Goal: Task Accomplishment & Management: Use online tool/utility

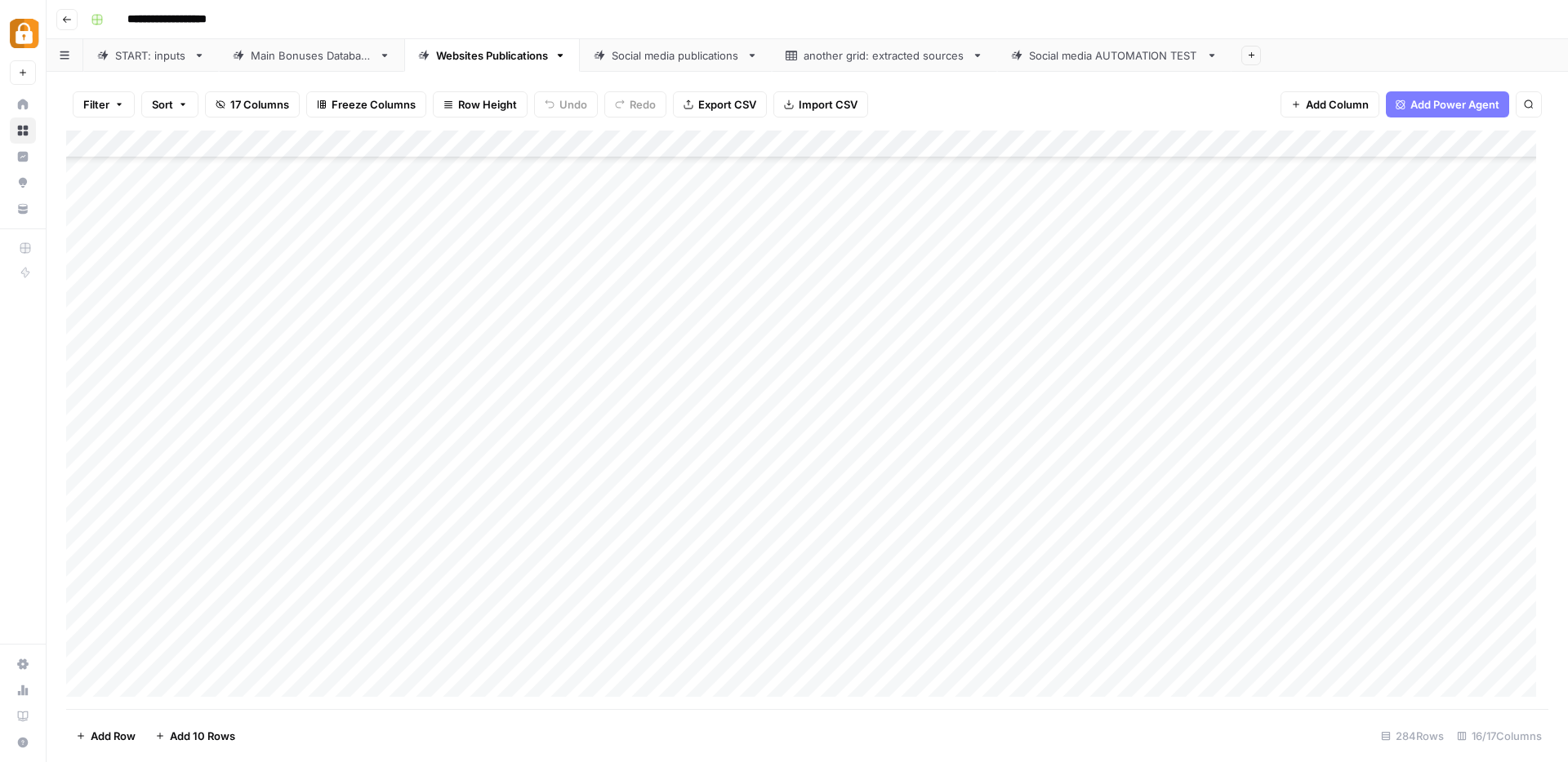
scroll to position [7368, 0]
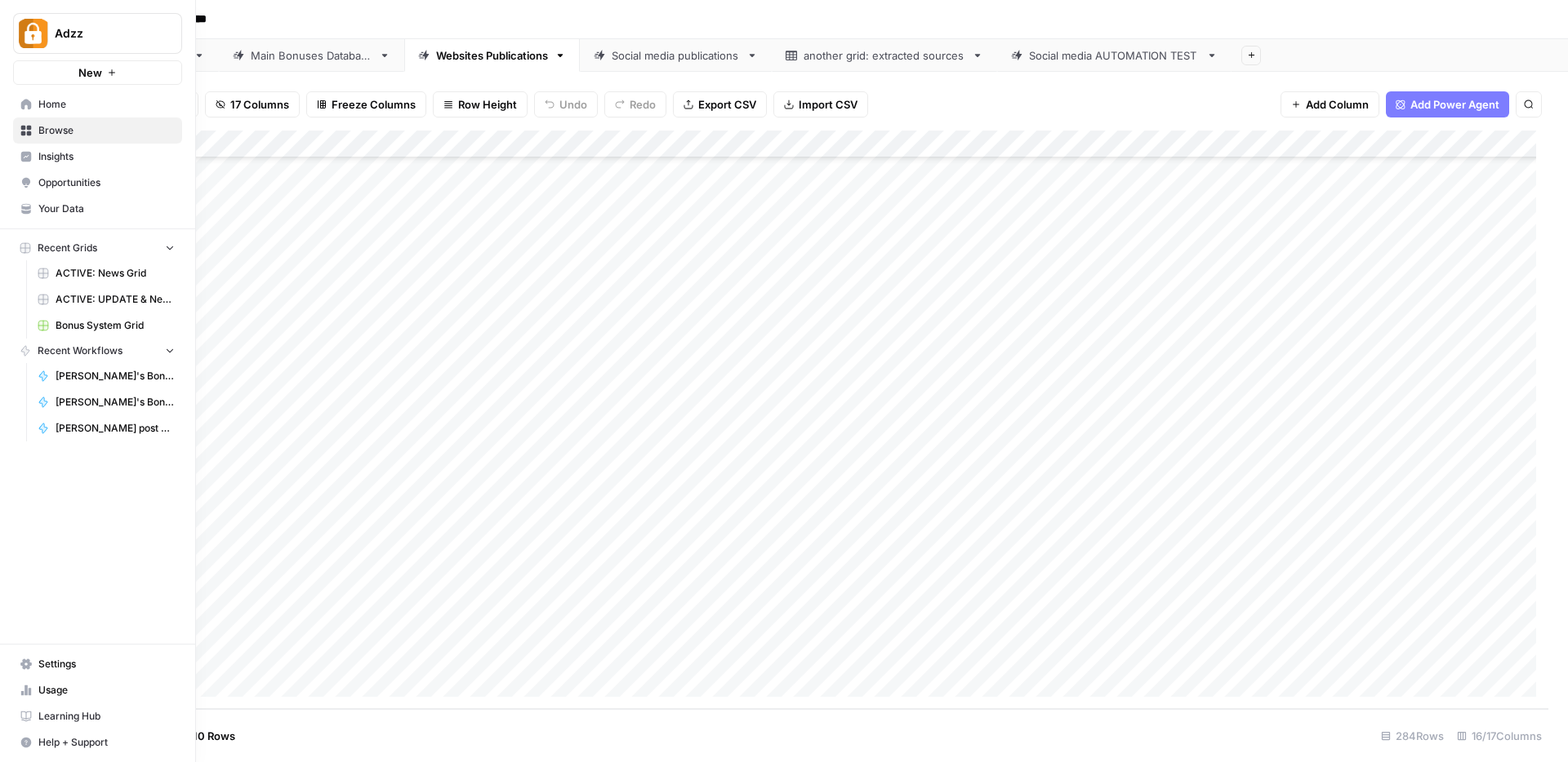
click at [58, 128] on span "Browse" at bounding box center [106, 131] width 137 height 15
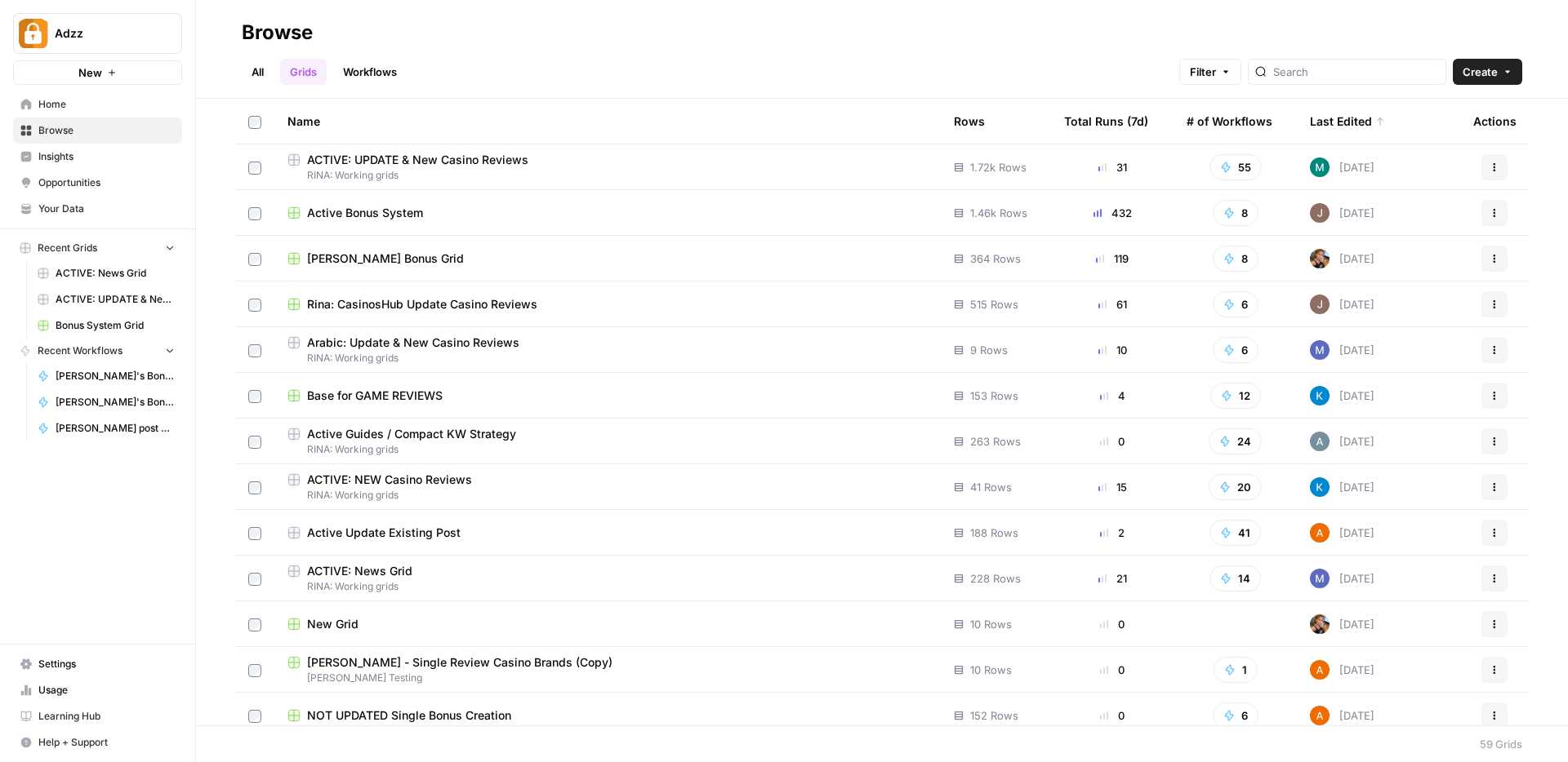
click at [452, 263] on div "Stacy Bonus Grid" at bounding box center [607, 258] width 640 height 16
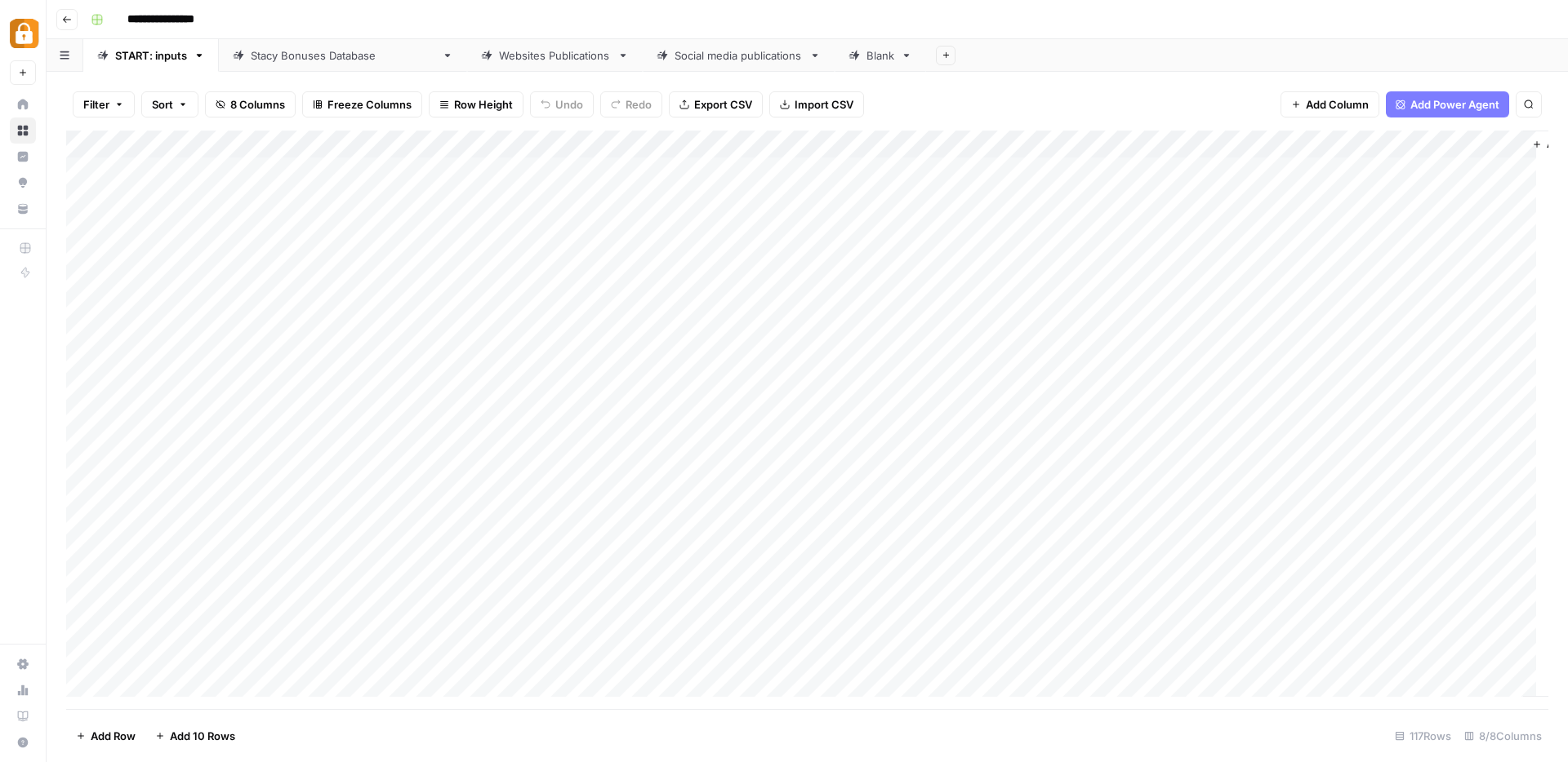
click at [498, 60] on div "Websites Publications" at bounding box center [554, 55] width 112 height 16
click at [917, 446] on div "Add Column" at bounding box center [807, 420] width 1482 height 578
click at [920, 478] on div "Add Column" at bounding box center [807, 420] width 1482 height 578
click at [917, 504] on div "Add Column" at bounding box center [807, 420] width 1482 height 578
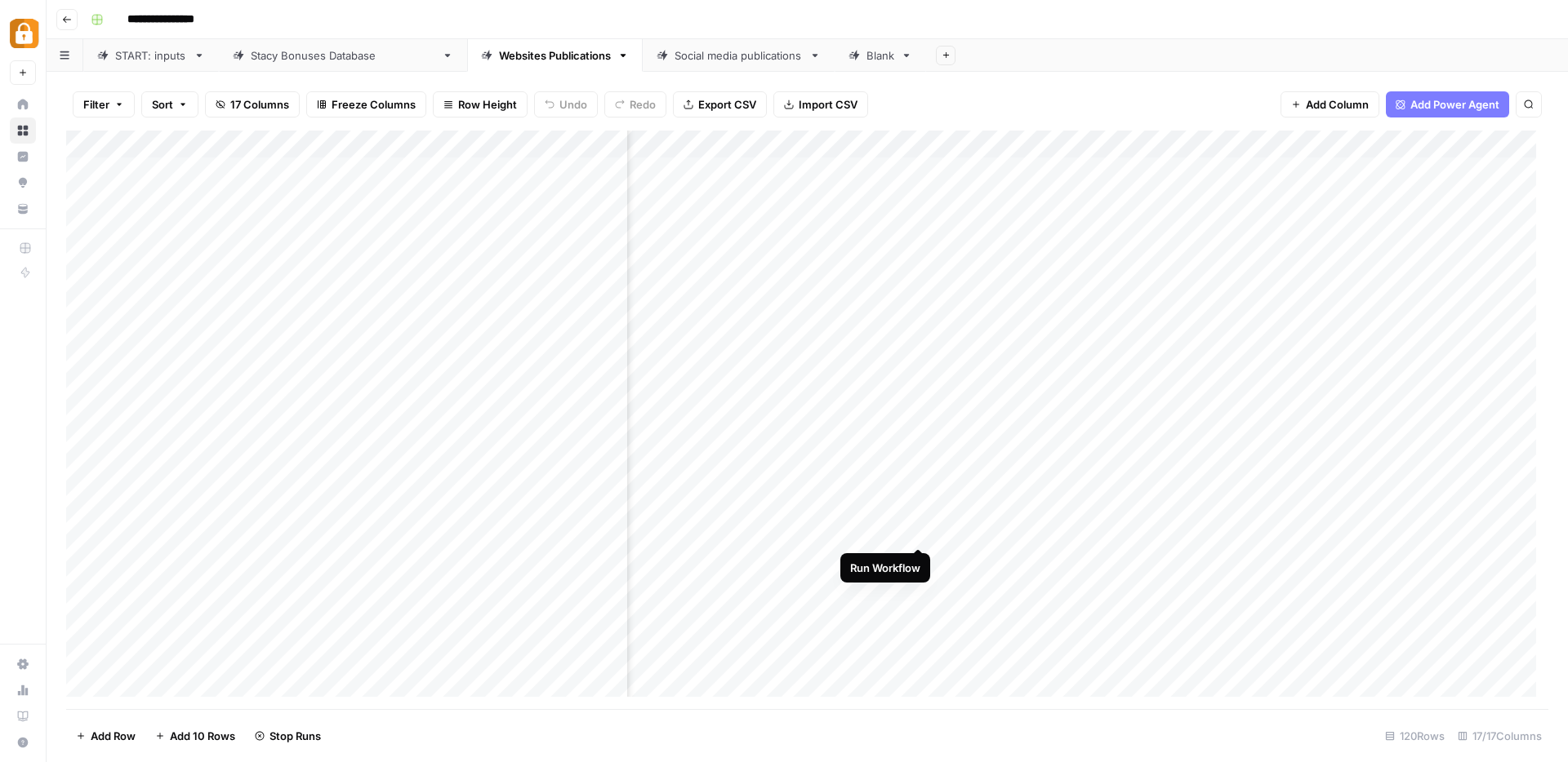
click at [916, 533] on div "Add Column" at bounding box center [807, 420] width 1482 height 578
click at [915, 559] on div "Add Column" at bounding box center [807, 420] width 1482 height 578
click at [916, 590] on div "Add Column" at bounding box center [807, 420] width 1482 height 578
click at [919, 615] on div "Add Column" at bounding box center [807, 420] width 1482 height 578
click at [1519, 151] on icon "Close Search" at bounding box center [1514, 151] width 13 height 13
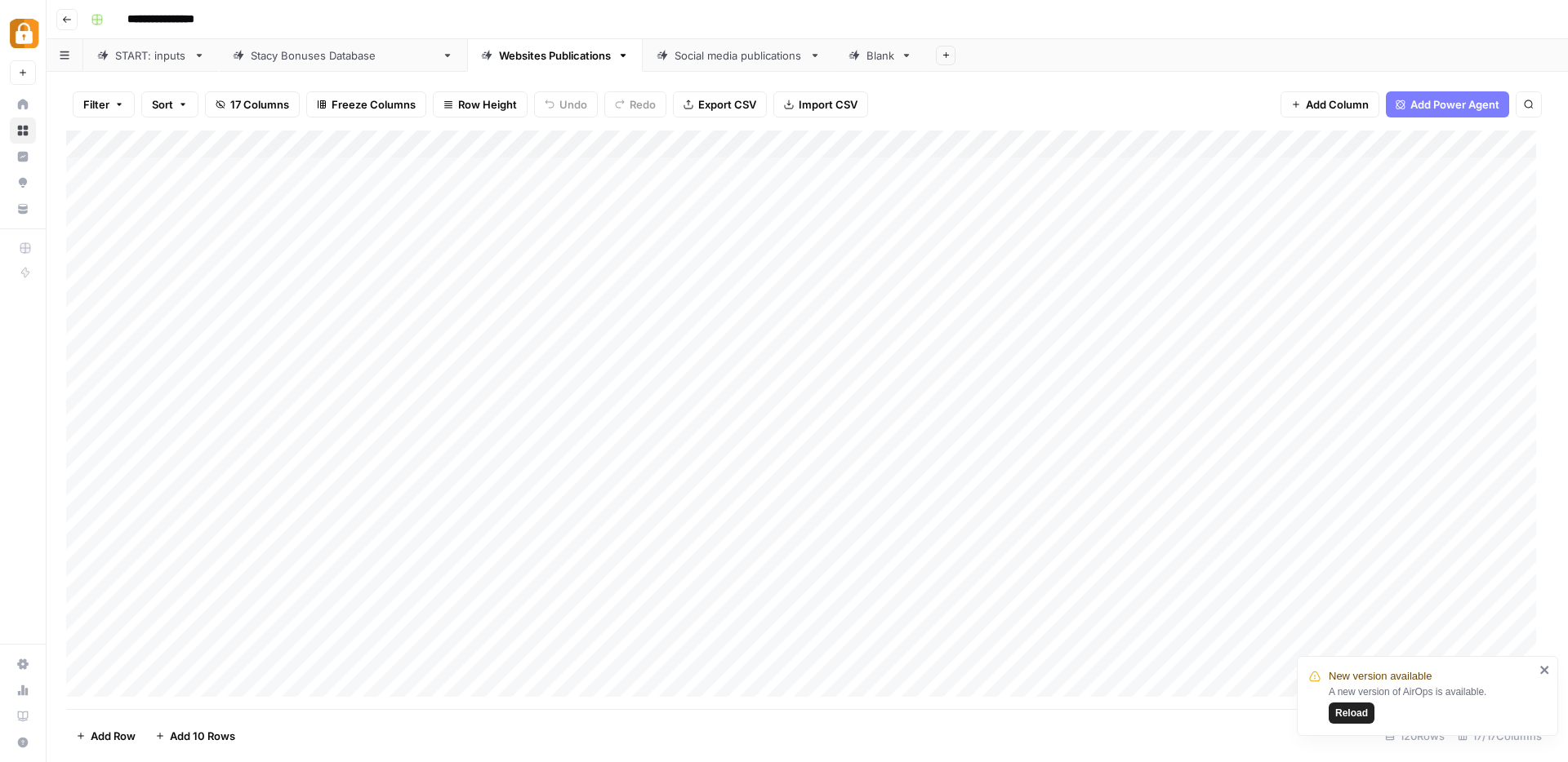
click at [1545, 672] on icon "close" at bounding box center [1544, 670] width 8 height 8
click at [958, 171] on div "Add Column" at bounding box center [807, 420] width 1482 height 578
click at [961, 201] on div "Add Column" at bounding box center [807, 420] width 1482 height 578
click at [960, 223] on div "Add Column" at bounding box center [807, 420] width 1482 height 578
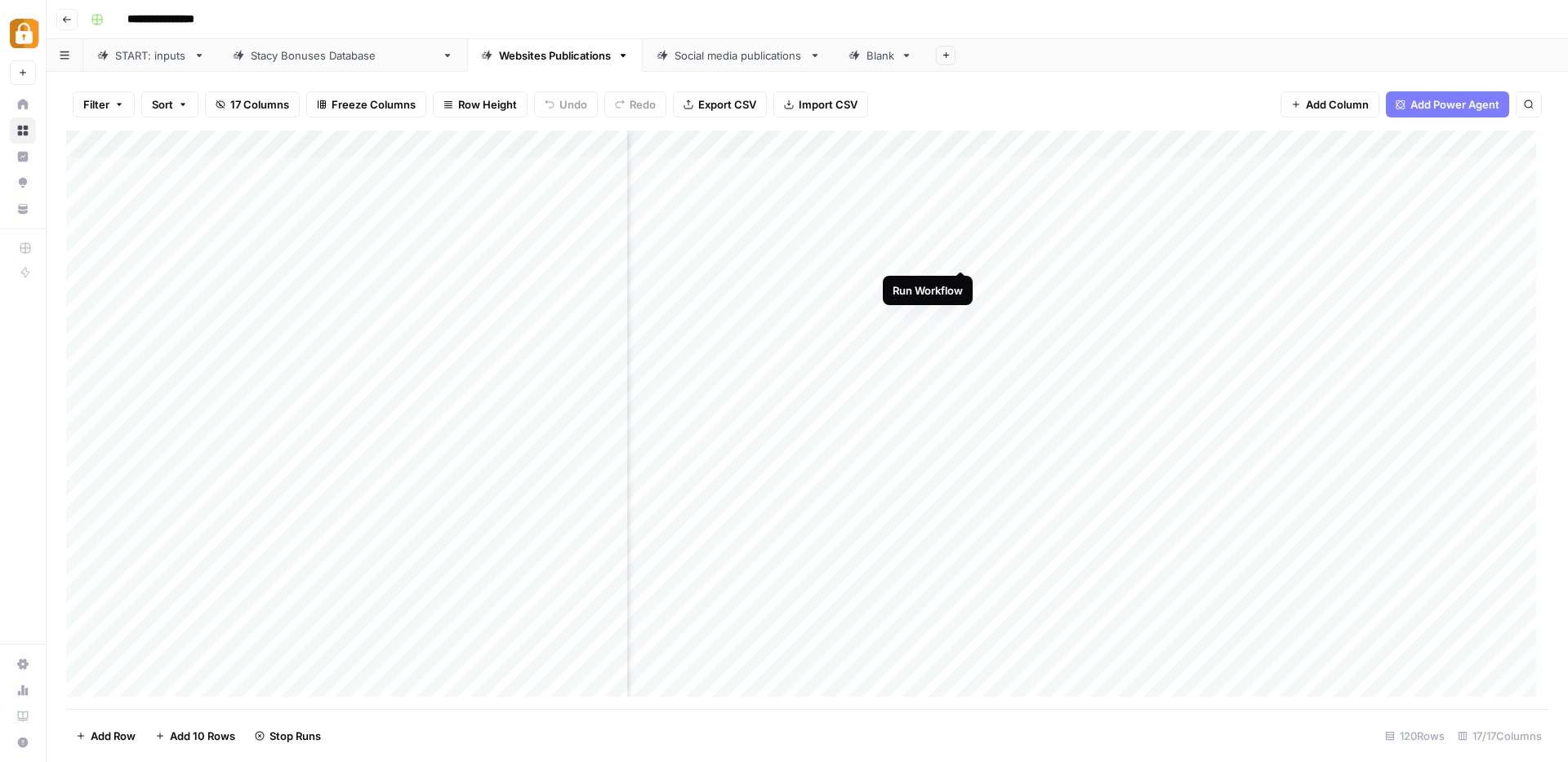
click at [962, 254] on div "Add Column" at bounding box center [807, 420] width 1482 height 578
click at [963, 280] on div "Add Column" at bounding box center [807, 420] width 1482 height 578
click at [959, 313] on div "Add Column" at bounding box center [807, 420] width 1482 height 578
click at [961, 340] on div "Add Column" at bounding box center [807, 420] width 1482 height 578
click at [963, 367] on div "Add Column" at bounding box center [807, 420] width 1482 height 578
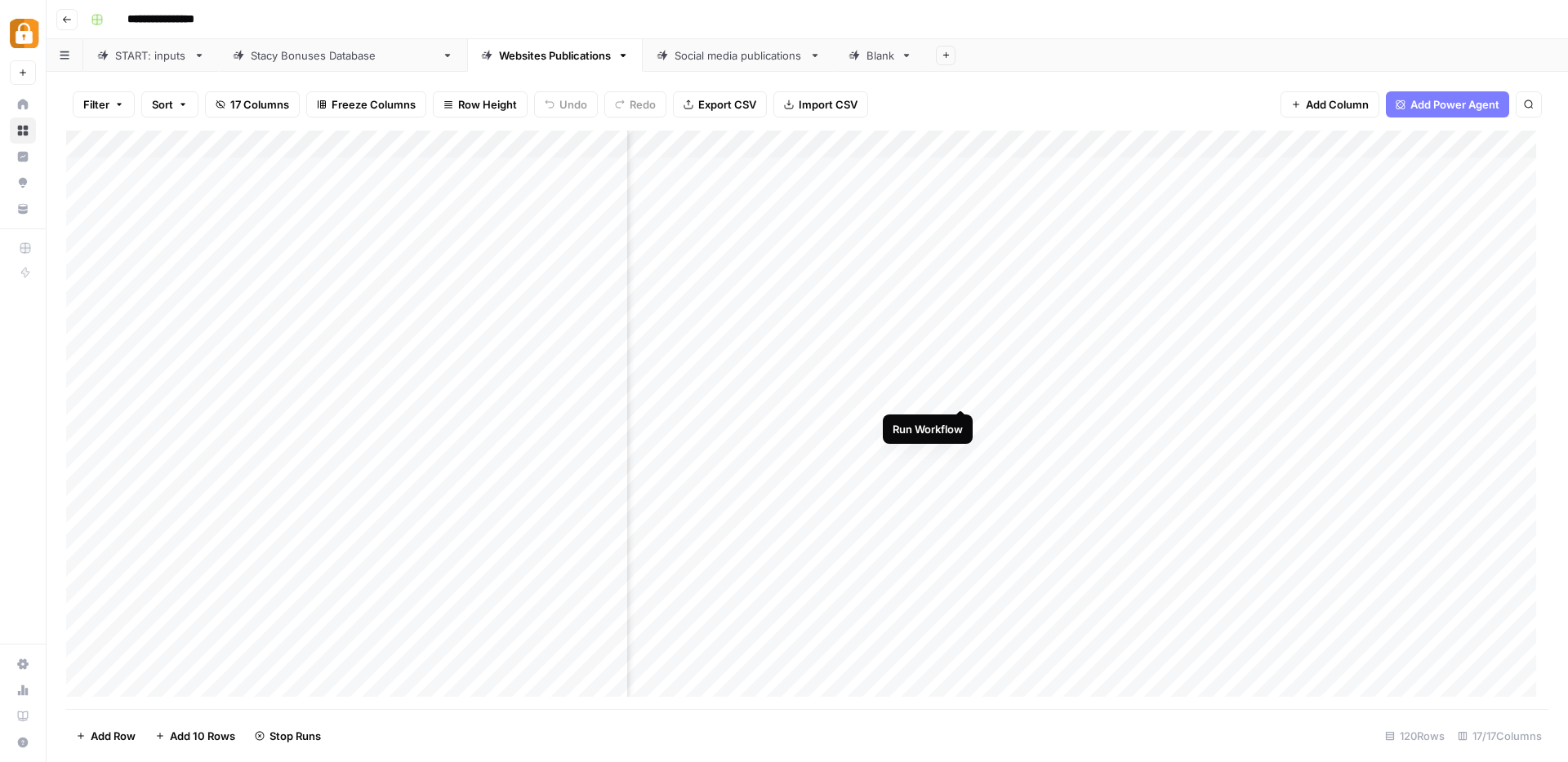
click at [959, 392] on div "Add Column" at bounding box center [807, 420] width 1482 height 578
click at [959, 420] on div "Add Column" at bounding box center [807, 420] width 1482 height 578
click at [963, 448] on div "Add Column" at bounding box center [807, 420] width 1482 height 578
click at [961, 476] on div "Add Column" at bounding box center [807, 420] width 1482 height 578
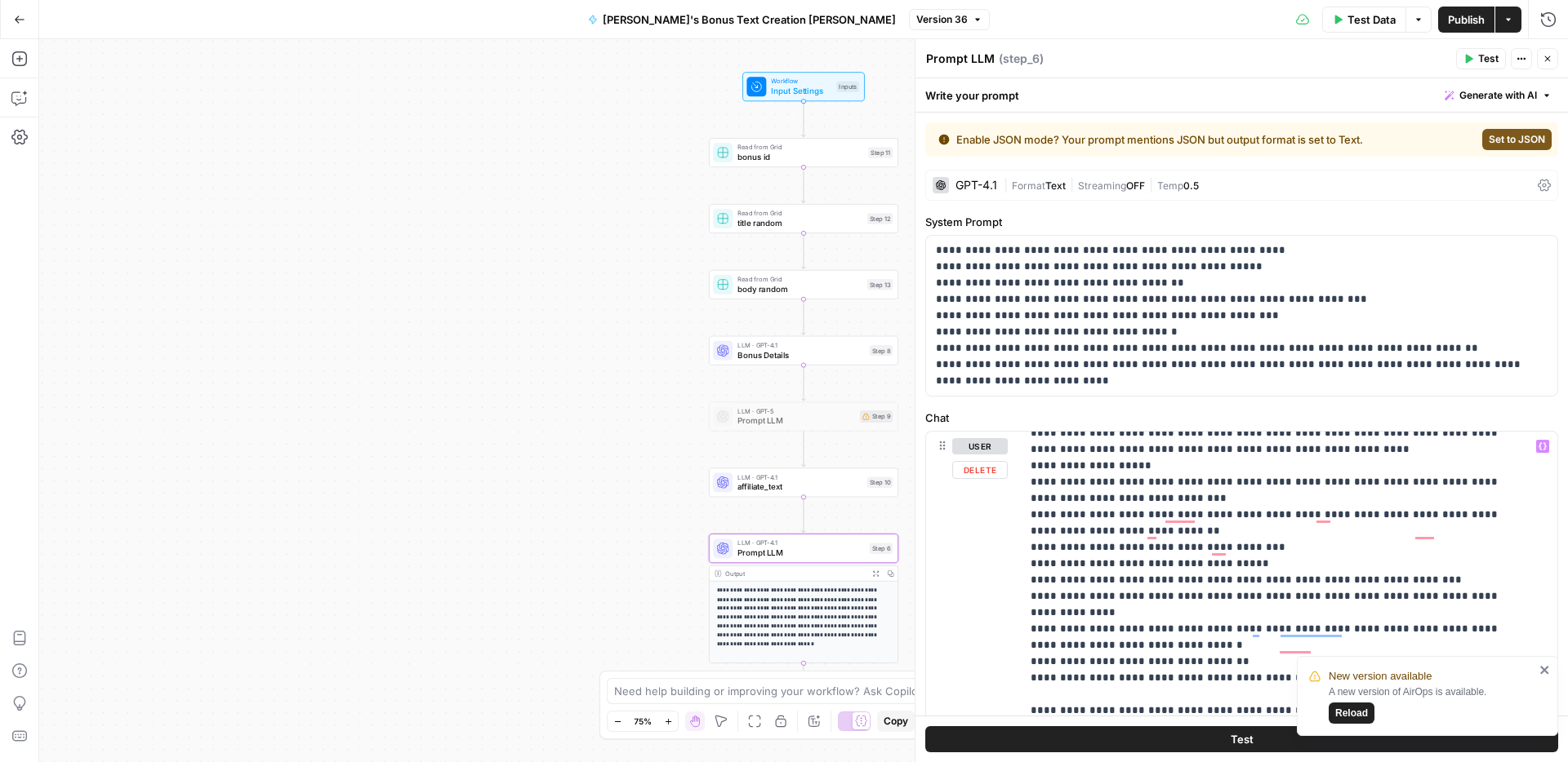
scroll to position [1468, 0]
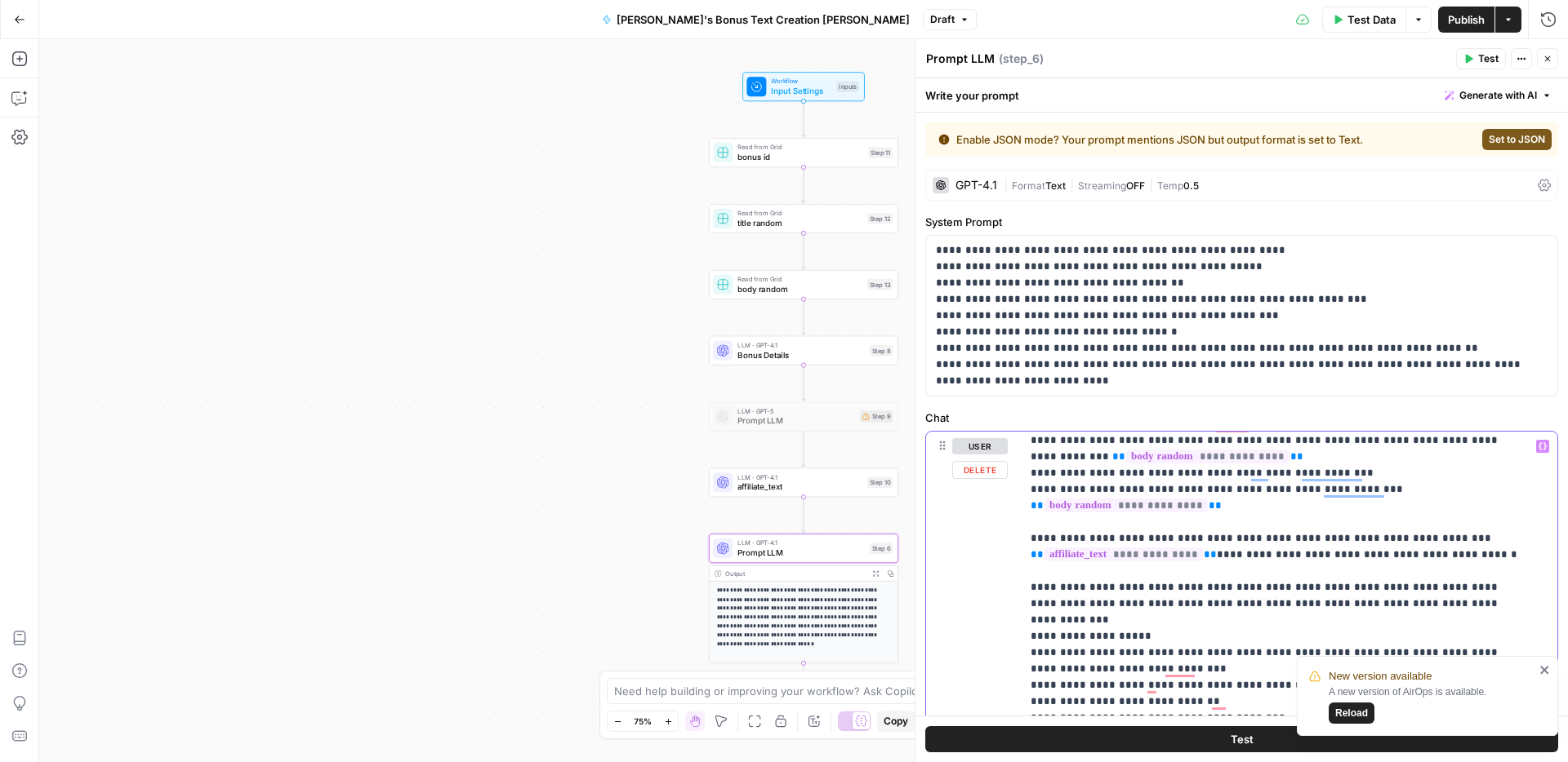
click at [1536, 446] on button "Variables Menu" at bounding box center [1543, 446] width 13 height 13
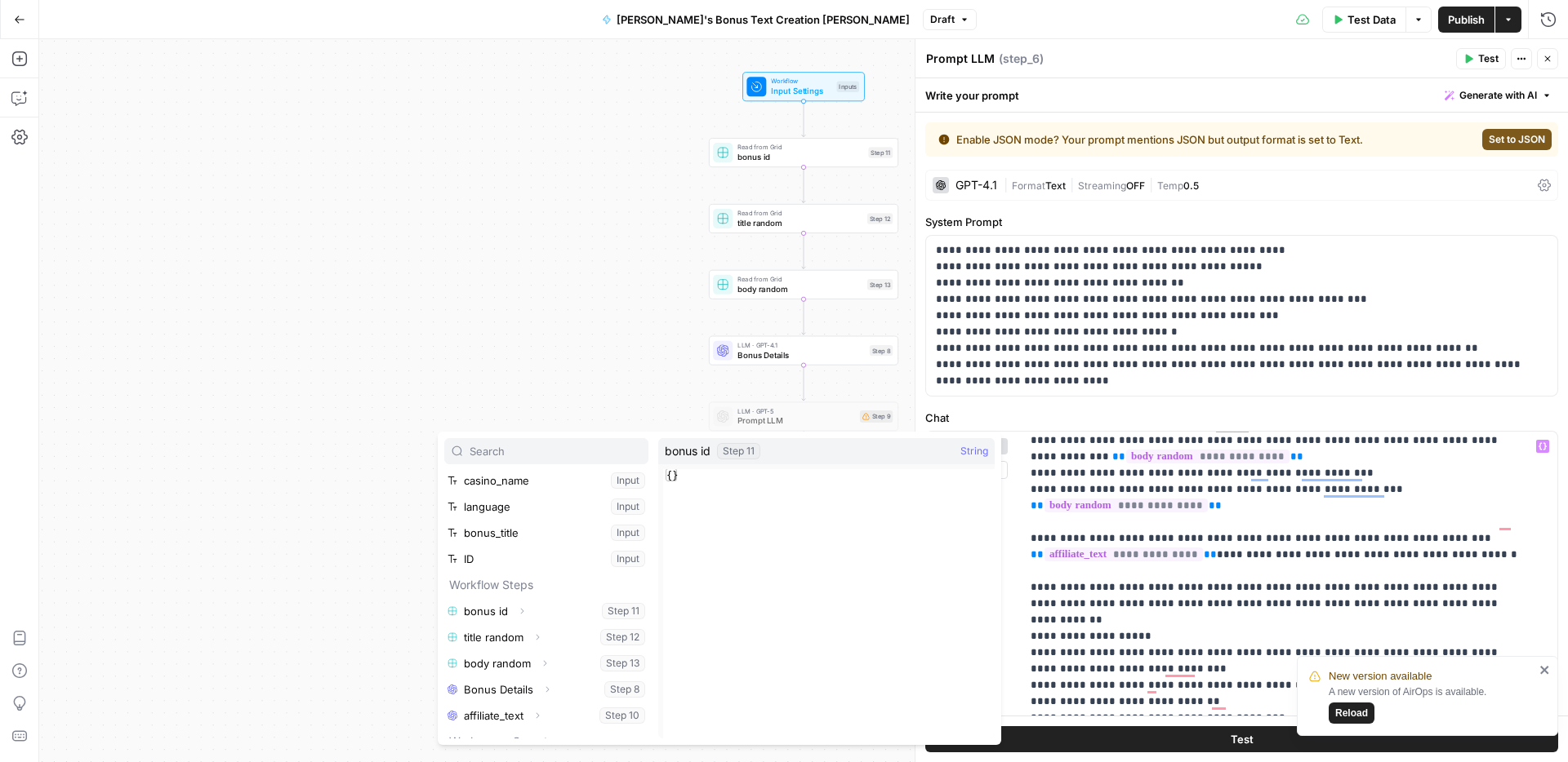
scroll to position [57, 0]
click at [547, 657] on icon "button" at bounding box center [545, 660] width 9 height 9
click at [533, 682] on button "Select variable Output" at bounding box center [554, 687] width 188 height 26
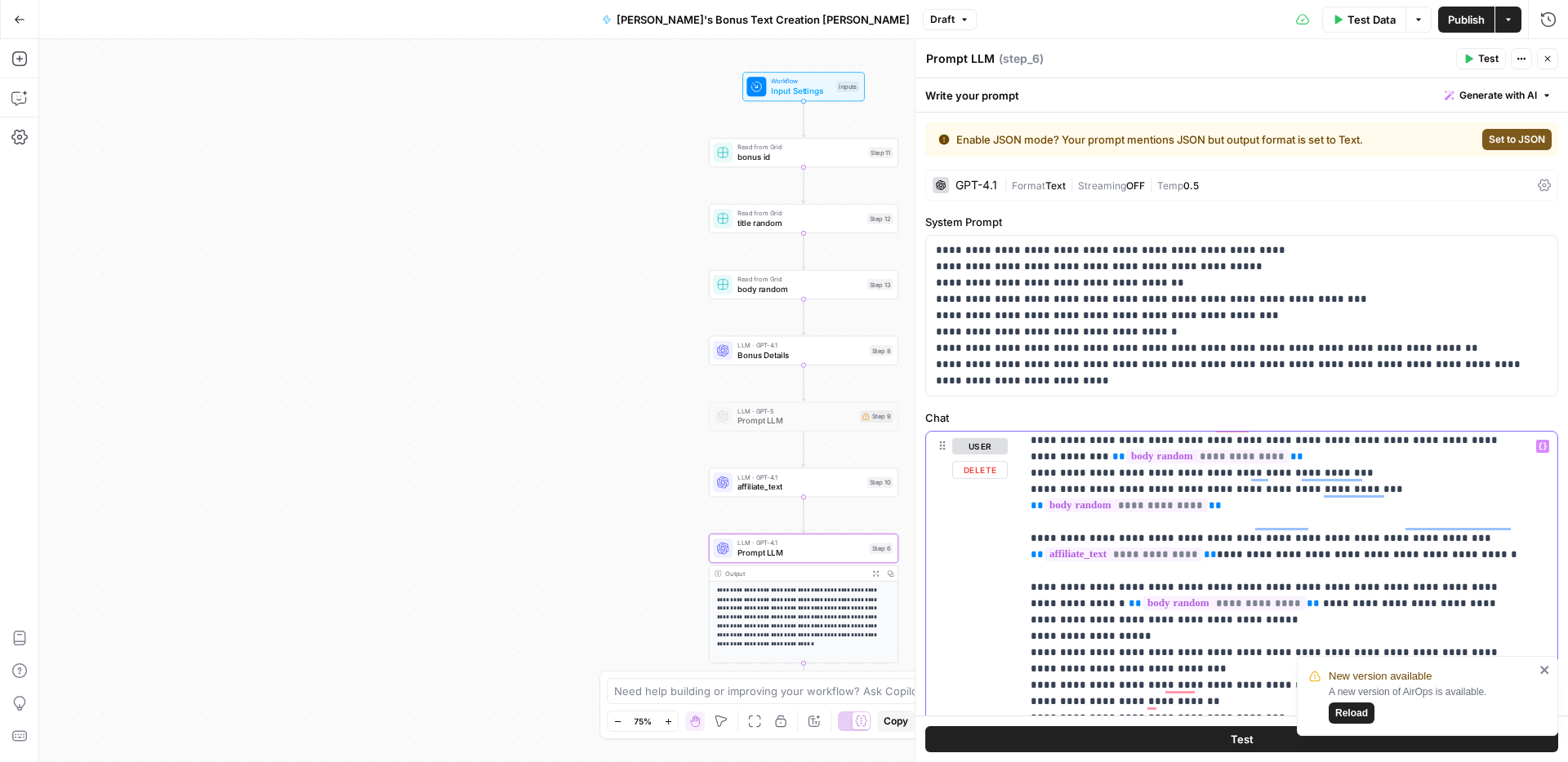
drag, startPoint x: 1079, startPoint y: 556, endPoint x: 1000, endPoint y: 527, distance: 84.2
click at [1443, 19] on button "Publish" at bounding box center [1466, 20] width 57 height 26
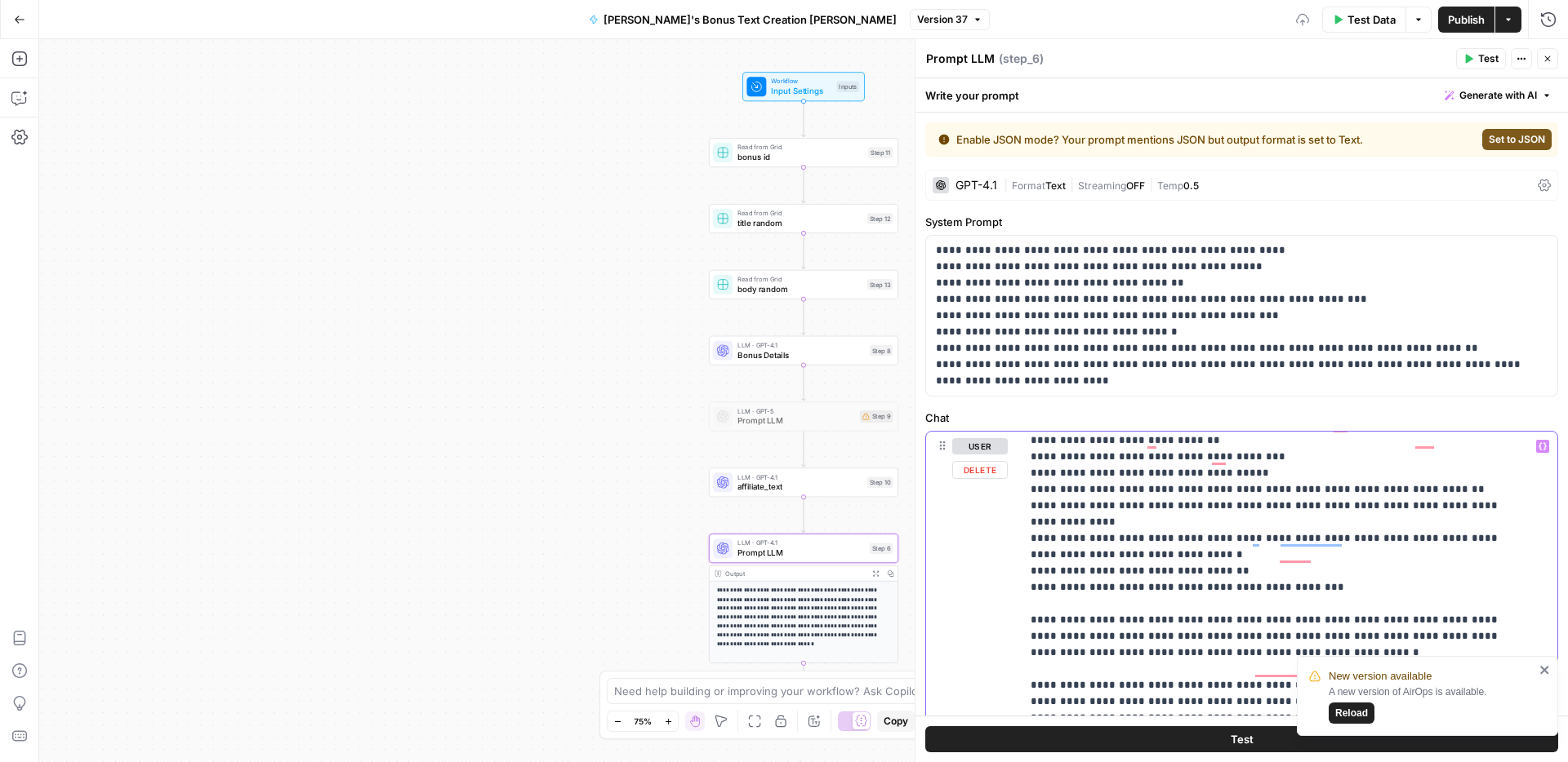
scroll to position [1594, 0]
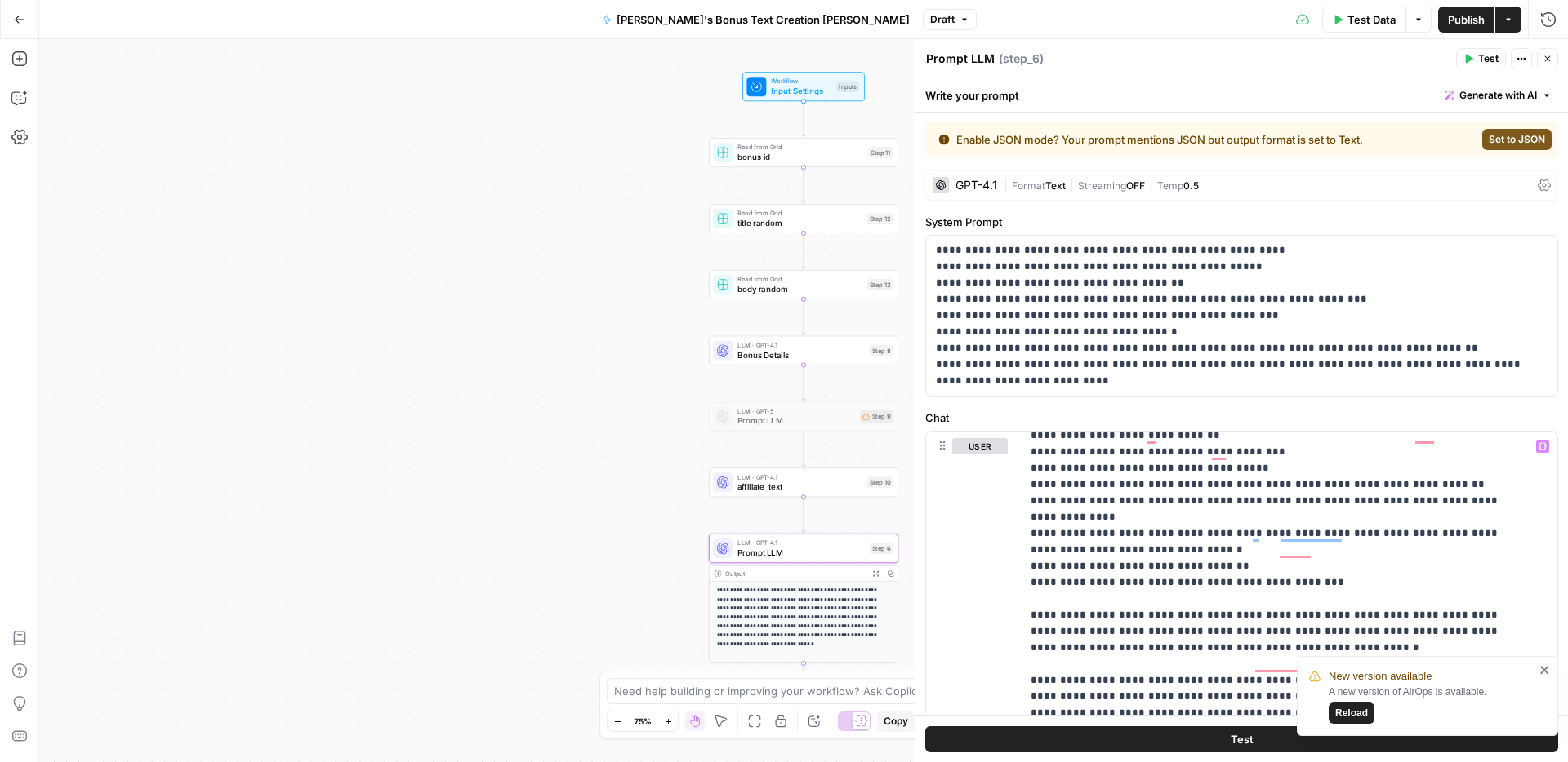
click at [1545, 671] on icon "close" at bounding box center [1544, 670] width 8 height 8
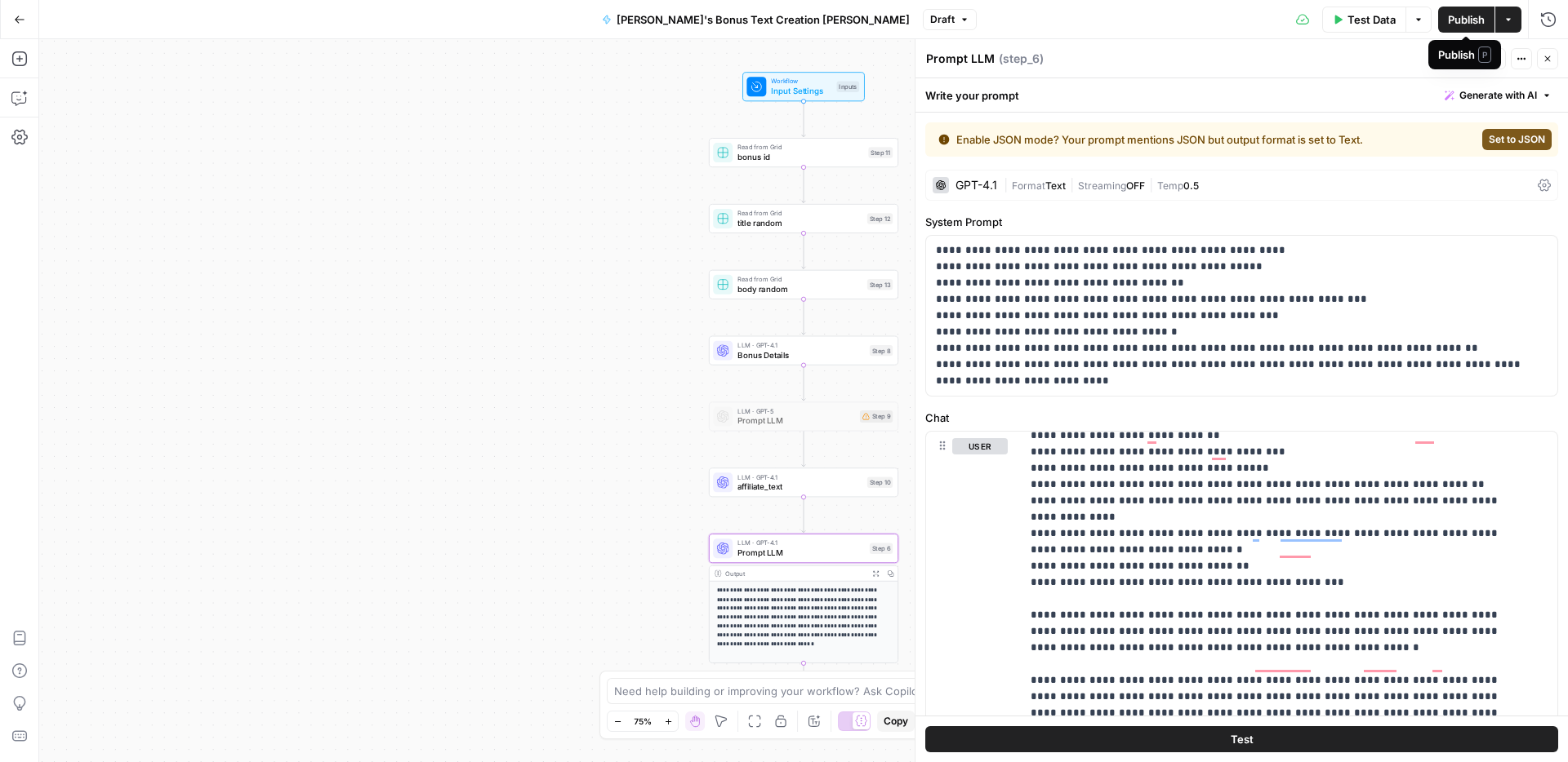
click at [1465, 22] on span "Publish" at bounding box center [1465, 19] width 37 height 16
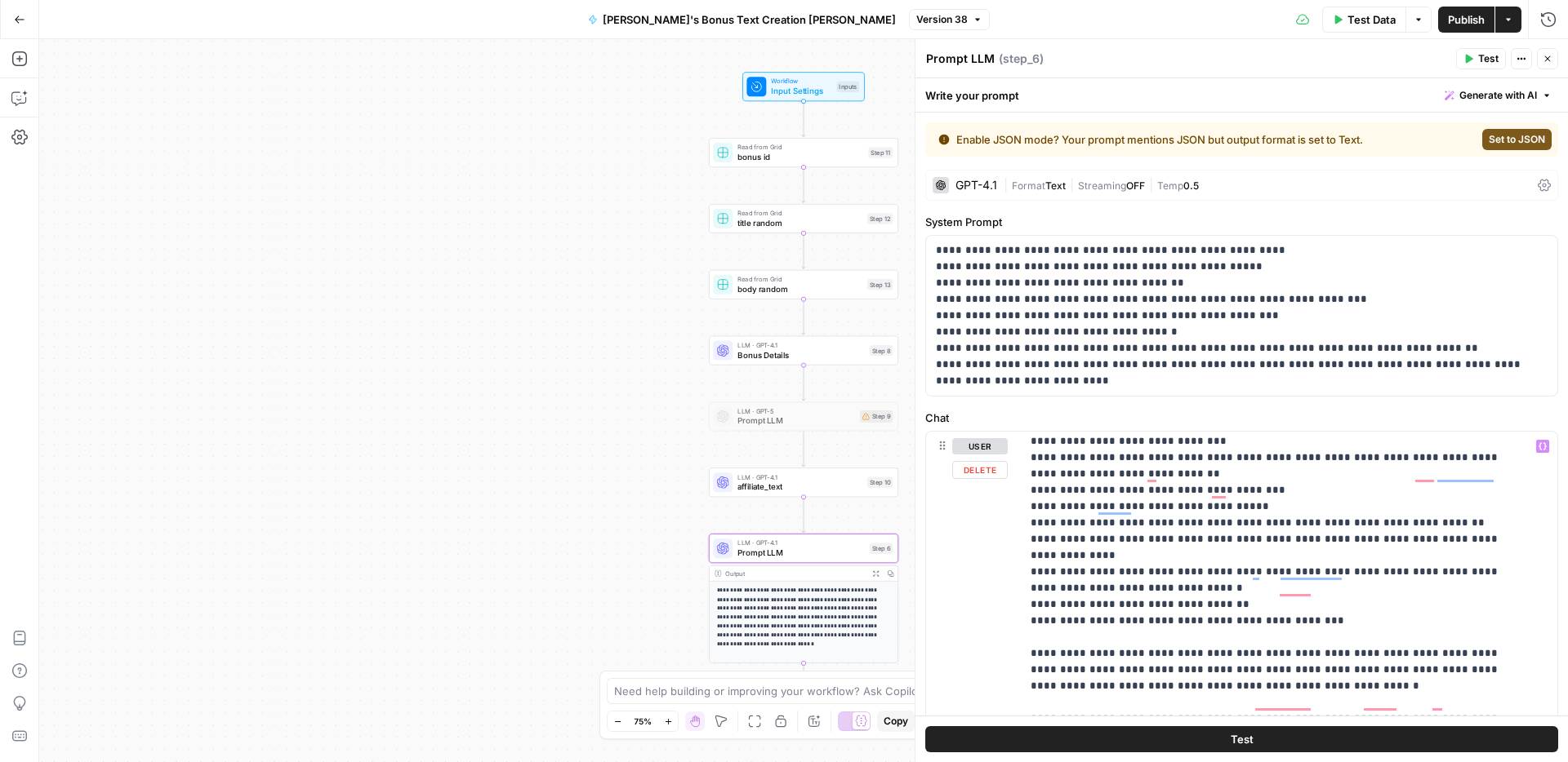
scroll to position [1506, 0]
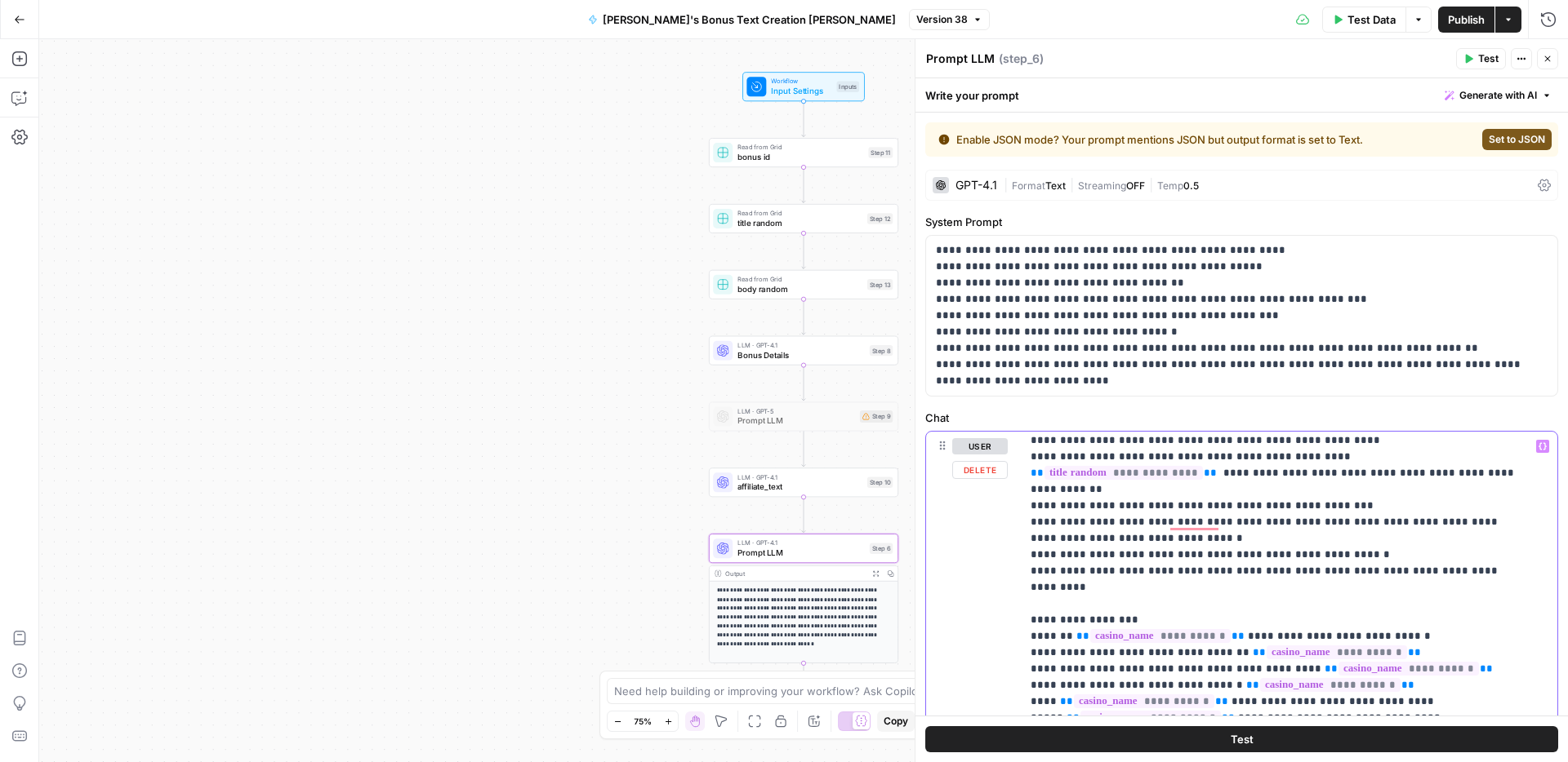
click at [1536, 443] on button "Variables Menu" at bounding box center [1543, 446] width 13 height 13
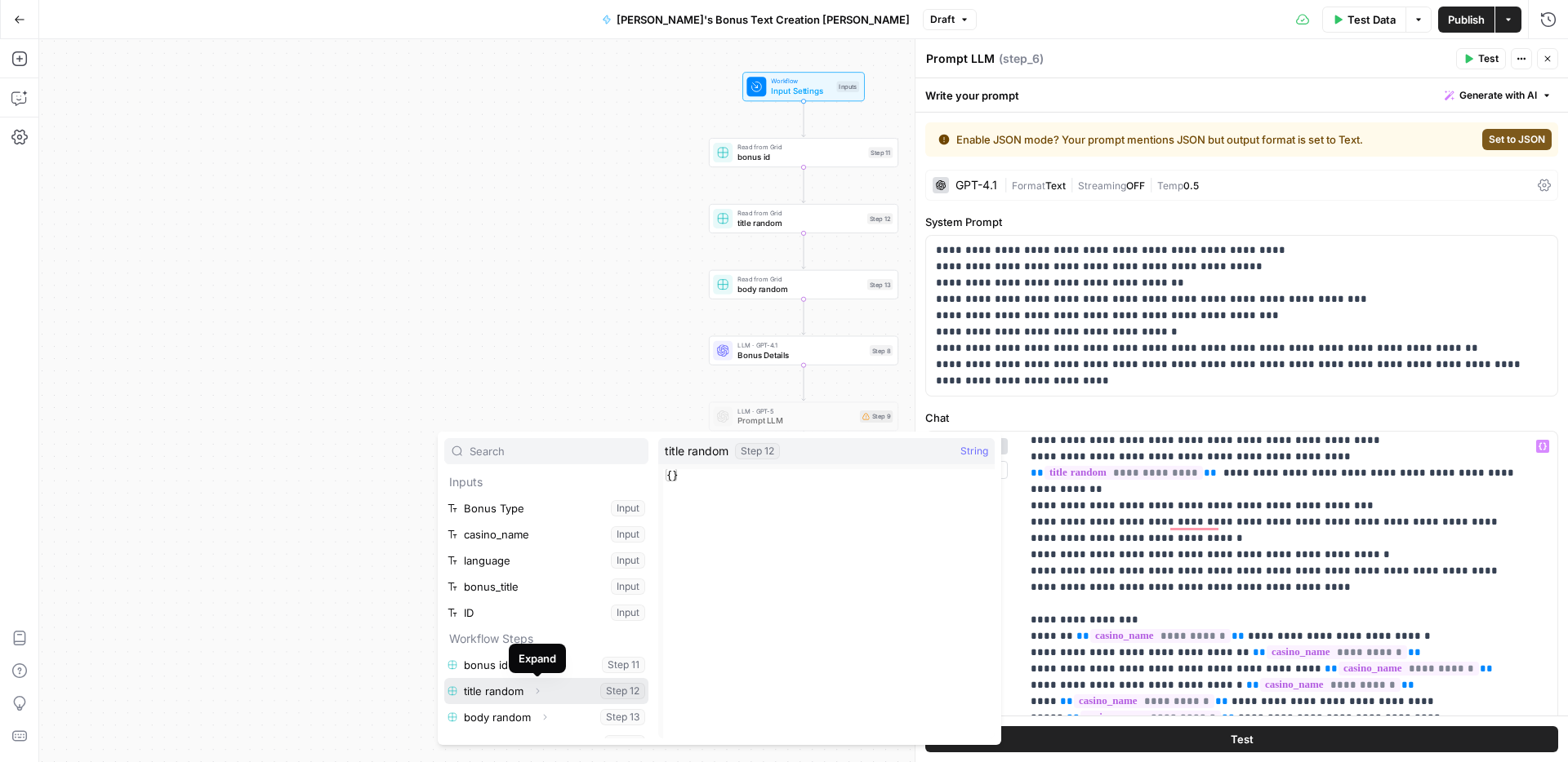
click at [542, 693] on button "Expand" at bounding box center [537, 691] width 22 height 22
click at [524, 717] on button "Select variable Output" at bounding box center [554, 718] width 188 height 26
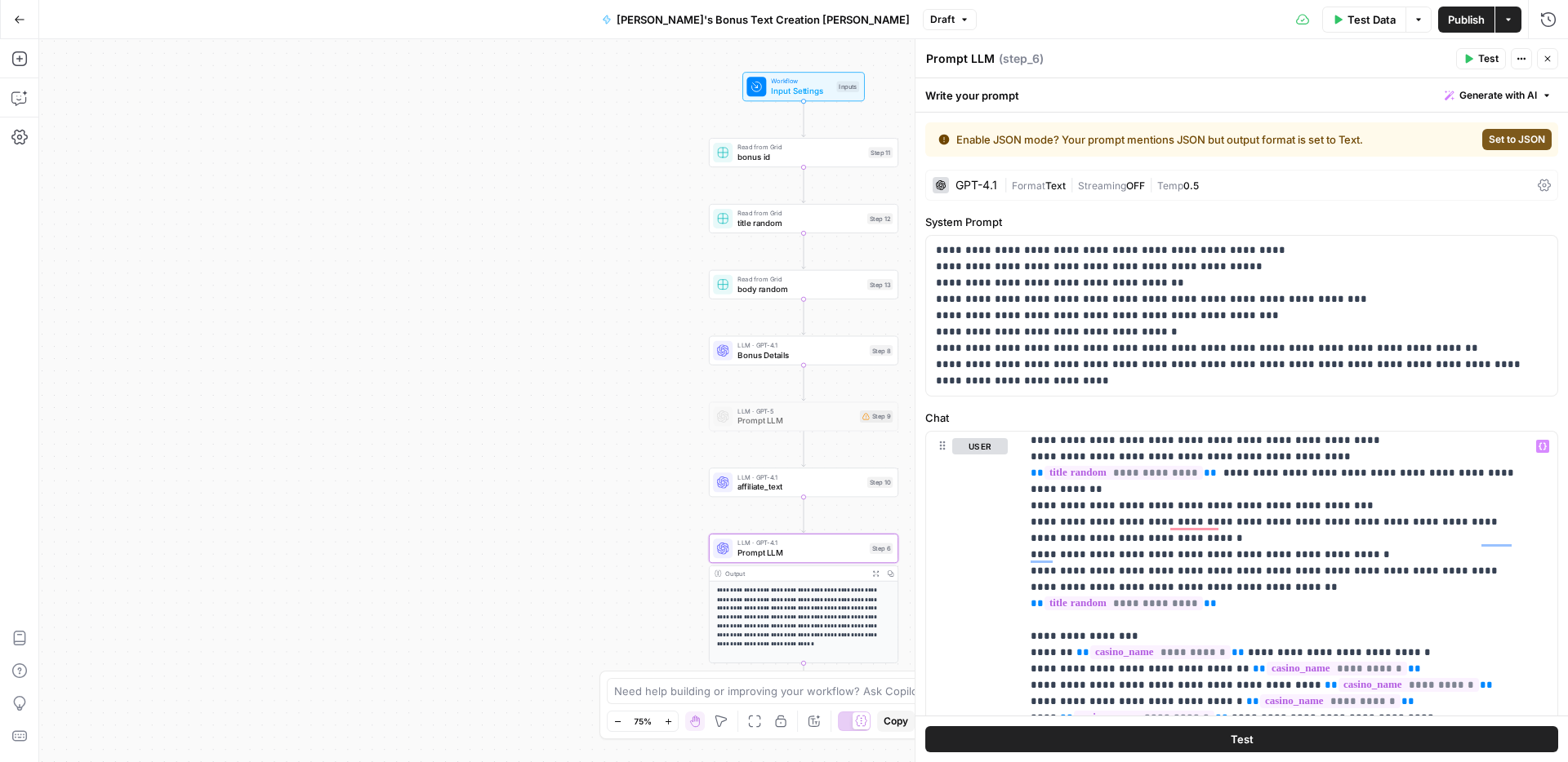
click at [1461, 21] on span "Publish" at bounding box center [1465, 19] width 37 height 16
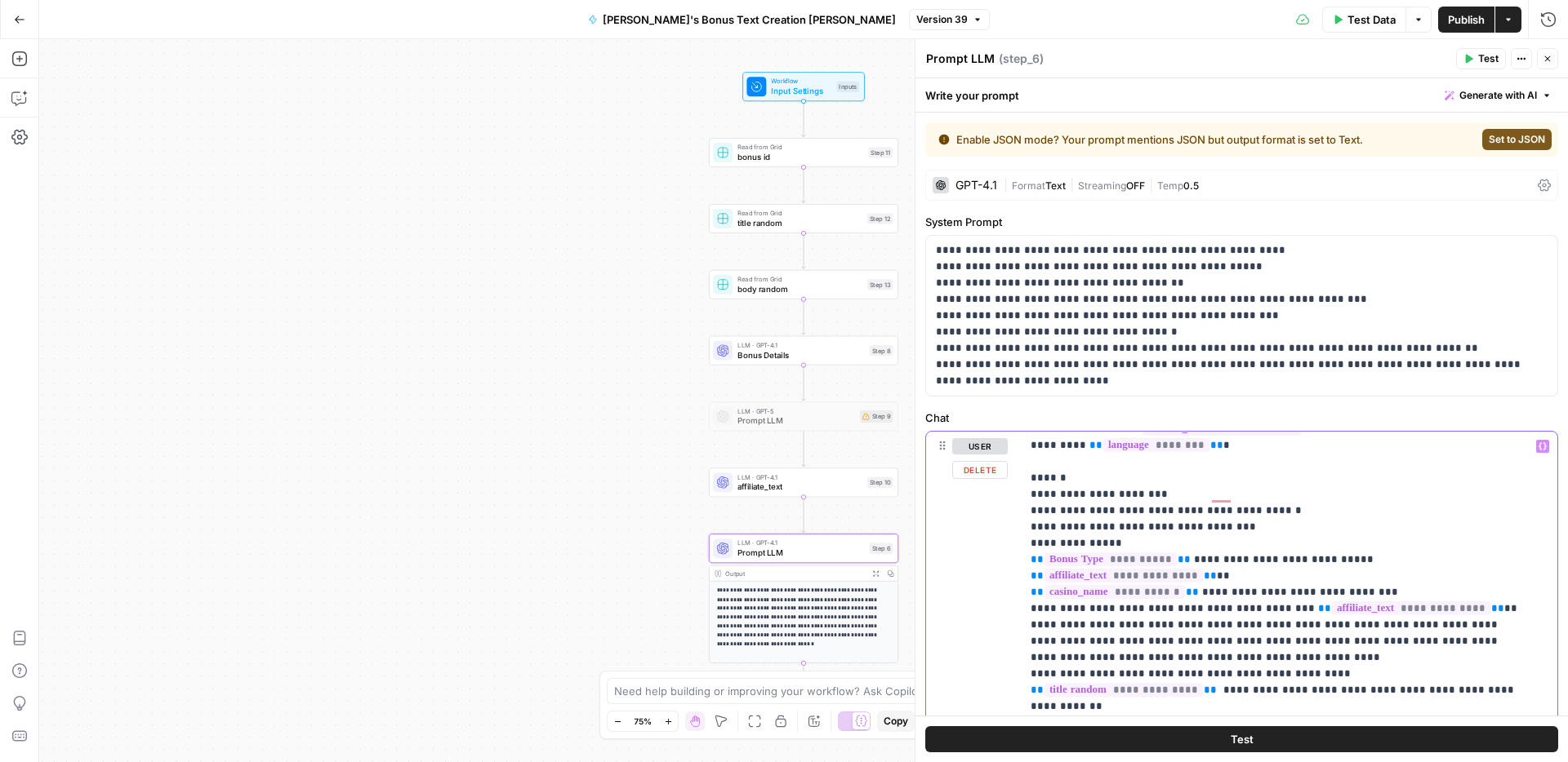
scroll to position [607, 0]
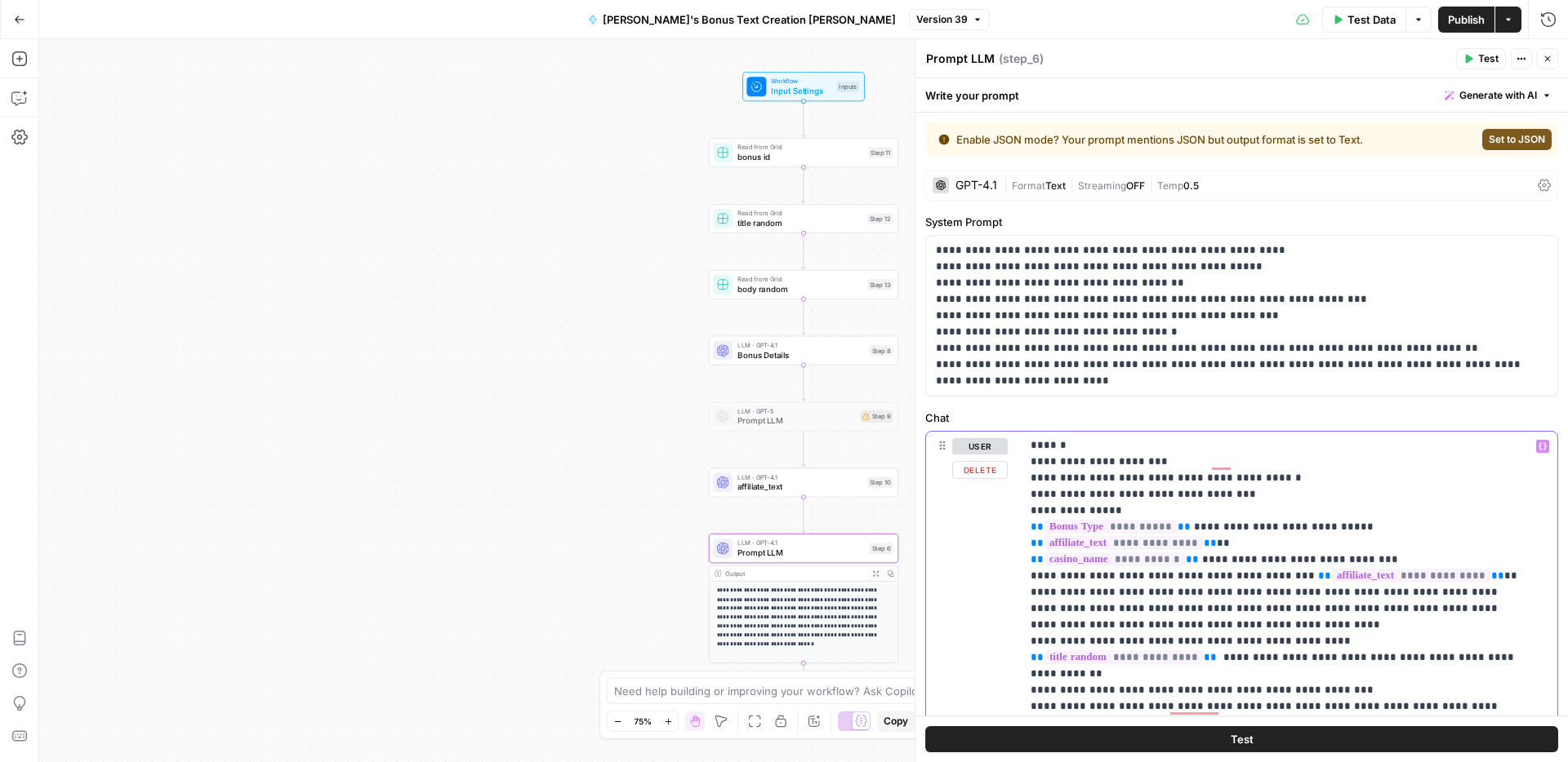
click at [1536, 446] on button "Variables Menu" at bounding box center [1543, 446] width 13 height 13
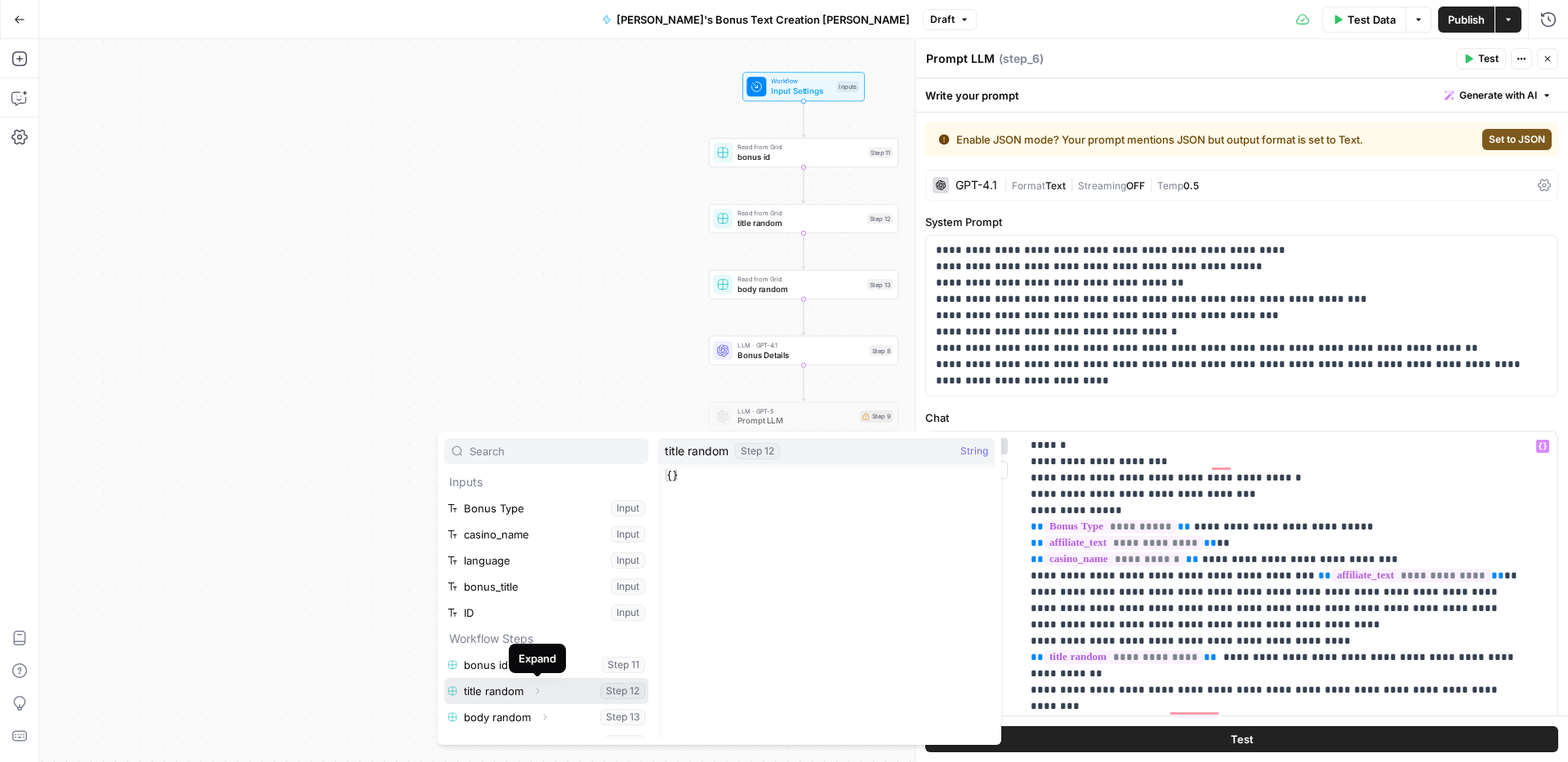
click at [543, 694] on button "Expand" at bounding box center [537, 691] width 22 height 22
click at [538, 712] on button "Select variable Output" at bounding box center [554, 718] width 188 height 26
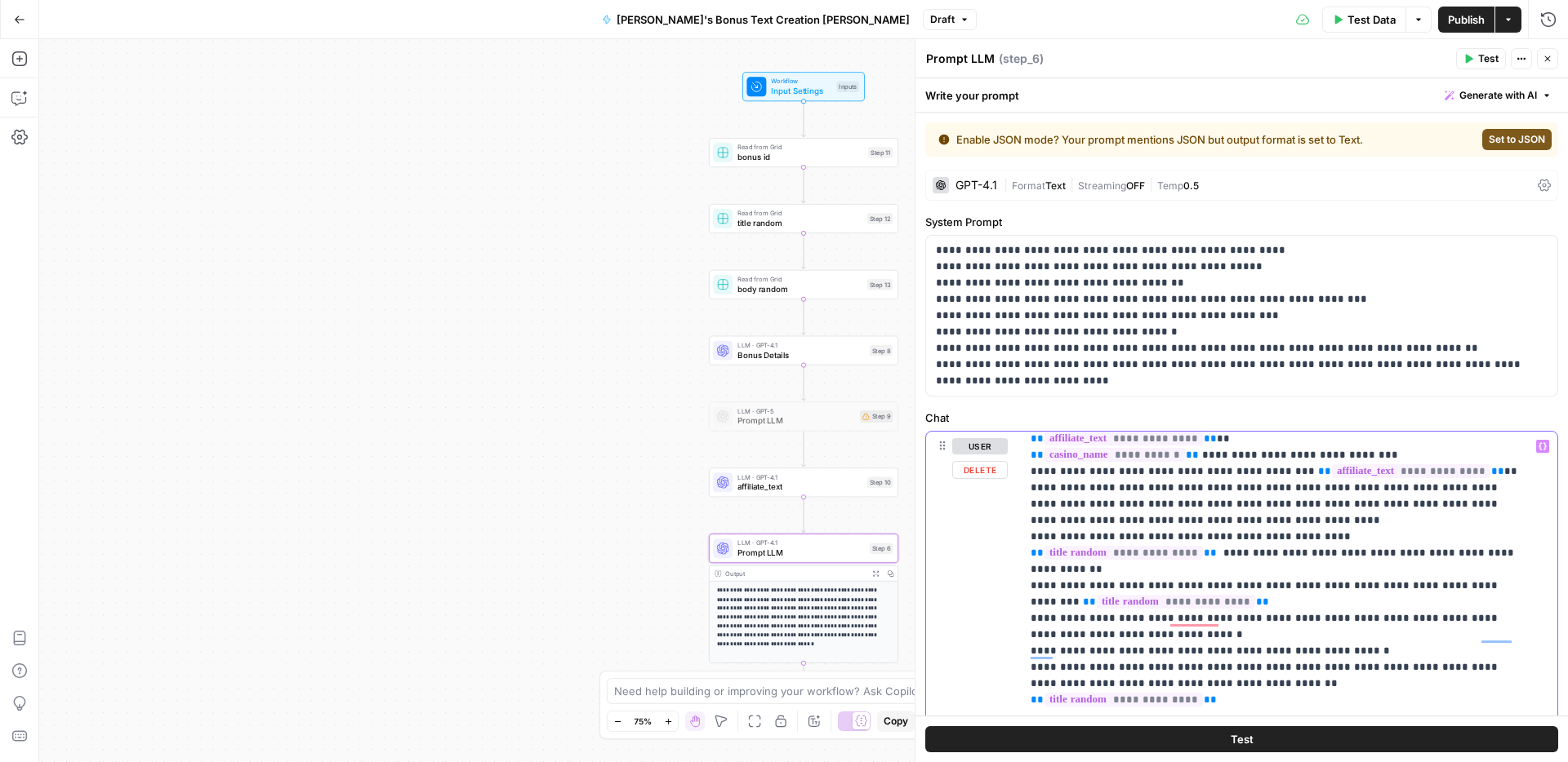
drag, startPoint x: 1414, startPoint y: 652, endPoint x: 999, endPoint y: 553, distance: 426.6
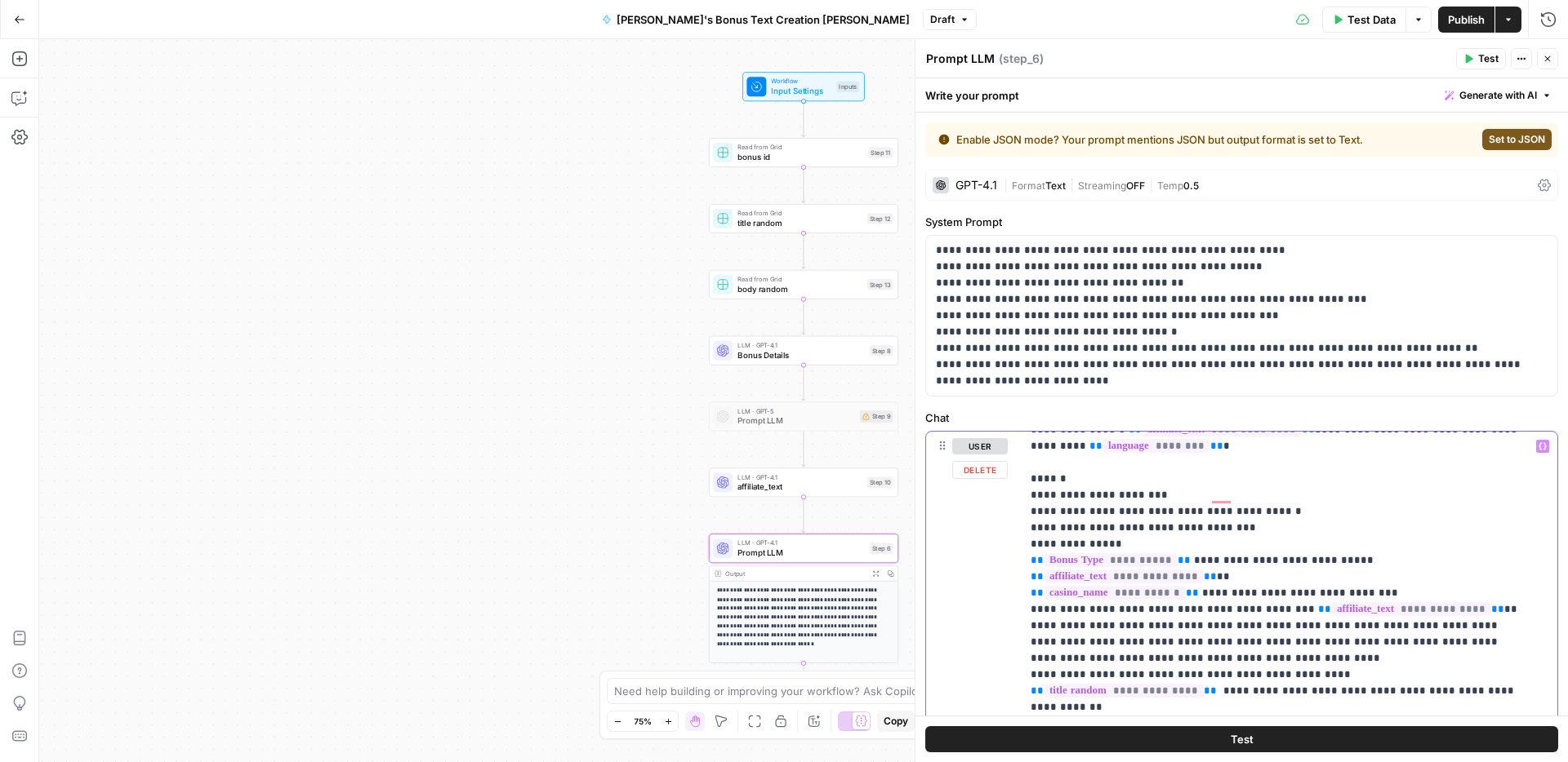
copy p "**********"
click at [1464, 15] on span "Publish" at bounding box center [1465, 19] width 37 height 16
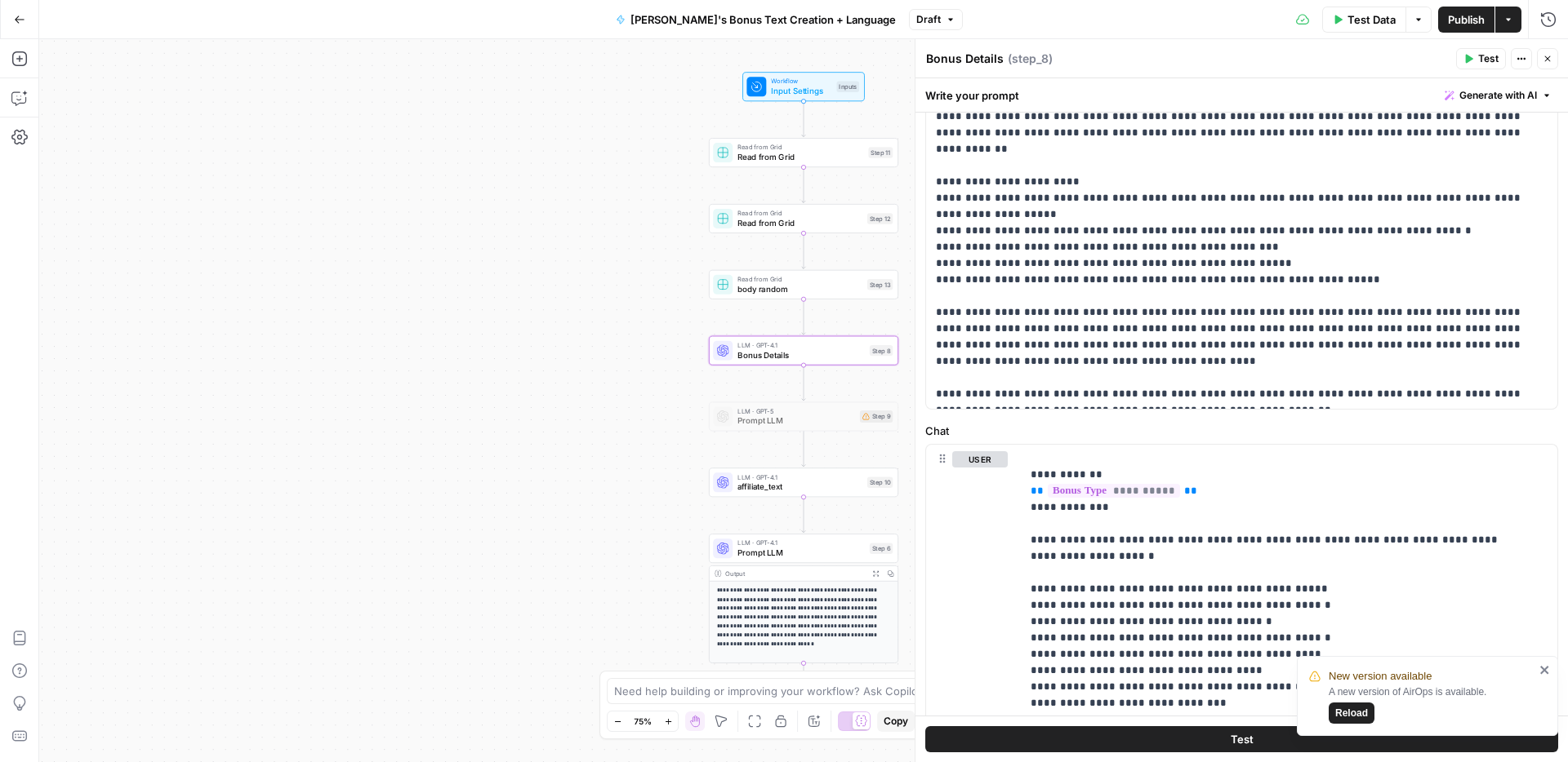
scroll to position [100, 0]
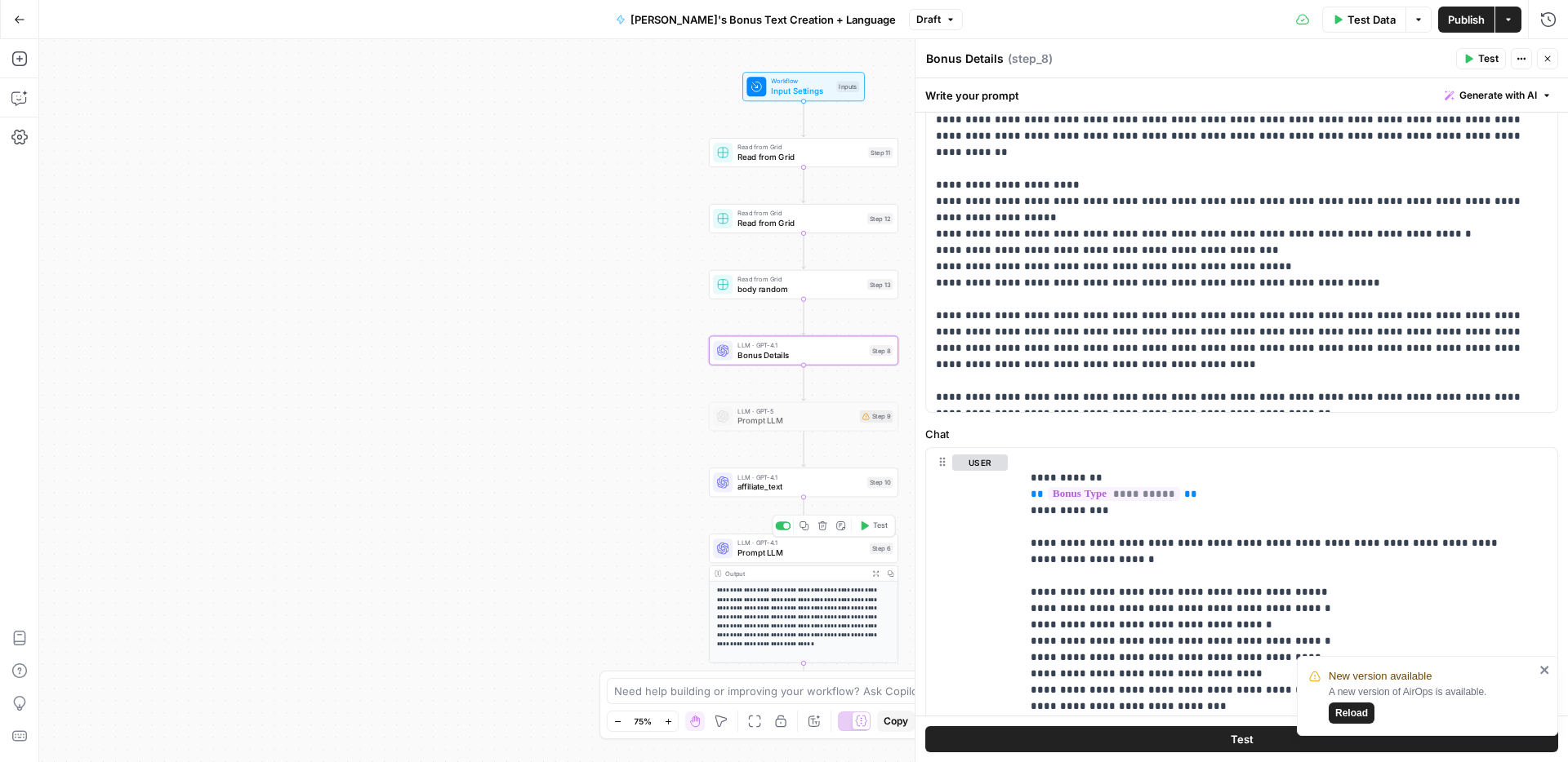
click at [778, 551] on span "Prompt LLM" at bounding box center [800, 553] width 127 height 12
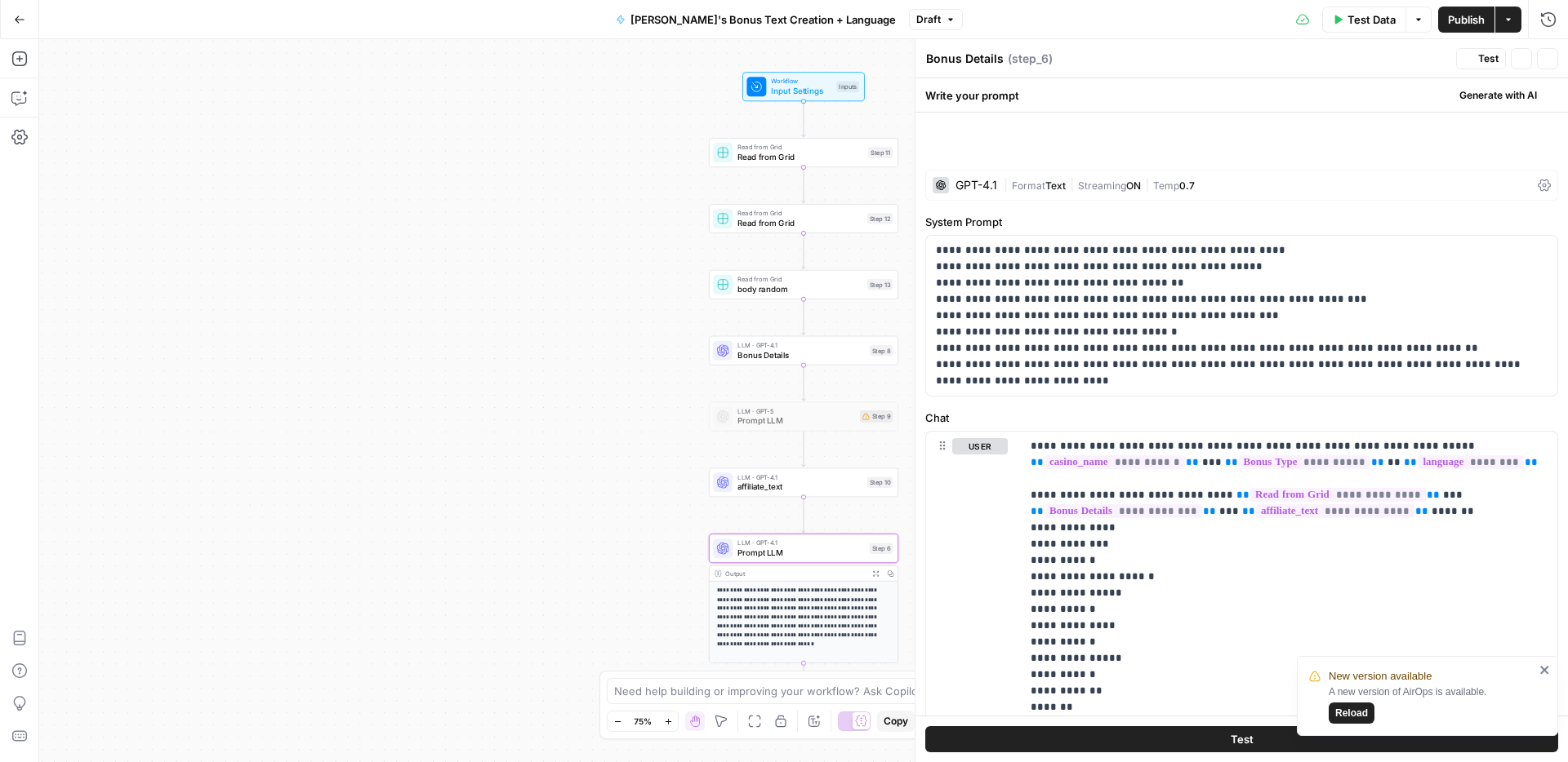
type textarea "Prompt LLM"
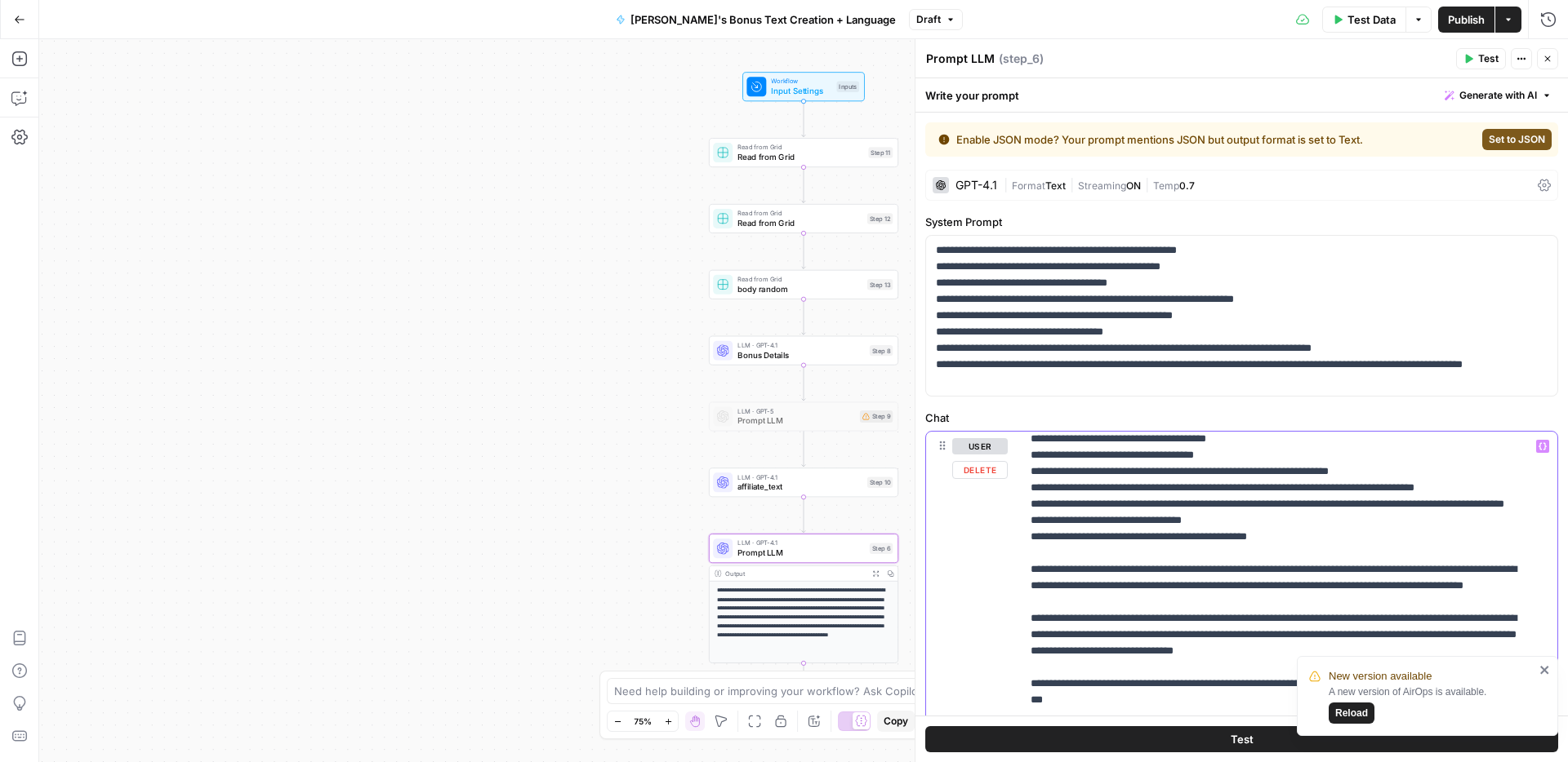
scroll to position [1378, 0]
drag, startPoint x: 1031, startPoint y: 490, endPoint x: 1123, endPoint y: 504, distance: 93.1
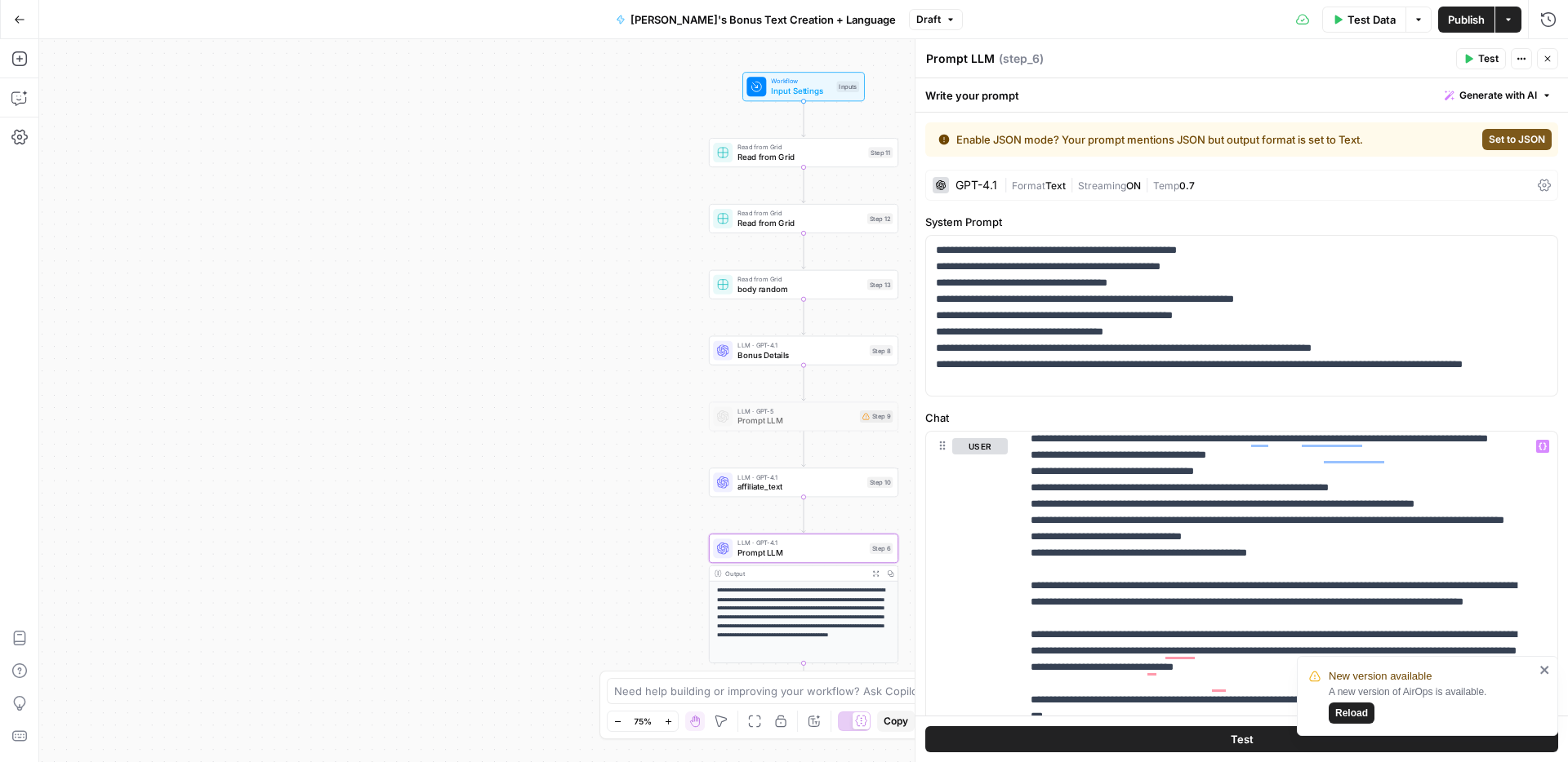
click at [1459, 18] on span "Publish" at bounding box center [1465, 19] width 37 height 16
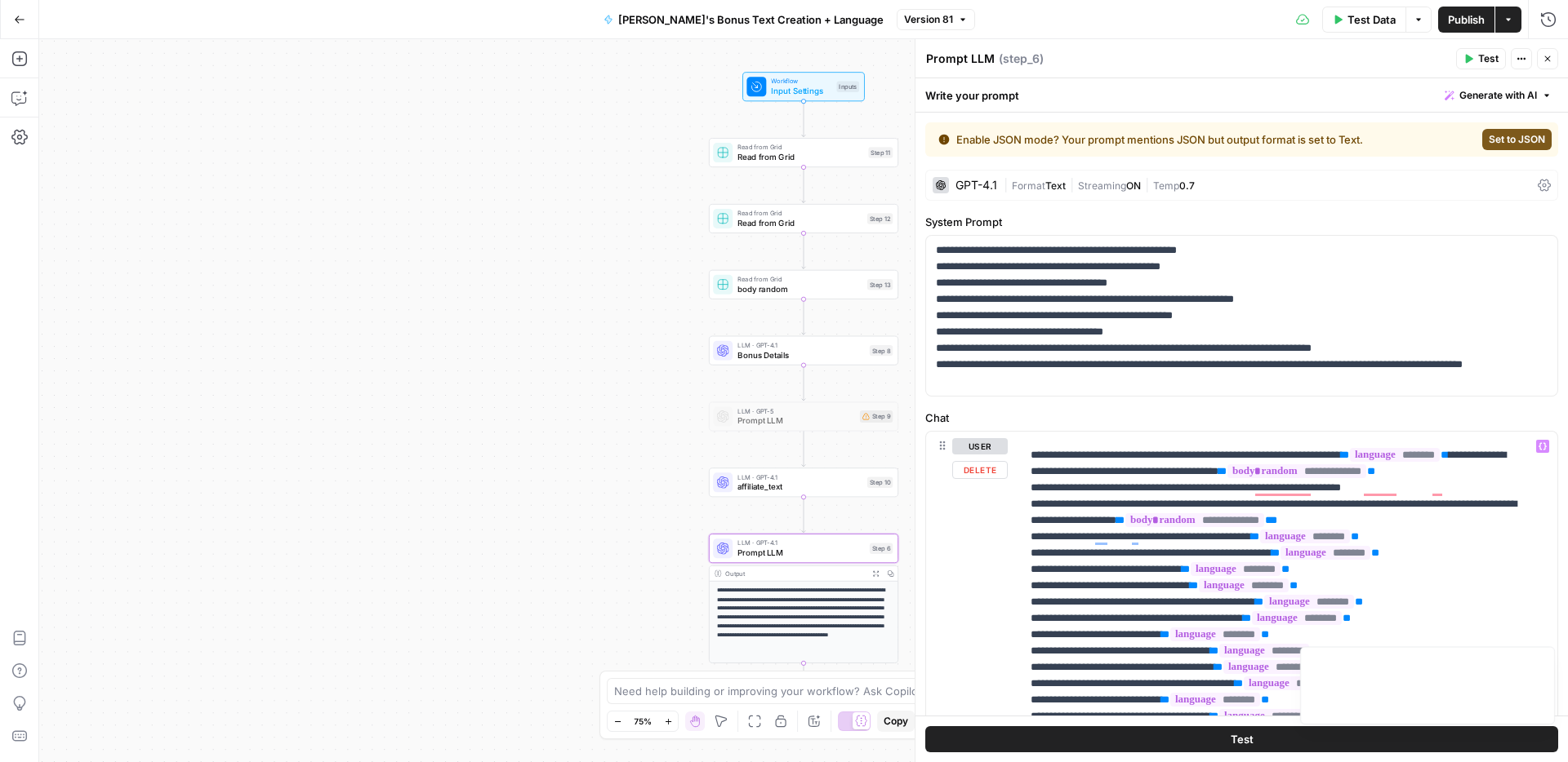
scroll to position [1743, 0]
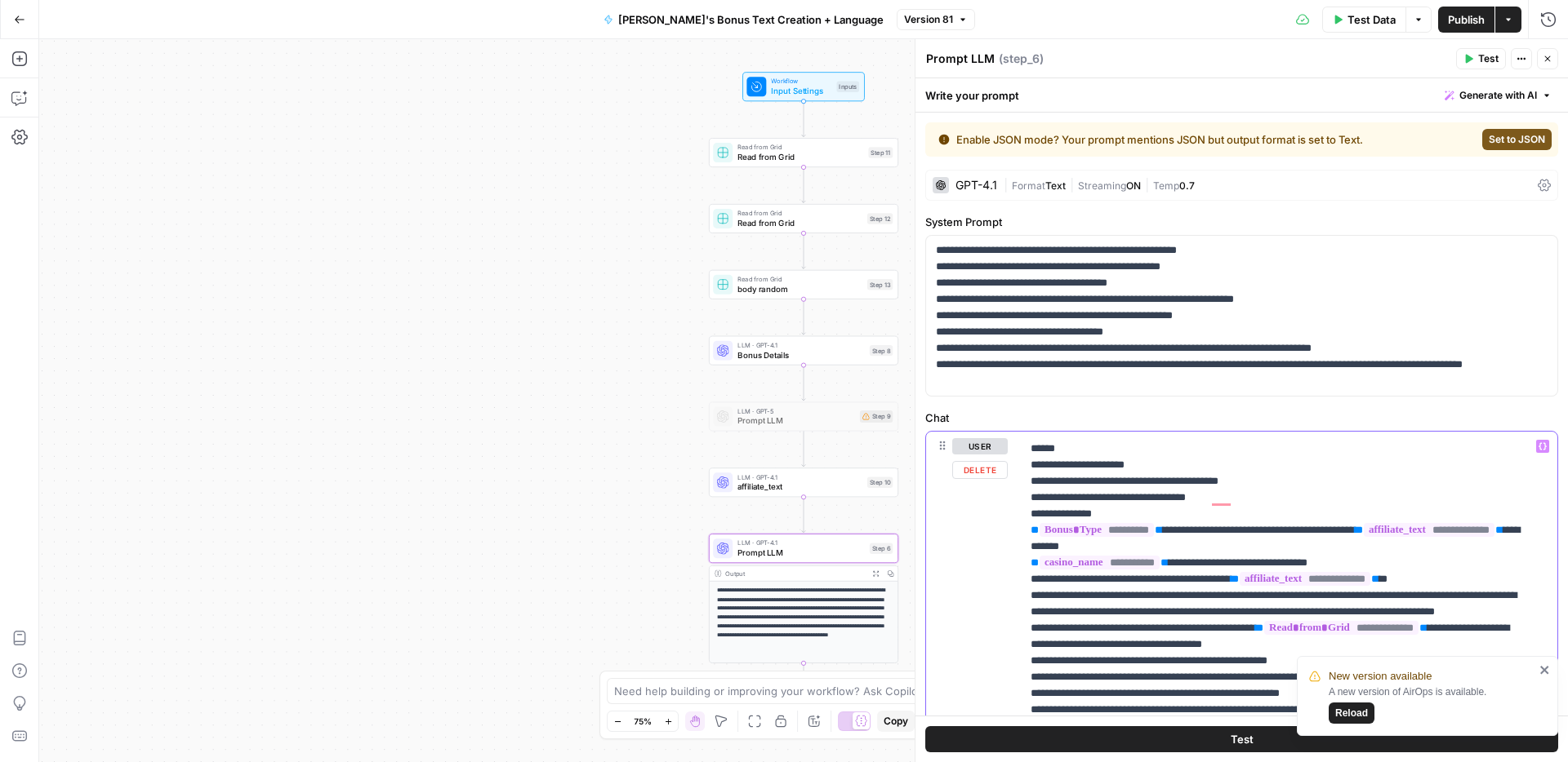
drag, startPoint x: 1031, startPoint y: 467, endPoint x: 1057, endPoint y: 559, distance: 95.6
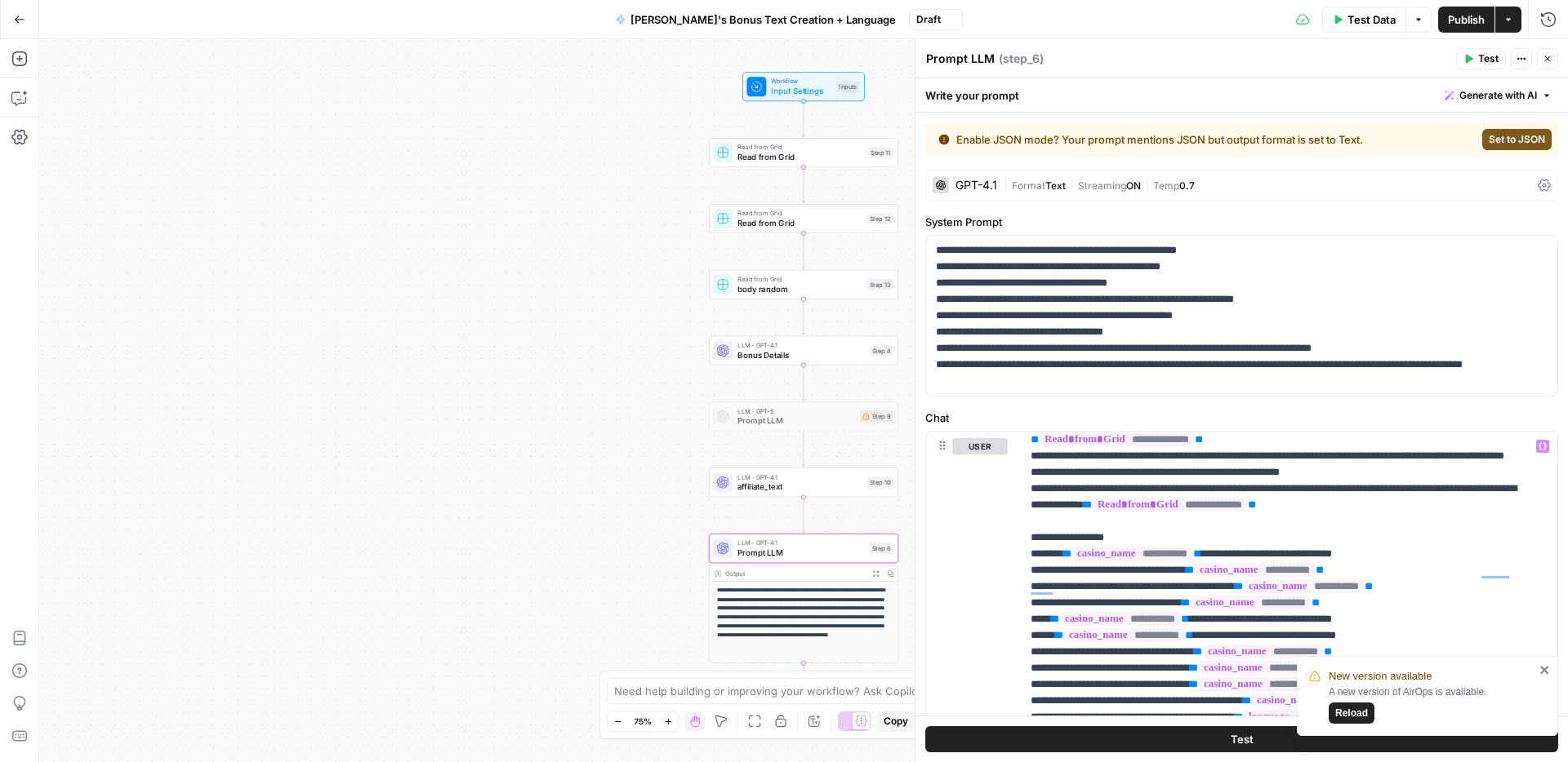
click at [1453, 19] on span "Publish" at bounding box center [1465, 19] width 37 height 16
click at [1545, 672] on icon "close" at bounding box center [1544, 670] width 8 height 8
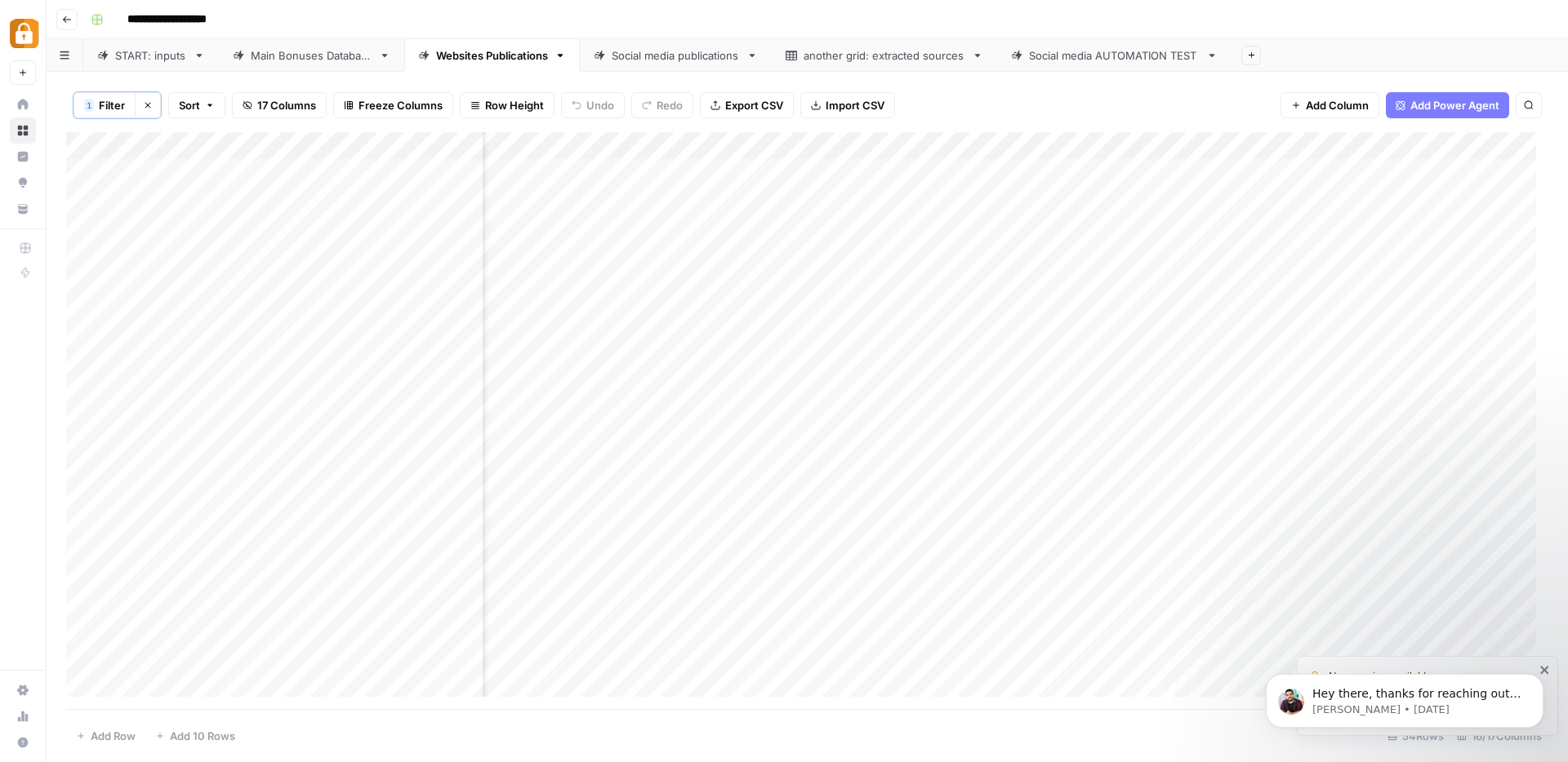
scroll to position [0, 76]
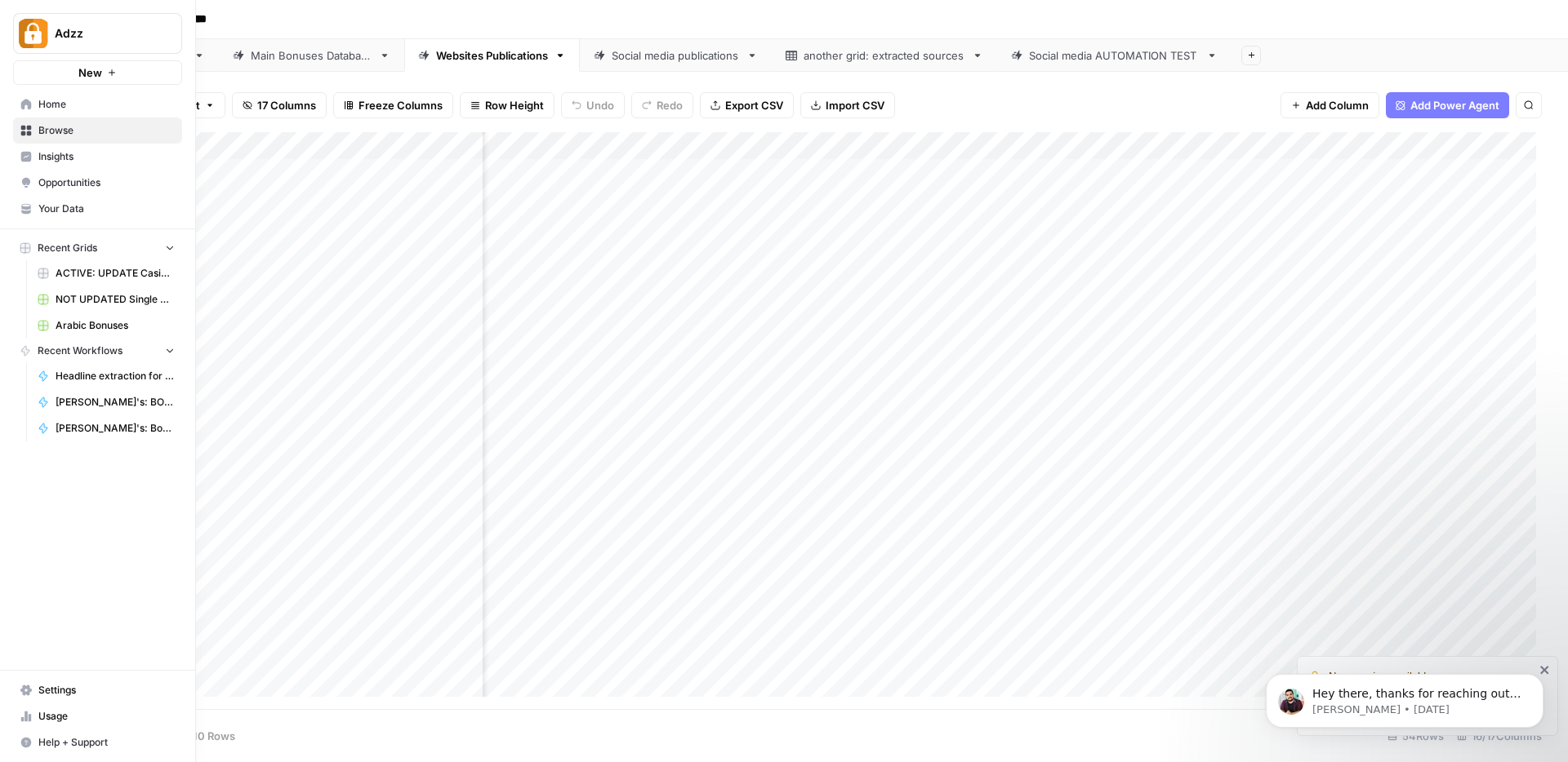
click at [62, 128] on span "Browse" at bounding box center [106, 131] width 137 height 15
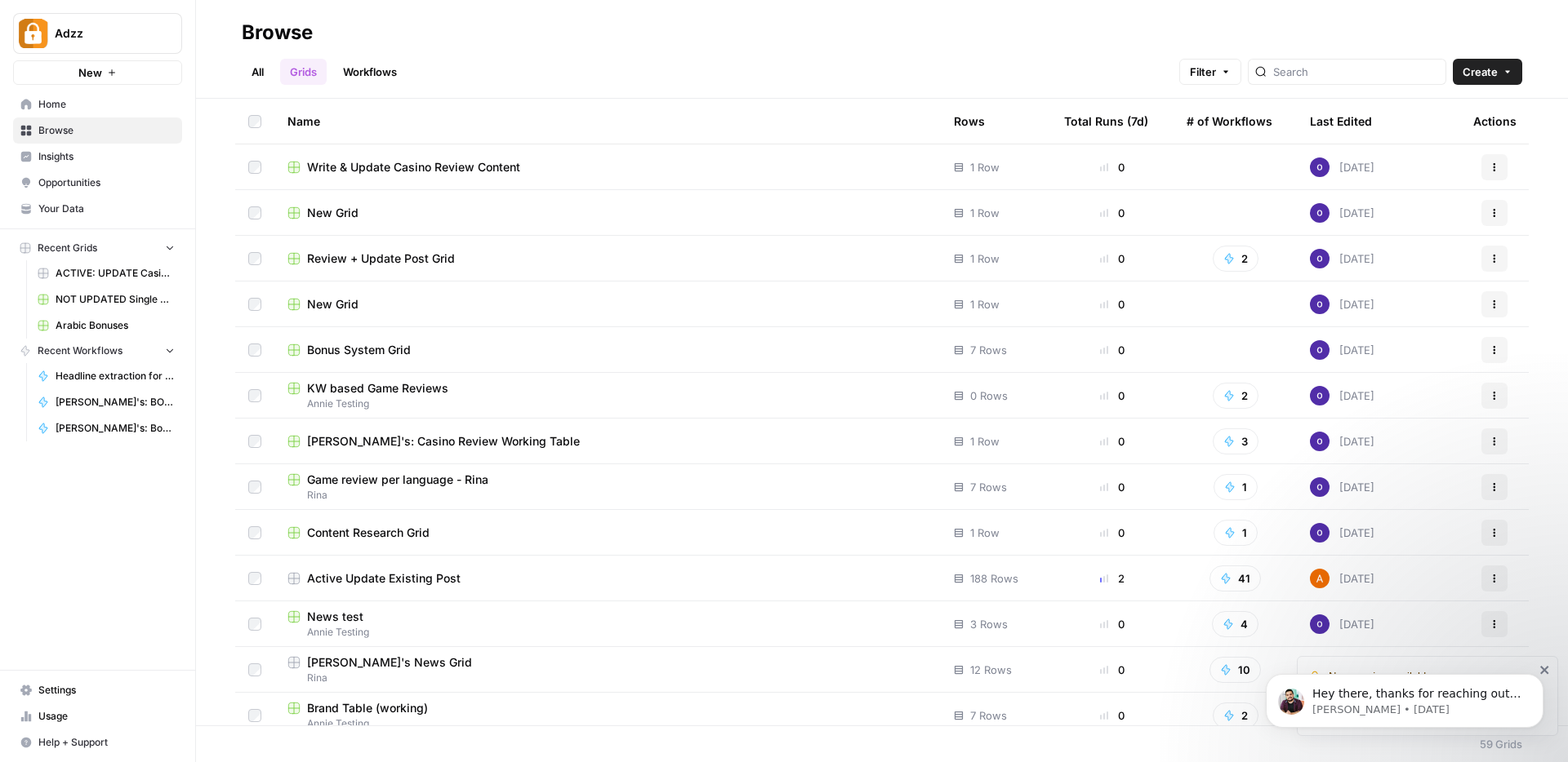
click at [516, 357] on div "Bonus System Grid" at bounding box center [607, 349] width 640 height 16
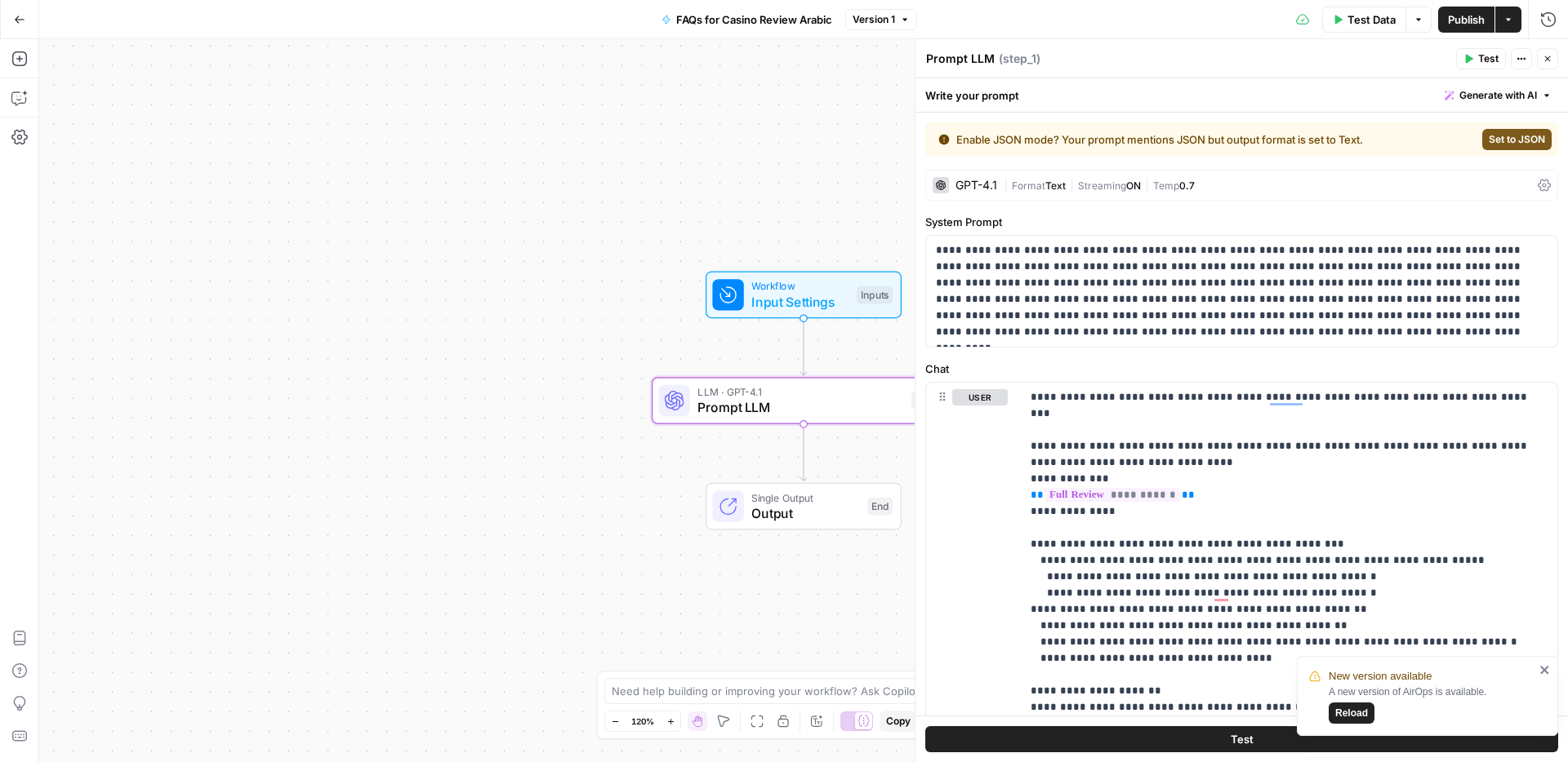
scroll to position [253, 0]
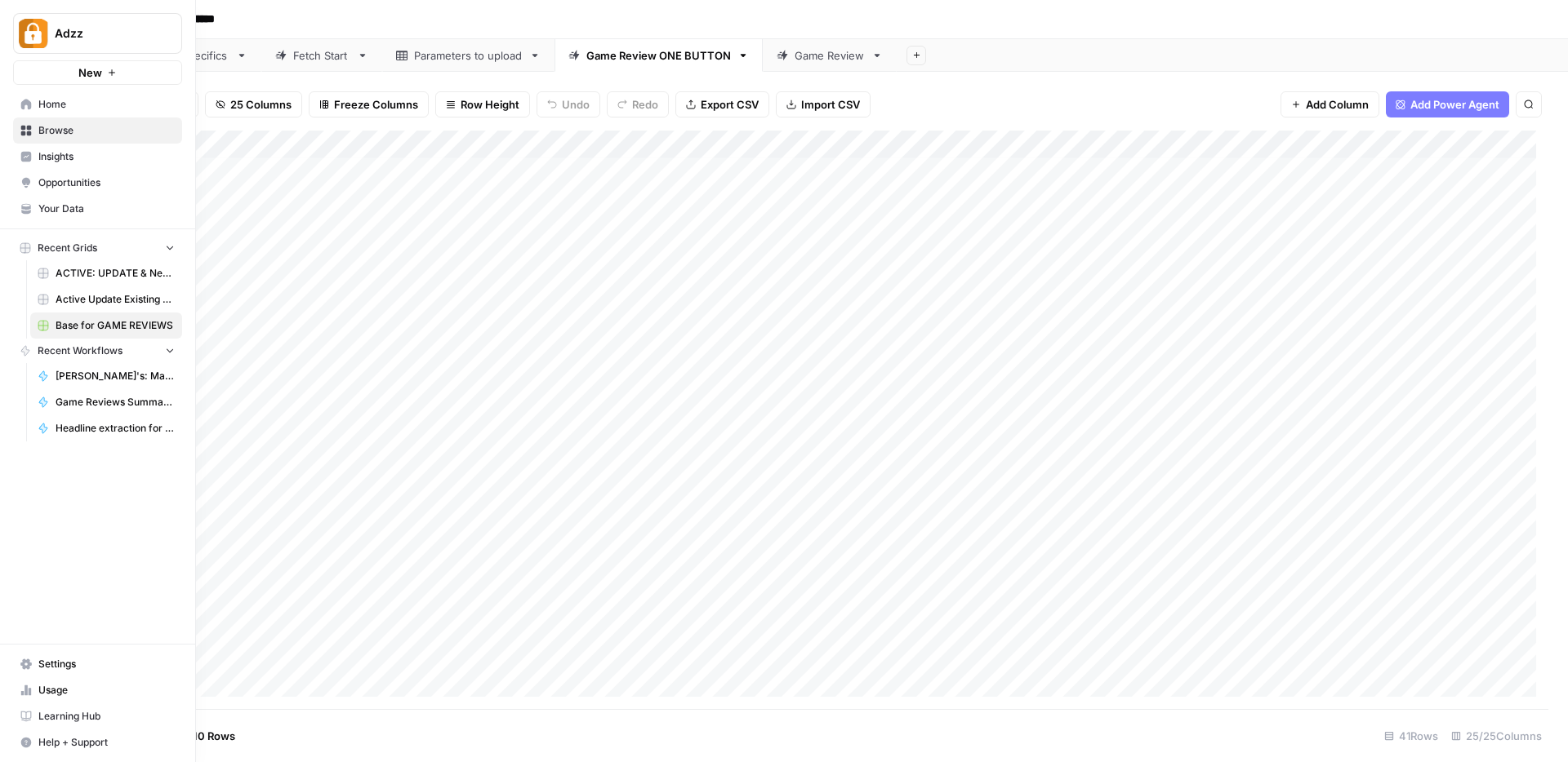
scroll to position [5, 2269]
click at [53, 130] on span "Browse" at bounding box center [106, 131] width 137 height 15
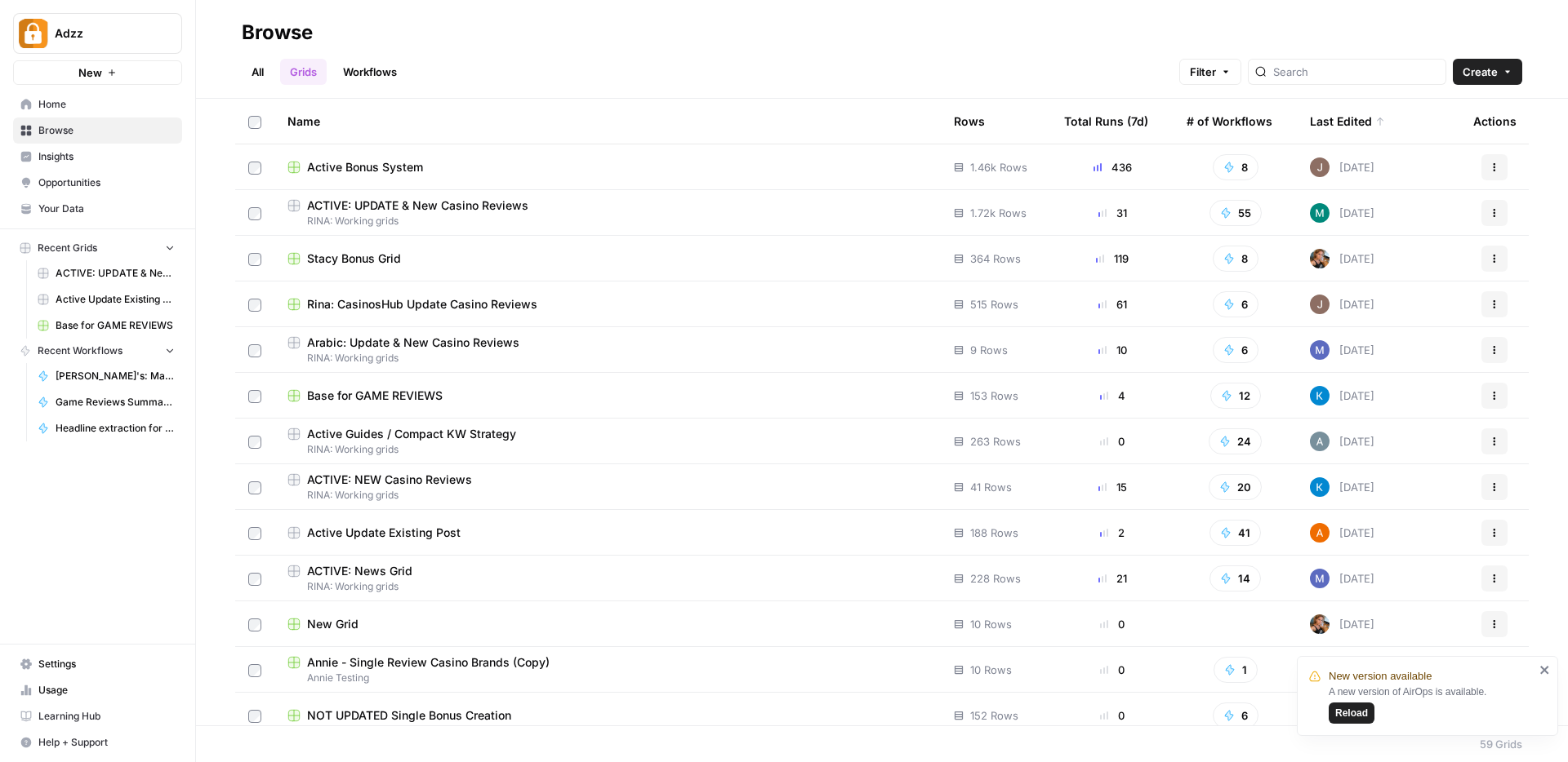
click at [404, 204] on span "ACTIVE: UPDATE & New Casino Reviews" at bounding box center [417, 205] width 221 height 16
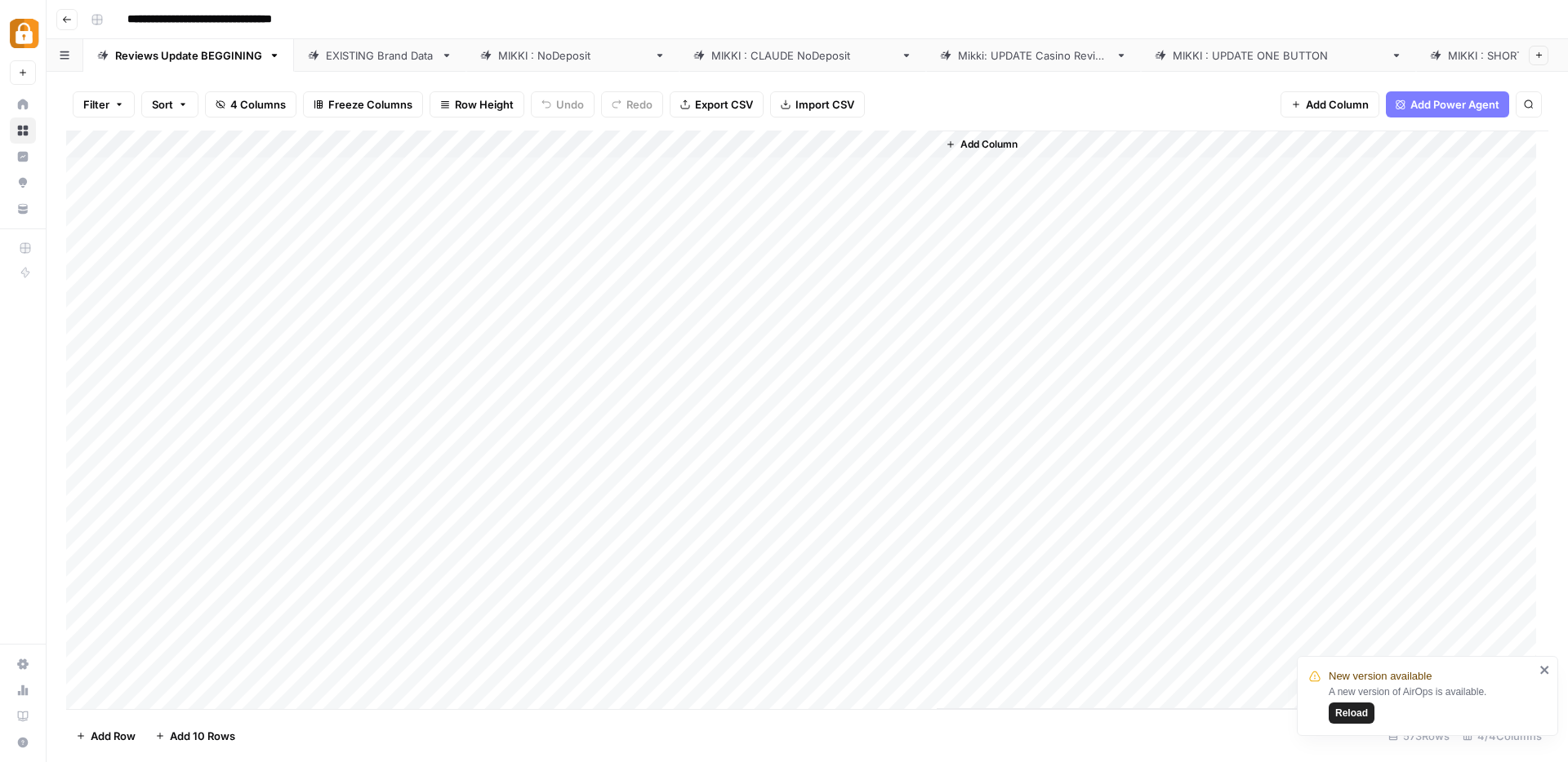
click at [565, 52] on div "MIKKI : NoDeposit" at bounding box center [573, 55] width 150 height 16
click at [1243, 147] on div "Add Column" at bounding box center [807, 420] width 1482 height 578
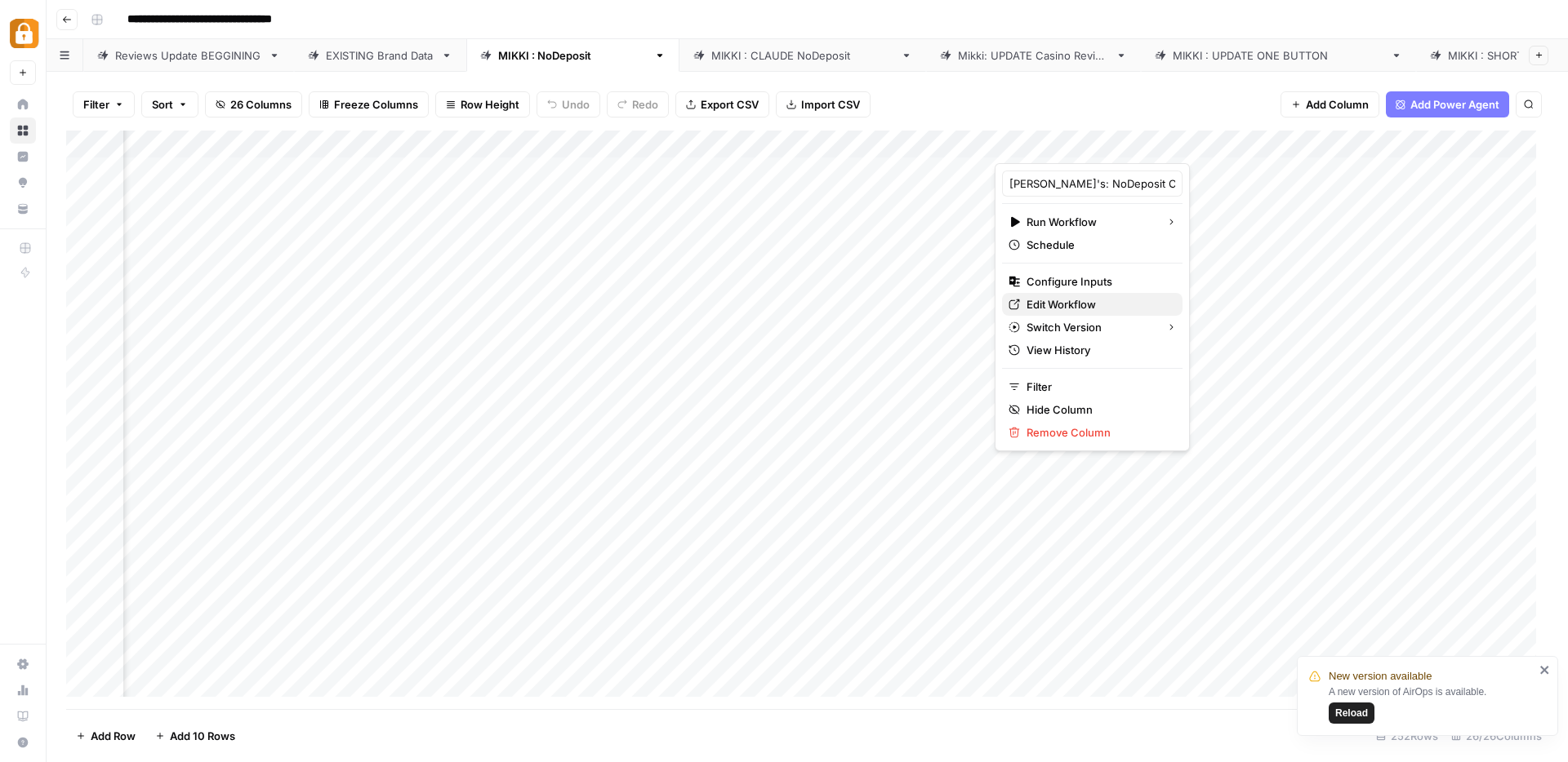
click at [1054, 306] on span "Edit Workflow" at bounding box center [1098, 304] width 143 height 16
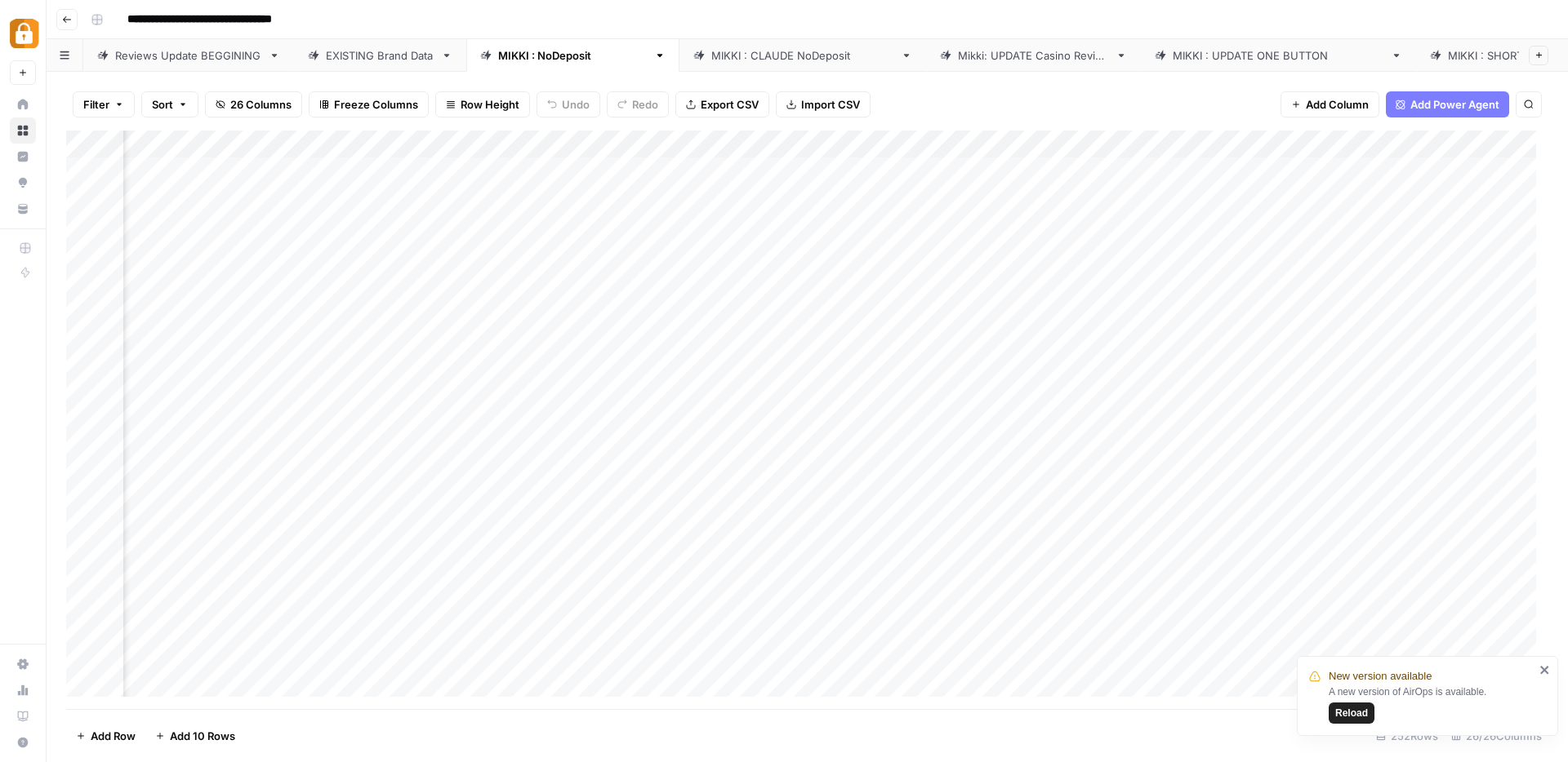
click at [772, 51] on div "MIKKI : CLAUDE NoDeposit" at bounding box center [803, 55] width 183 height 16
click at [756, 51] on div "MIKKI : CLAUDE NoDeposit" at bounding box center [803, 55] width 183 height 16
drag, startPoint x: 694, startPoint y: 48, endPoint x: 806, endPoint y: 58, distance: 112.4
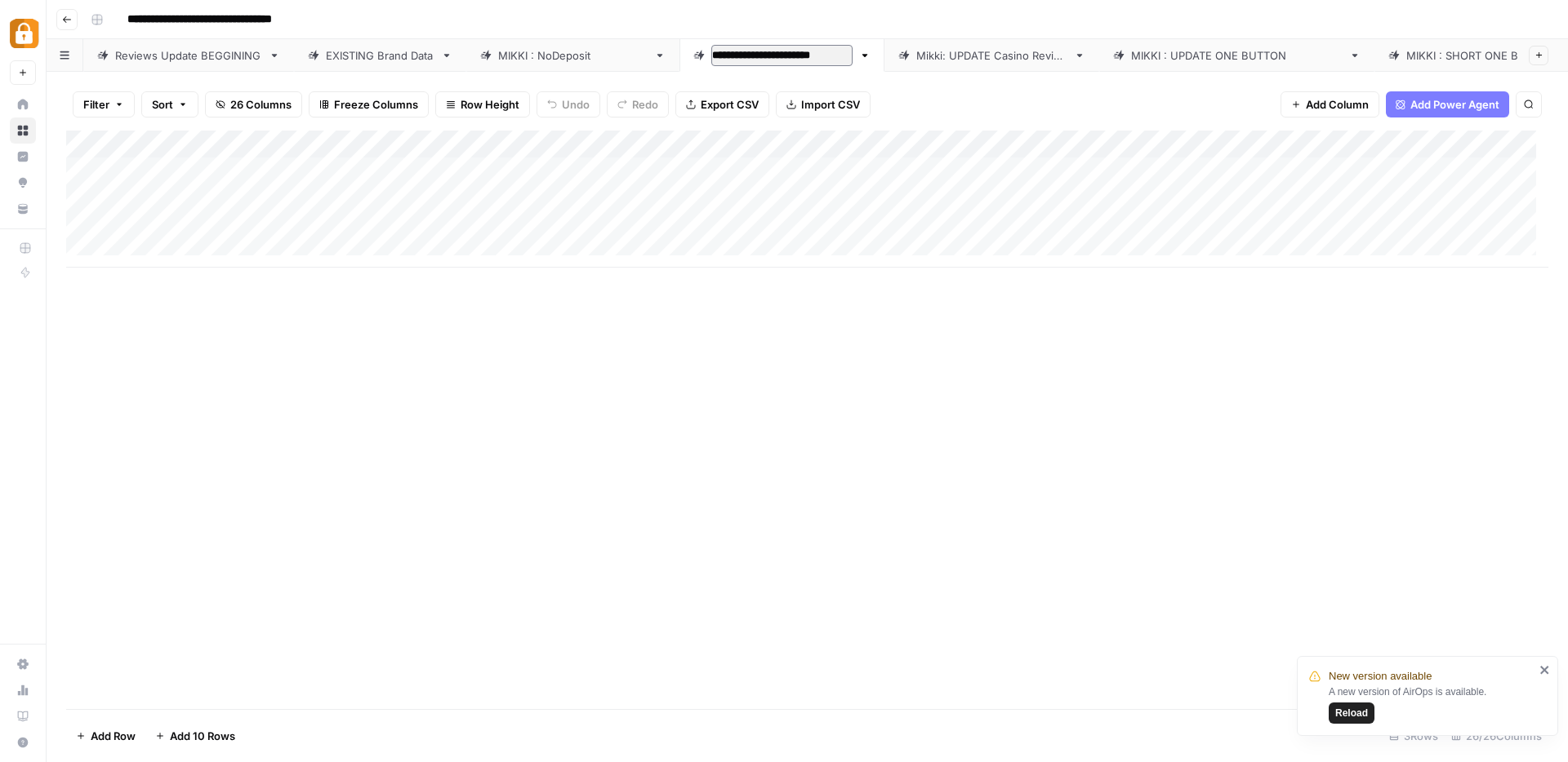
click at [806, 58] on div "**********" at bounding box center [807, 56] width 1521 height 33
type input "**********"
click at [792, 7] on div "**********" at bounding box center [817, 20] width 1467 height 26
click at [1345, 102] on span "Add Column" at bounding box center [1336, 104] width 63 height 16
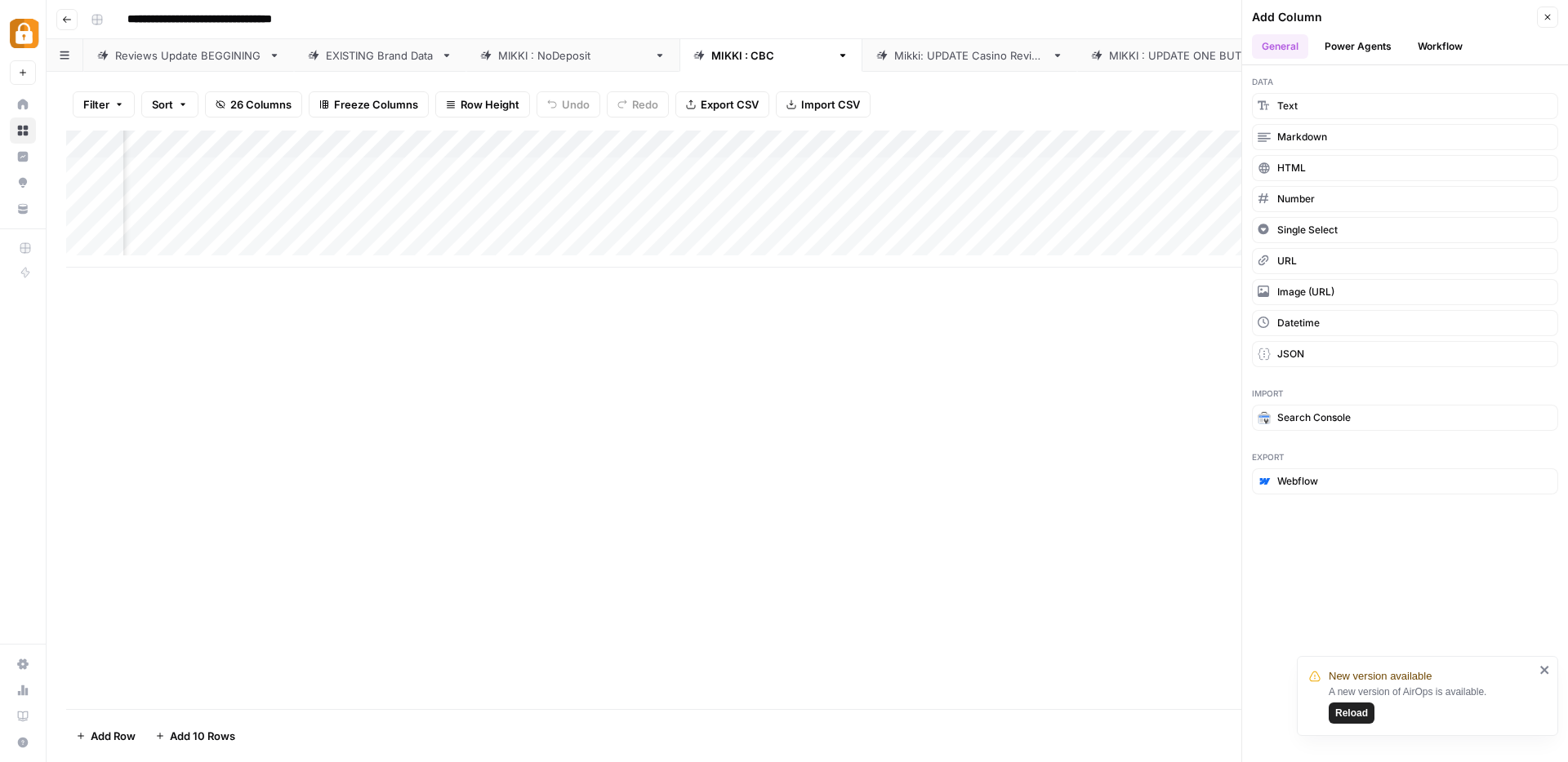
click at [1427, 41] on button "Workflow" at bounding box center [1440, 46] width 64 height 24
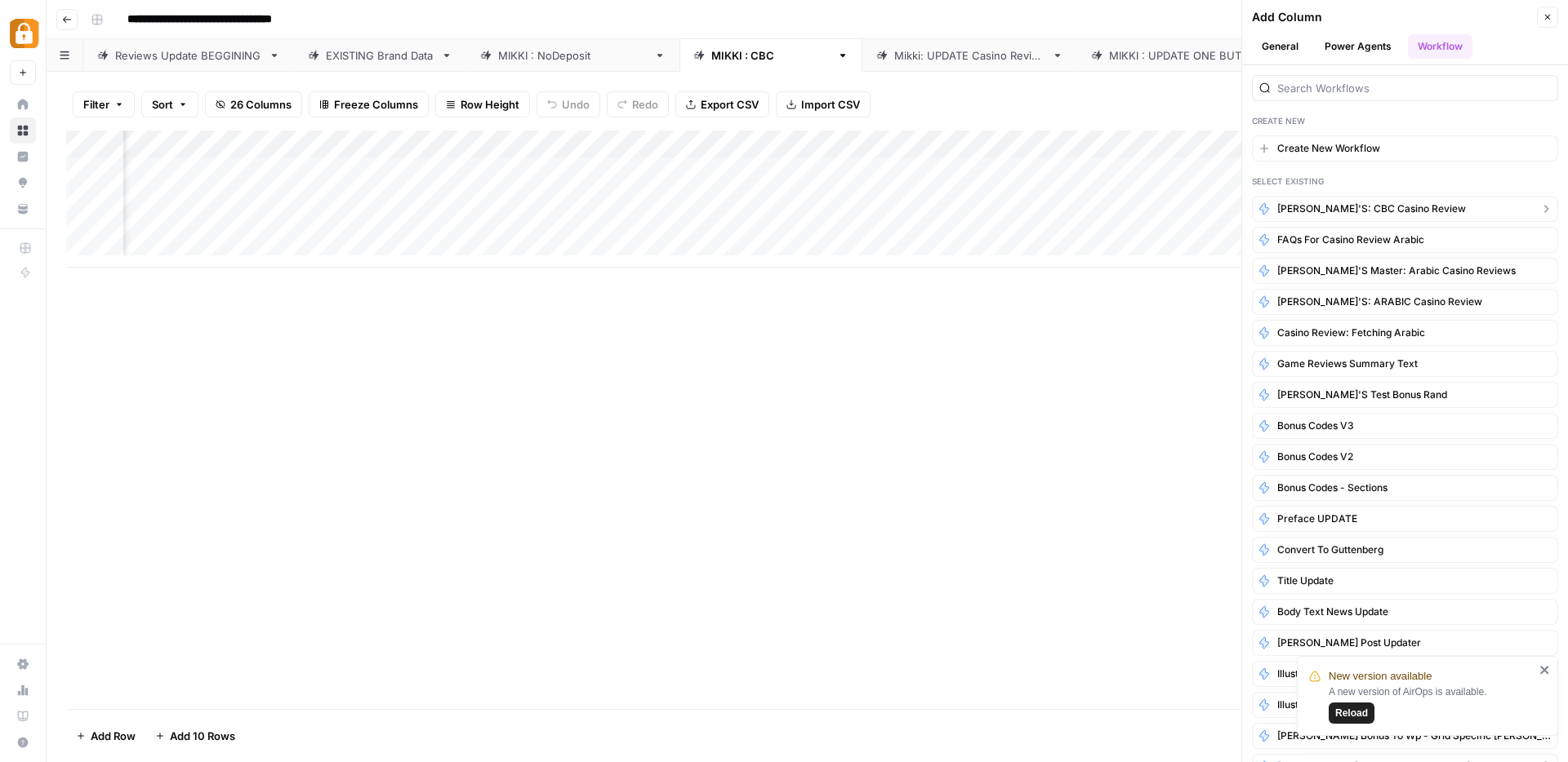
click at [1347, 212] on span "[PERSON_NAME]'s: CBC Casino Review" at bounding box center [1371, 209] width 188 height 15
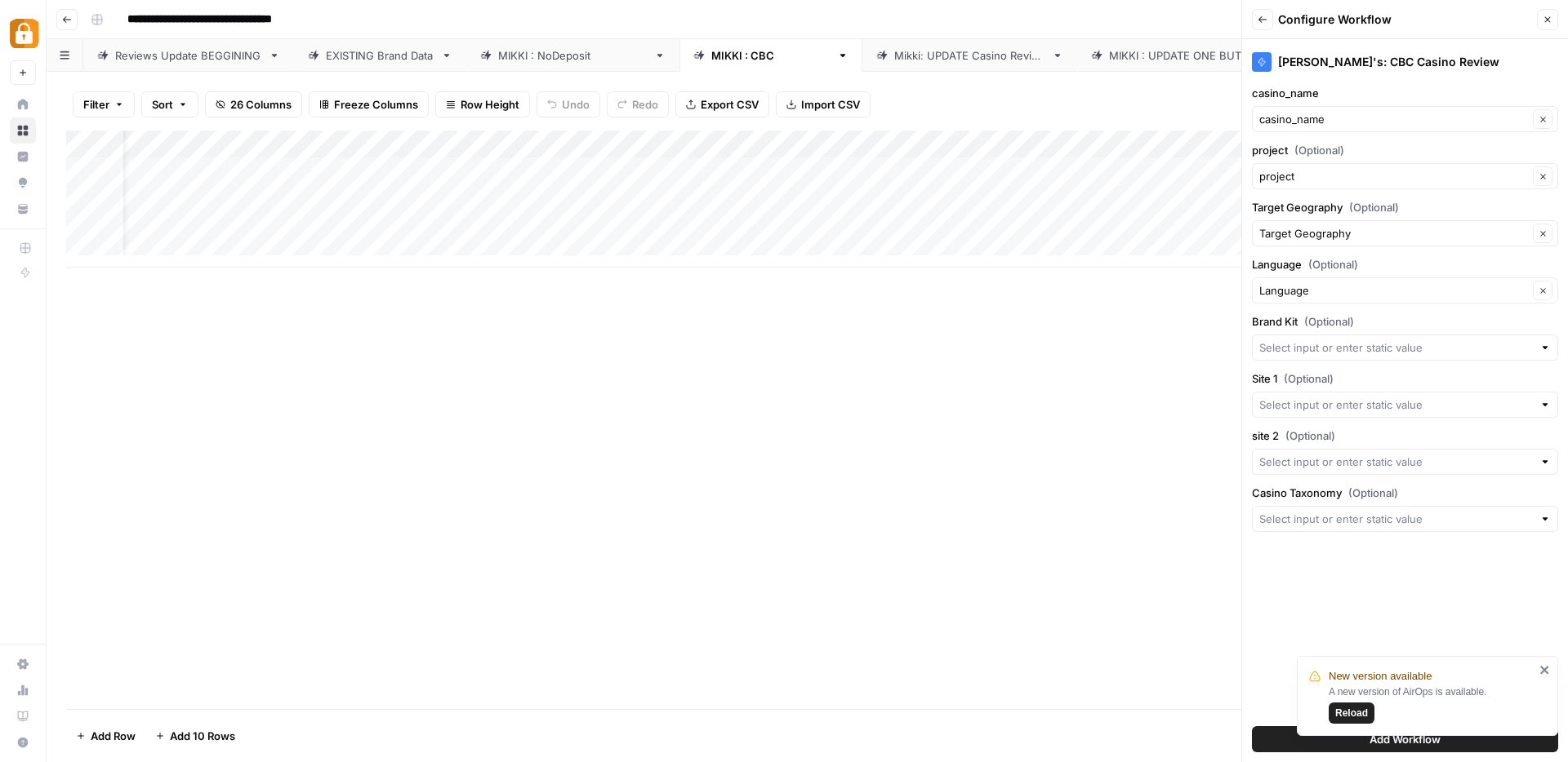
scroll to position [0, 0]
click at [1539, 672] on icon "close" at bounding box center [1544, 670] width 11 height 13
click at [1426, 739] on span "Add Workflow" at bounding box center [1404, 738] width 71 height 16
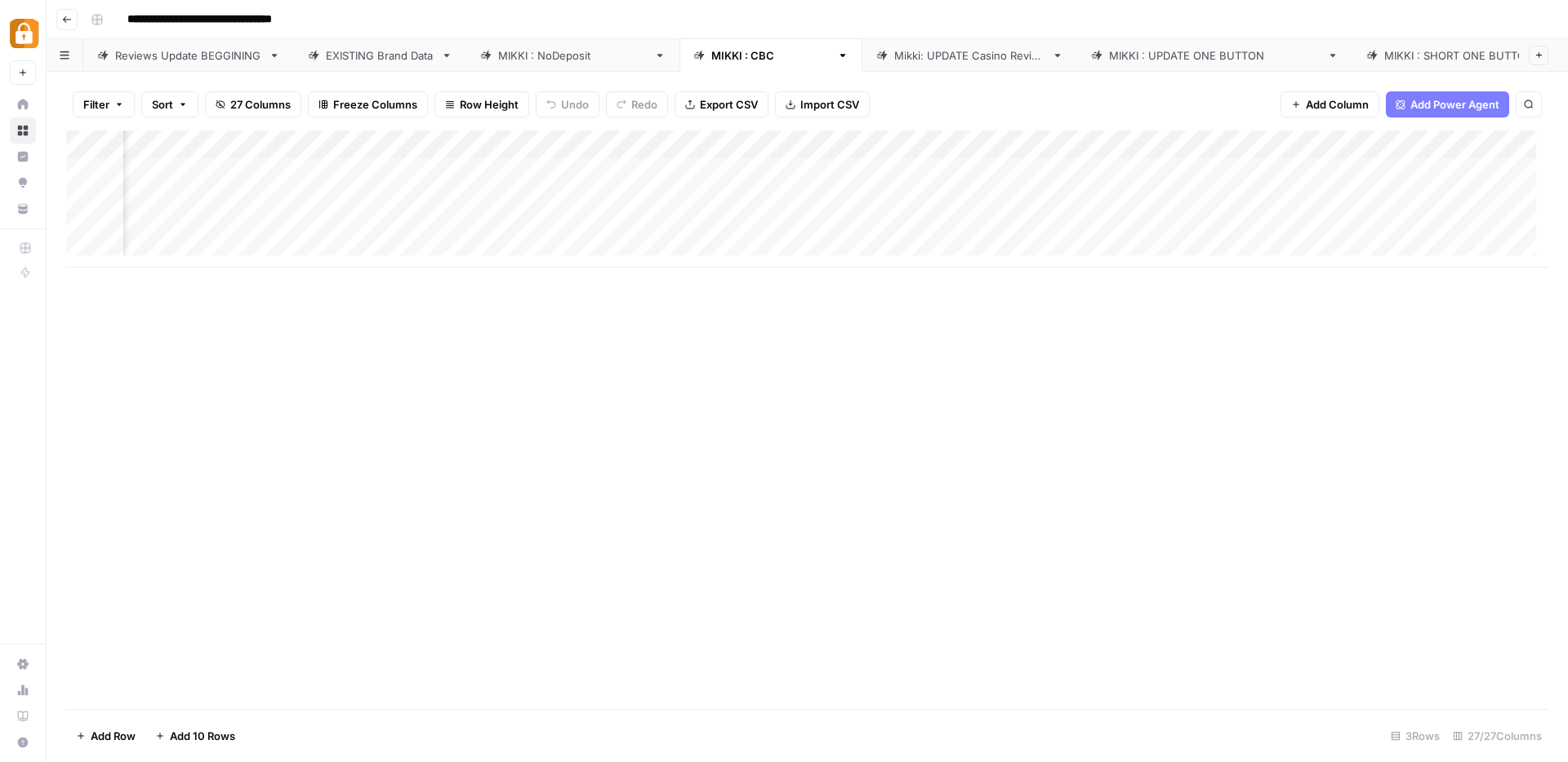
scroll to position [0, 601]
drag, startPoint x: 1337, startPoint y: 155, endPoint x: 998, endPoint y: 151, distance: 339.0
click at [998, 151] on div "Add Column" at bounding box center [807, 200] width 1482 height 138
click at [1249, 145] on div "Add Column" at bounding box center [807, 200] width 1482 height 138
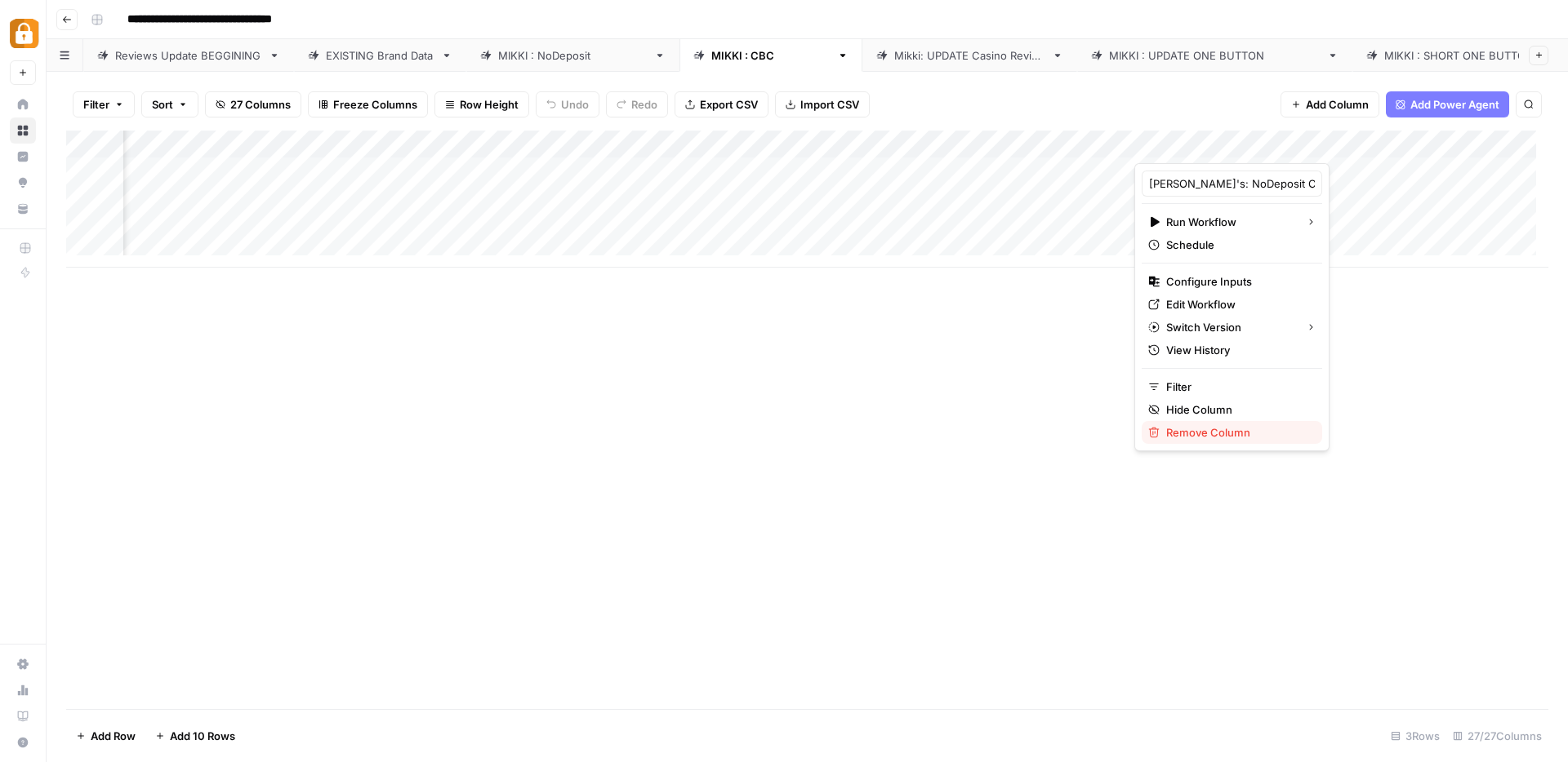
click at [1248, 438] on span "Remove Column" at bounding box center [1237, 432] width 143 height 16
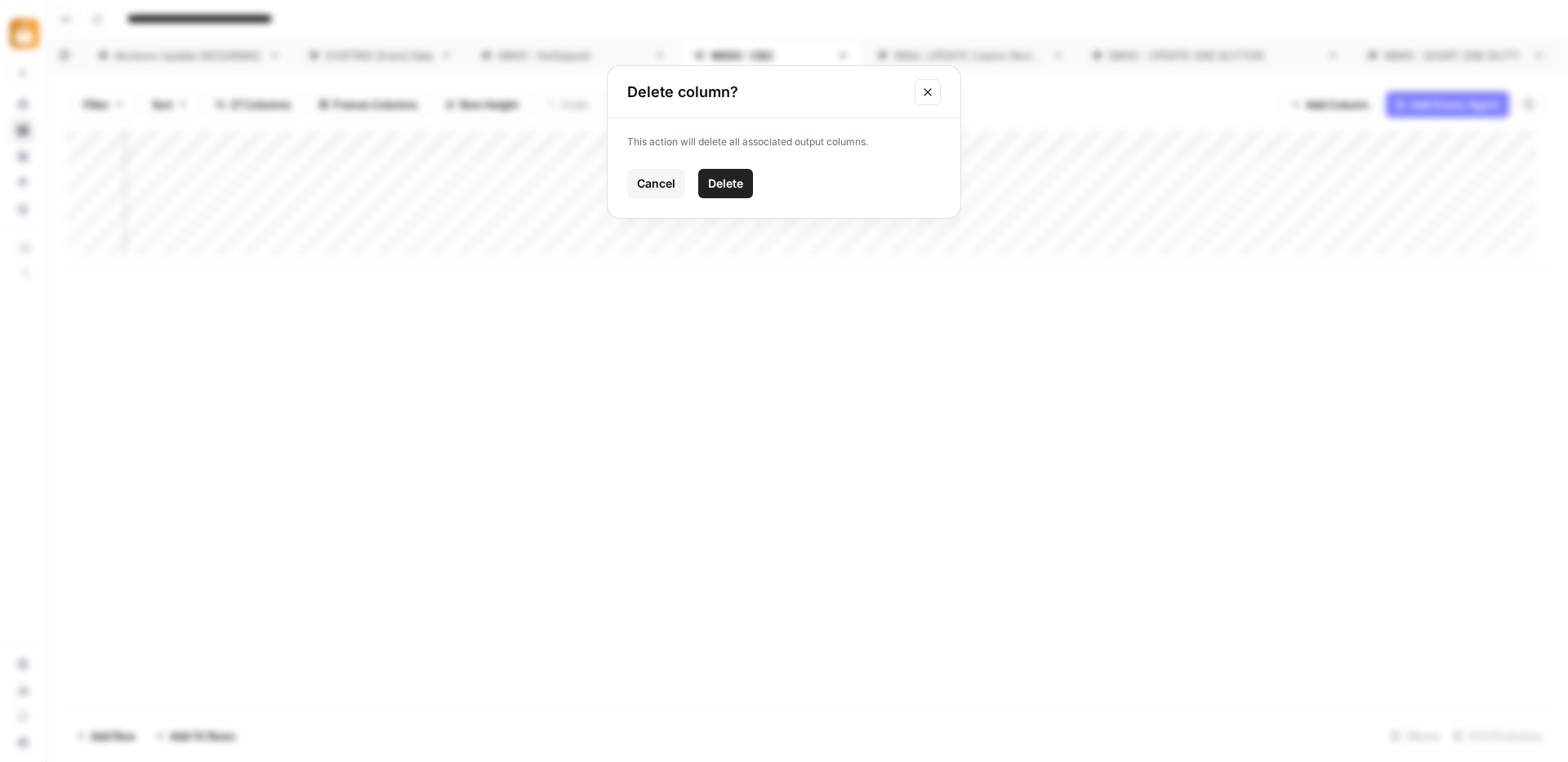
click at [725, 181] on span "Delete" at bounding box center [725, 183] width 35 height 16
click at [890, 171] on div "Add Column" at bounding box center [807, 200] width 1482 height 138
click at [1022, 174] on div "Add Column" at bounding box center [807, 200] width 1482 height 138
click at [894, 53] on div "Mikki: UPDATE Casino Review" at bounding box center [970, 55] width 151 height 16
click at [1332, 103] on span "Add Column" at bounding box center [1336, 104] width 63 height 16
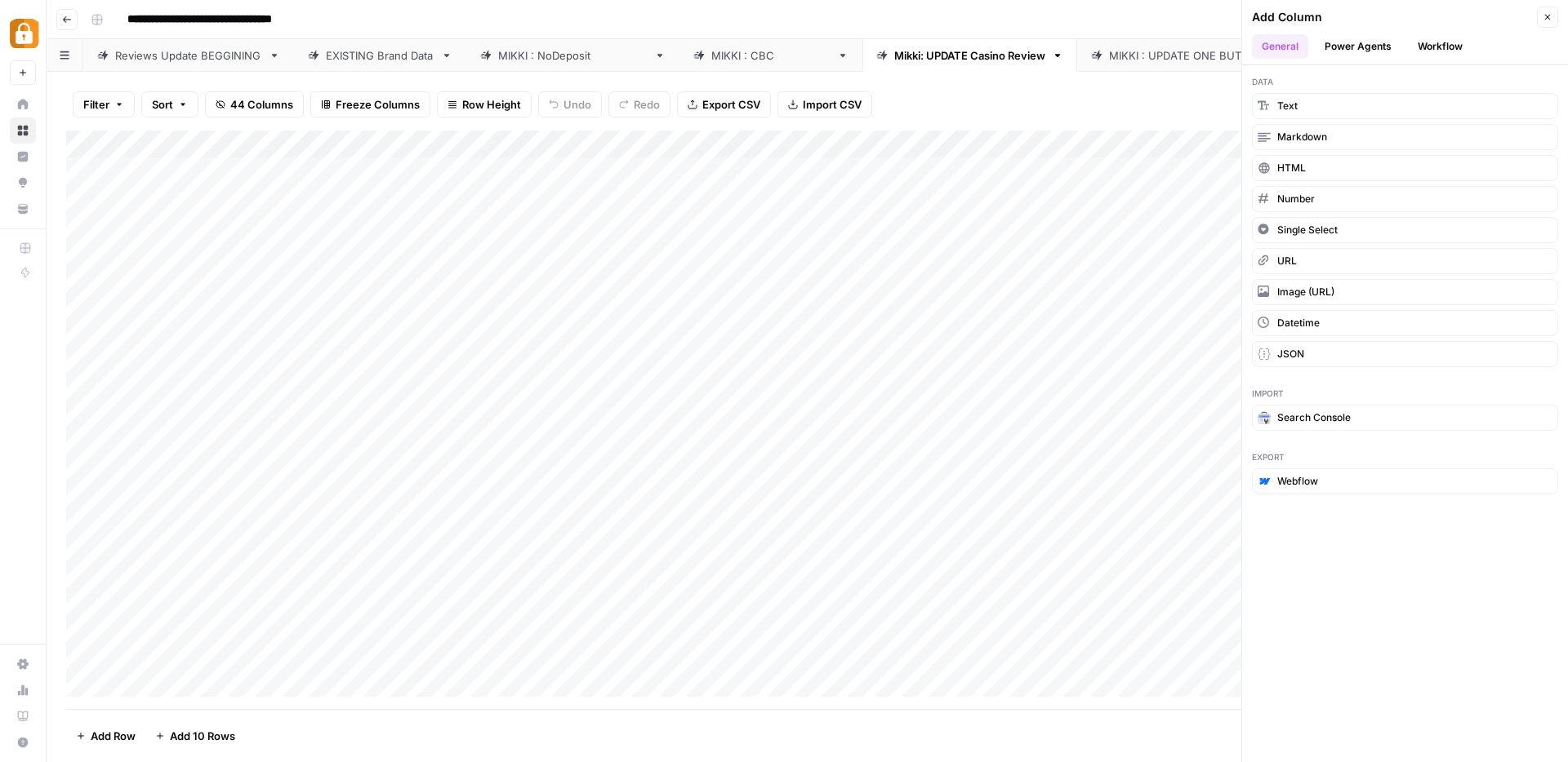
click at [1446, 45] on button "Workflow" at bounding box center [1440, 46] width 64 height 24
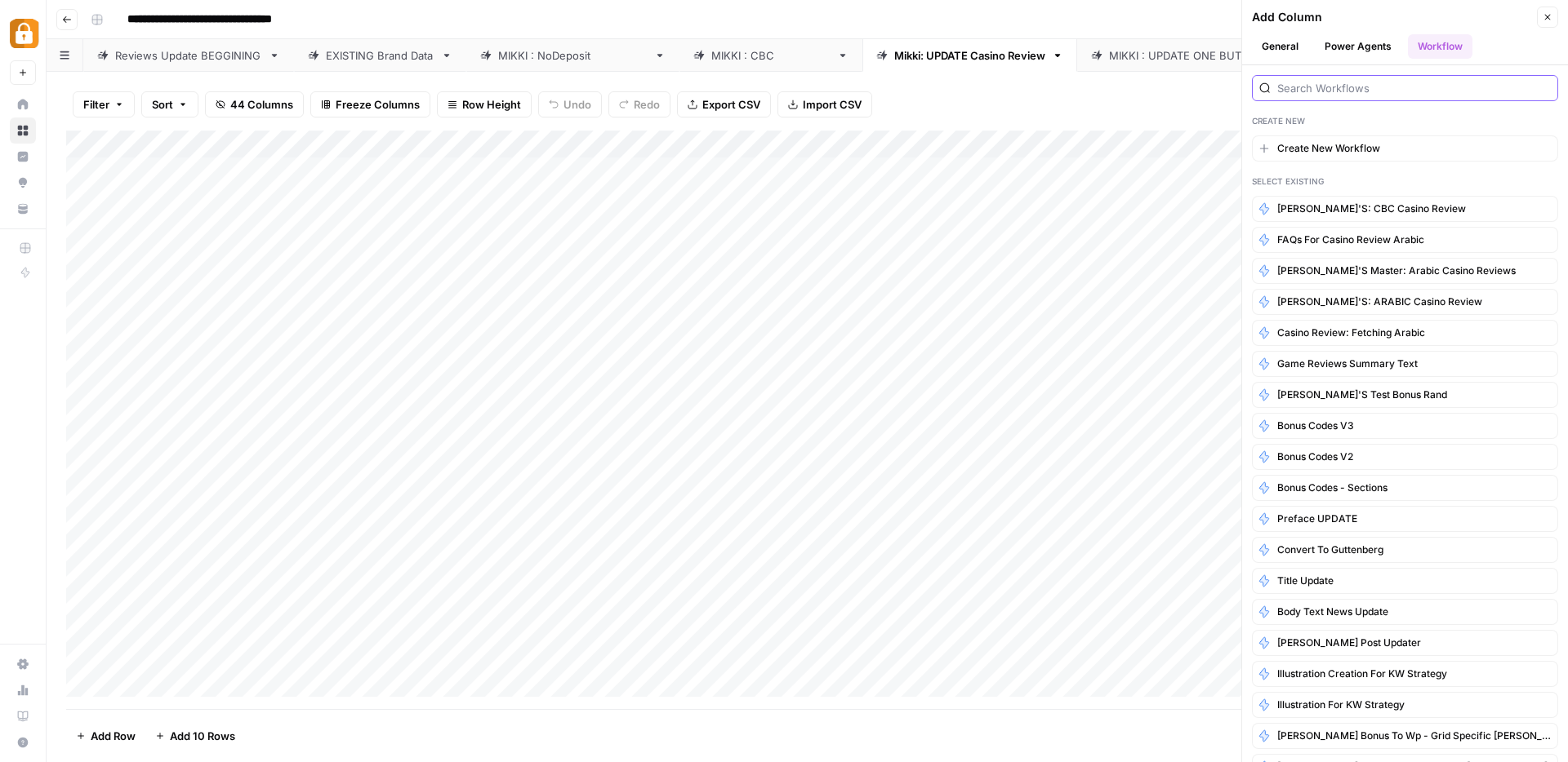
click at [1324, 87] on input "search" at bounding box center [1413, 88] width 273 height 16
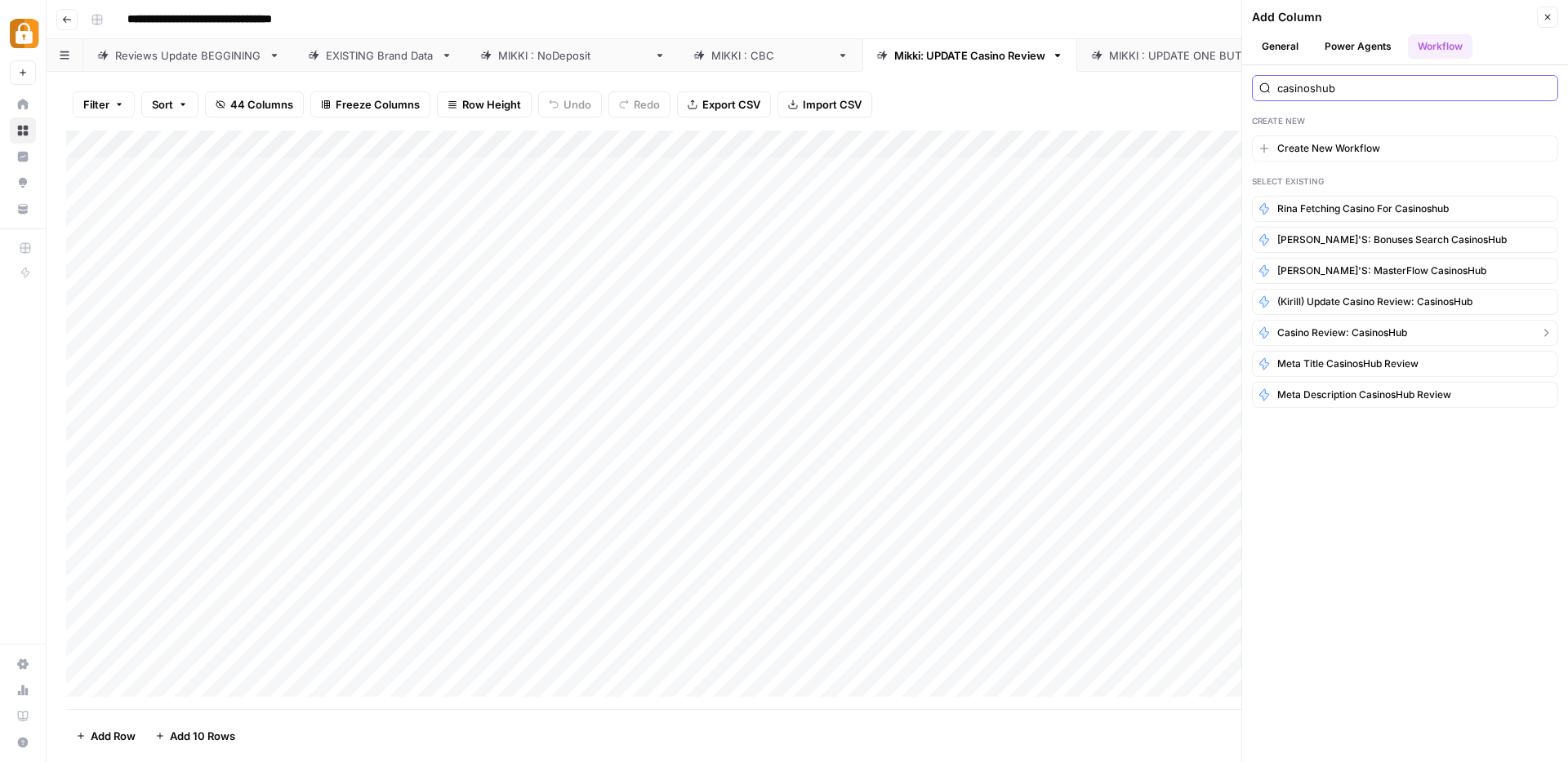
type input "casinoshub"
click at [1316, 331] on span "Casino Review: CasinosHub" at bounding box center [1342, 333] width 130 height 15
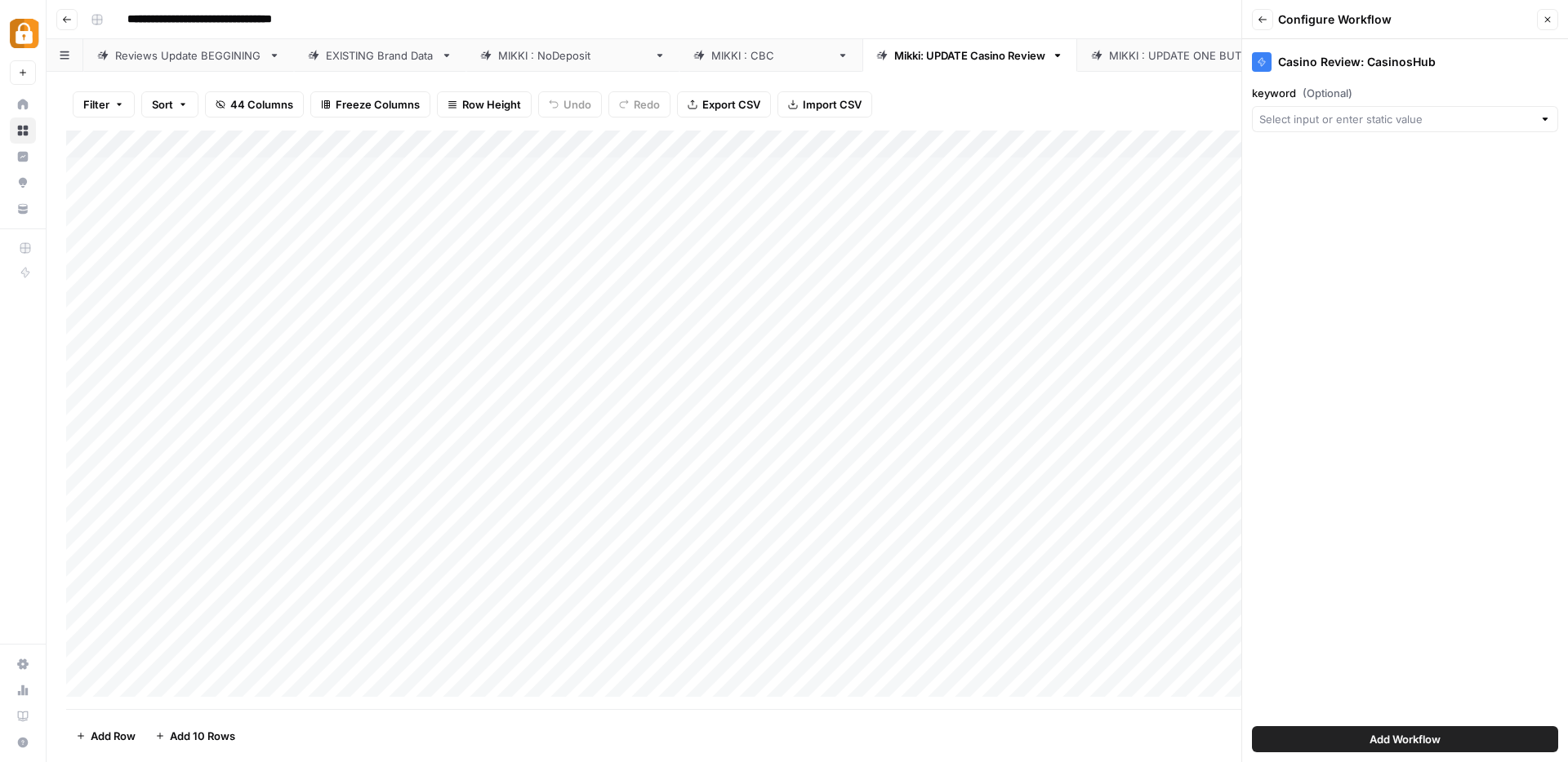
click at [1396, 742] on span "Add Workflow" at bounding box center [1404, 738] width 71 height 16
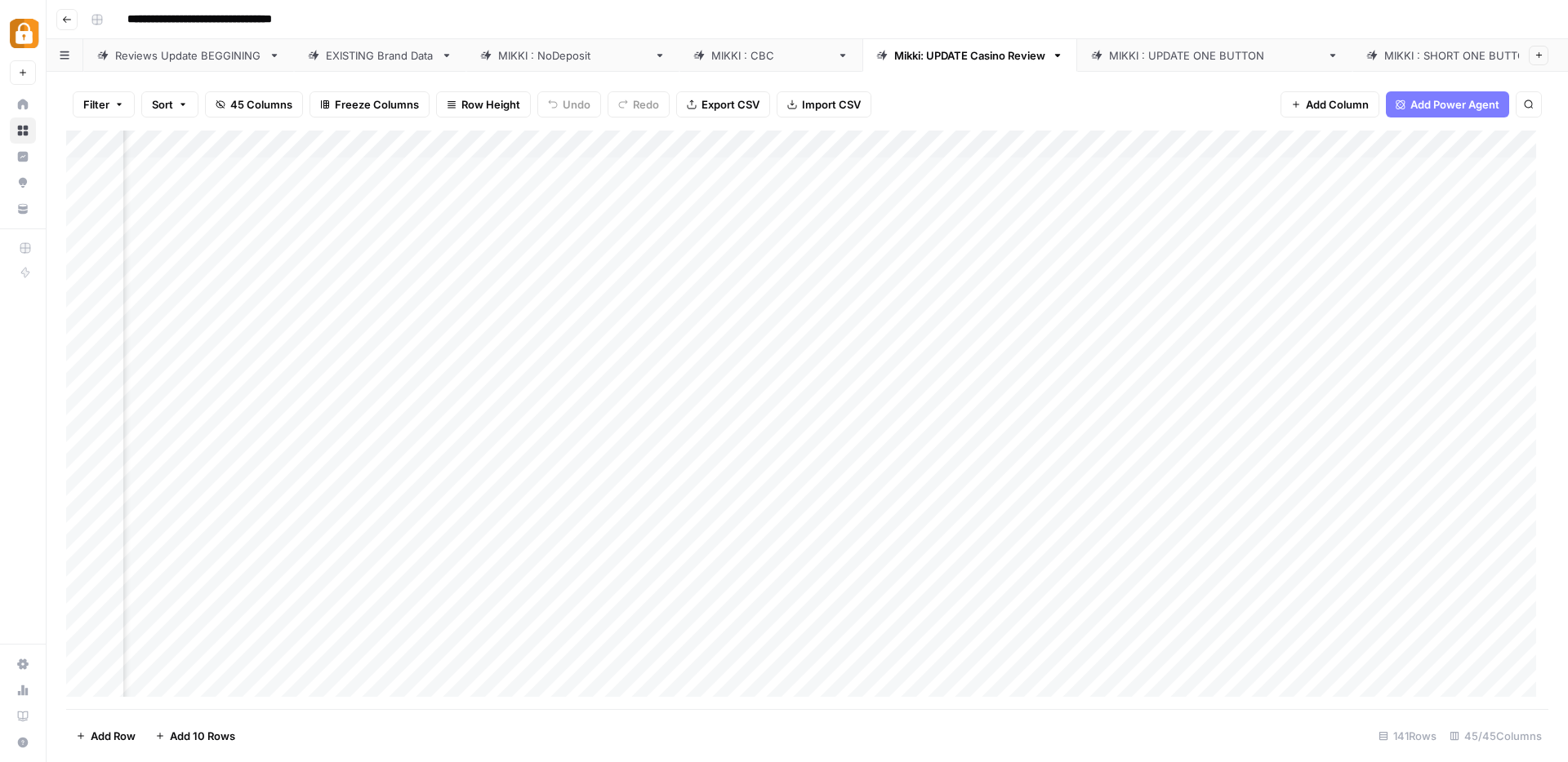
scroll to position [0, 1571]
drag, startPoint x: 1349, startPoint y: 153, endPoint x: 244, endPoint y: 153, distance: 1105.0
click at [244, 153] on div "Add Column" at bounding box center [807, 420] width 1482 height 578
click at [594, 150] on div "Add Column" at bounding box center [807, 420] width 1482 height 578
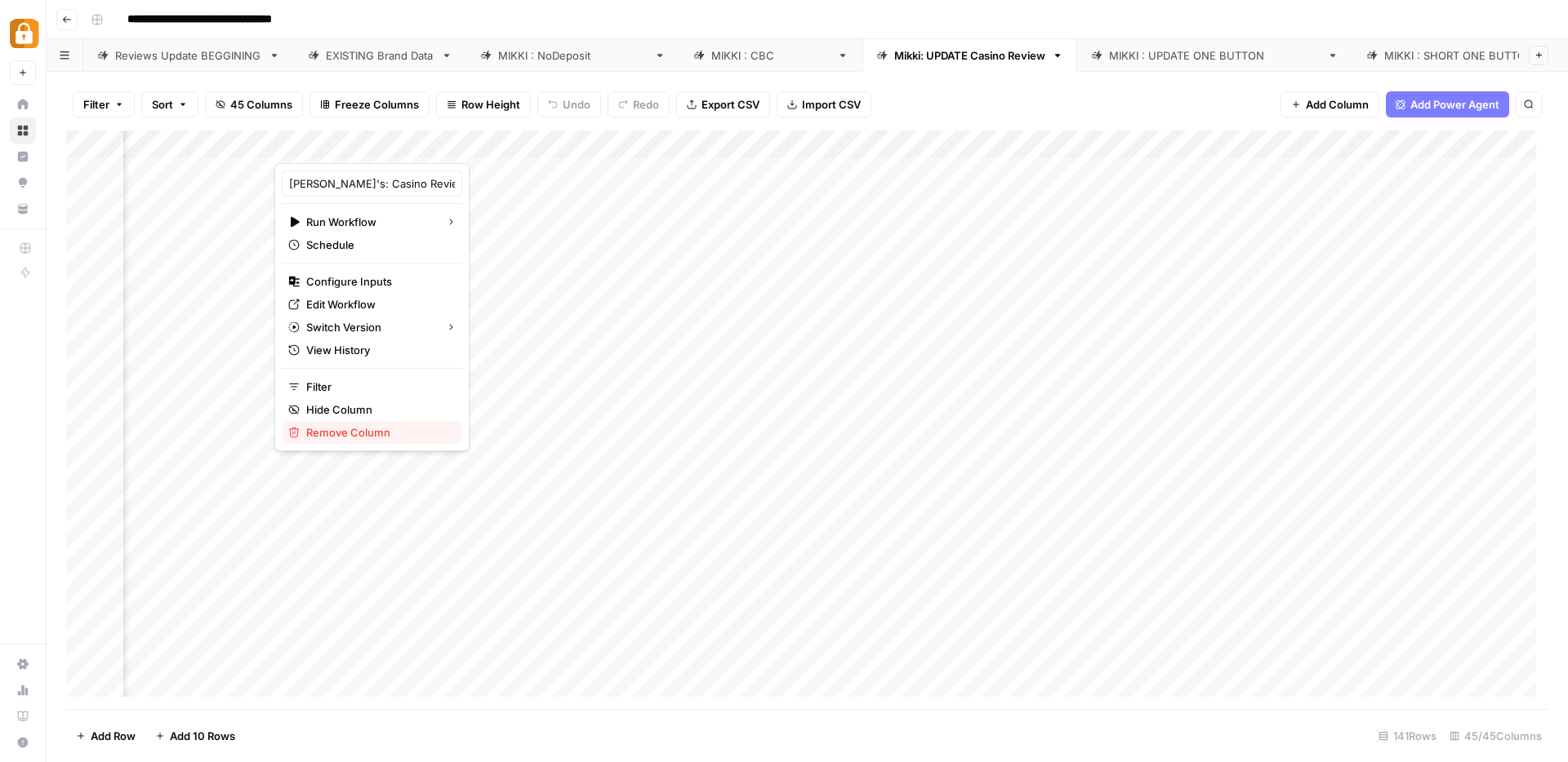
click at [334, 432] on span "Remove Column" at bounding box center [378, 432] width 143 height 16
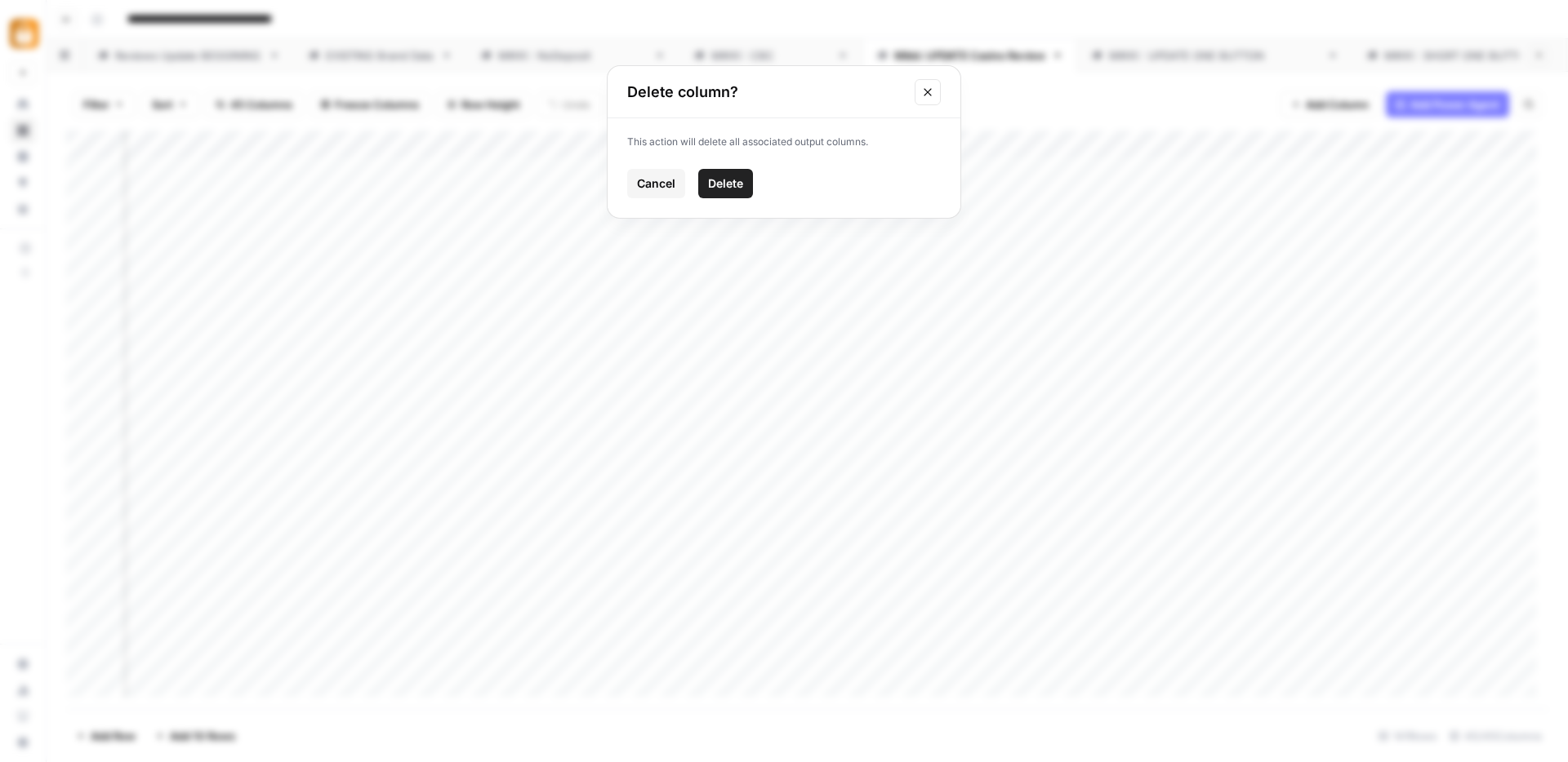
click at [727, 187] on span "Delete" at bounding box center [725, 183] width 35 height 16
click at [244, 142] on div "Add Column" at bounding box center [807, 420] width 1482 height 578
click at [865, 140] on div "Add Column" at bounding box center [807, 420] width 1482 height 578
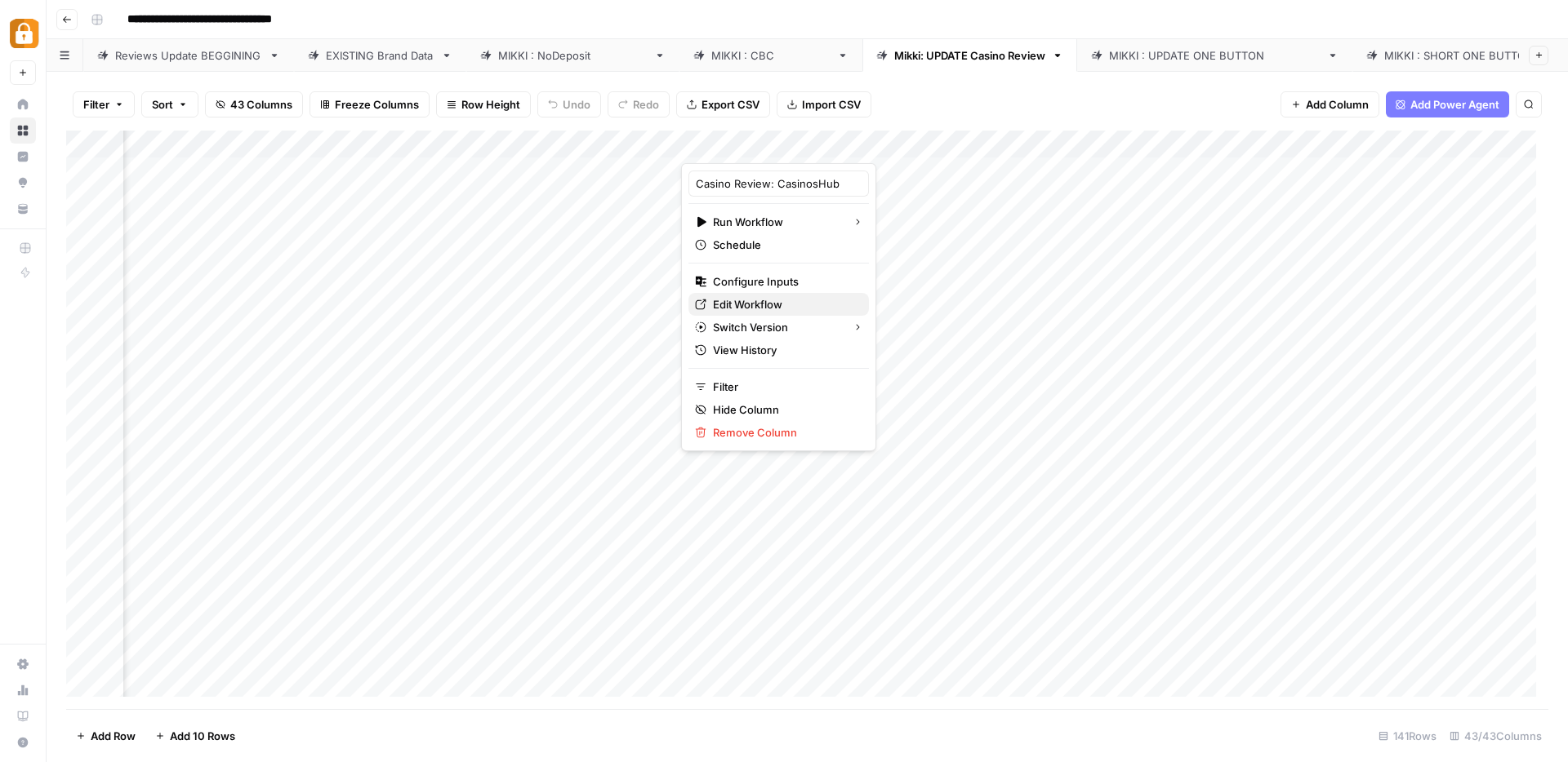
click at [767, 302] on span "Edit Workflow" at bounding box center [784, 304] width 143 height 16
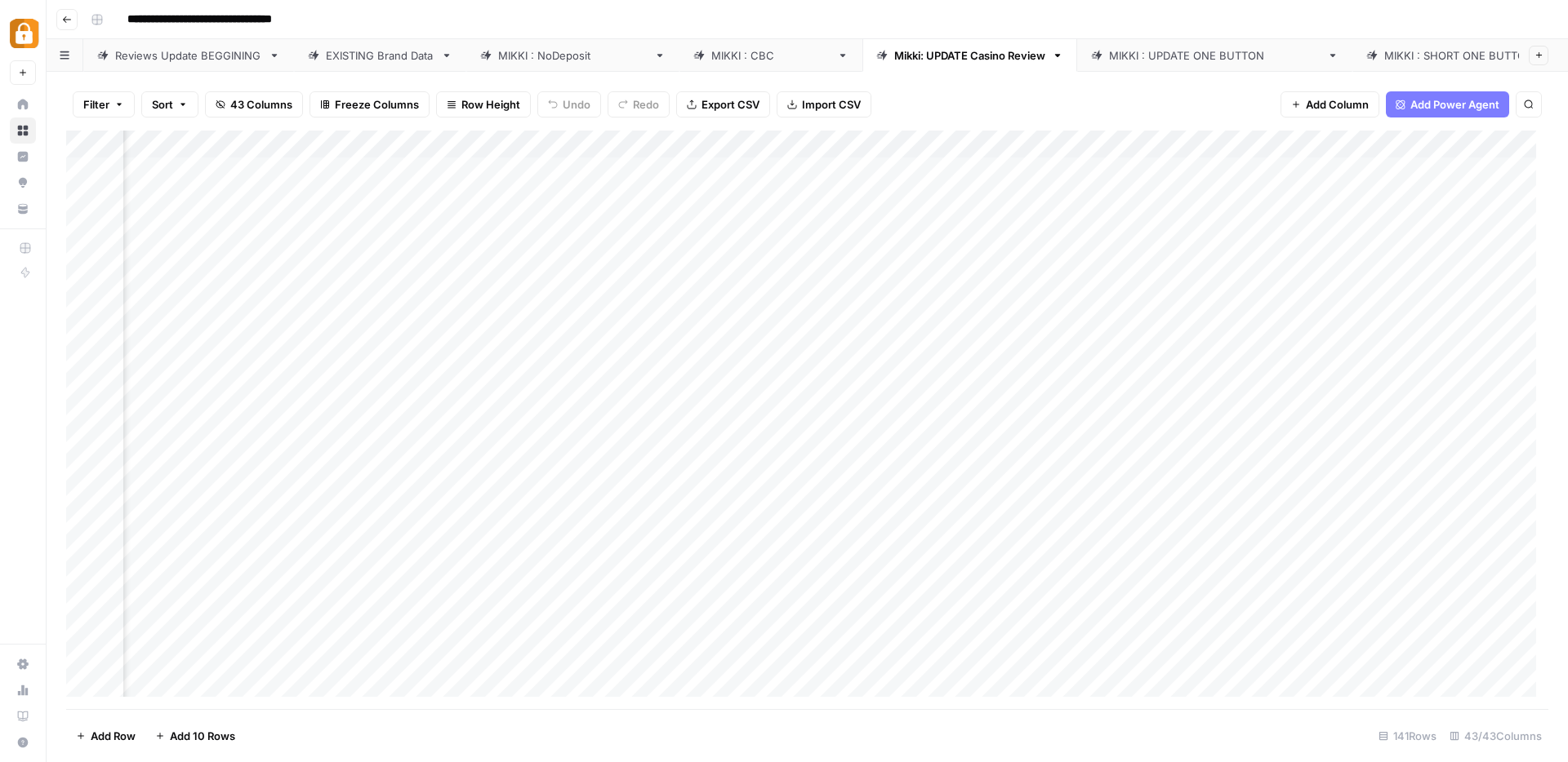
click at [865, 143] on div "Add Column" at bounding box center [807, 420] width 1482 height 578
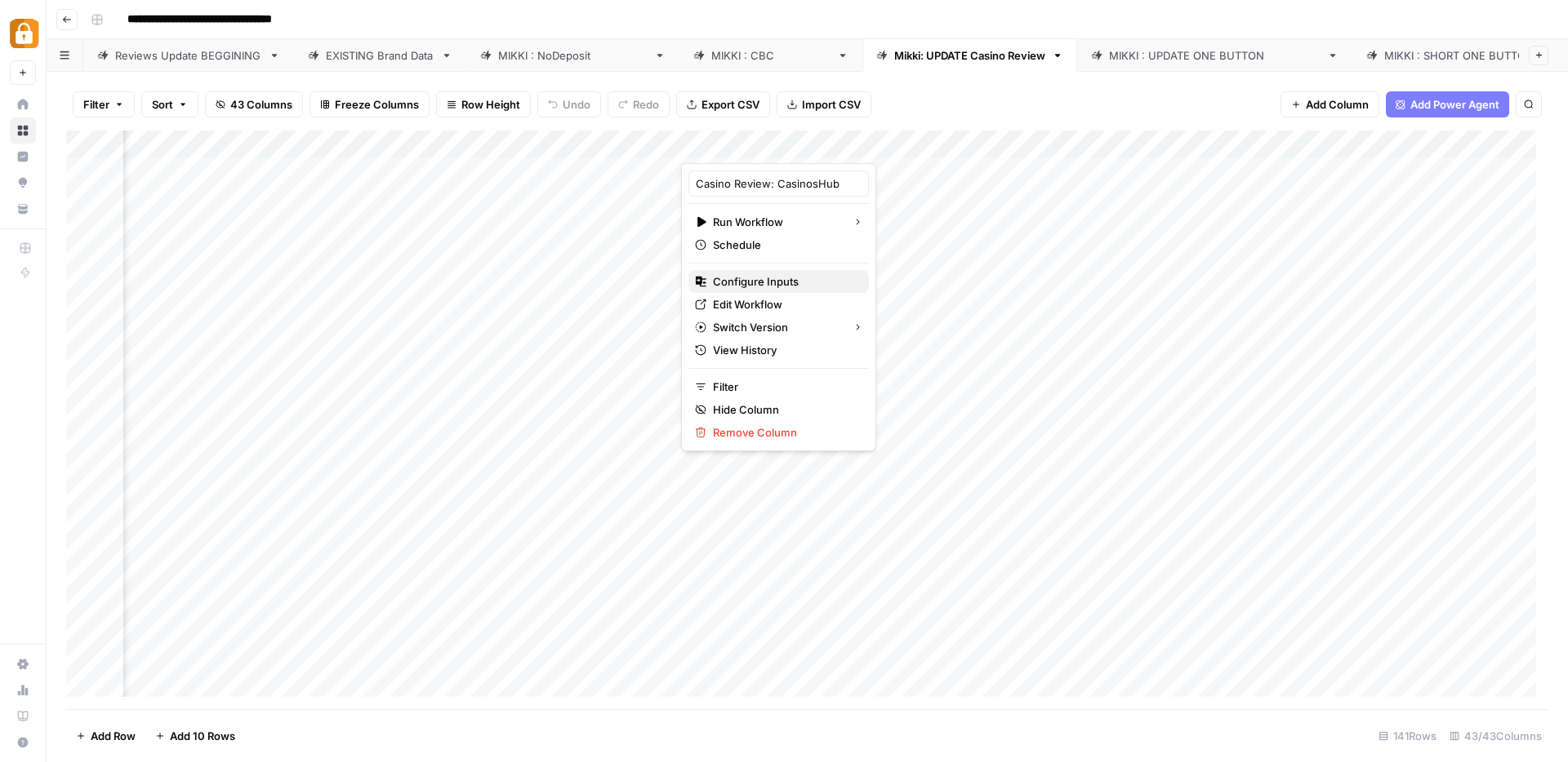
click at [777, 281] on span "Configure Inputs" at bounding box center [784, 281] width 143 height 16
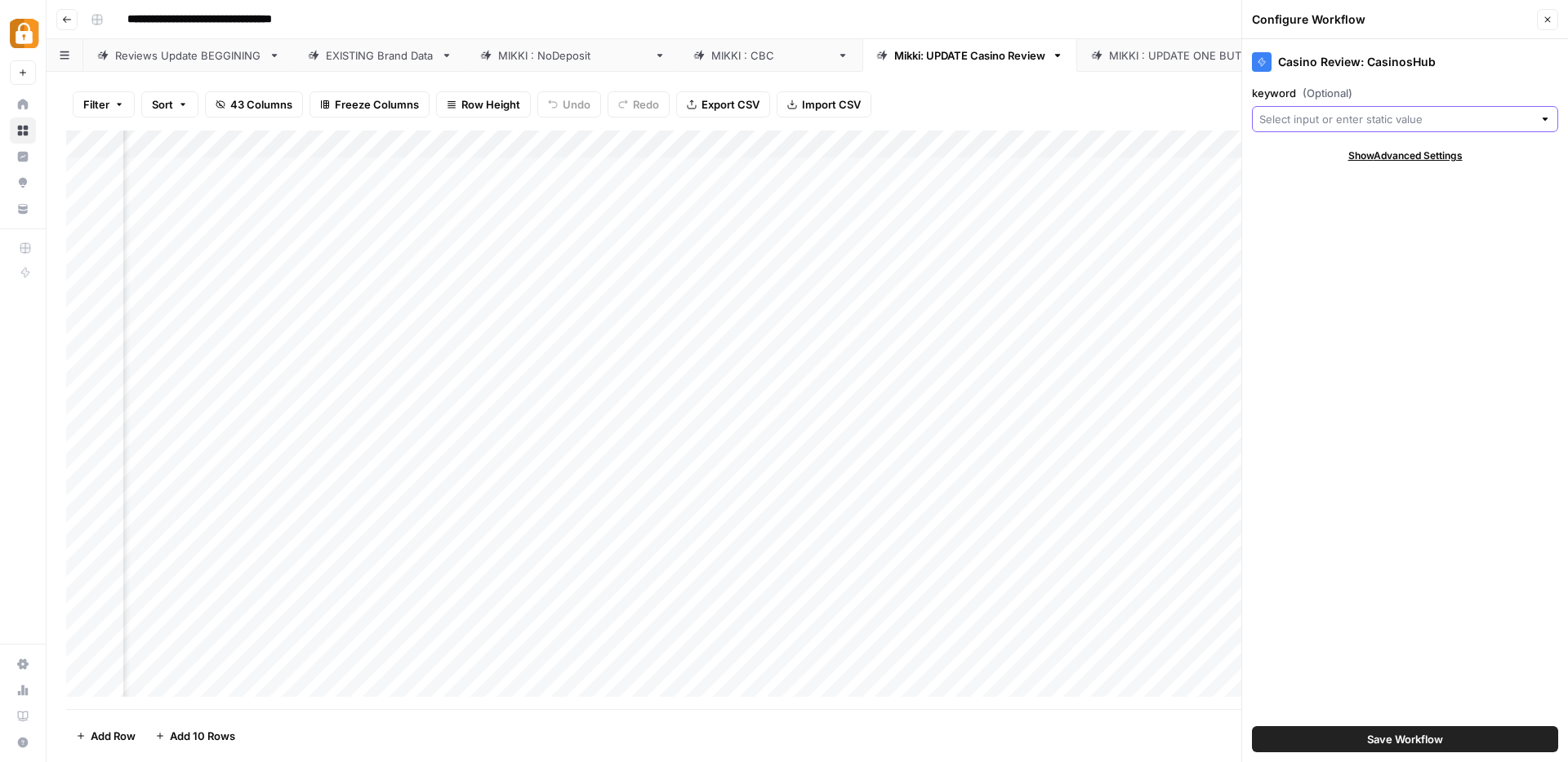
click at [1330, 113] on input "keyword (Optional)" at bounding box center [1396, 119] width 273 height 16
click at [1316, 177] on span "casino_name" at bounding box center [1401, 178] width 272 height 16
type input "casino_name"
click at [1409, 739] on span "Save Workflow" at bounding box center [1404, 738] width 76 height 16
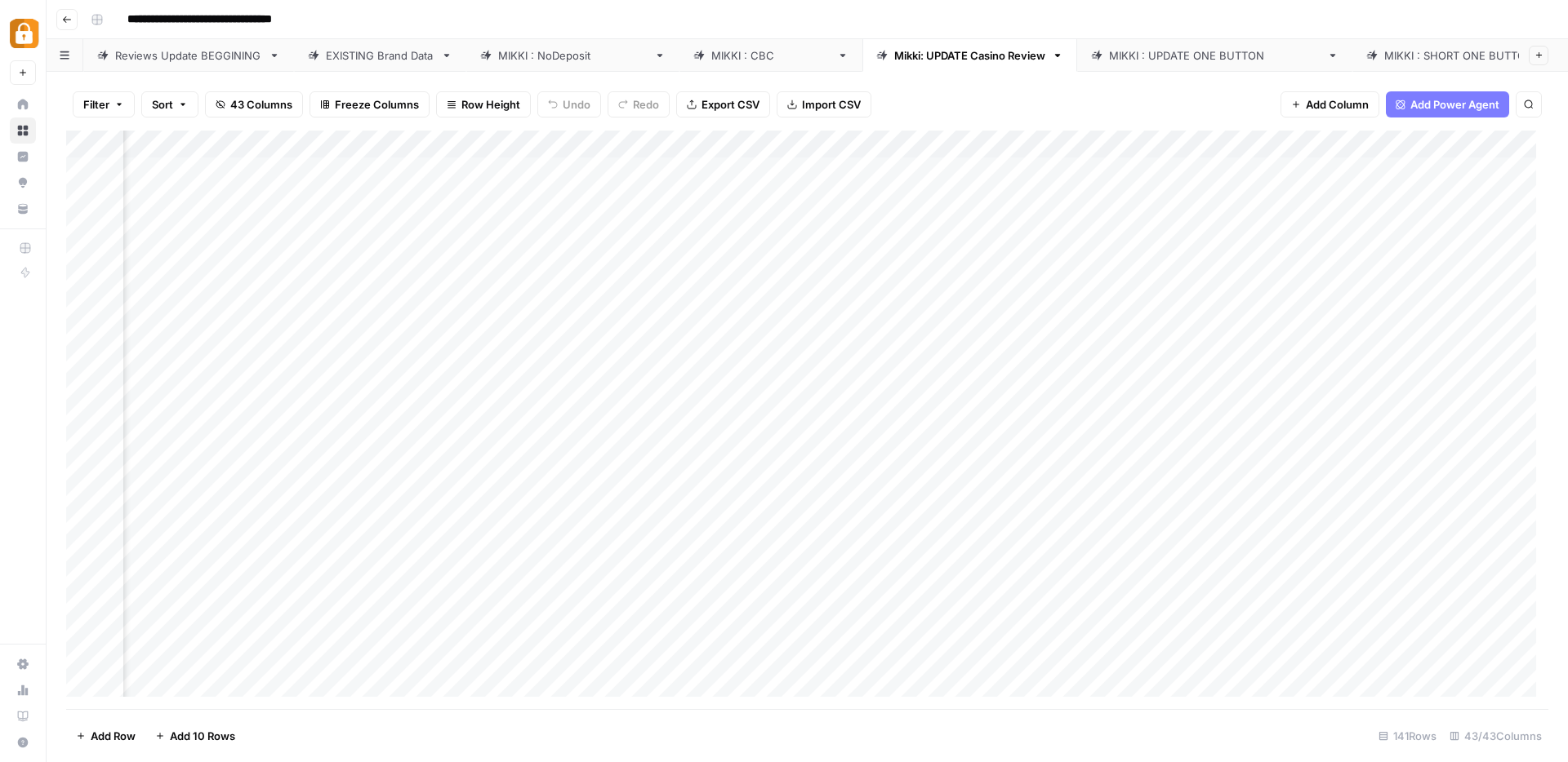
click at [787, 172] on div "Add Column" at bounding box center [807, 420] width 1482 height 578
click at [1052, 50] on icon "button" at bounding box center [1057, 56] width 11 height 11
click at [960, 76] on icon "button" at bounding box center [957, 80] width 11 height 11
drag, startPoint x: 815, startPoint y: 46, endPoint x: 942, endPoint y: 47, distance: 127.0
click at [942, 47] on link "**********" at bounding box center [972, 56] width 219 height 33
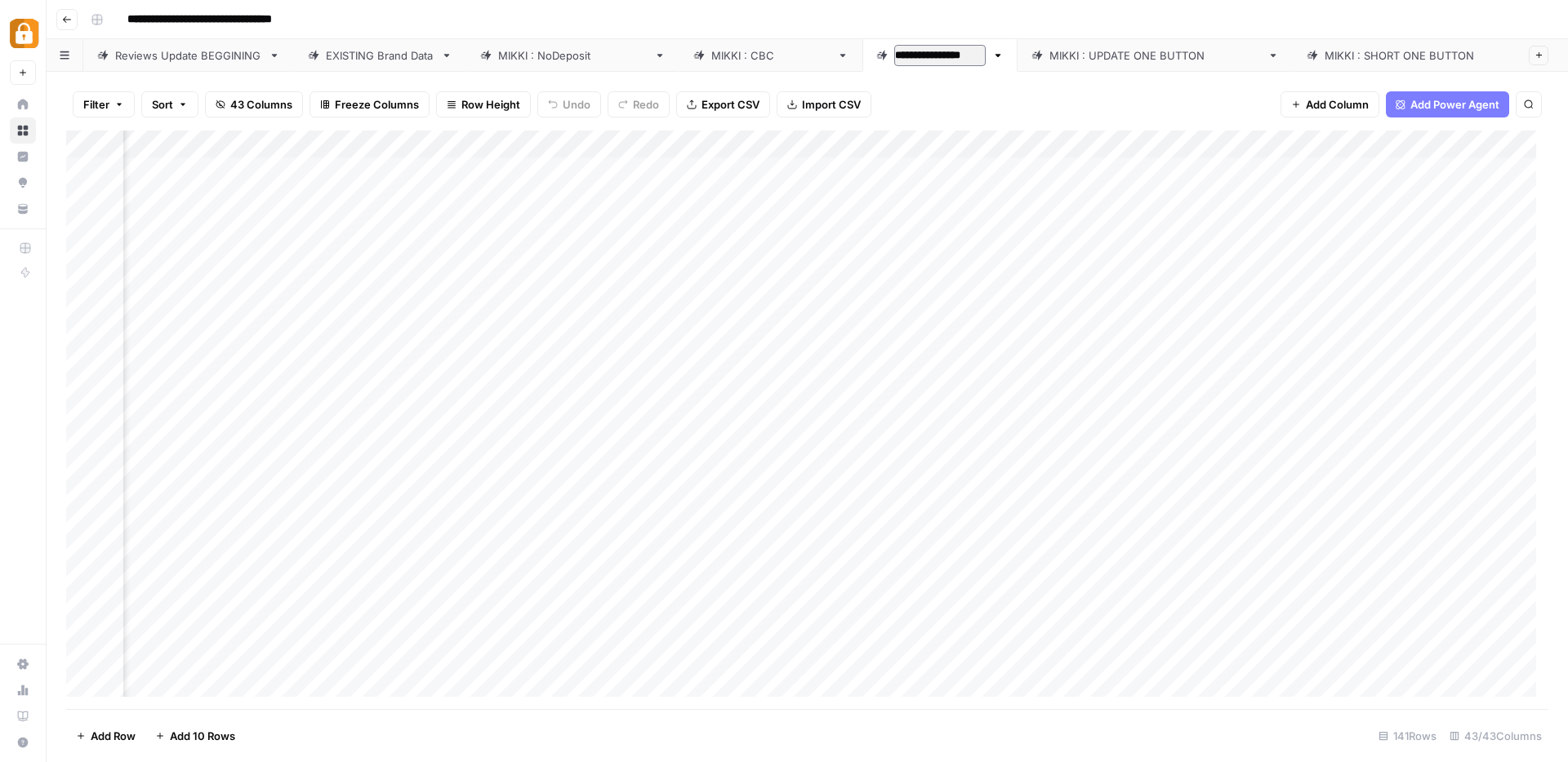
type input "**********"
click at [711, 56] on div "[PERSON_NAME] : CBC" at bounding box center [771, 55] width 119 height 16
click at [1398, 142] on div "Add Column" at bounding box center [807, 200] width 1482 height 138
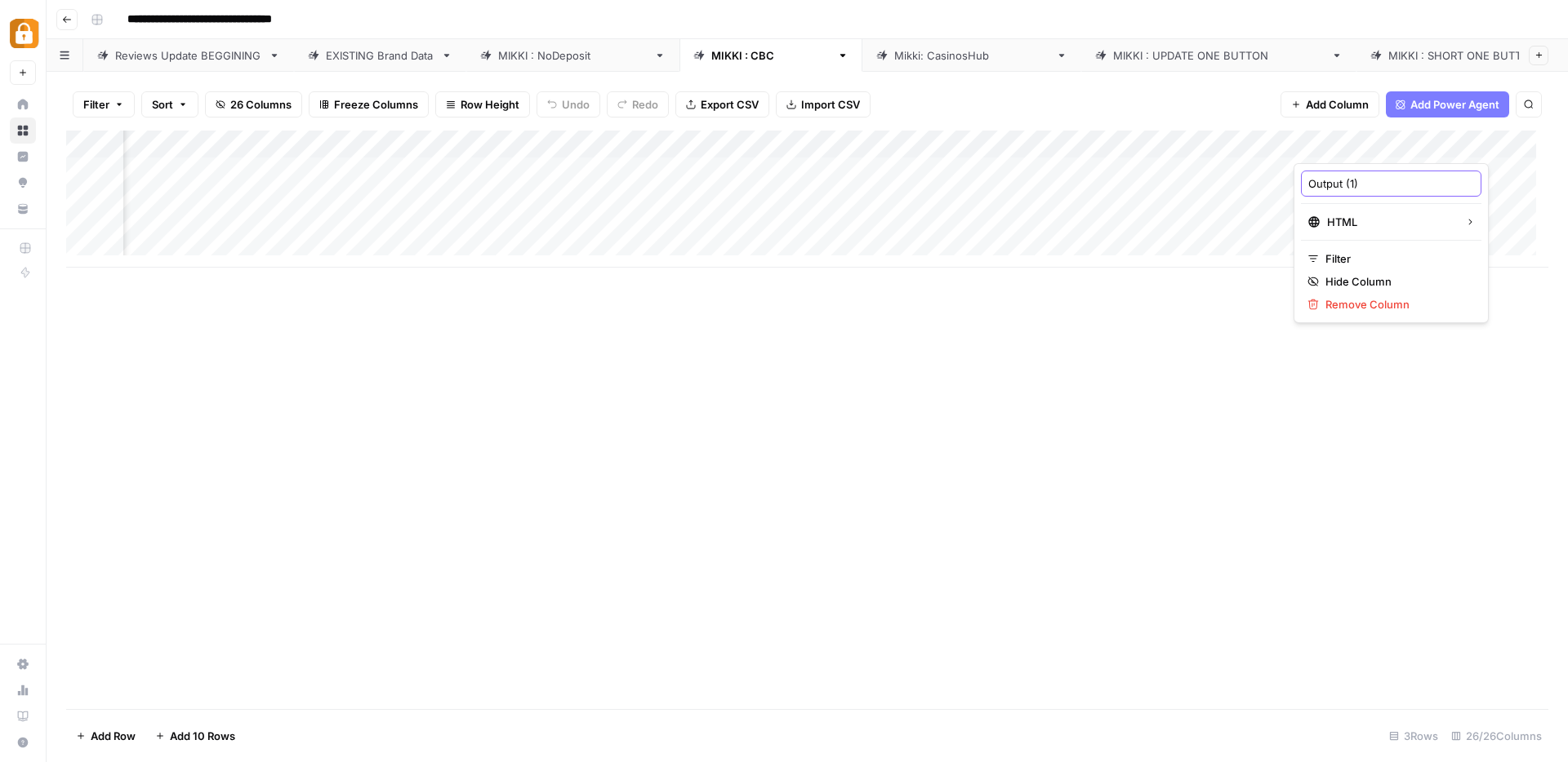
drag, startPoint x: 1372, startPoint y: 185, endPoint x: 1293, endPoint y: 181, distance: 79.1
click at [1293, 181] on div "Output (1) HTML Filter Hide Column Remove Column" at bounding box center [1390, 243] width 195 height 160
type input "Full Review"
click at [1185, 141] on div "Add Column" at bounding box center [807, 200] width 1482 height 138
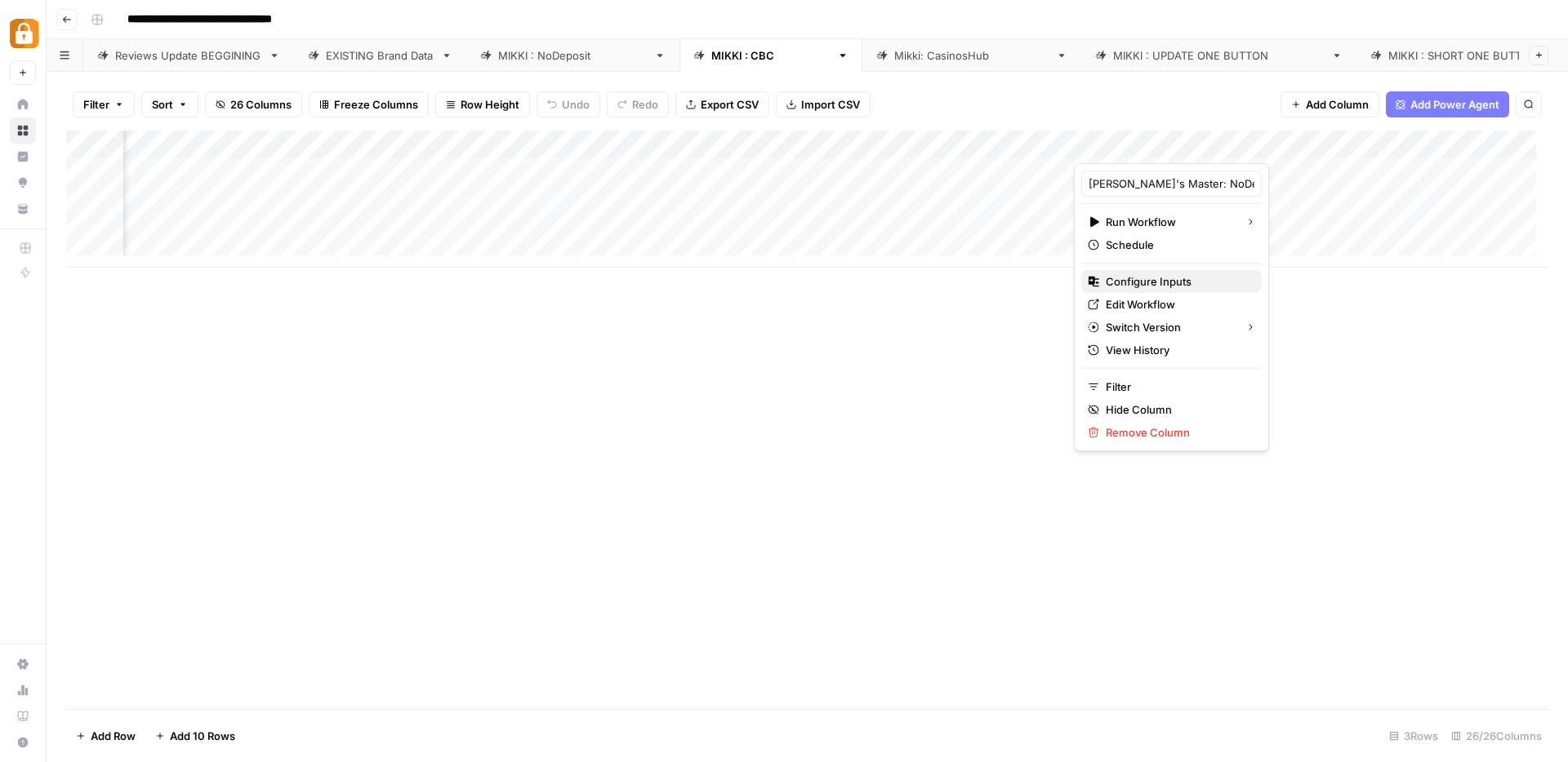
click at [1164, 281] on span "Configure Inputs" at bounding box center [1177, 281] width 143 height 16
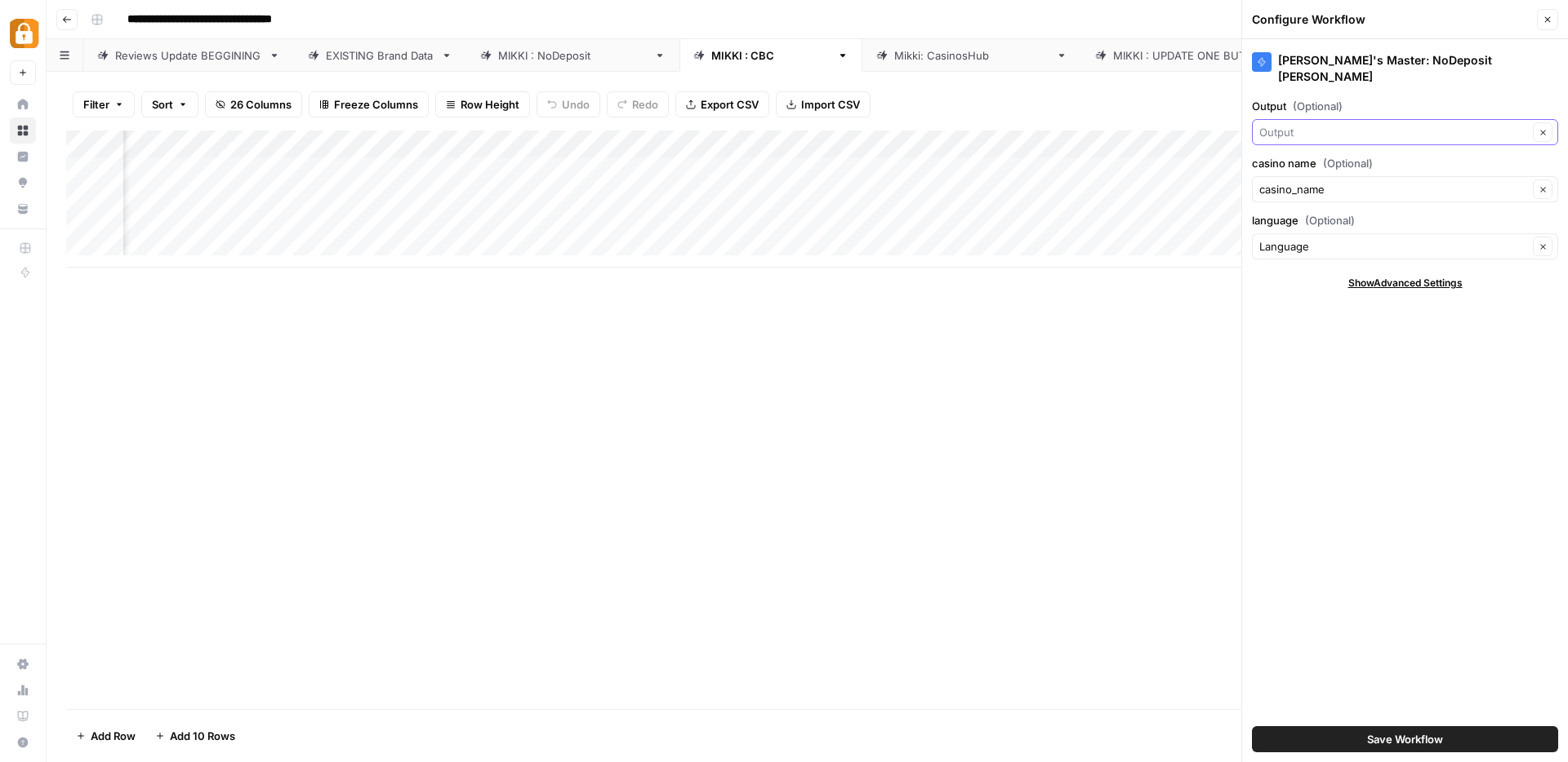
click at [1389, 124] on input "Output (Optional)" at bounding box center [1393, 132] width 269 height 16
click at [1322, 174] on span "Full Review" at bounding box center [1401, 178] width 272 height 16
type input "Full Review"
click at [1401, 737] on span "Save Workflow" at bounding box center [1404, 738] width 76 height 16
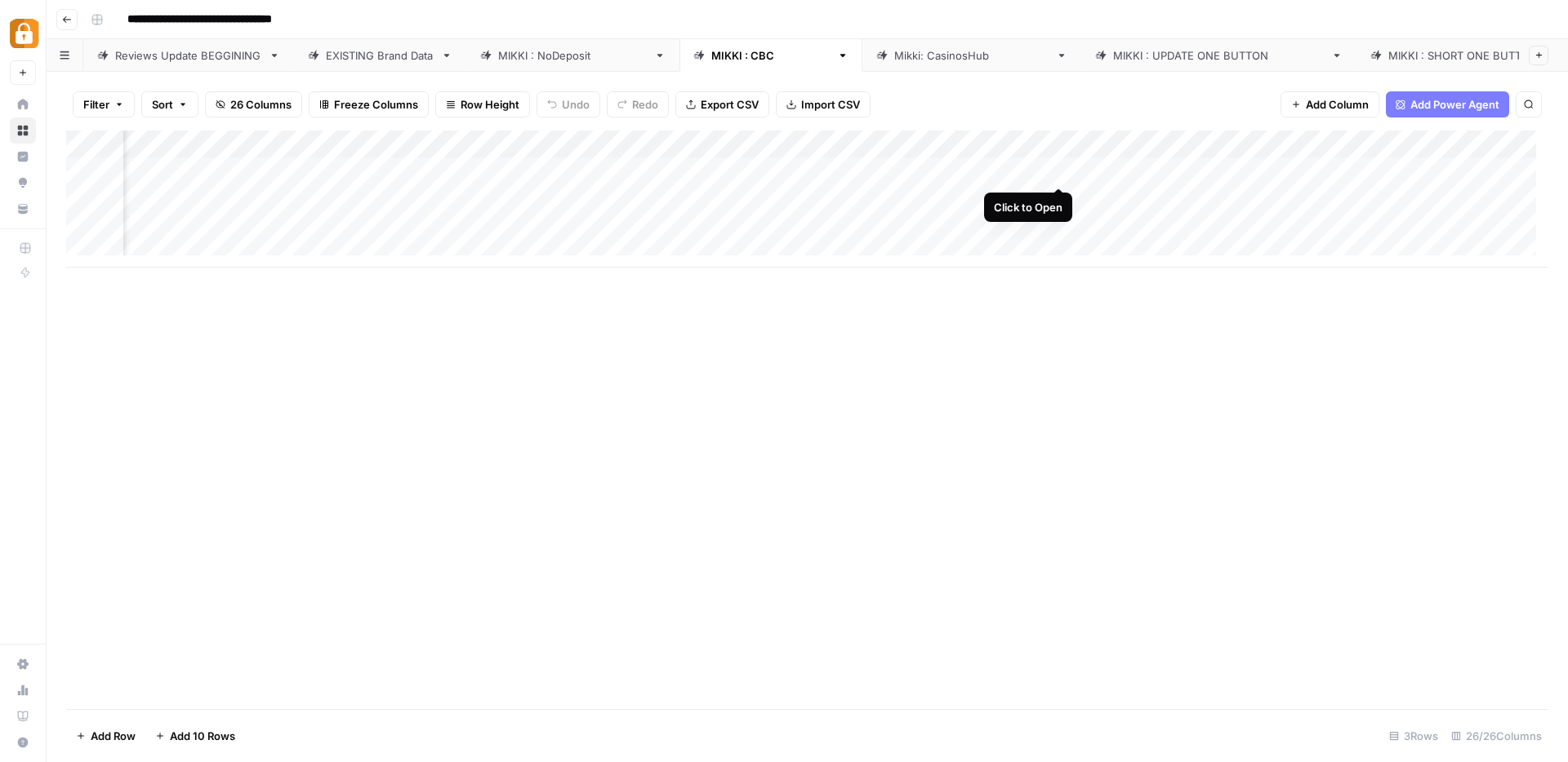
click at [1056, 171] on div "Add Column" at bounding box center [807, 200] width 1482 height 138
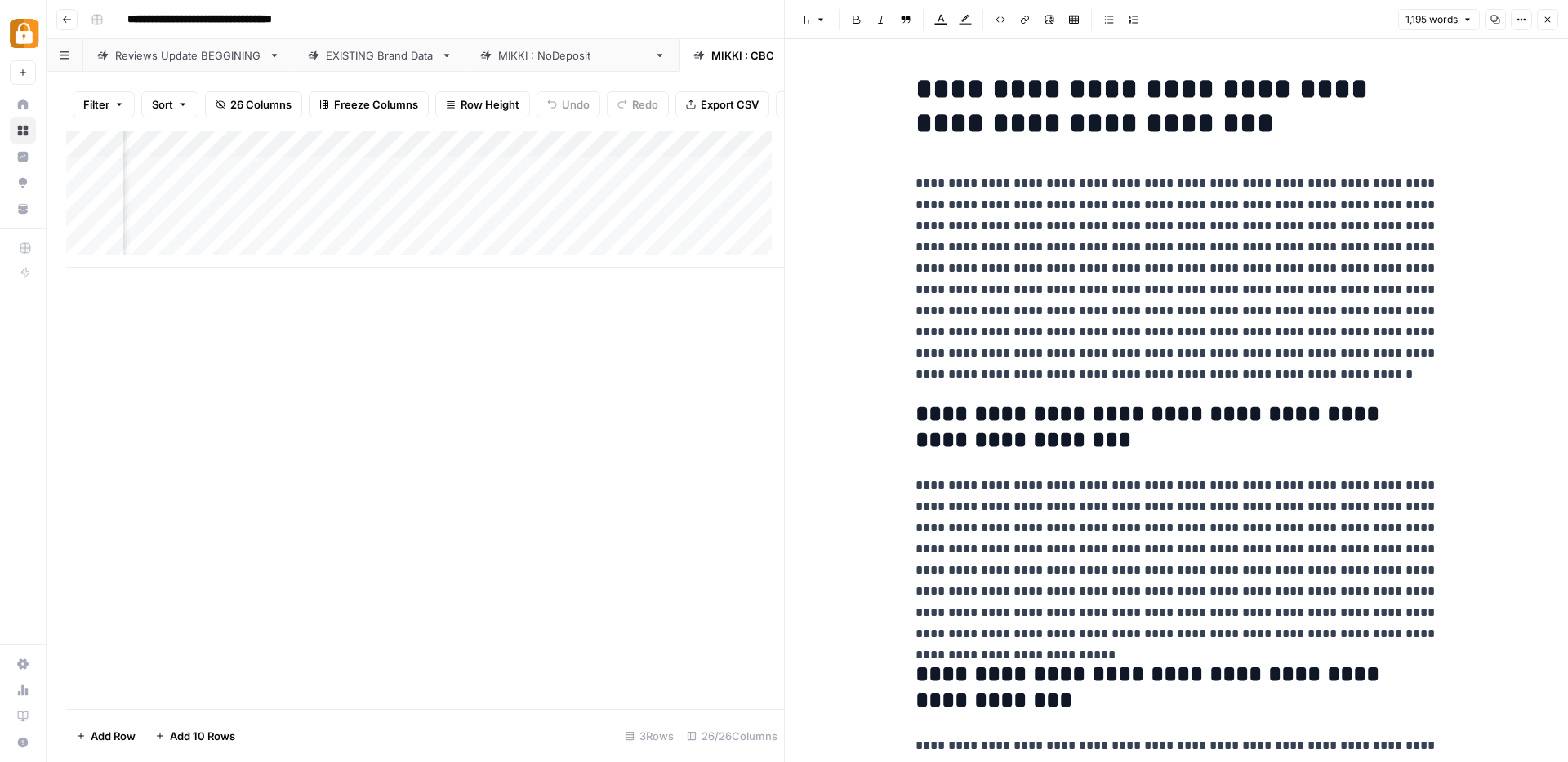
click at [1544, 22] on icon "button" at bounding box center [1547, 20] width 9 height 9
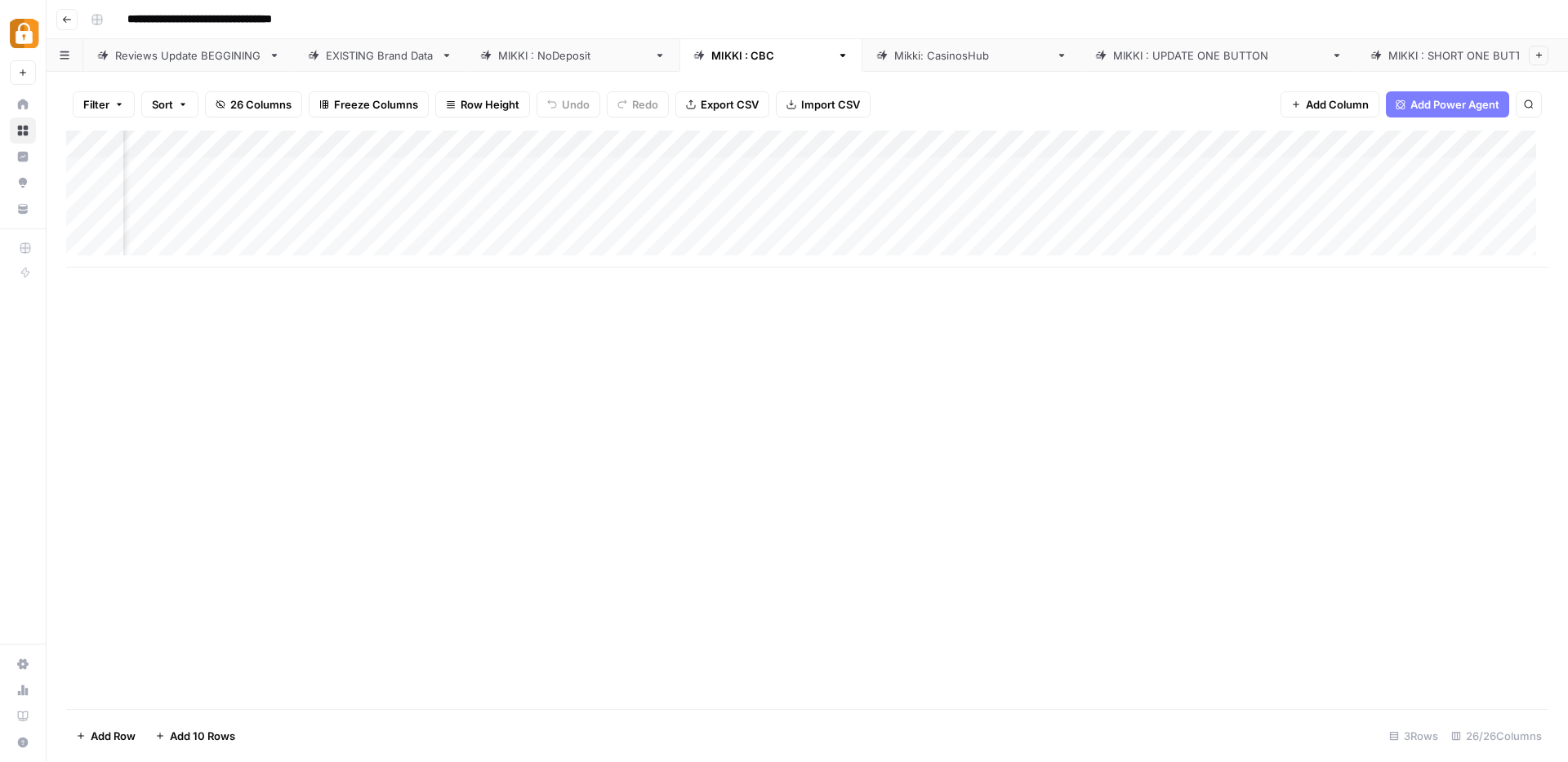
click at [1202, 171] on div "Add Column" at bounding box center [807, 200] width 1482 height 138
click at [820, 203] on div "Add Column" at bounding box center [807, 200] width 1482 height 138
click at [1155, 169] on div "Add Column" at bounding box center [807, 200] width 1482 height 138
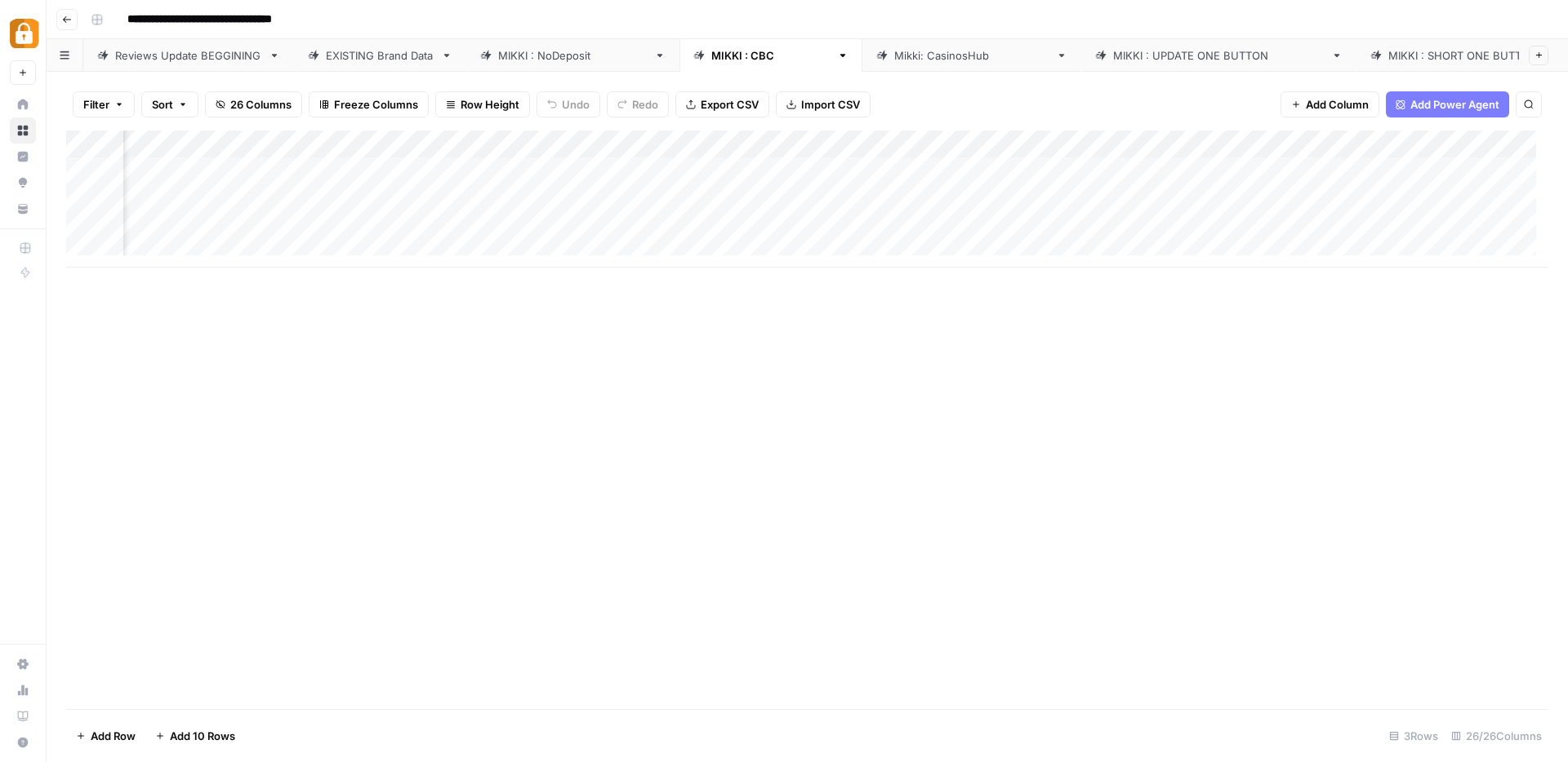
click at [1015, 145] on div "Add Column" at bounding box center [807, 200] width 1482 height 138
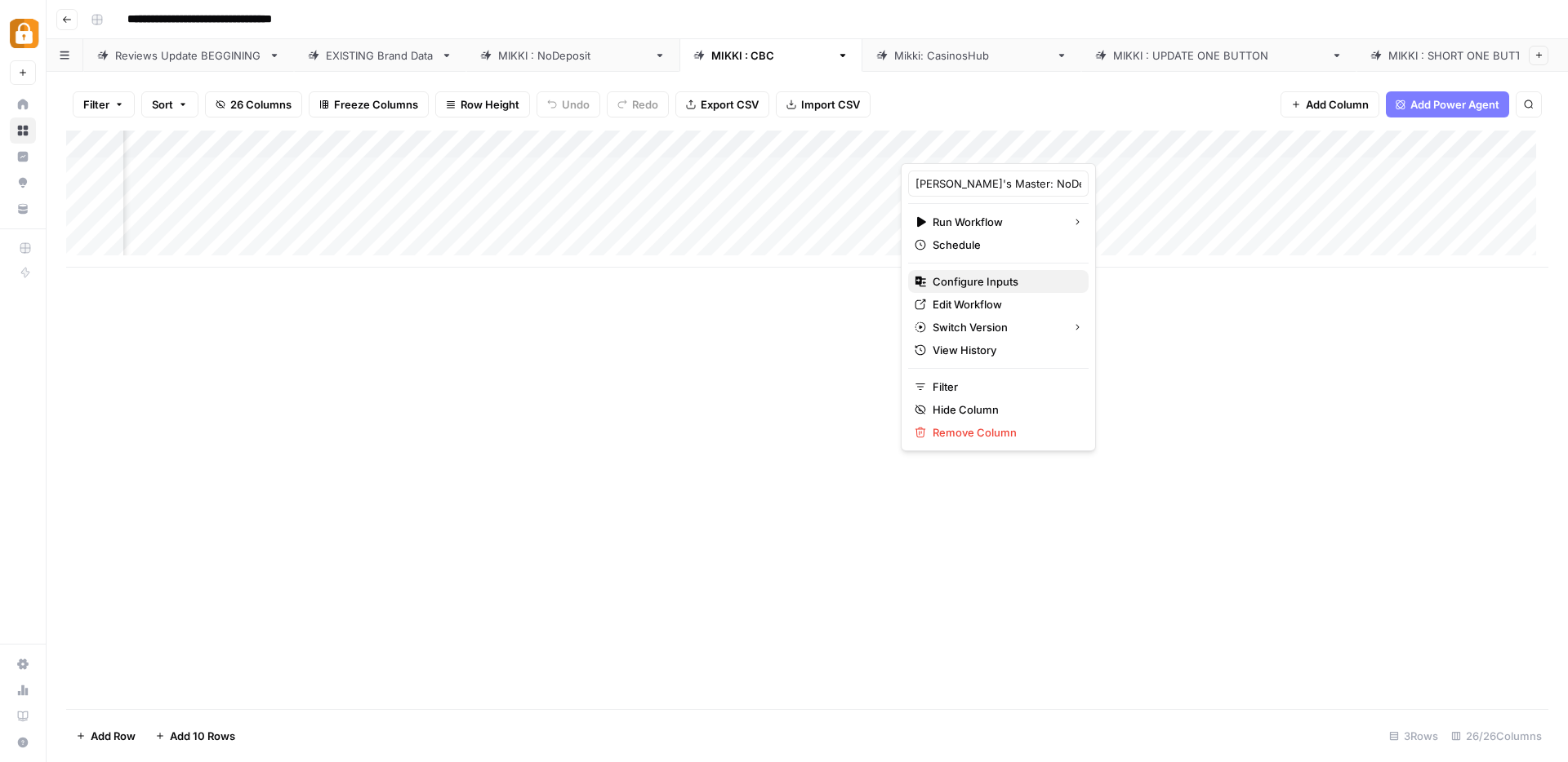
click at [986, 281] on span "Configure Inputs" at bounding box center [1004, 281] width 143 height 16
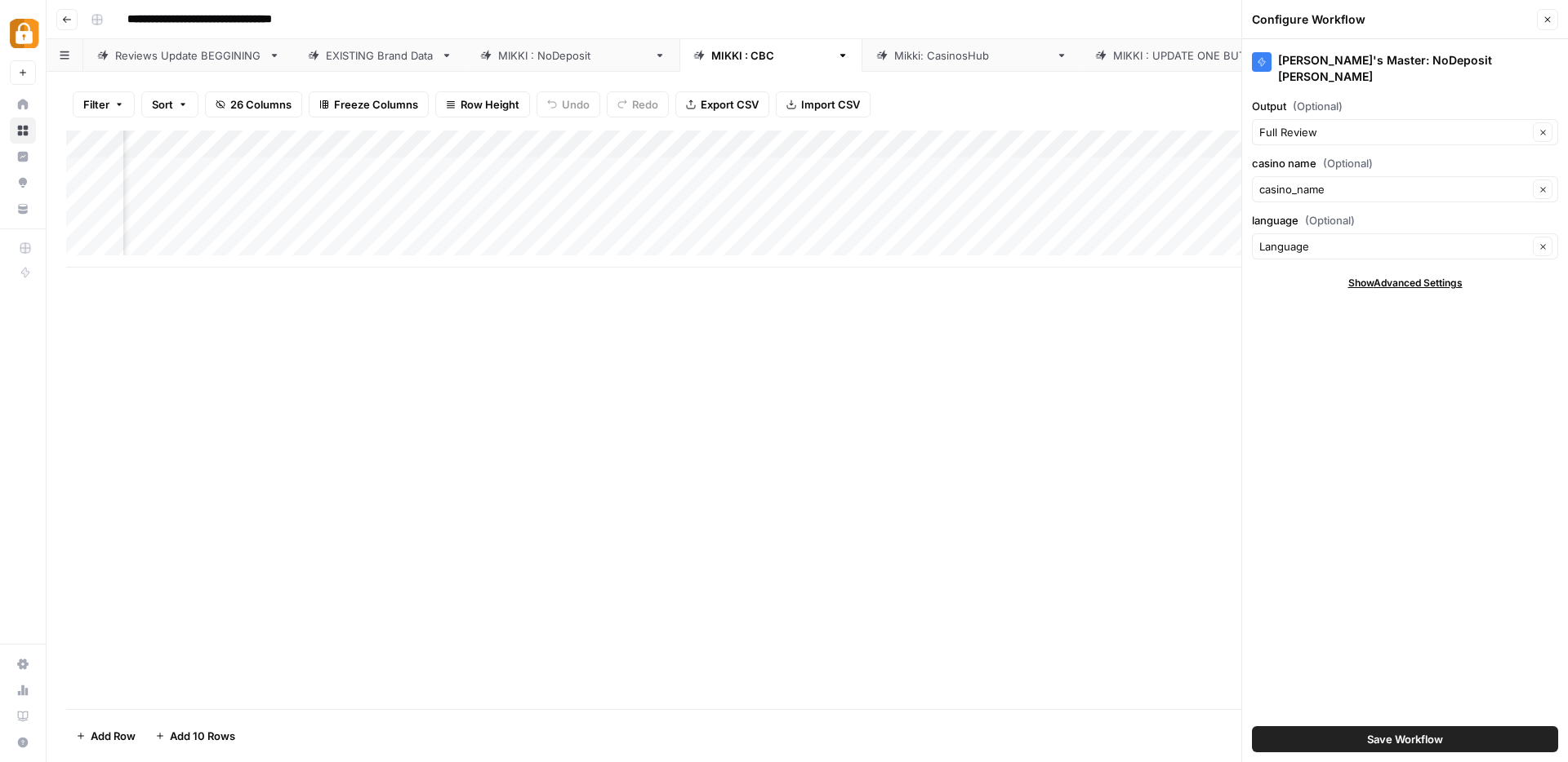
click at [1399, 738] on span "Save Workflow" at bounding box center [1404, 738] width 76 height 16
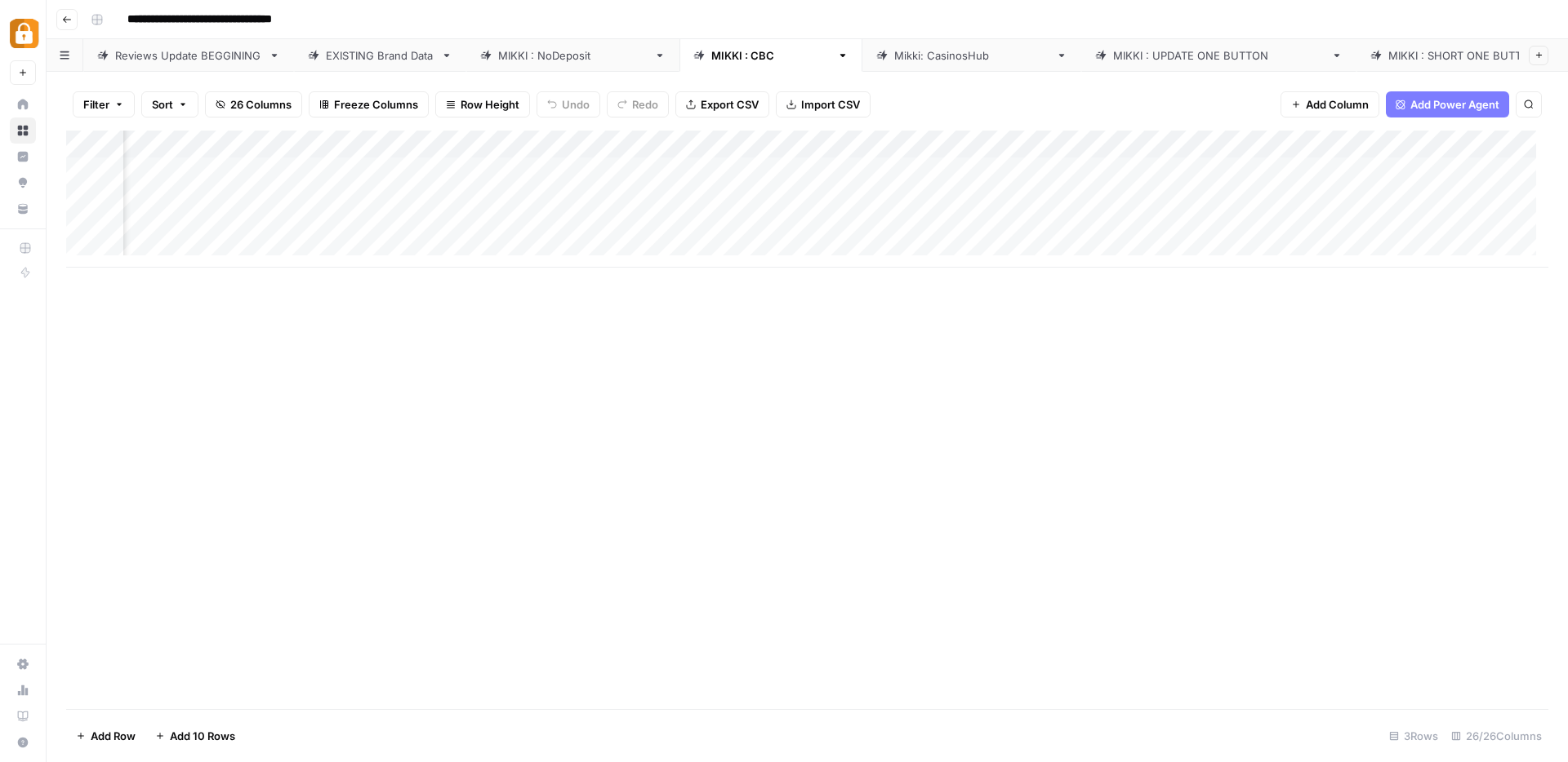
click at [1014, 143] on div "Add Column" at bounding box center [807, 200] width 1482 height 138
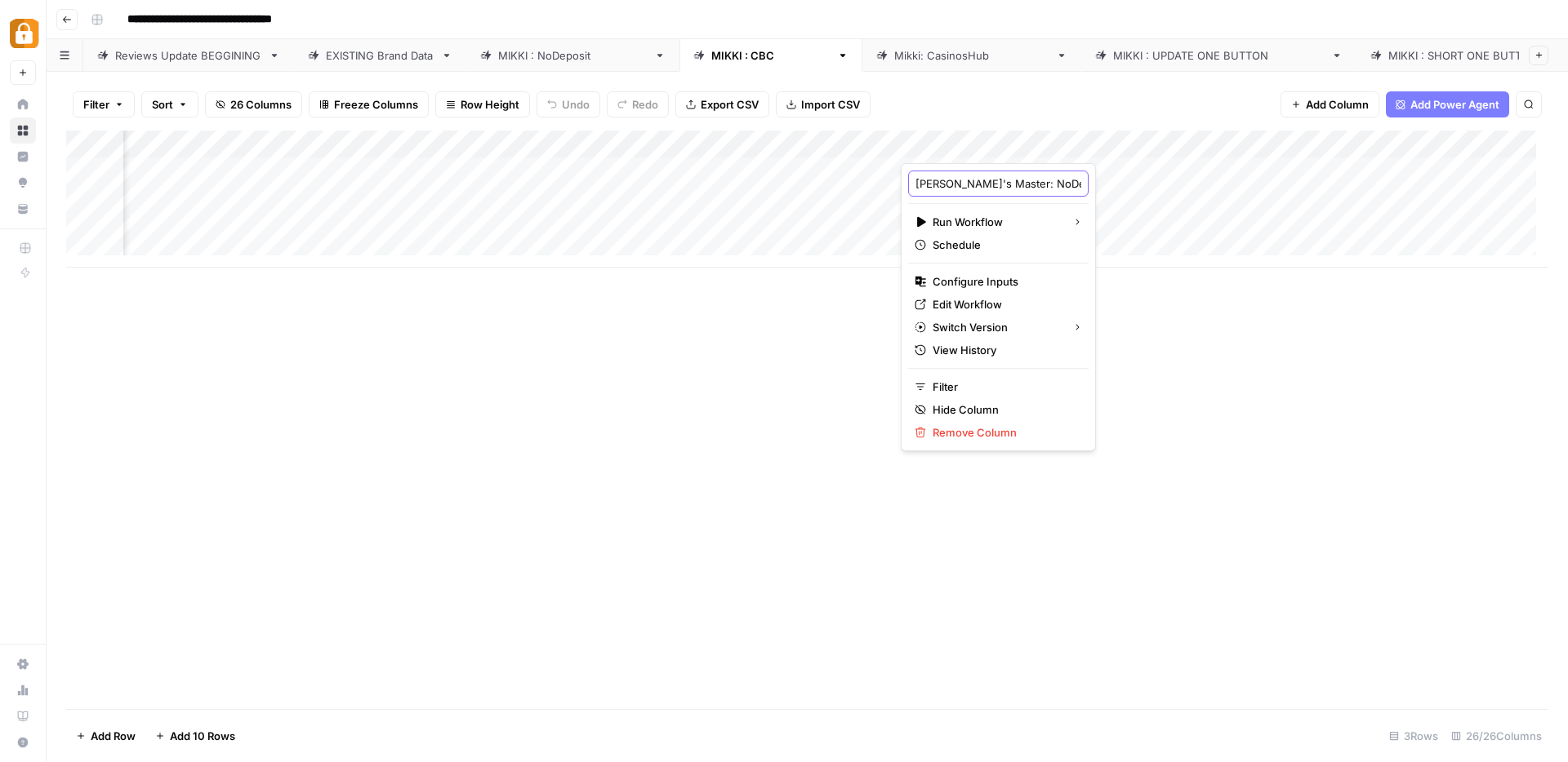
click at [998, 187] on input "[PERSON_NAME]'s Master: NoDeposit [PERSON_NAME]" at bounding box center [998, 183] width 166 height 16
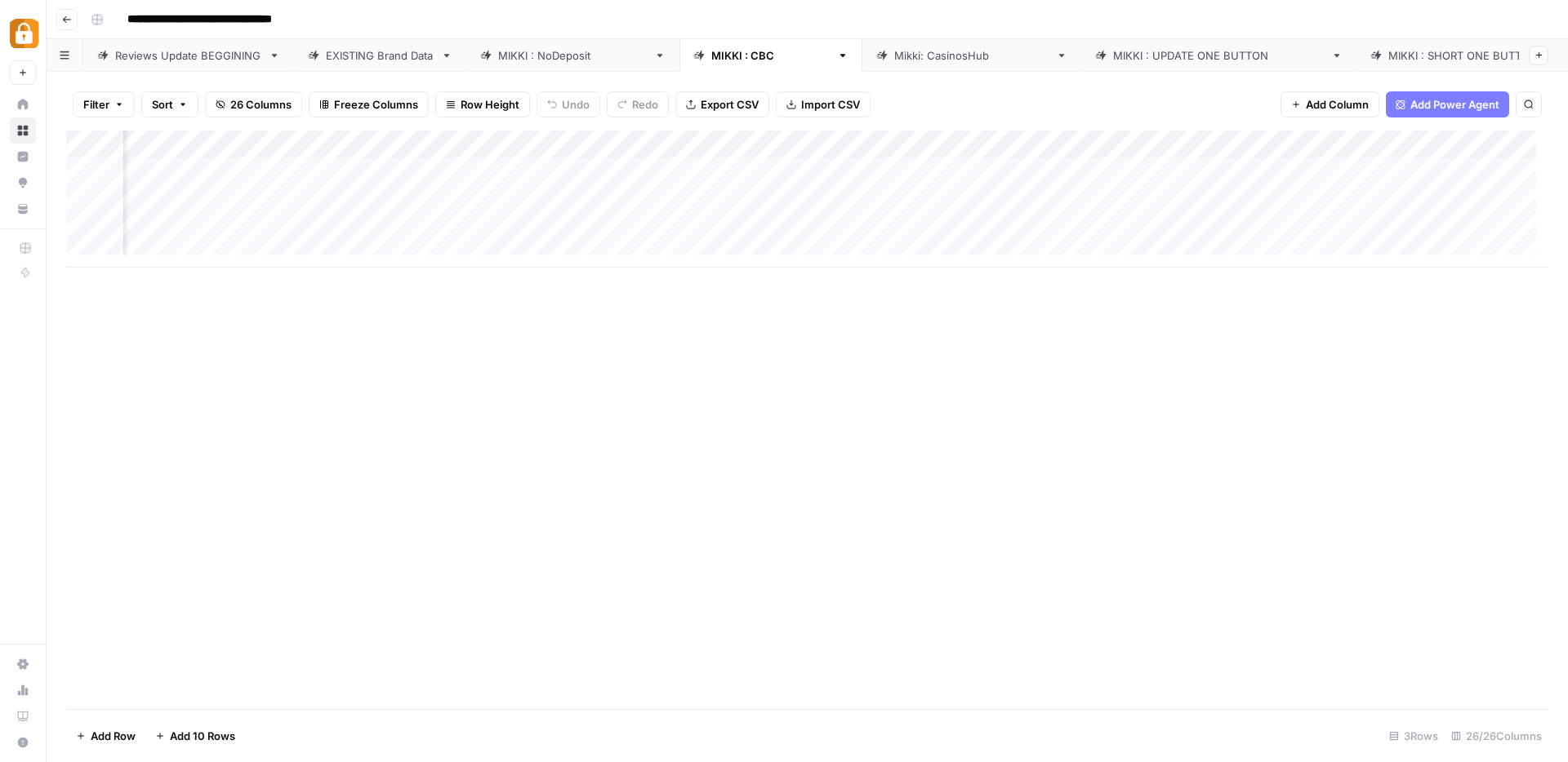
click at [552, 51] on div "[PERSON_NAME] : NoDeposit" at bounding box center [573, 55] width 150 height 16
click at [965, 144] on div "Add Column" at bounding box center [807, 420] width 1482 height 578
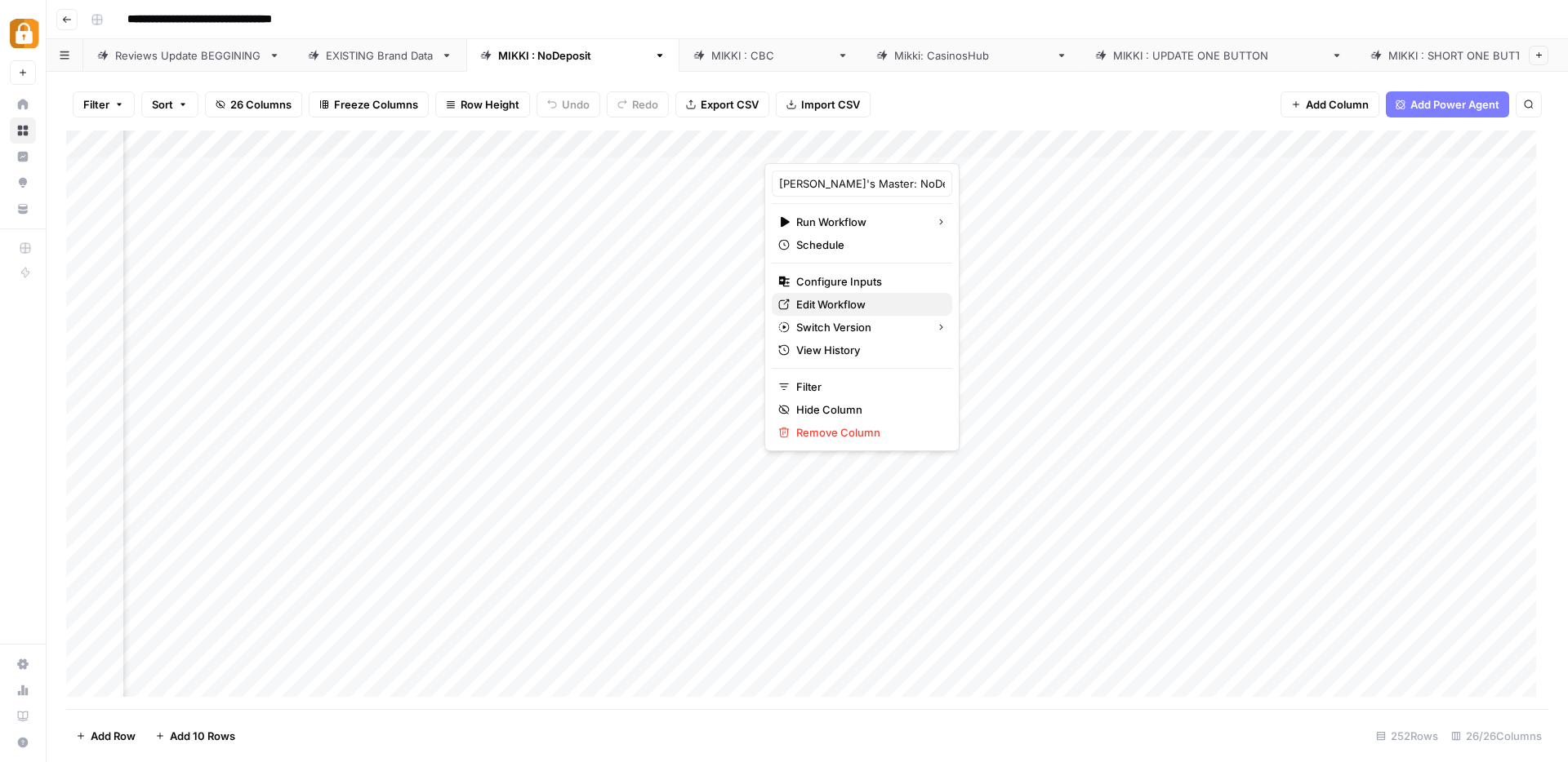
click at [831, 307] on span "Edit Workflow" at bounding box center [868, 304] width 143 height 16
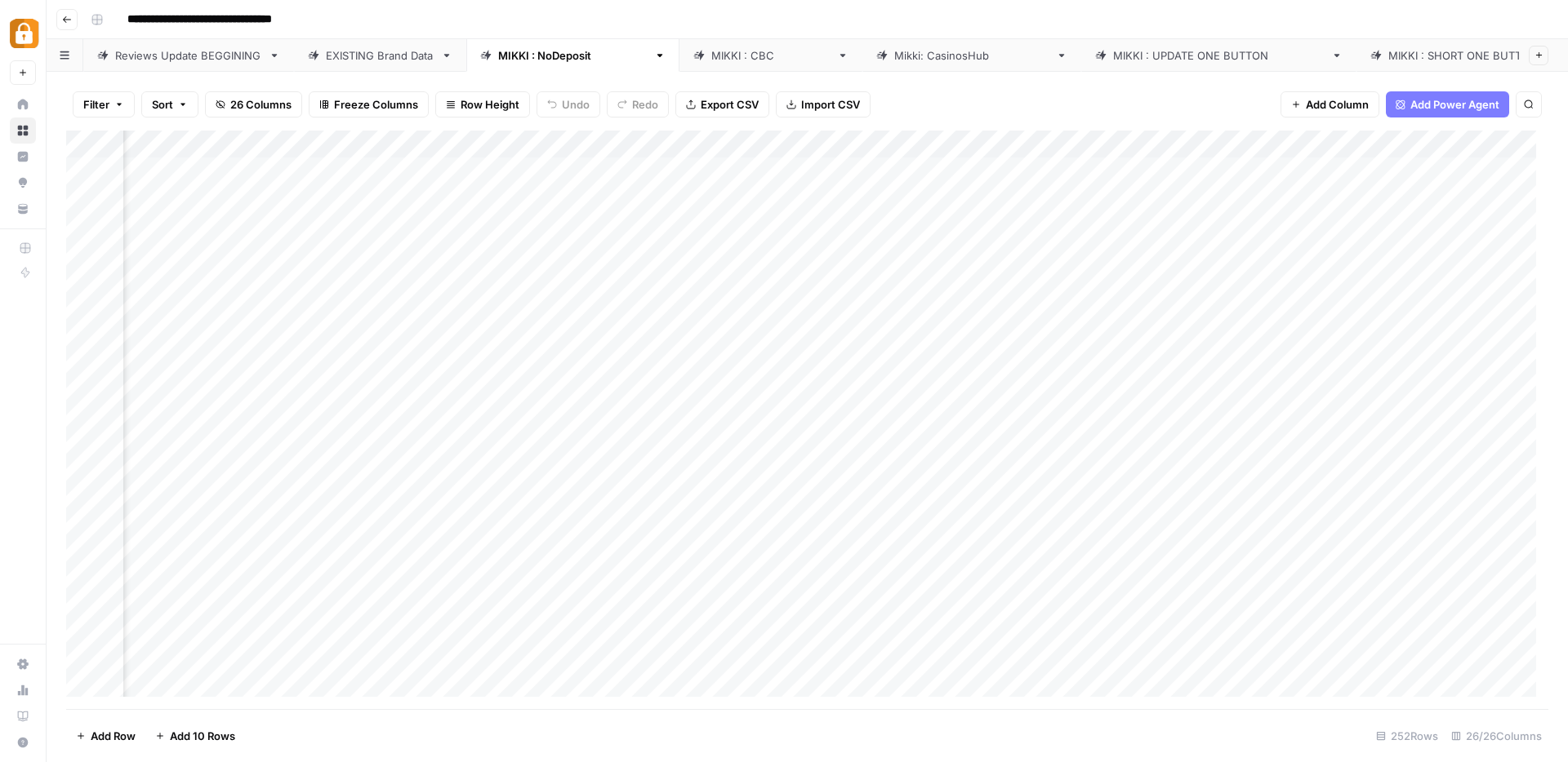
click at [969, 147] on div "Add Column" at bounding box center [807, 420] width 1482 height 578
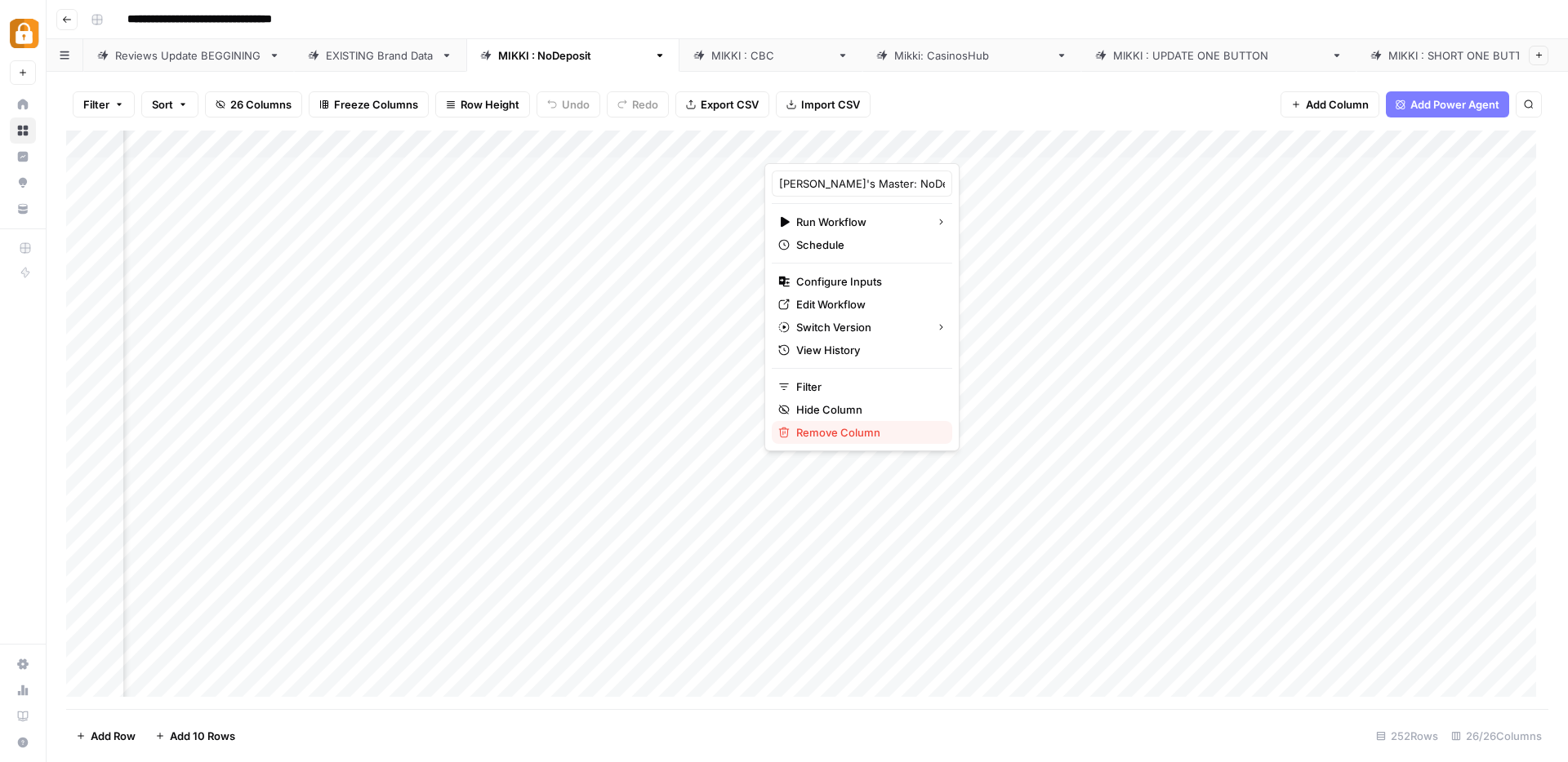
click at [858, 436] on span "Remove Column" at bounding box center [868, 432] width 143 height 16
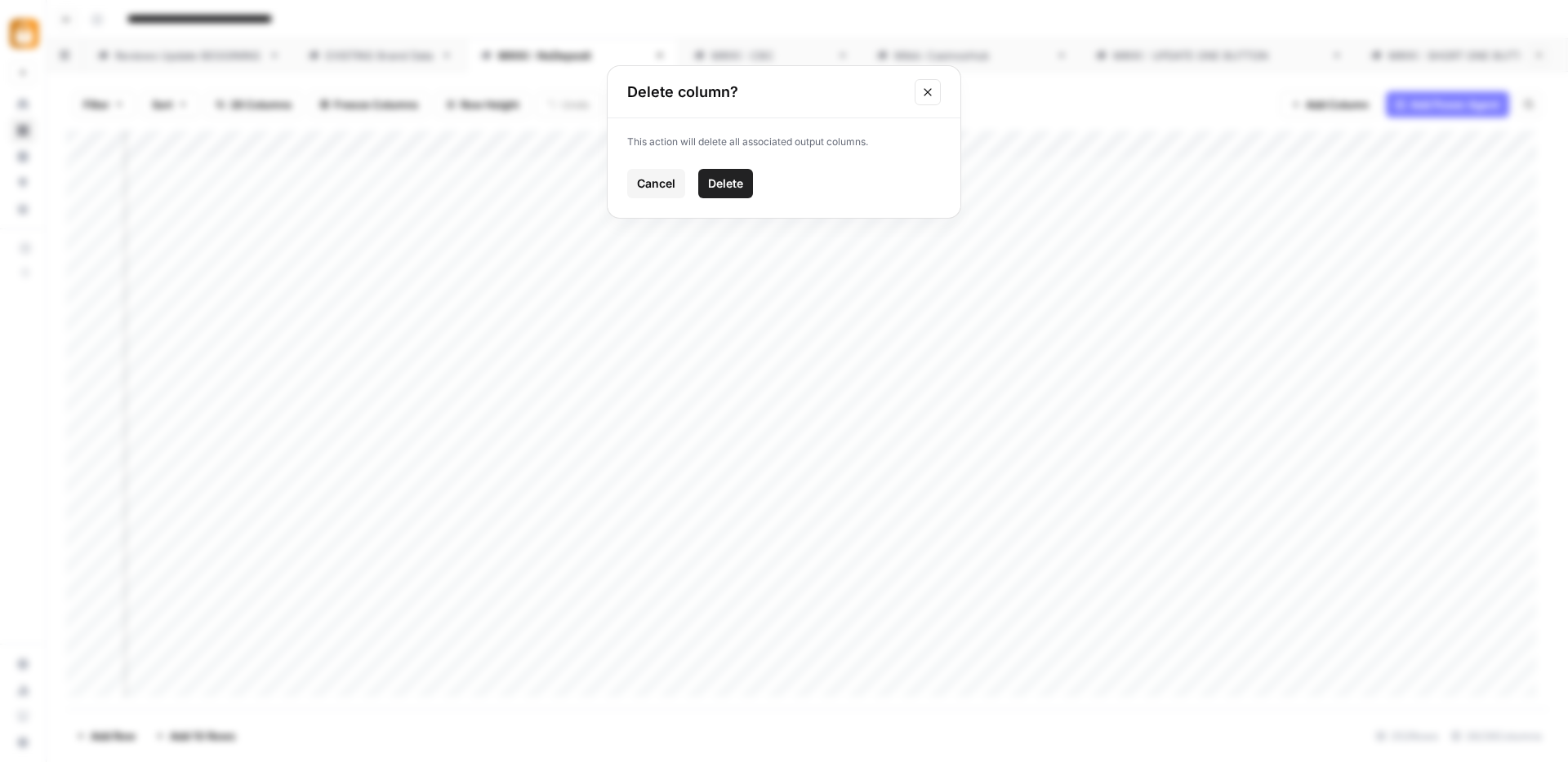
click at [730, 182] on span "Delete" at bounding box center [725, 183] width 35 height 16
click at [1315, 100] on span "Add Column" at bounding box center [1336, 104] width 63 height 16
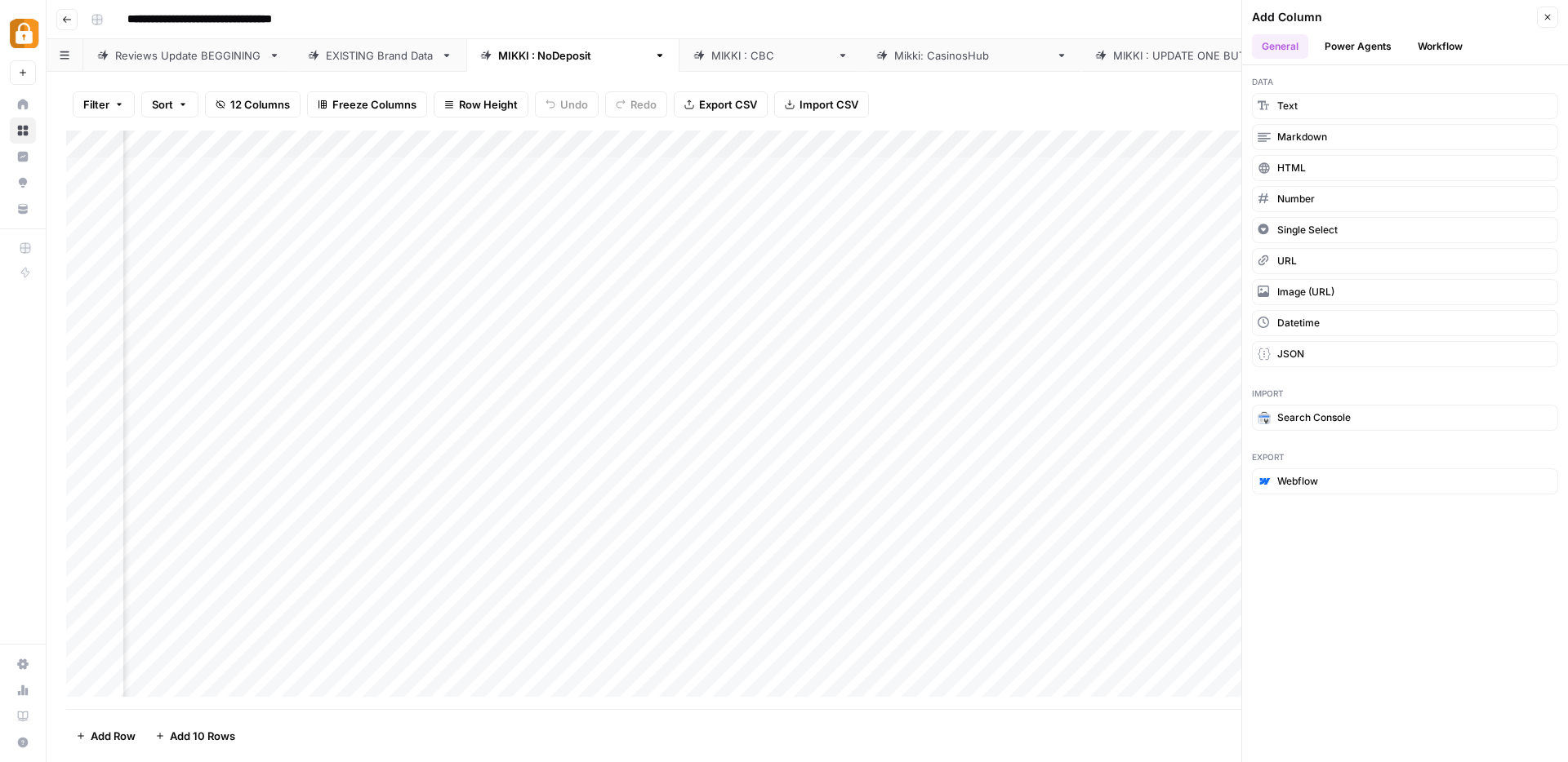
click at [1459, 42] on button "Workflow" at bounding box center [1440, 46] width 64 height 24
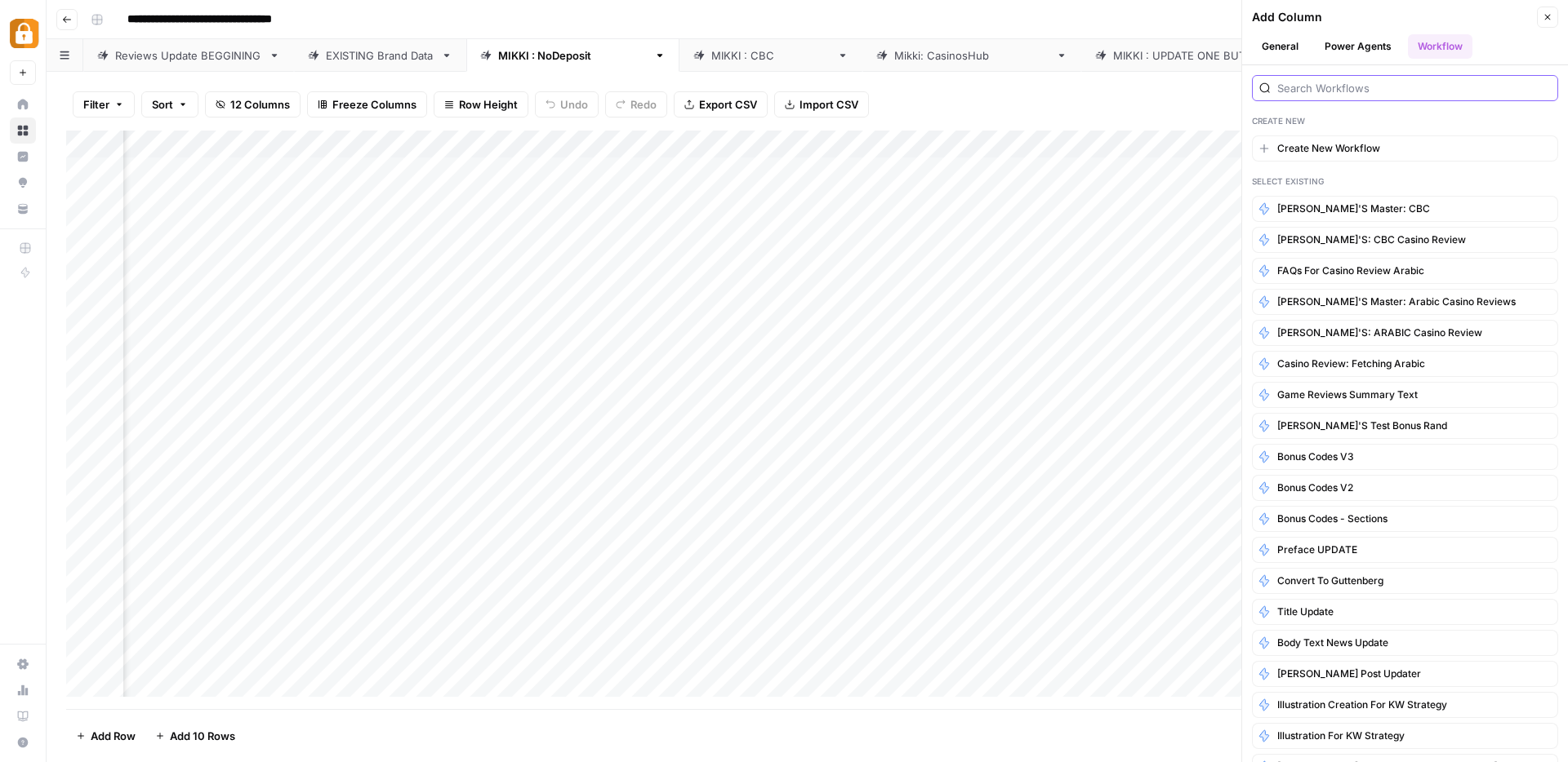
click at [1293, 89] on input "search" at bounding box center [1413, 88] width 273 height 16
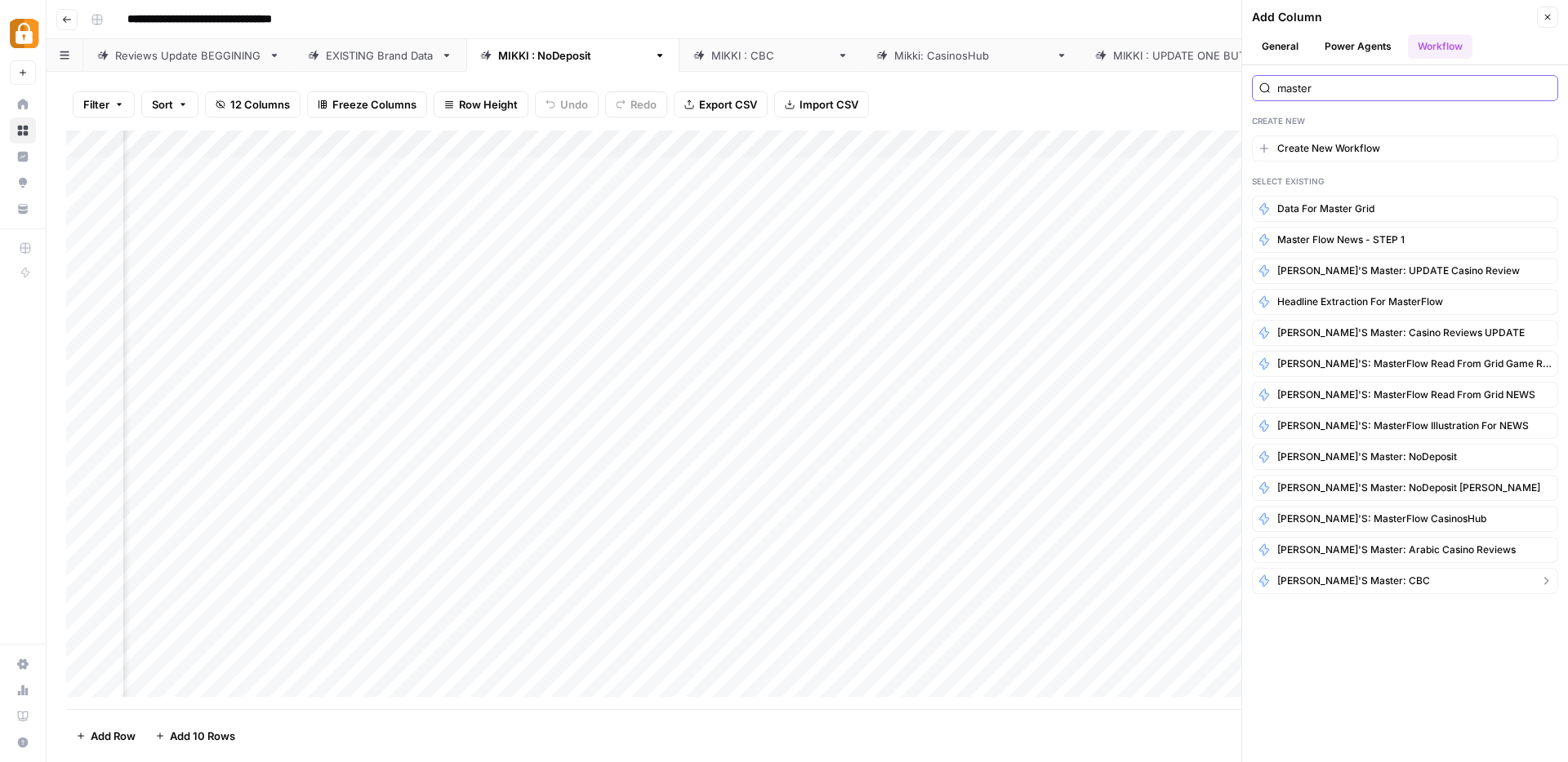
type input "master"
click at [1288, 580] on span "[PERSON_NAME]'s Master: CBC" at bounding box center [1353, 581] width 153 height 15
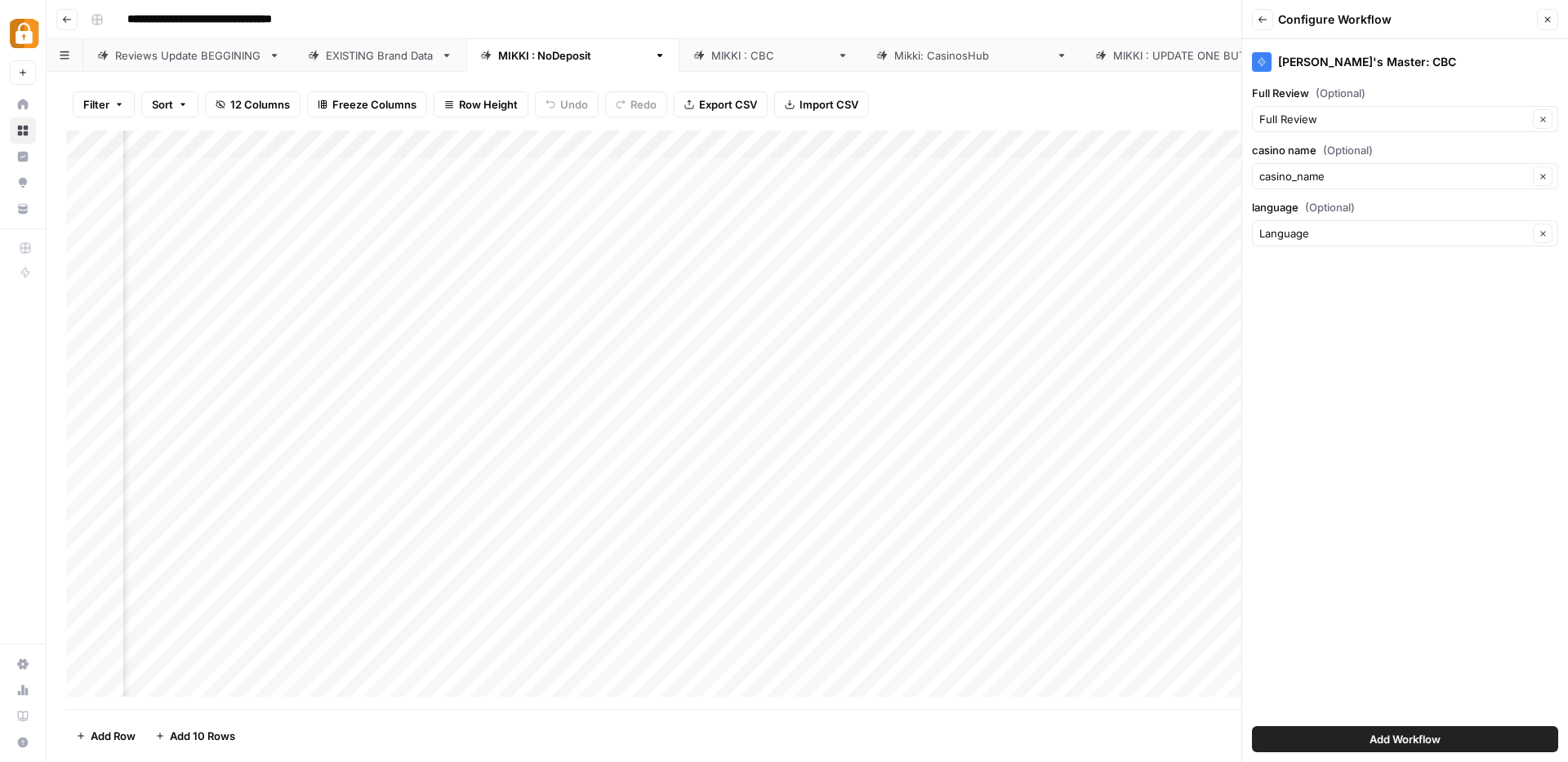
click at [1403, 736] on span "Add Workflow" at bounding box center [1404, 738] width 71 height 16
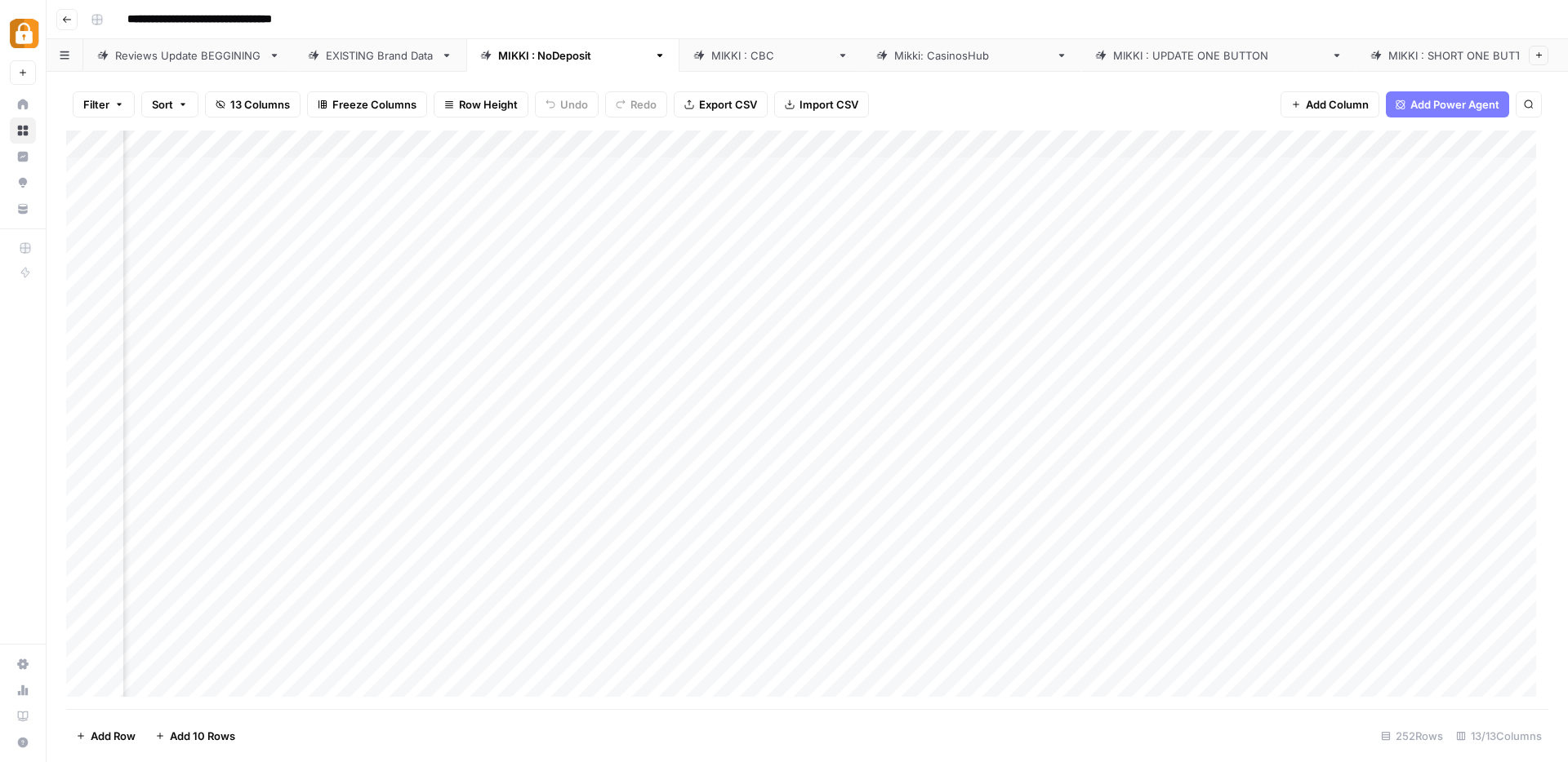
scroll to position [0, 940]
drag, startPoint x: 1380, startPoint y: 153, endPoint x: 1020, endPoint y: 151, distance: 360.0
click at [1020, 151] on div "Add Column" at bounding box center [807, 420] width 1482 height 578
click at [1334, 103] on span "Add Column" at bounding box center [1336, 104] width 63 height 16
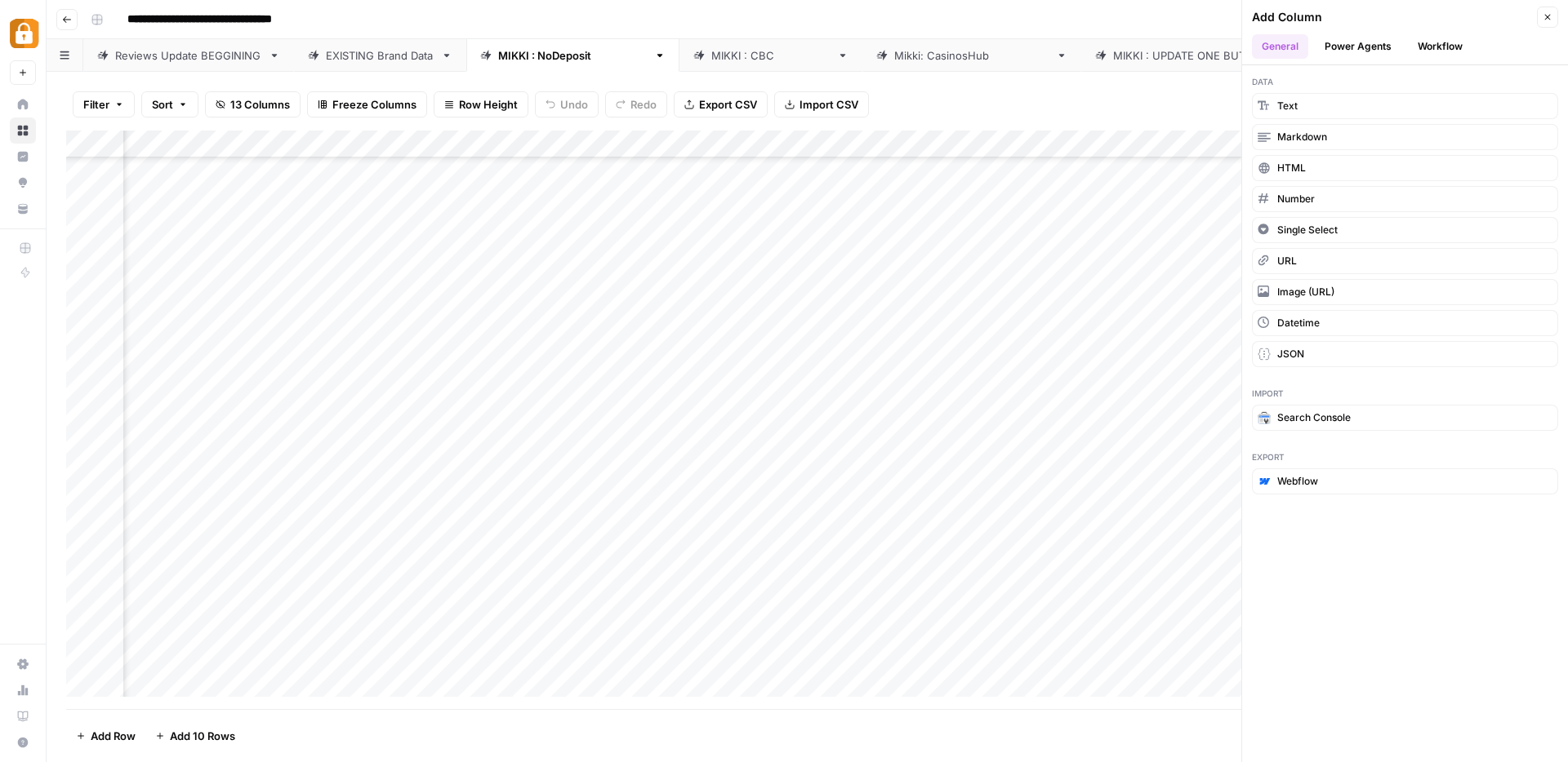
click at [1436, 52] on button "Workflow" at bounding box center [1440, 46] width 64 height 24
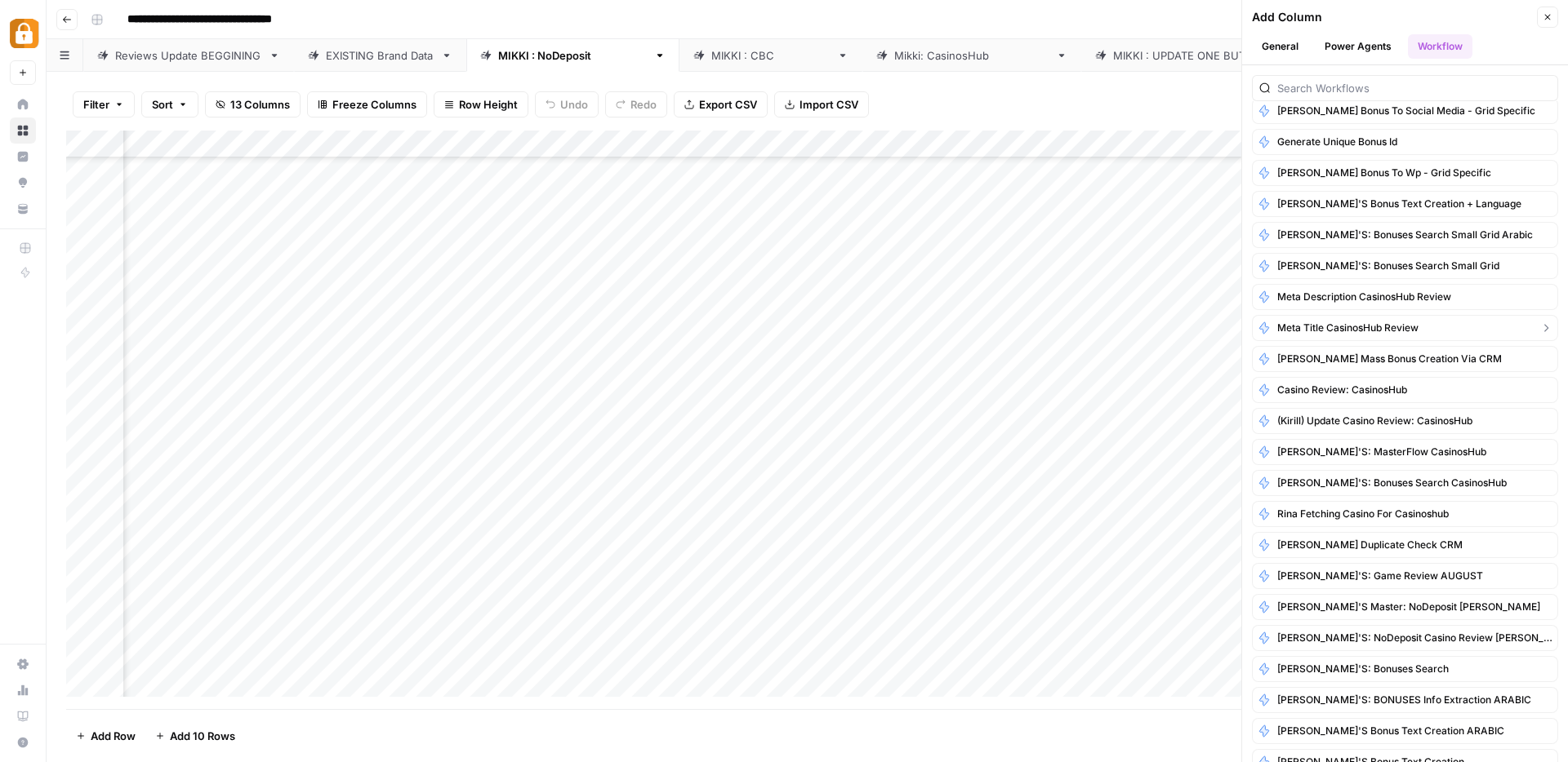
scroll to position [1163, 0]
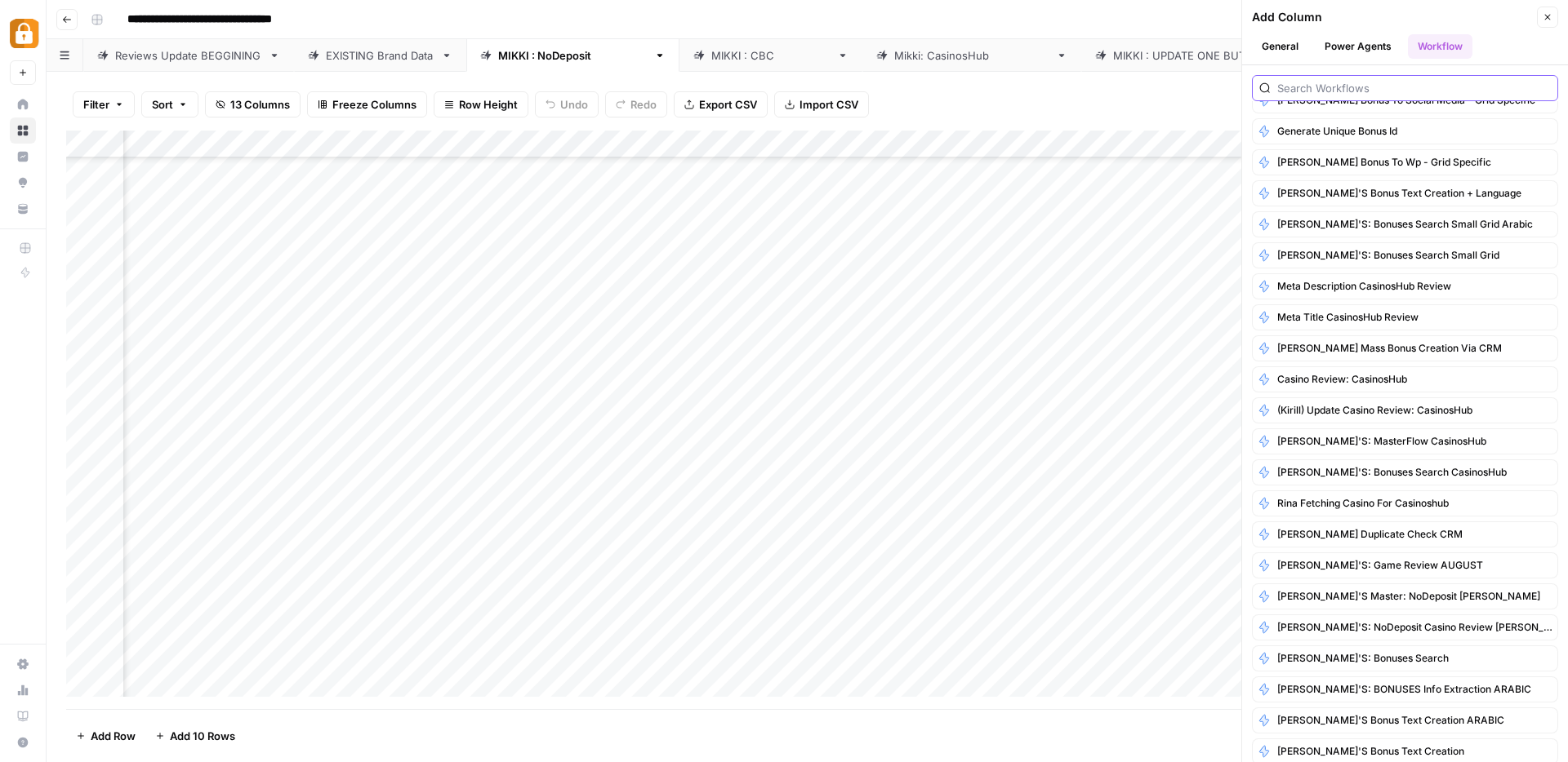
click at [1337, 83] on input "search" at bounding box center [1413, 88] width 273 height 16
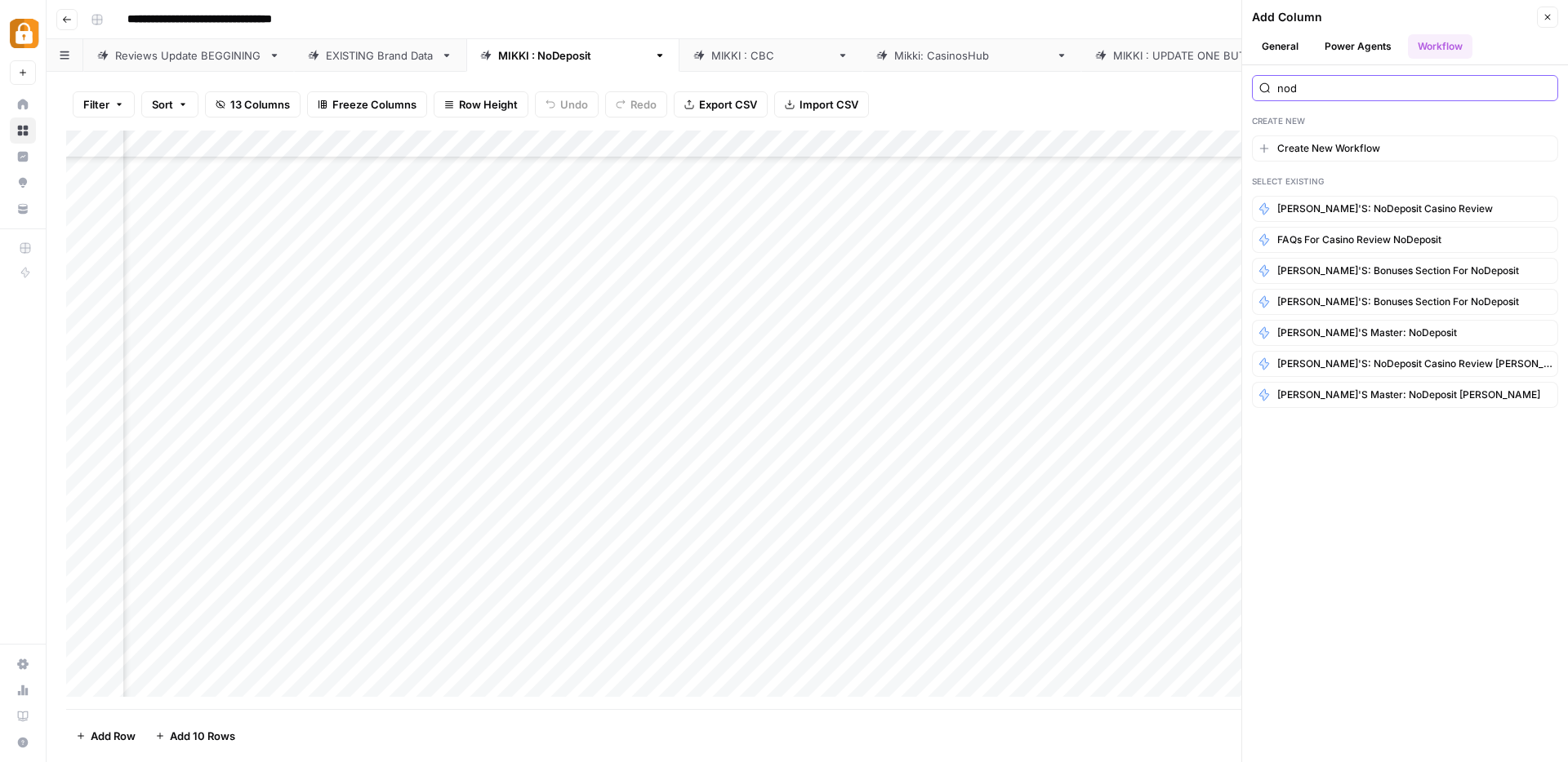
scroll to position [0, 0]
type input "nod"
click at [1362, 332] on span "[PERSON_NAME]'s Master: NoDeposit" at bounding box center [1366, 333] width 180 height 15
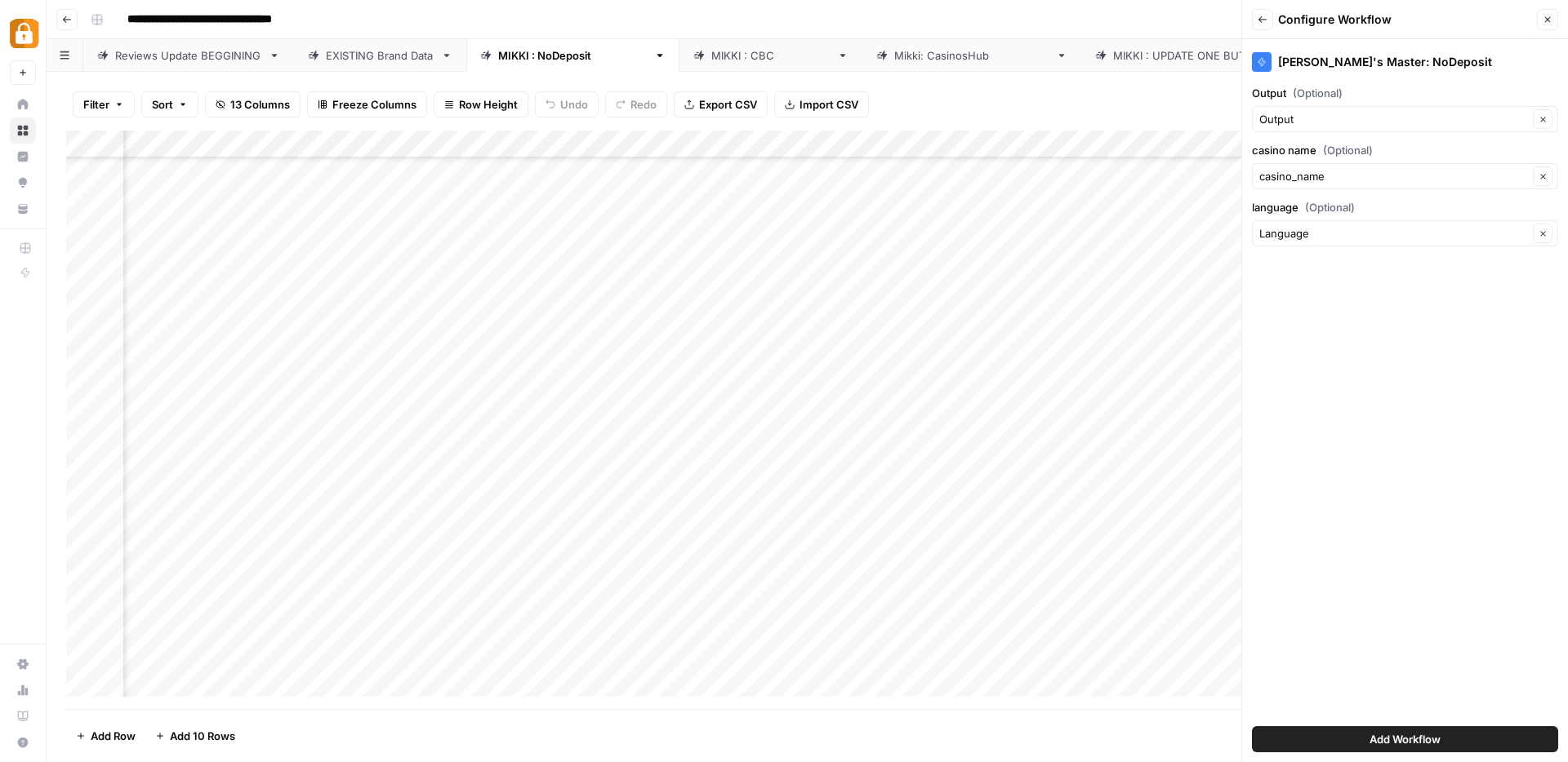
click at [1359, 733] on button "Add Workflow" at bounding box center [1404, 739] width 306 height 26
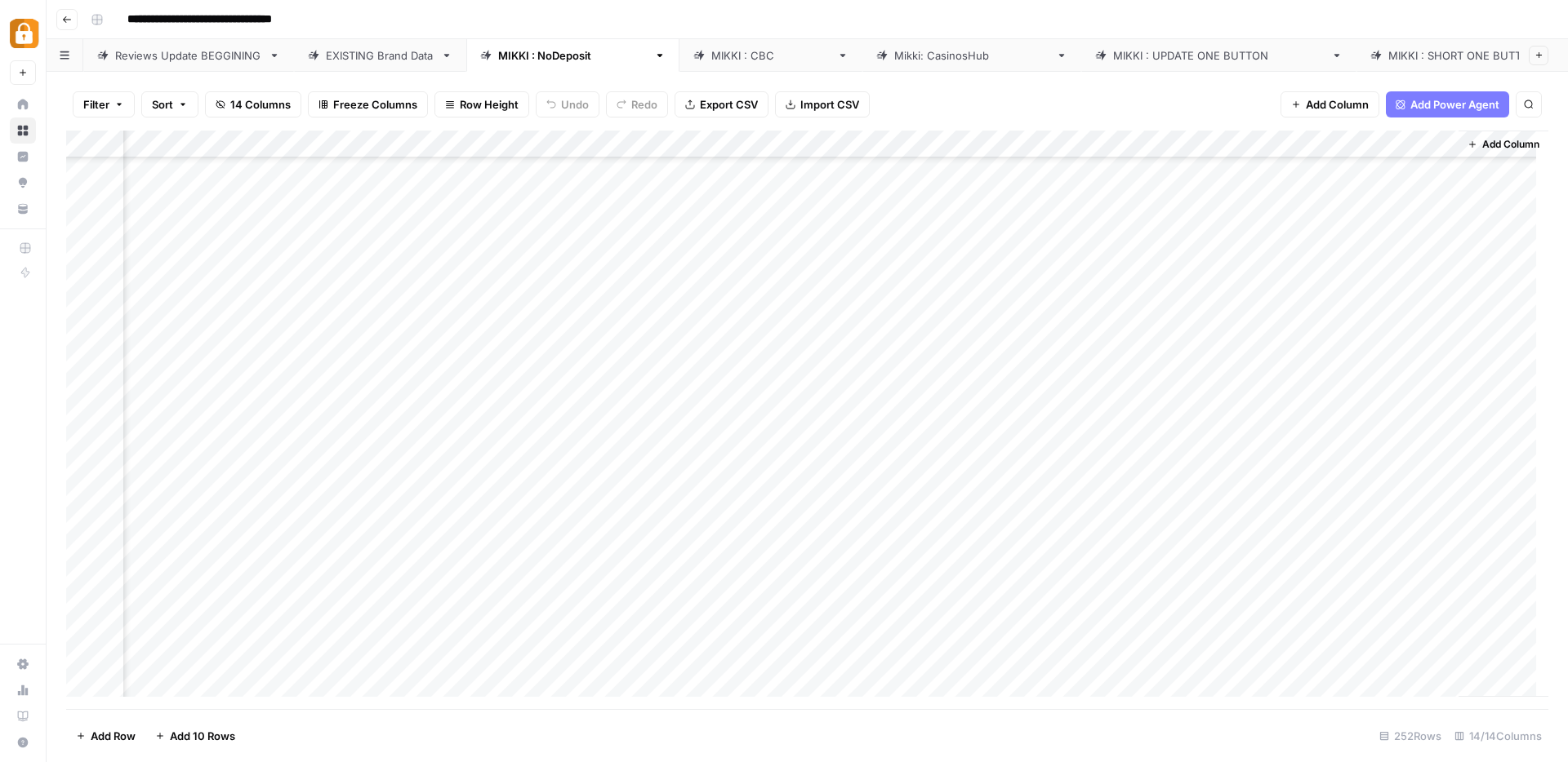
scroll to position [5133, 1146]
drag, startPoint x: 1348, startPoint y: 151, endPoint x: 905, endPoint y: 155, distance: 443.0
click at [905, 155] on div "Add Column" at bounding box center [807, 420] width 1482 height 578
click at [825, 143] on div "Add Column" at bounding box center [807, 420] width 1482 height 578
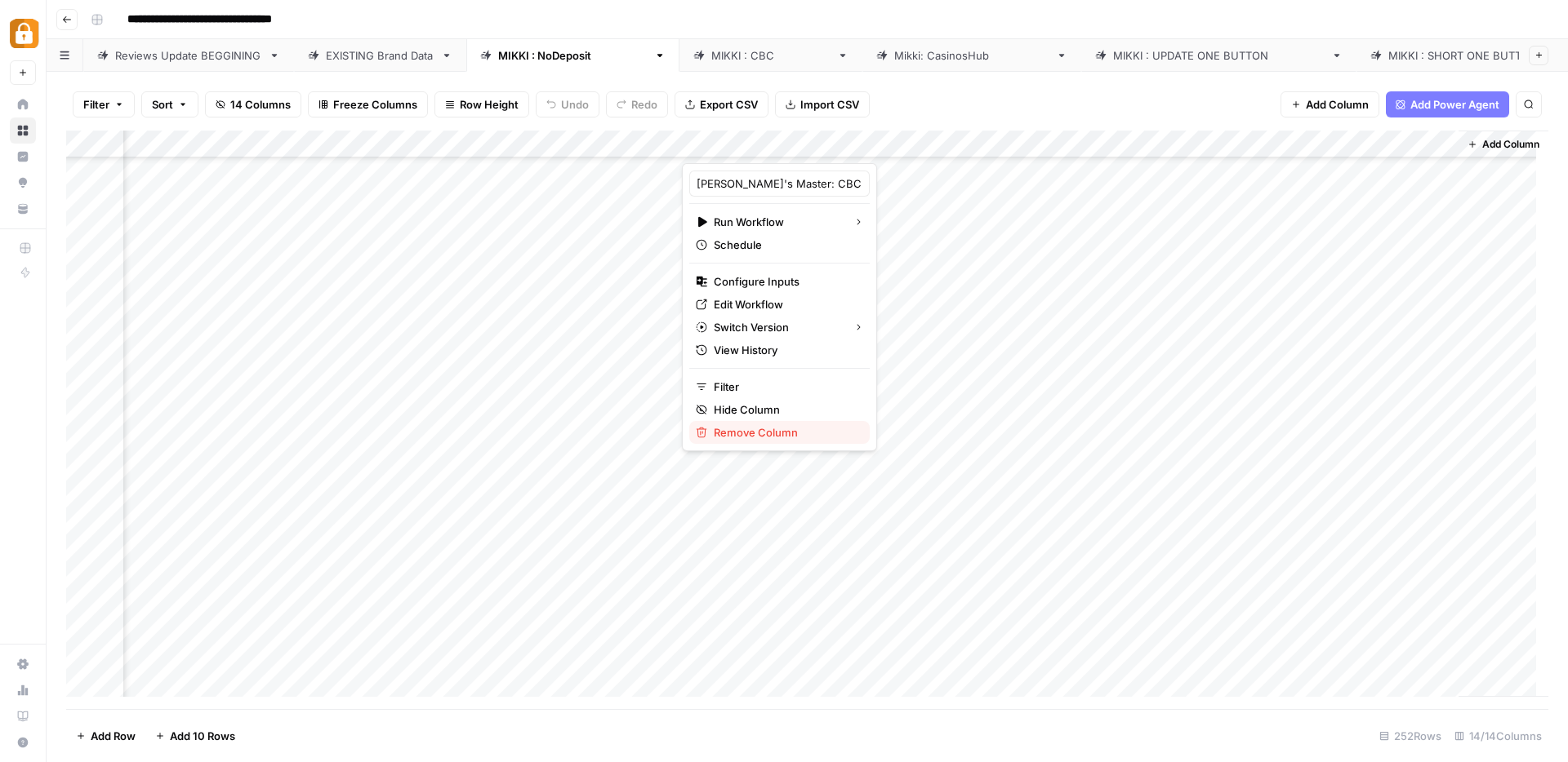
click at [742, 435] on span "Remove Column" at bounding box center [785, 432] width 143 height 16
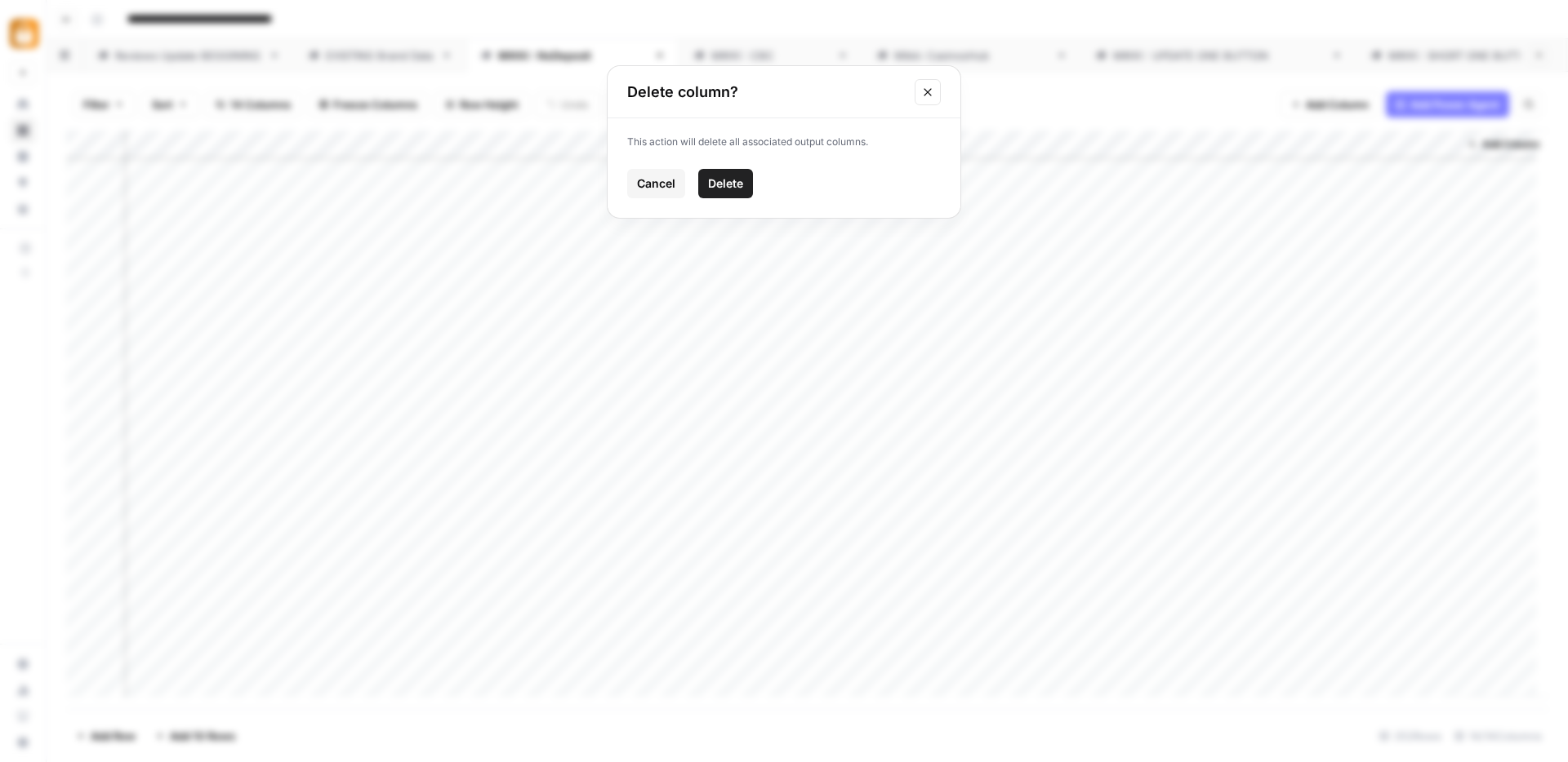
click at [740, 179] on span "Delete" at bounding box center [725, 183] width 35 height 16
click at [973, 489] on div "Add Column" at bounding box center [807, 420] width 1482 height 578
click at [711, 49] on div "[PERSON_NAME] : CBC" at bounding box center [771, 55] width 119 height 16
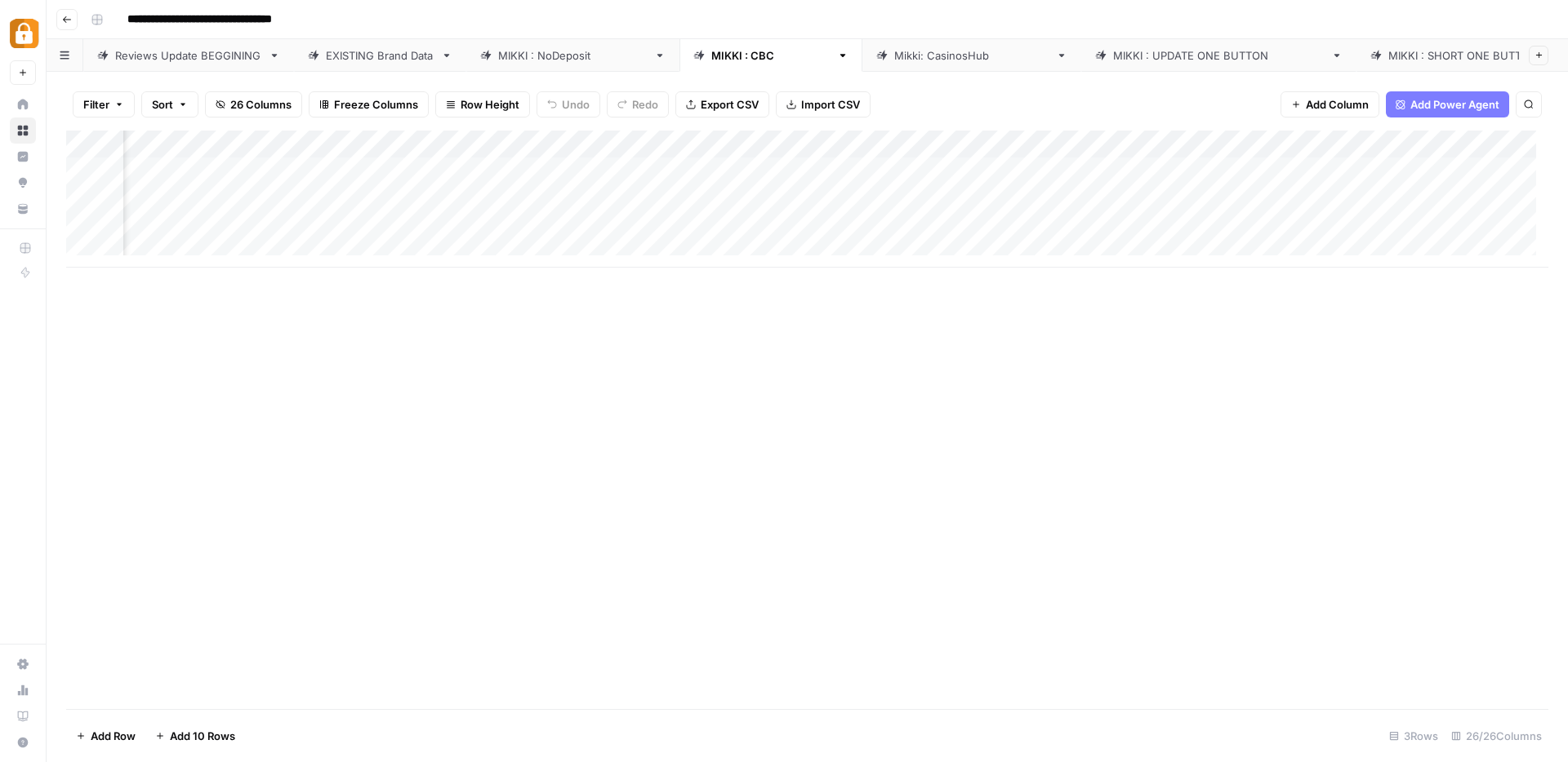
click at [1354, 150] on div "Add Column" at bounding box center [807, 200] width 1482 height 138
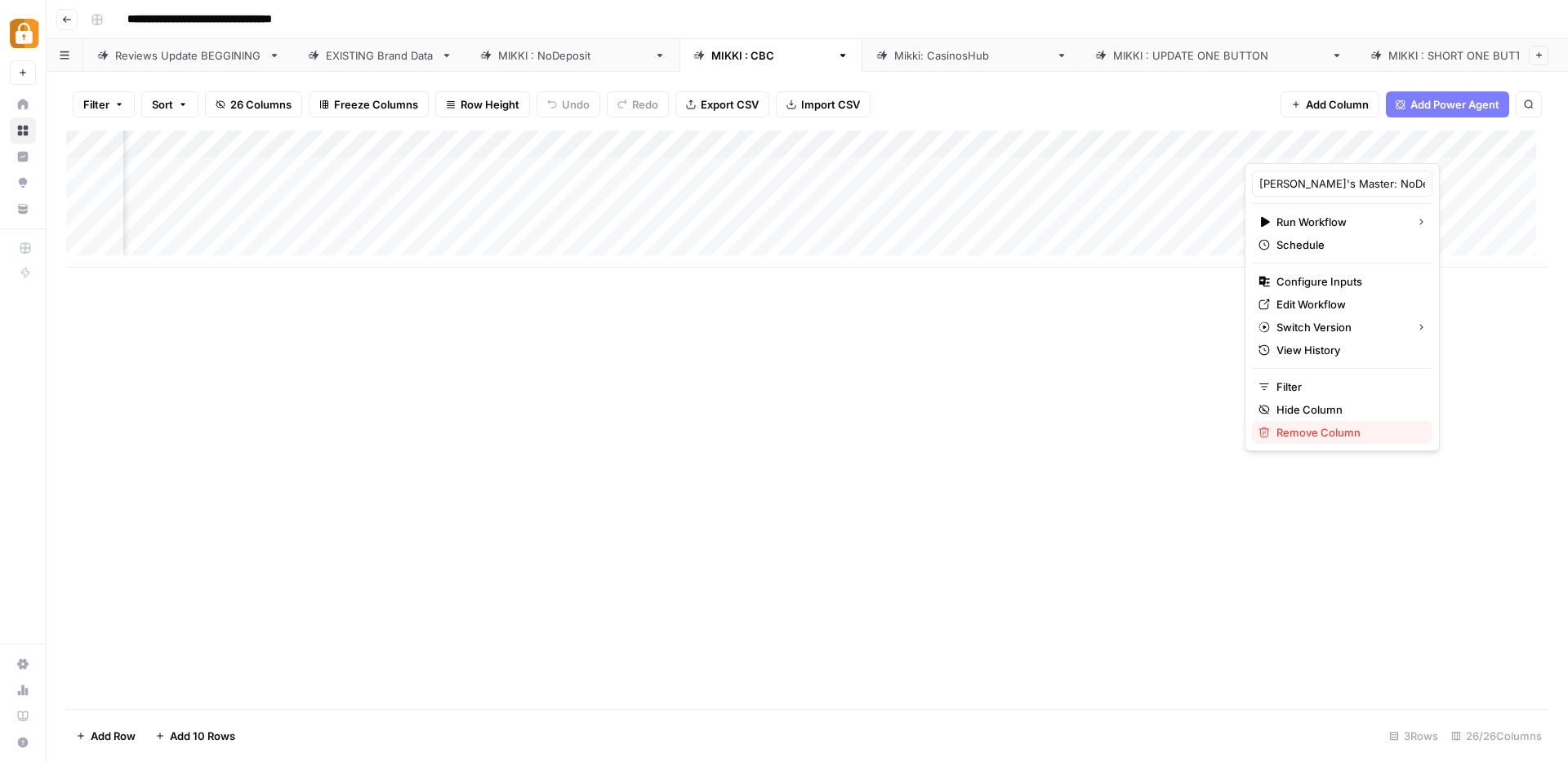
click at [1298, 437] on span "Remove Column" at bounding box center [1348, 432] width 143 height 16
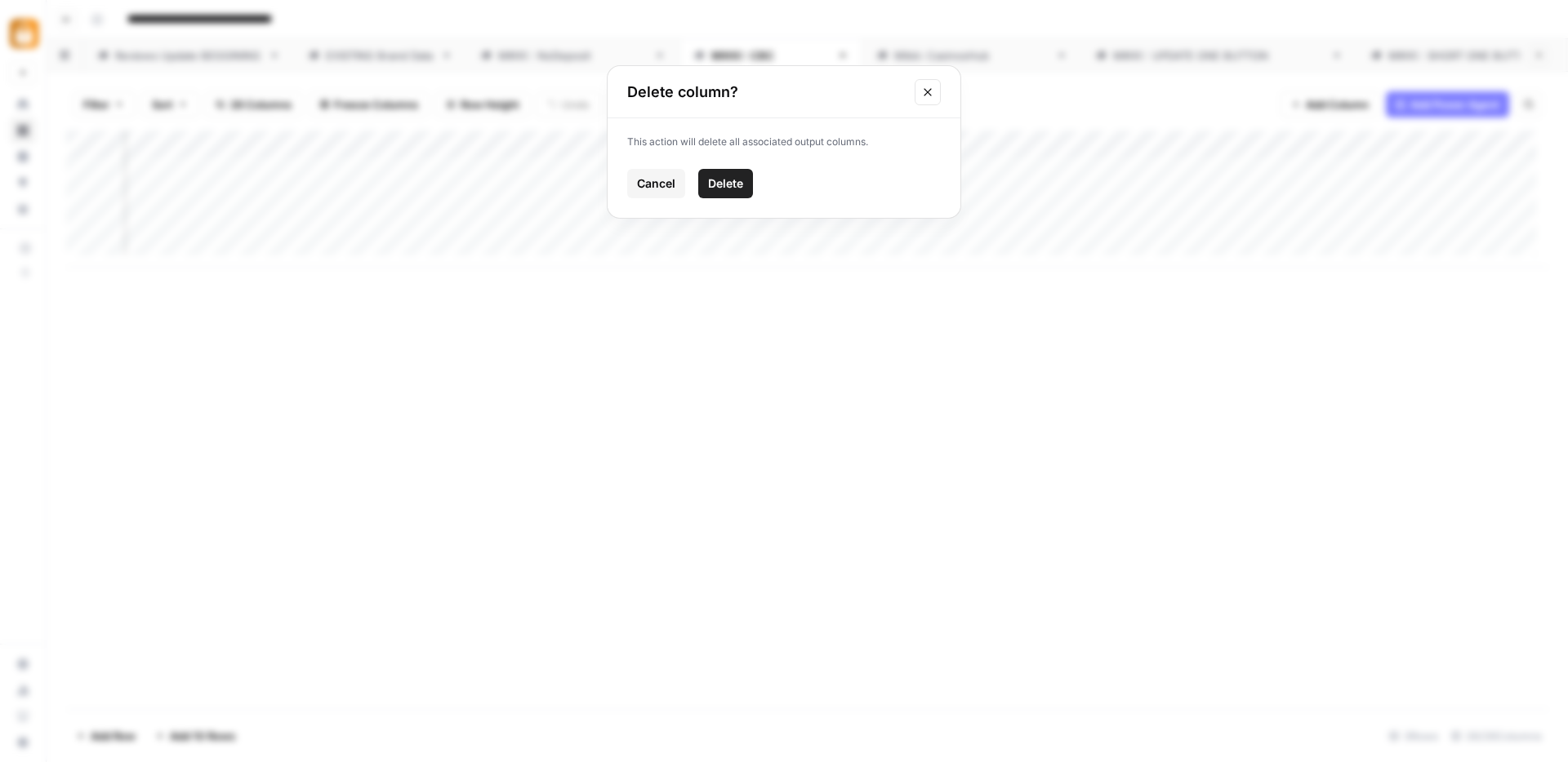
click at [733, 188] on span "Delete" at bounding box center [725, 183] width 35 height 16
click at [1338, 106] on span "Add Column" at bounding box center [1336, 104] width 63 height 16
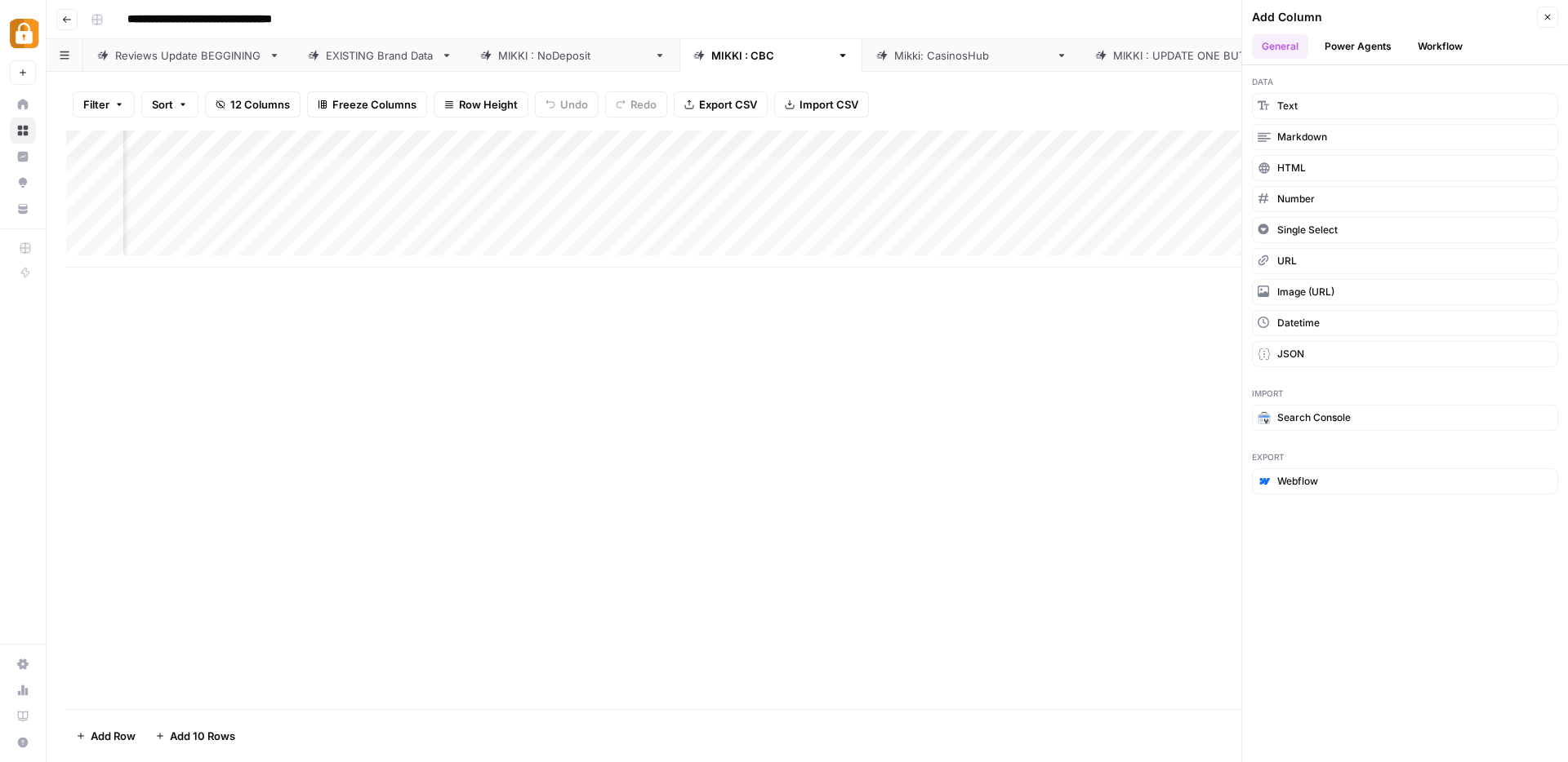
click at [1440, 50] on button "Workflow" at bounding box center [1440, 46] width 64 height 24
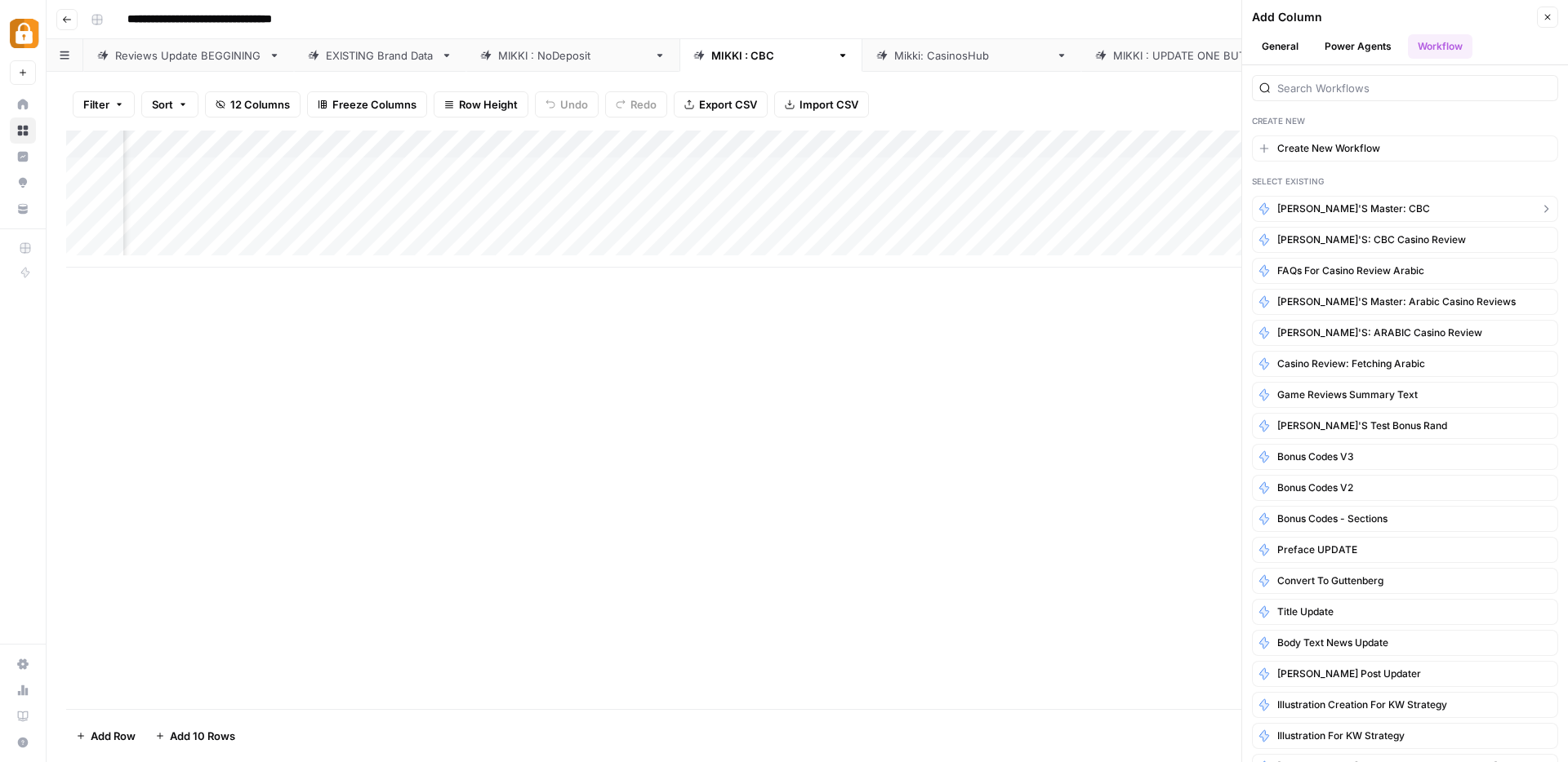
click at [1376, 203] on button "[PERSON_NAME]'s Master: CBC" at bounding box center [1404, 209] width 306 height 26
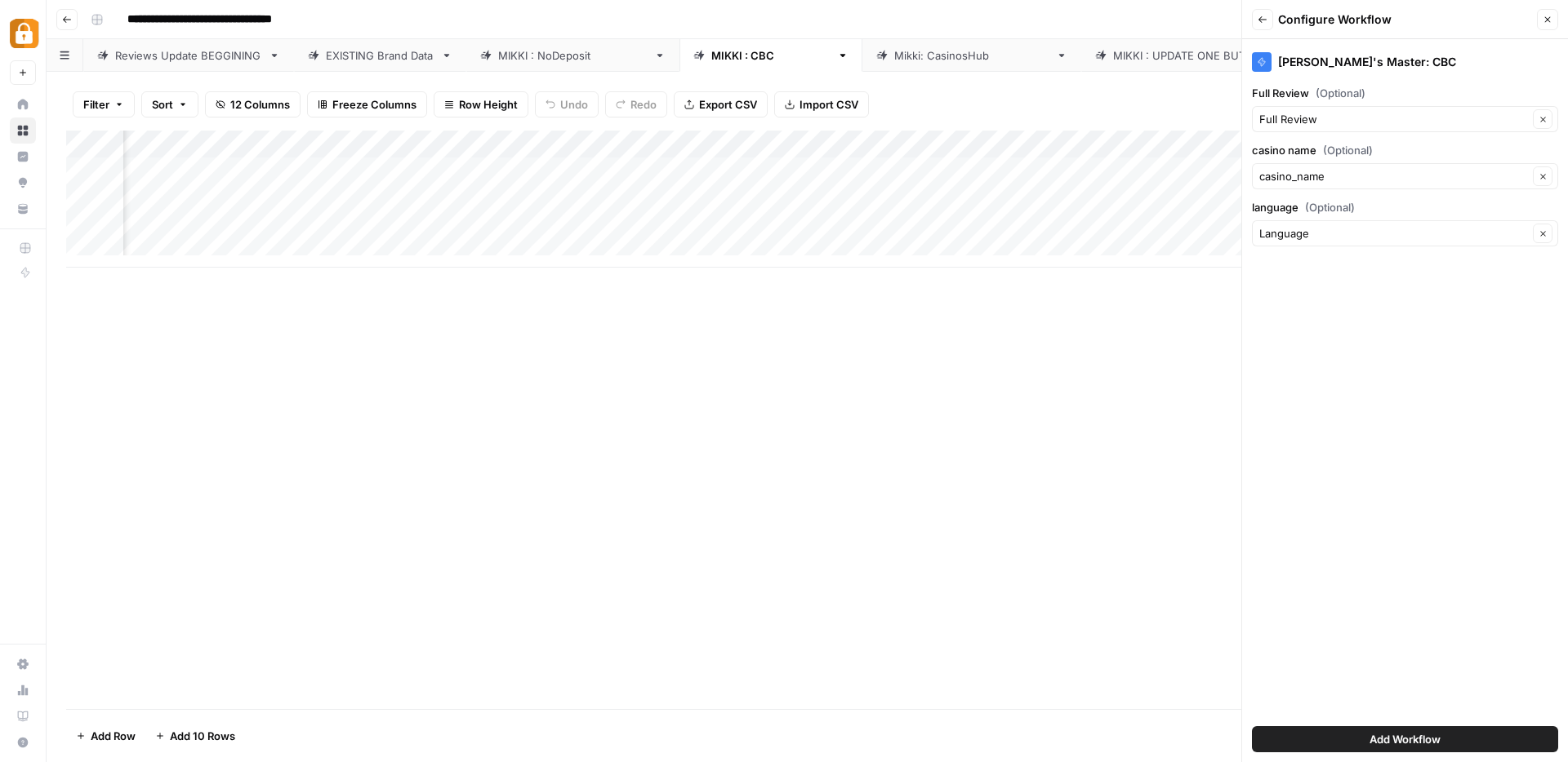
click at [1351, 740] on button "Add Workflow" at bounding box center [1404, 739] width 306 height 26
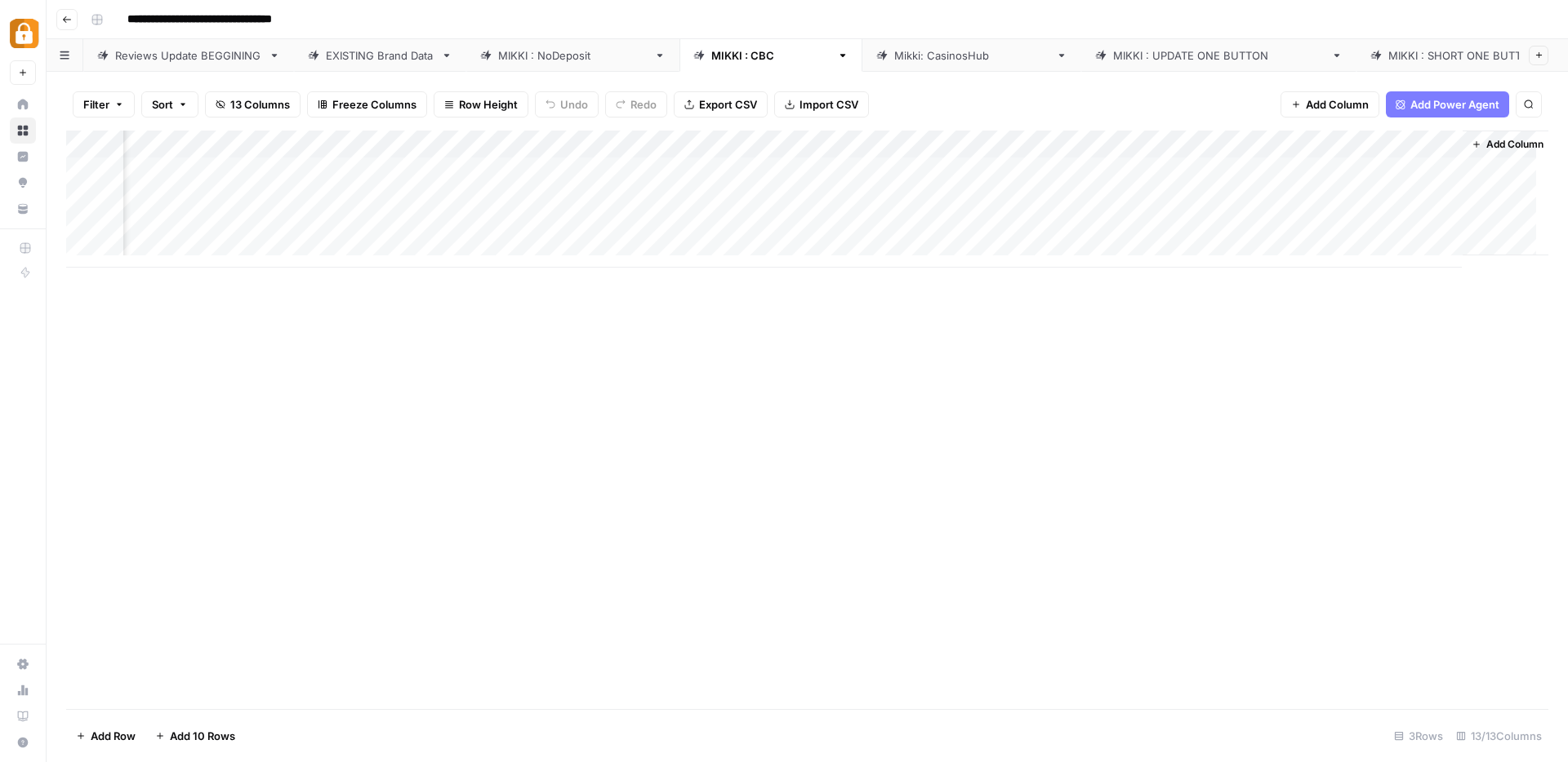
scroll to position [0, 994]
drag, startPoint x: 1374, startPoint y: 154, endPoint x: 984, endPoint y: 159, distance: 390.0
click at [984, 159] on div "Add Column" at bounding box center [807, 200] width 1482 height 138
click at [976, 173] on div "Add Column" at bounding box center [807, 200] width 1482 height 138
click at [533, 53] on div "[PERSON_NAME] : NoDeposit" at bounding box center [573, 55] width 150 height 16
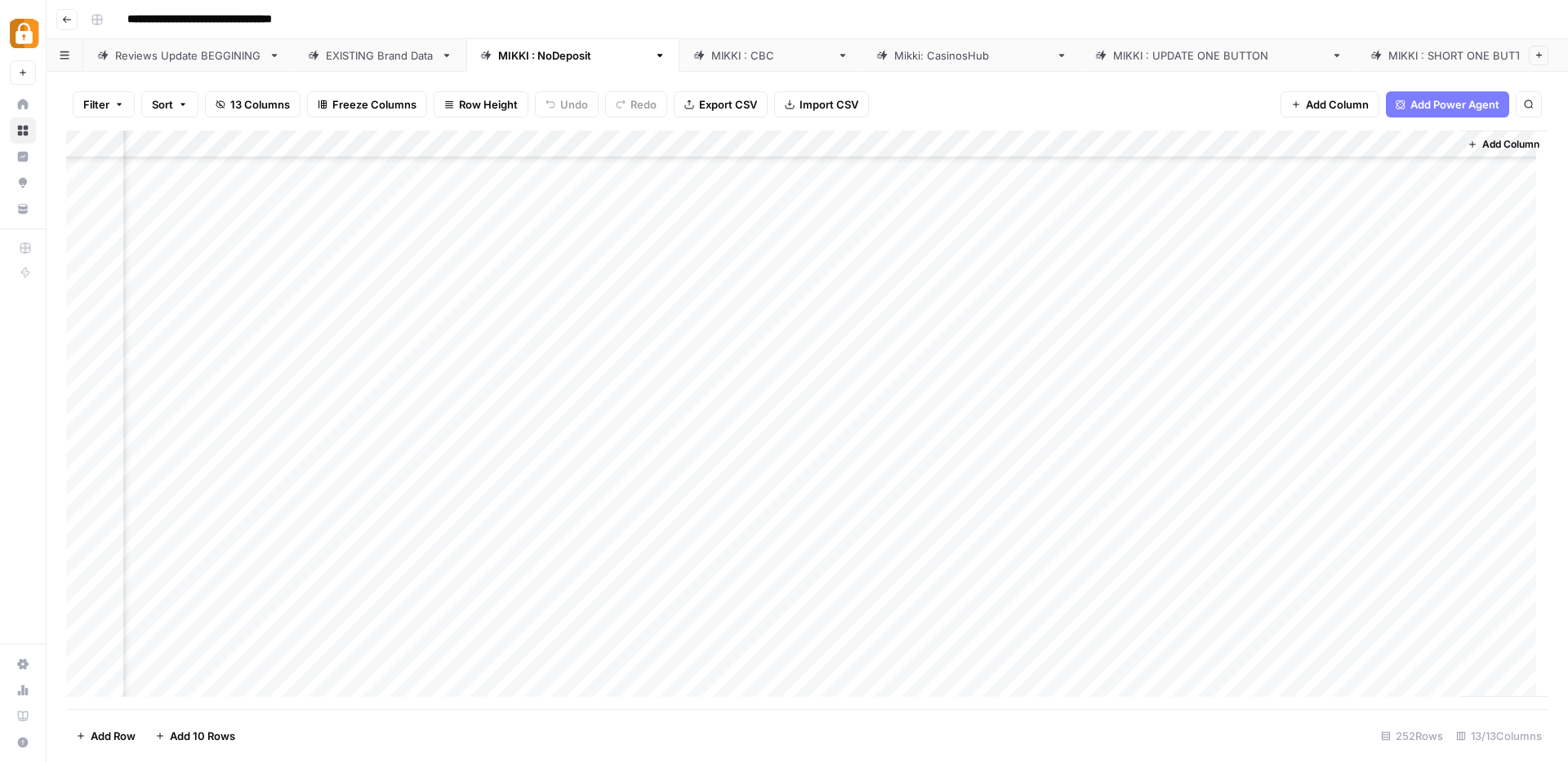
scroll to position [521, 971]
click at [1027, 143] on div "Add Column" at bounding box center [807, 420] width 1482 height 578
click at [711, 53] on div "[PERSON_NAME] : CBC" at bounding box center [771, 55] width 119 height 16
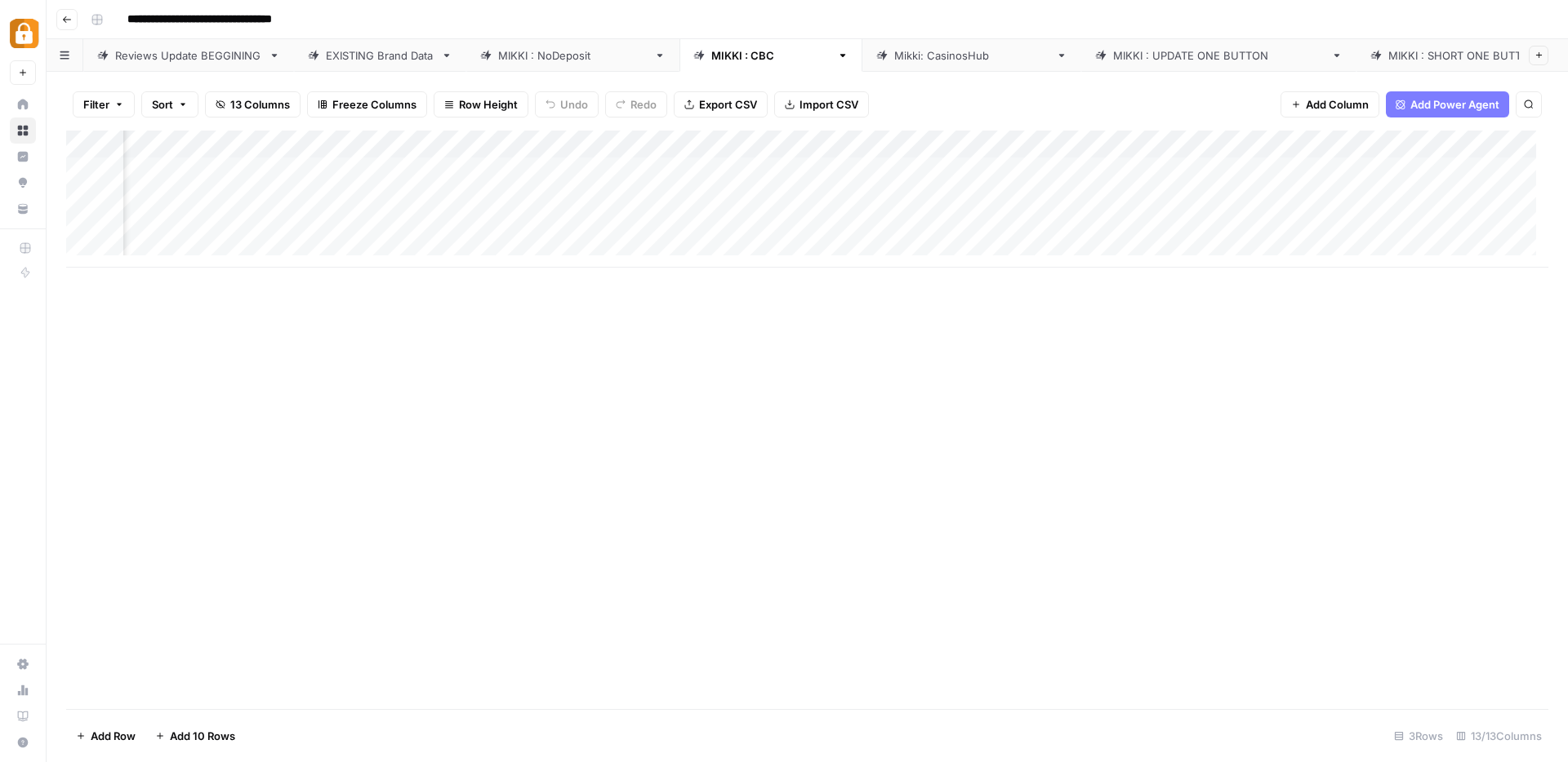
click at [532, 50] on div "[PERSON_NAME] : NoDeposit" at bounding box center [573, 55] width 150 height 16
click at [1368, 148] on div "Add Column" at bounding box center [807, 420] width 1482 height 578
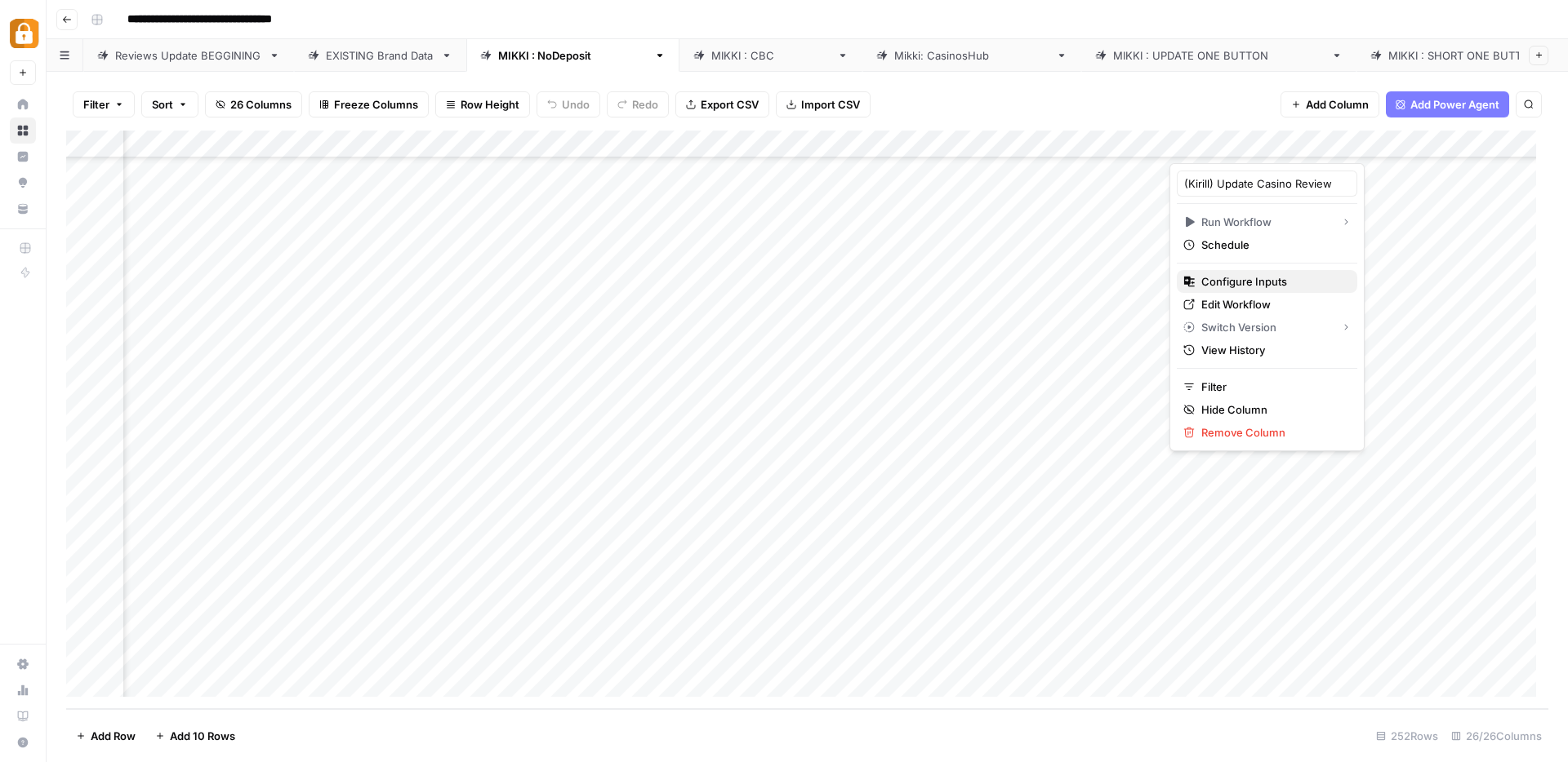
click at [1246, 285] on span "Configure Inputs" at bounding box center [1273, 281] width 143 height 16
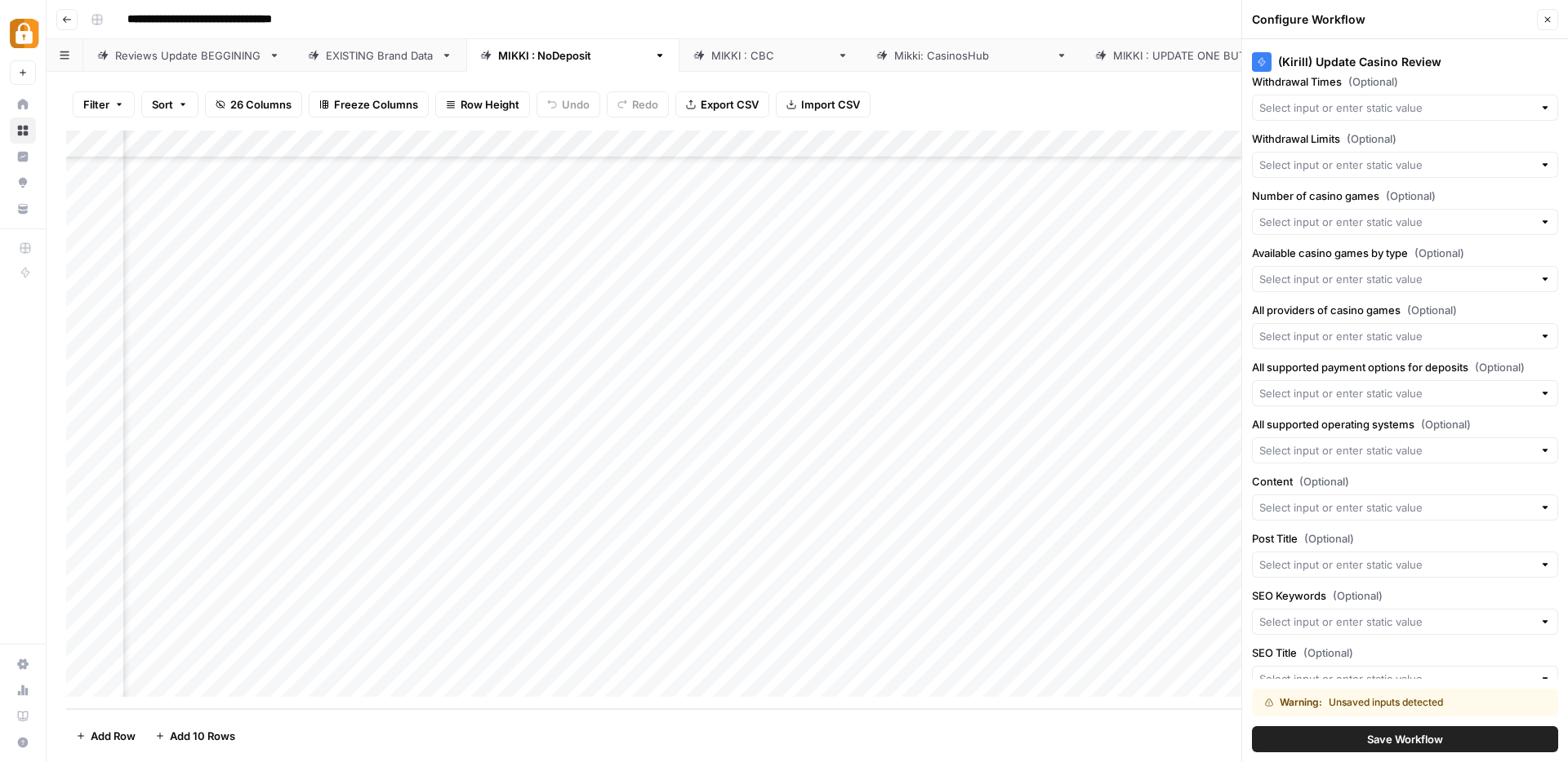
scroll to position [997, 0]
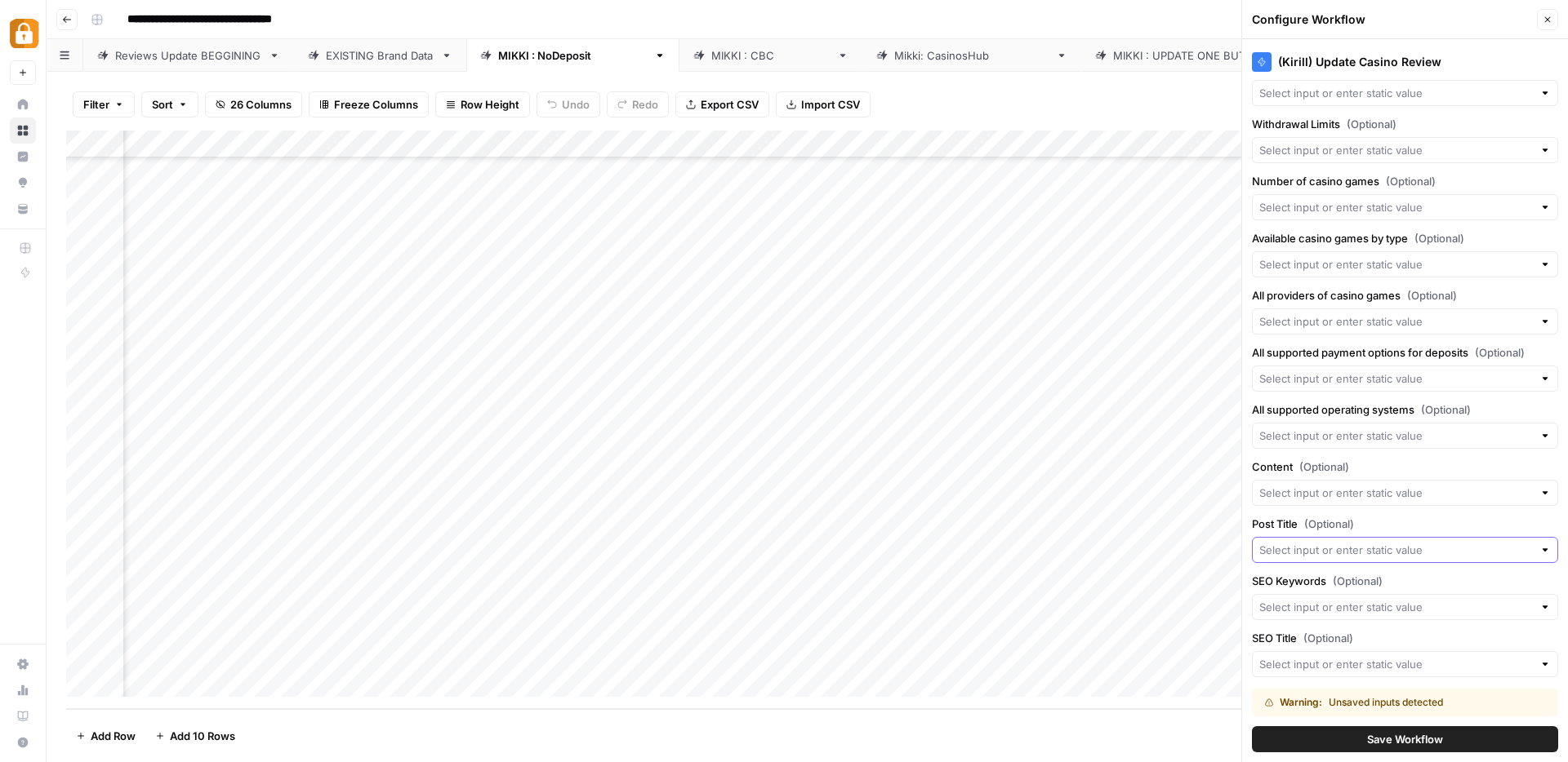
click at [1306, 550] on input "Post Title (Optional)" at bounding box center [1396, 549] width 273 height 16
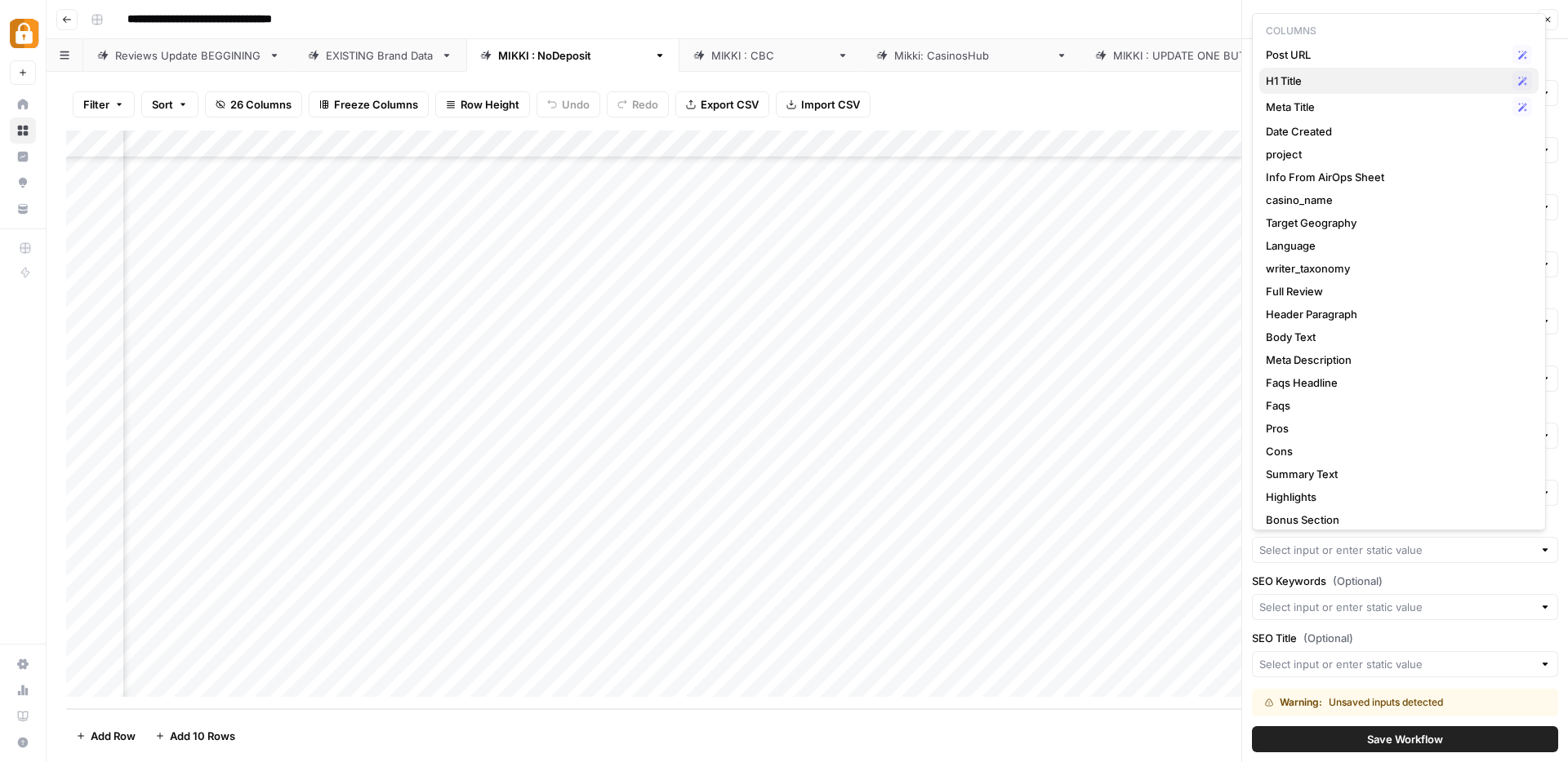
click at [1331, 83] on span "H1 Title" at bounding box center [1385, 80] width 240 height 16
type input "H1 Title"
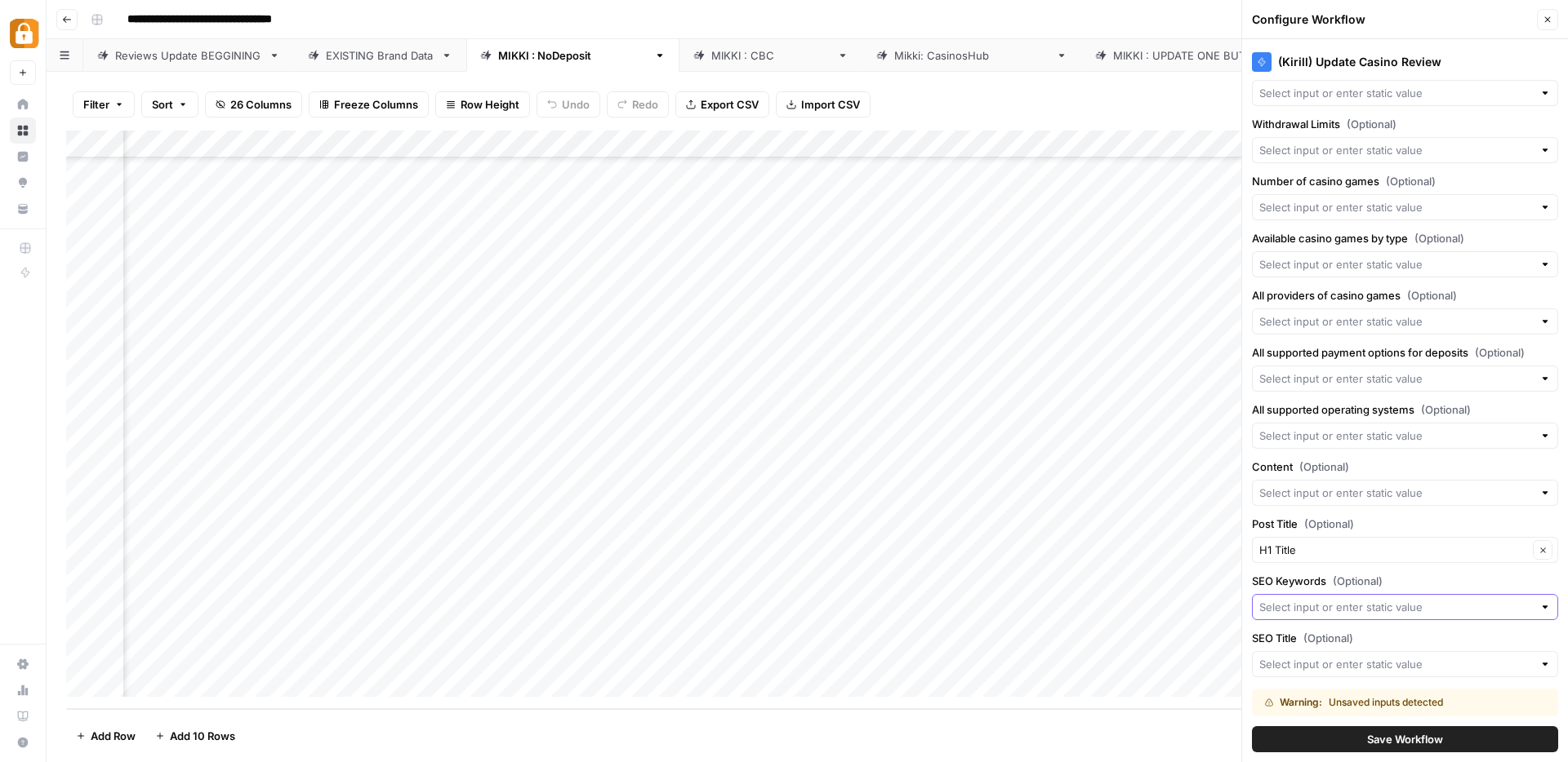
click at [1290, 606] on input "SEO Keywords (Optional)" at bounding box center [1396, 607] width 273 height 16
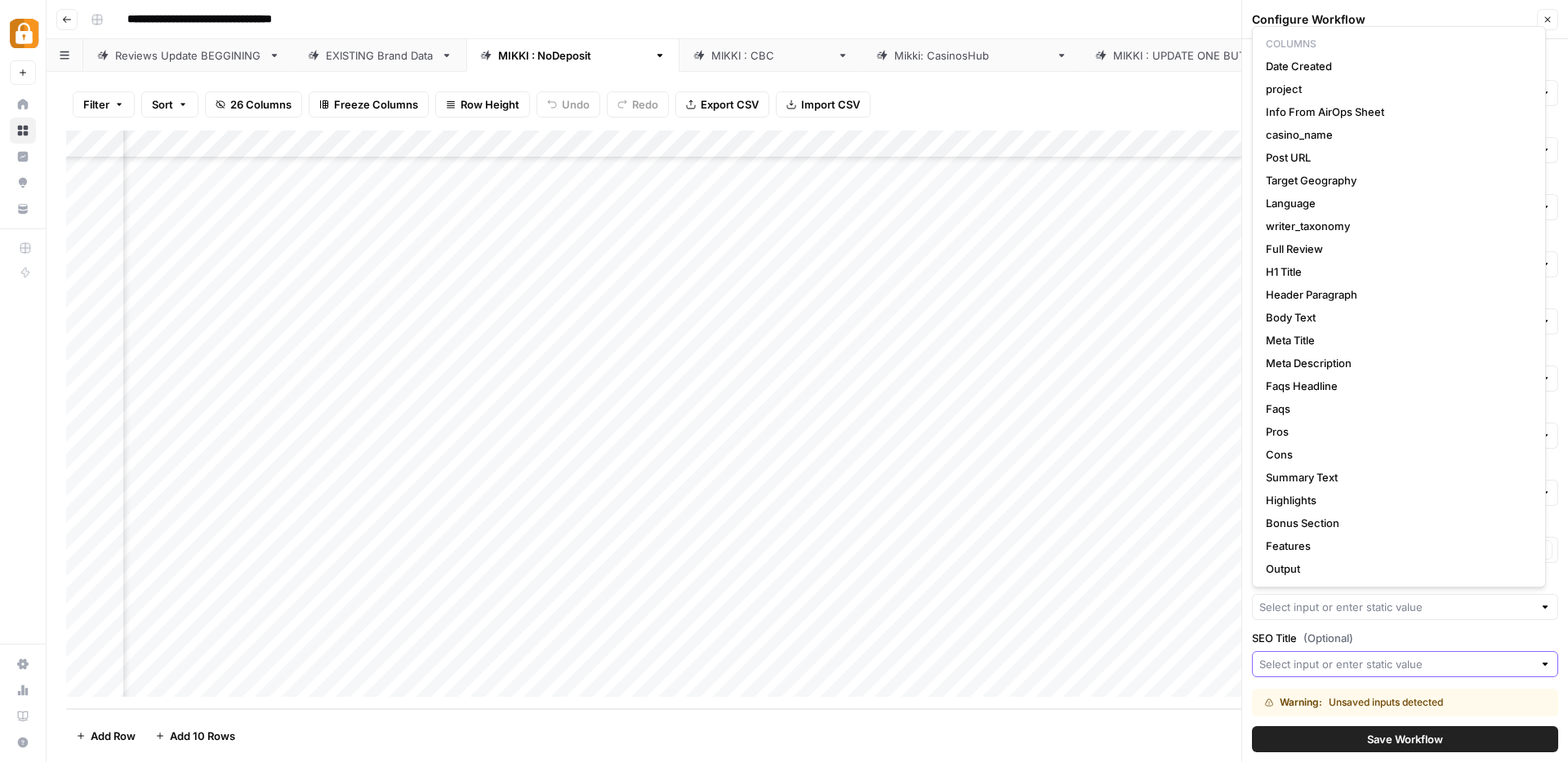
click at [1302, 662] on input "SEO Title (Optional)" at bounding box center [1396, 664] width 273 height 16
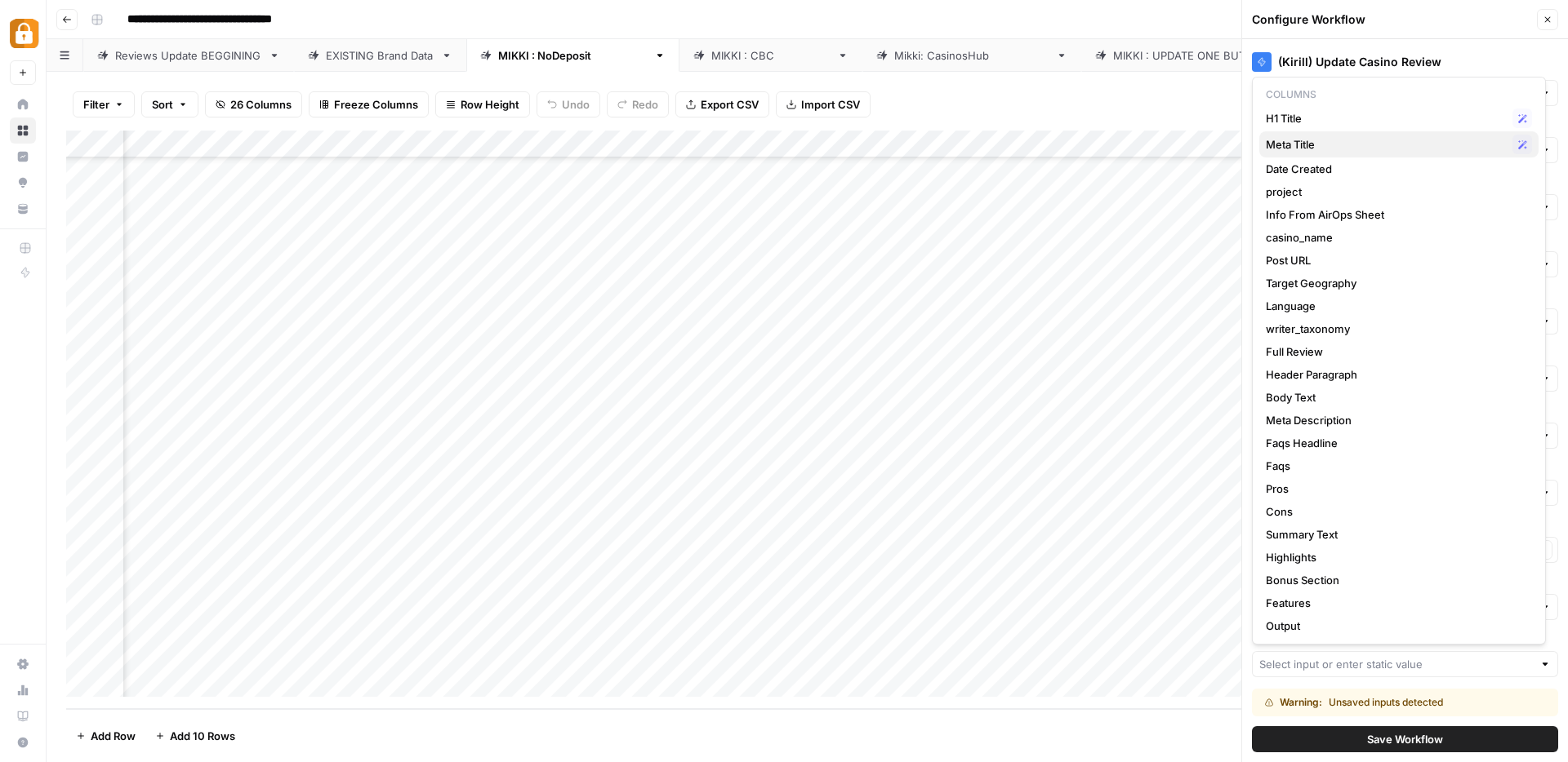
click at [1303, 138] on span "Meta Title" at bounding box center [1385, 144] width 240 height 16
type input "Meta Title"
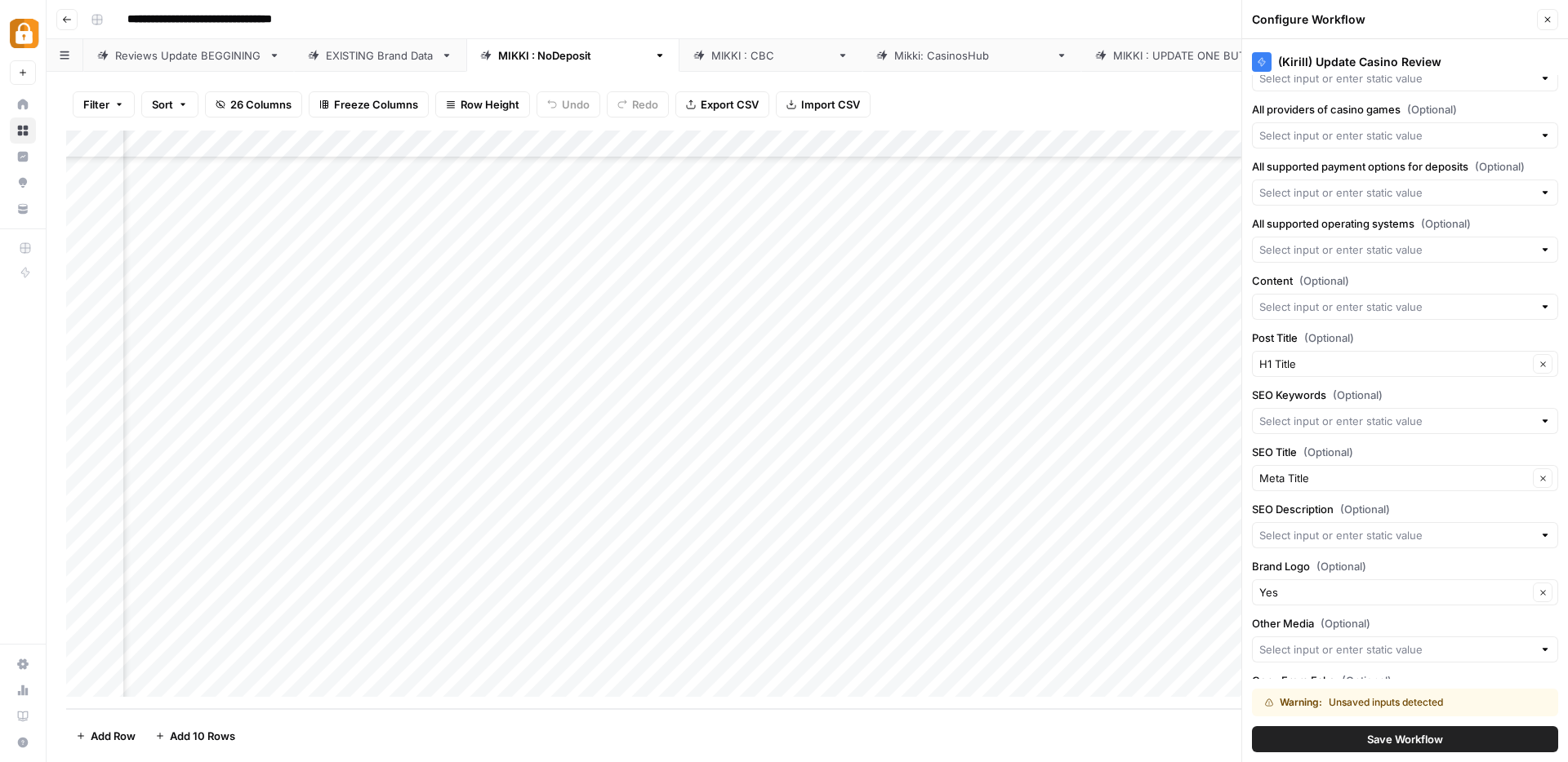
scroll to position [1231, 0]
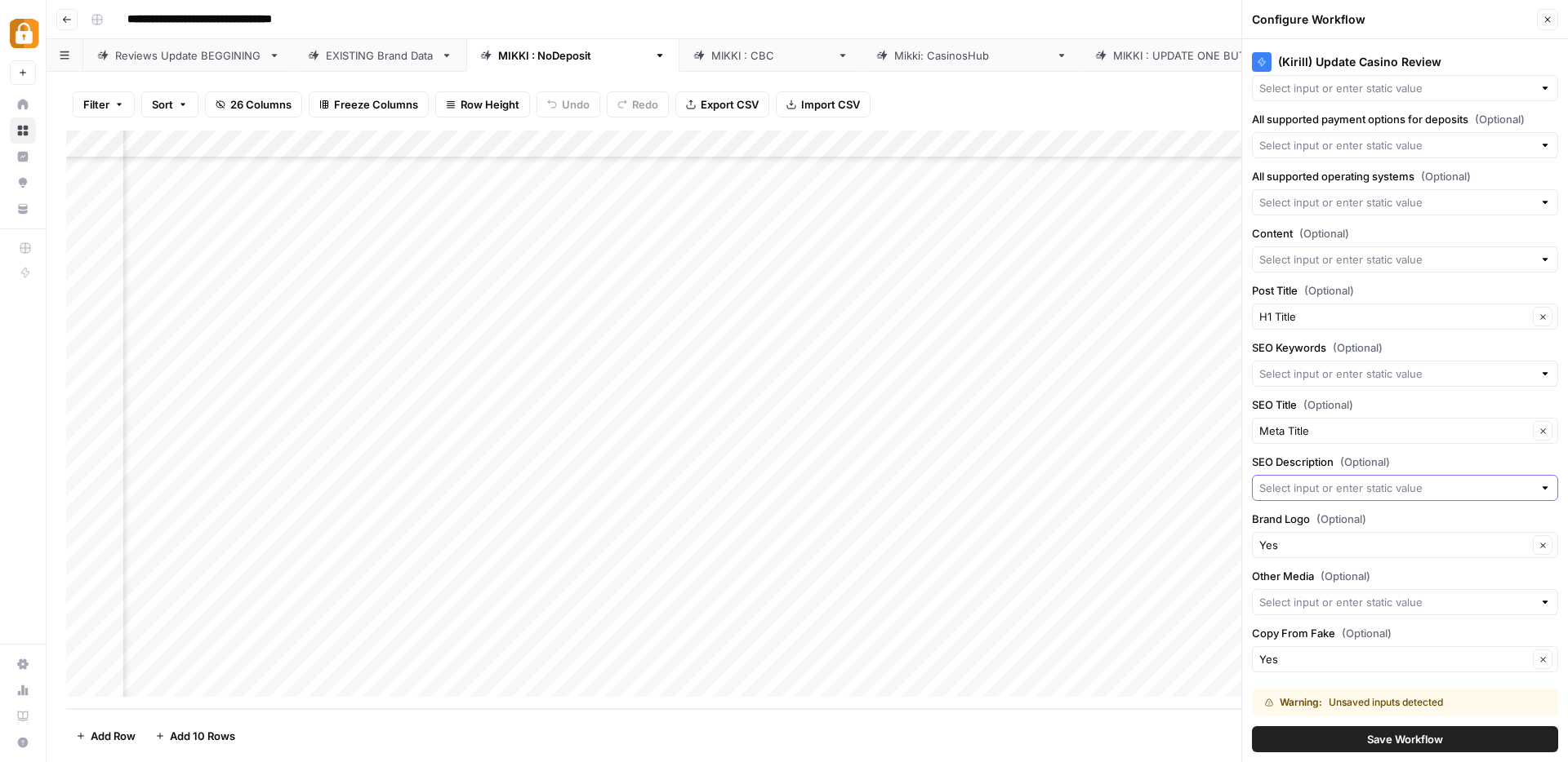
click at [1323, 490] on input "SEO Description (Optional)" at bounding box center [1396, 487] width 273 height 16
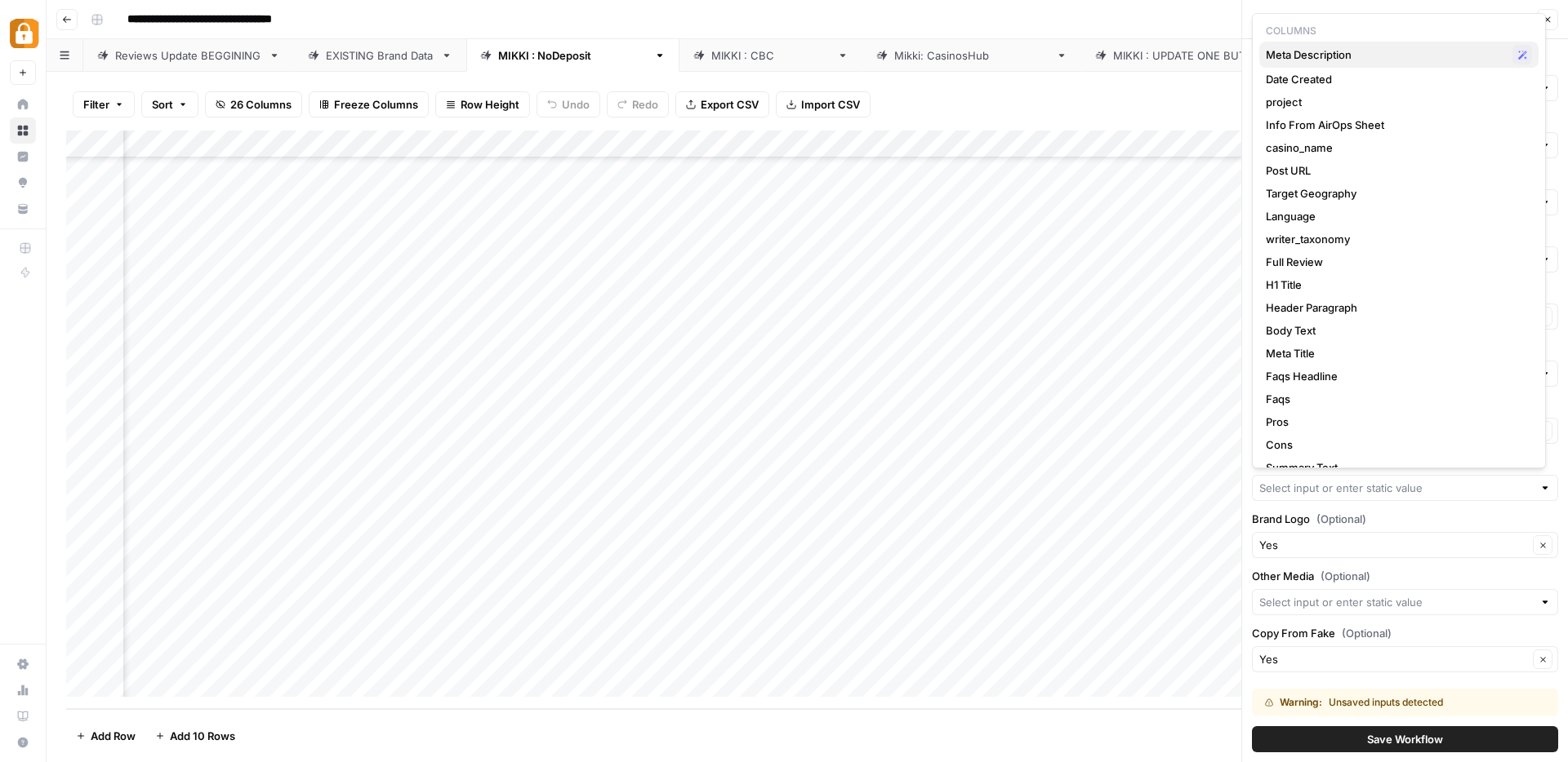
click at [1313, 57] on span "Meta Description" at bounding box center [1385, 54] width 240 height 16
type input "Meta Description"
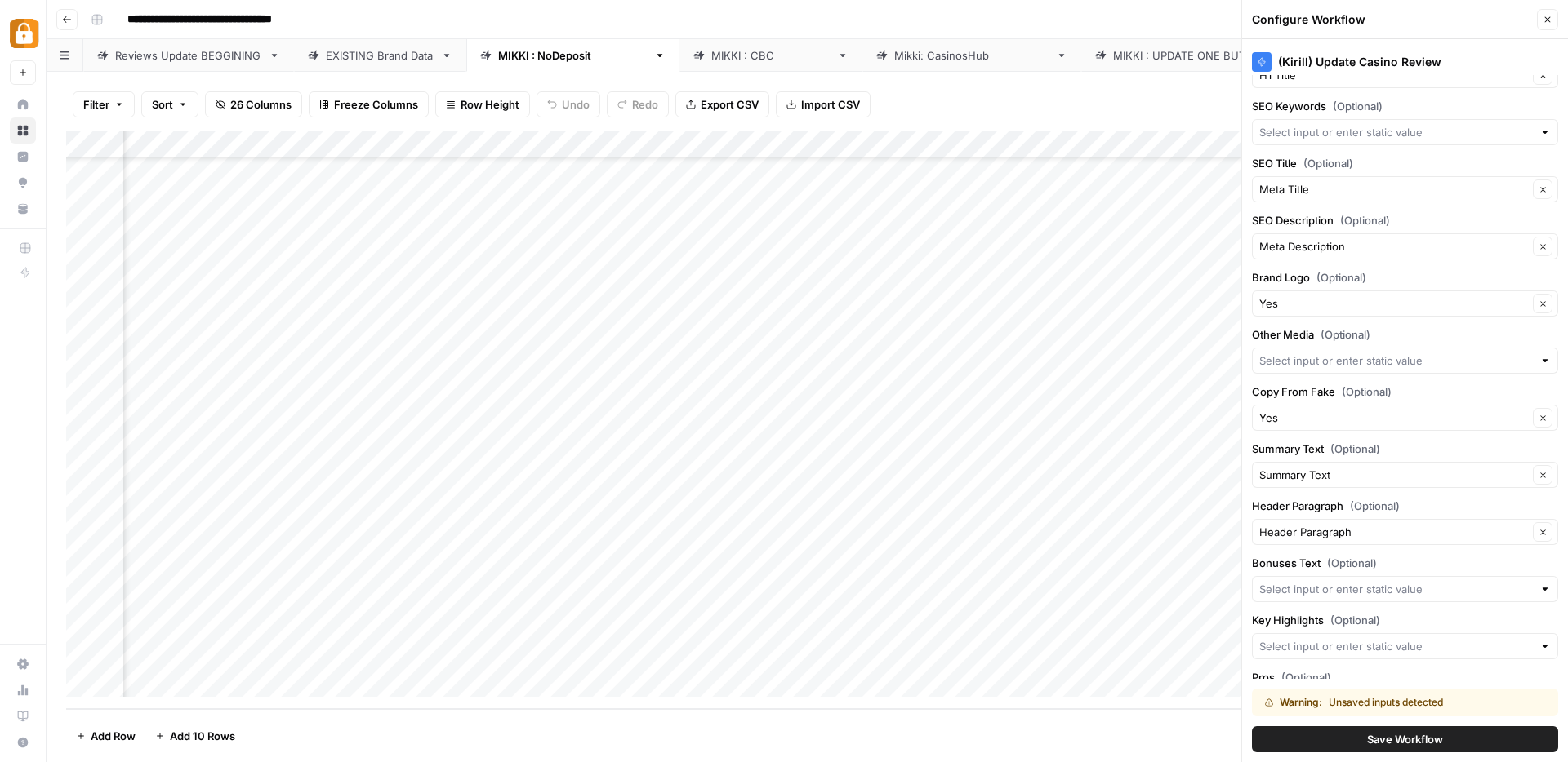
scroll to position [1555, 0]
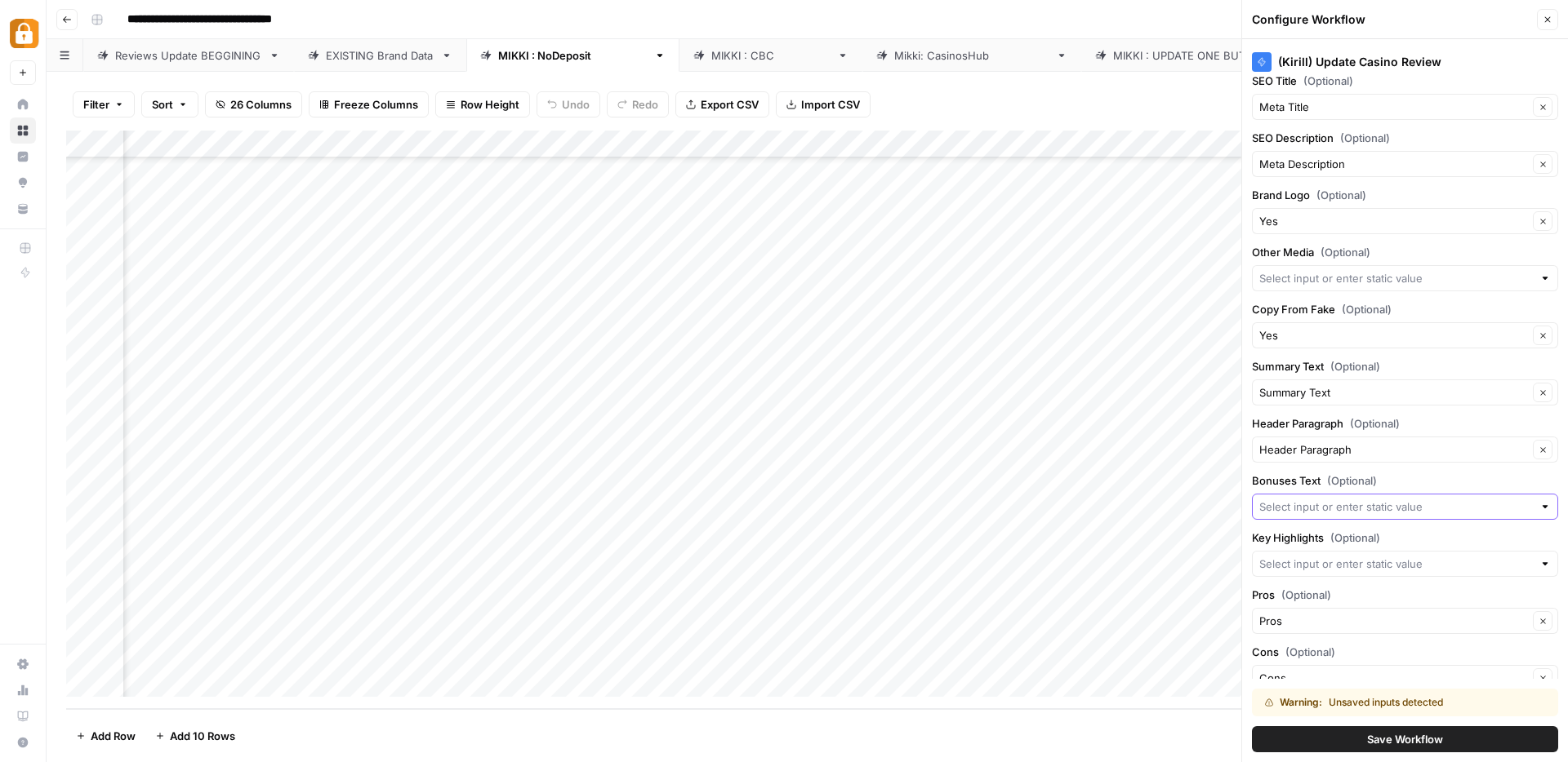
click at [1296, 509] on input "Bonuses Text (Optional)" at bounding box center [1396, 506] width 273 height 16
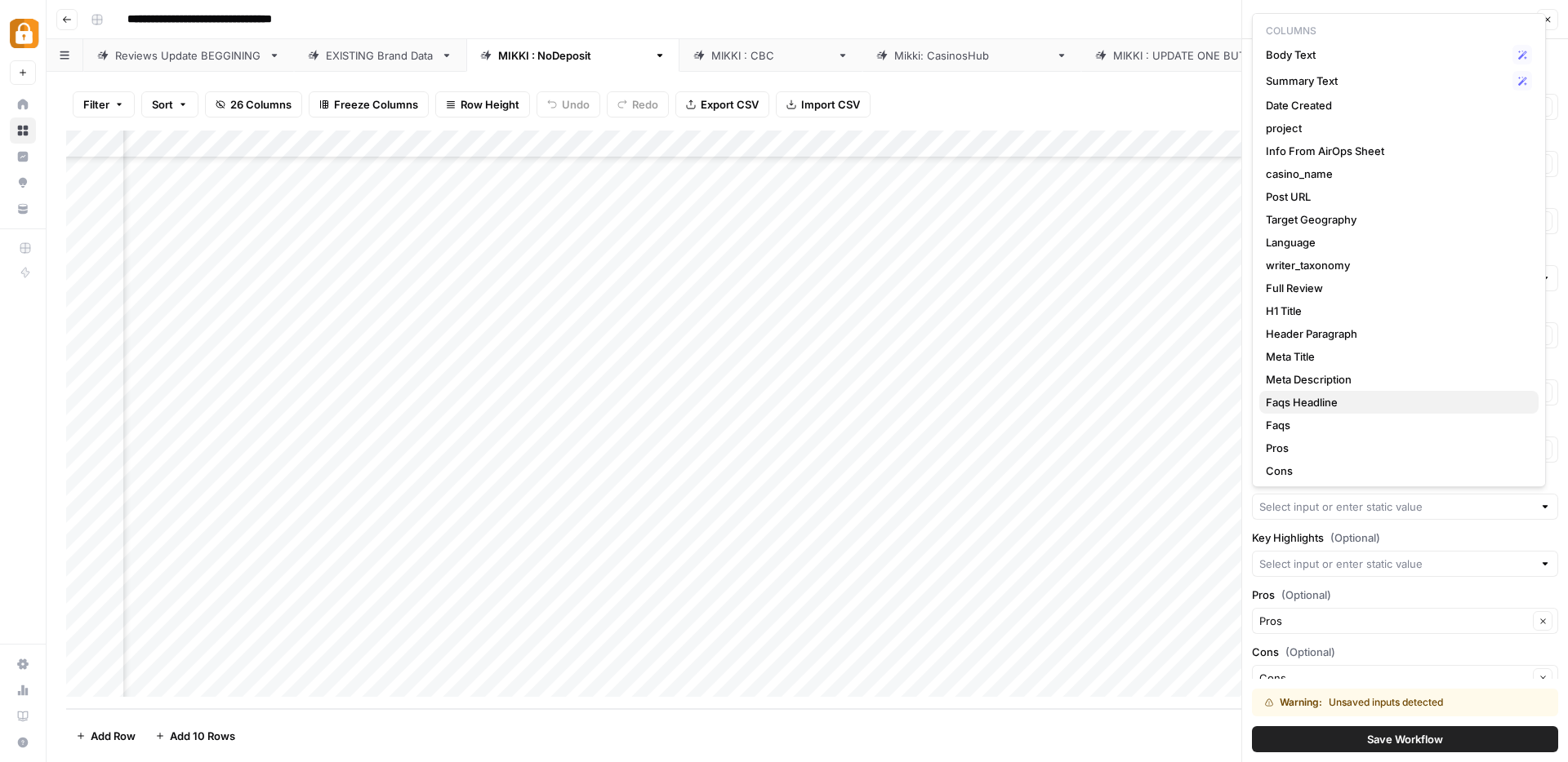
scroll to position [94, 0]
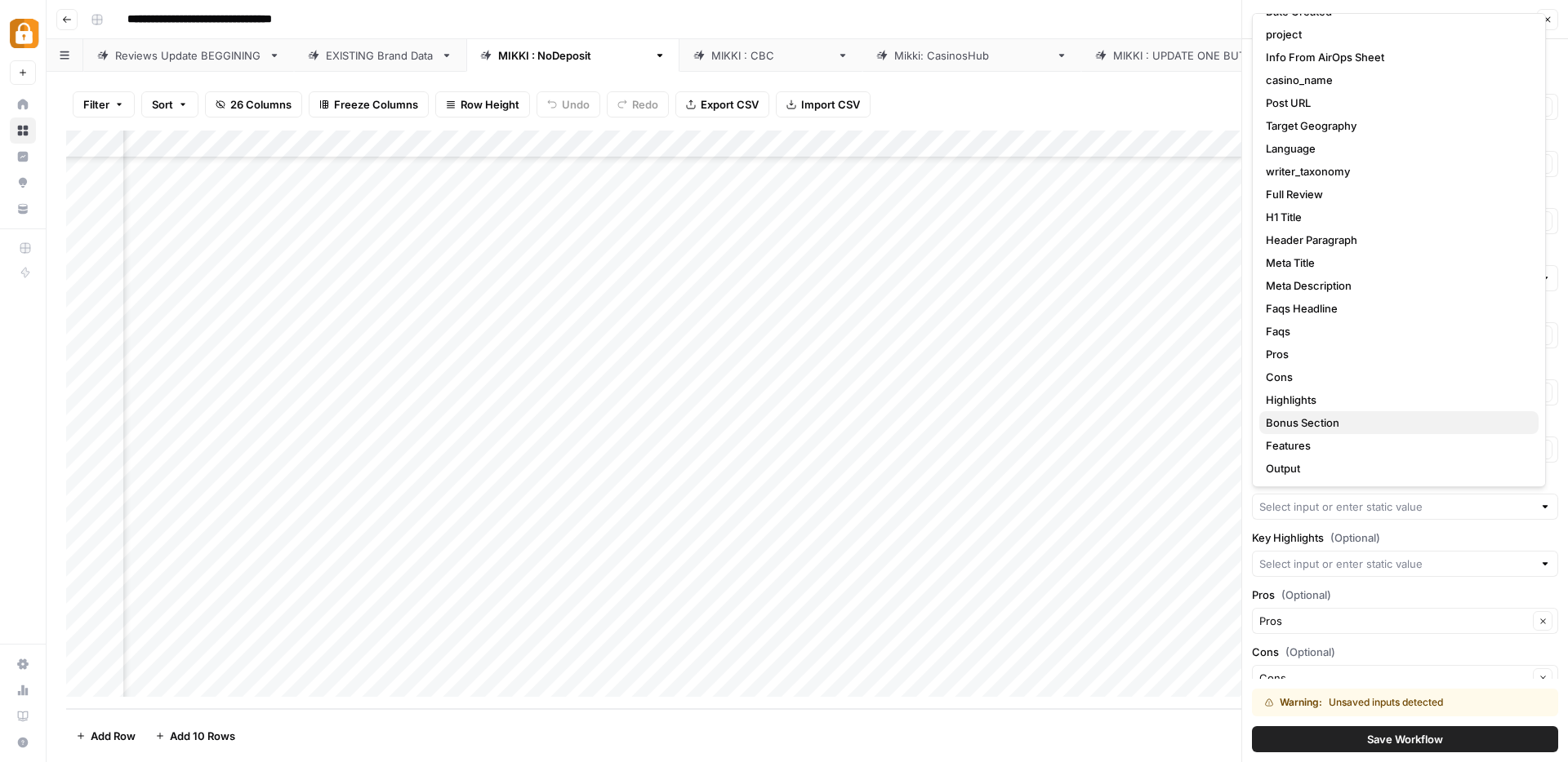
click at [1305, 424] on span "Bonus Section" at bounding box center [1396, 422] width 260 height 16
type input "Bonus Section"
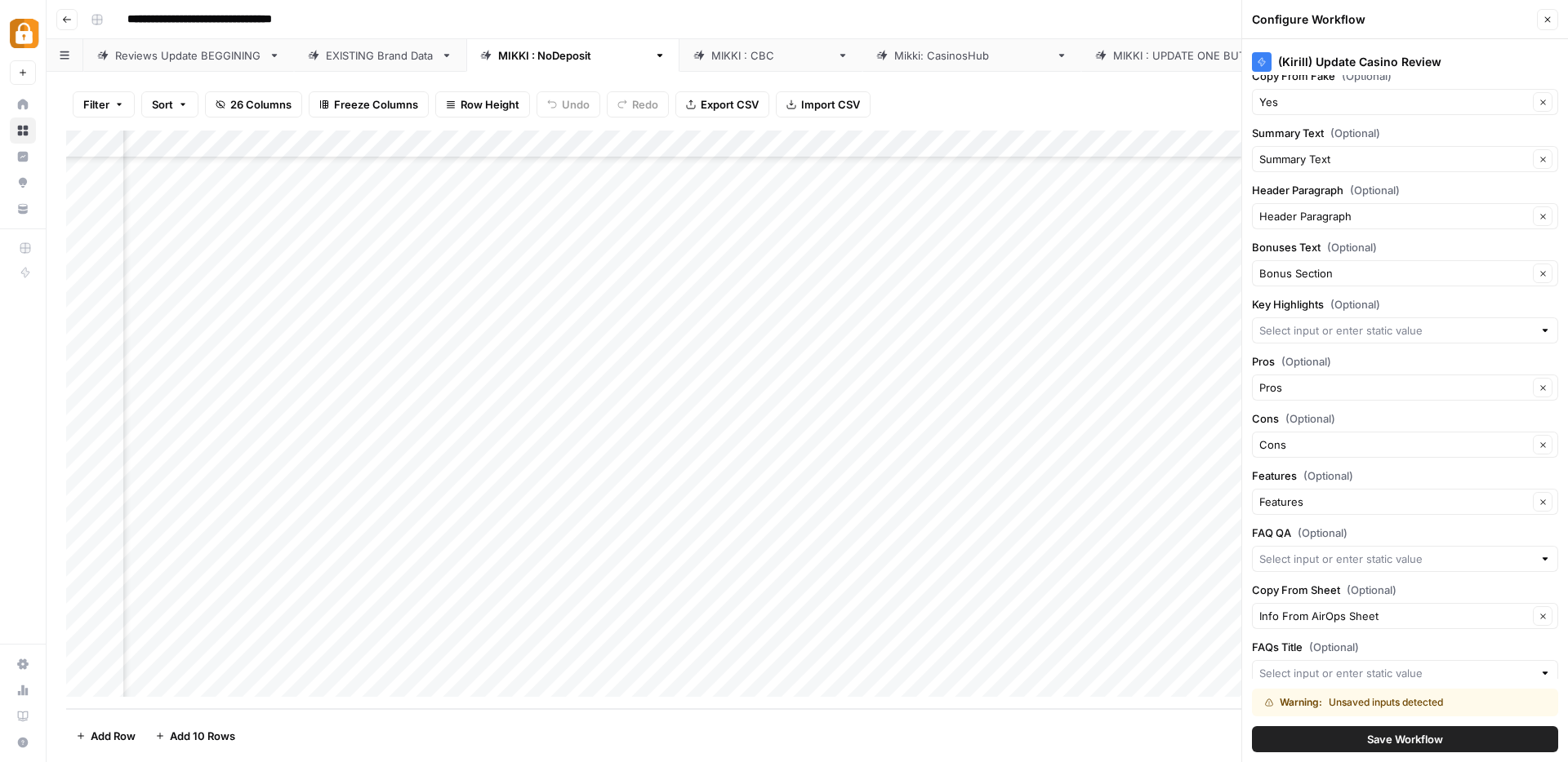
scroll to position [1833, 0]
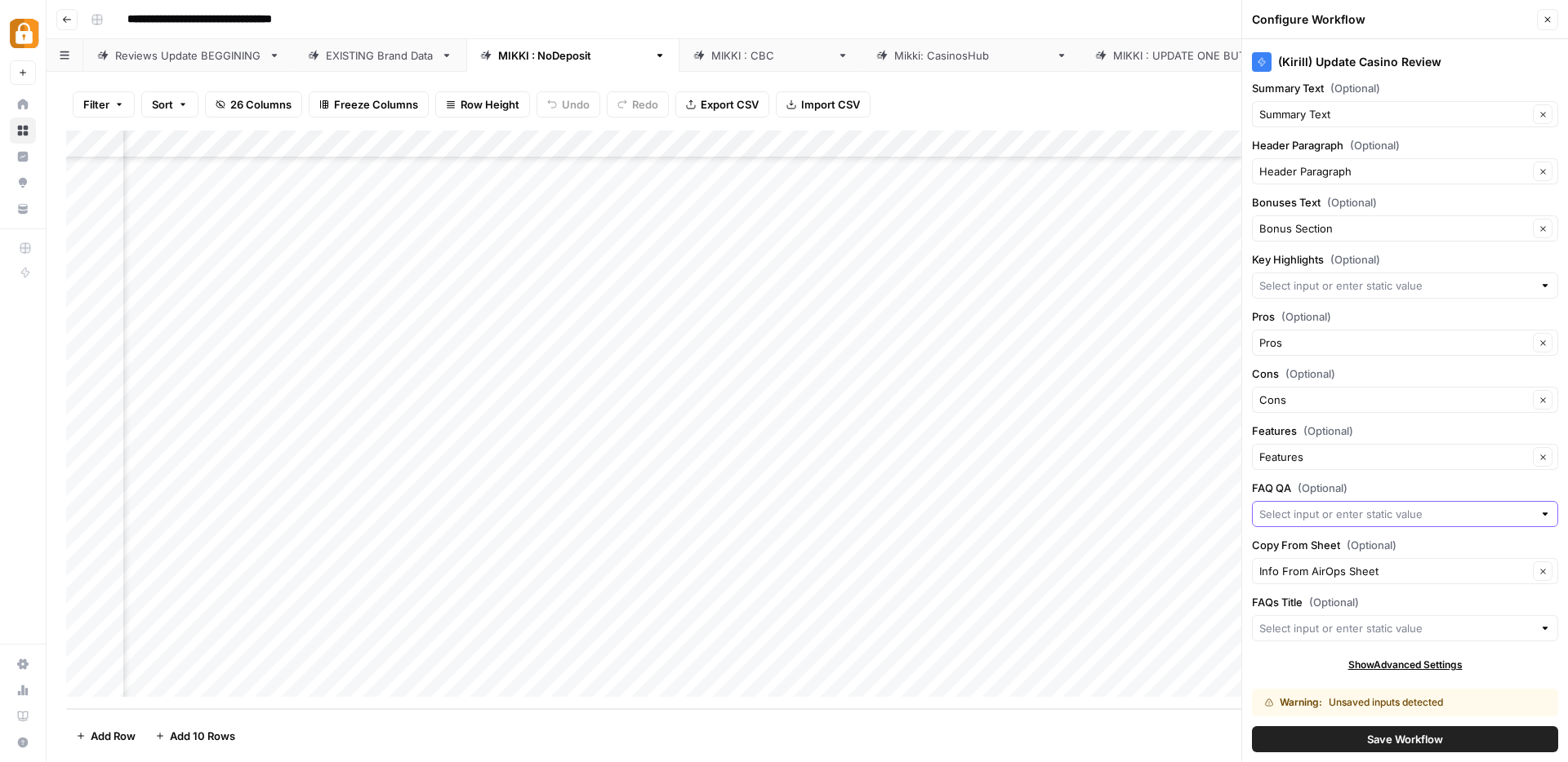
click at [1287, 519] on input "FAQ QA (Optional)" at bounding box center [1396, 513] width 273 height 16
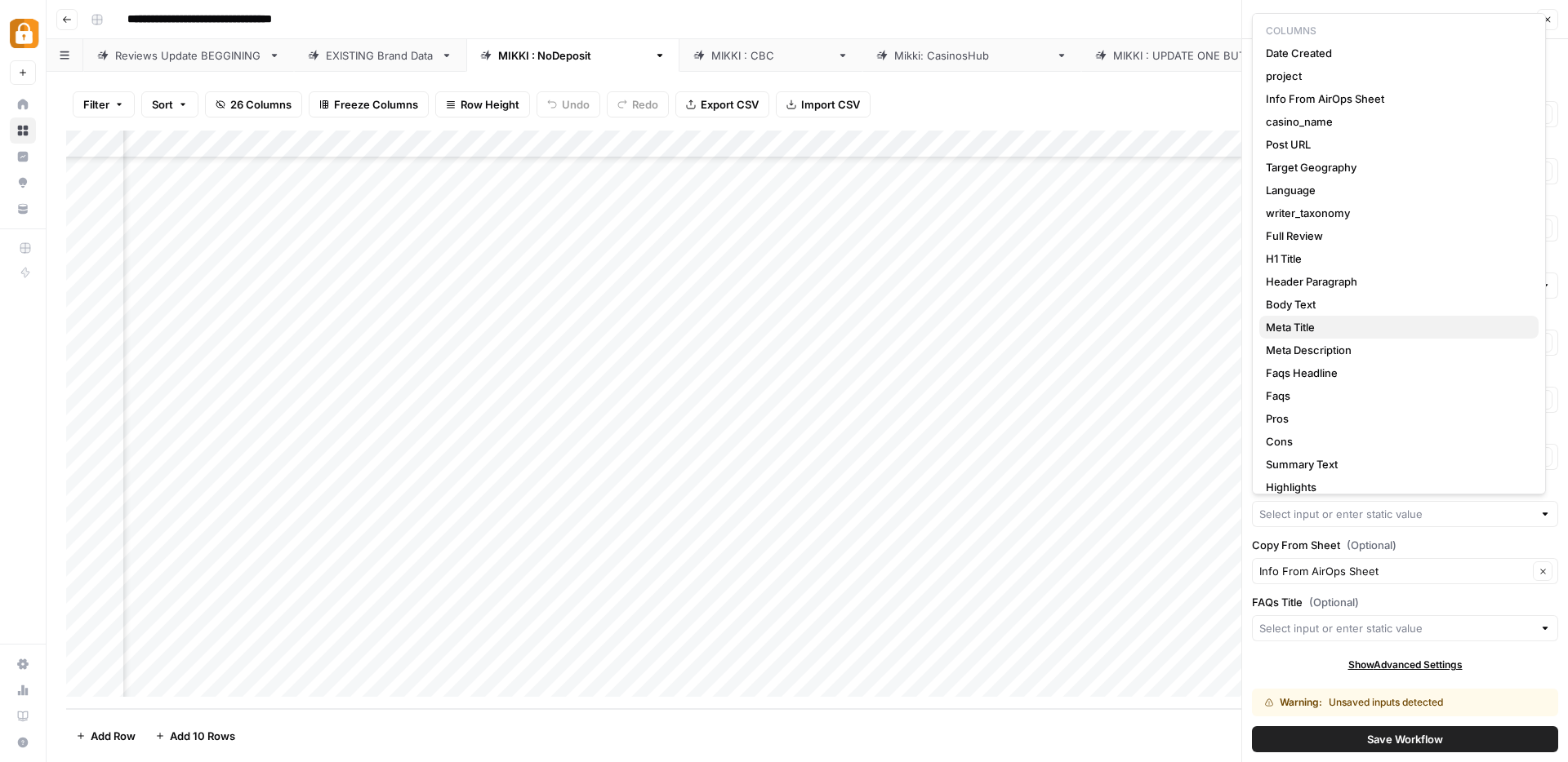
scroll to position [3, 0]
click at [1313, 388] on span "Faqs" at bounding box center [1396, 392] width 260 height 16
type input "Faqs"
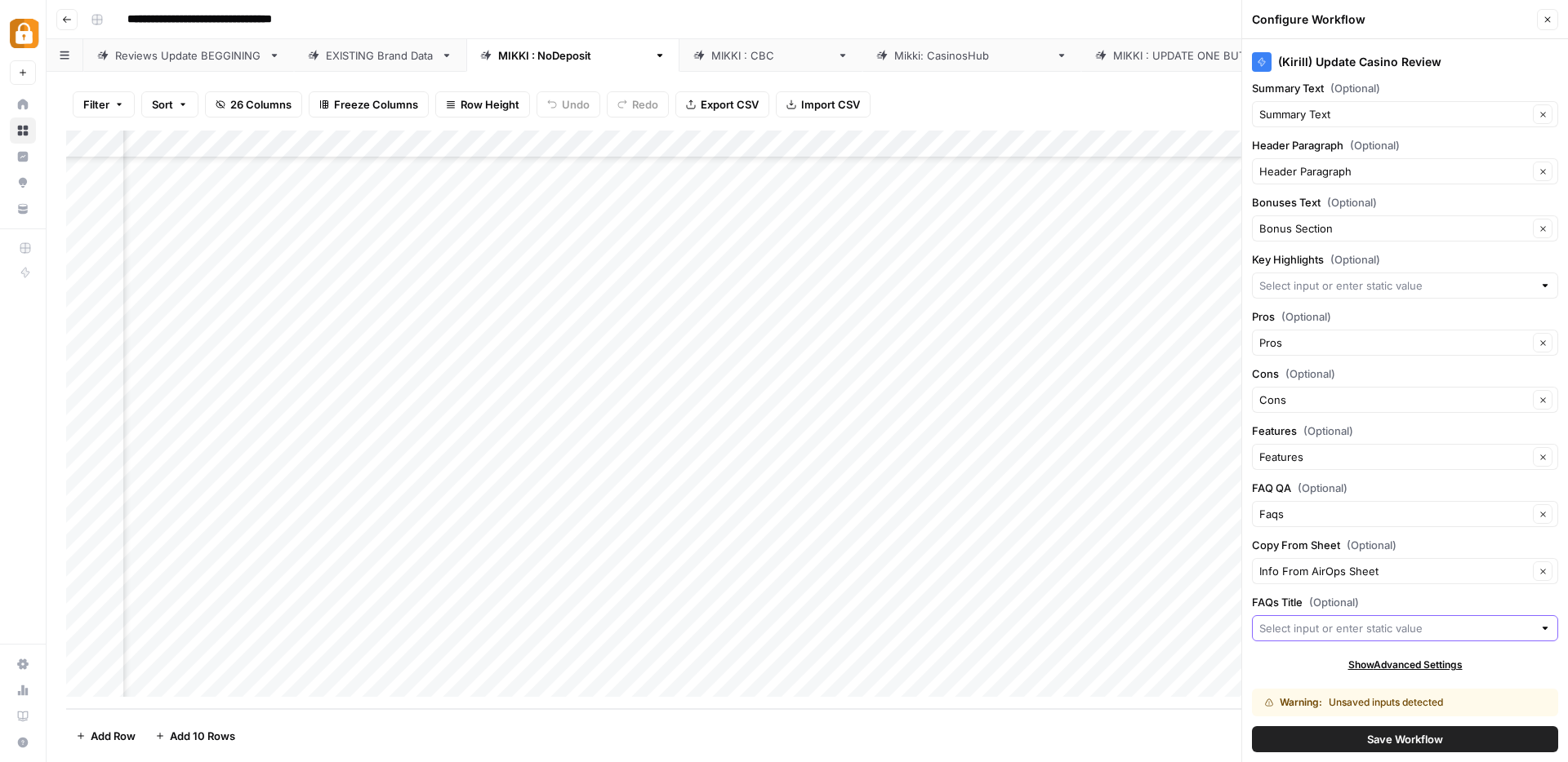
click at [1299, 630] on input "FAQs Title (Optional)" at bounding box center [1396, 627] width 273 height 16
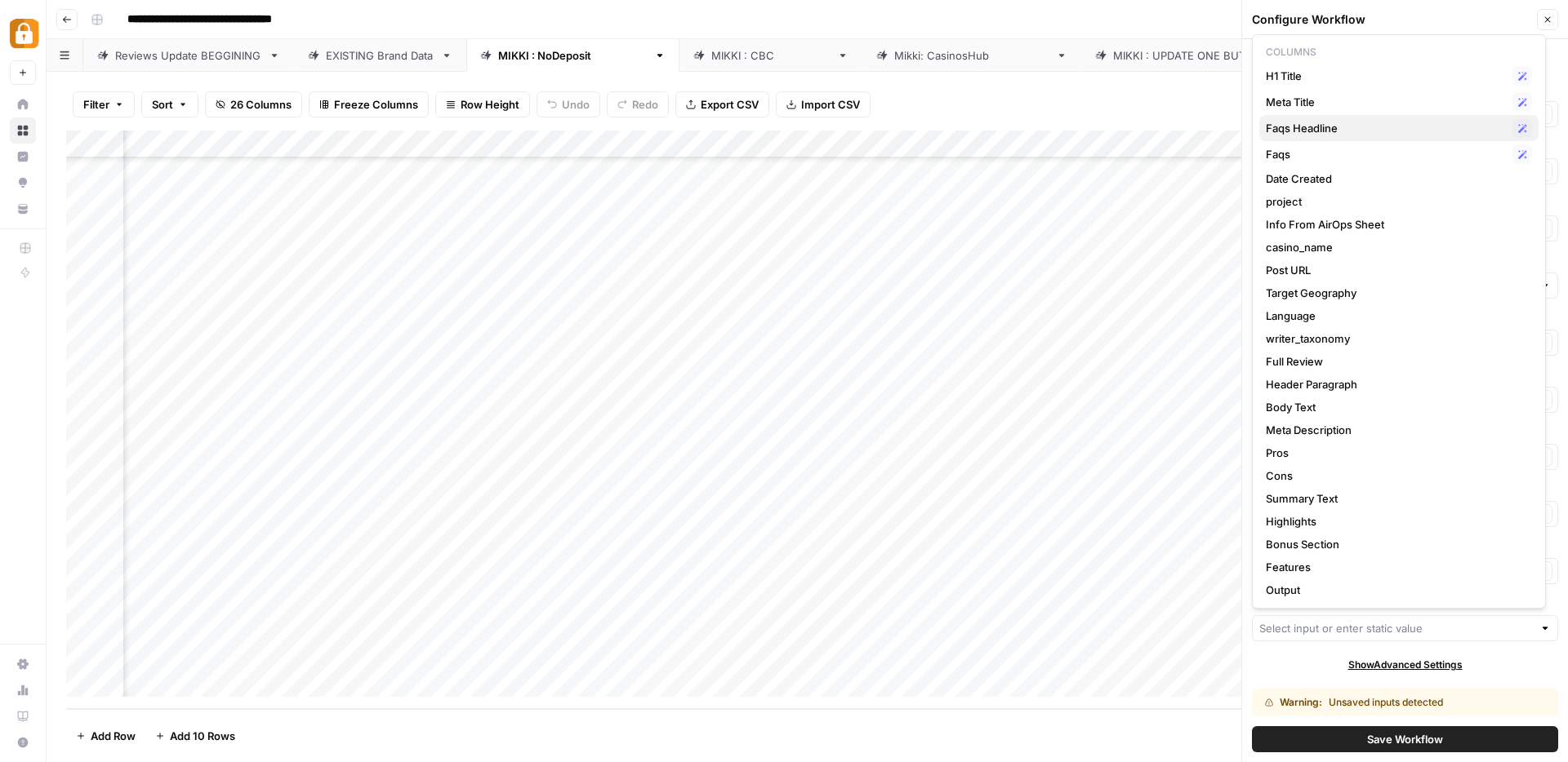
click at [1315, 127] on span "Faqs Headline" at bounding box center [1385, 127] width 240 height 16
type input "Faqs Headline"
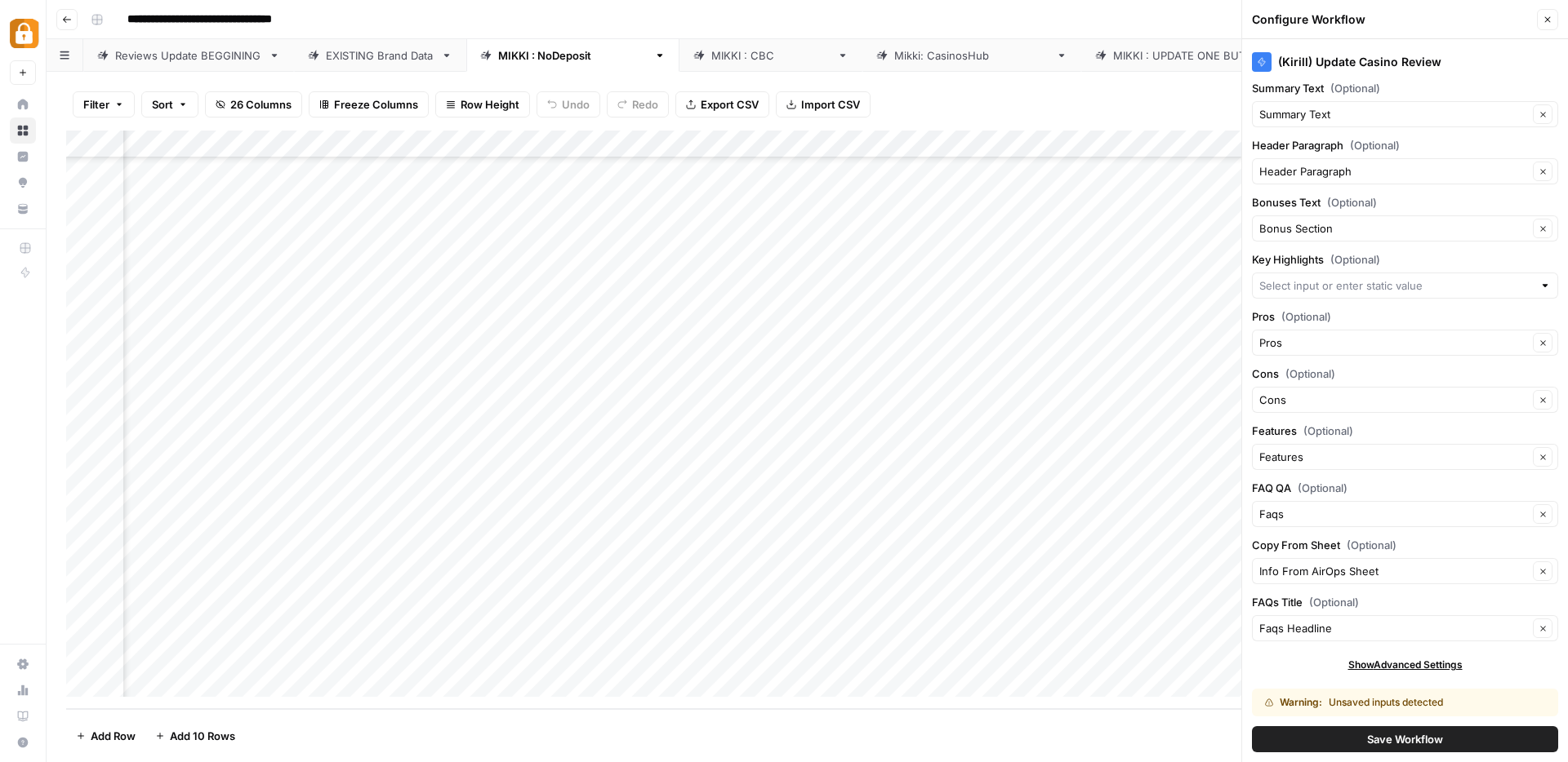
click at [1397, 738] on span "Save Workflow" at bounding box center [1404, 738] width 76 height 16
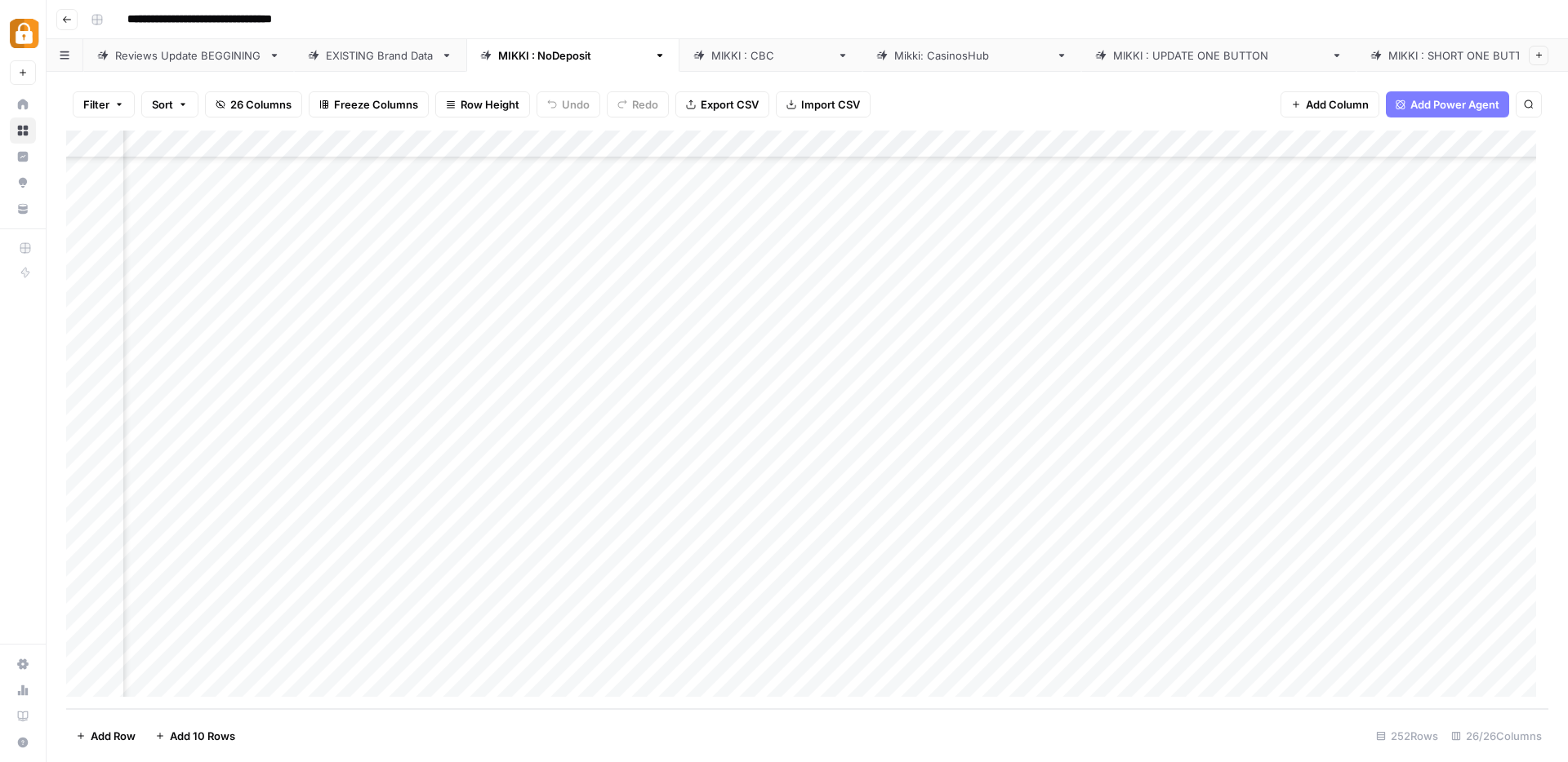
scroll to position [6479, 590]
click at [1338, 455] on div "Add Column" at bounding box center [807, 420] width 1482 height 578
click at [1327, 430] on div "Add Column" at bounding box center [807, 420] width 1482 height 578
click at [1323, 400] on div "Add Column" at bounding box center [807, 420] width 1482 height 578
click at [1330, 380] on div "Add Column" at bounding box center [807, 420] width 1482 height 578
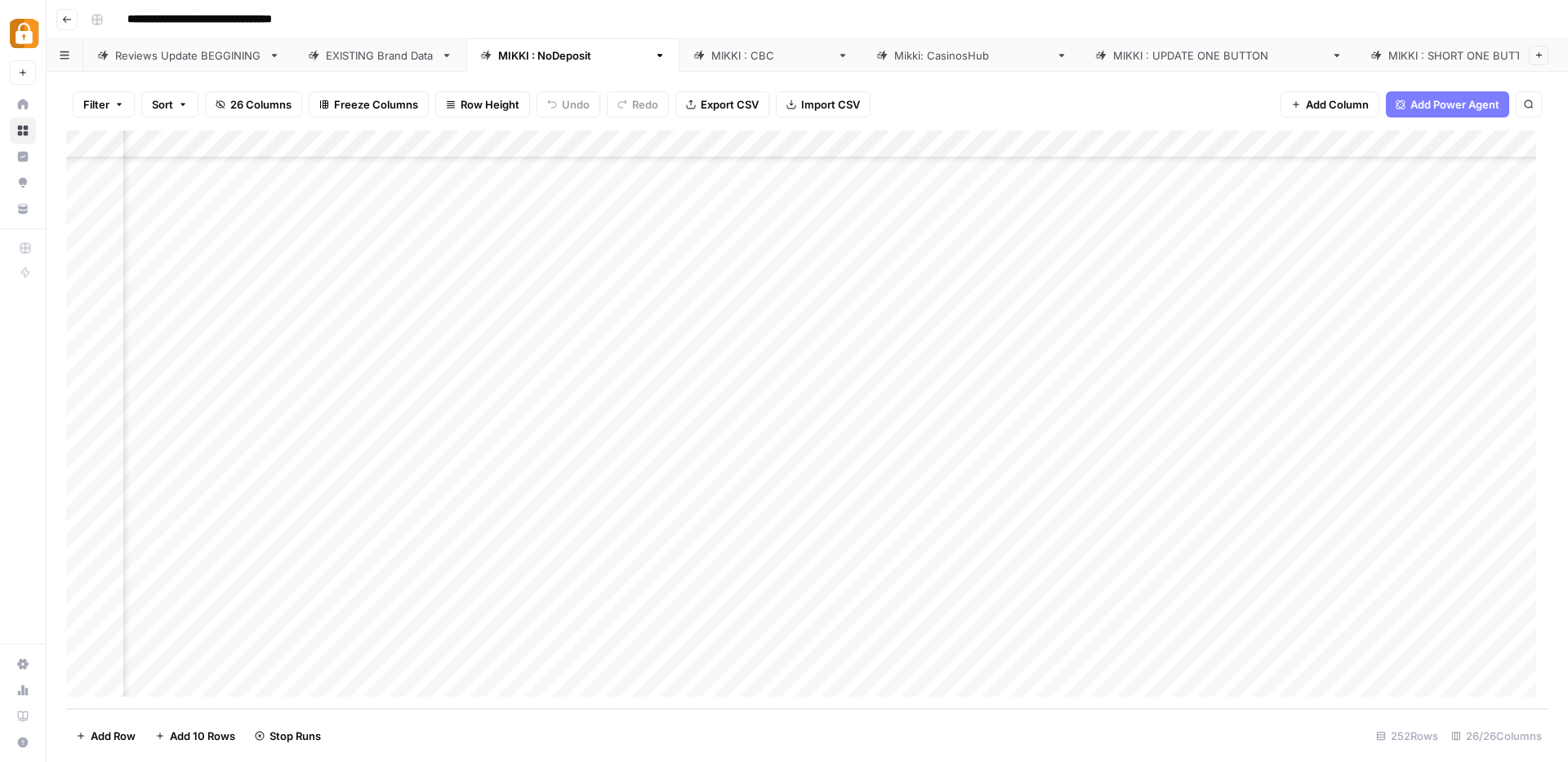
click at [1339, 349] on div "Add Column" at bounding box center [807, 420] width 1482 height 578
click at [1334, 322] on div "Add Column" at bounding box center [807, 420] width 1482 height 578
click at [1330, 295] on div "Add Column" at bounding box center [807, 420] width 1482 height 578
click at [1331, 267] on div "Add Column" at bounding box center [807, 420] width 1482 height 578
click at [711, 55] on div "[PERSON_NAME] : CBC" at bounding box center [771, 55] width 119 height 16
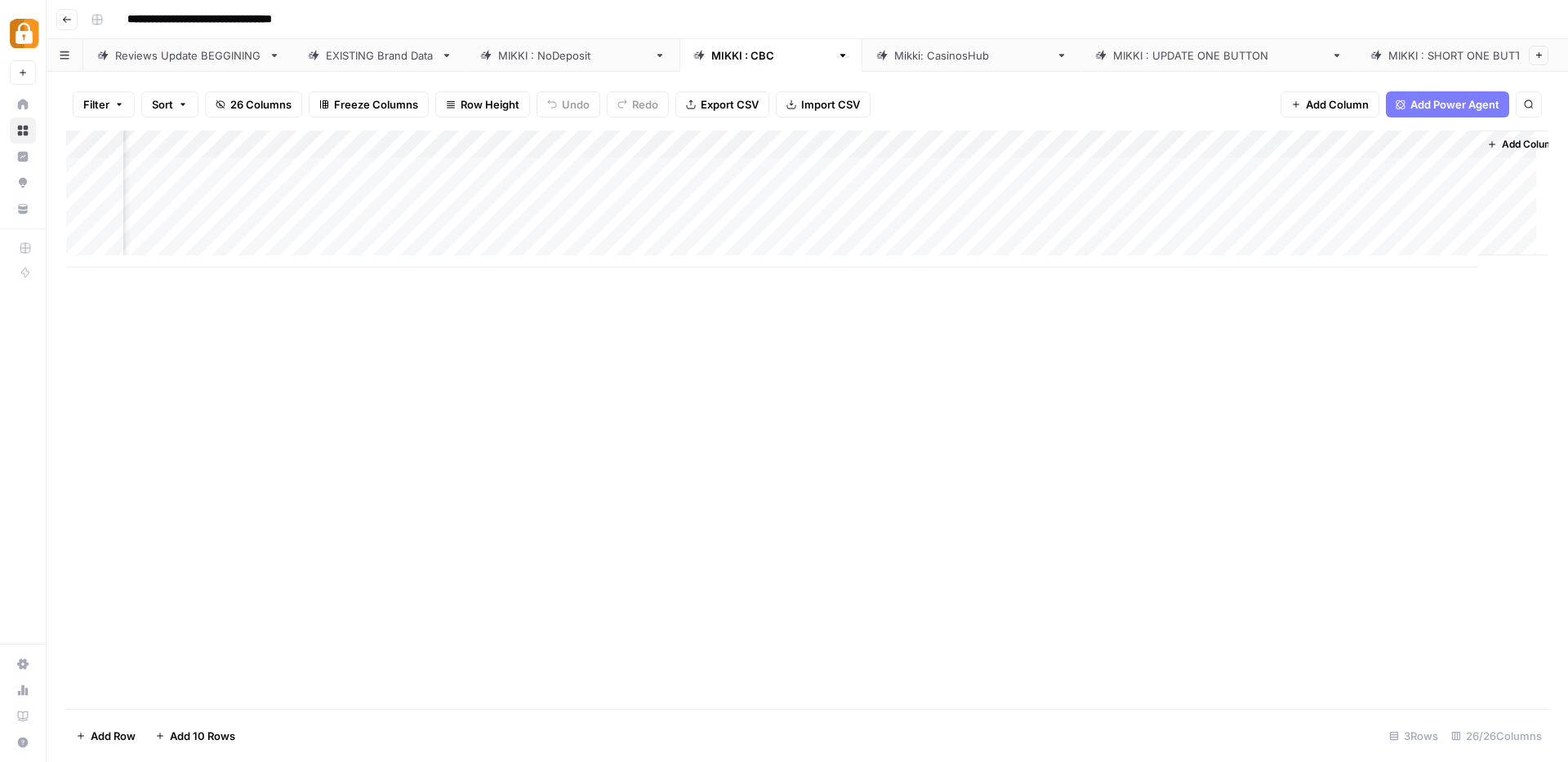
scroll to position [0, 2879]
click at [1290, 145] on div "Add Column" at bounding box center [807, 200] width 1482 height 138
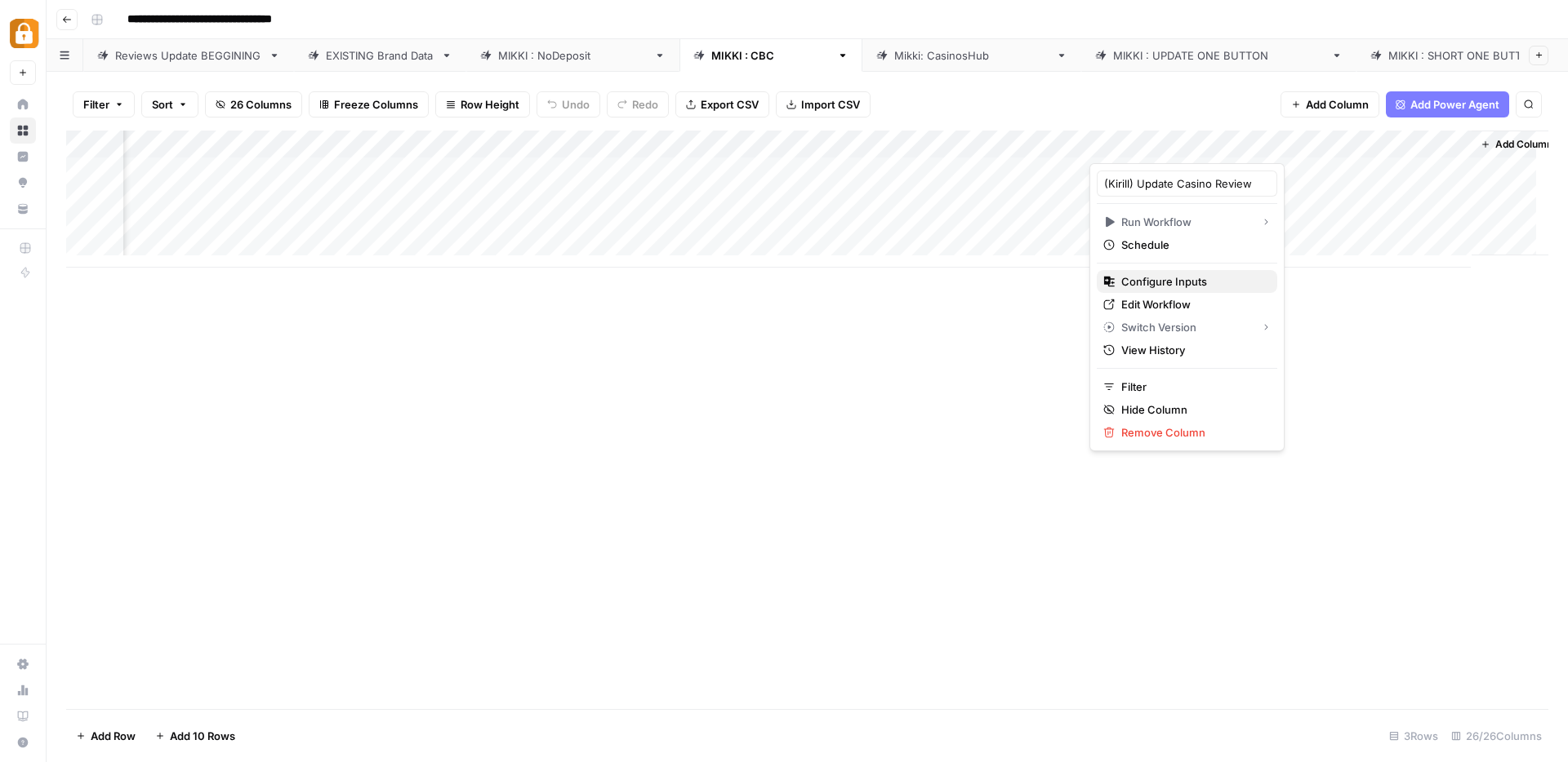
click at [1152, 283] on span "Configure Inputs" at bounding box center [1193, 281] width 143 height 16
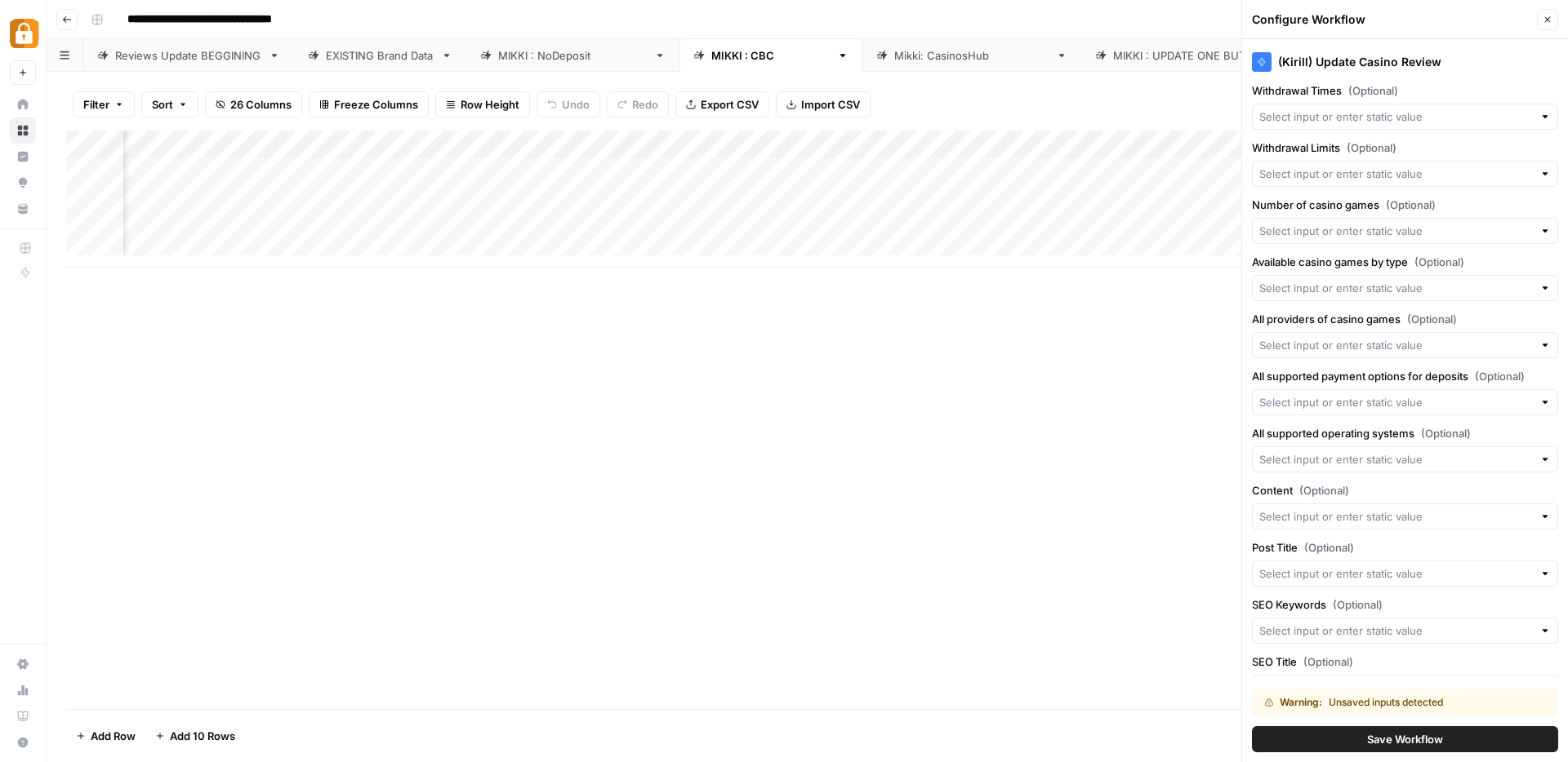
scroll to position [1051, 0]
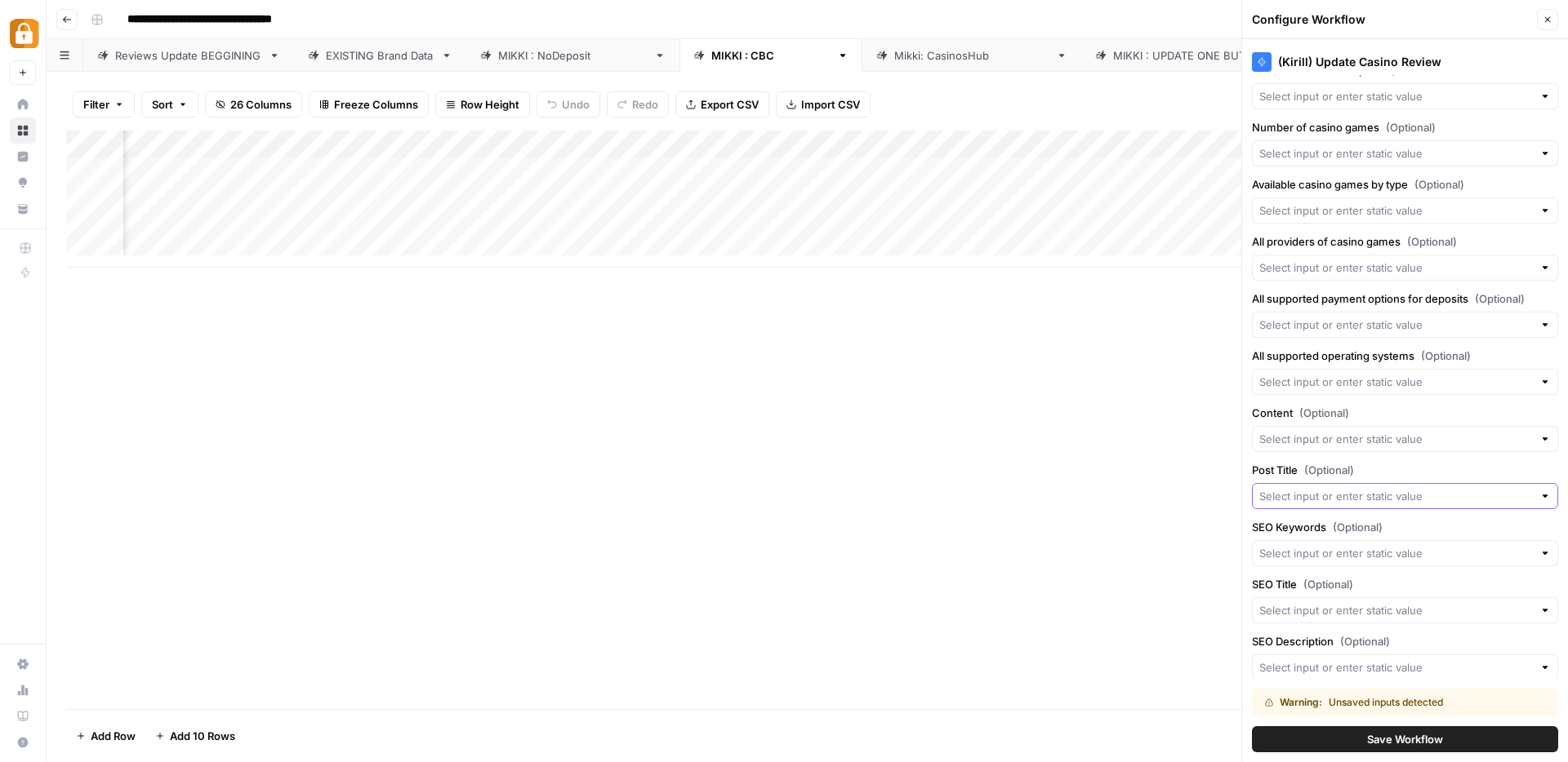
click at [1271, 489] on input "Post Title (Optional)" at bounding box center [1396, 495] width 273 height 16
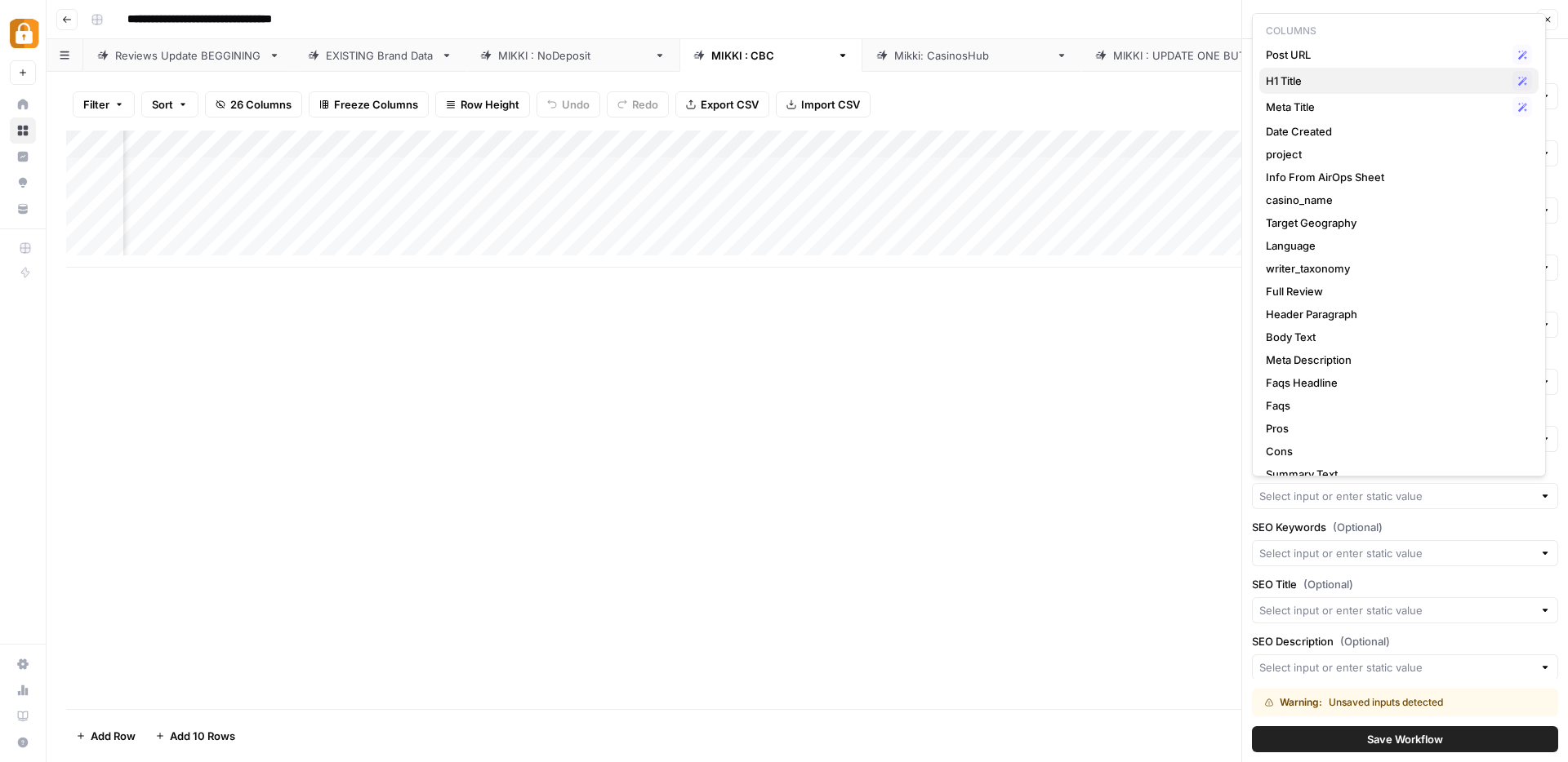
click at [1293, 83] on span "H1 Title" at bounding box center [1385, 80] width 240 height 16
type input "H1 Title"
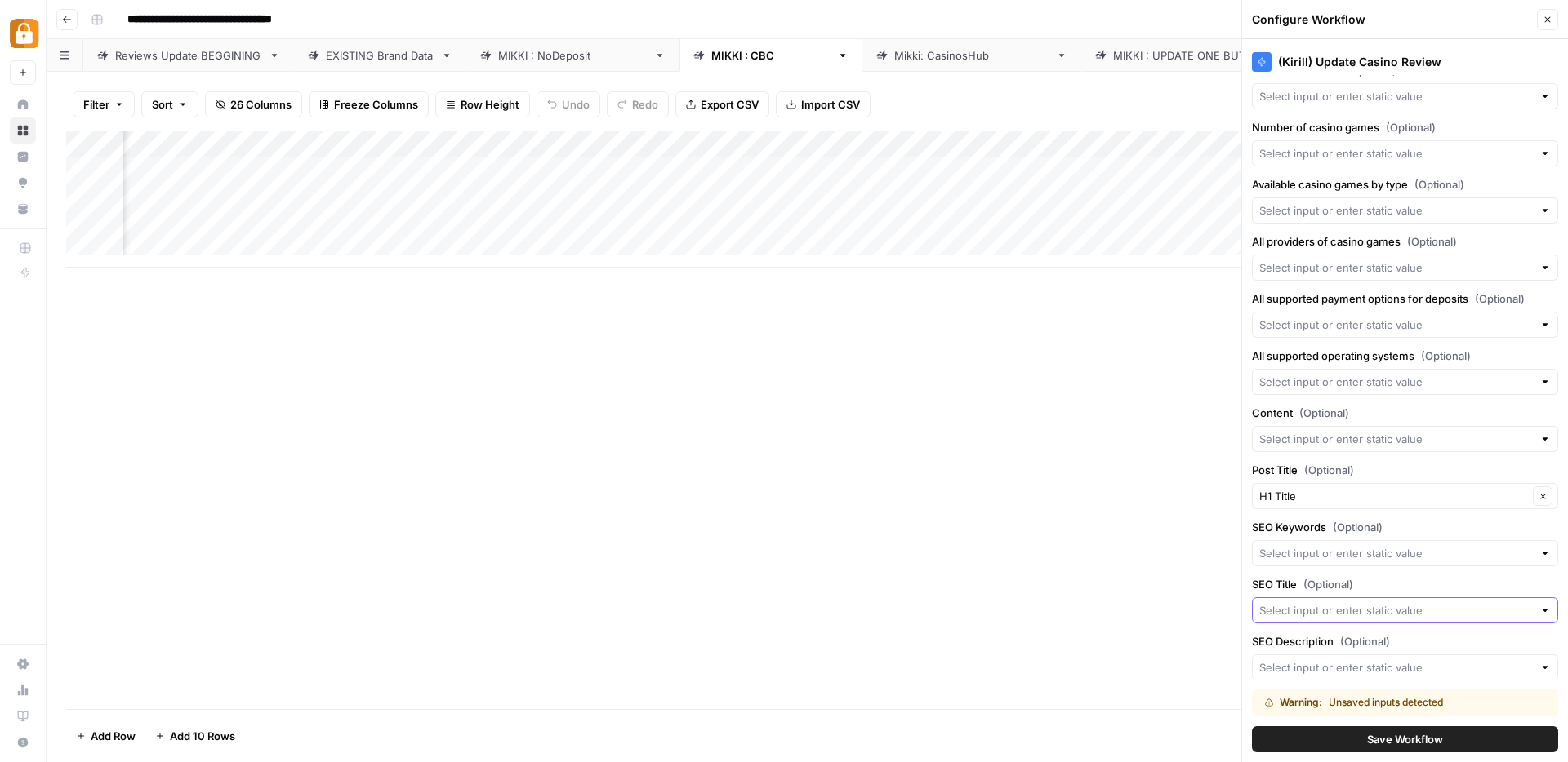
click at [1307, 613] on input "SEO Title (Optional)" at bounding box center [1396, 609] width 273 height 16
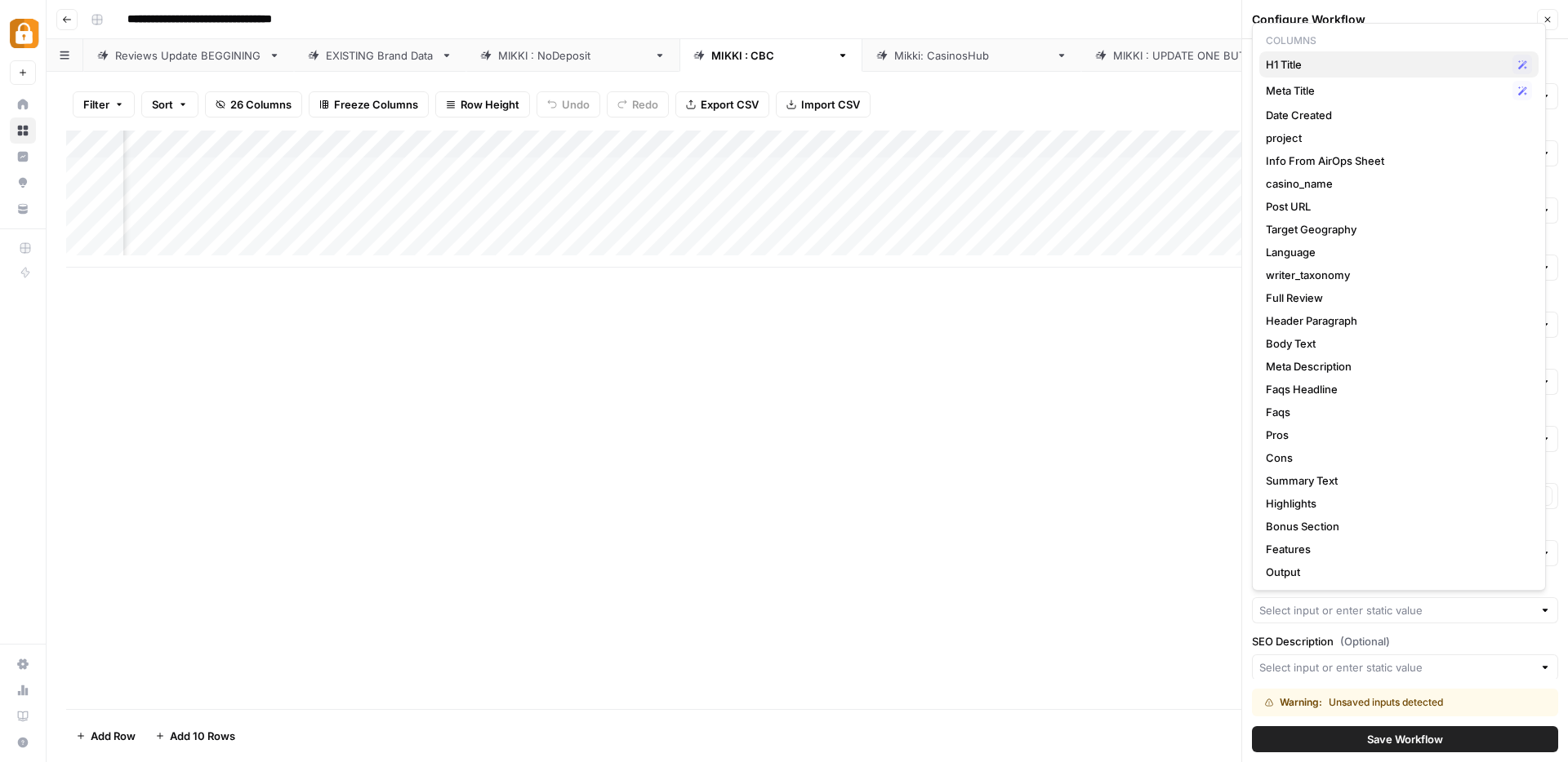
click at [1310, 65] on span "H1 Title" at bounding box center [1385, 64] width 240 height 16
type input "H1 Title"
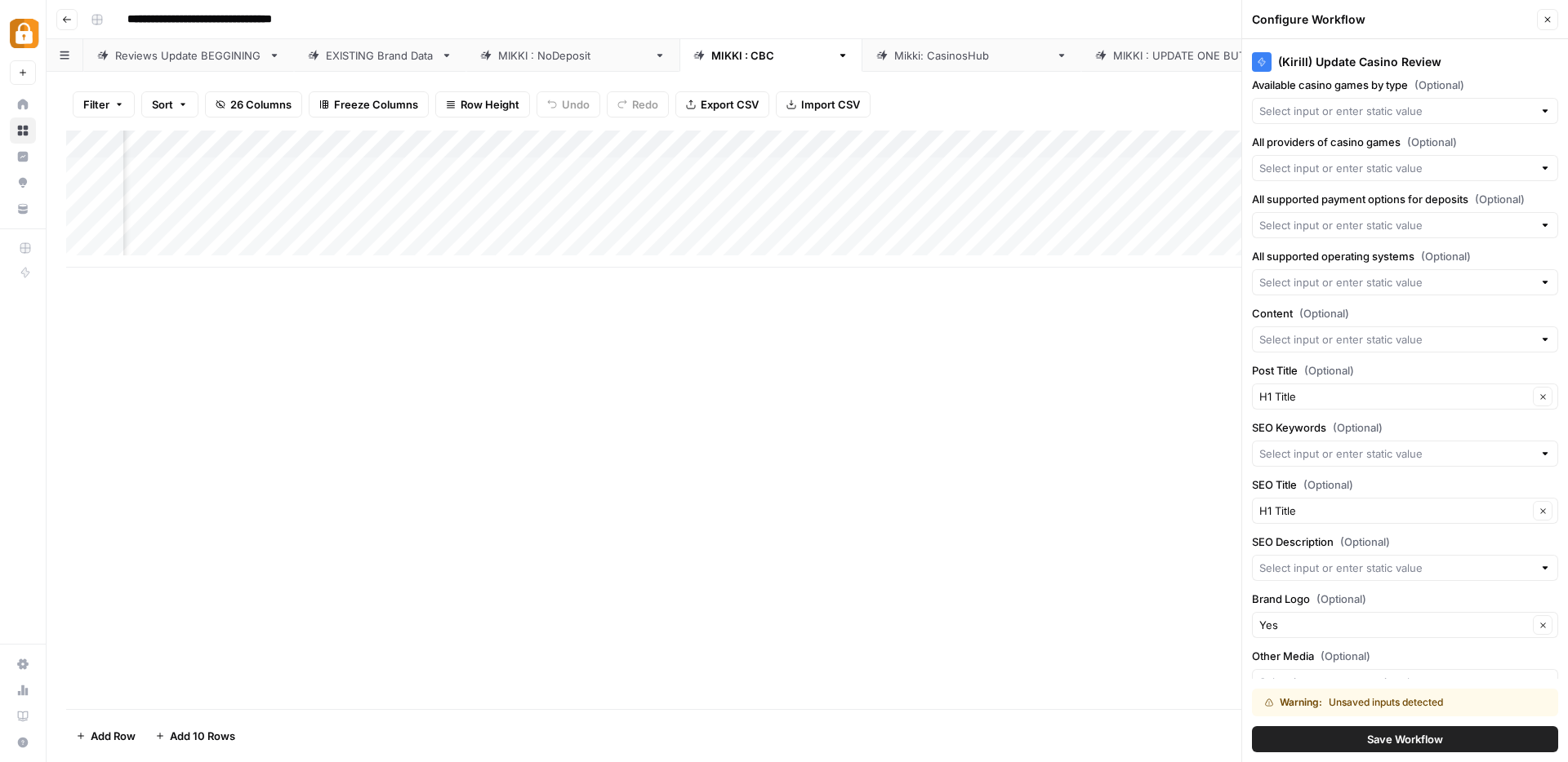
scroll to position [1154, 0]
click at [1293, 564] on input "SEO Description (Optional)" at bounding box center [1396, 564] width 273 height 16
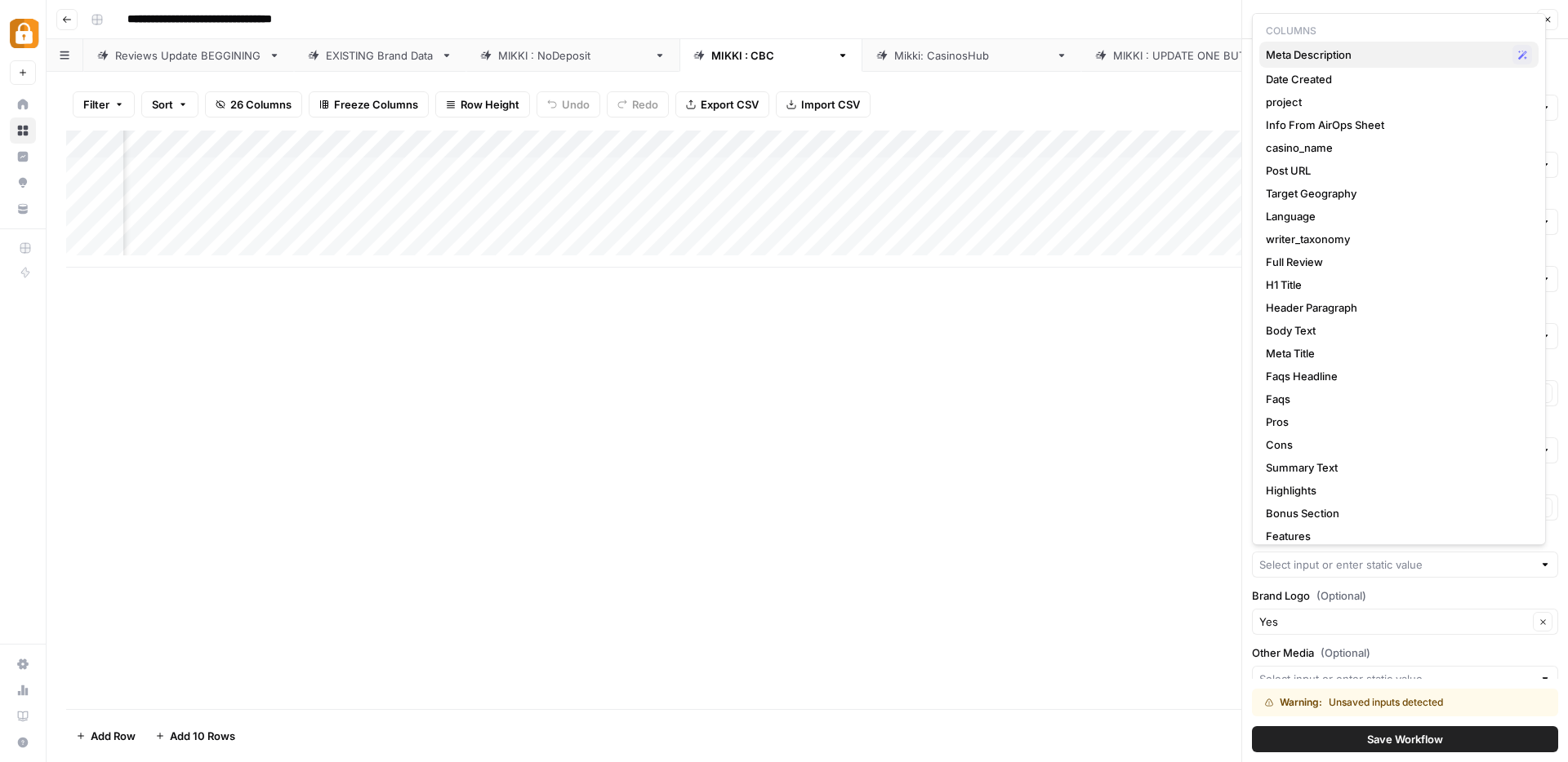
click at [1309, 58] on span "Meta Description" at bounding box center [1385, 54] width 240 height 16
type input "Meta Description"
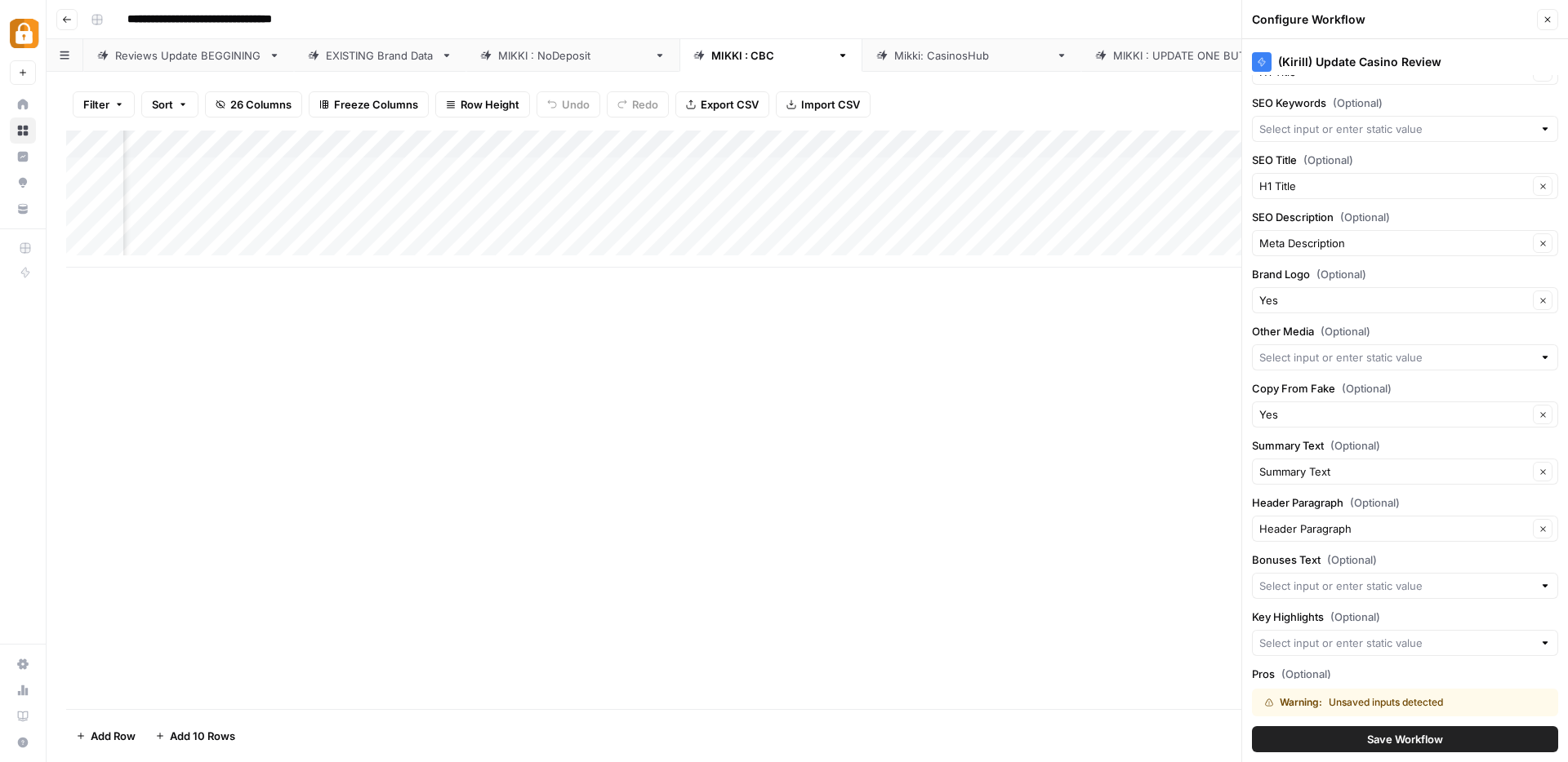
scroll to position [1486, 0]
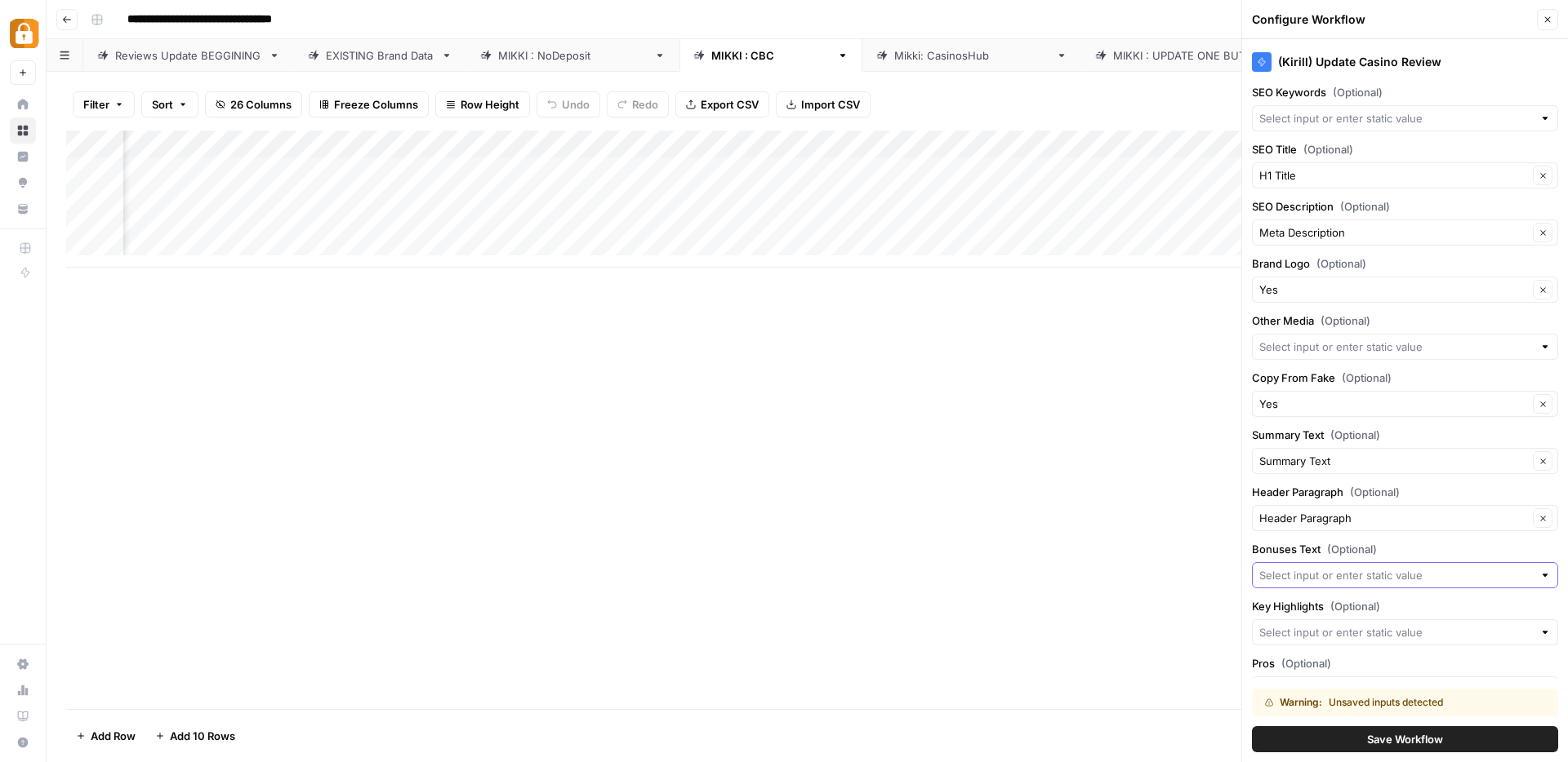
click at [1293, 576] on input "Bonuses Text (Optional)" at bounding box center [1396, 575] width 273 height 16
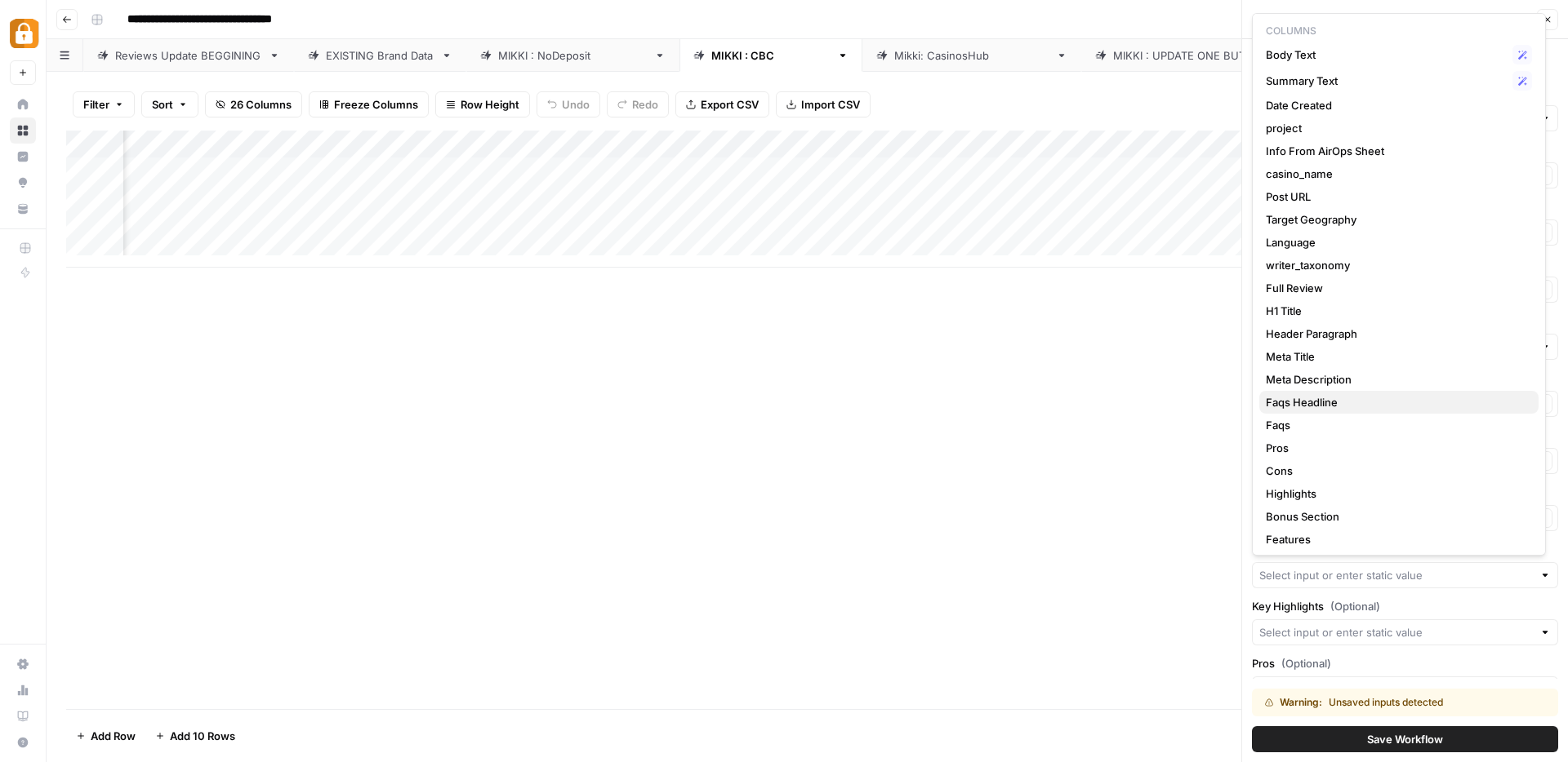
scroll to position [25, 0]
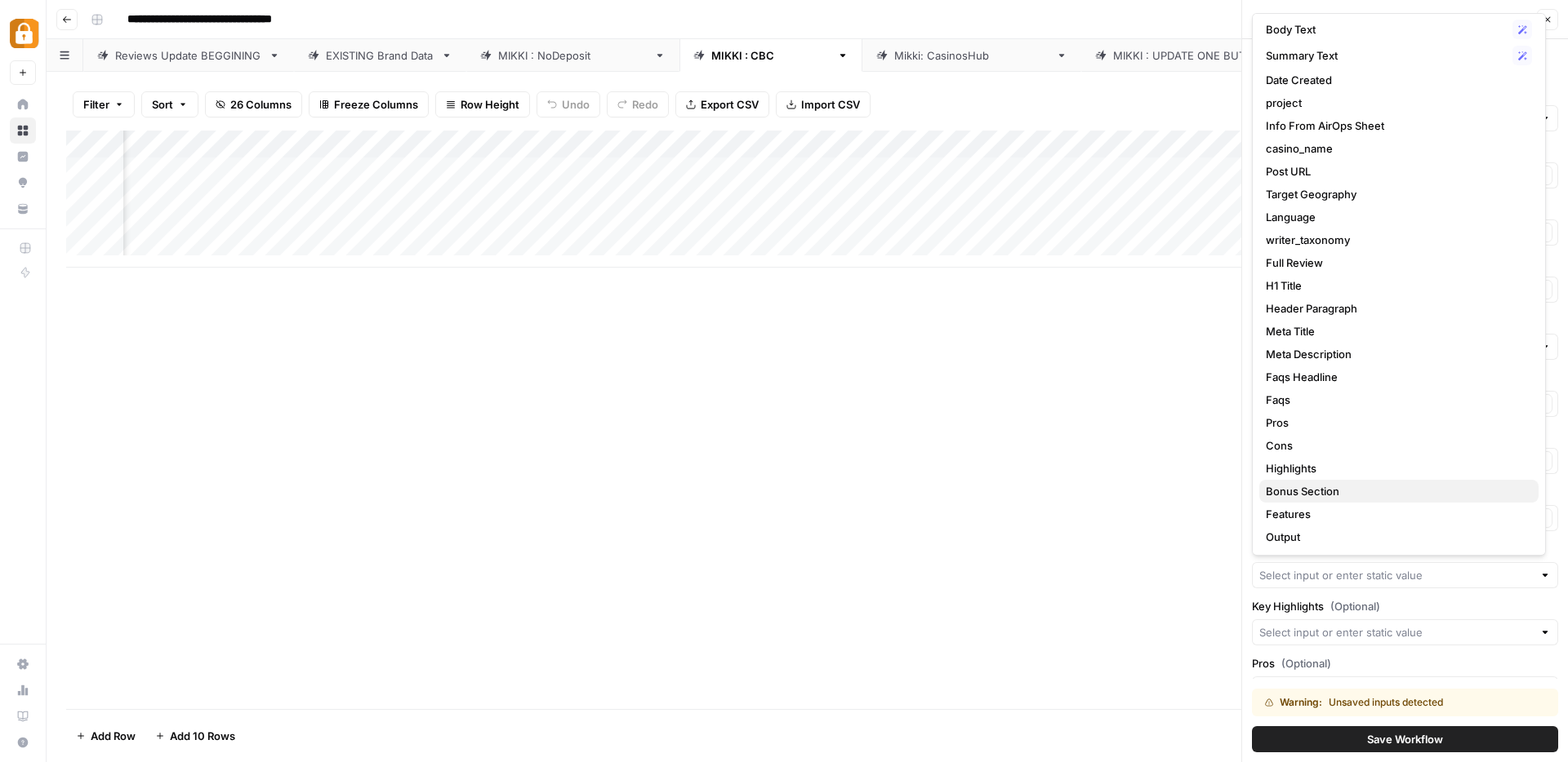
click at [1324, 492] on span "Bonus Section" at bounding box center [1396, 491] width 260 height 16
type input "Bonus Section"
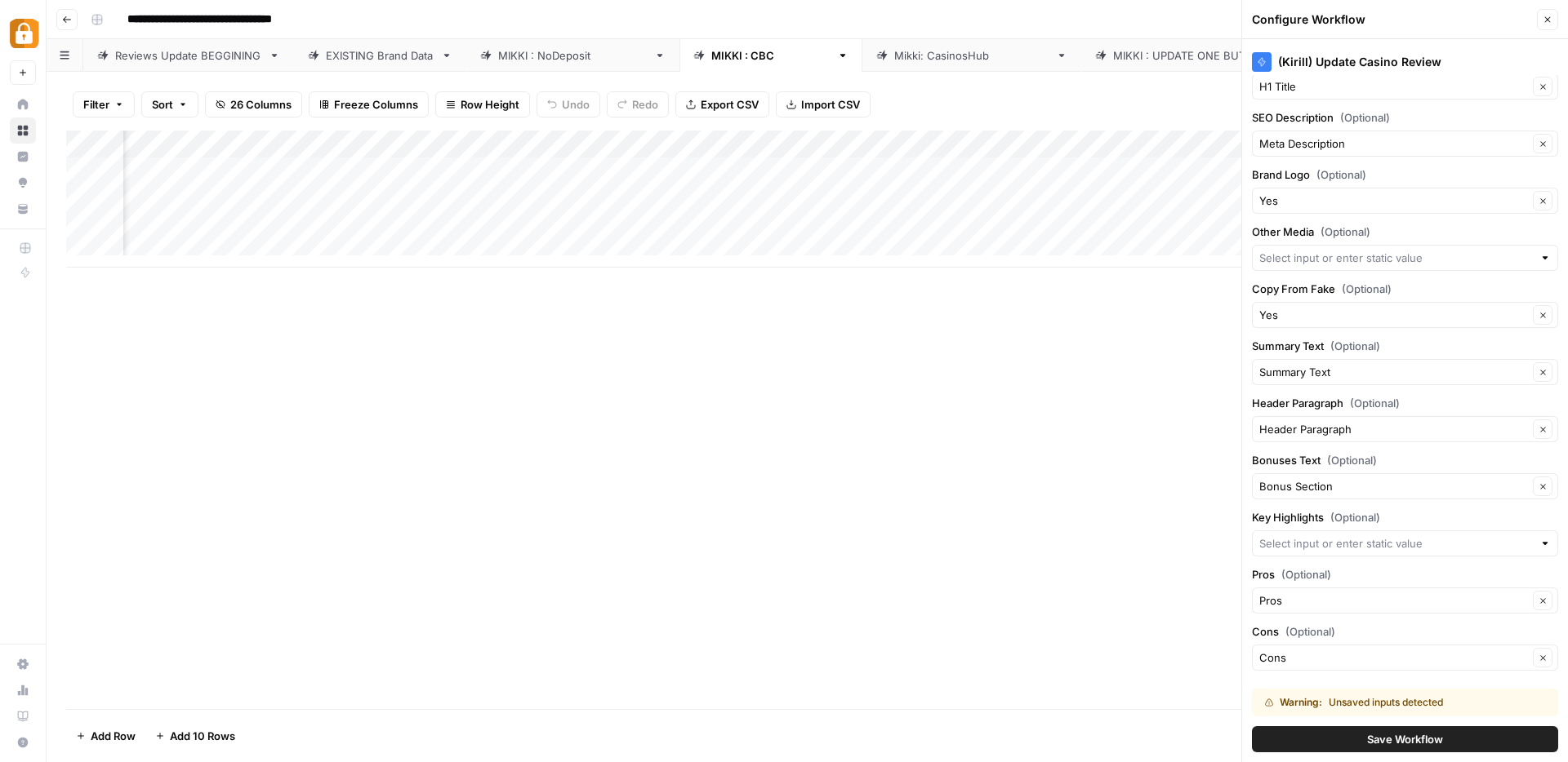
scroll to position [1578, 0]
click at [1309, 538] on input "Key Highlights (Optional)" at bounding box center [1396, 541] width 273 height 16
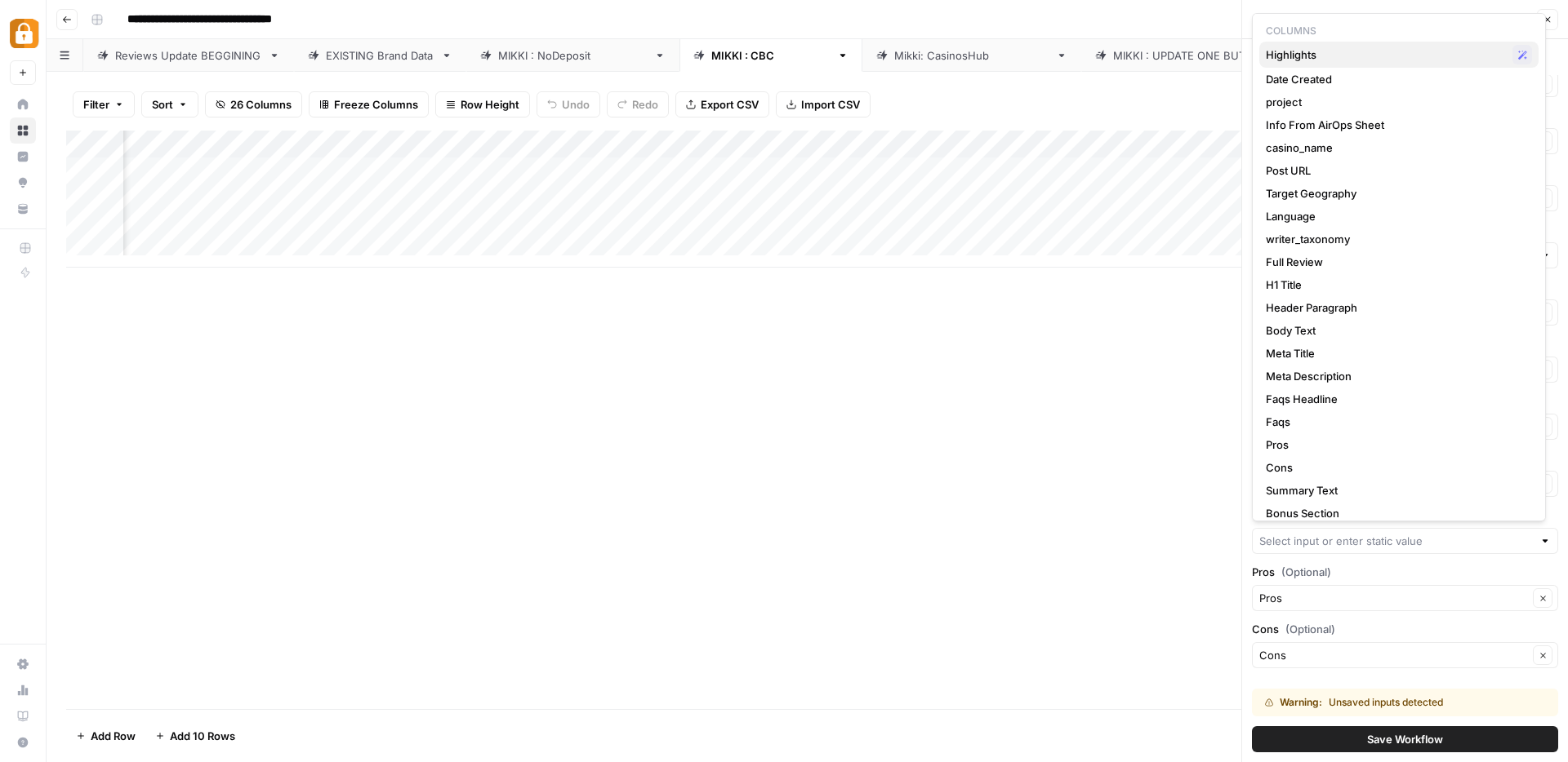
click at [1293, 54] on span "Highlights" at bounding box center [1385, 54] width 240 height 16
type input "Highlights"
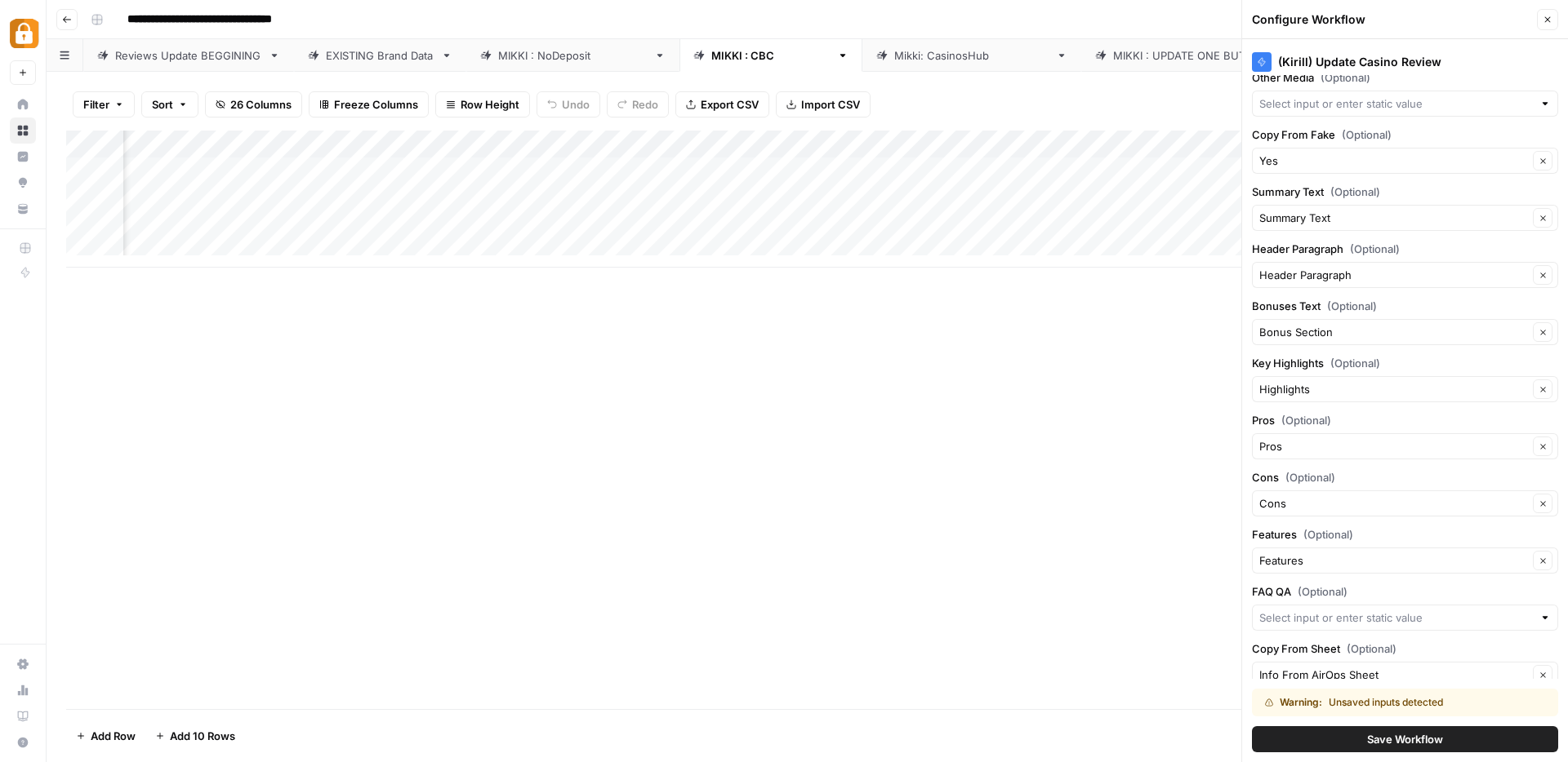
scroll to position [1766, 0]
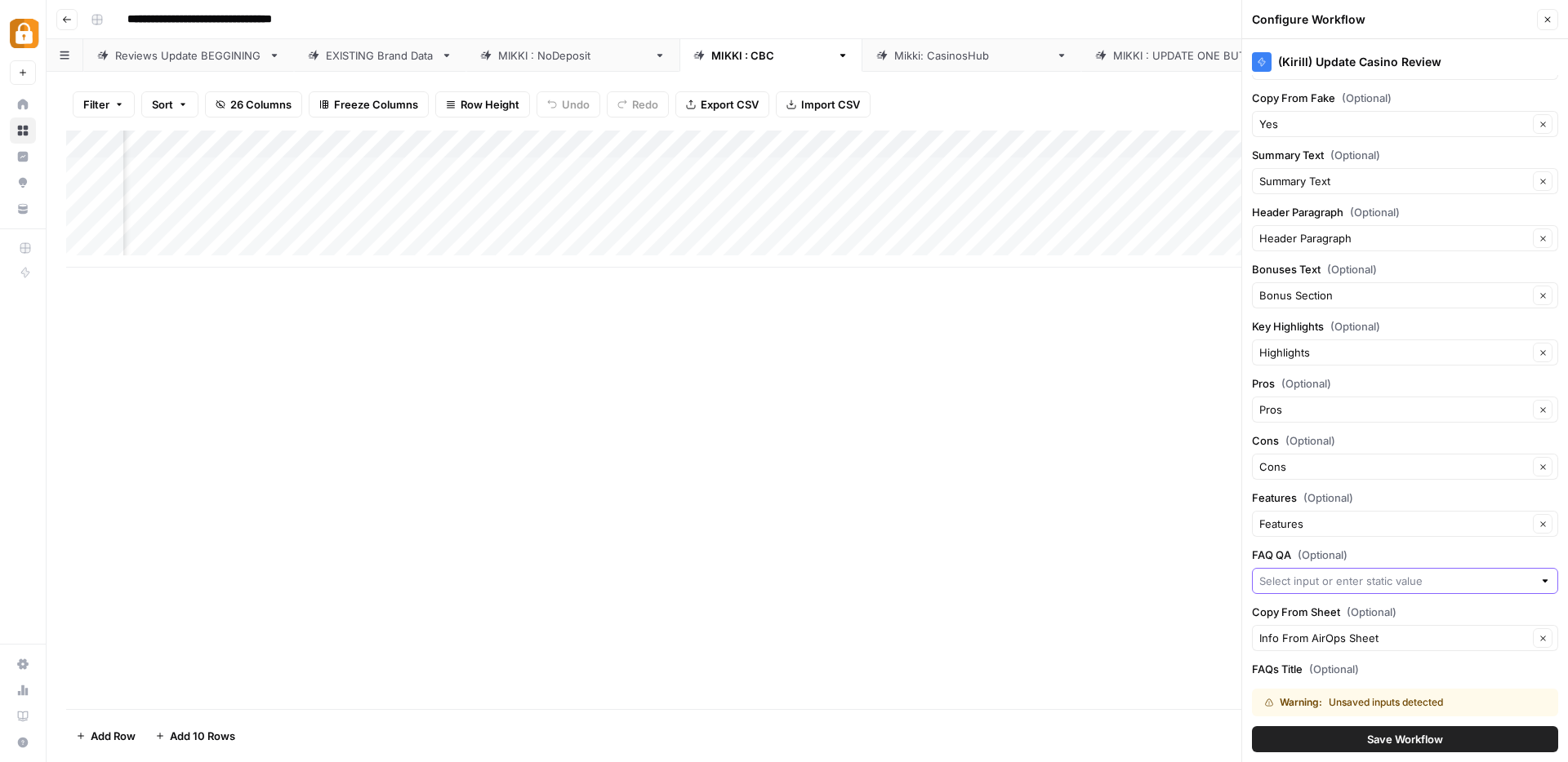
click at [1335, 580] on input "FAQ QA (Optional)" at bounding box center [1396, 580] width 273 height 16
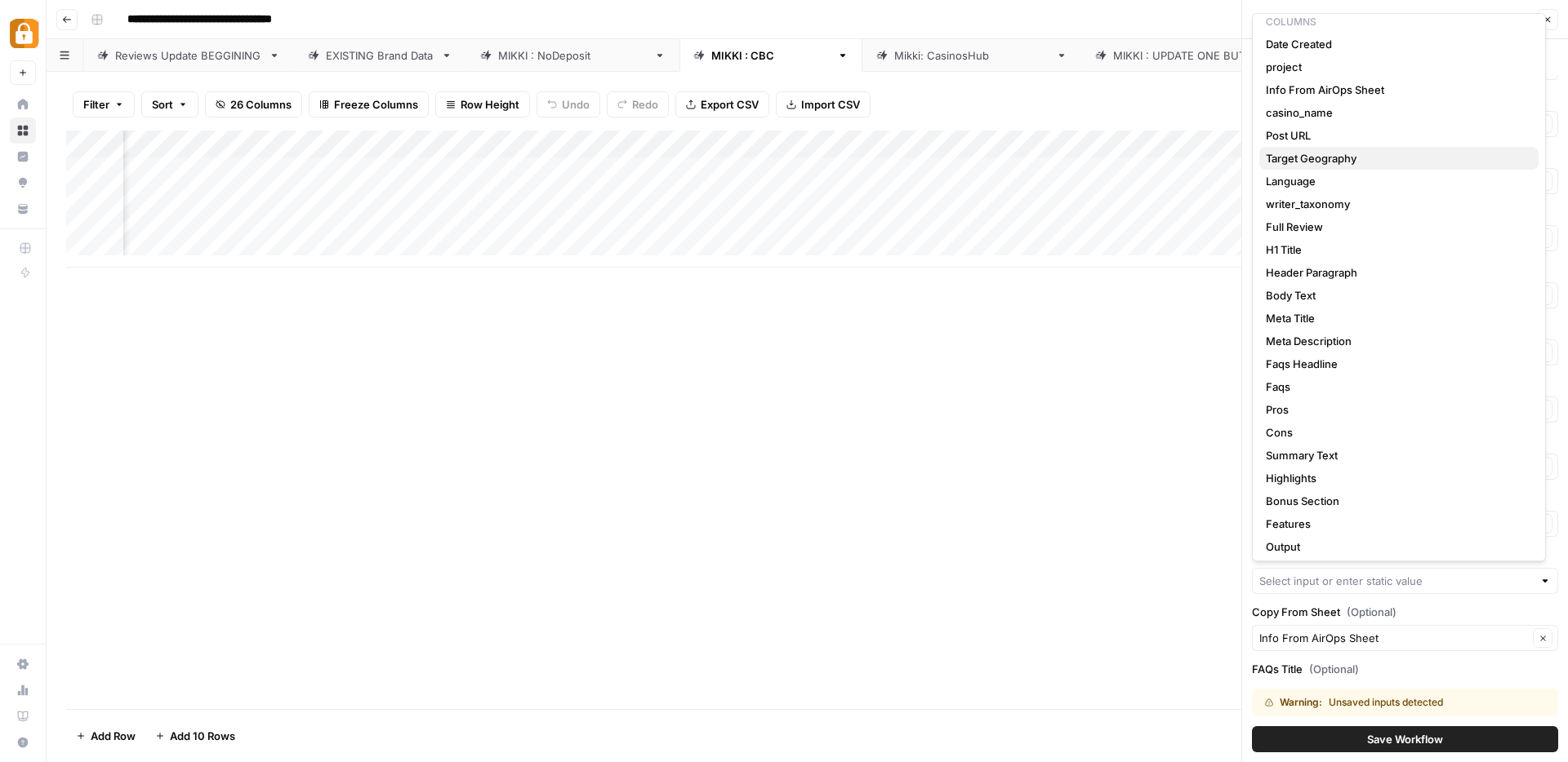
scroll to position [13, 0]
click at [1281, 388] on span "Faqs" at bounding box center [1396, 382] width 260 height 16
type input "Faqs"
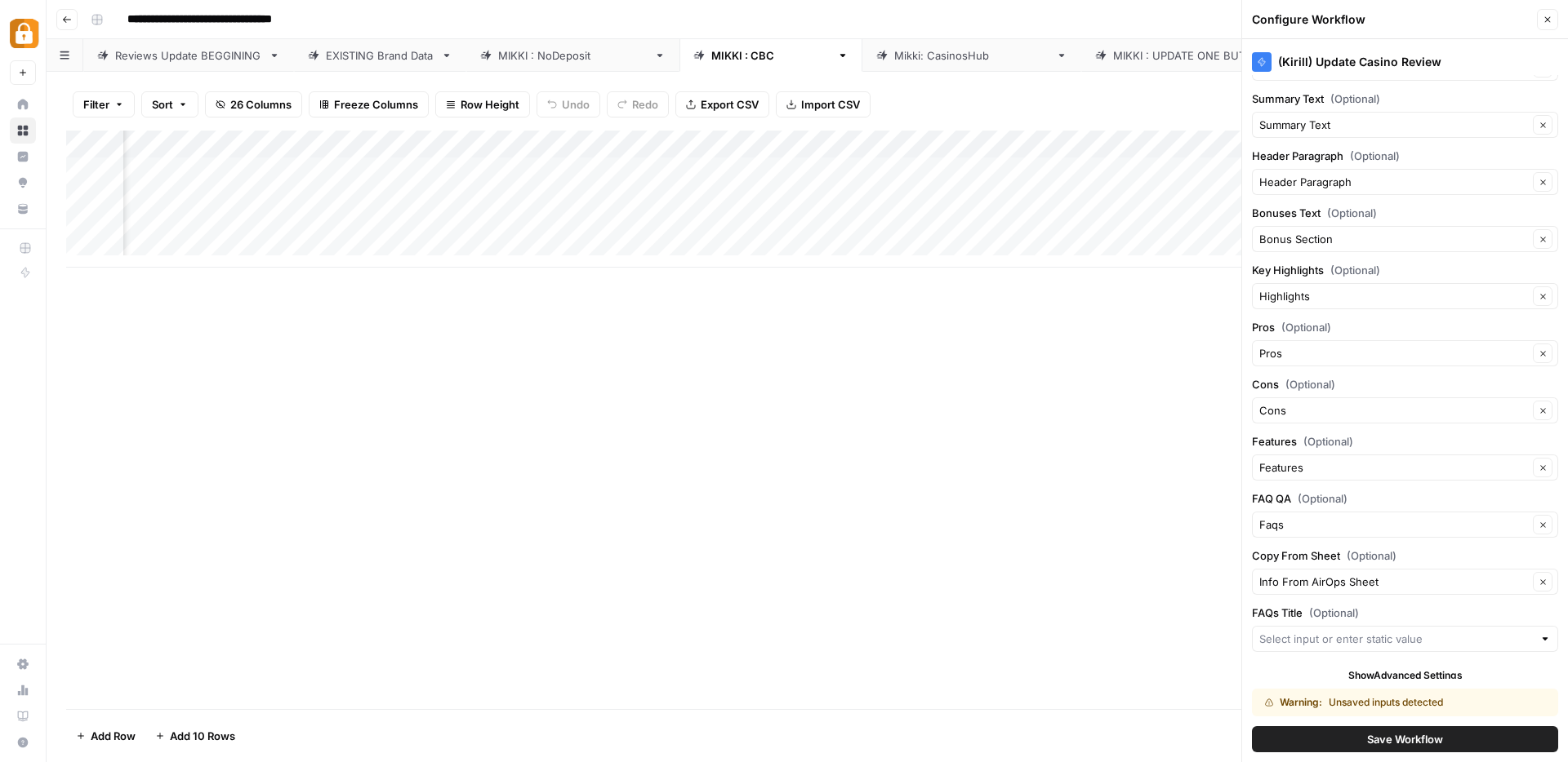
scroll to position [1833, 0]
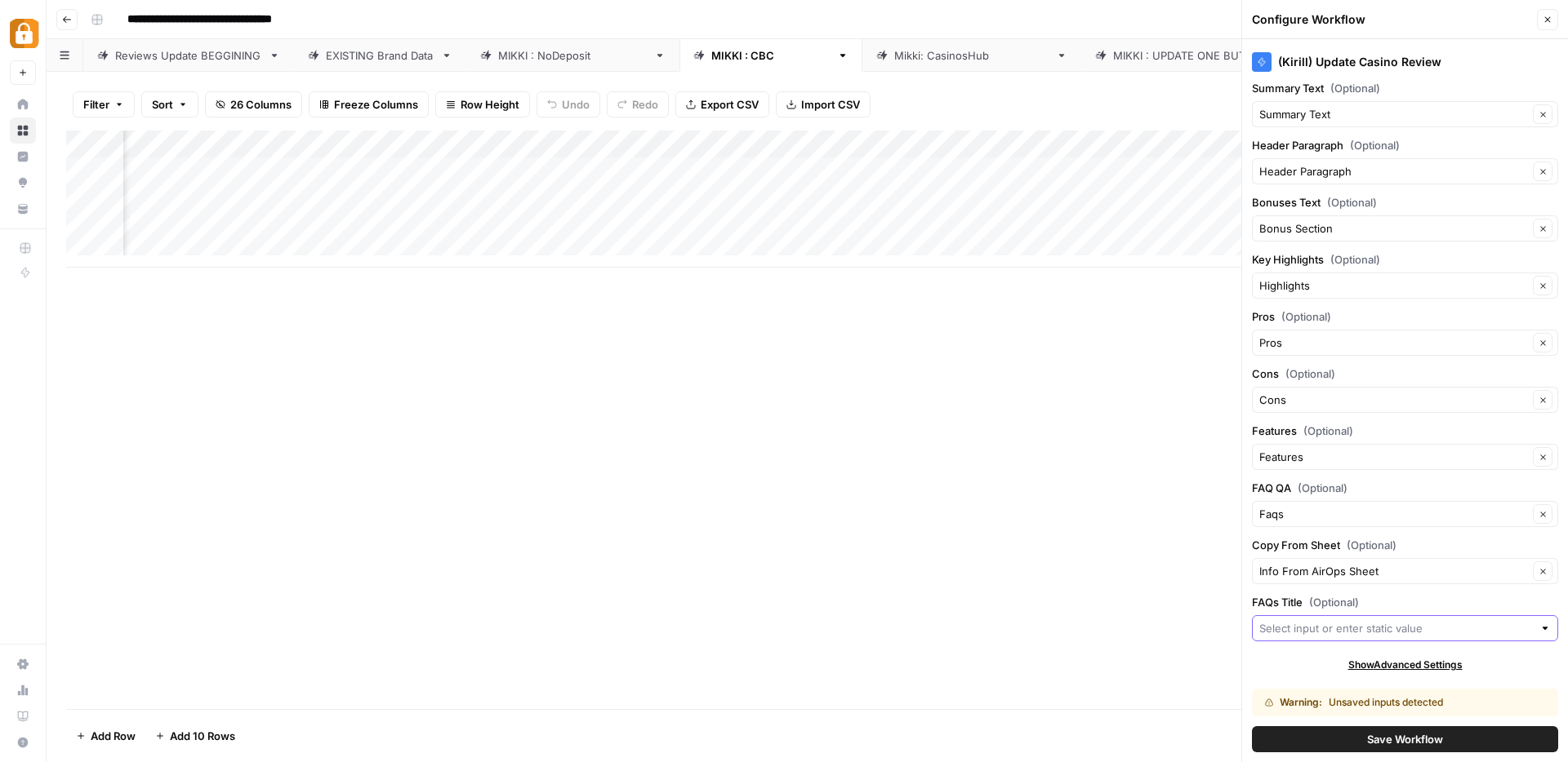
click at [1294, 633] on input "FAQs Title (Optional)" at bounding box center [1396, 627] width 273 height 16
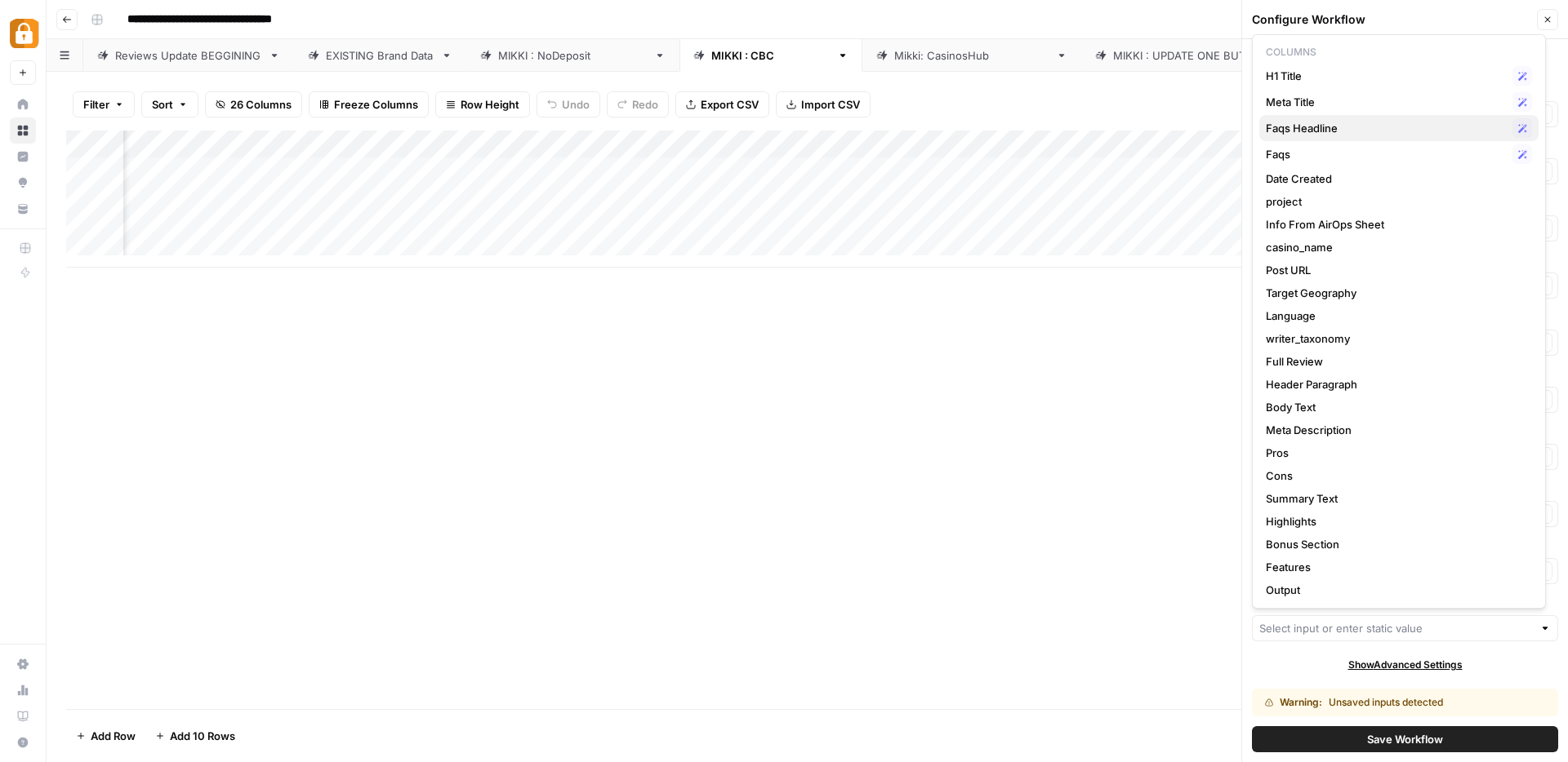
click at [1304, 128] on span "Faqs Headline" at bounding box center [1385, 127] width 240 height 16
type input "Faqs Headline"
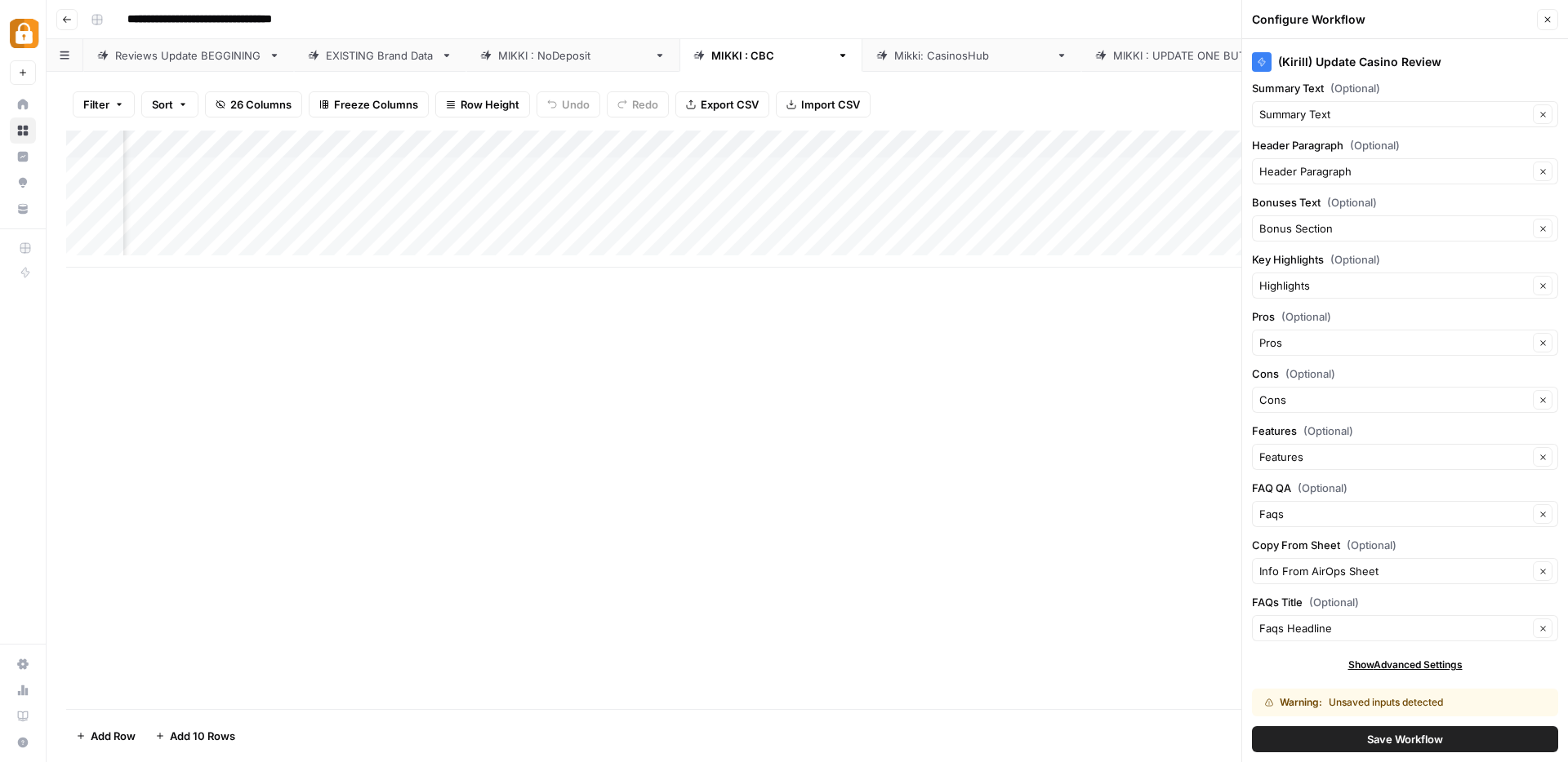
click at [1335, 746] on button "Save Workflow" at bounding box center [1404, 739] width 306 height 26
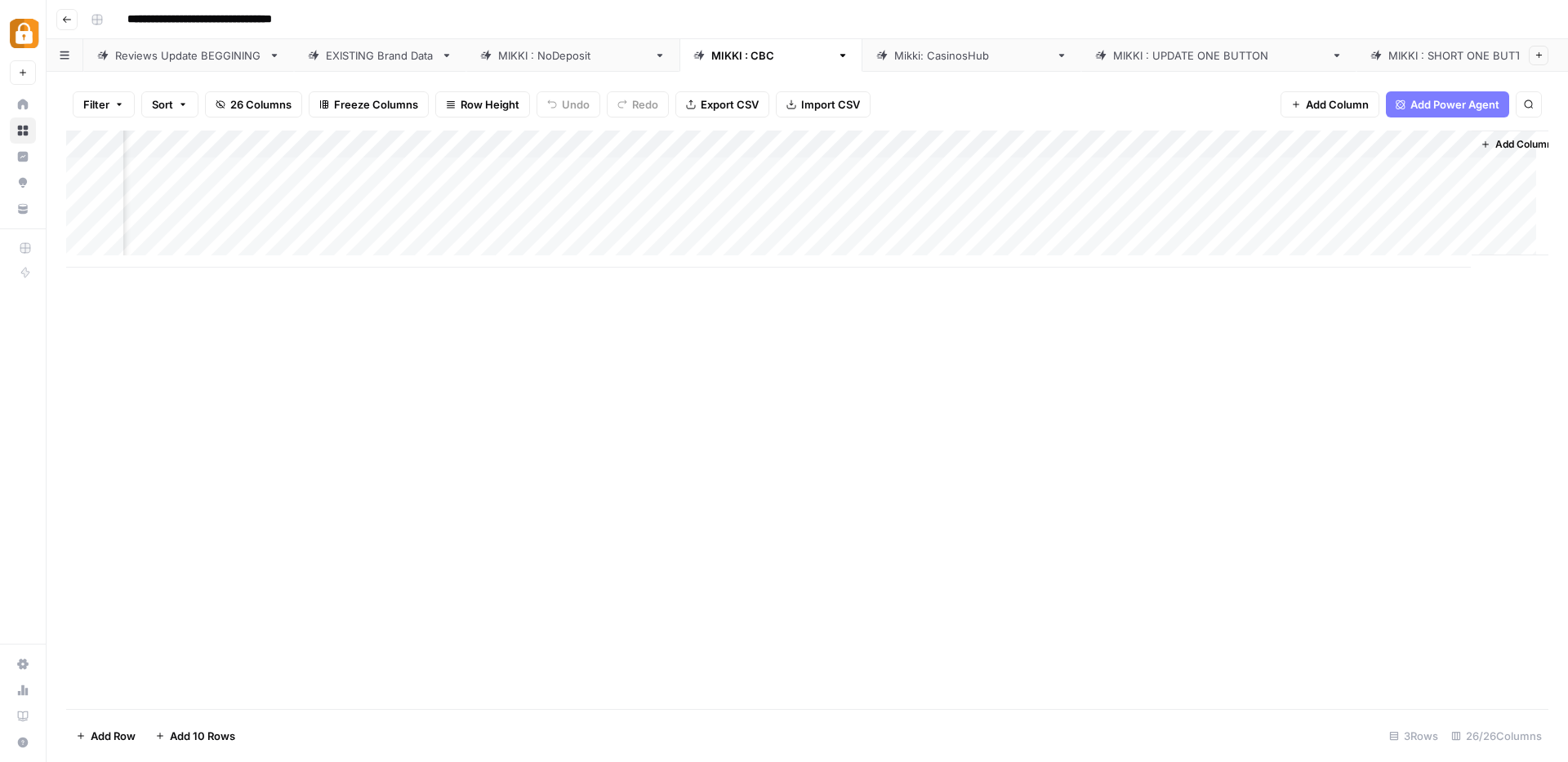
click at [544, 52] on div "[PERSON_NAME] : NoDeposit" at bounding box center [573, 55] width 150 height 16
click at [1264, 147] on div "Add Column" at bounding box center [807, 420] width 1482 height 578
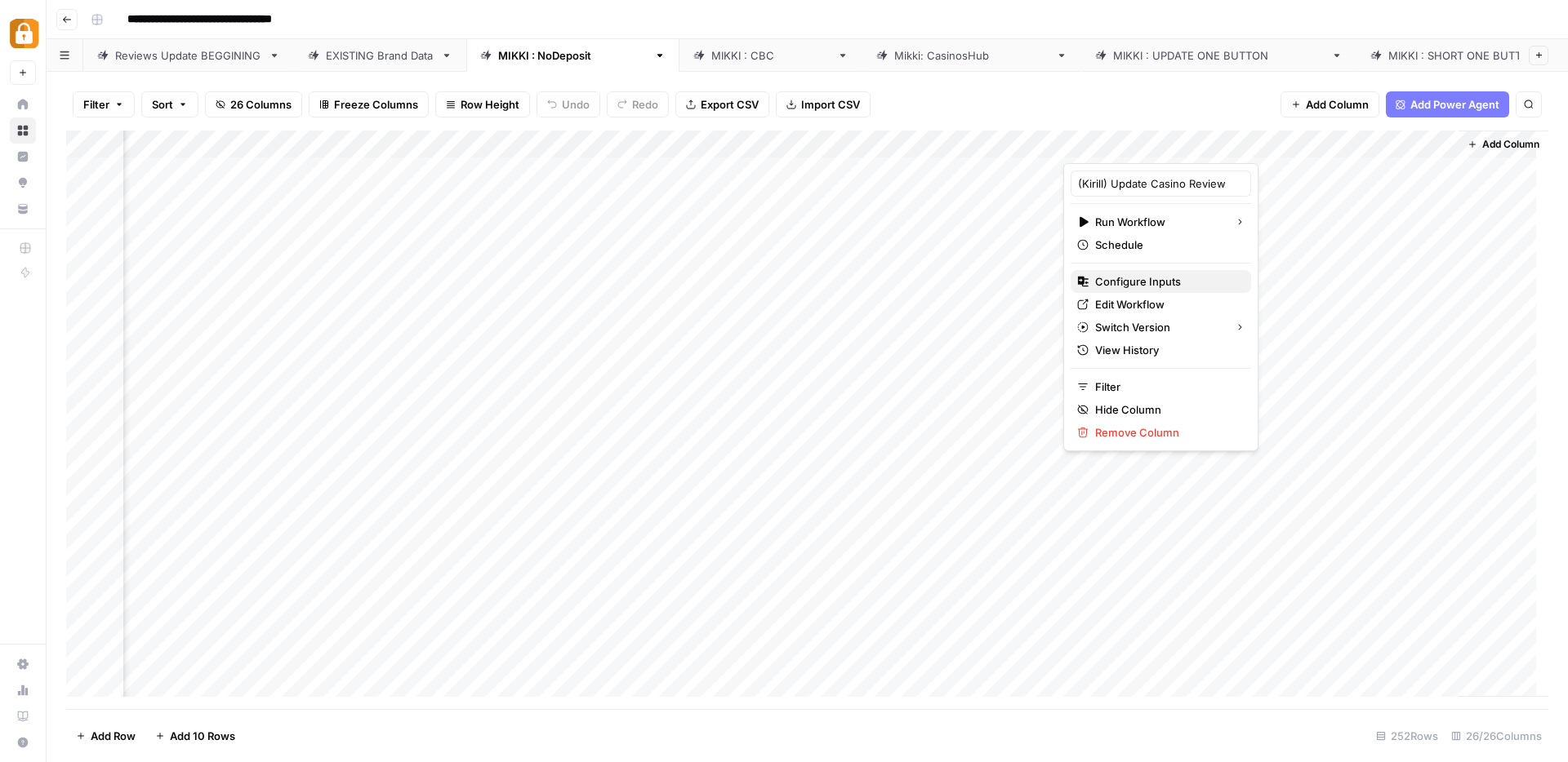
click at [1121, 277] on span "Configure Inputs" at bounding box center [1167, 281] width 143 height 16
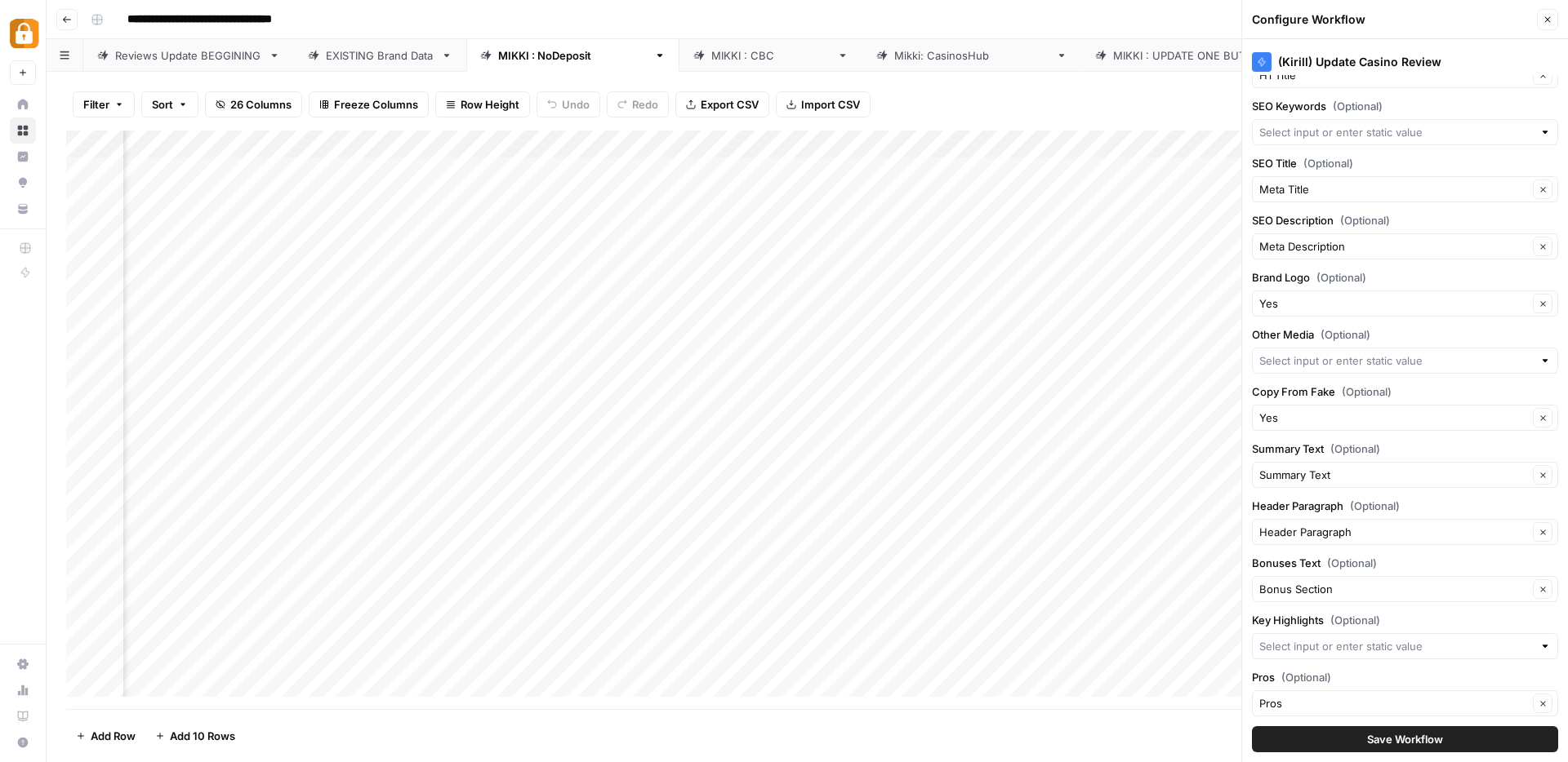
scroll to position [1497, 0]
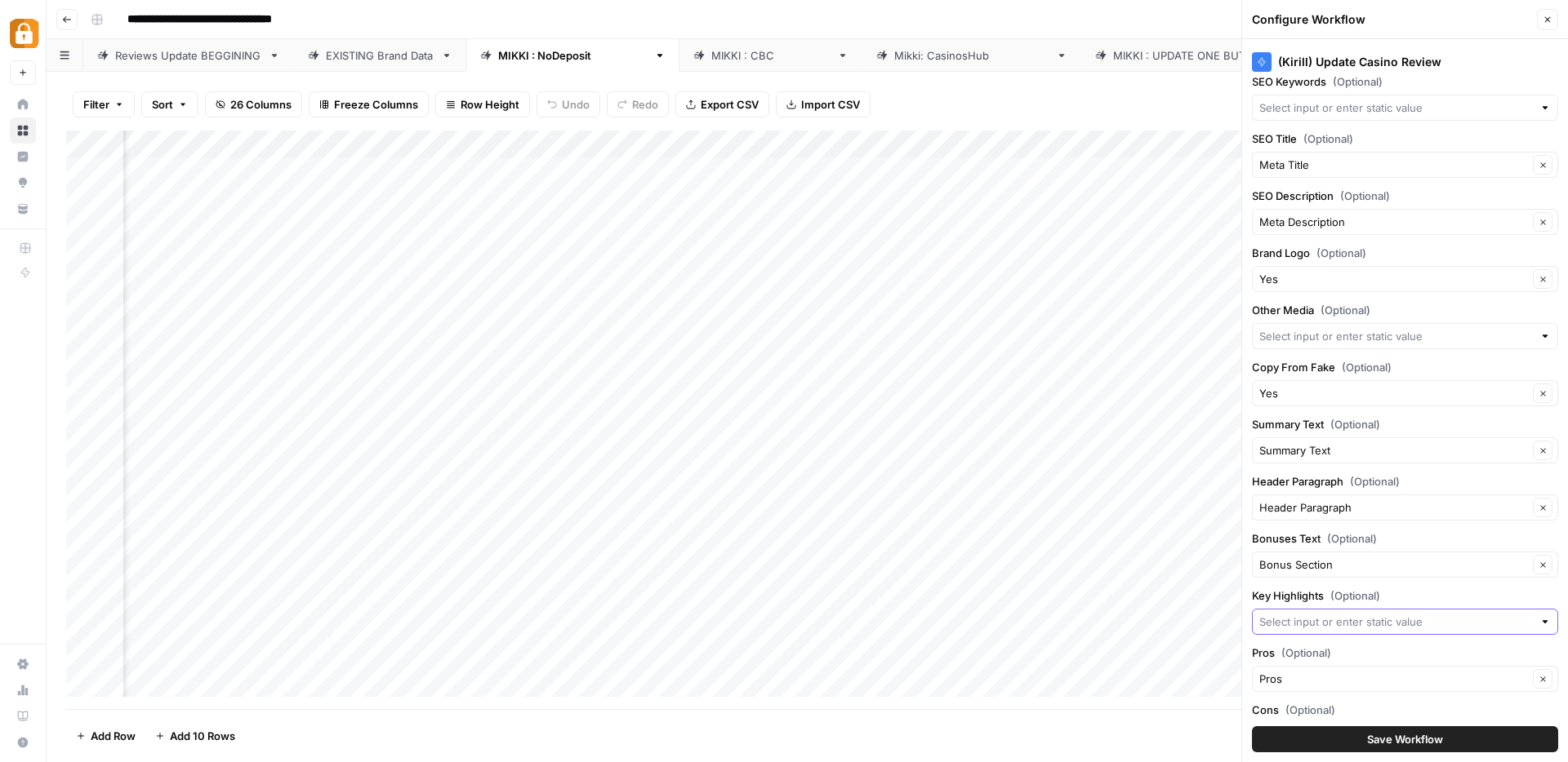
click at [1305, 622] on input "Key Highlights (Optional)" at bounding box center [1396, 622] width 273 height 16
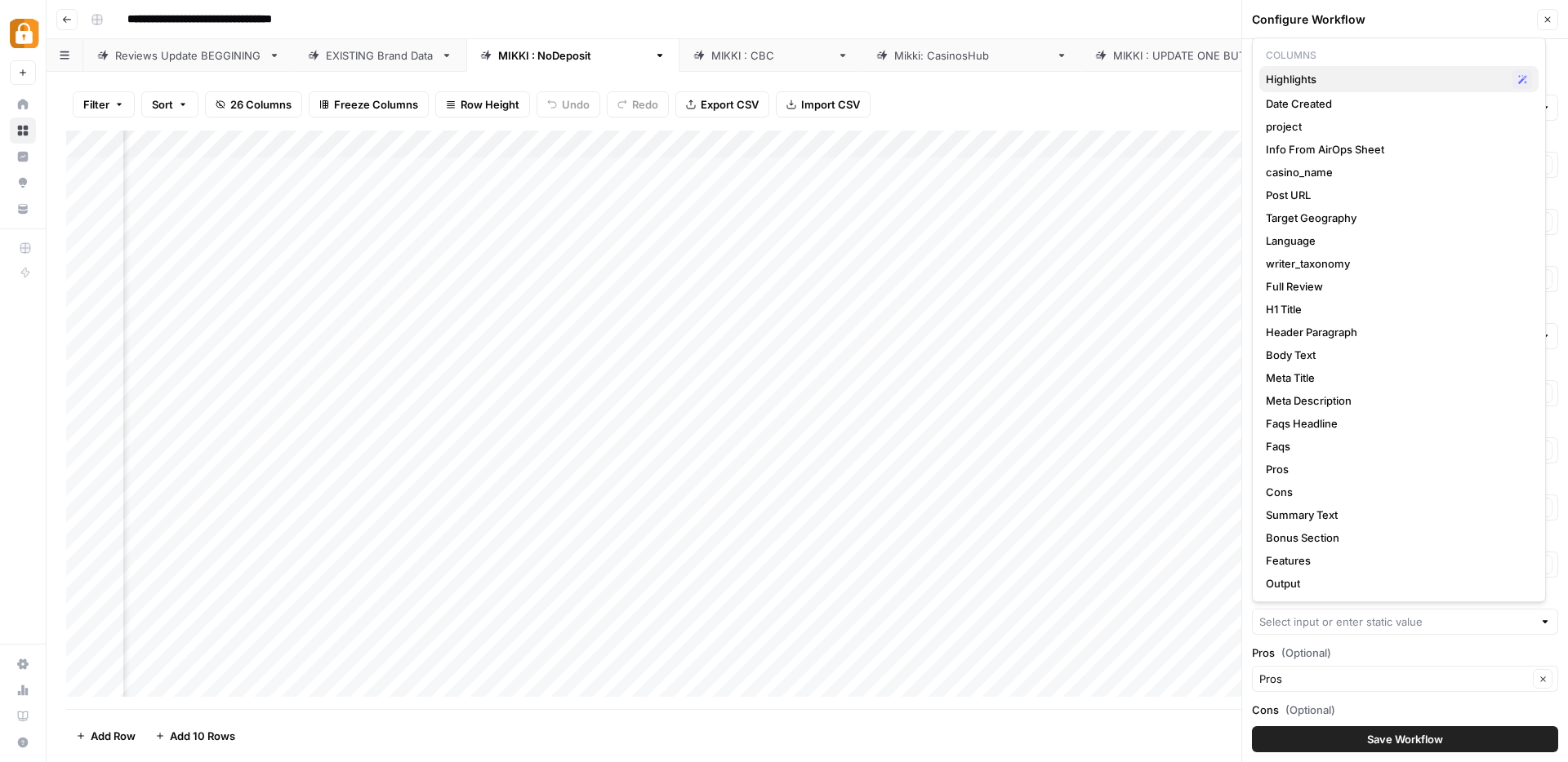
click at [1331, 85] on span "Highlights" at bounding box center [1385, 78] width 240 height 16
type input "Highlights"
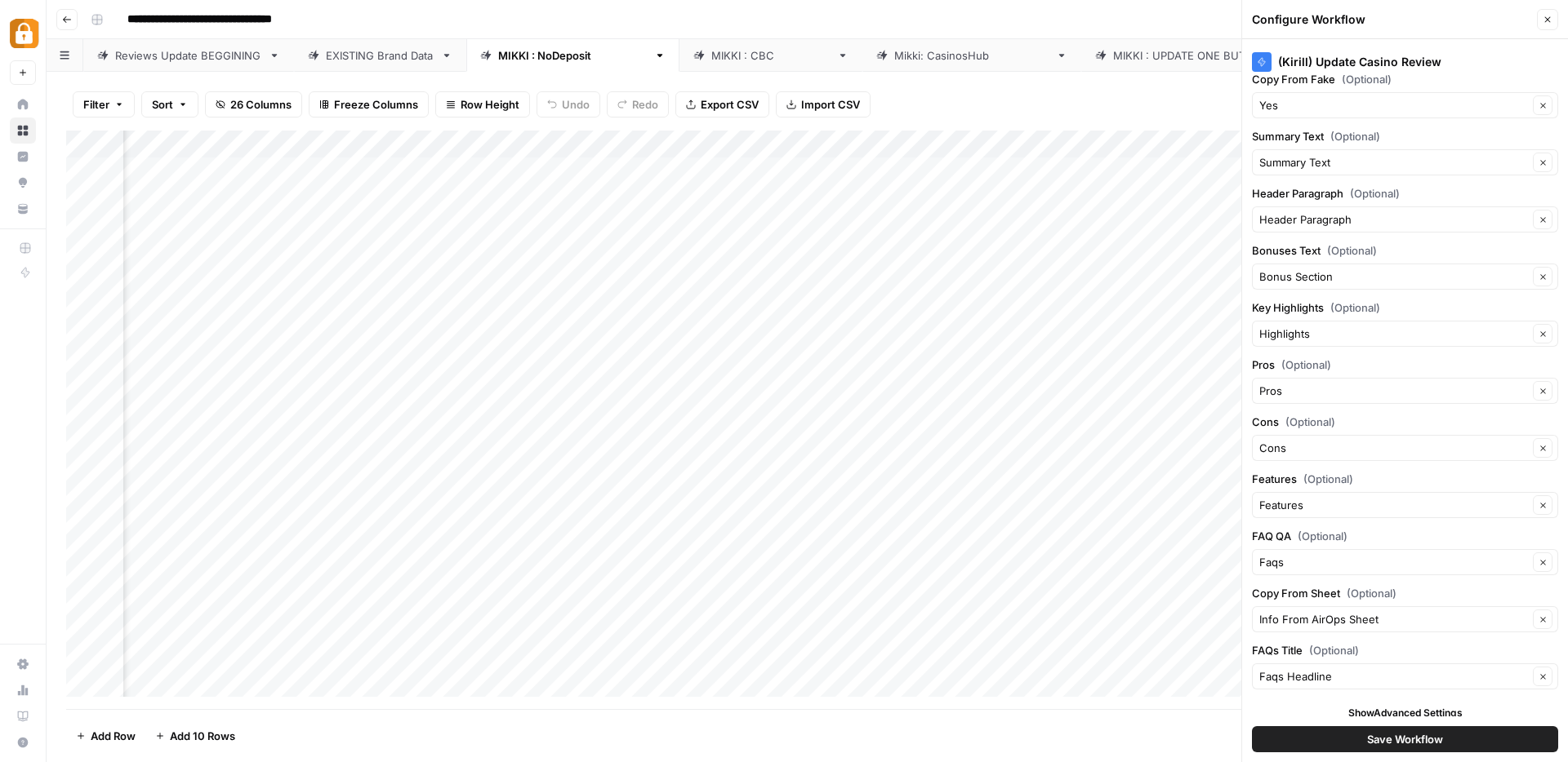
scroll to position [1795, 0]
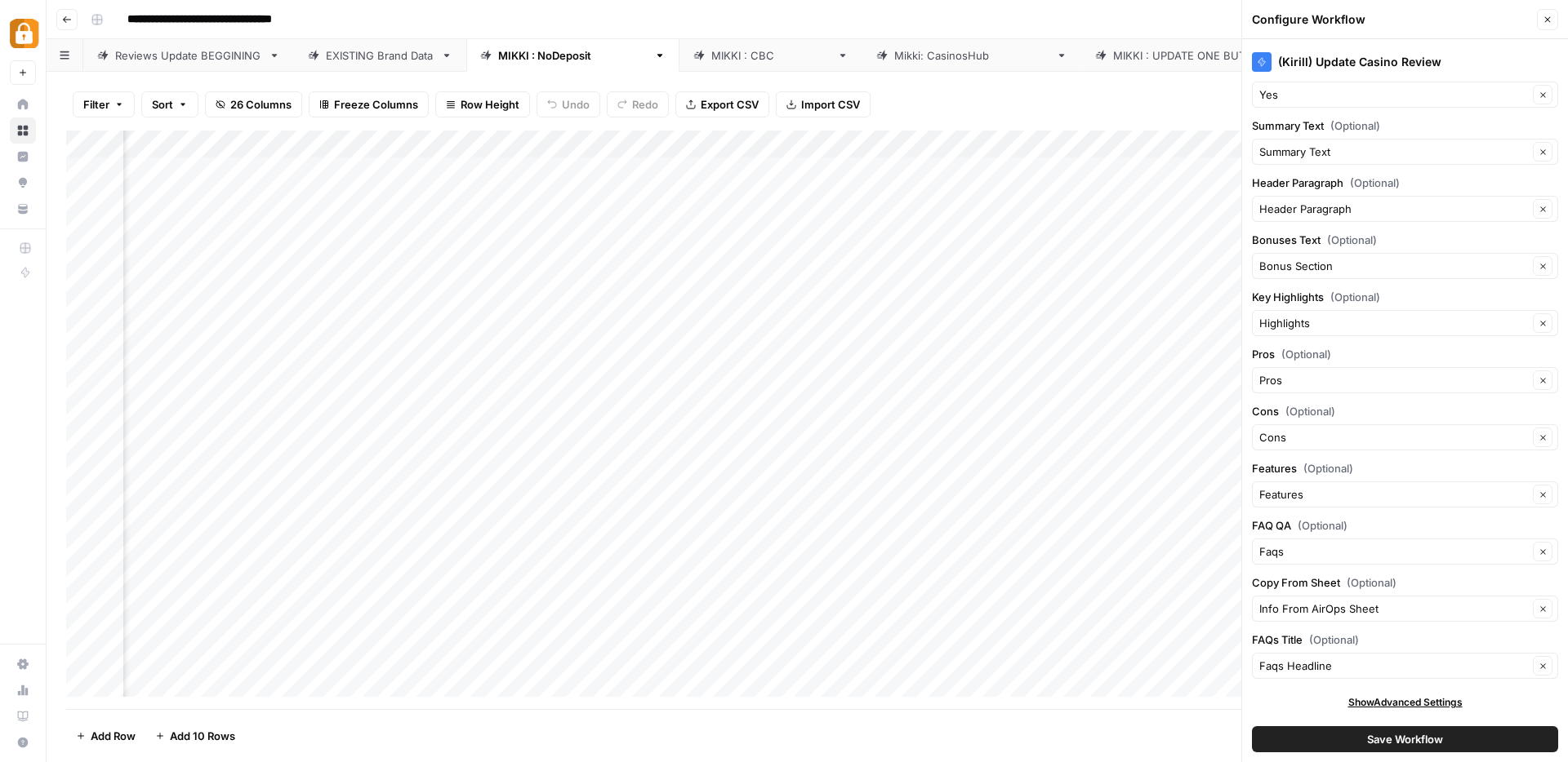
click at [1398, 739] on span "Save Workflow" at bounding box center [1404, 738] width 76 height 16
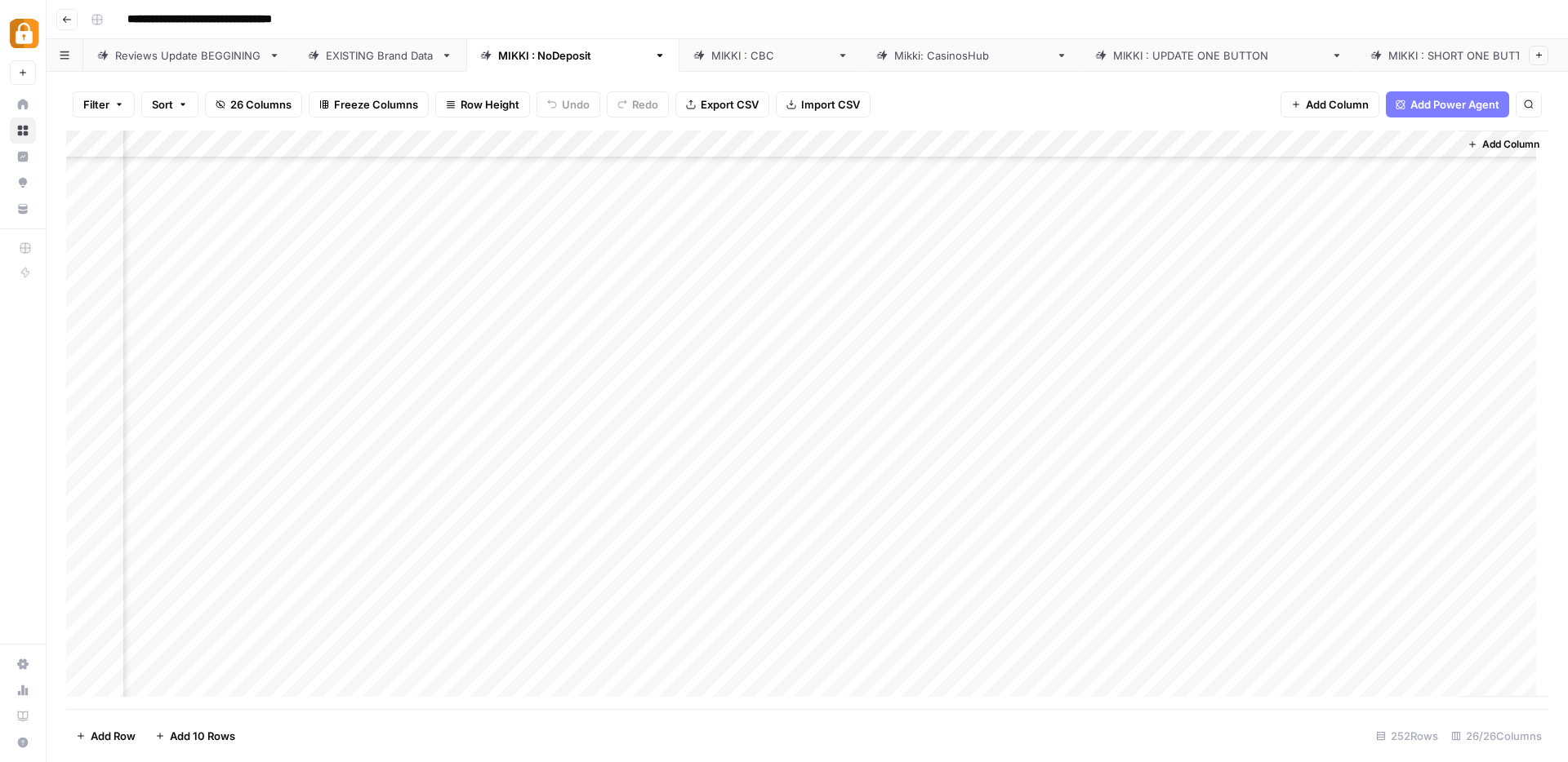
scroll to position [1366, 2882]
click at [1262, 144] on div "Add Column" at bounding box center [807, 420] width 1482 height 578
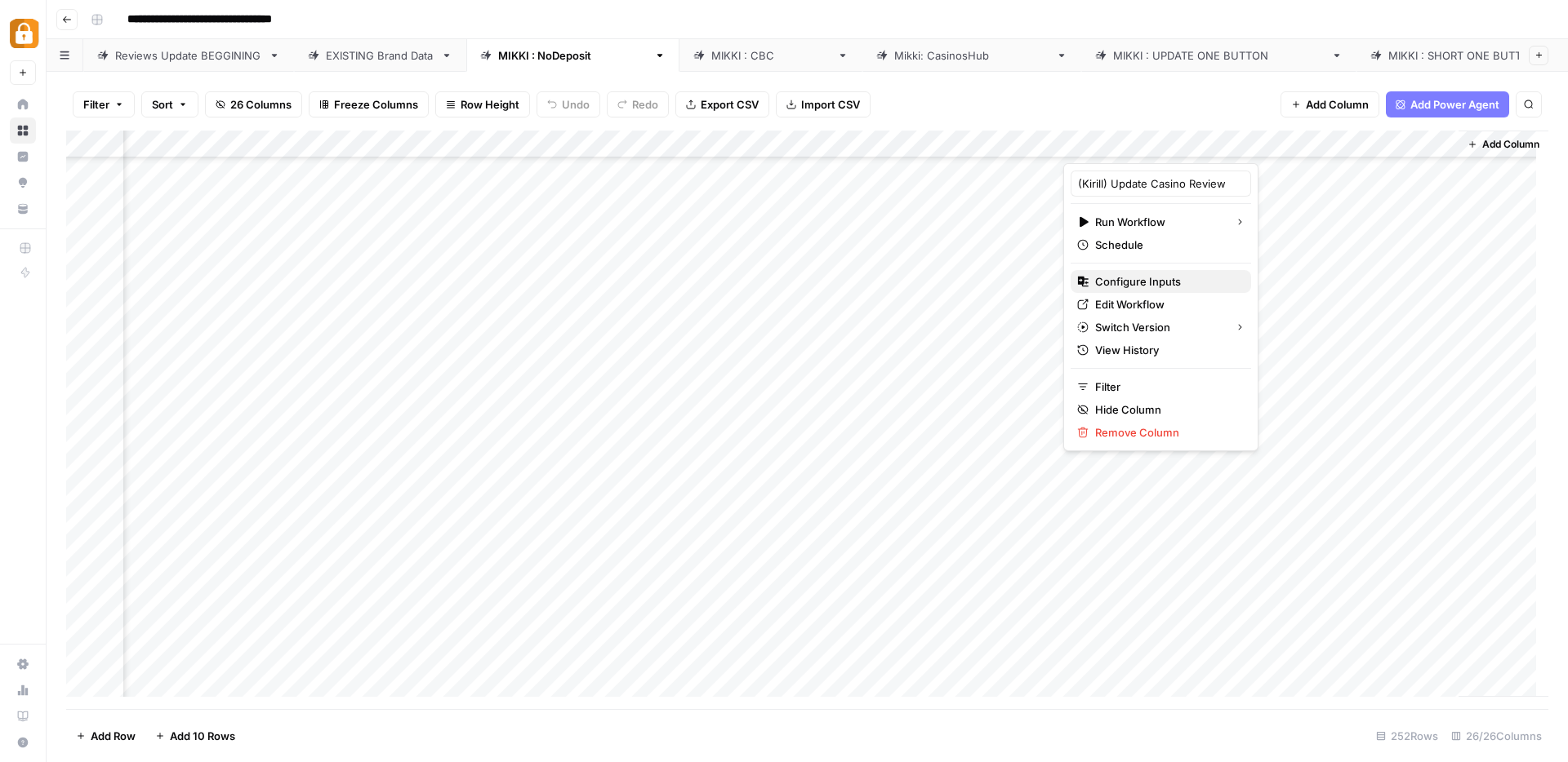
click at [1135, 281] on span "Configure Inputs" at bounding box center [1167, 281] width 143 height 16
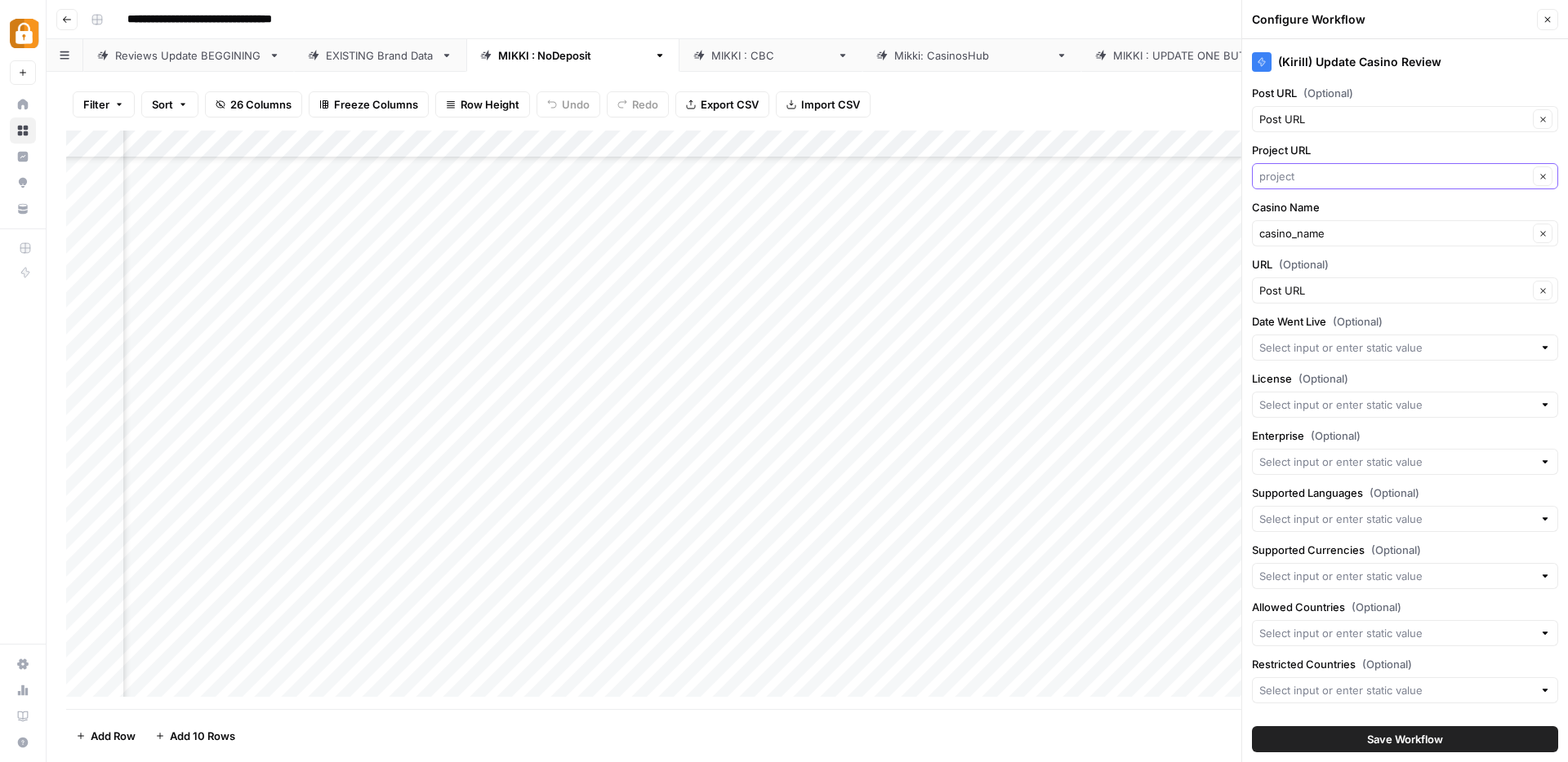
click at [1305, 180] on input "Project URL" at bounding box center [1393, 175] width 269 height 16
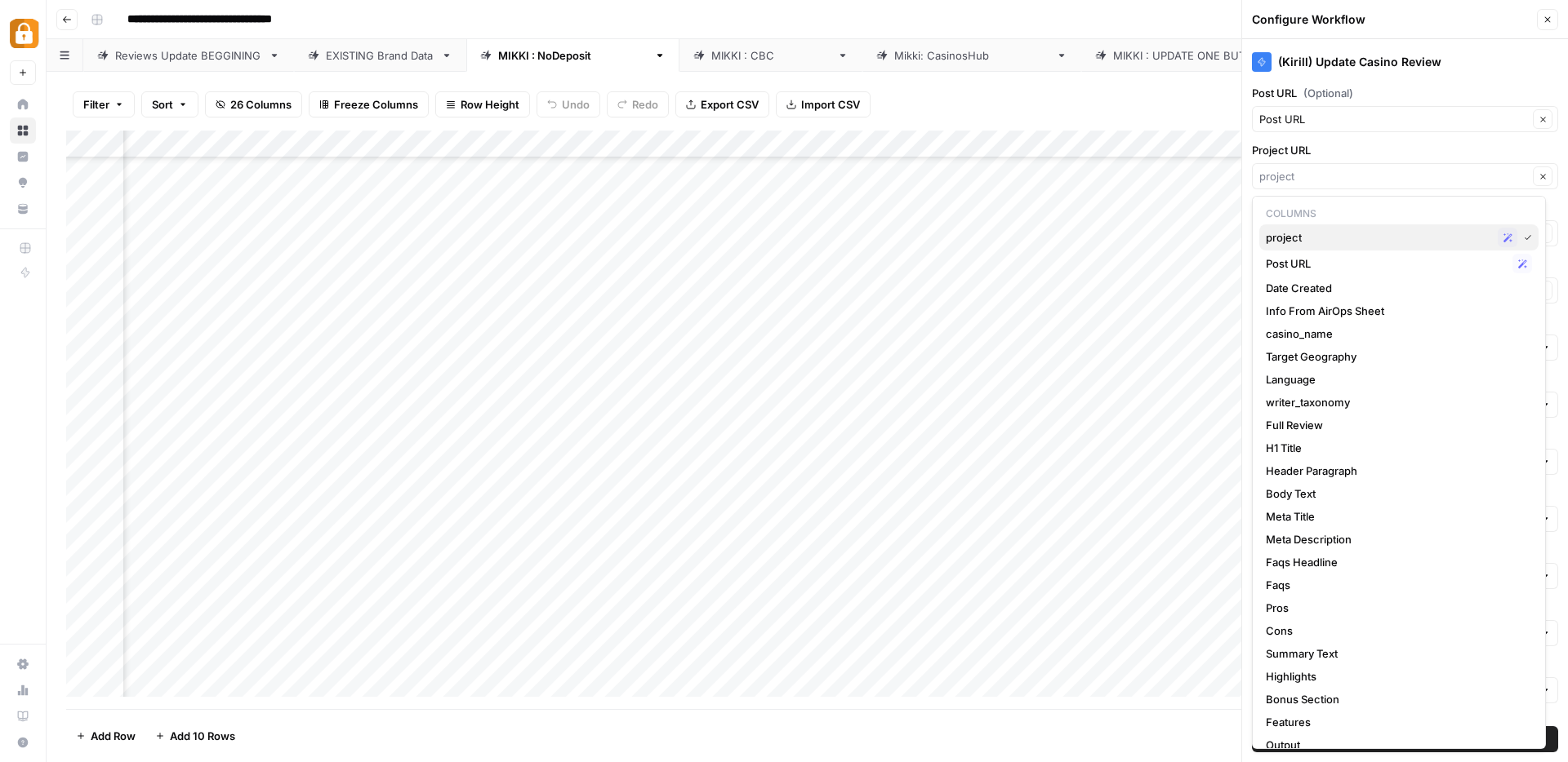
click at [1290, 241] on span "project" at bounding box center [1378, 236] width 225 height 16
type input "project"
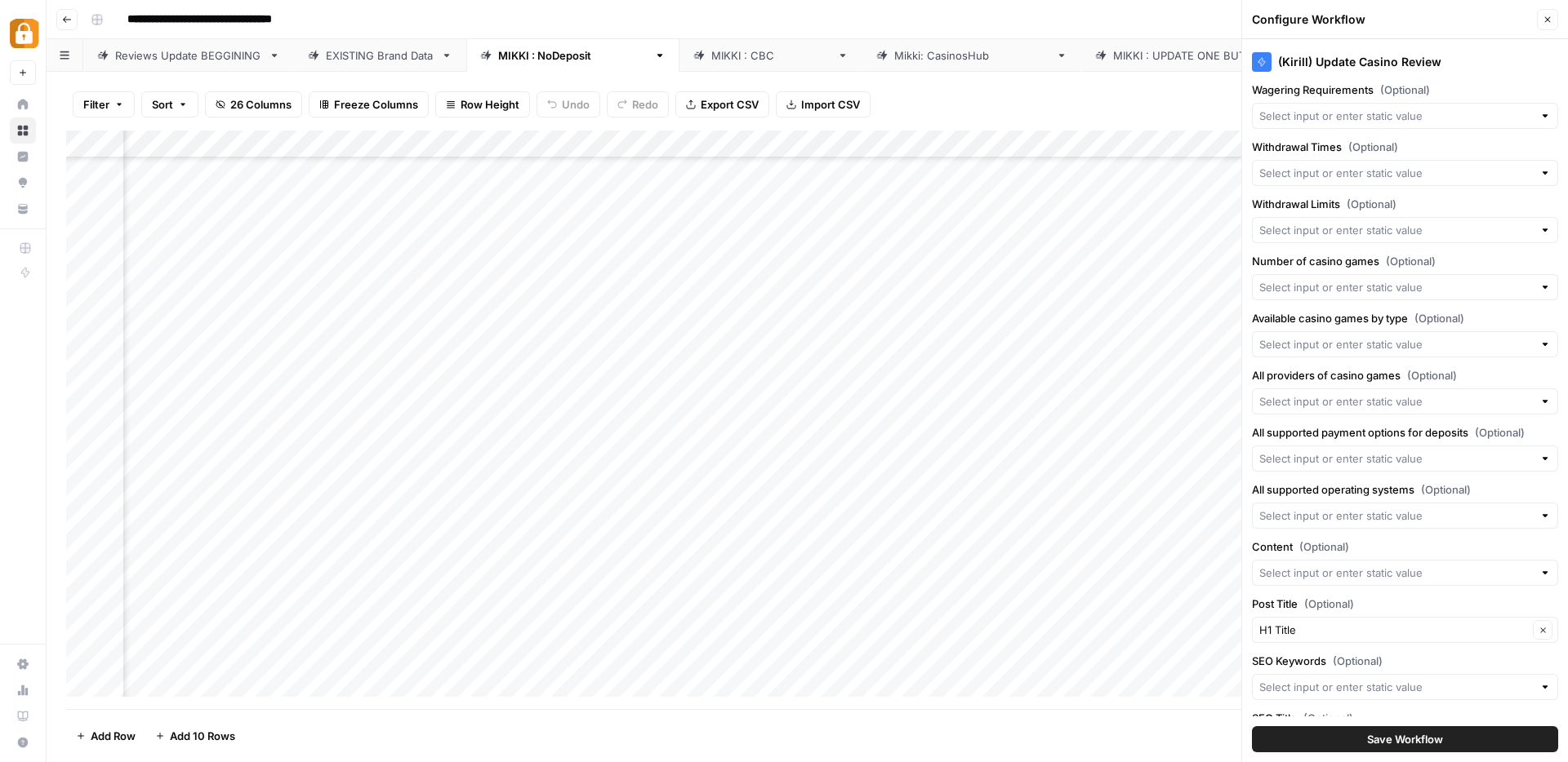
scroll to position [935, 0]
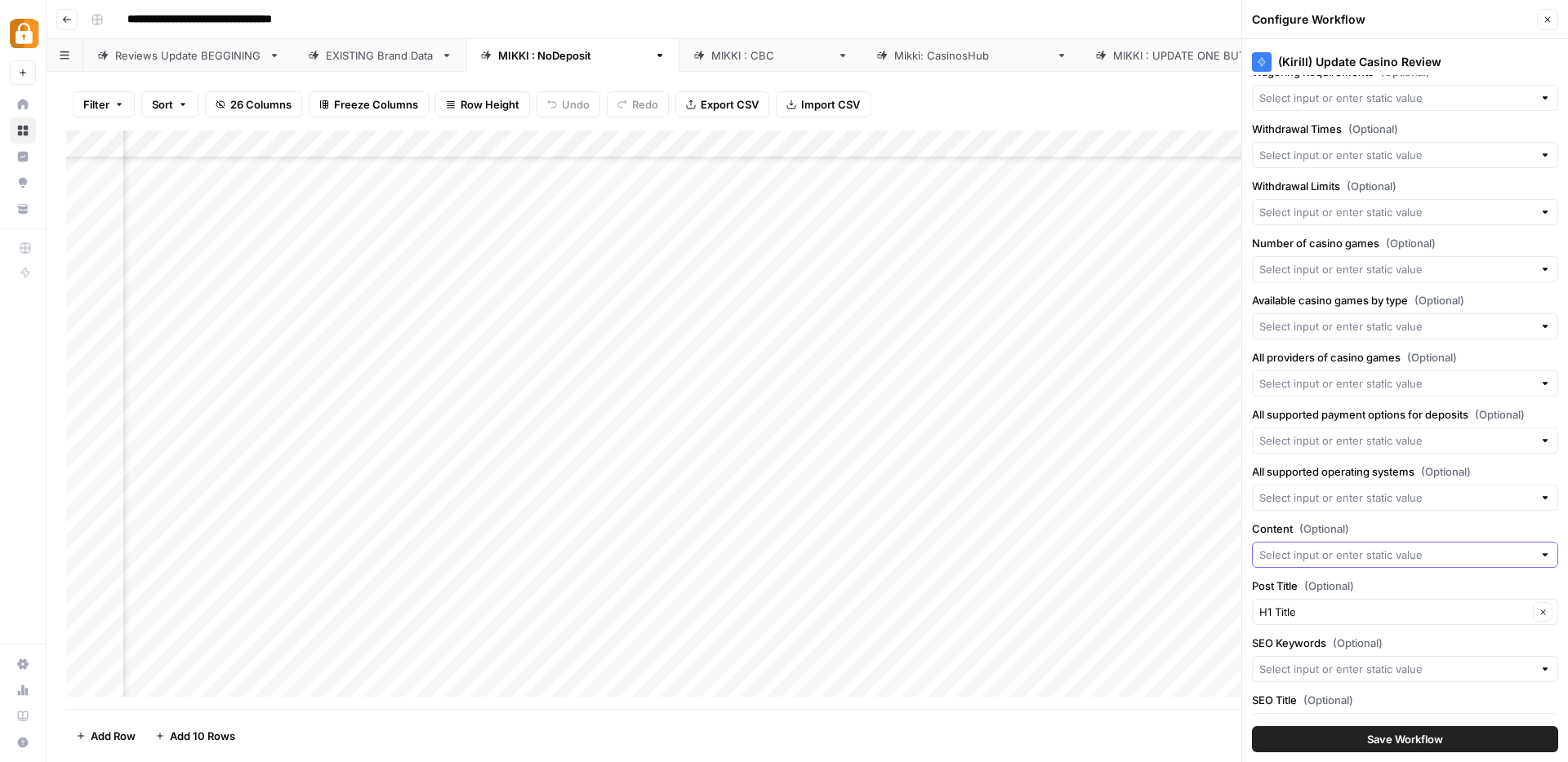
click at [1307, 554] on input "Content (Optional)" at bounding box center [1396, 555] width 273 height 16
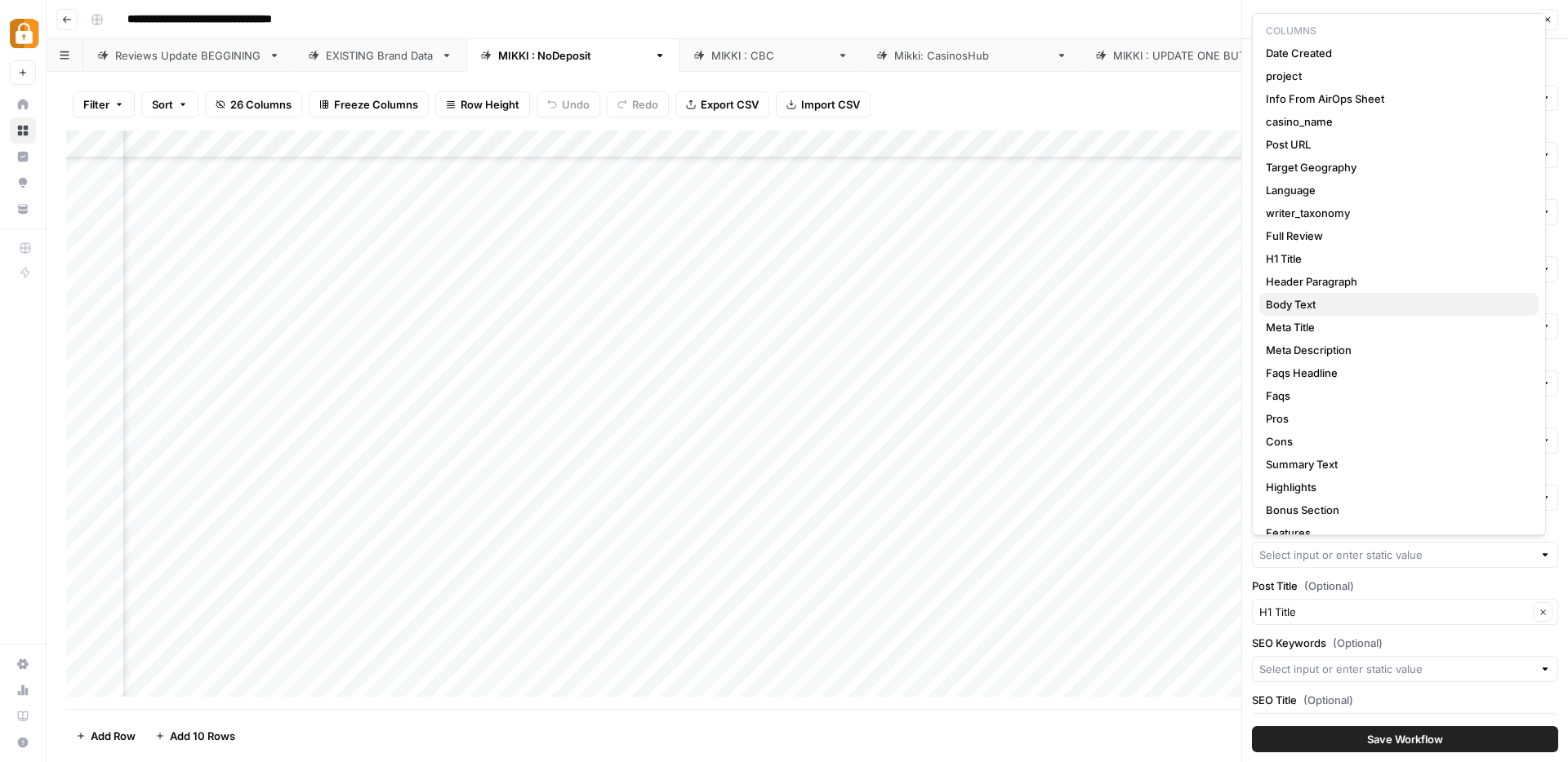
click at [1305, 300] on span "Body Text" at bounding box center [1396, 304] width 260 height 16
type input "Body Text"
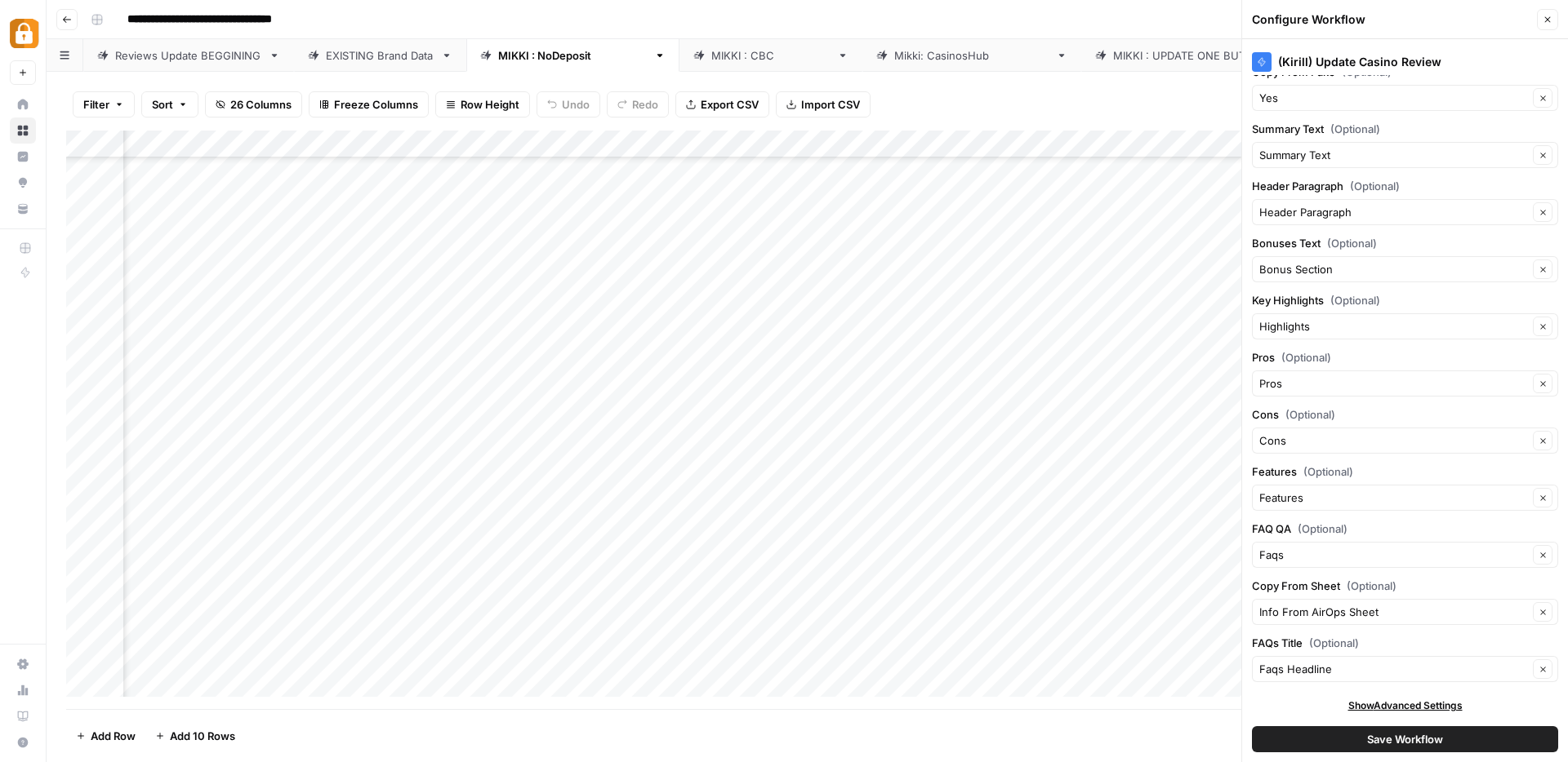
scroll to position [1795, 0]
click at [1353, 746] on button "Save Workflow" at bounding box center [1404, 739] width 306 height 26
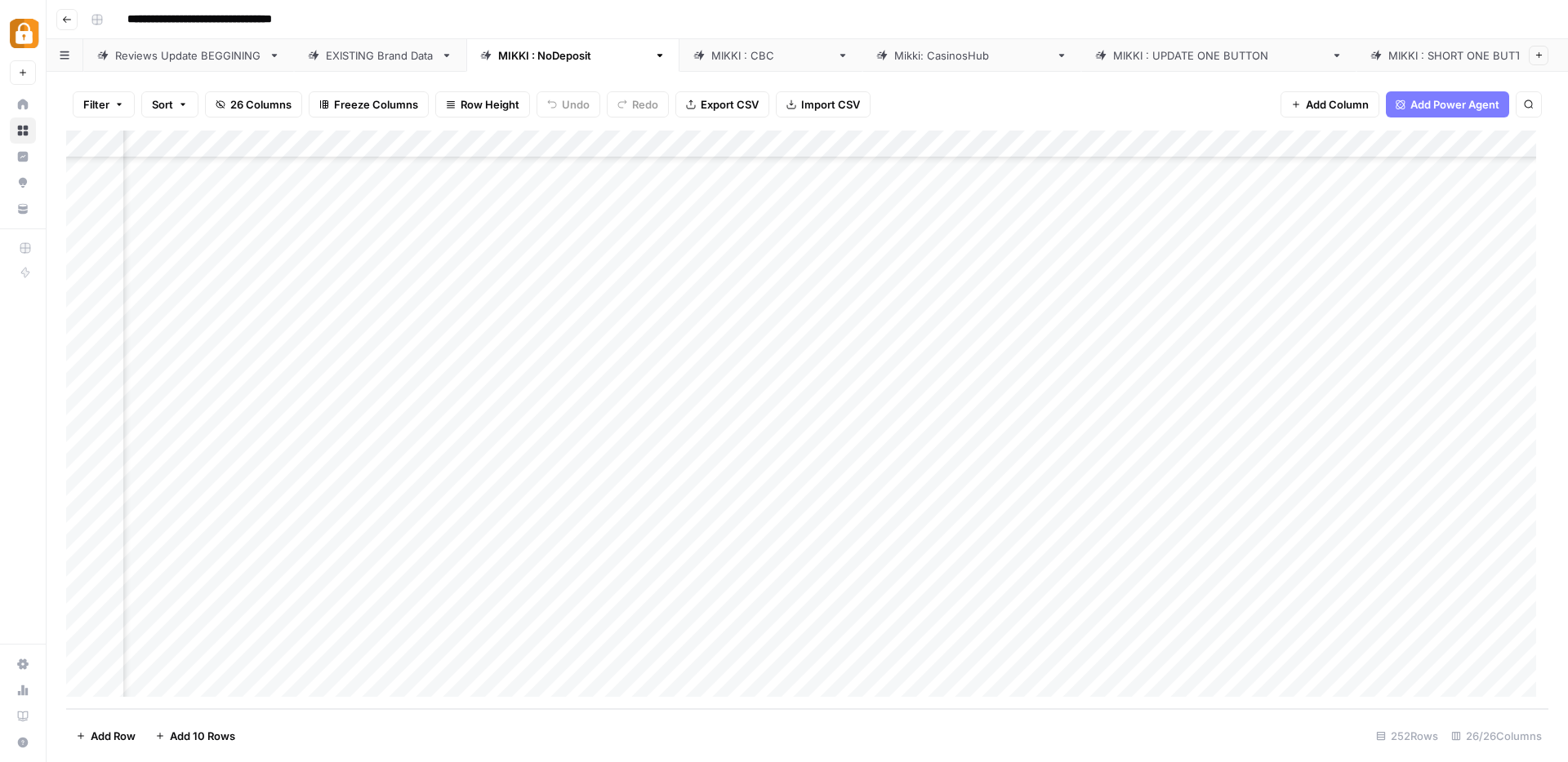
scroll to position [6479, 607]
click at [1040, 143] on div "Add Column" at bounding box center [807, 420] width 1482 height 578
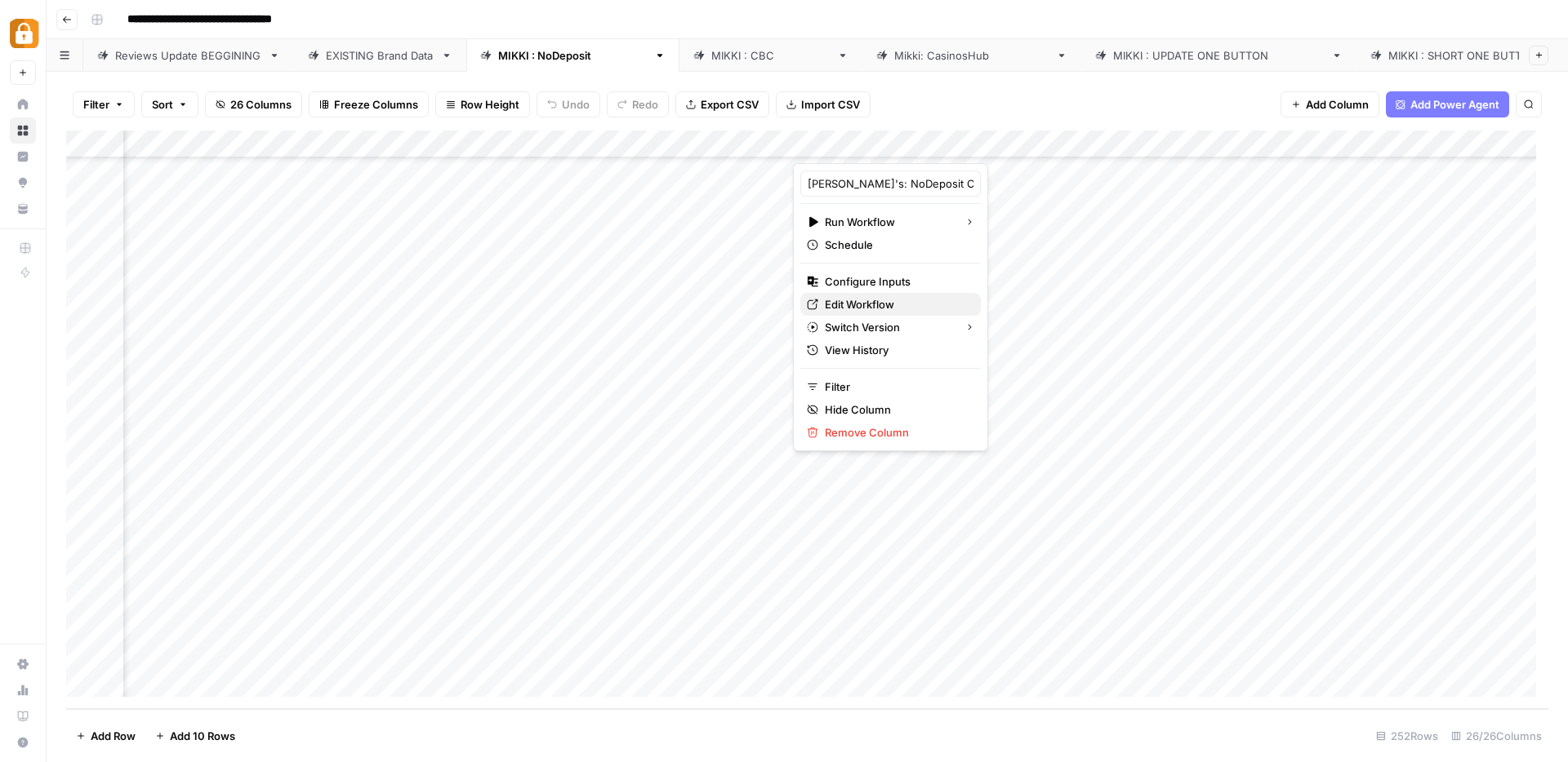
click at [846, 309] on span "Edit Workflow" at bounding box center [896, 304] width 143 height 16
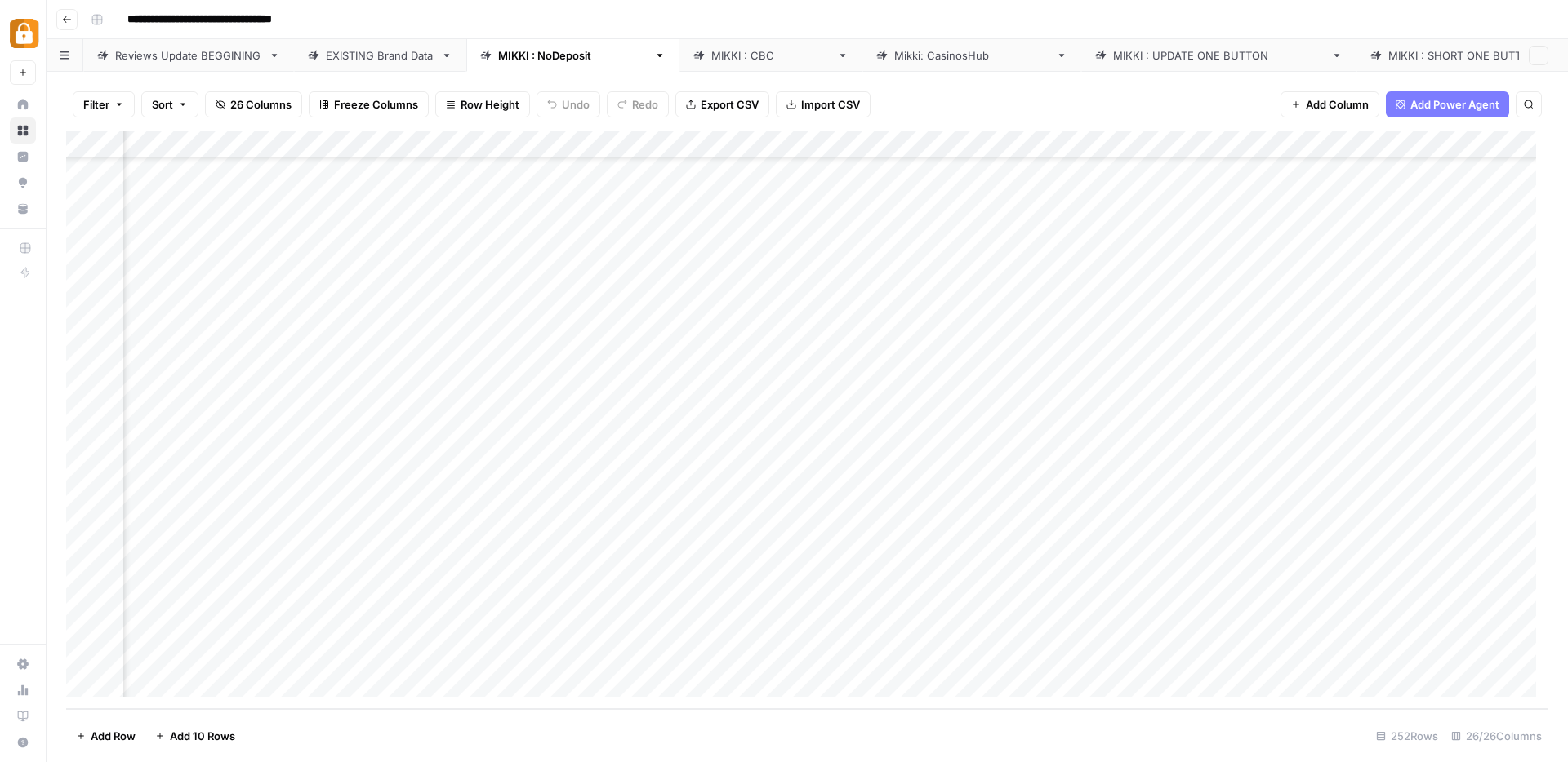
click at [711, 49] on div "[PERSON_NAME] : CBC" at bounding box center [771, 55] width 119 height 16
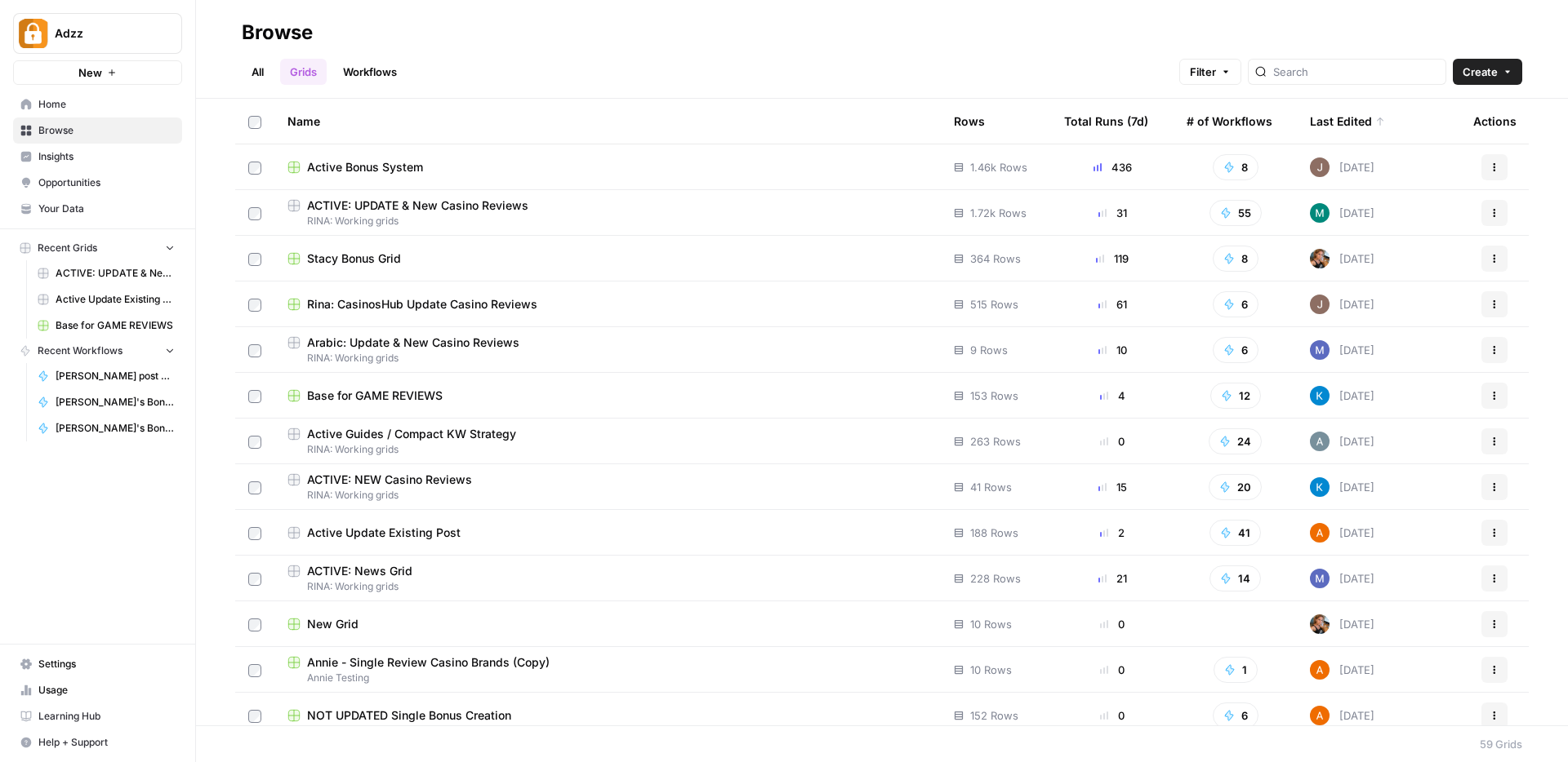
click at [375, 73] on link "Workflows" at bounding box center [370, 72] width 74 height 26
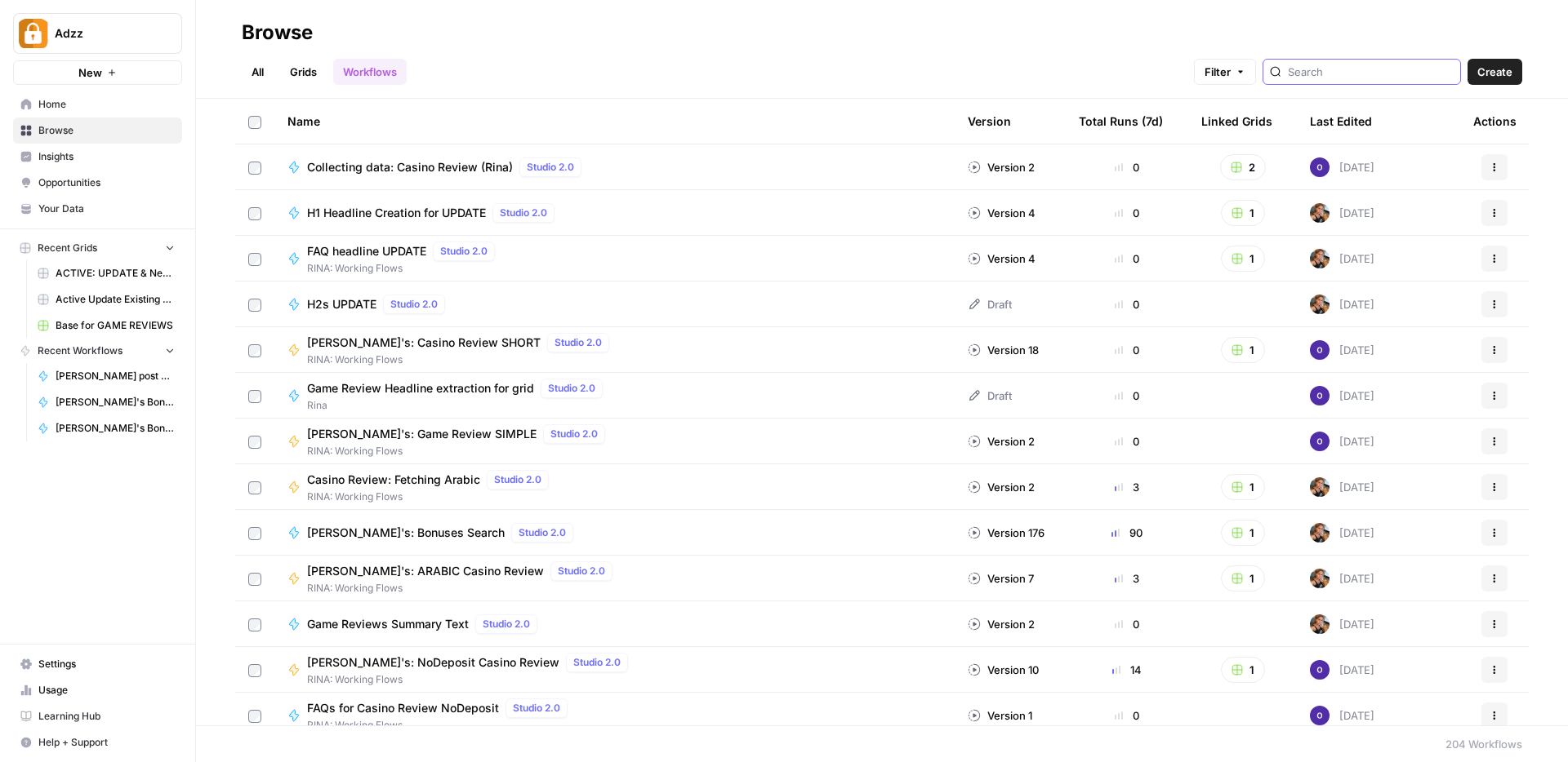
click at [1332, 65] on input "search" at bounding box center [1370, 72] width 166 height 16
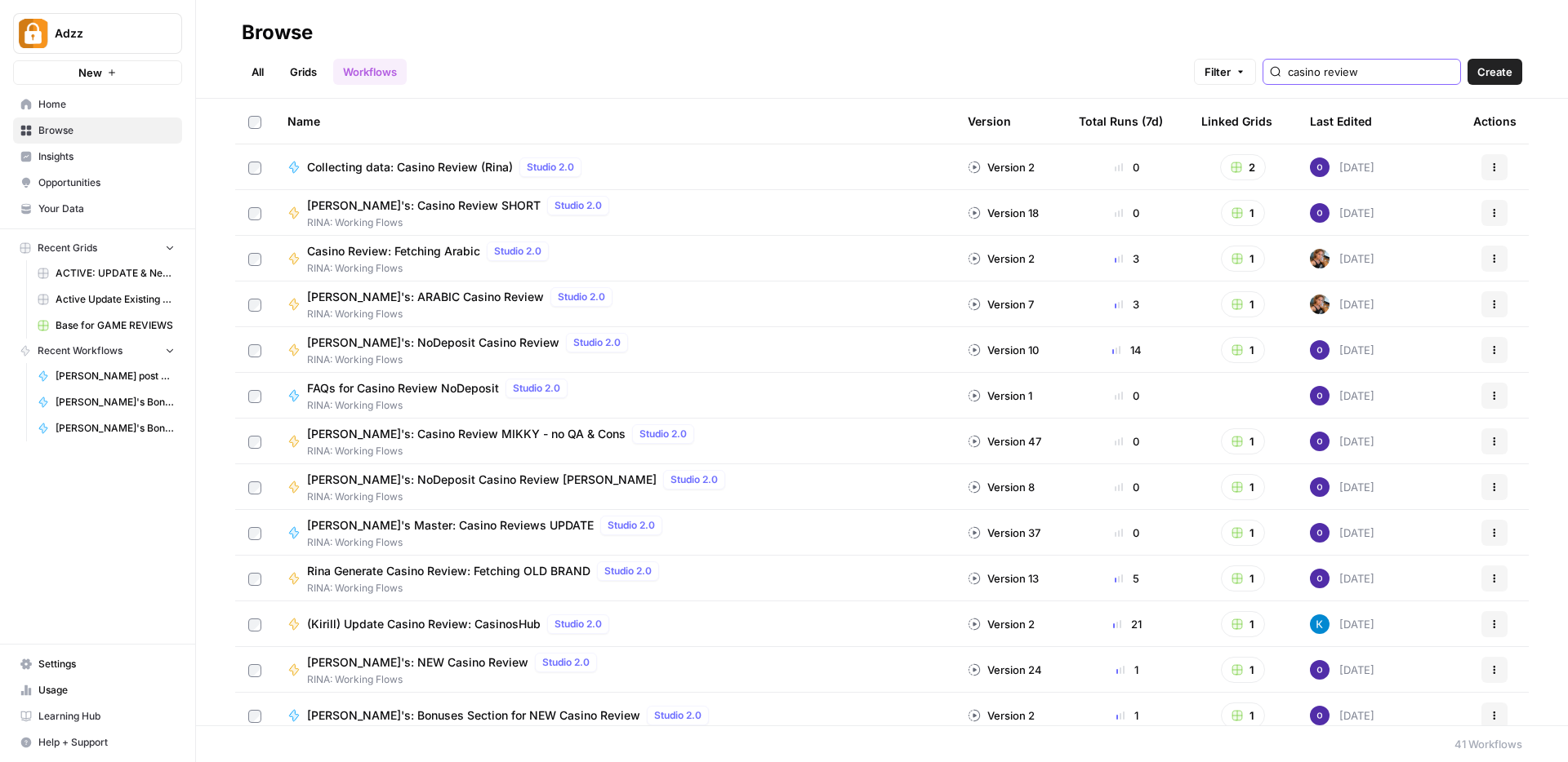
type input "casino review"
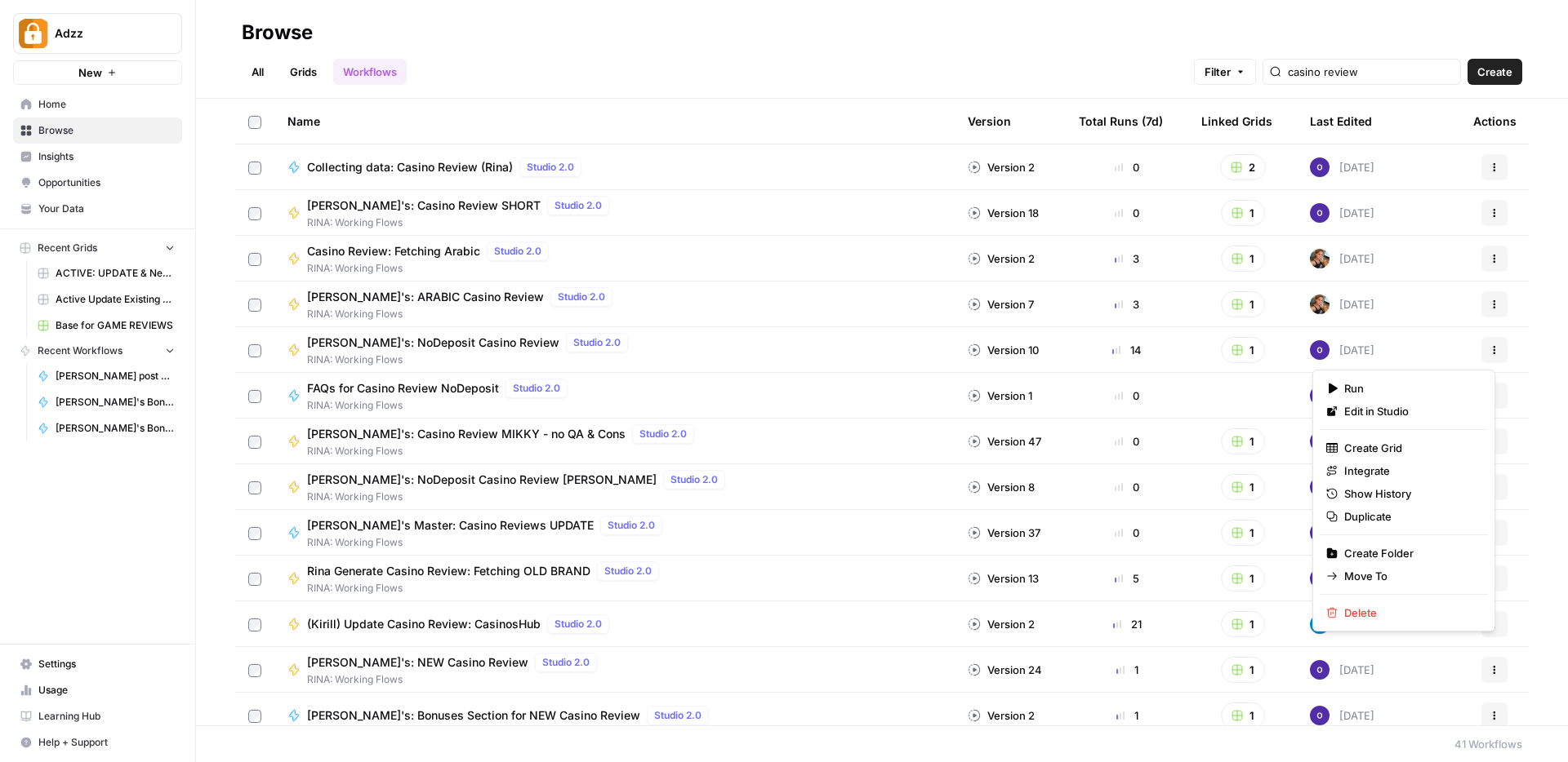
click at [1489, 347] on icon "button" at bounding box center [1494, 349] width 9 height 9
click at [1373, 516] on span "Duplicate" at bounding box center [1409, 516] width 131 height 16
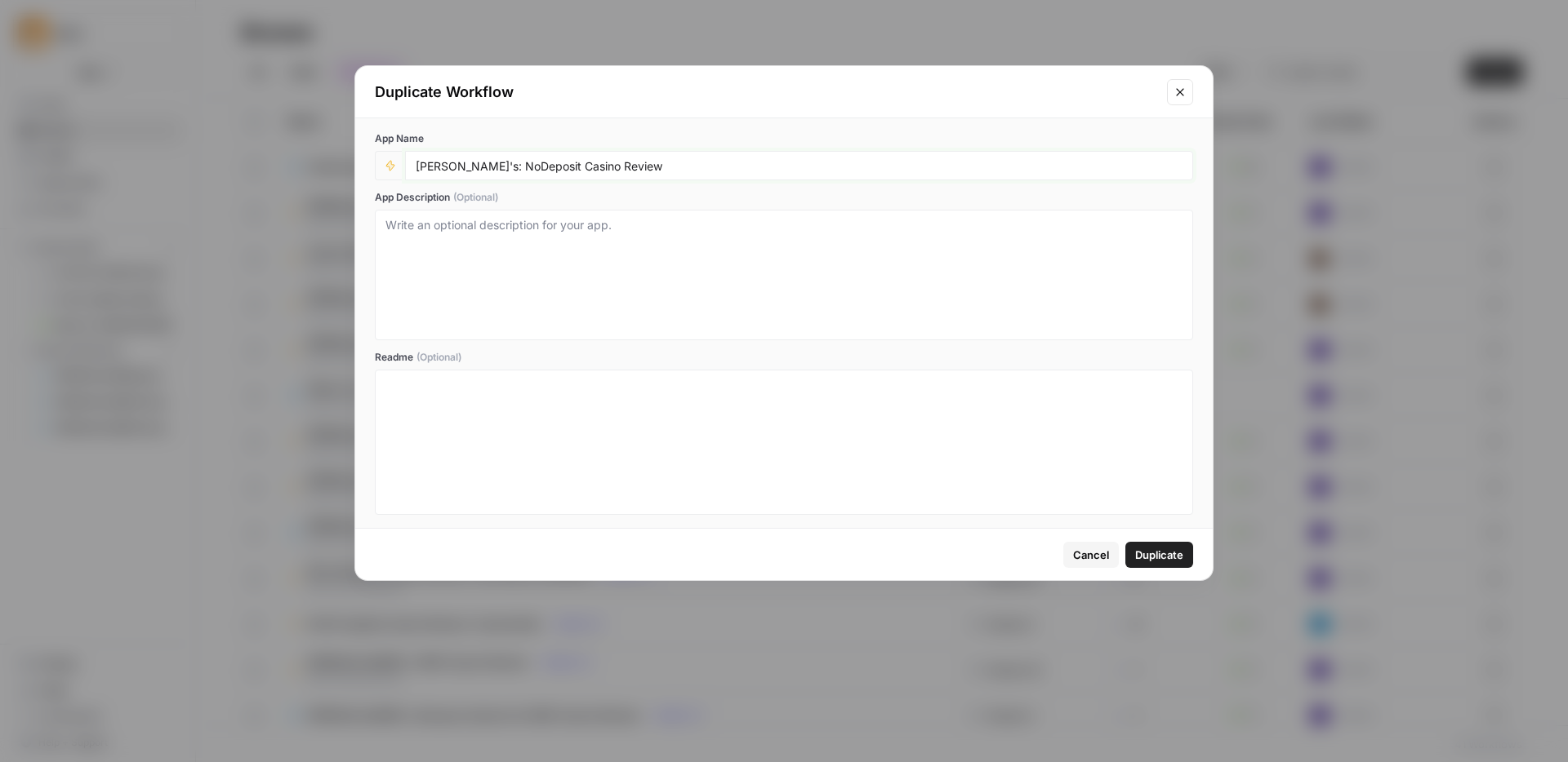
drag, startPoint x: 456, startPoint y: 165, endPoint x: 512, endPoint y: 163, distance: 56.0
click at [512, 163] on input "Rina's: NoDeposit Casino Review" at bounding box center [799, 166] width 767 height 15
type input "[PERSON_NAME]'s: CBC Casino Review"
click at [1170, 558] on span "Duplicate" at bounding box center [1158, 555] width 48 height 16
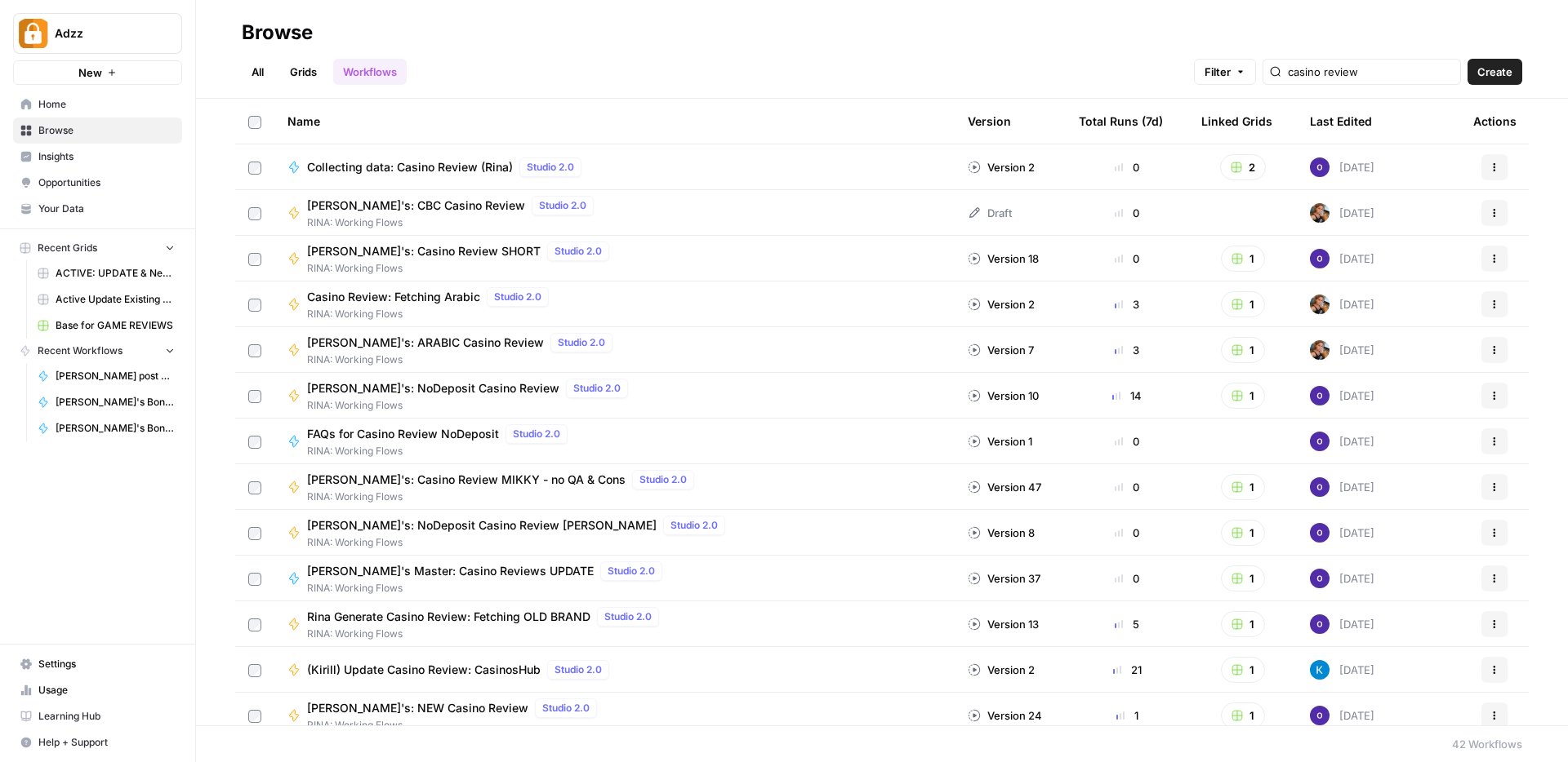
click at [757, 216] on div "Rina's: CBC Casino Review Studio 2.0 RINA: Working Flows" at bounding box center [614, 213] width 654 height 34
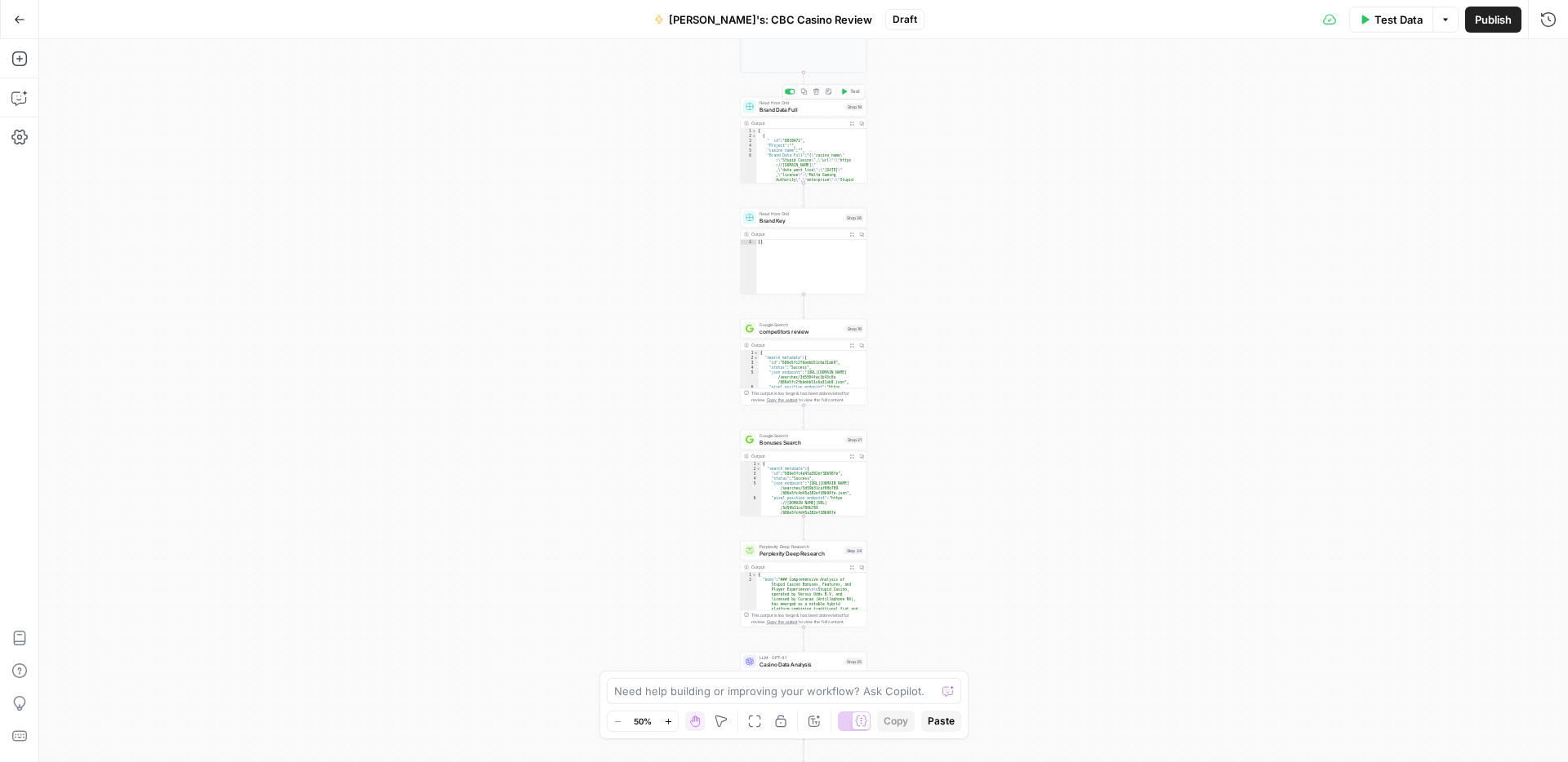
click at [796, 107] on span "Brand Data Full" at bounding box center [801, 109] width 83 height 8
type input "EXISTING Brand Data"
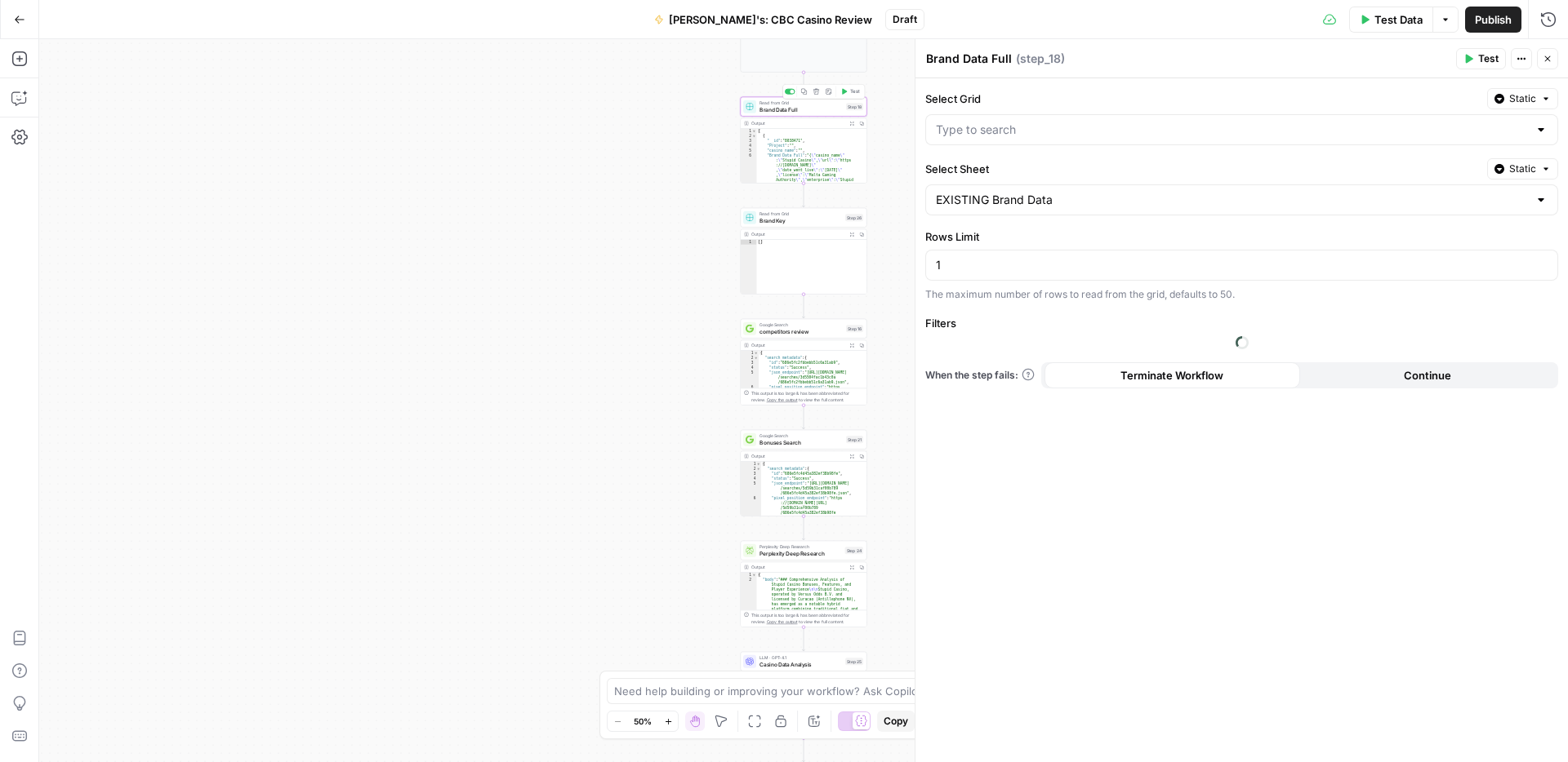
type input "ACTIVE: UPDATE & New Casino Reviews"
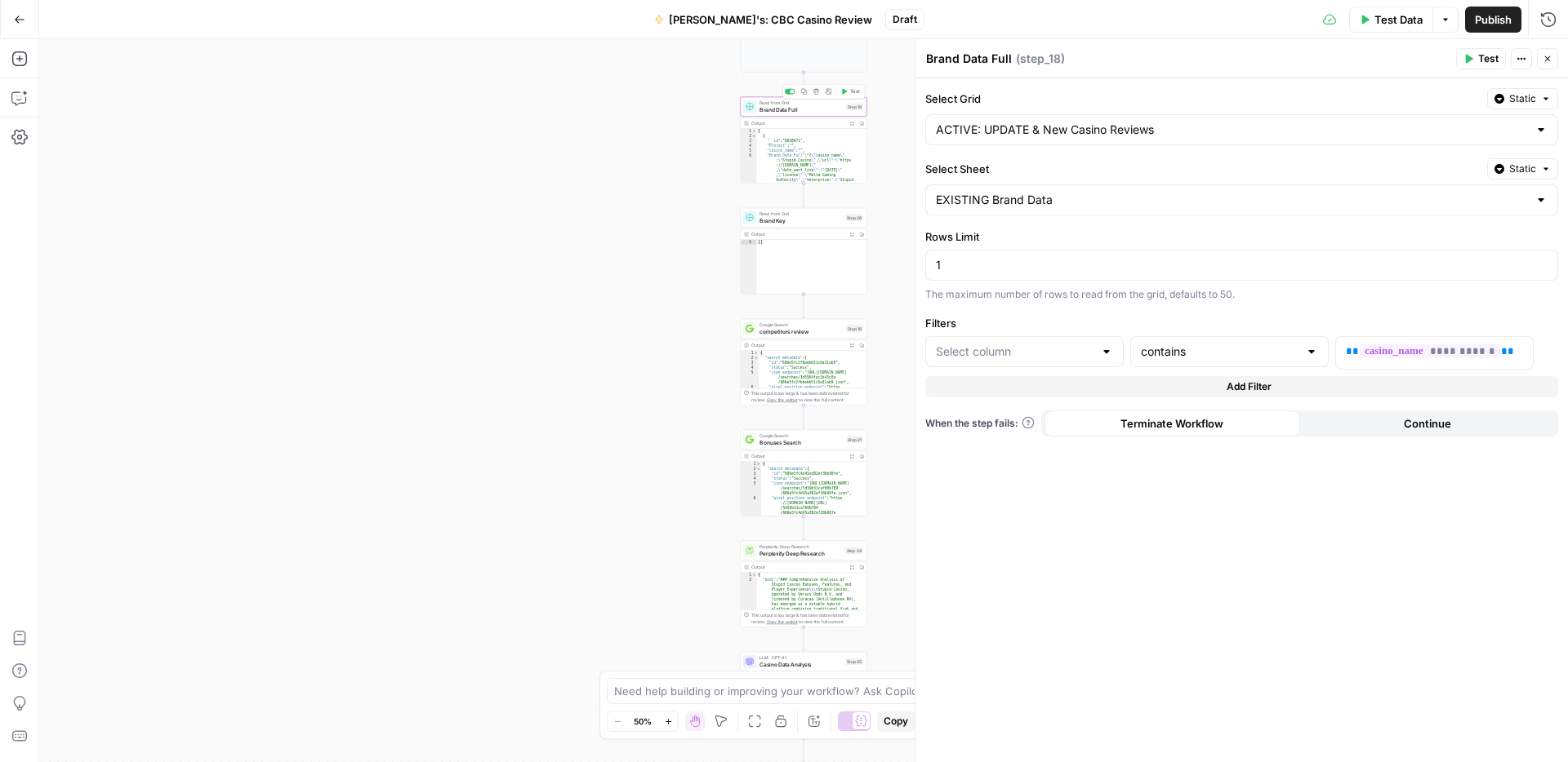
type input "casino_name"
click at [797, 223] on span "Brand Key" at bounding box center [801, 220] width 83 height 8
type input "Brand Kit"
click at [802, 330] on span "competitors review" at bounding box center [801, 331] width 83 height 8
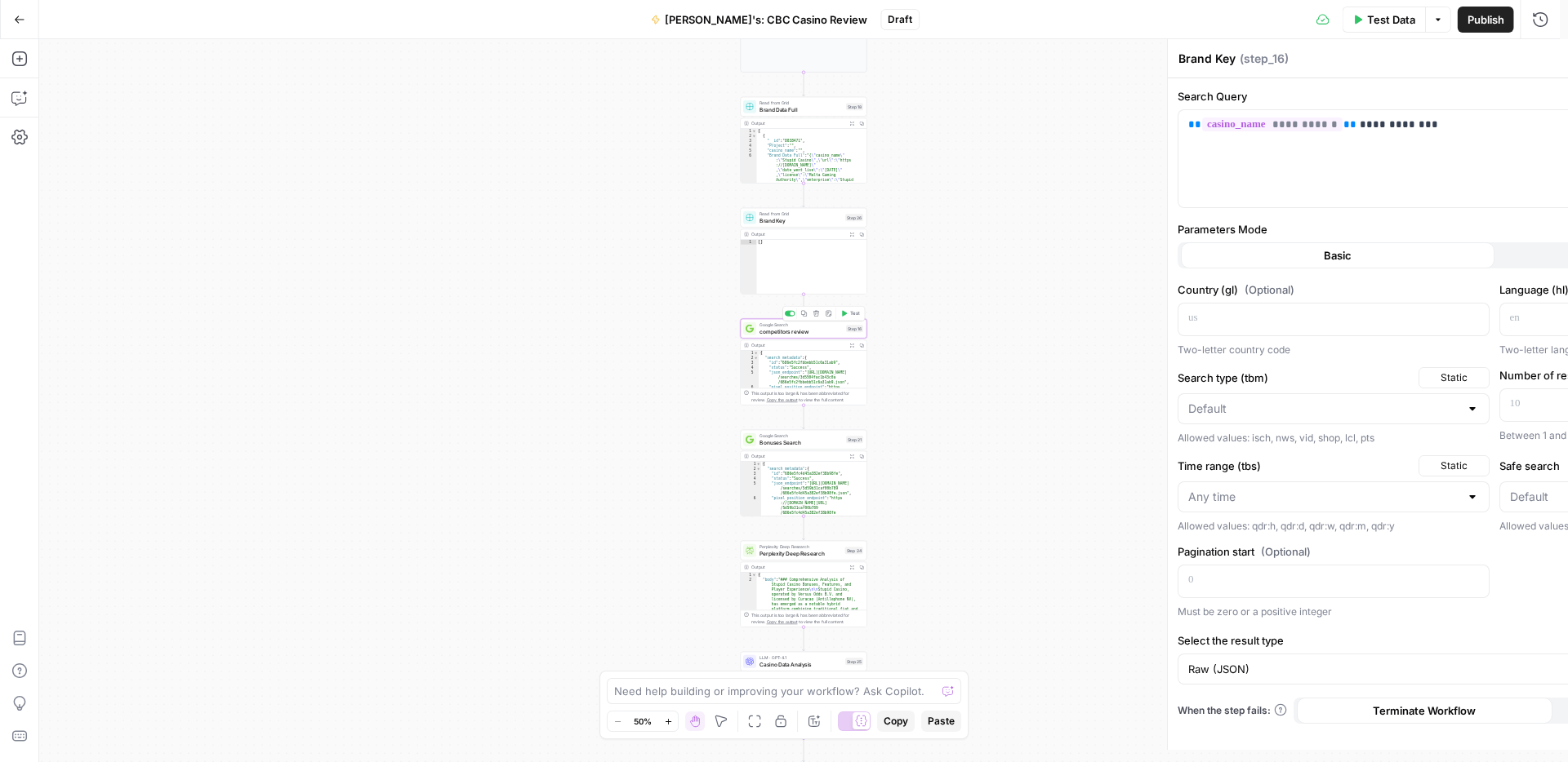
type textarea "competitors review"
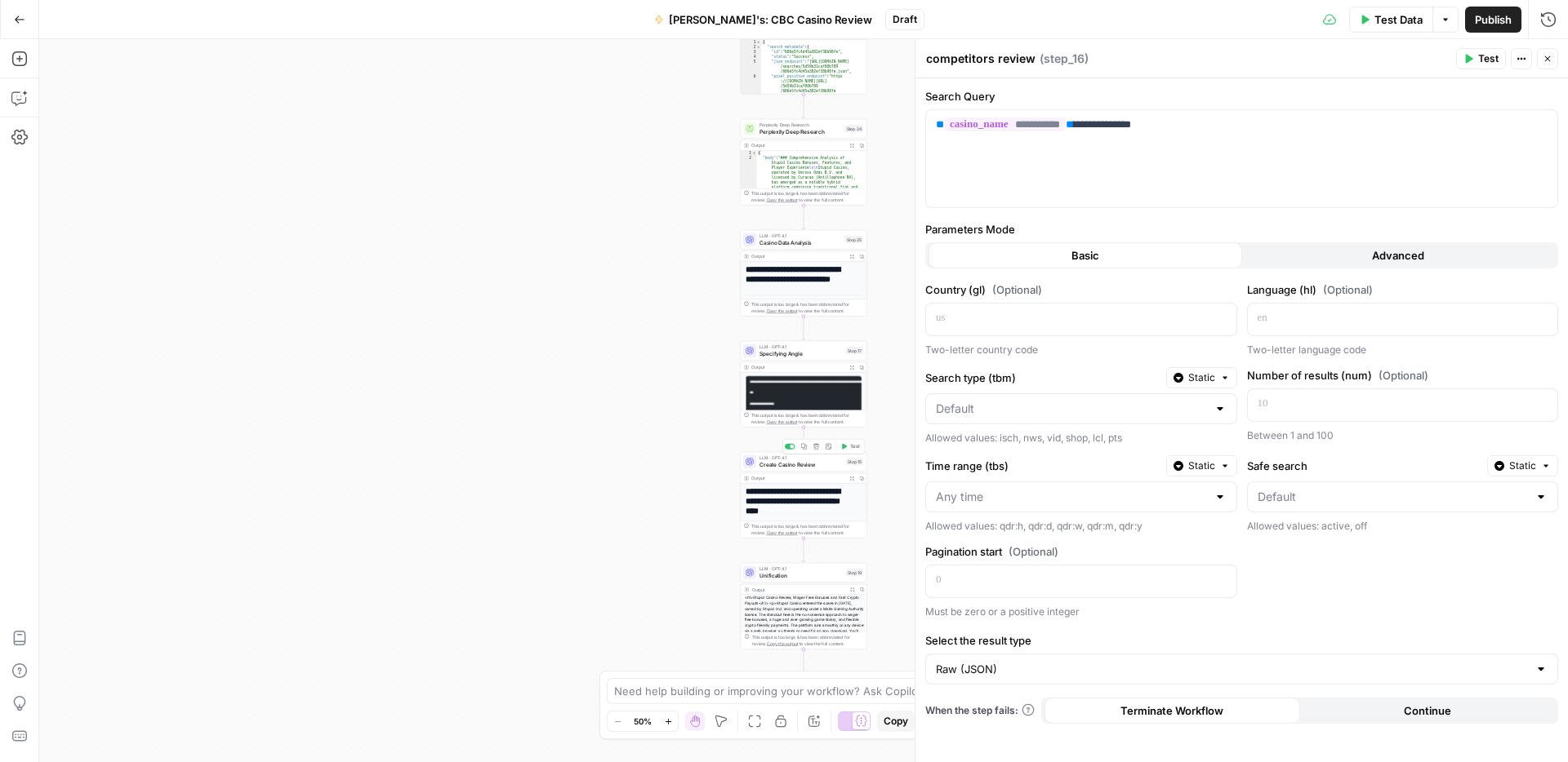
click at [792, 465] on span "Create Casino Review" at bounding box center [801, 464] width 83 height 8
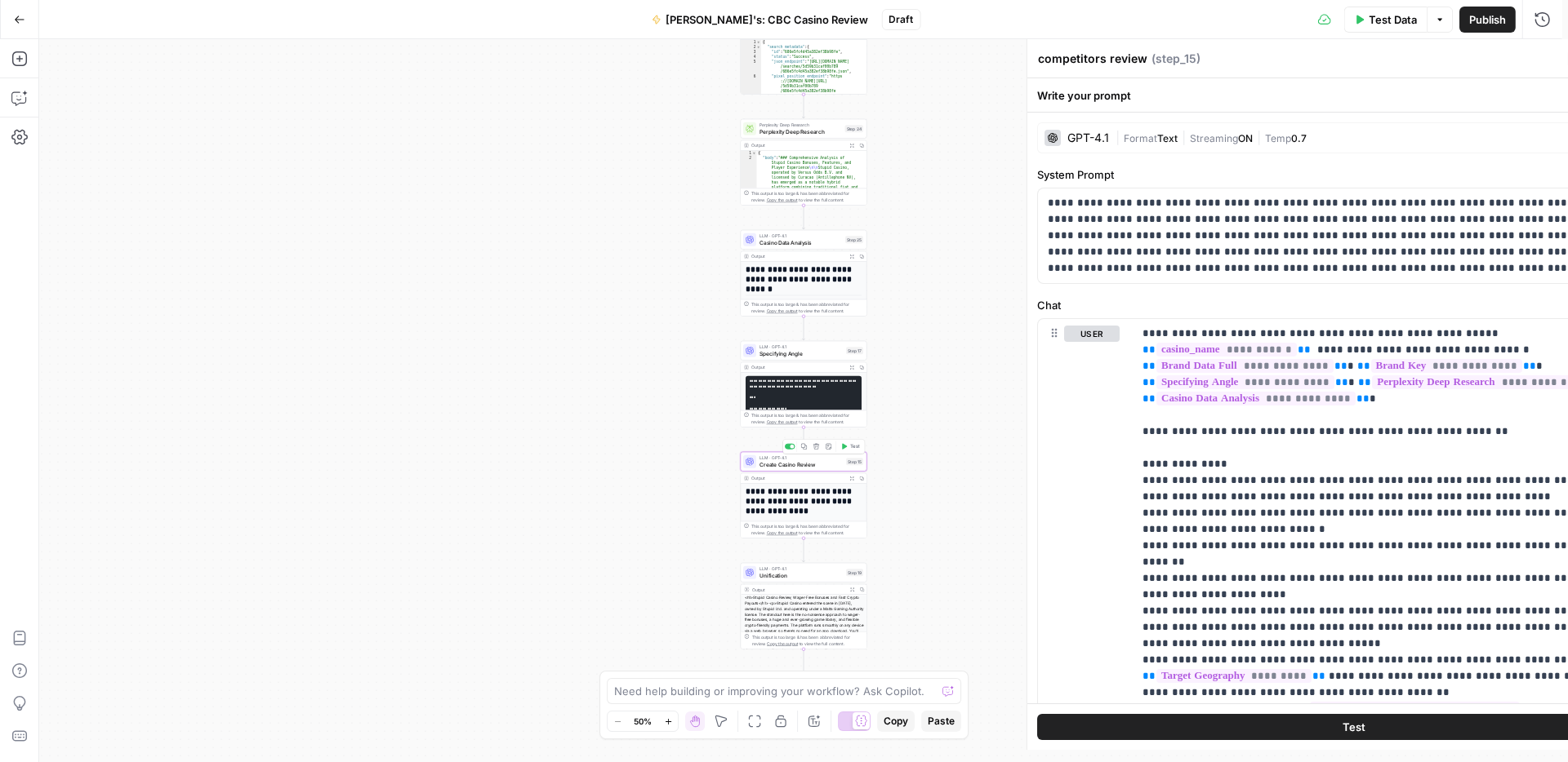
type textarea "Create Casino Review"
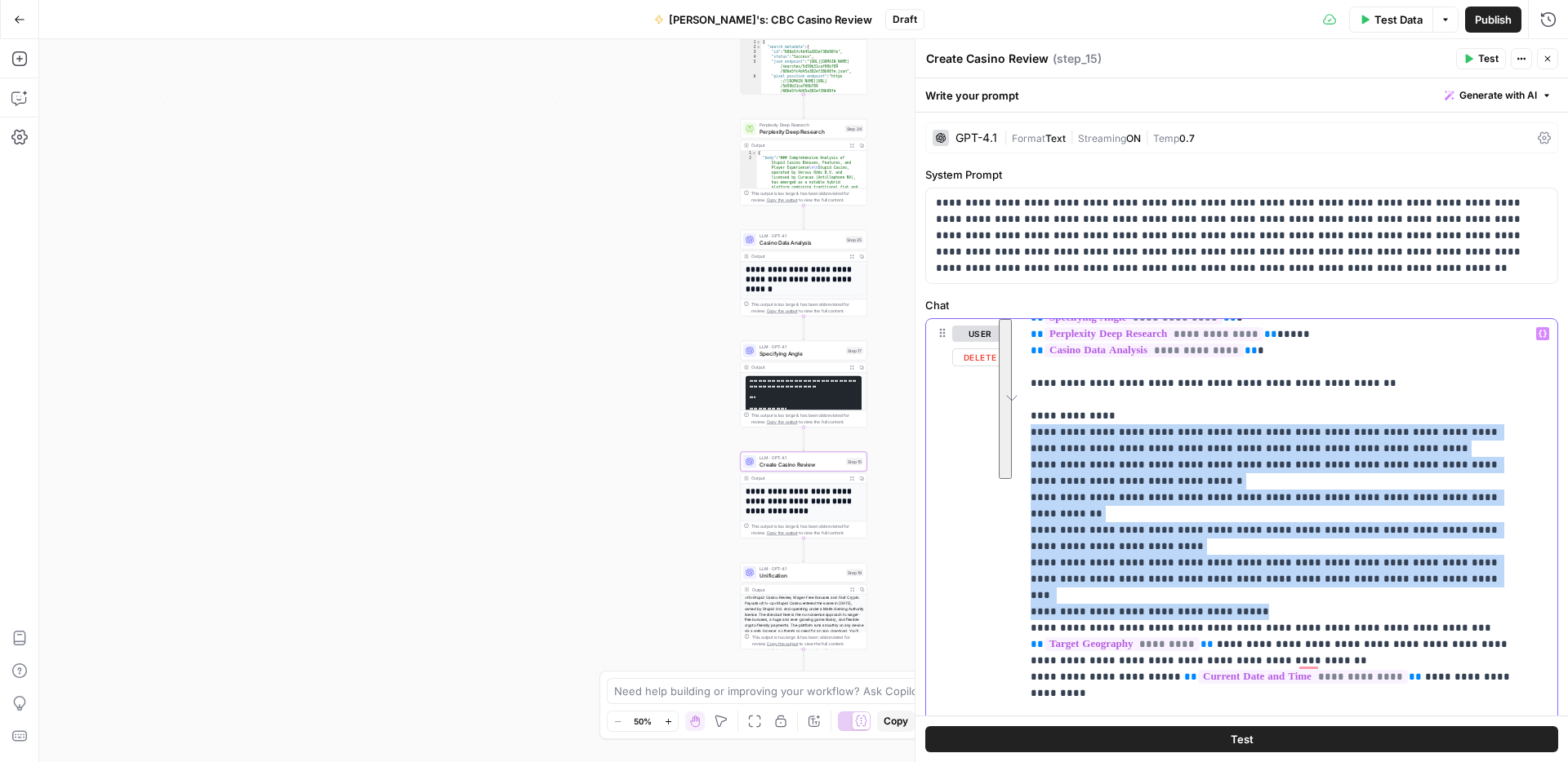
scroll to position [64, 0]
drag, startPoint x: 1027, startPoint y: 417, endPoint x: 1238, endPoint y: 559, distance: 254.3
click at [1238, 559] on div "**********" at bounding box center [1282, 652] width 524 height 665
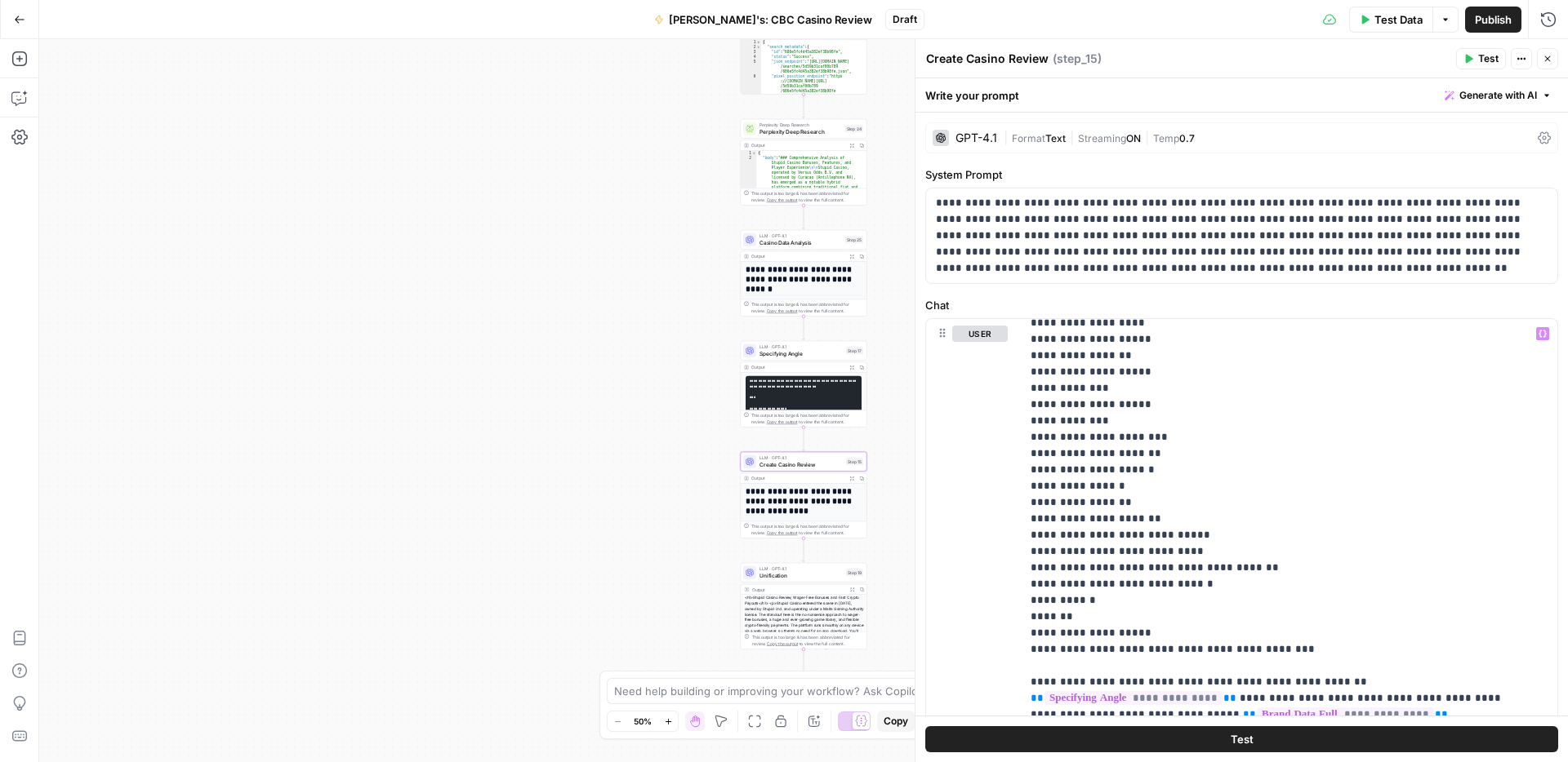
scroll to position [601, 0]
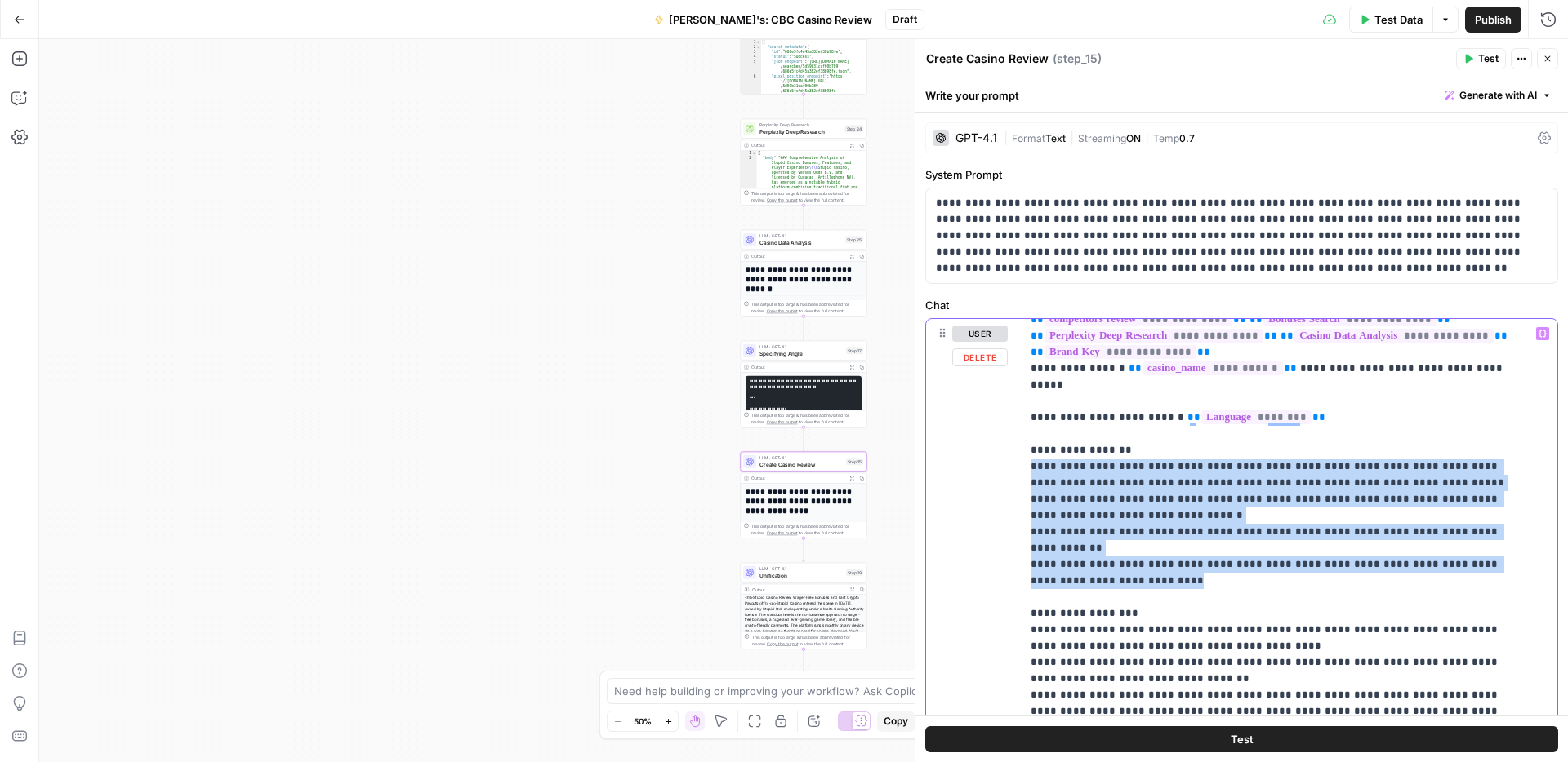
drag, startPoint x: 1094, startPoint y: 518, endPoint x: 1028, endPoint y: 417, distance: 120.7
click at [1028, 417] on div "**********" at bounding box center [1282, 652] width 524 height 665
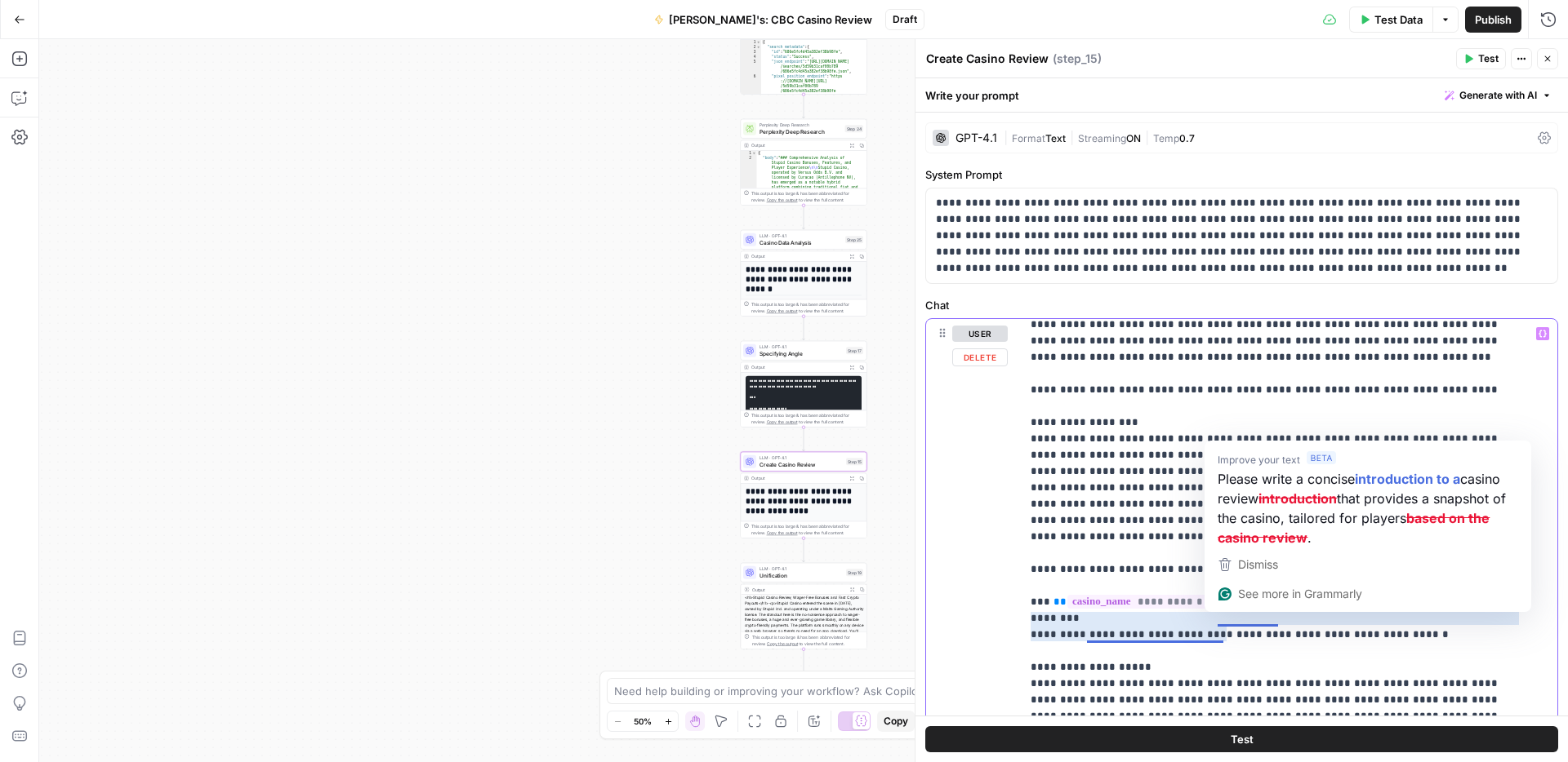
scroll to position [1129, 0]
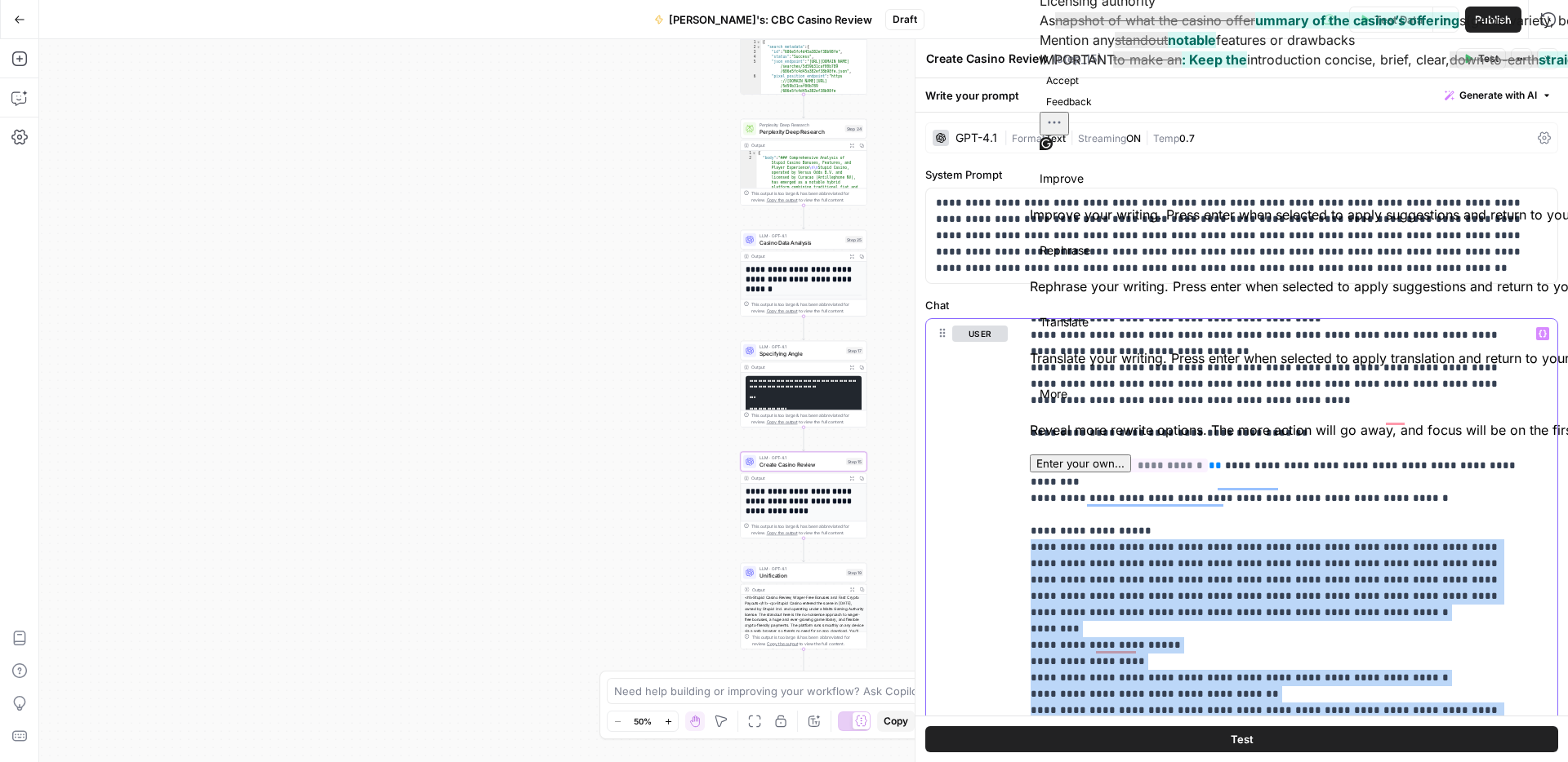
drag, startPoint x: 1494, startPoint y: 650, endPoint x: 1026, endPoint y: 485, distance: 496.2
click at [1026, 485] on div "**********" at bounding box center [1241, 420] width 652 height 684
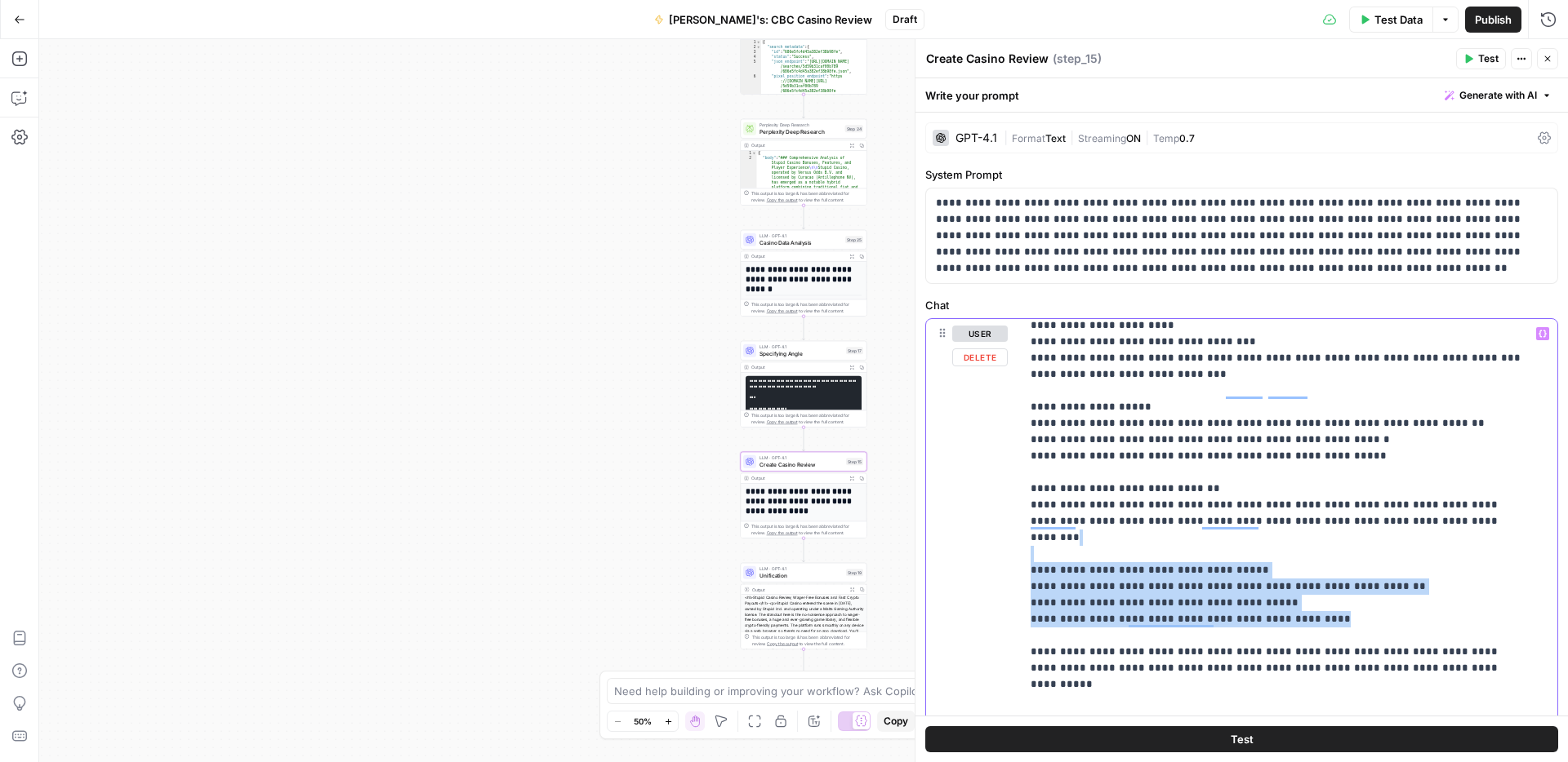
drag, startPoint x: 1316, startPoint y: 491, endPoint x: 1021, endPoint y: 420, distance: 303.4
click at [1021, 420] on div "**********" at bounding box center [1282, 652] width 524 height 665
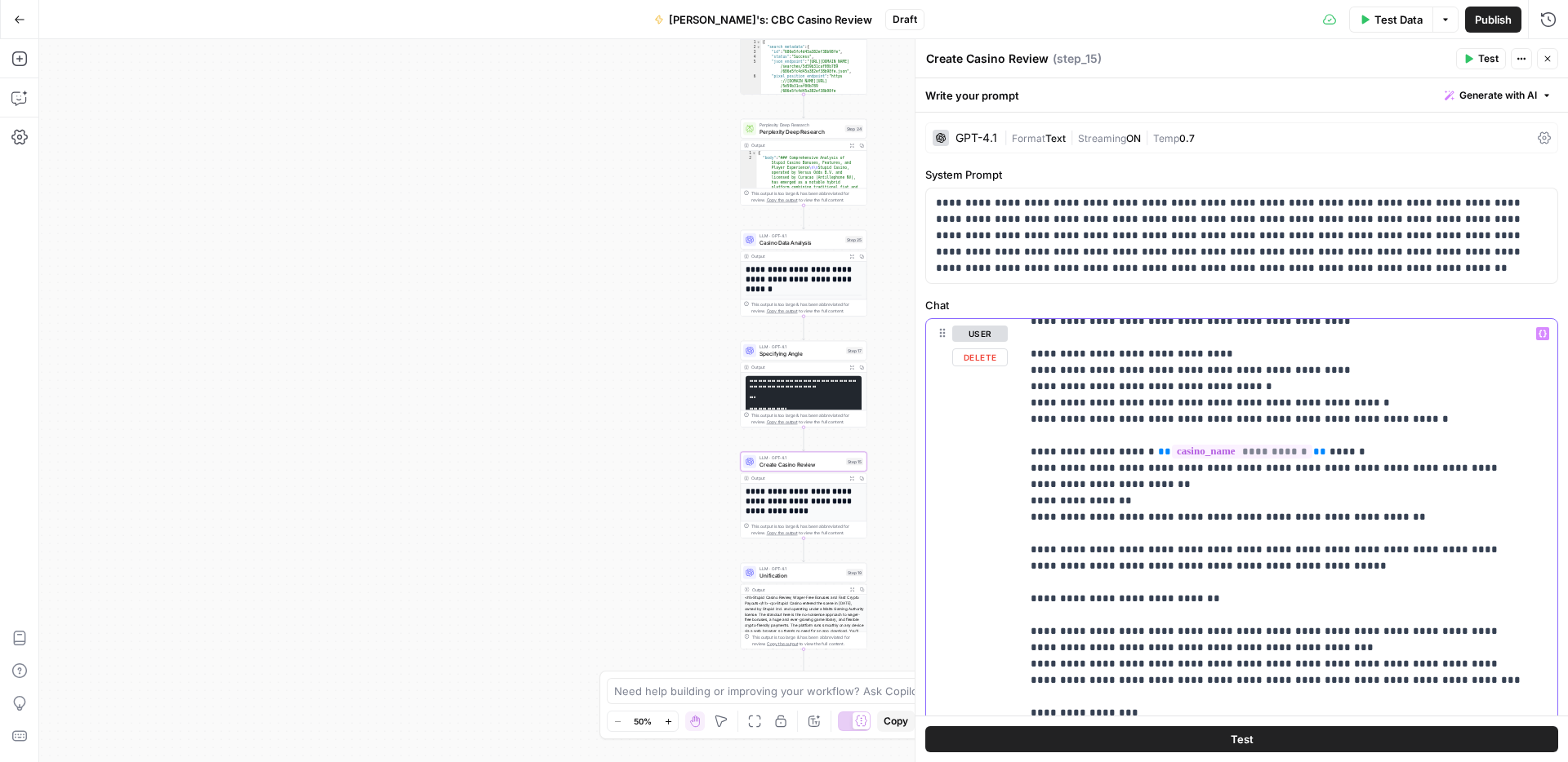
scroll to position [1469, 0]
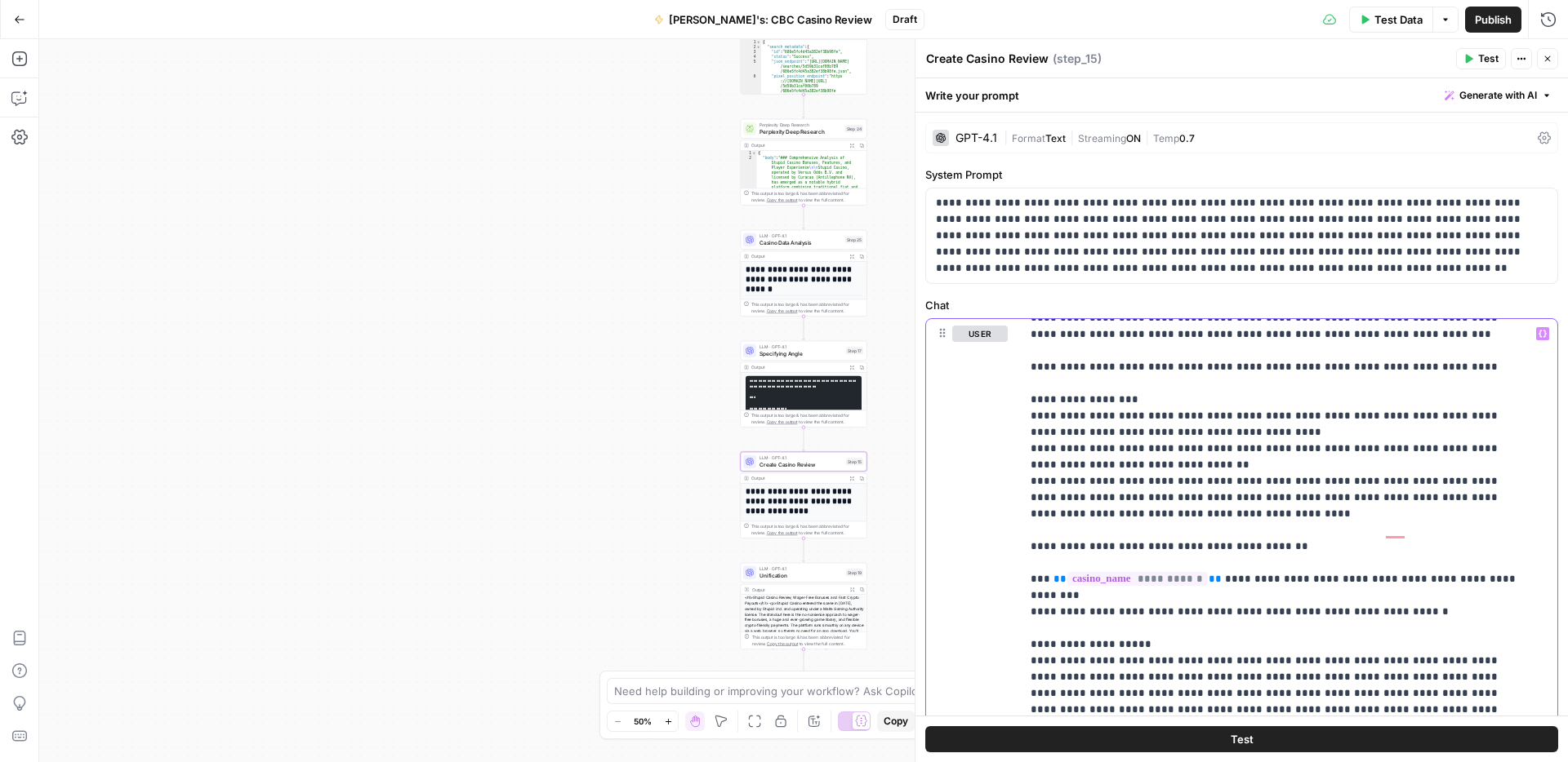
click at [1021, 677] on div "**********" at bounding box center [1241, 420] width 652 height 684
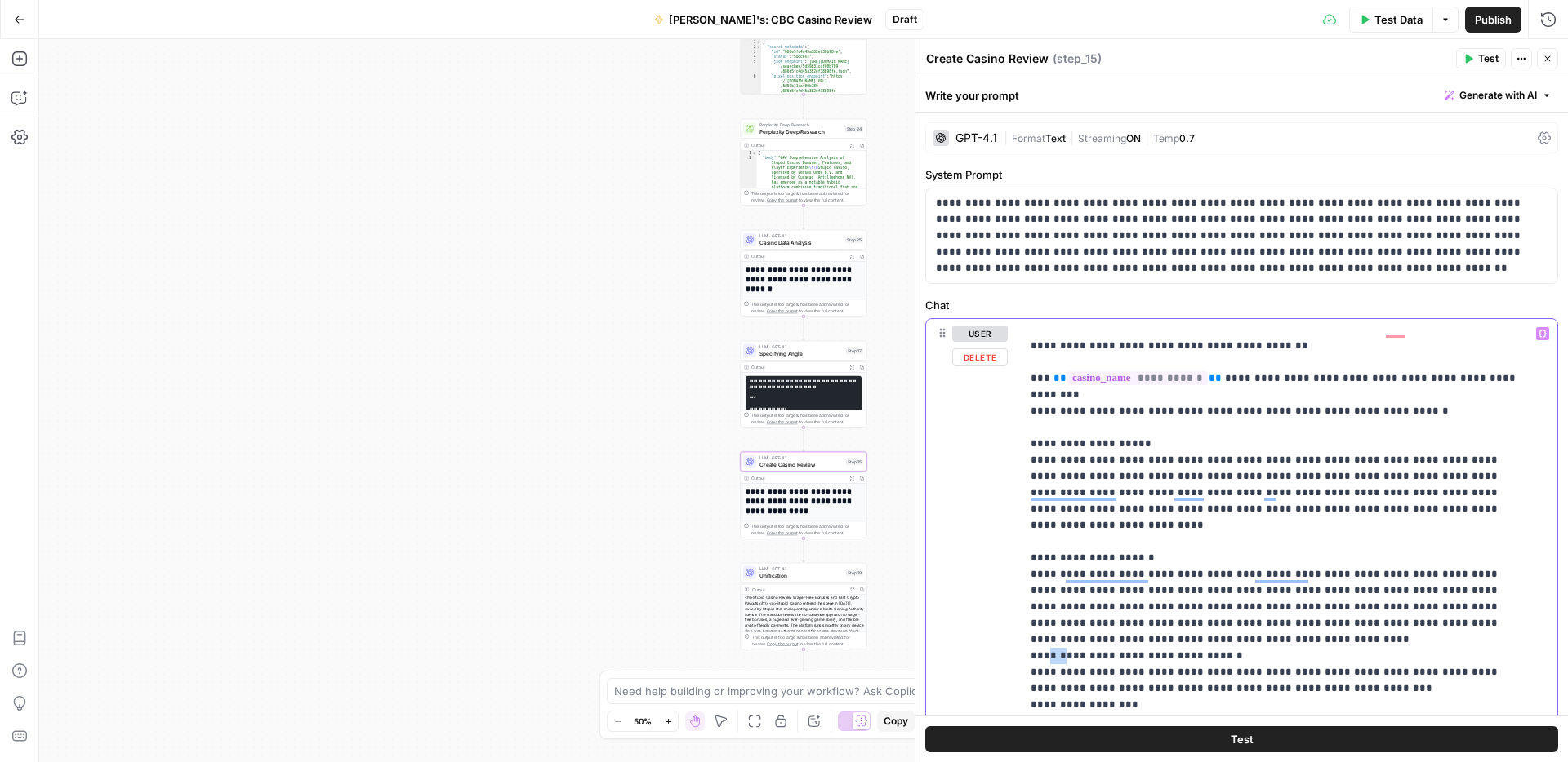
drag, startPoint x: 1069, startPoint y: 559, endPoint x: 1048, endPoint y: 555, distance: 21.4
click at [1048, 555] on p "**********" at bounding box center [1276, 680] width 492 height 3395
click at [1538, 336] on icon "button" at bounding box center [1542, 333] width 8 height 8
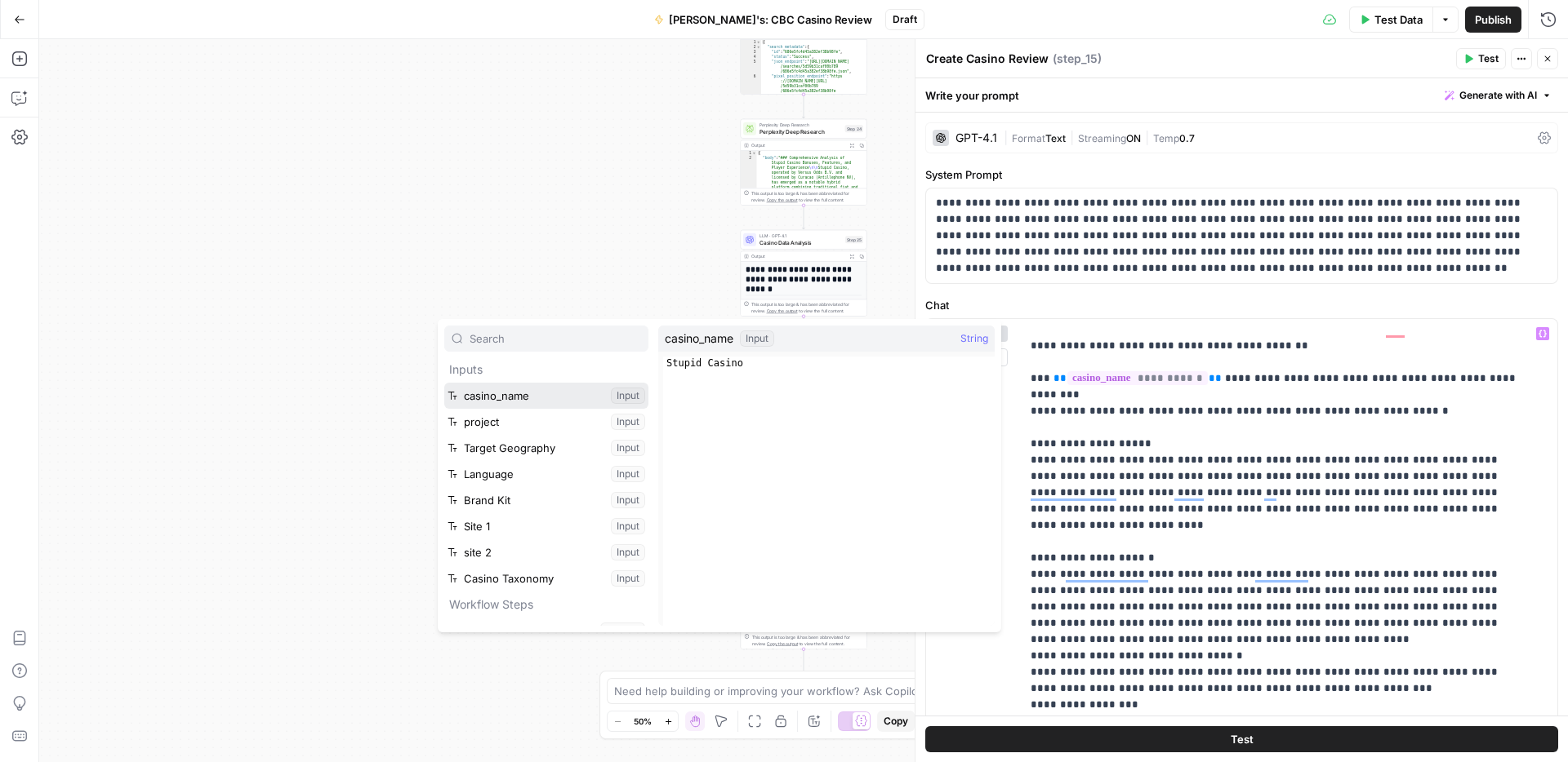
click at [486, 397] on button "Select variable casino_name" at bounding box center [546, 396] width 204 height 26
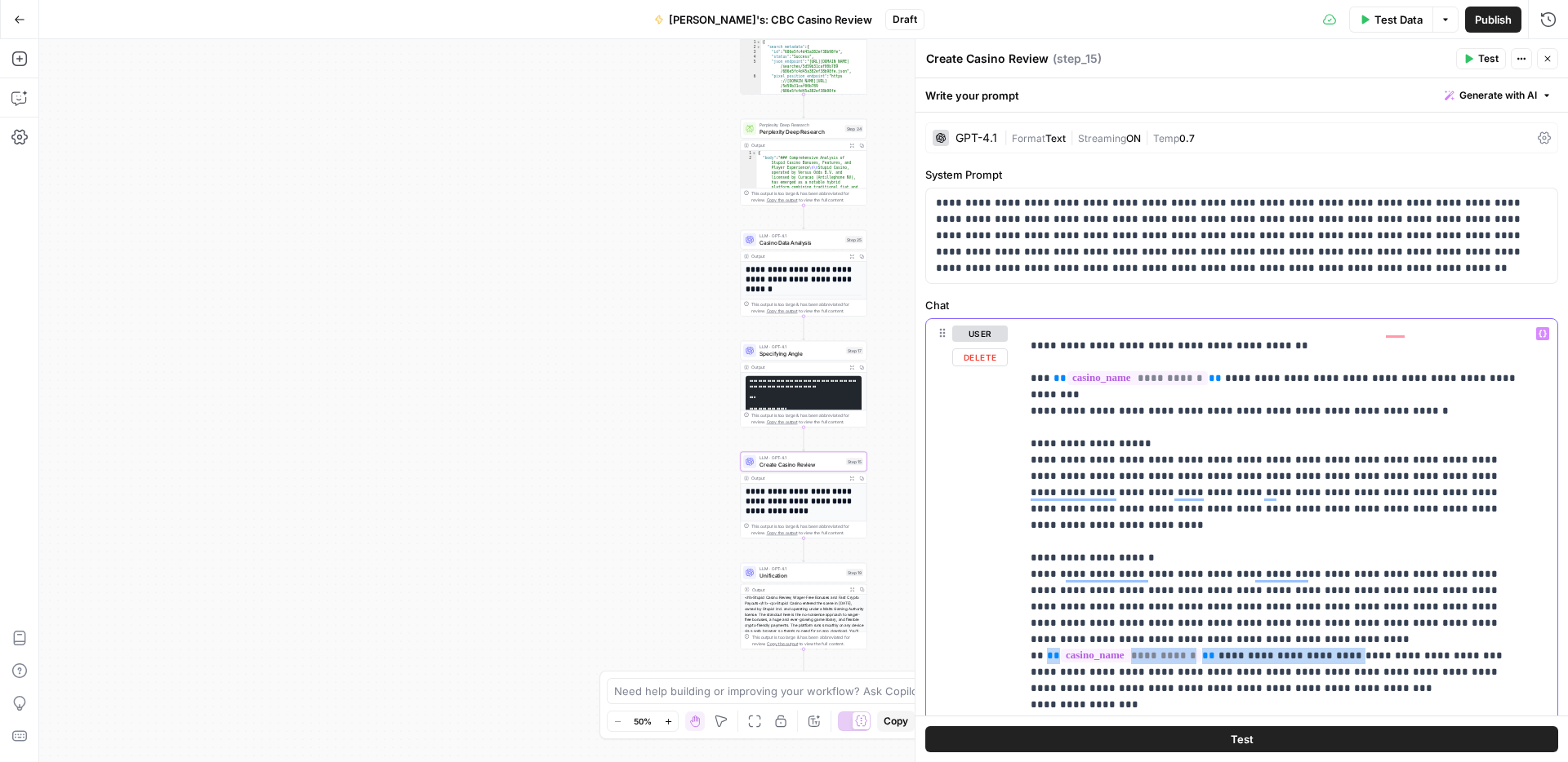
click at [1048, 651] on span "**" at bounding box center [1054, 656] width 13 height 10
copy p "**********"
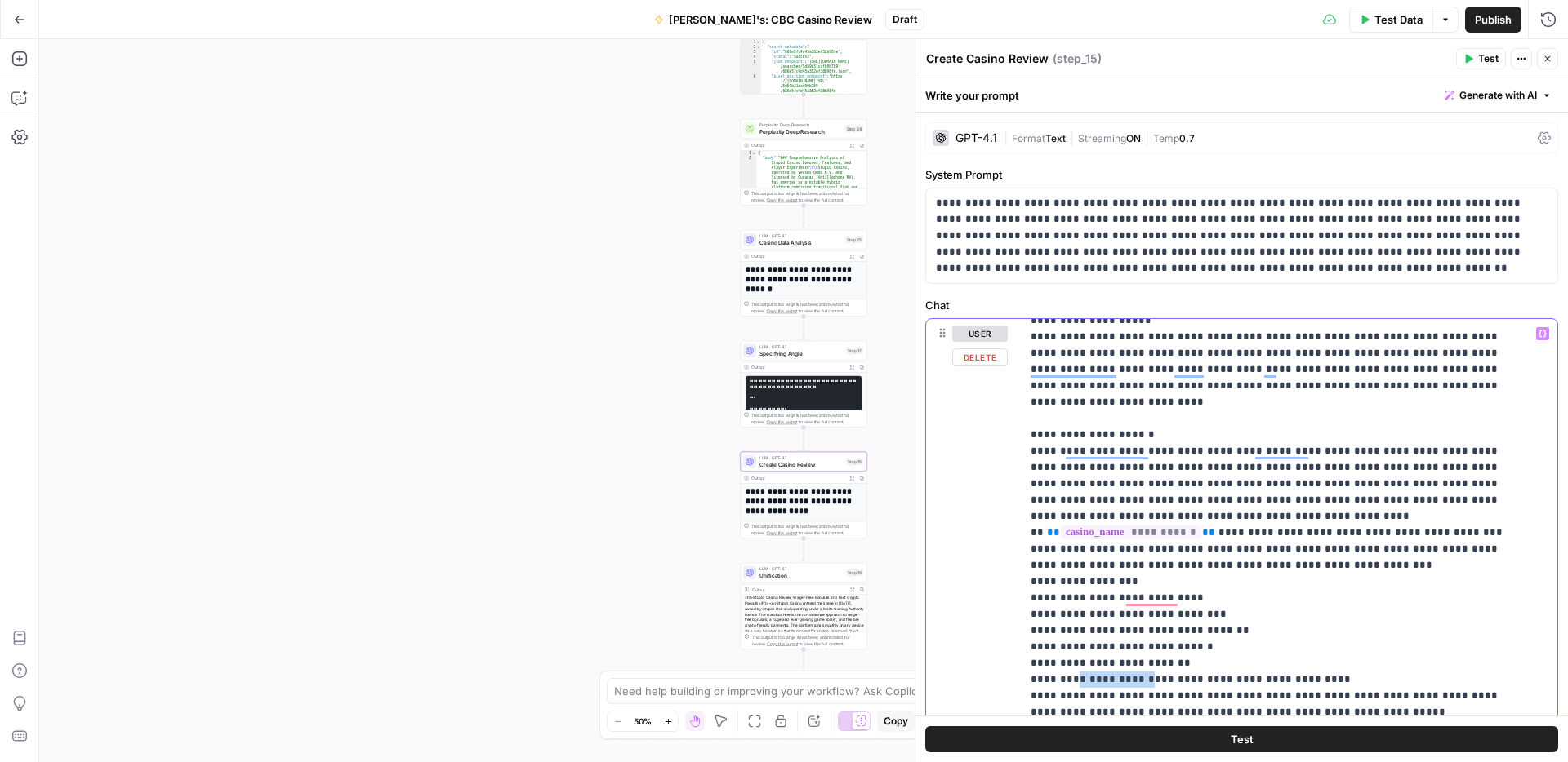
drag, startPoint x: 1077, startPoint y: 581, endPoint x: 1151, endPoint y: 577, distance: 74.1
click at [1151, 577] on p "**********" at bounding box center [1276, 558] width 492 height 3395
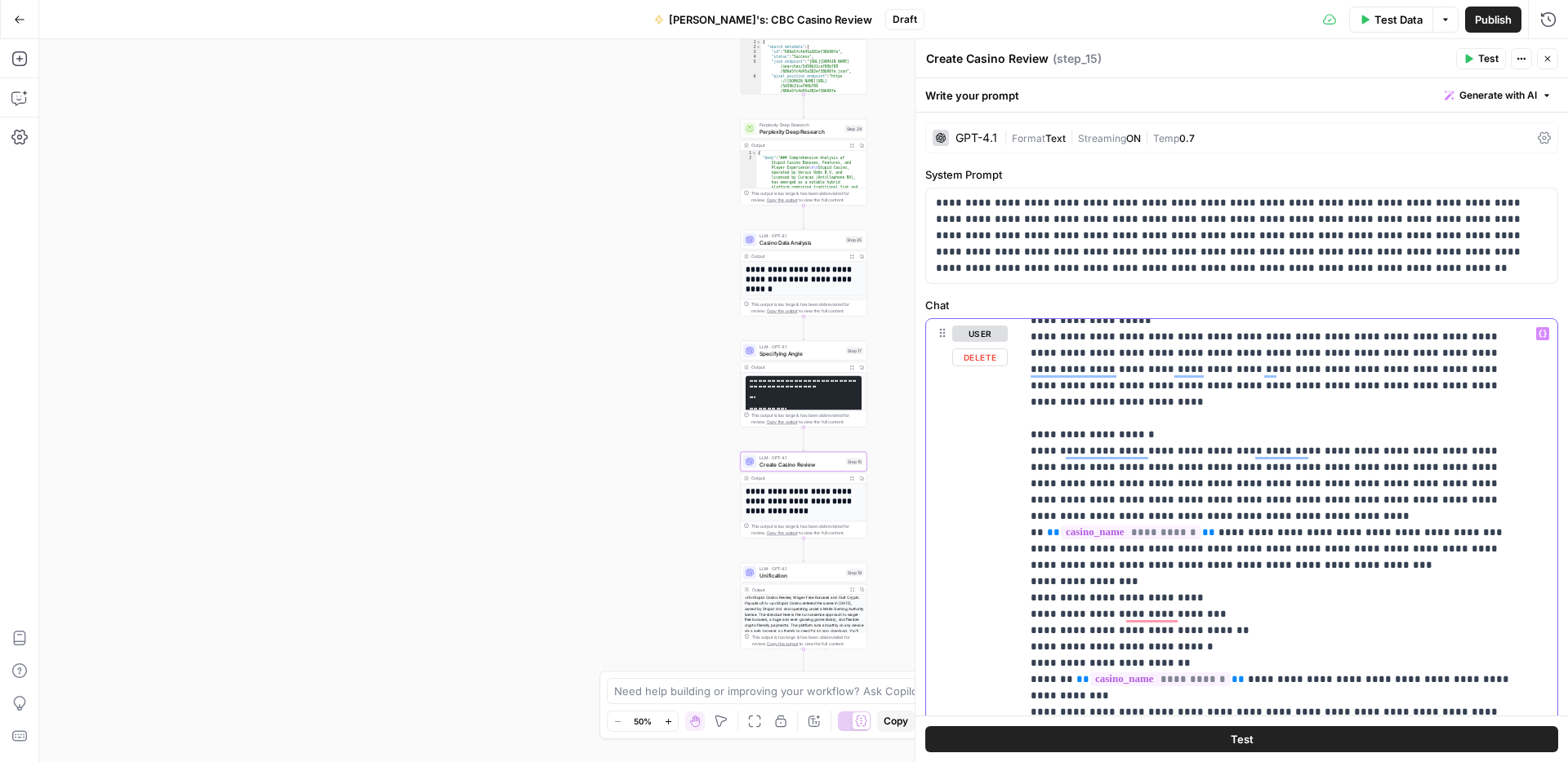
drag, startPoint x: 1145, startPoint y: 646, endPoint x: 1205, endPoint y: 643, distance: 60.1
click at [1205, 643] on p "**********" at bounding box center [1276, 566] width 492 height 3412
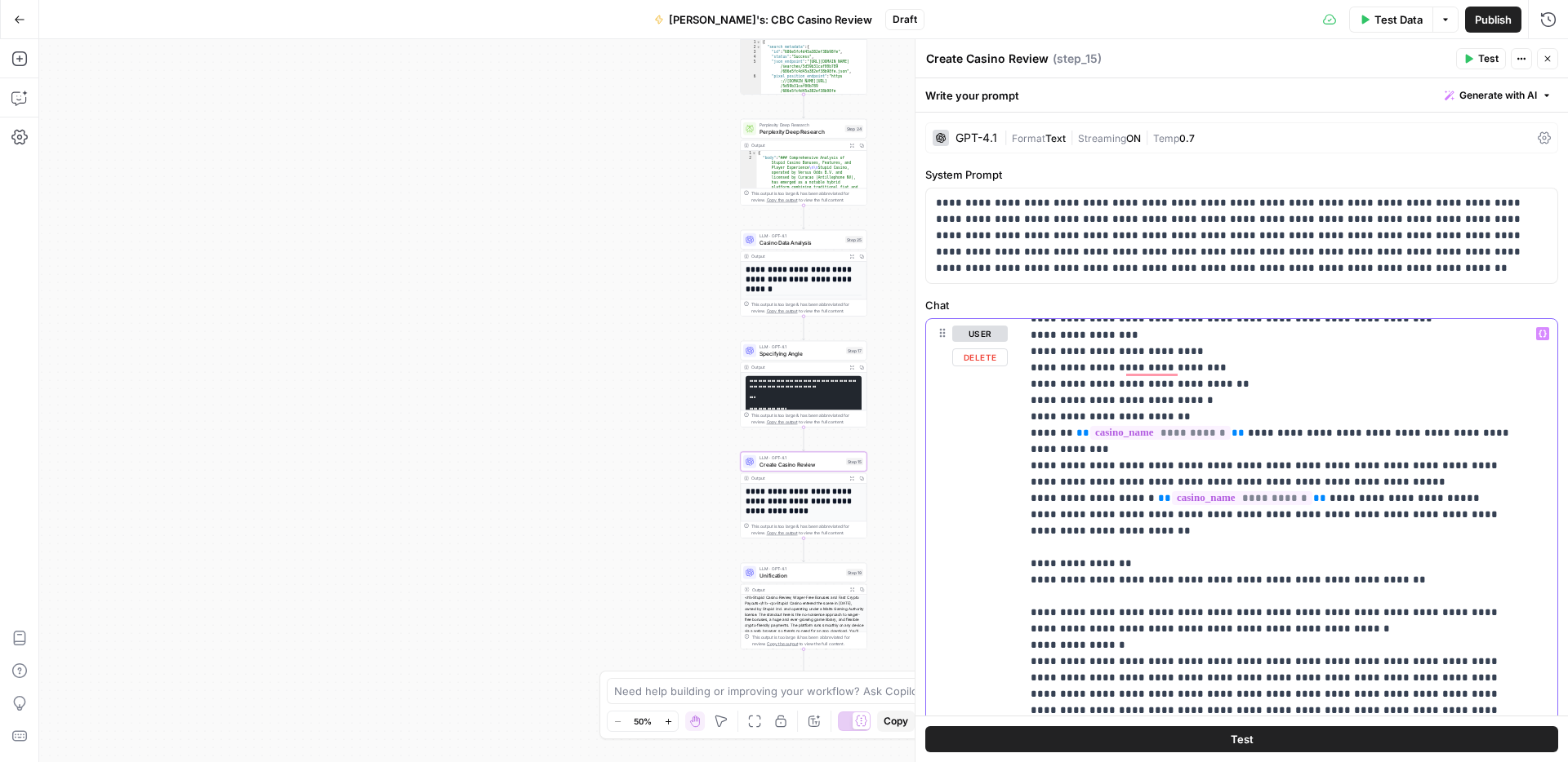
scroll to position [1716, 0]
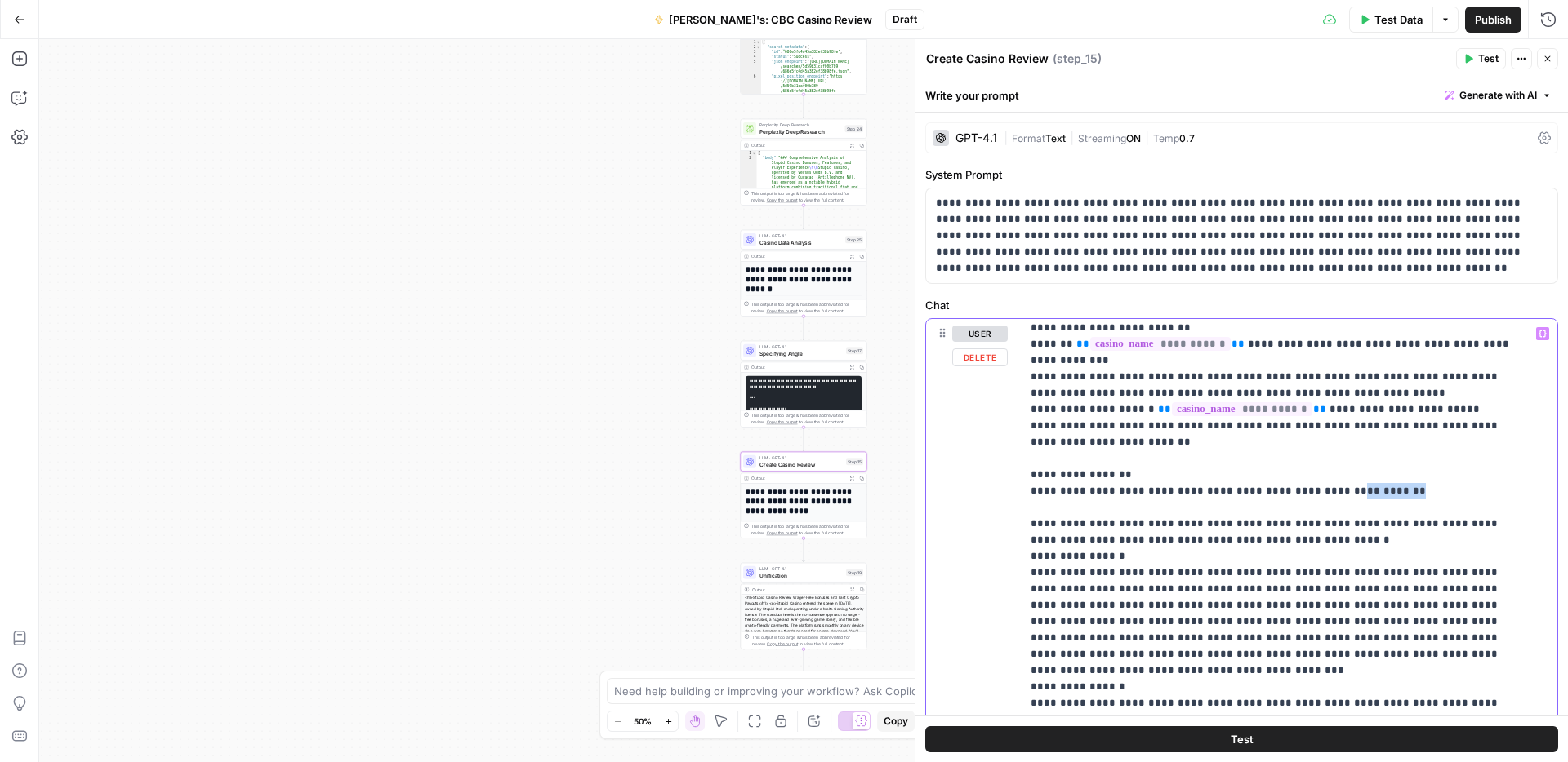
drag, startPoint x: 1304, startPoint y: 395, endPoint x: 1380, endPoint y: 395, distance: 76.0
click at [1380, 395] on p "**********" at bounding box center [1276, 231] width 492 height 3412
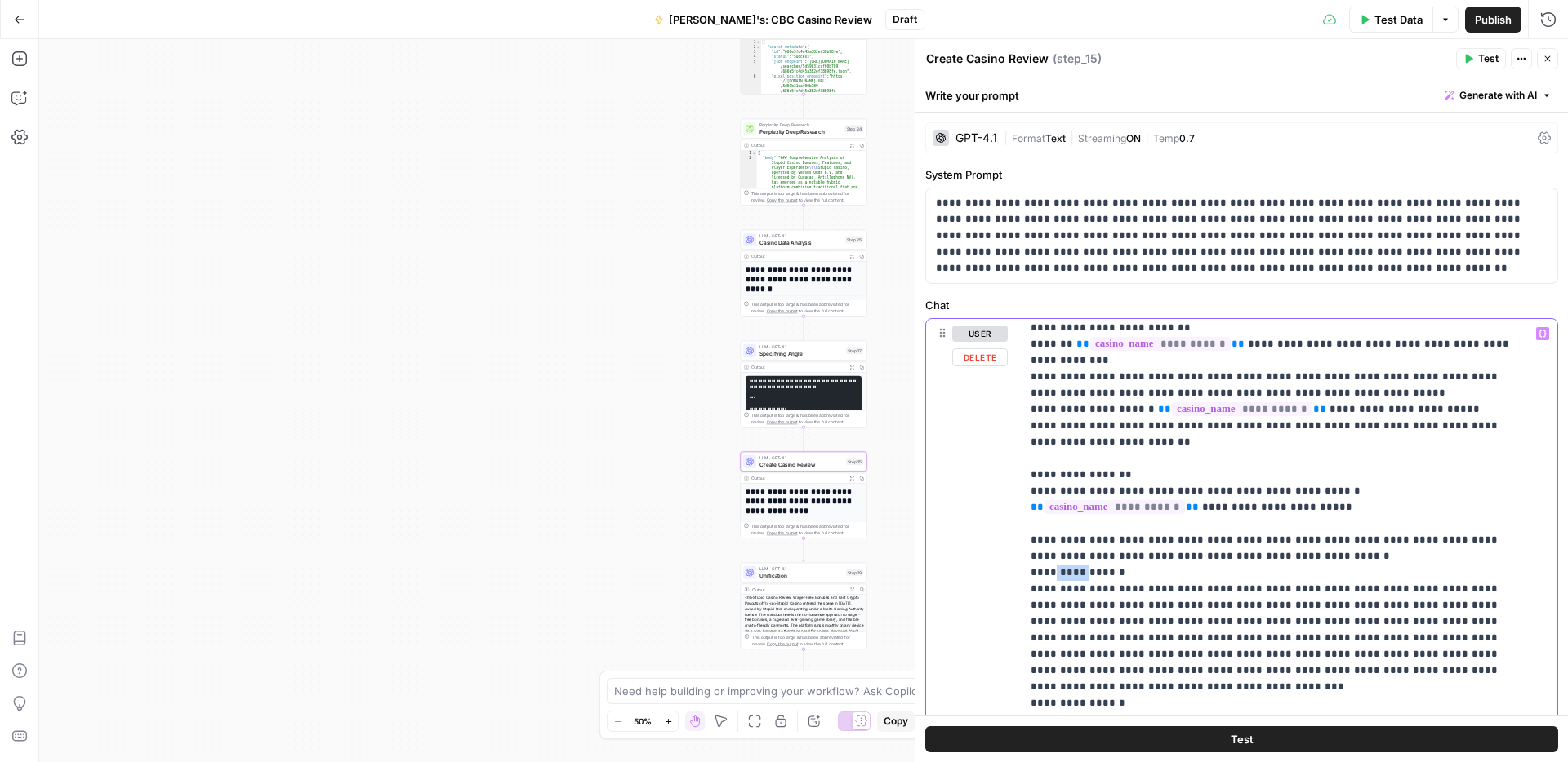
drag, startPoint x: 1052, startPoint y: 474, endPoint x: 1086, endPoint y: 470, distance: 34.2
click at [1086, 470] on p "**********" at bounding box center [1276, 238] width 492 height 3428
drag, startPoint x: 1051, startPoint y: 686, endPoint x: 1078, endPoint y: 682, distance: 27.3
click at [1078, 682] on p "**********" at bounding box center [1276, 238] width 492 height 3428
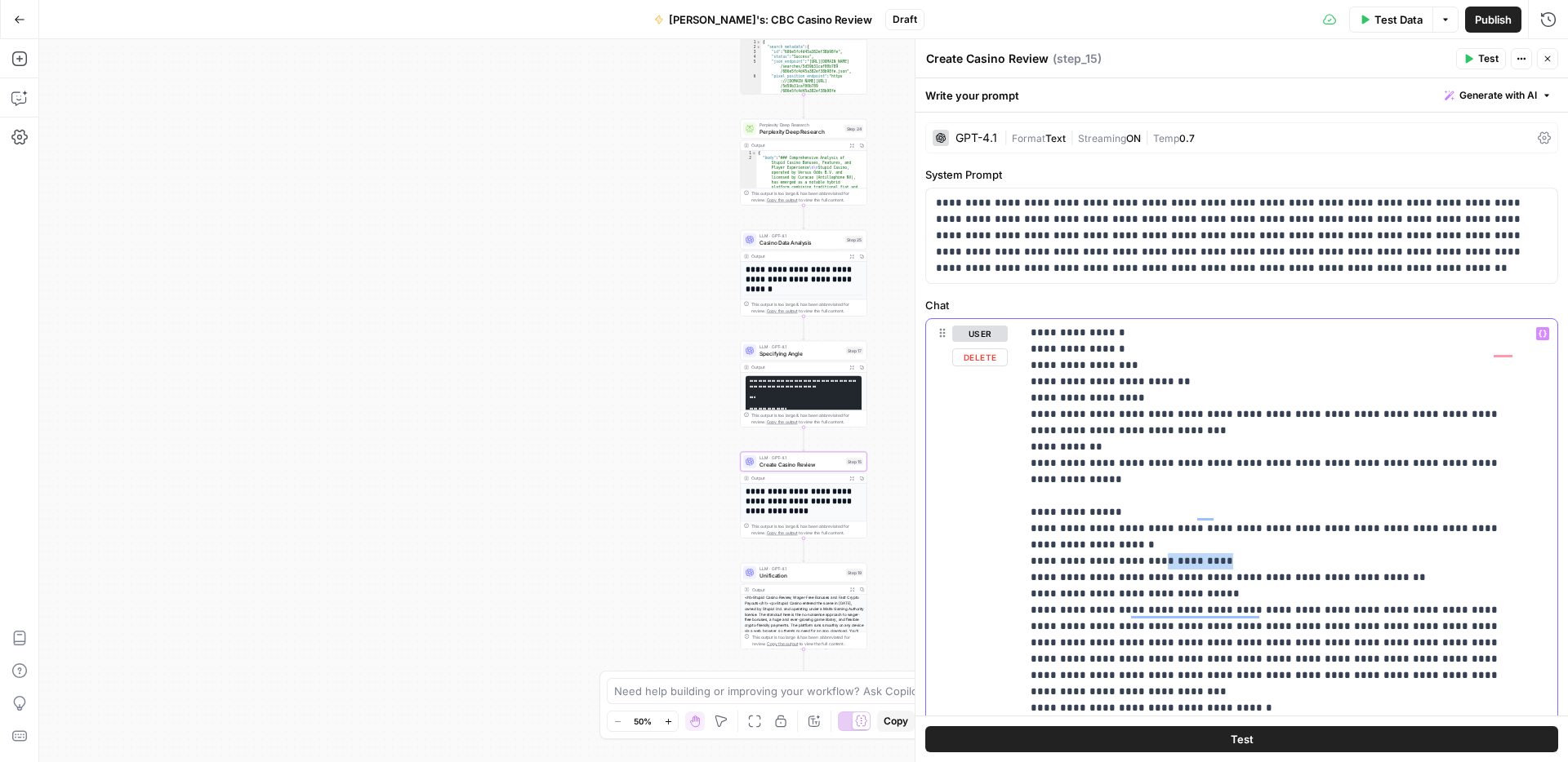
drag, startPoint x: 1146, startPoint y: 444, endPoint x: 1213, endPoint y: 441, distance: 67.1
drag, startPoint x: 1158, startPoint y: 481, endPoint x: 1224, endPoint y: 478, distance: 66.1
drag, startPoint x: 1181, startPoint y: 577, endPoint x: 1251, endPoint y: 576, distance: 70.0
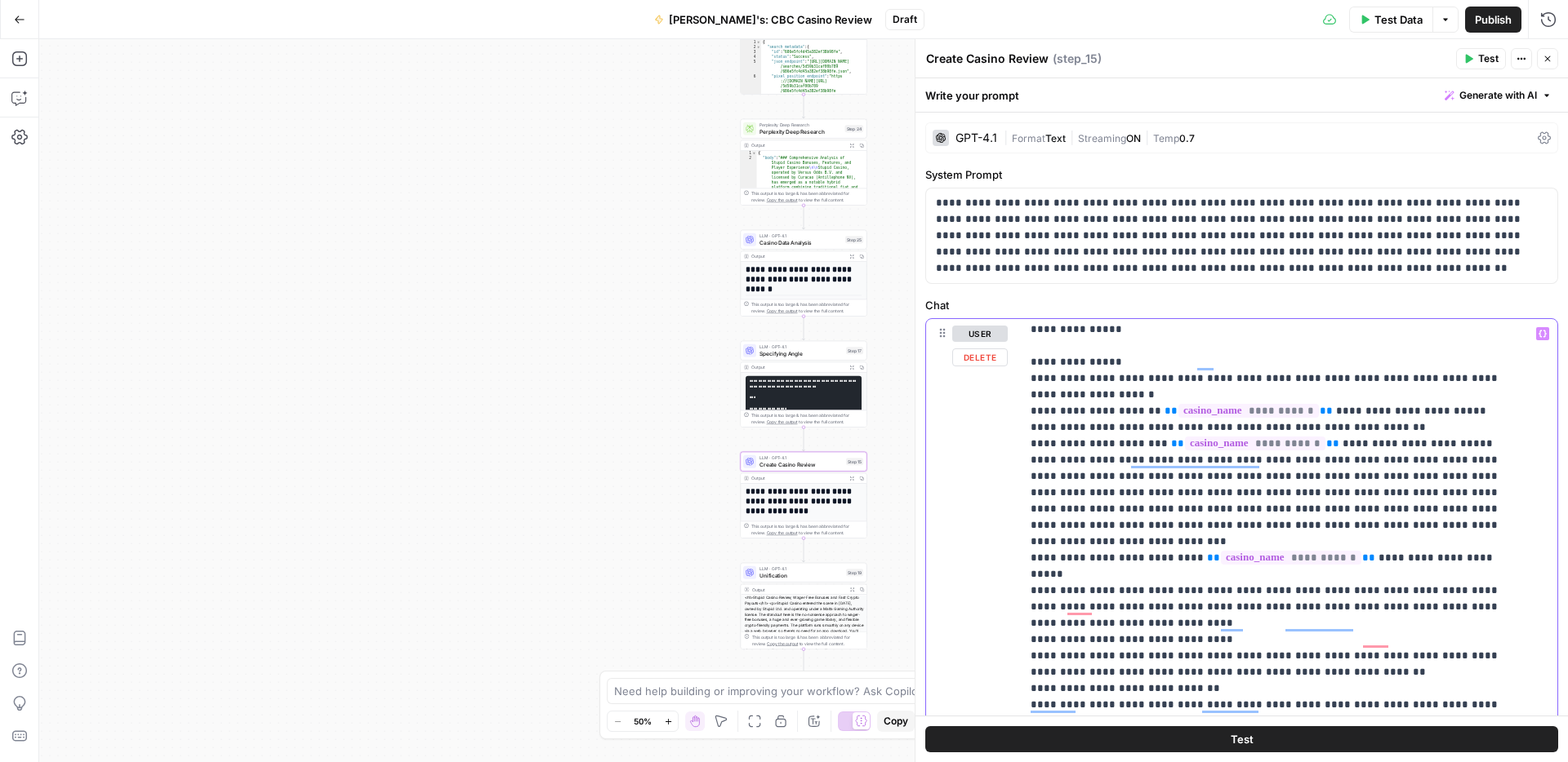
drag, startPoint x: 1113, startPoint y: 590, endPoint x: 1176, endPoint y: 589, distance: 63.0
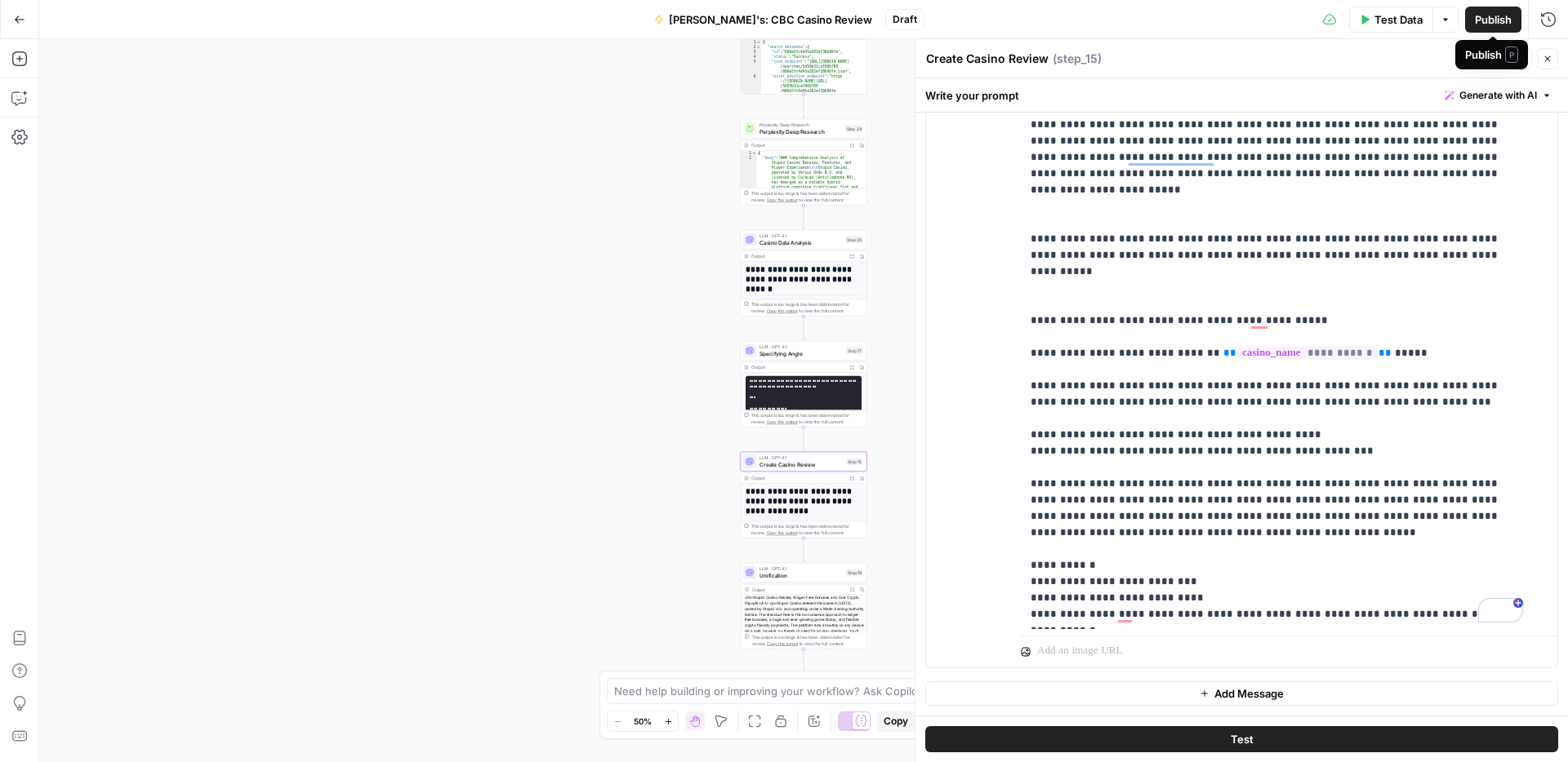
click at [1492, 16] on span "Publish" at bounding box center [1493, 19] width 37 height 16
click at [808, 576] on span "Unification" at bounding box center [801, 575] width 83 height 8
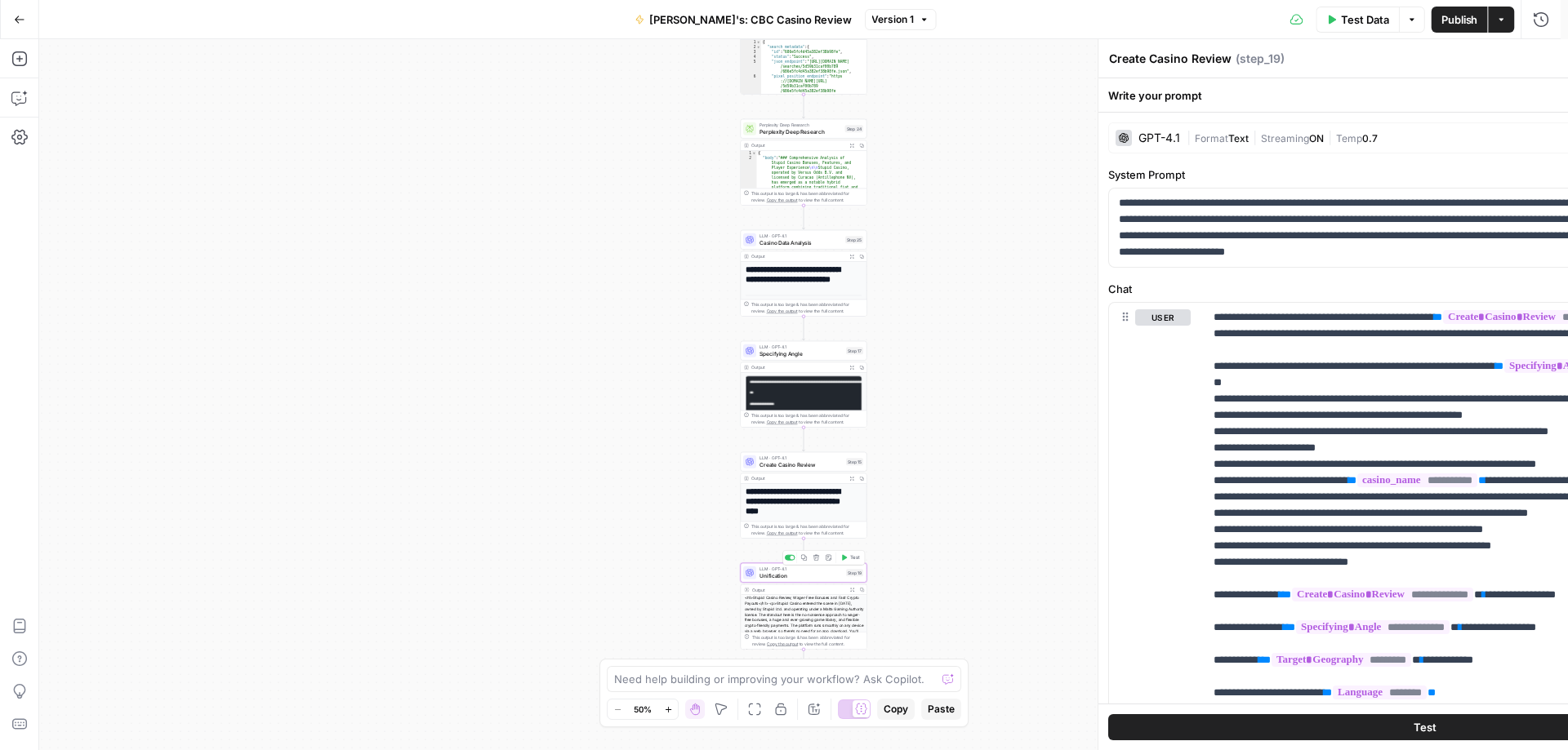
type textarea "Unification"
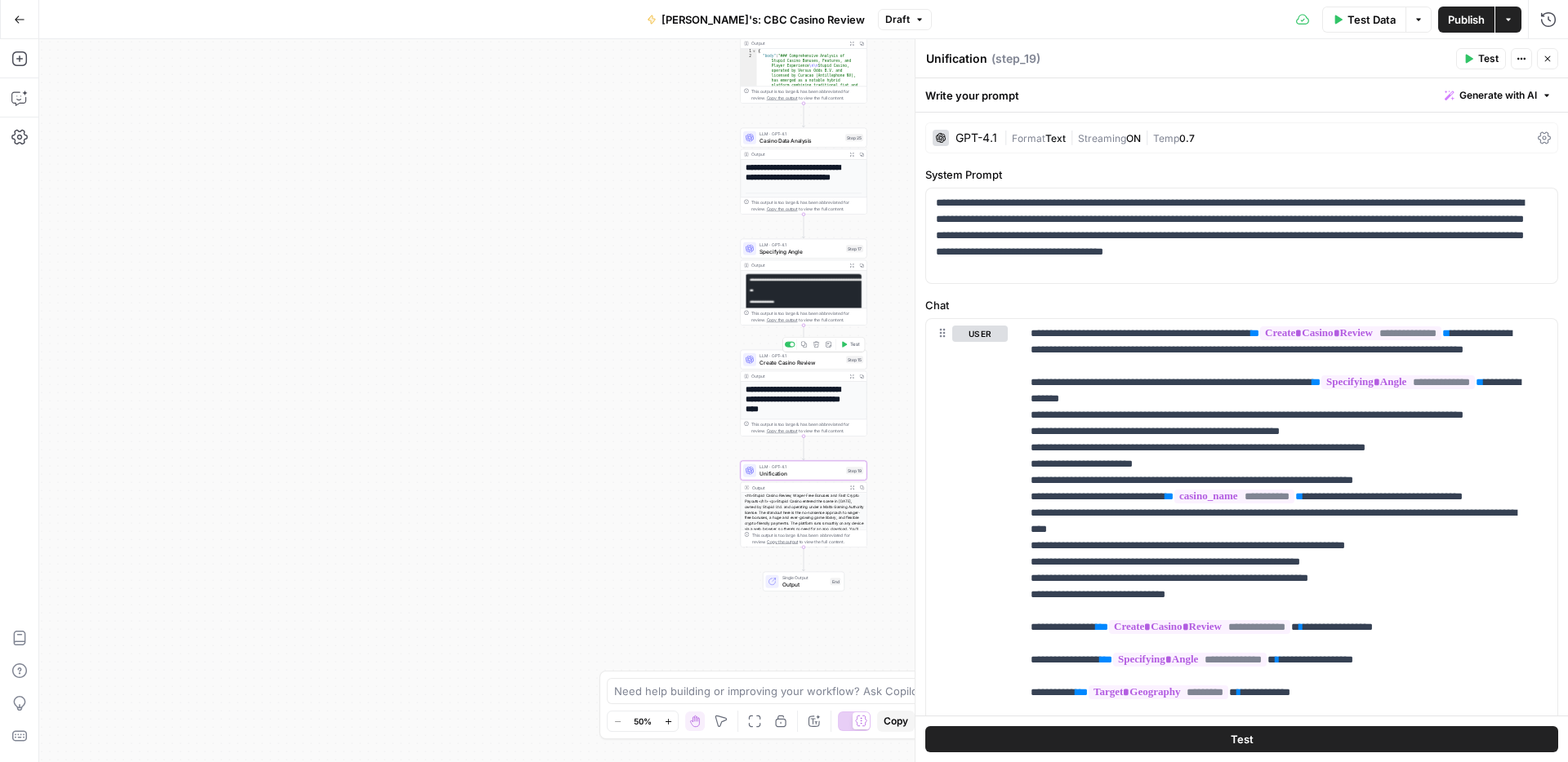
click at [799, 360] on span "Create Casino Review" at bounding box center [801, 362] width 83 height 8
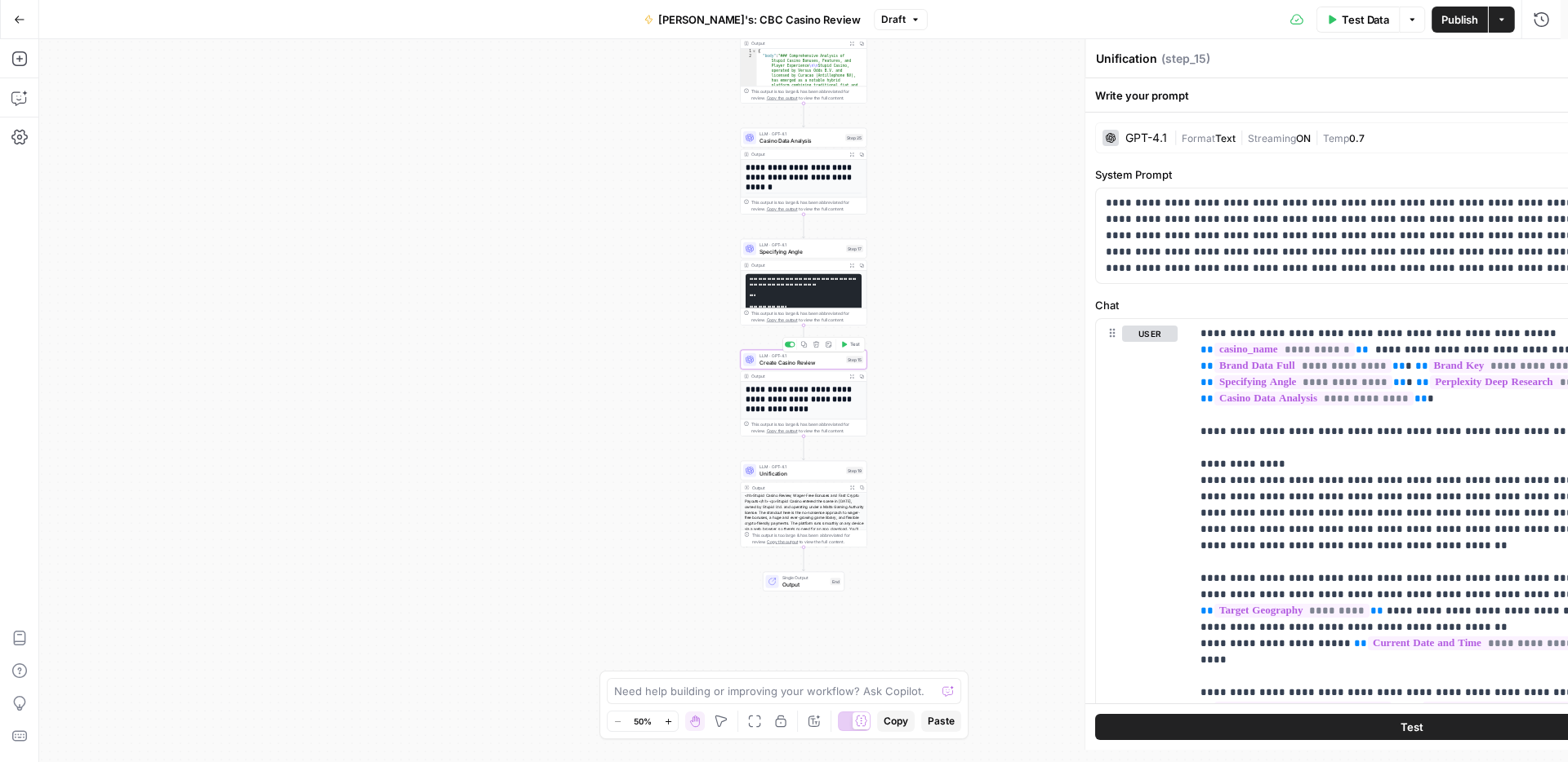
type textarea "Create Casino Review"
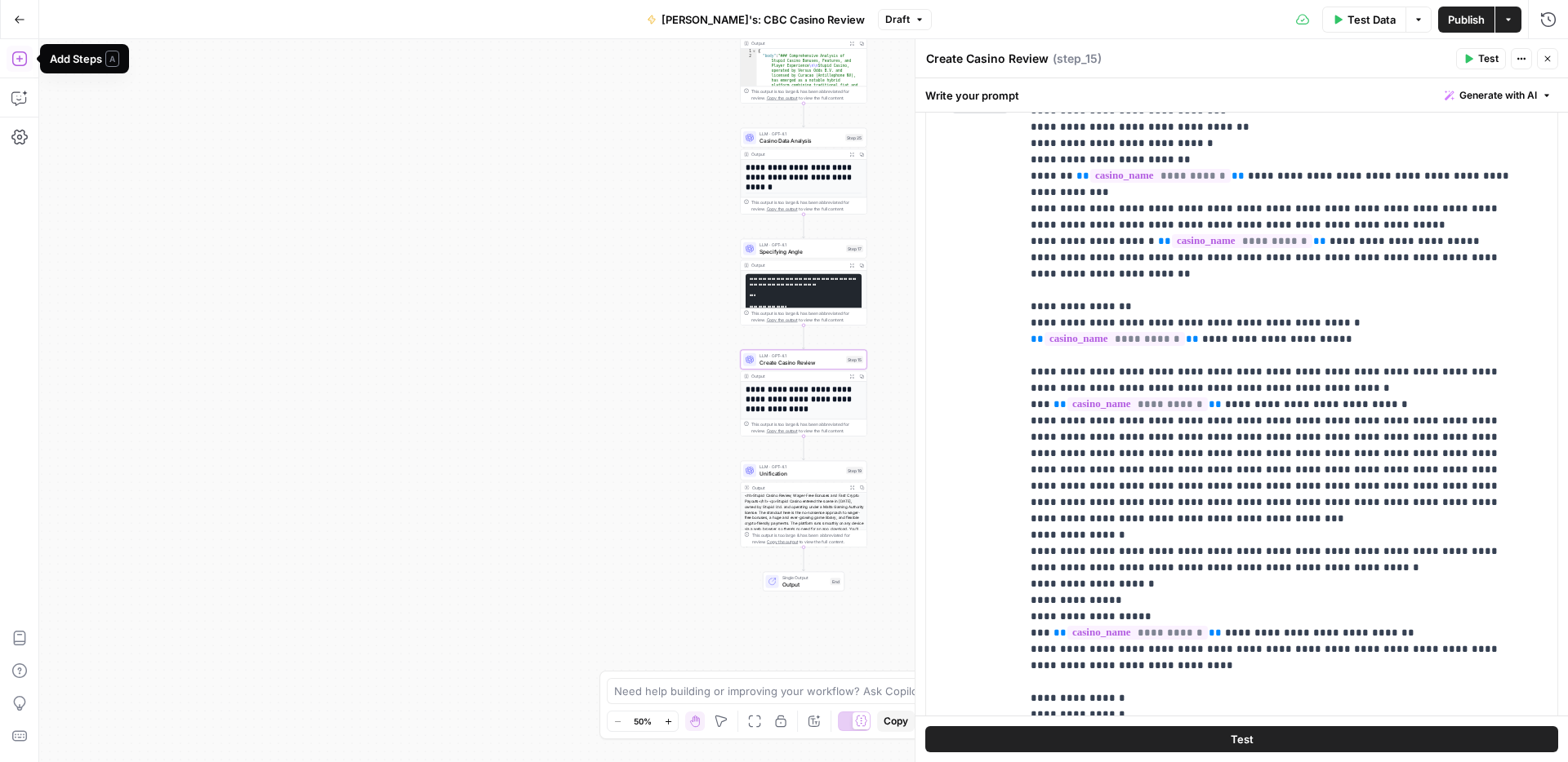
click at [15, 59] on icon "button" at bounding box center [19, 58] width 16 height 16
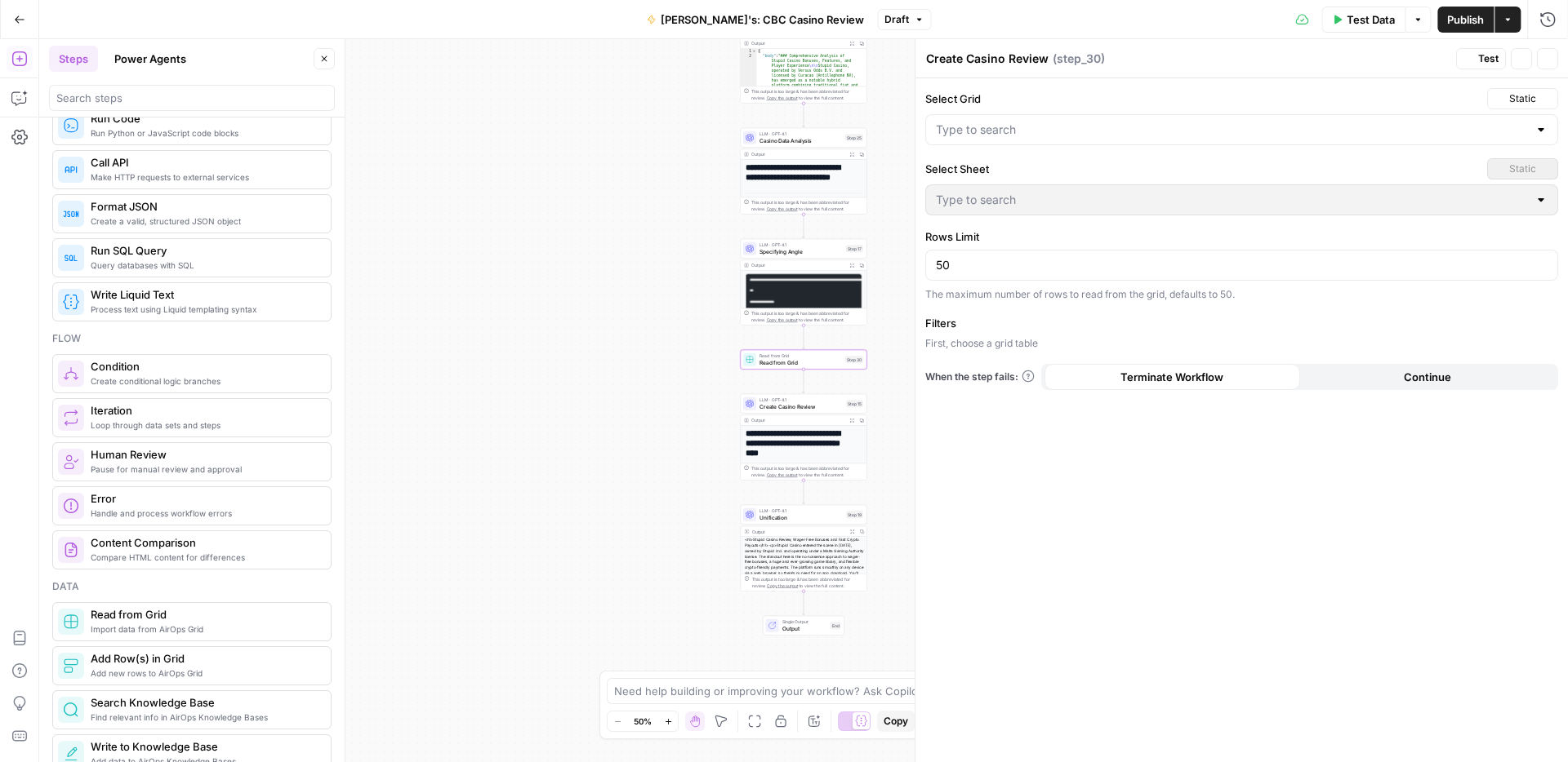
type textarea "Read from Grid"
click at [792, 347] on div at bounding box center [790, 345] width 10 height 6
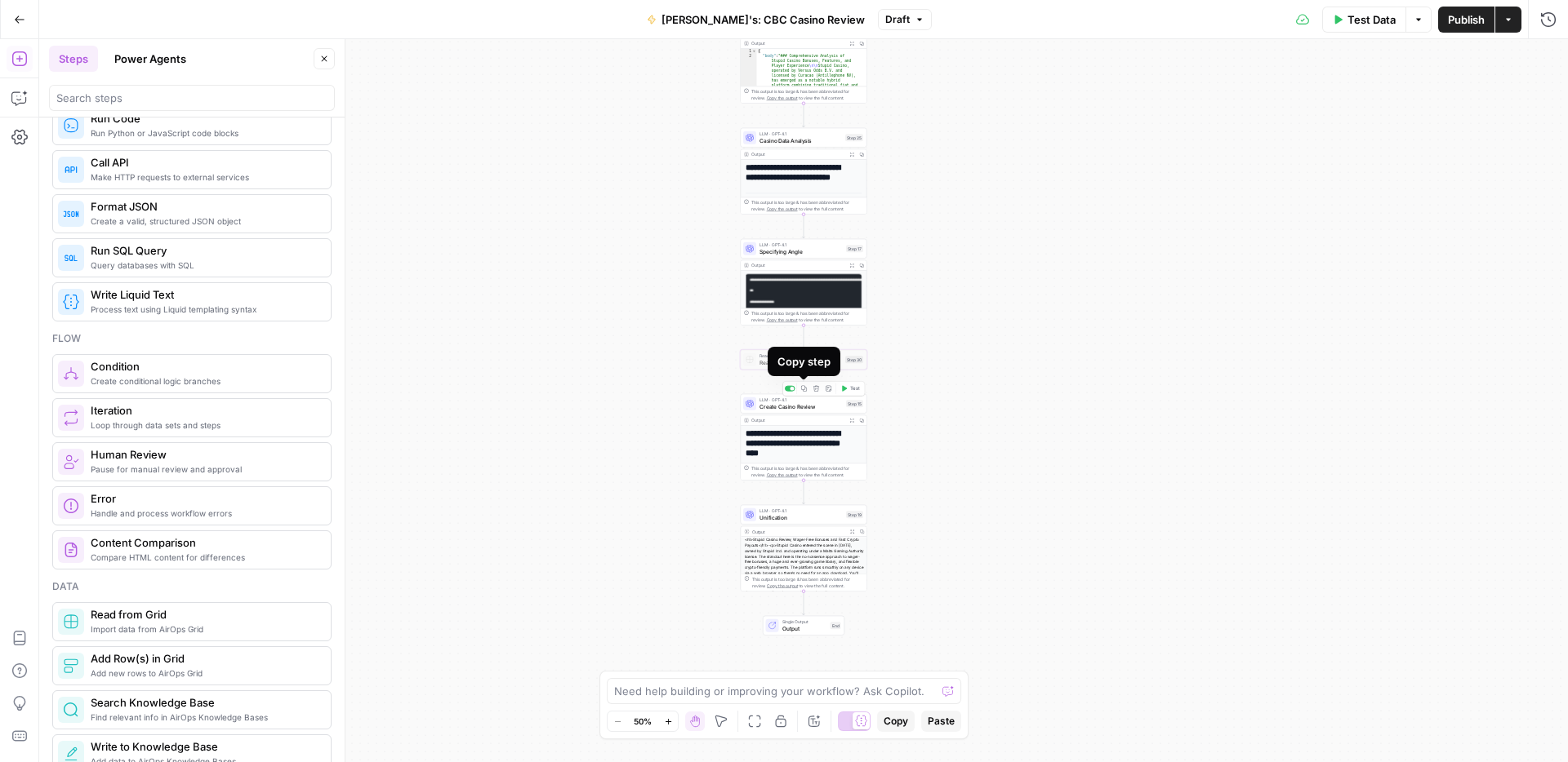
click at [993, 359] on div "**********" at bounding box center [804, 401] width 1528 height 723
click at [794, 345] on div at bounding box center [790, 345] width 10 height 6
click at [786, 364] on span "Read from Grid" at bounding box center [801, 362] width 83 height 8
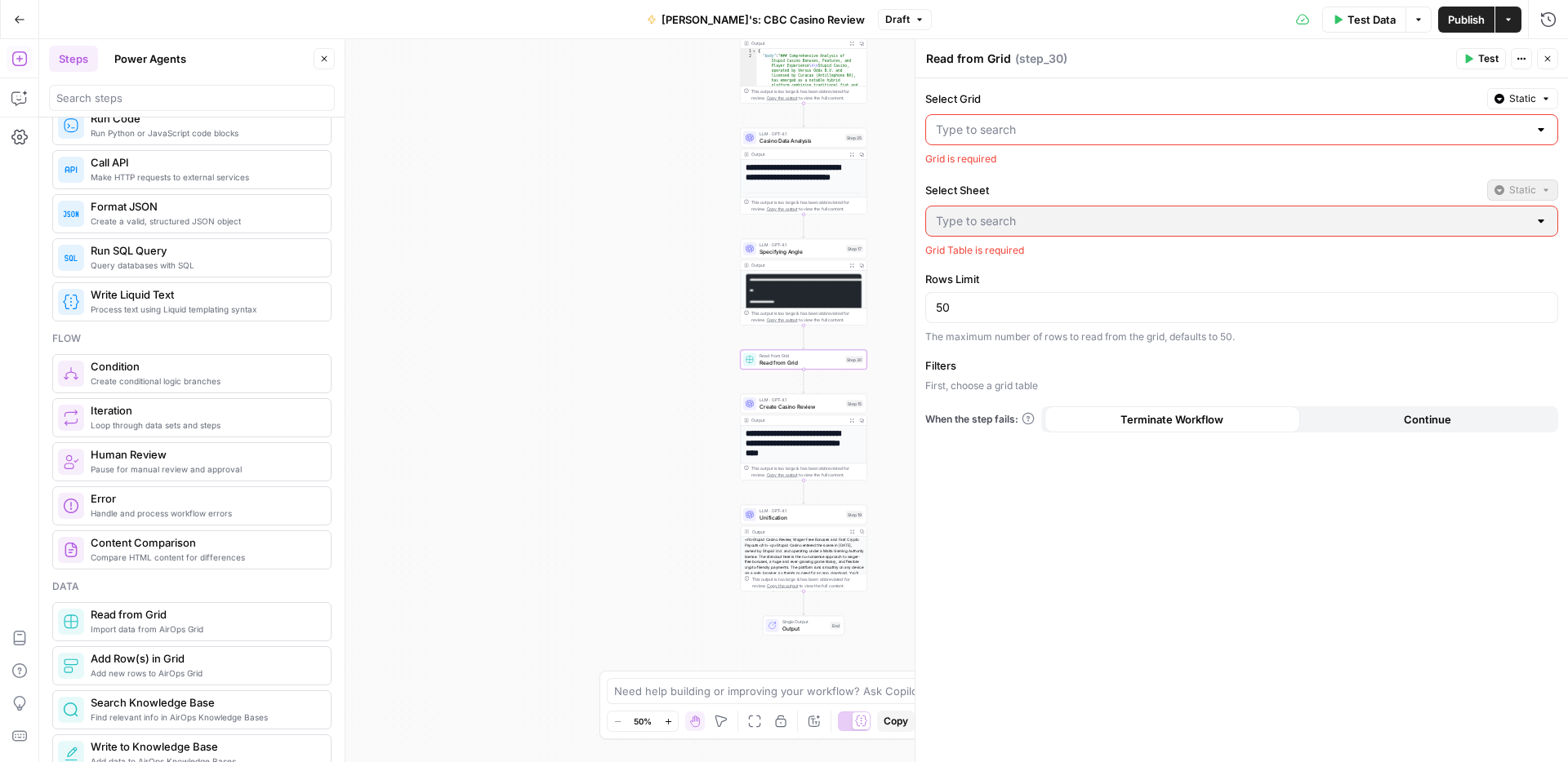
click at [1530, 131] on div at bounding box center [1241, 129] width 632 height 31
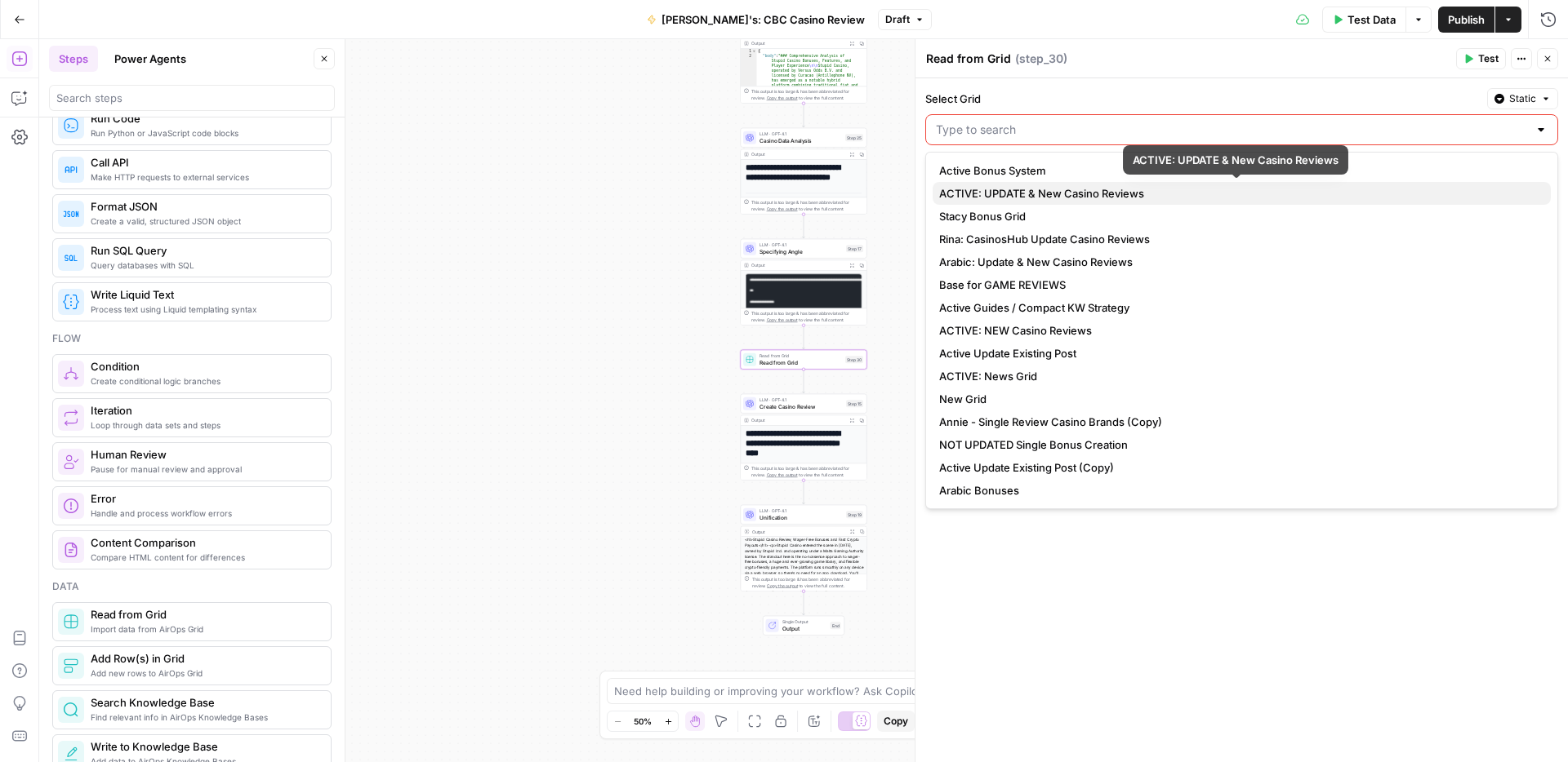
click at [1104, 191] on span "ACTIVE: UPDATE & New Casino Reviews" at bounding box center [1237, 193] width 598 height 16
type input "ACTIVE: UPDATE & New Casino Reviews"
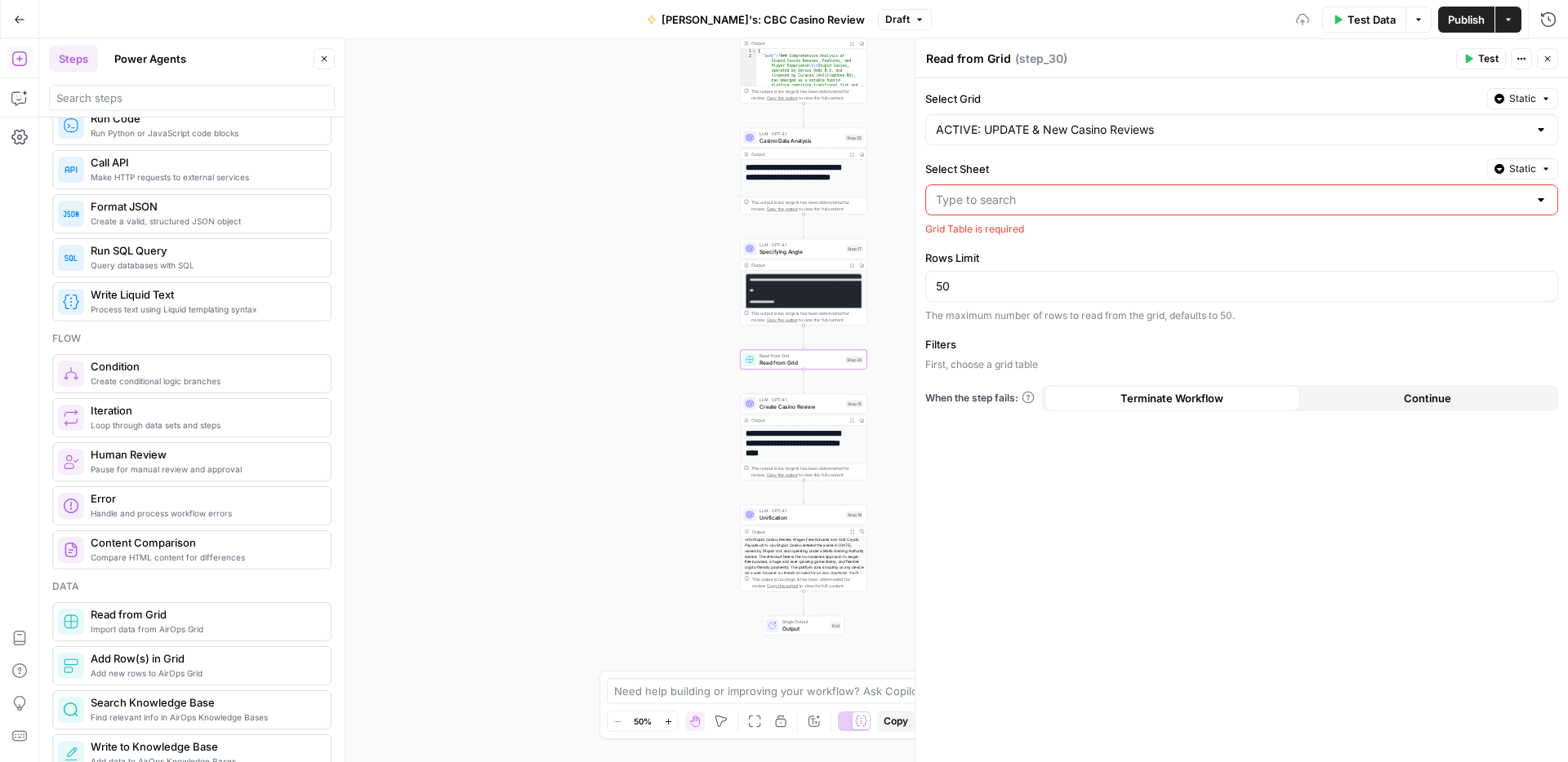
click at [1529, 170] on span "Static" at bounding box center [1522, 170] width 27 height 15
click at [1258, 210] on div at bounding box center [1241, 200] width 632 height 31
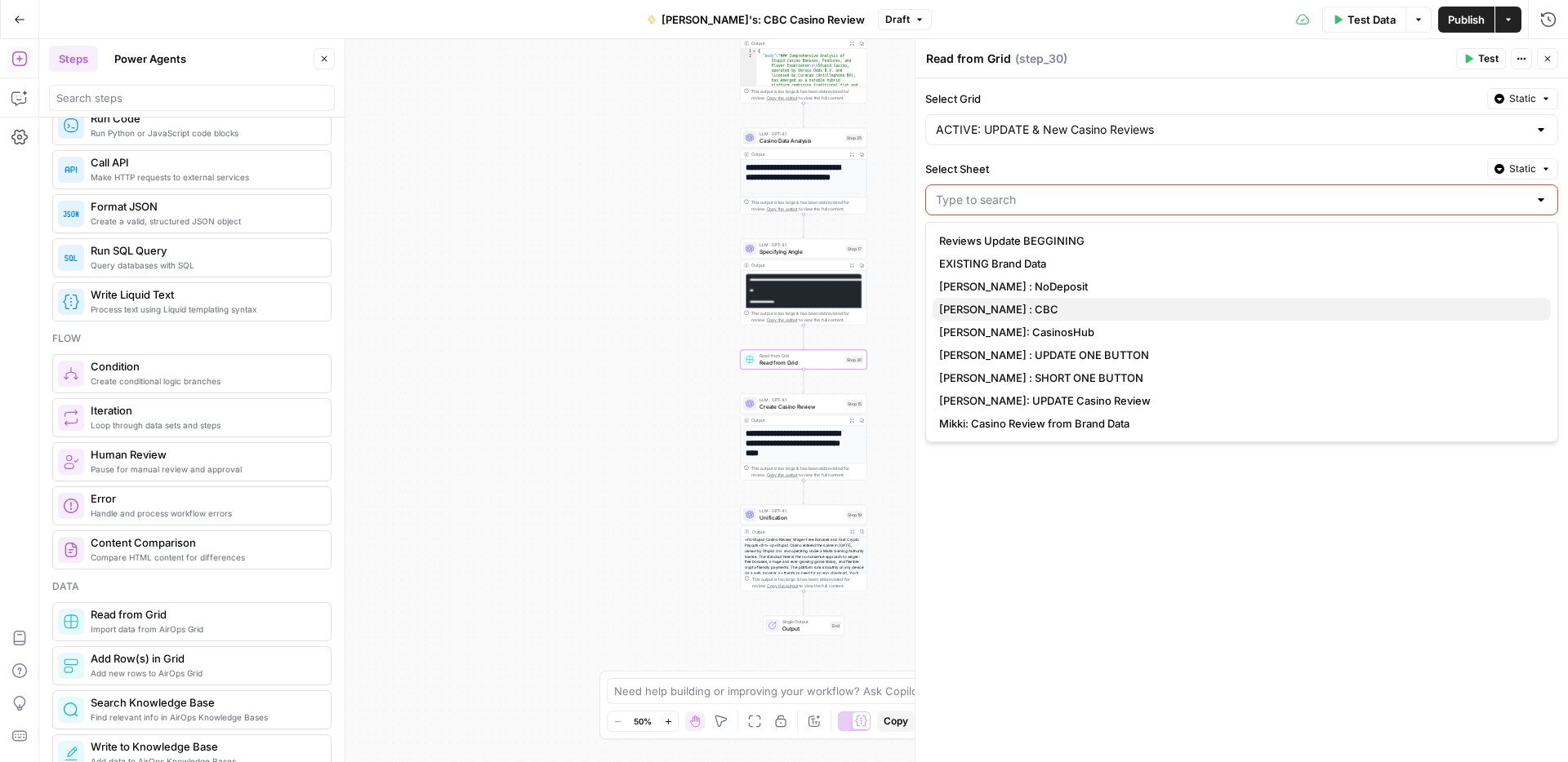
click at [1000, 308] on span "[PERSON_NAME] : CBC" at bounding box center [1237, 309] width 598 height 16
type input "[PERSON_NAME] : CBC"
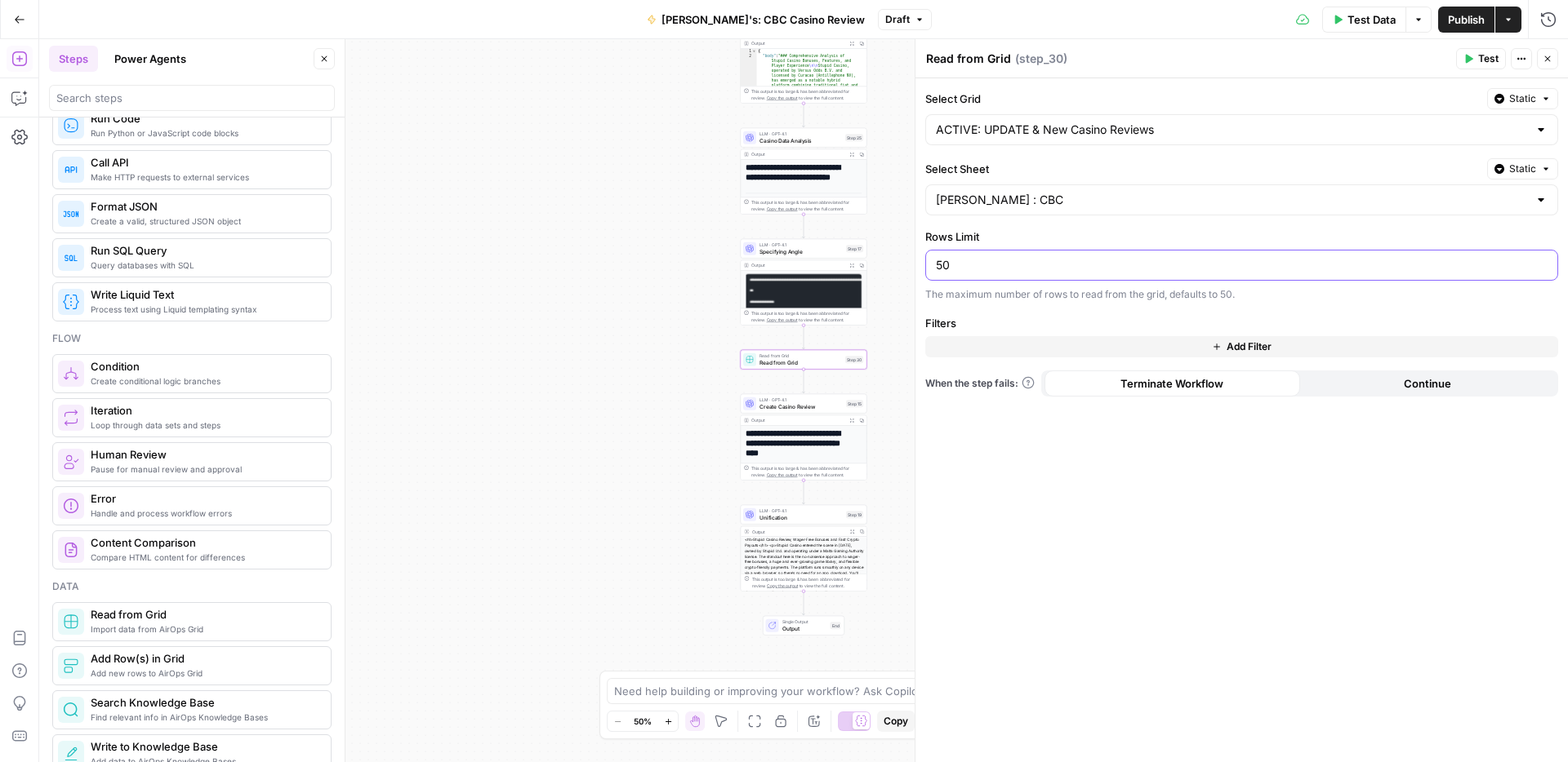
drag, startPoint x: 977, startPoint y: 268, endPoint x: 922, endPoint y: 259, distance: 55.7
click at [922, 259] on div "Read from Grid Read from Grid ( step_30 ) Test Actions Close Select Grid Static…" at bounding box center [1240, 401] width 653 height 723
type input "100"
click at [1056, 321] on label "Filters" at bounding box center [1241, 322] width 632 height 16
click at [1238, 345] on span "Add Filter" at bounding box center [1249, 347] width 45 height 15
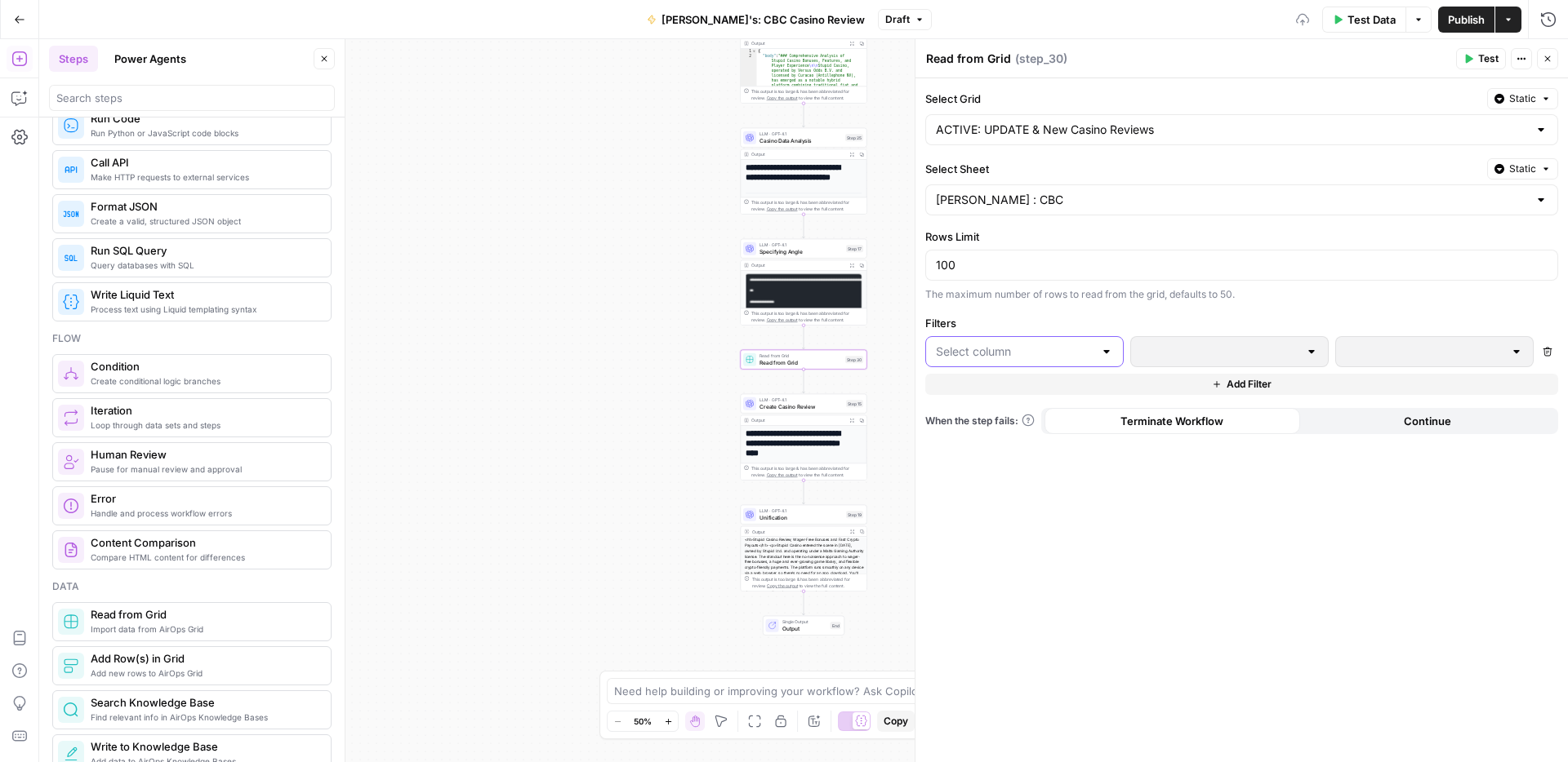
click at [1046, 350] on input "text" at bounding box center [1014, 351] width 157 height 16
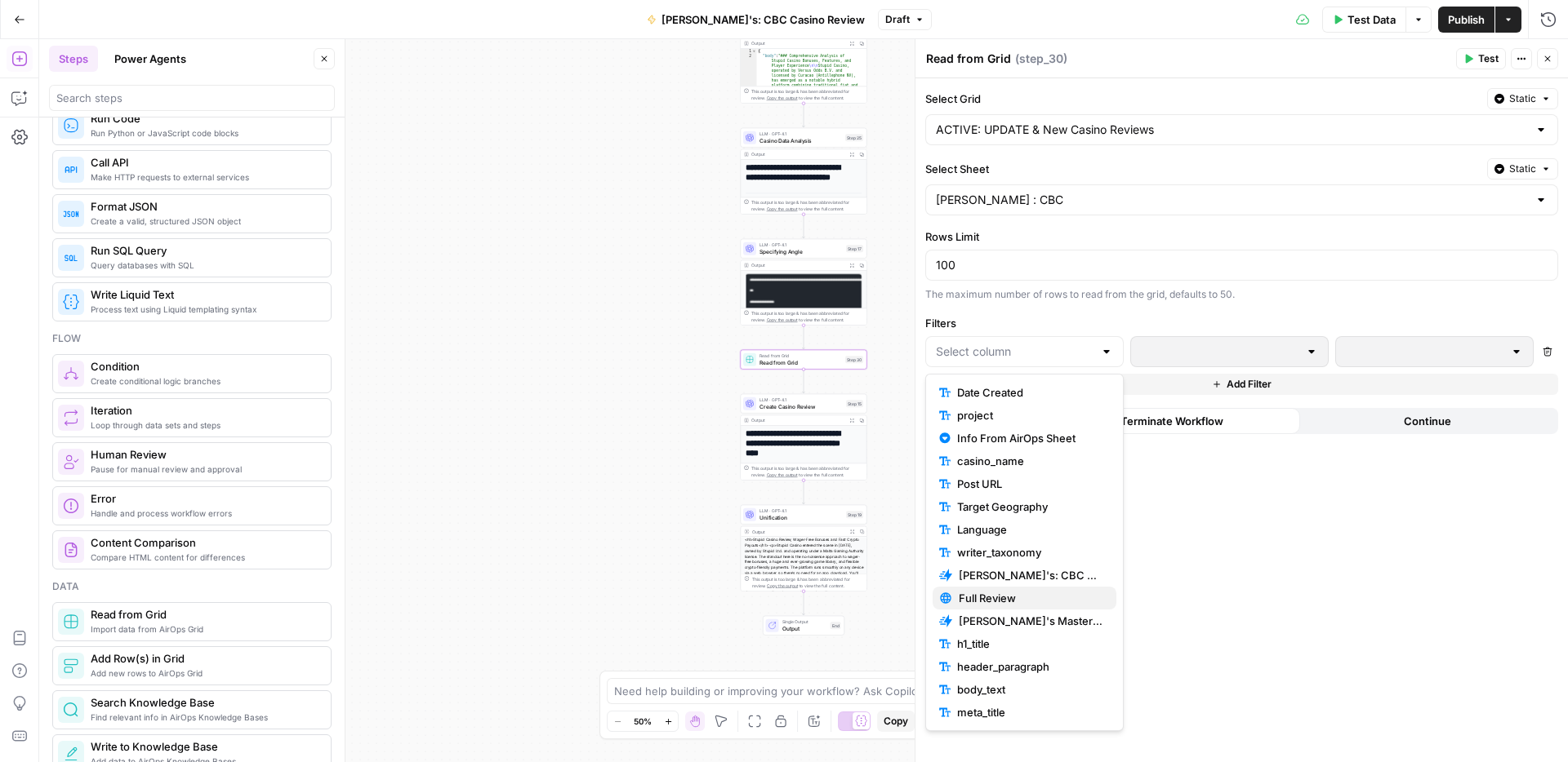
click at [997, 600] on span "Full Review" at bounding box center [1030, 597] width 144 height 16
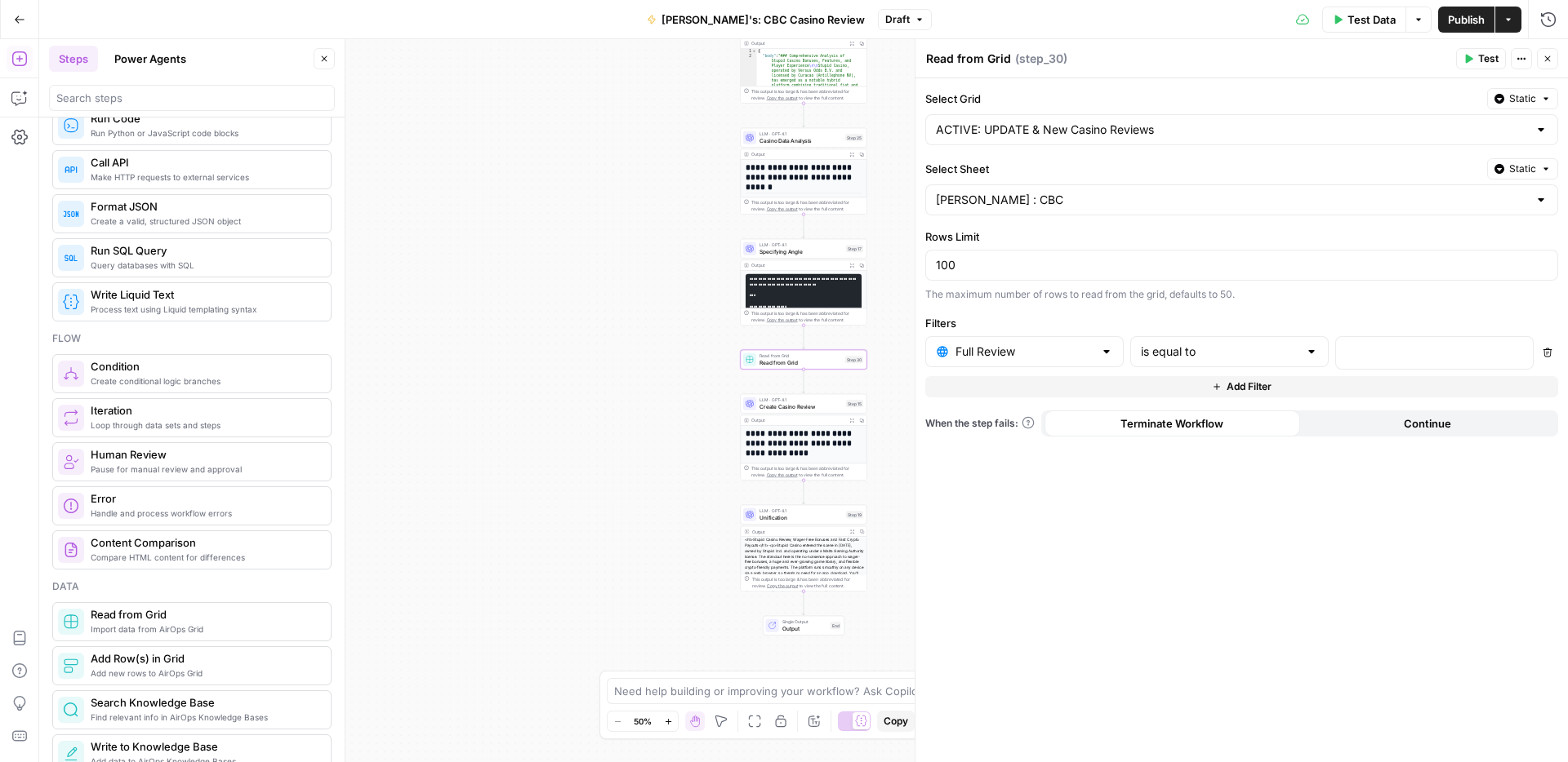
click at [1311, 349] on div at bounding box center [1312, 351] width 13 height 16
click at [1166, 443] on span "contains" at bounding box center [1226, 440] width 164 height 16
type input "contains"
click at [1516, 351] on icon "button" at bounding box center [1517, 351] width 8 height 8
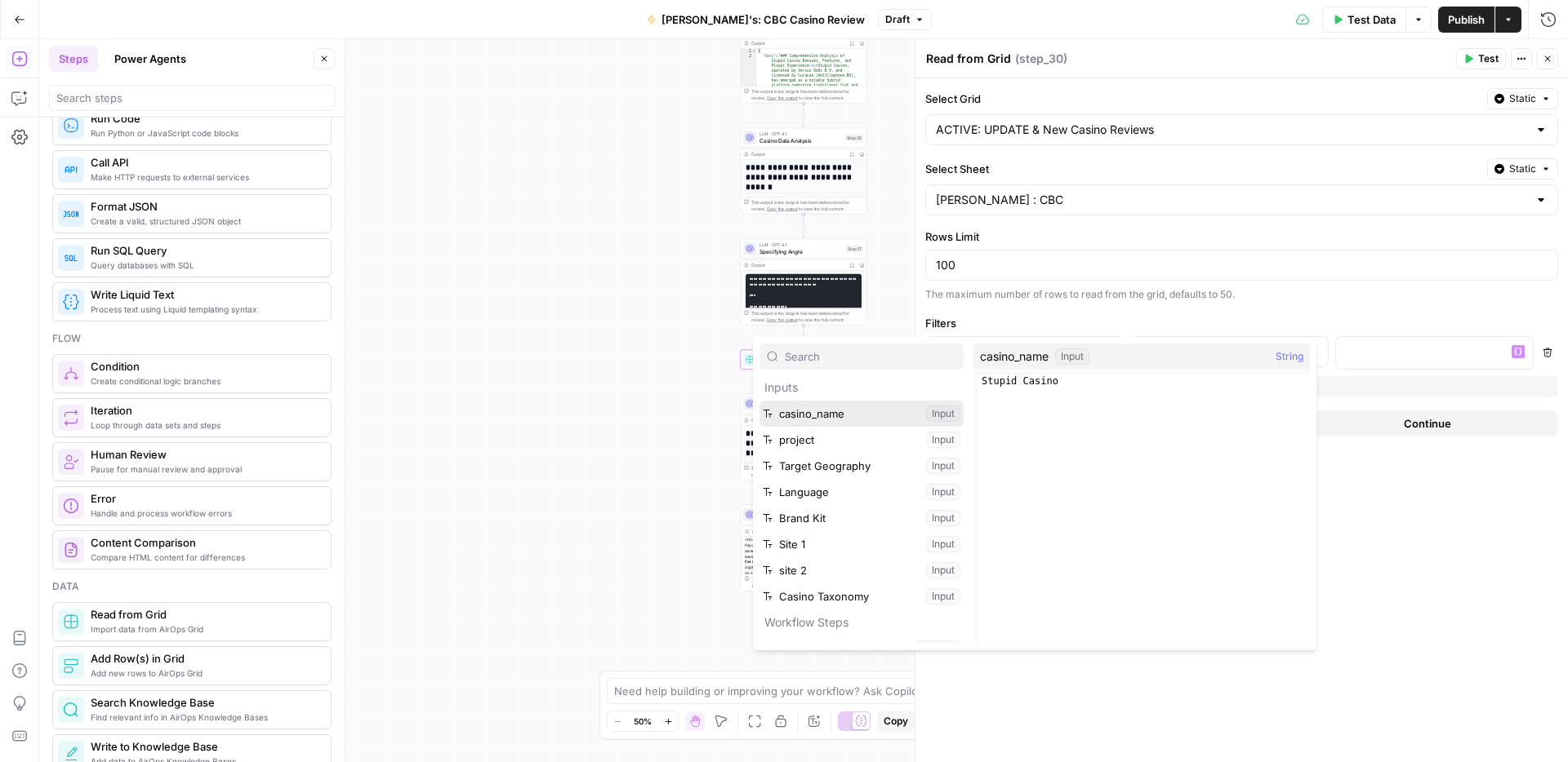
click at [861, 413] on button "Select variable casino_name" at bounding box center [861, 413] width 204 height 26
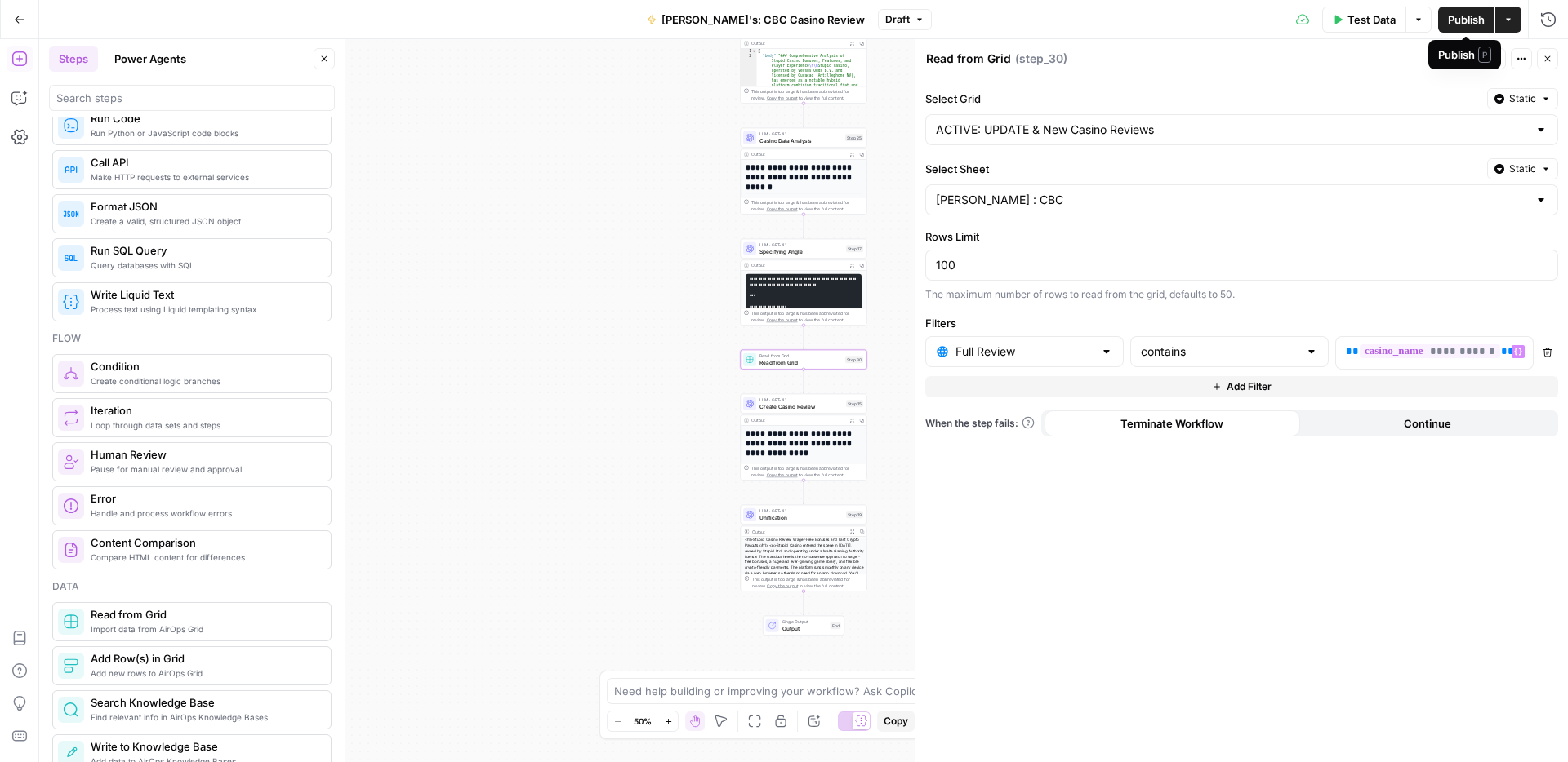
click at [1467, 23] on span "Publish" at bounding box center [1465, 19] width 37 height 16
drag, startPoint x: 1005, startPoint y: 57, endPoint x: 918, endPoint y: 52, distance: 87.1
click at [918, 52] on div "**********" at bounding box center [1240, 401] width 653 height 723
type textarea "Randomization"
click at [1146, 55] on div "Randomization Randomization ( step_30 )" at bounding box center [1188, 58] width 526 height 18
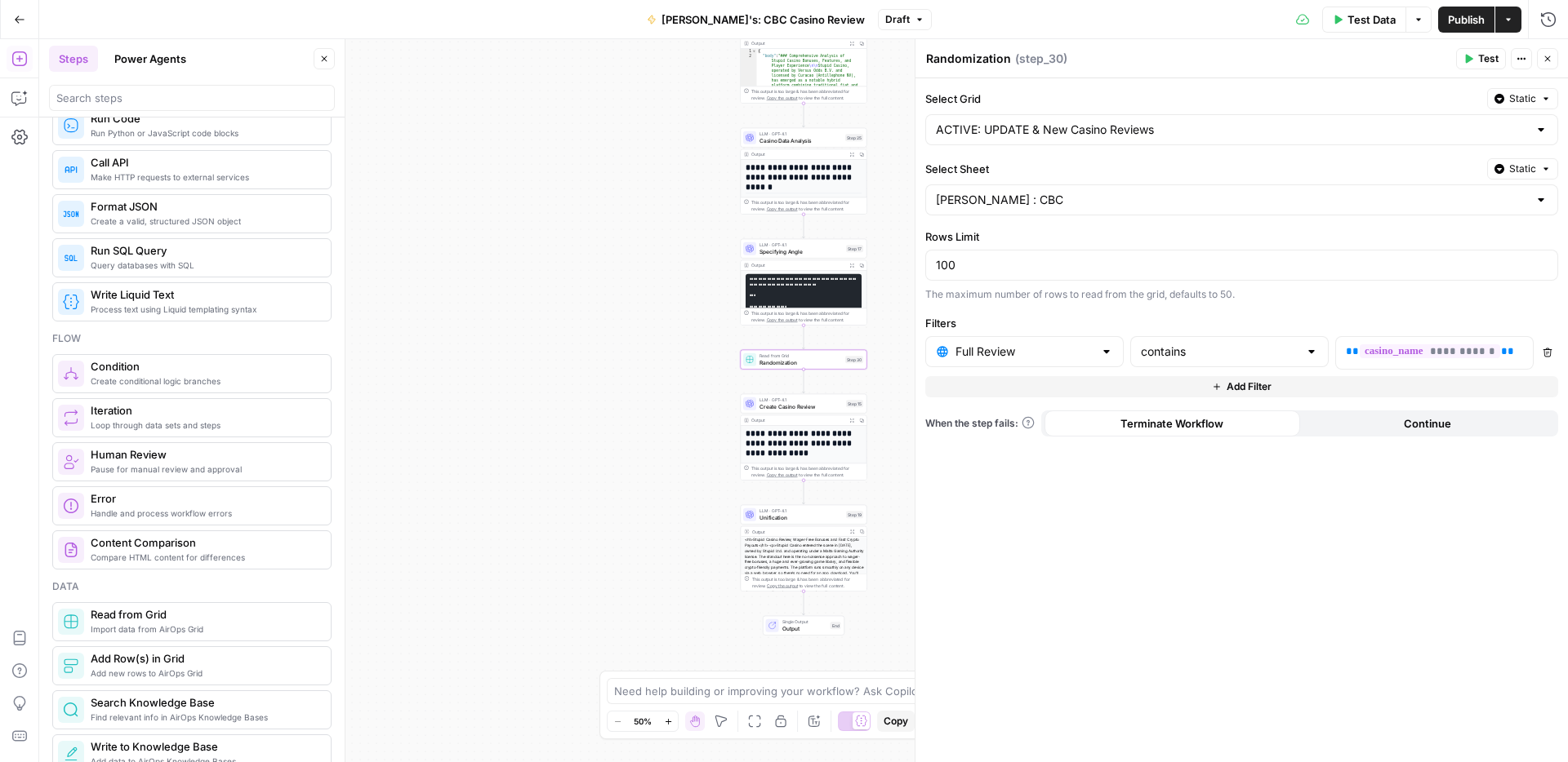
click at [1468, 15] on span "Publish" at bounding box center [1465, 19] width 37 height 16
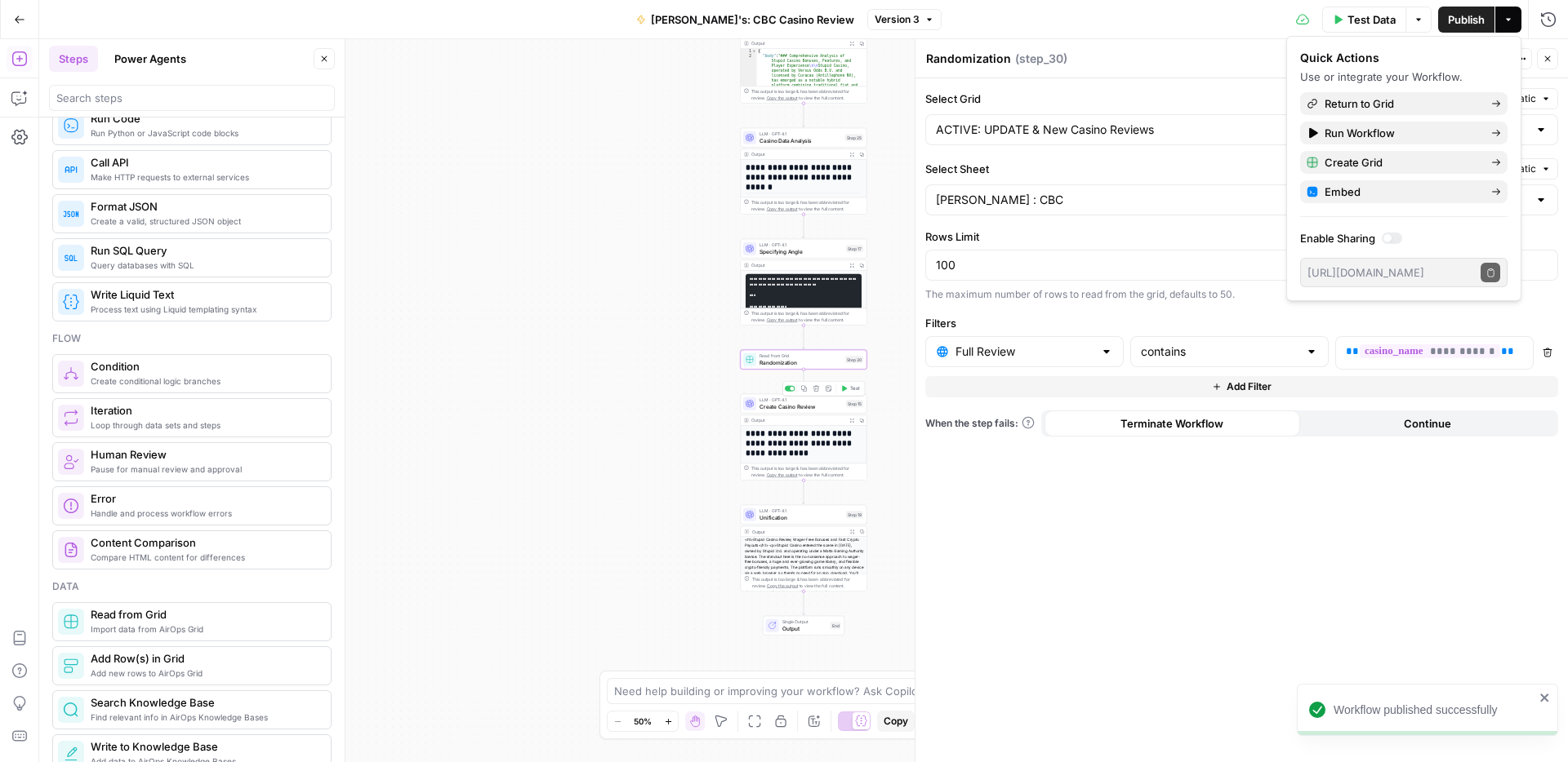
click at [771, 407] on span "Create Casino Review" at bounding box center [801, 406] width 83 height 8
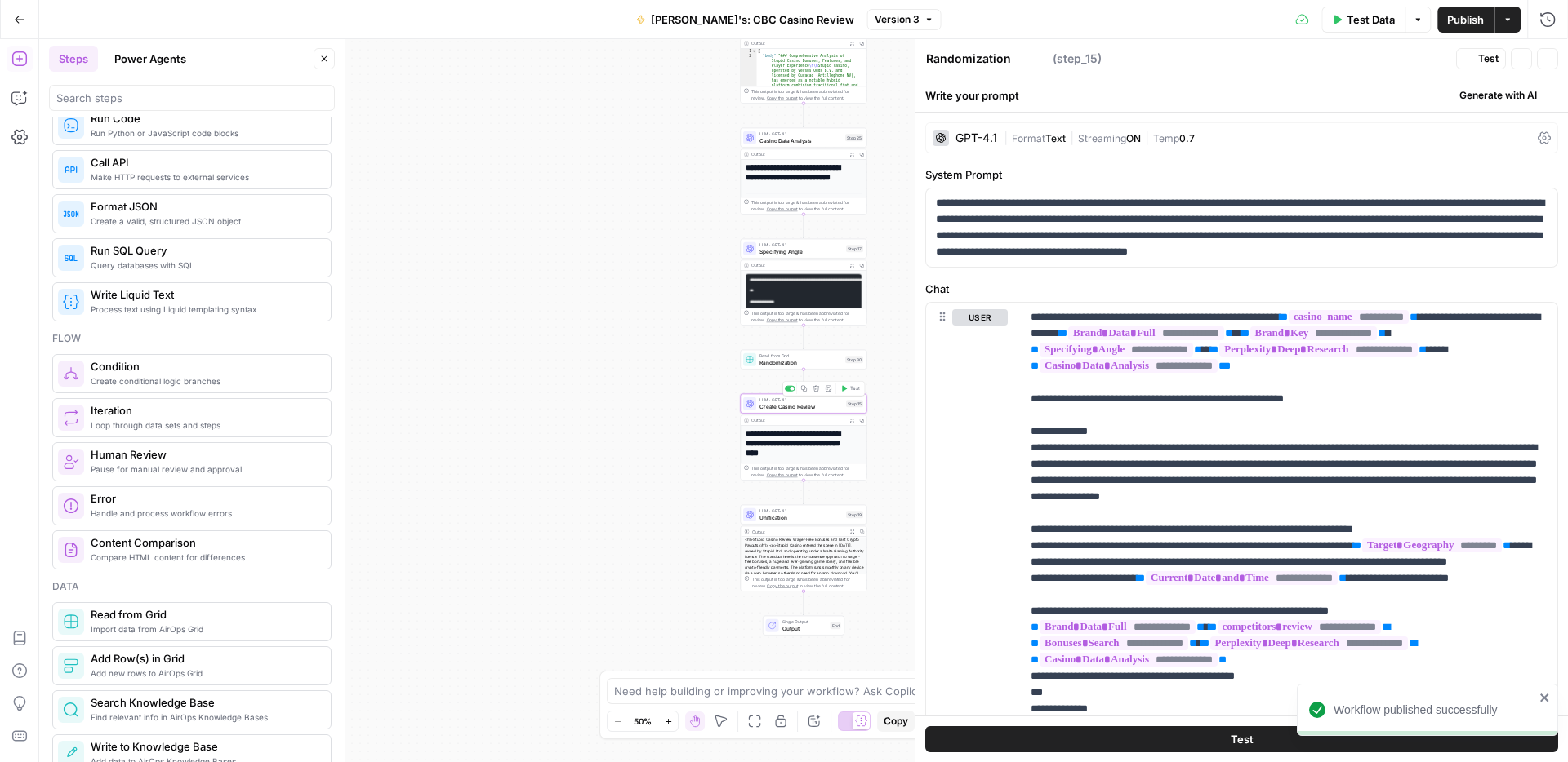
type textarea "Create Casino Review"
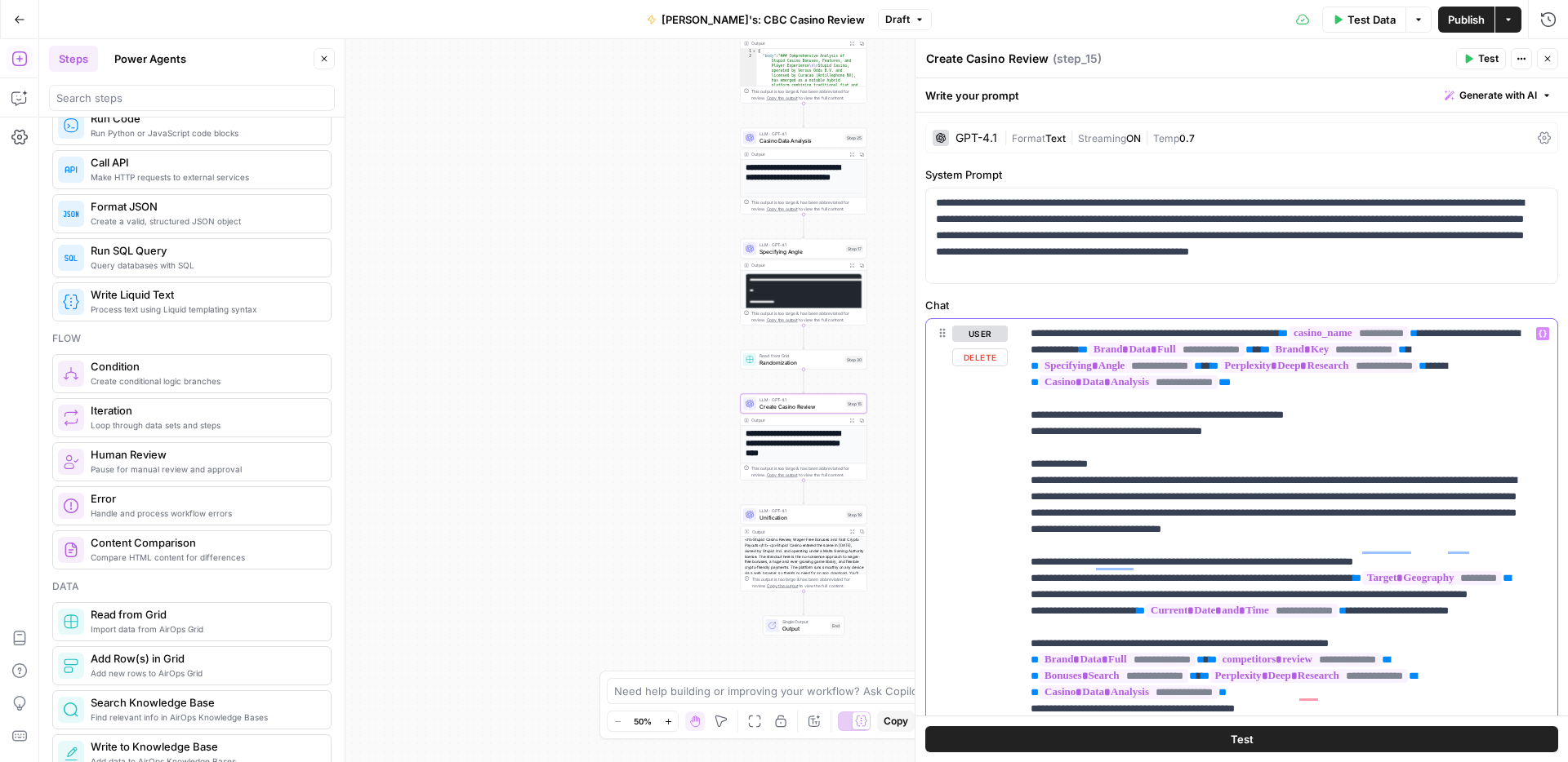
click at [1538, 333] on icon "button" at bounding box center [1542, 333] width 8 height 8
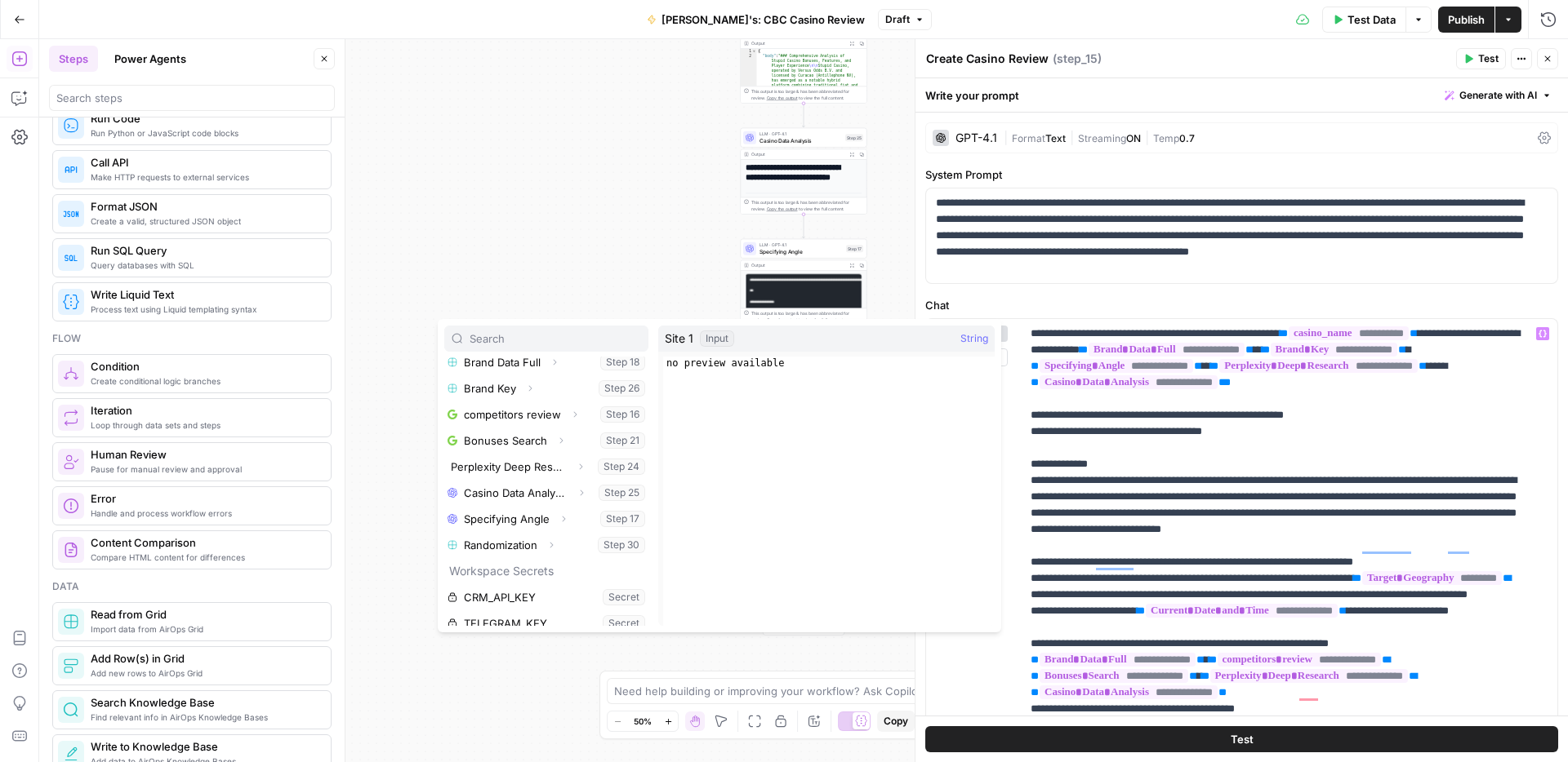
scroll to position [296, 0]
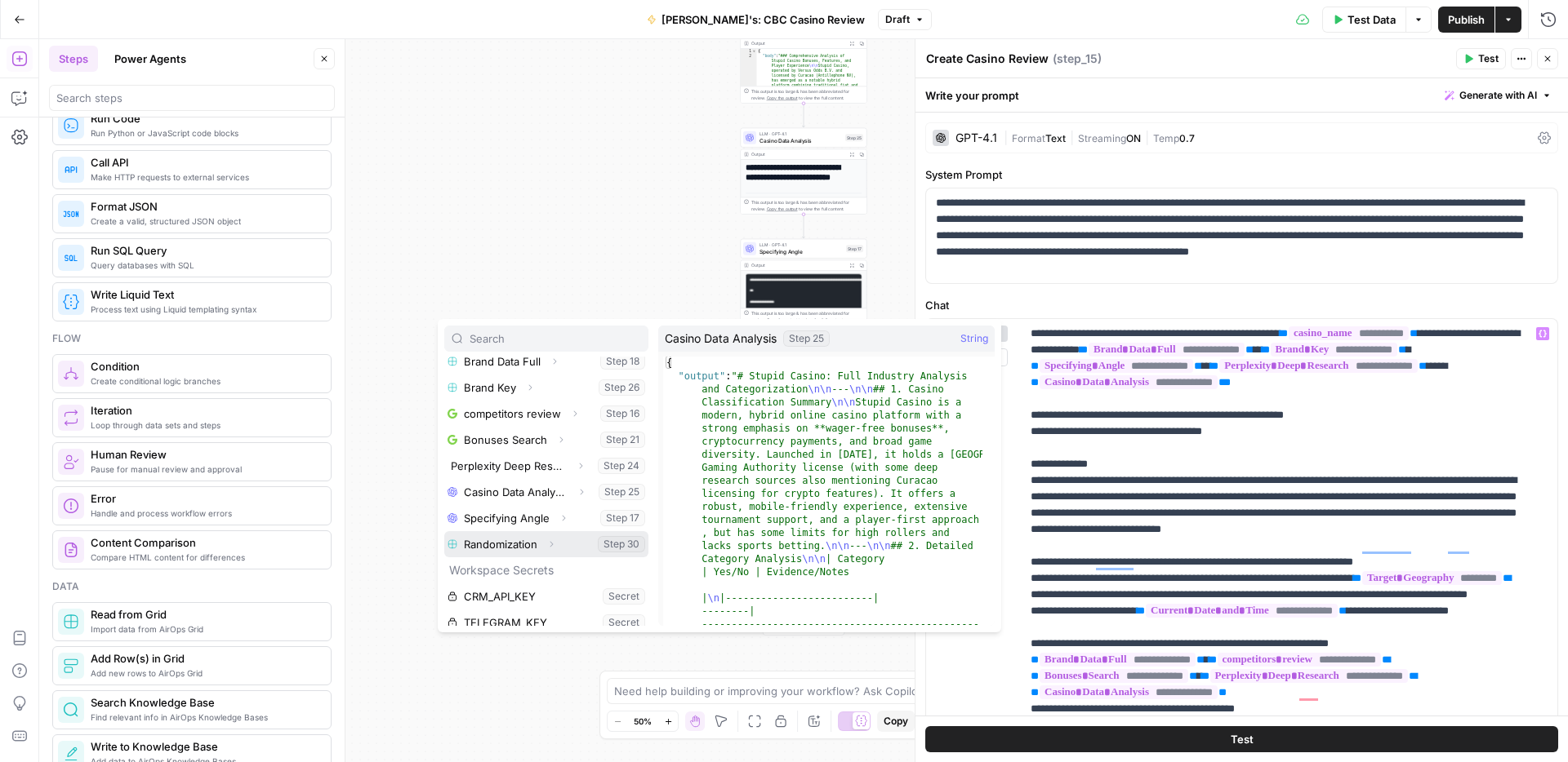
click at [550, 546] on icon "button" at bounding box center [551, 544] width 3 height 6
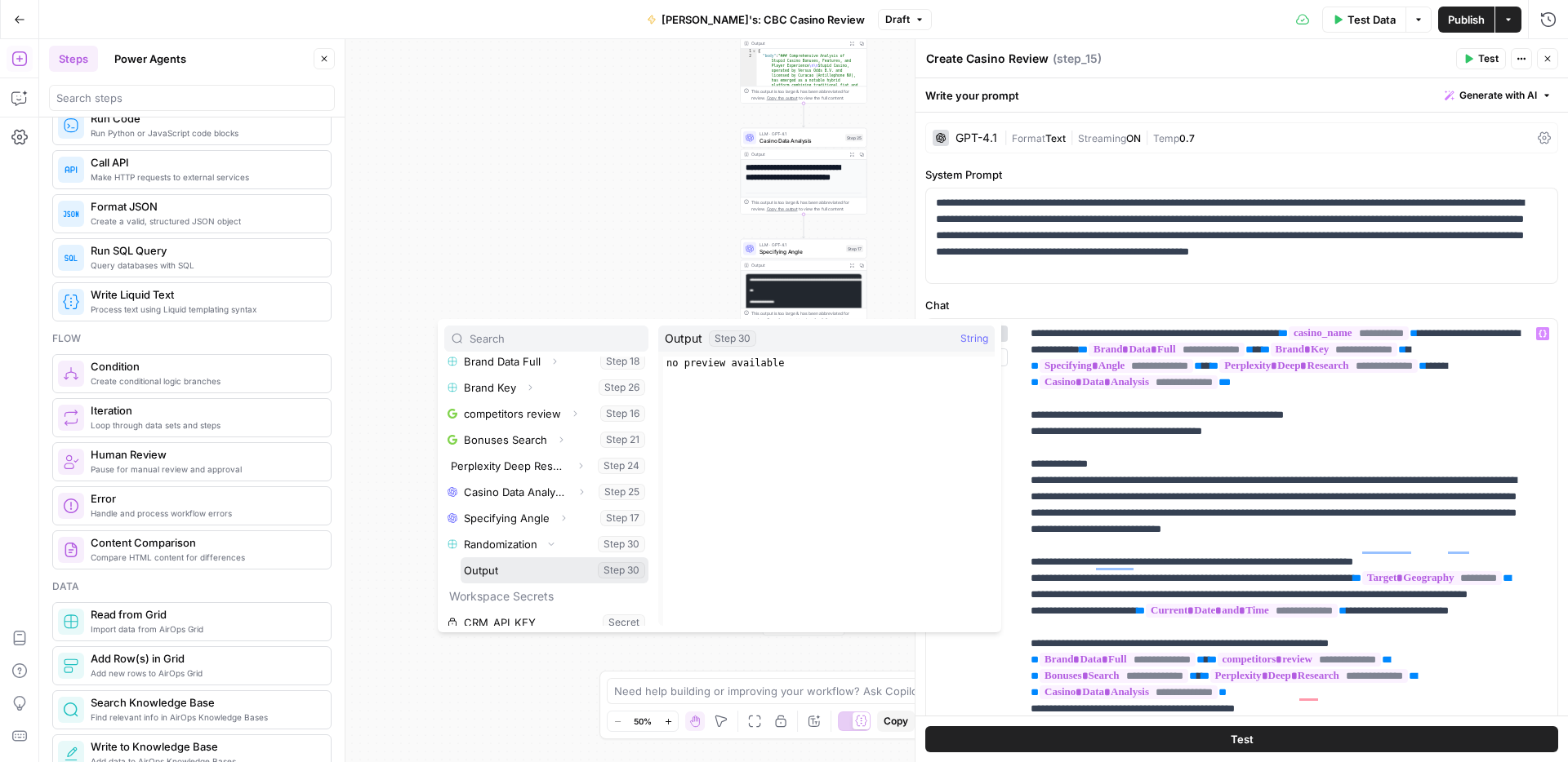
click at [537, 575] on button "Select variable Output" at bounding box center [554, 571] width 188 height 26
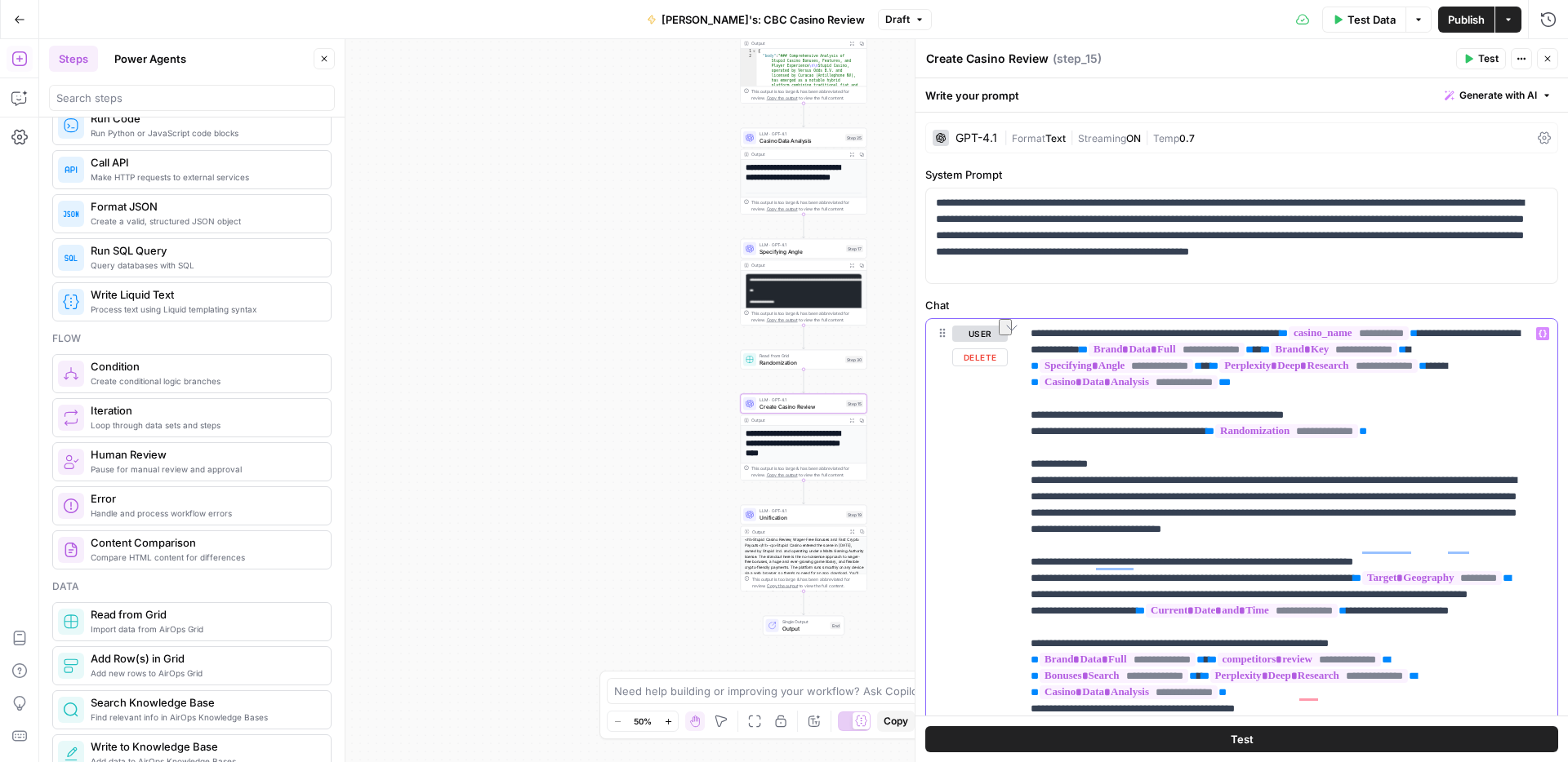
drag, startPoint x: 1030, startPoint y: 449, endPoint x: 1440, endPoint y: 452, distance: 410.0
copy p "**********"
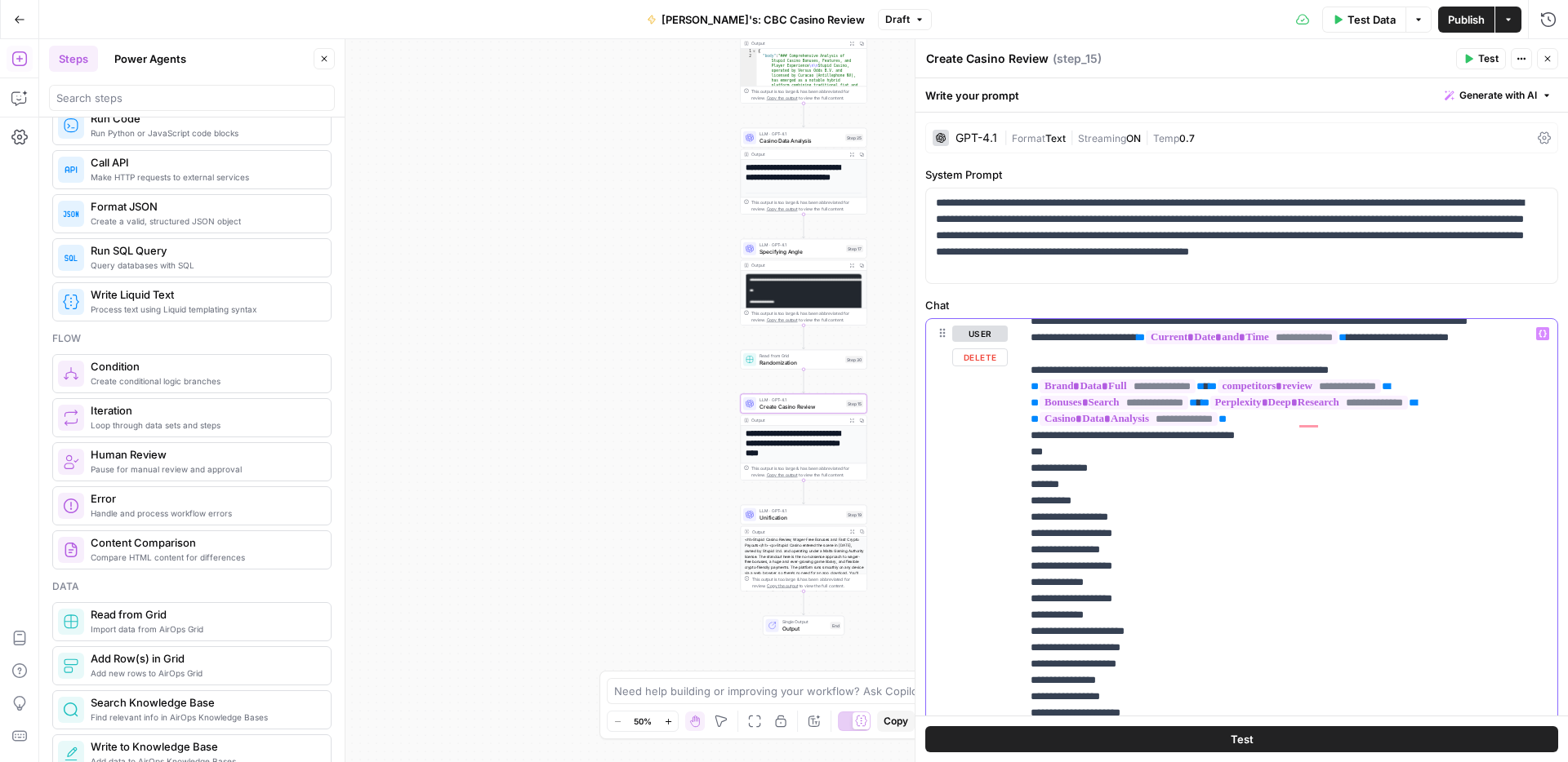
scroll to position [278, 0]
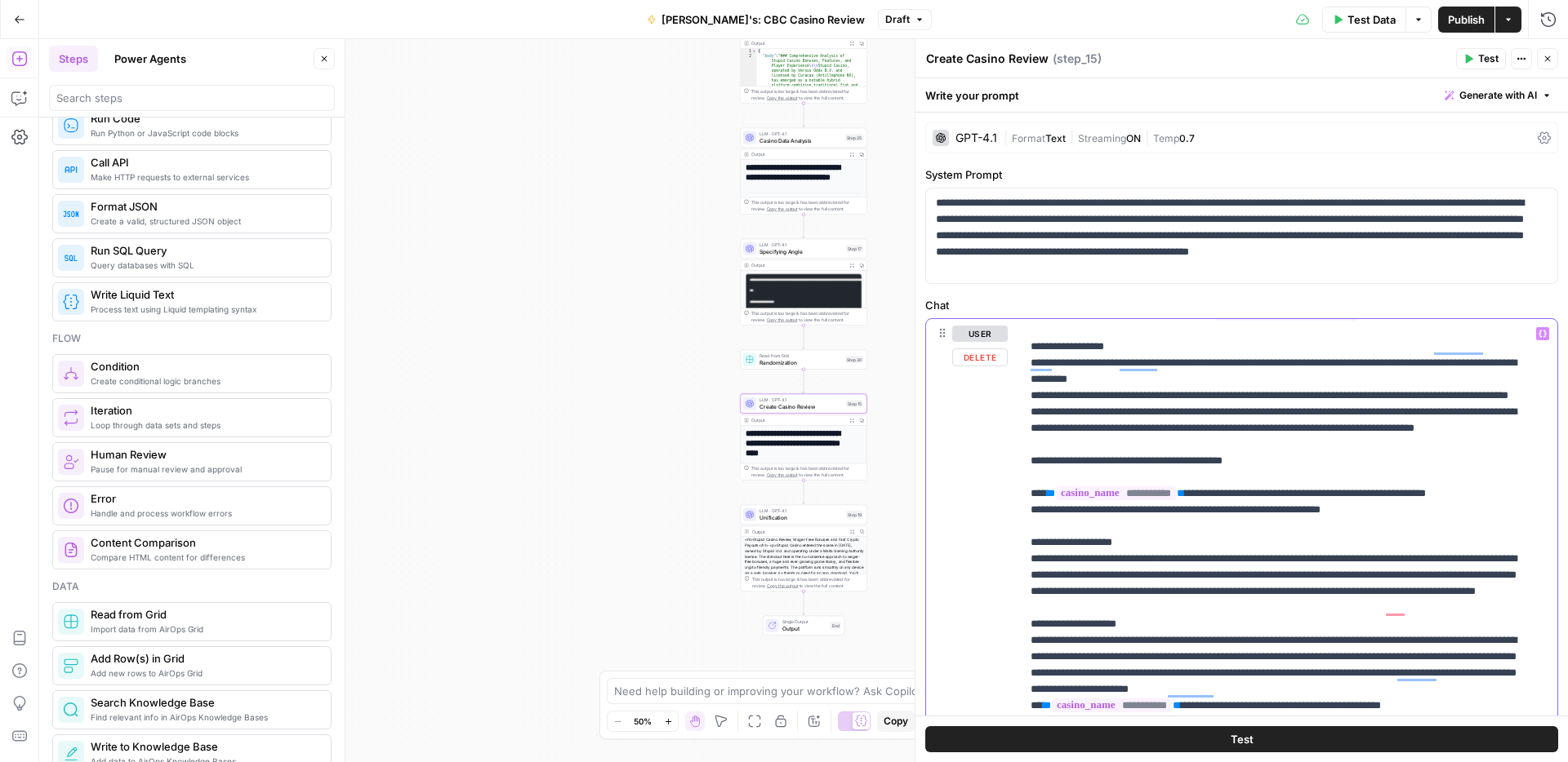
scroll to position [1101, 0]
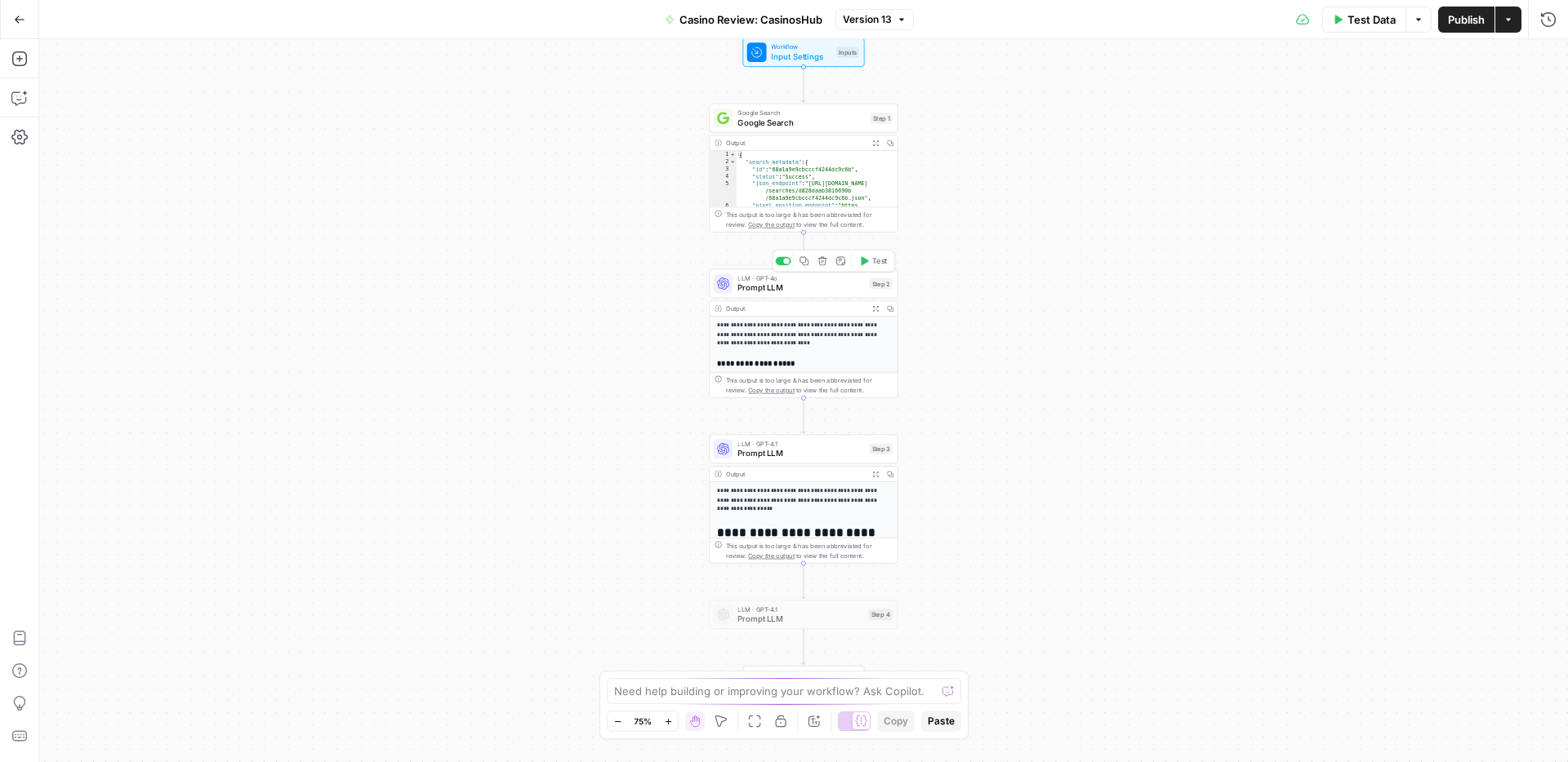
click at [801, 289] on span "Prompt LLM" at bounding box center [800, 287] width 126 height 12
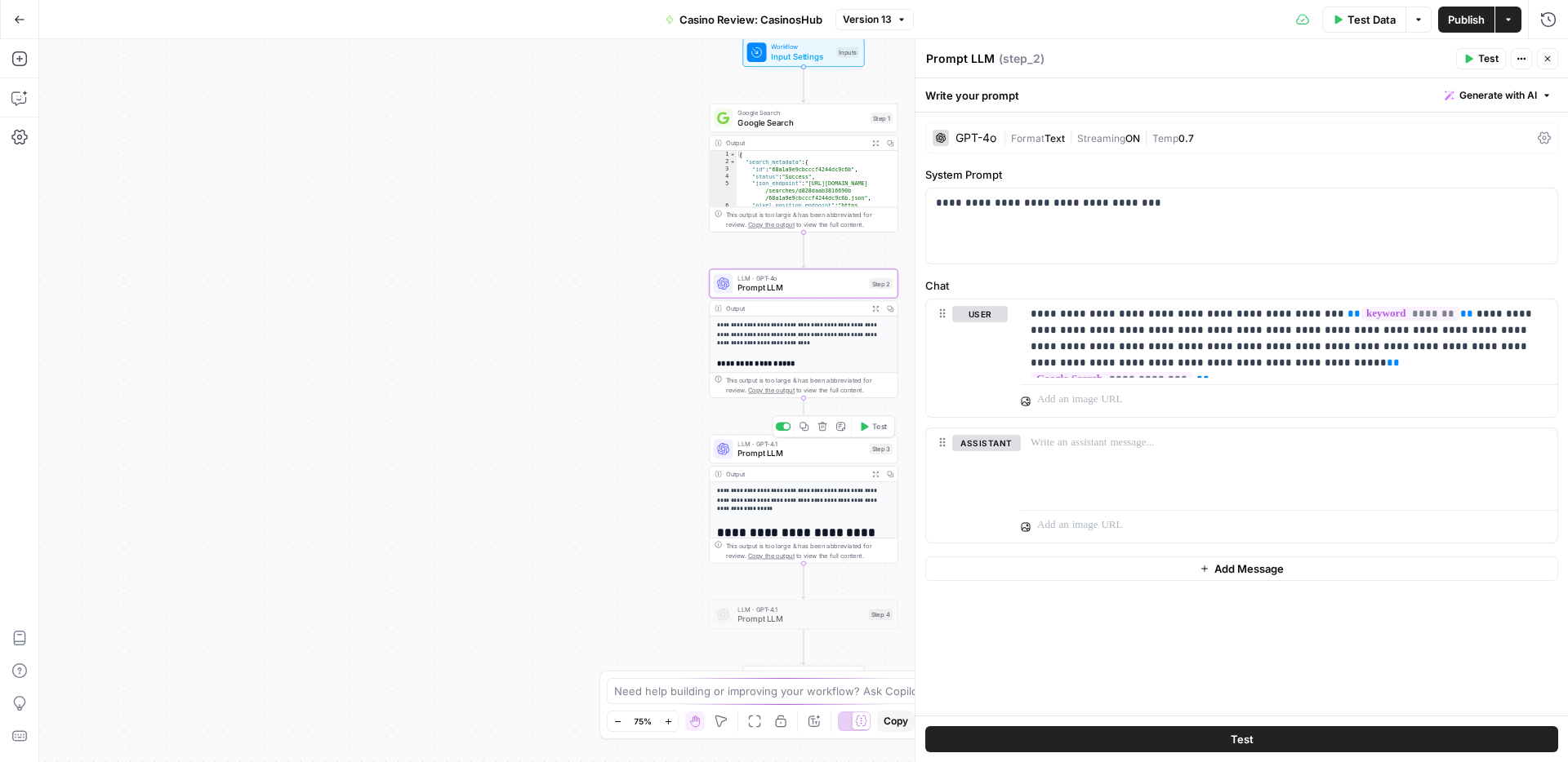
click at [755, 453] on span "Prompt LLM" at bounding box center [800, 453] width 126 height 12
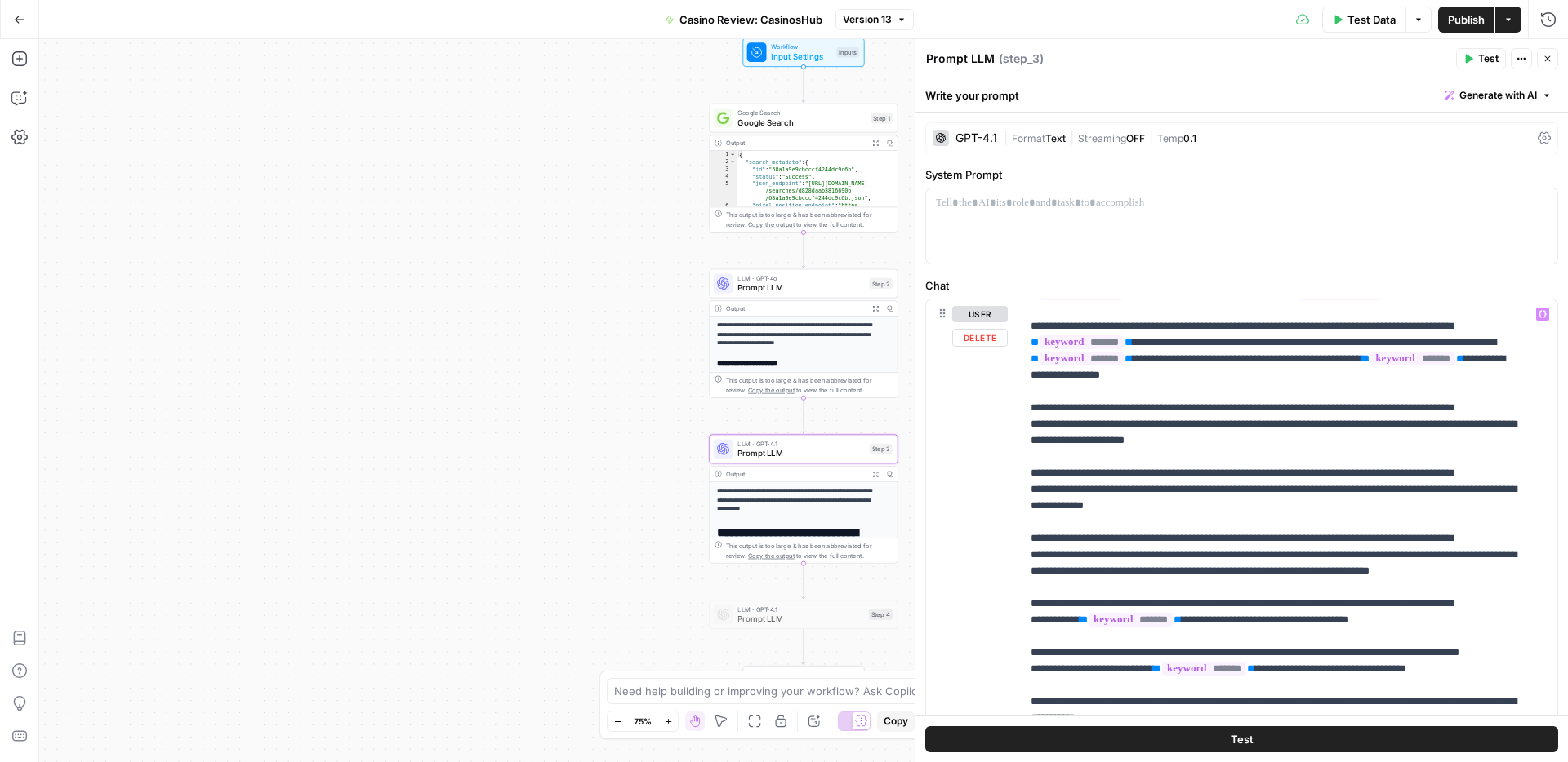
scroll to position [1873, 0]
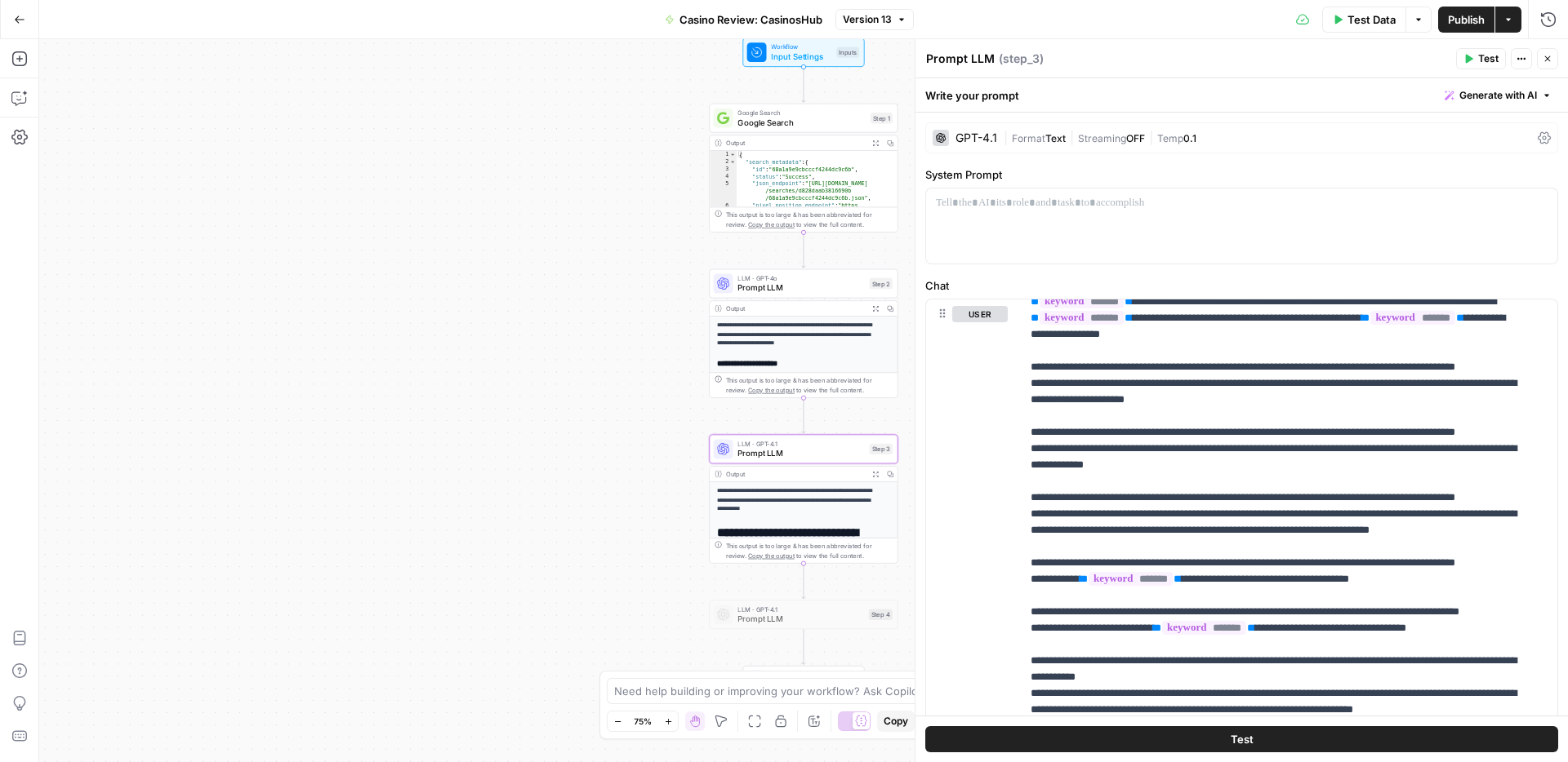
click at [1545, 62] on icon "button" at bounding box center [1547, 58] width 9 height 9
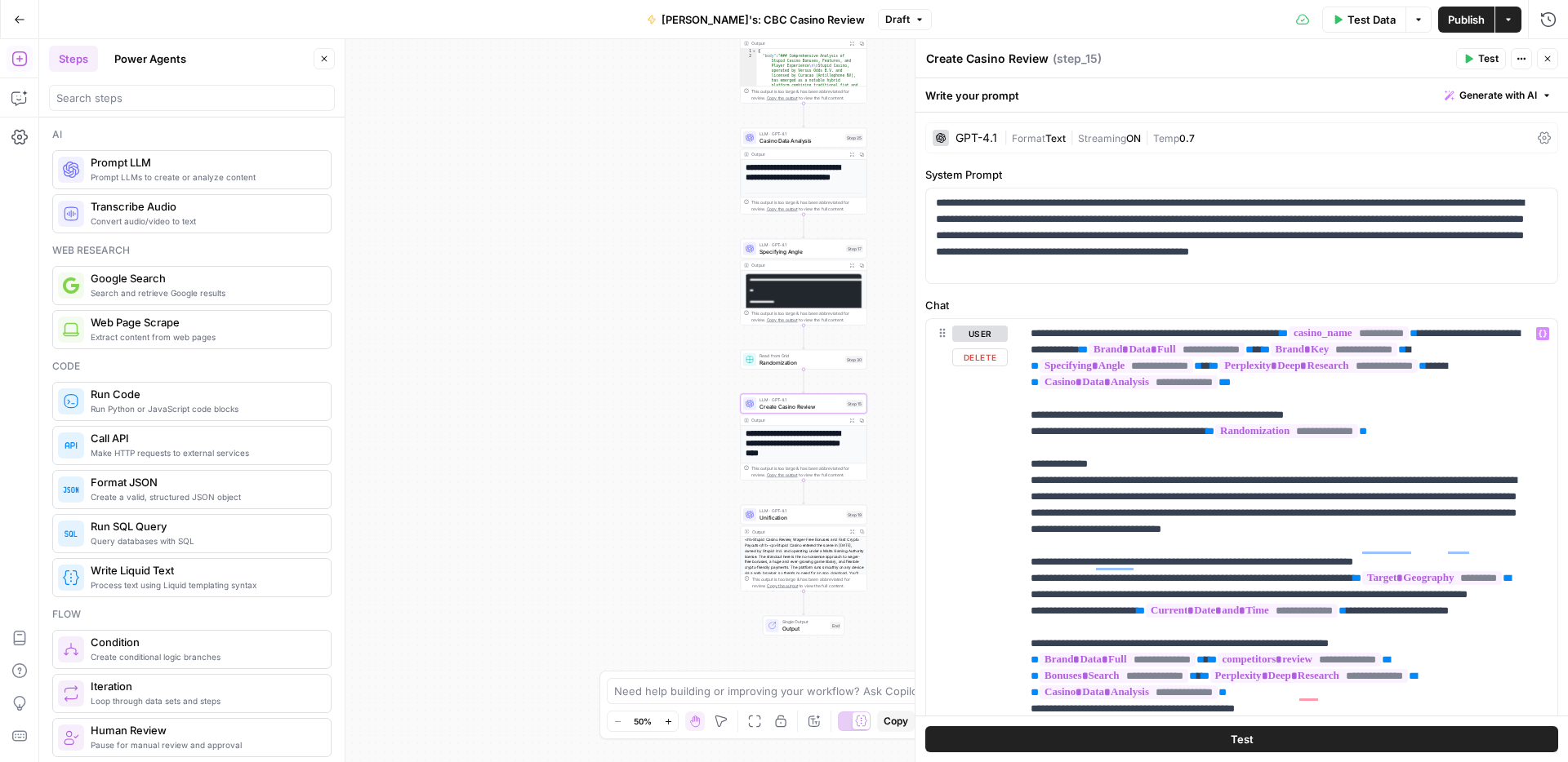
scroll to position [1101, 0]
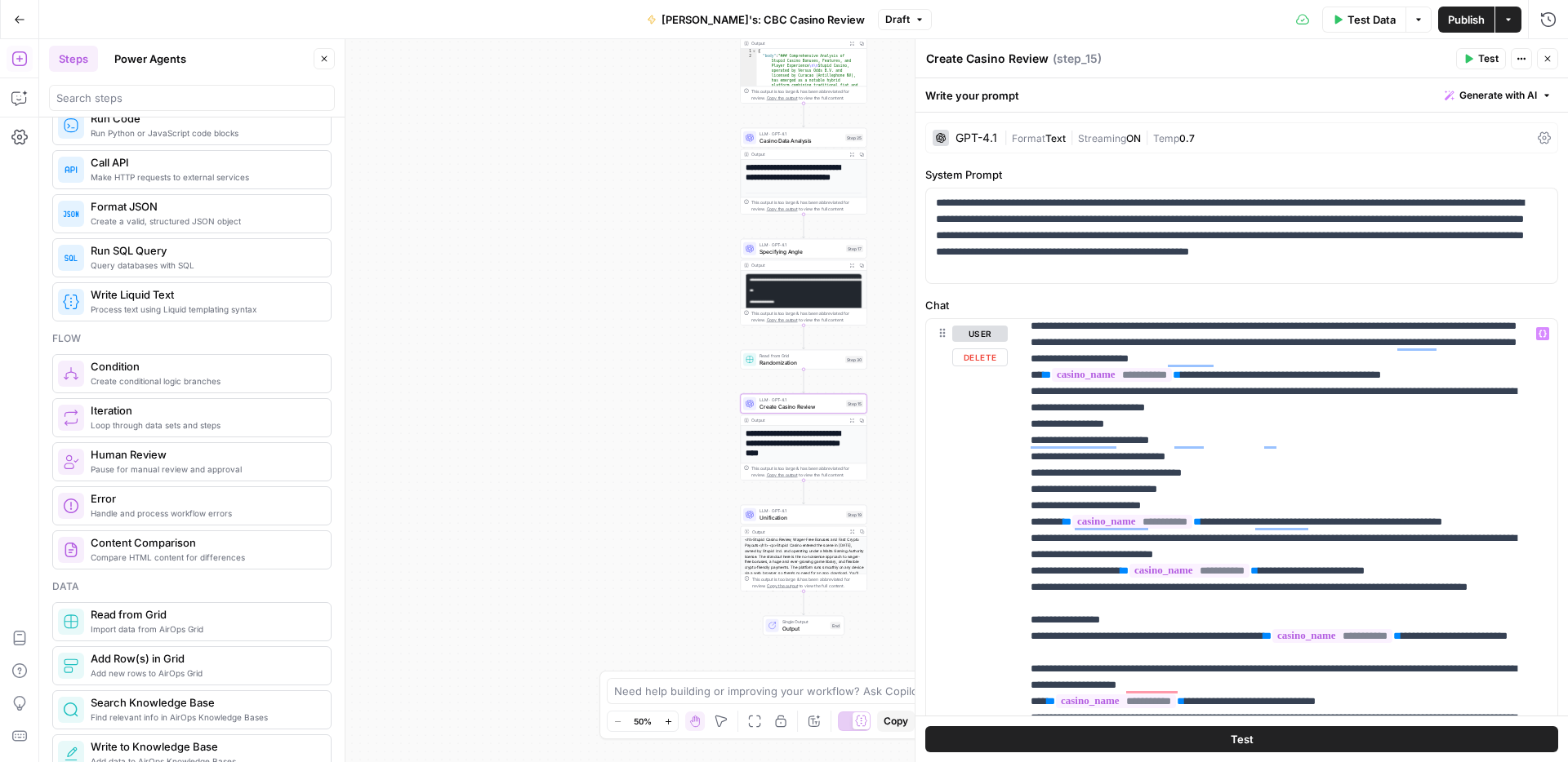
scroll to position [1500, 0]
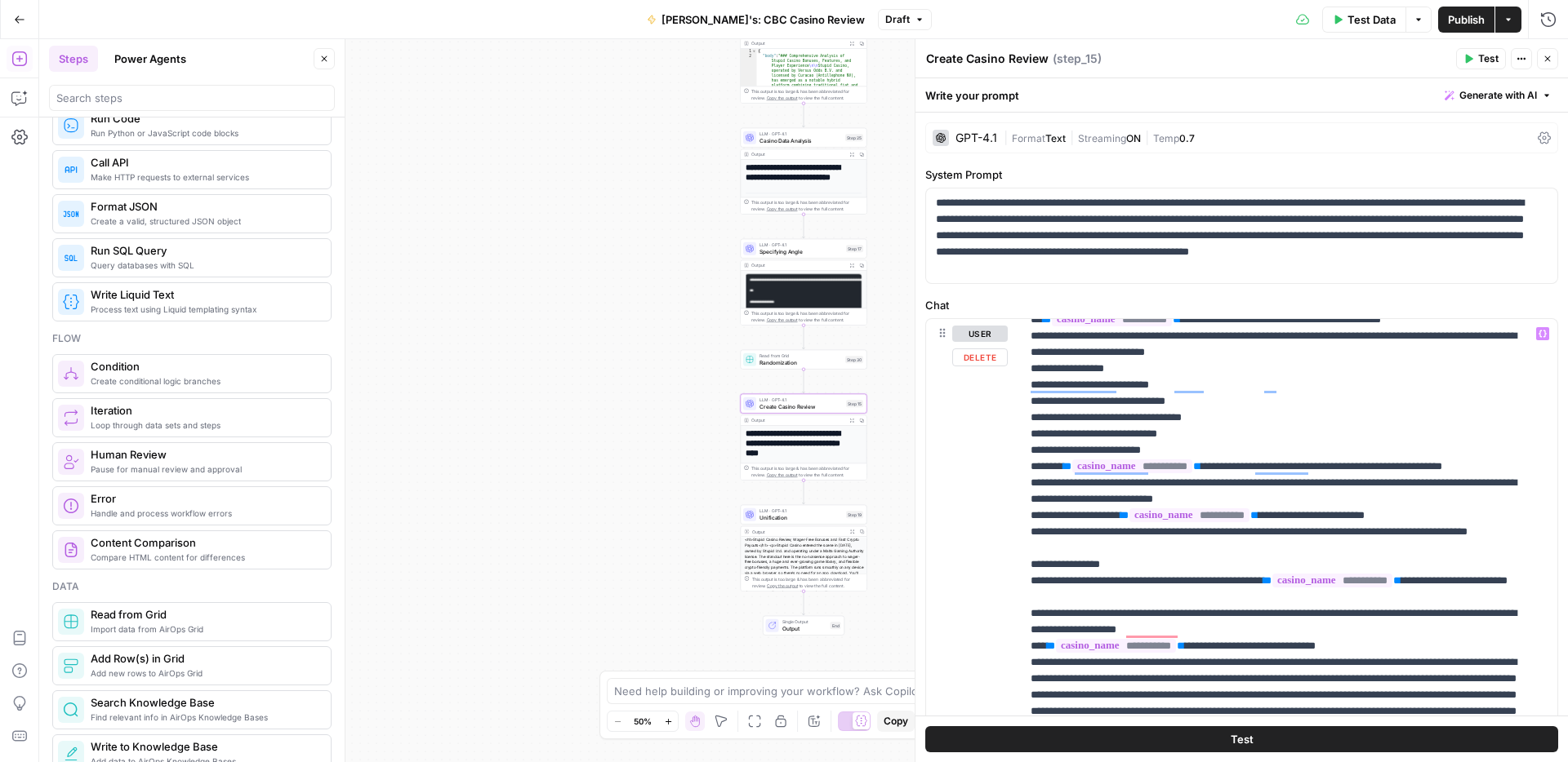
click at [1155, 369] on p "**********" at bounding box center [1276, 564] width 492 height 3477
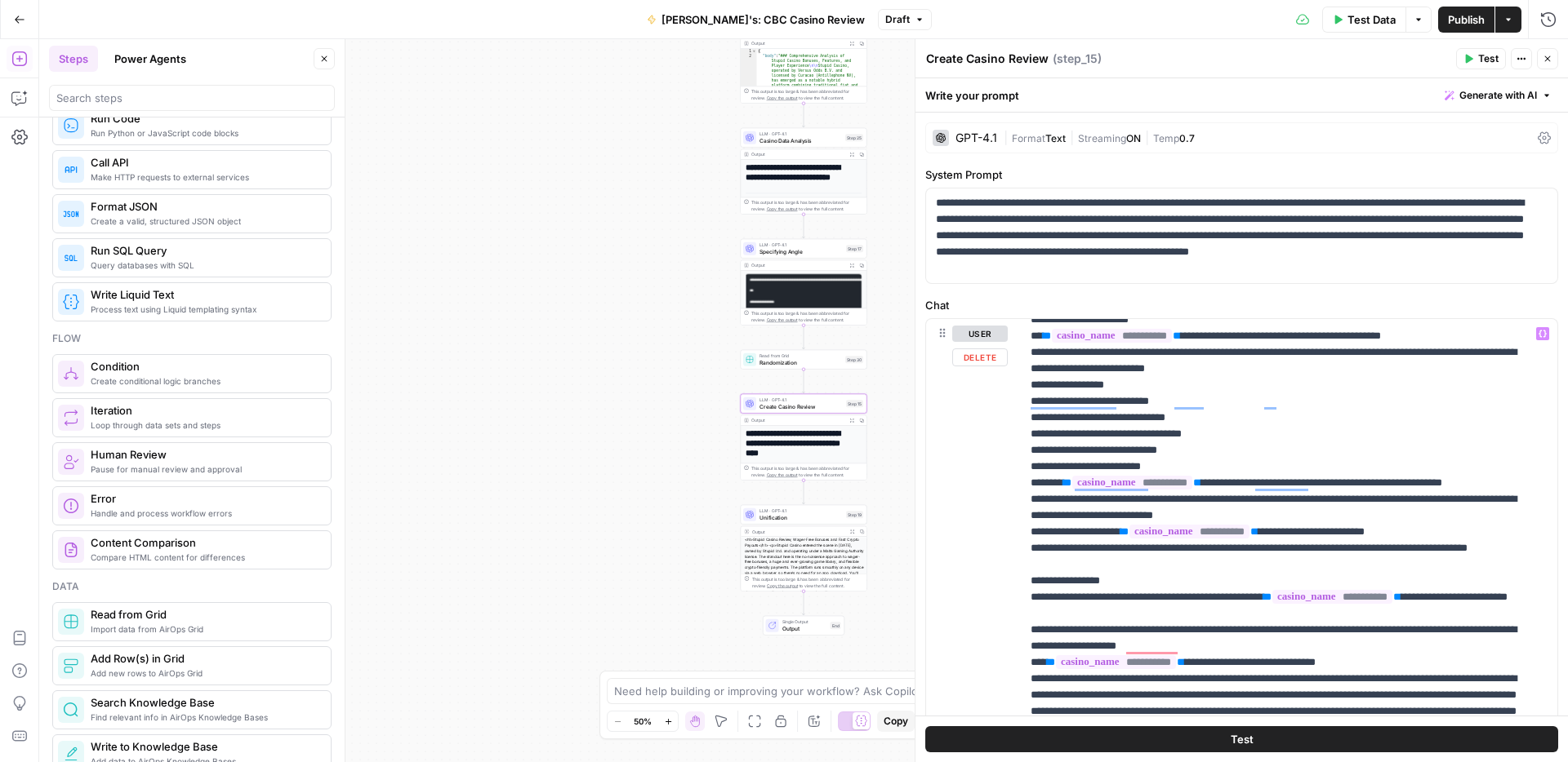
drag, startPoint x: 1147, startPoint y: 365, endPoint x: 1242, endPoint y: 378, distance: 95.9
click at [1242, 378] on p "**********" at bounding box center [1276, 573] width 492 height 3493
copy p "**********"
click at [1460, 678] on p "**********" at bounding box center [1276, 573] width 492 height 3493
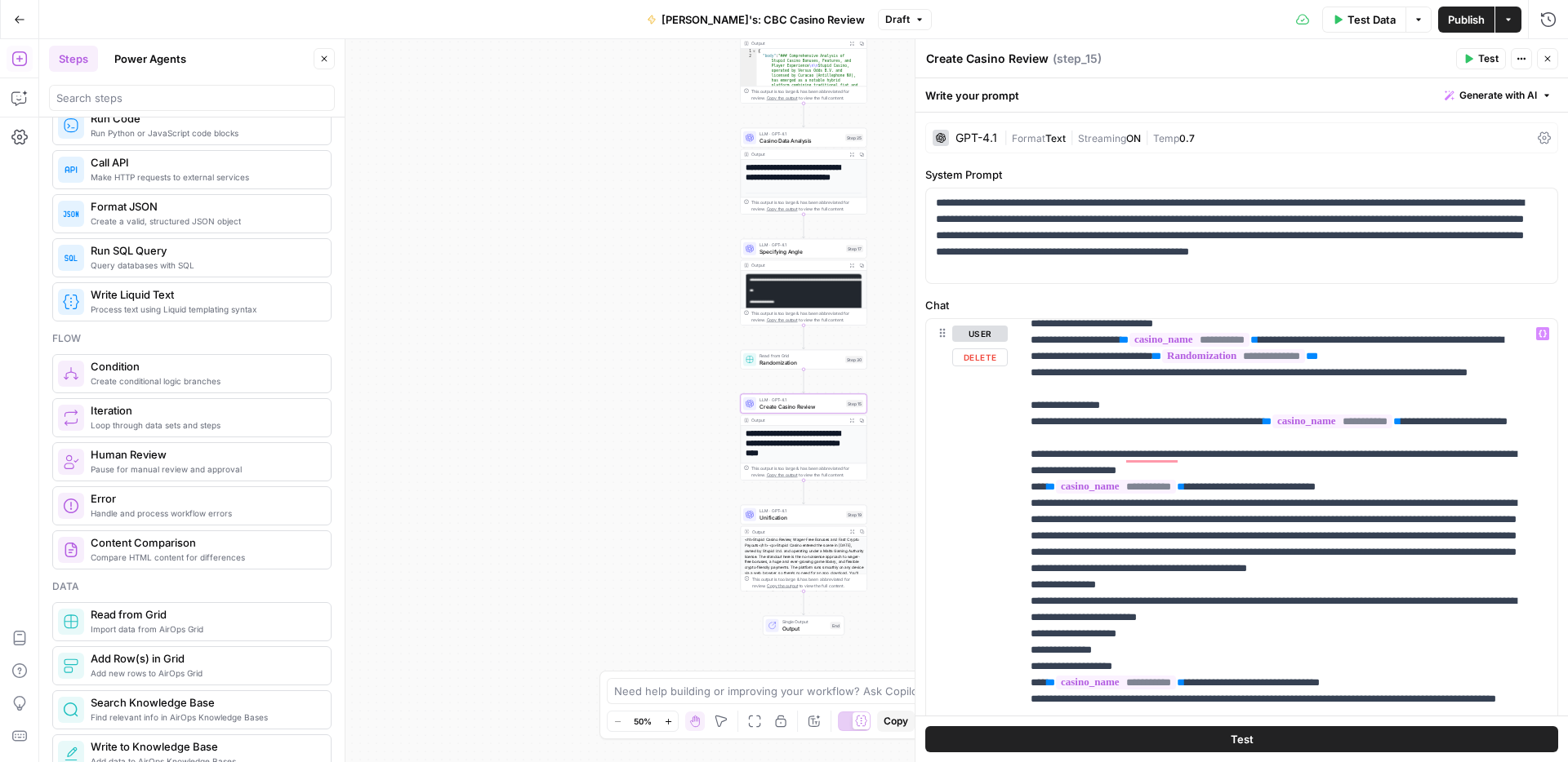
scroll to position [0, 0]
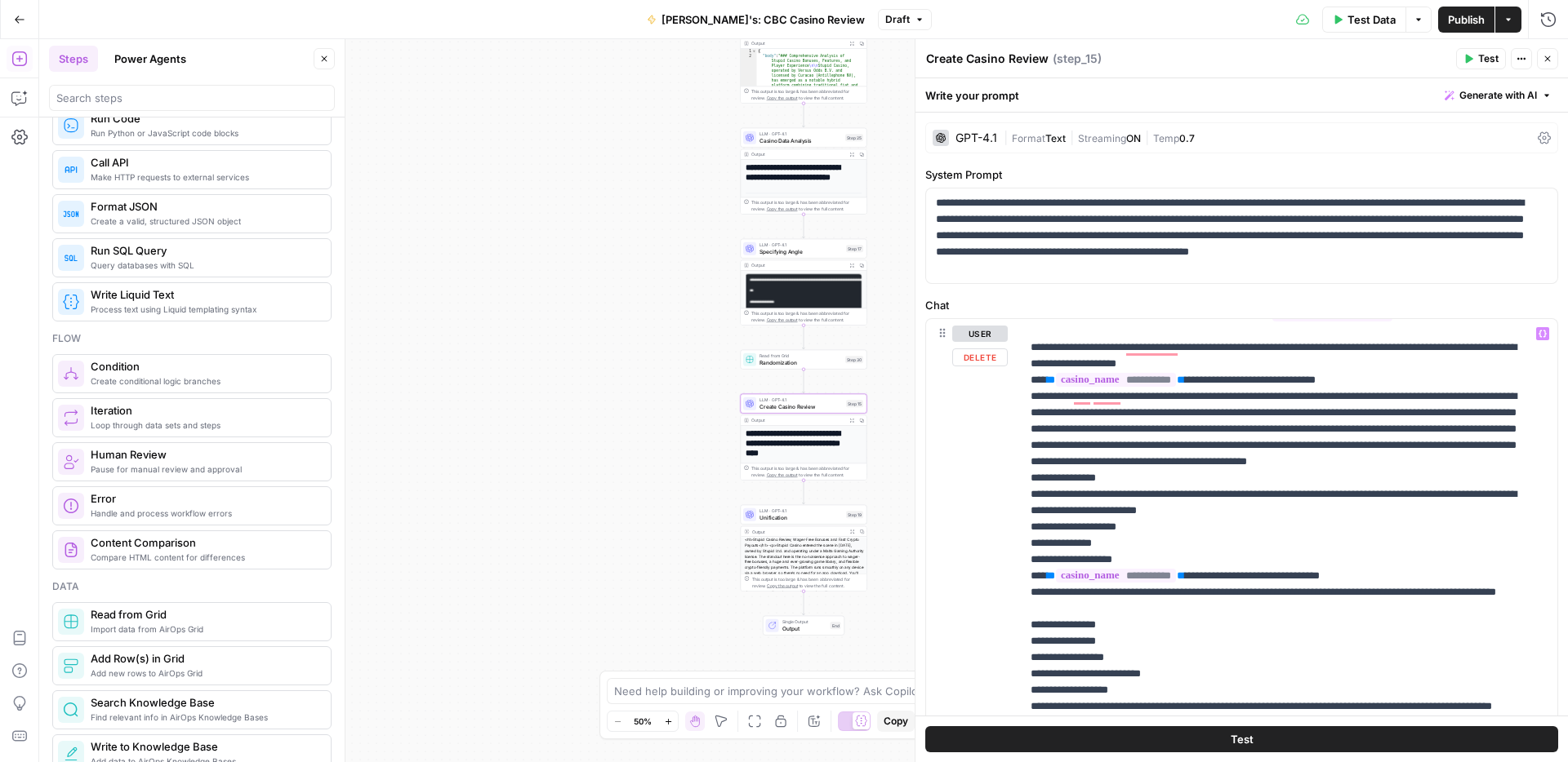
click at [1402, 559] on p "**********" at bounding box center [1276, 283] width 492 height 3510
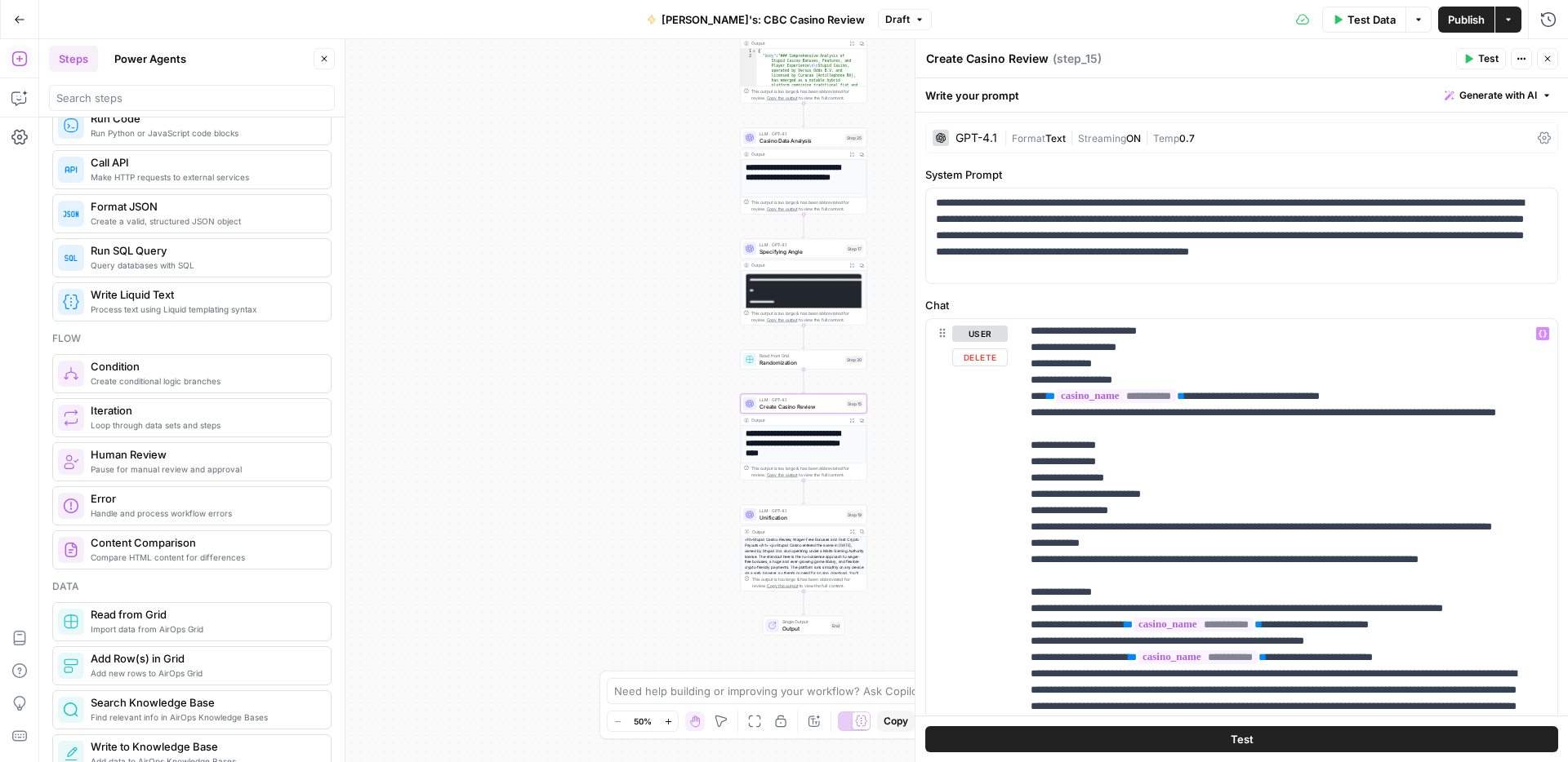
click at [1128, 491] on p "**********" at bounding box center [1276, 94] width 492 height 3526
click at [1410, 591] on p "**********" at bounding box center [1276, 94] width 492 height 3526
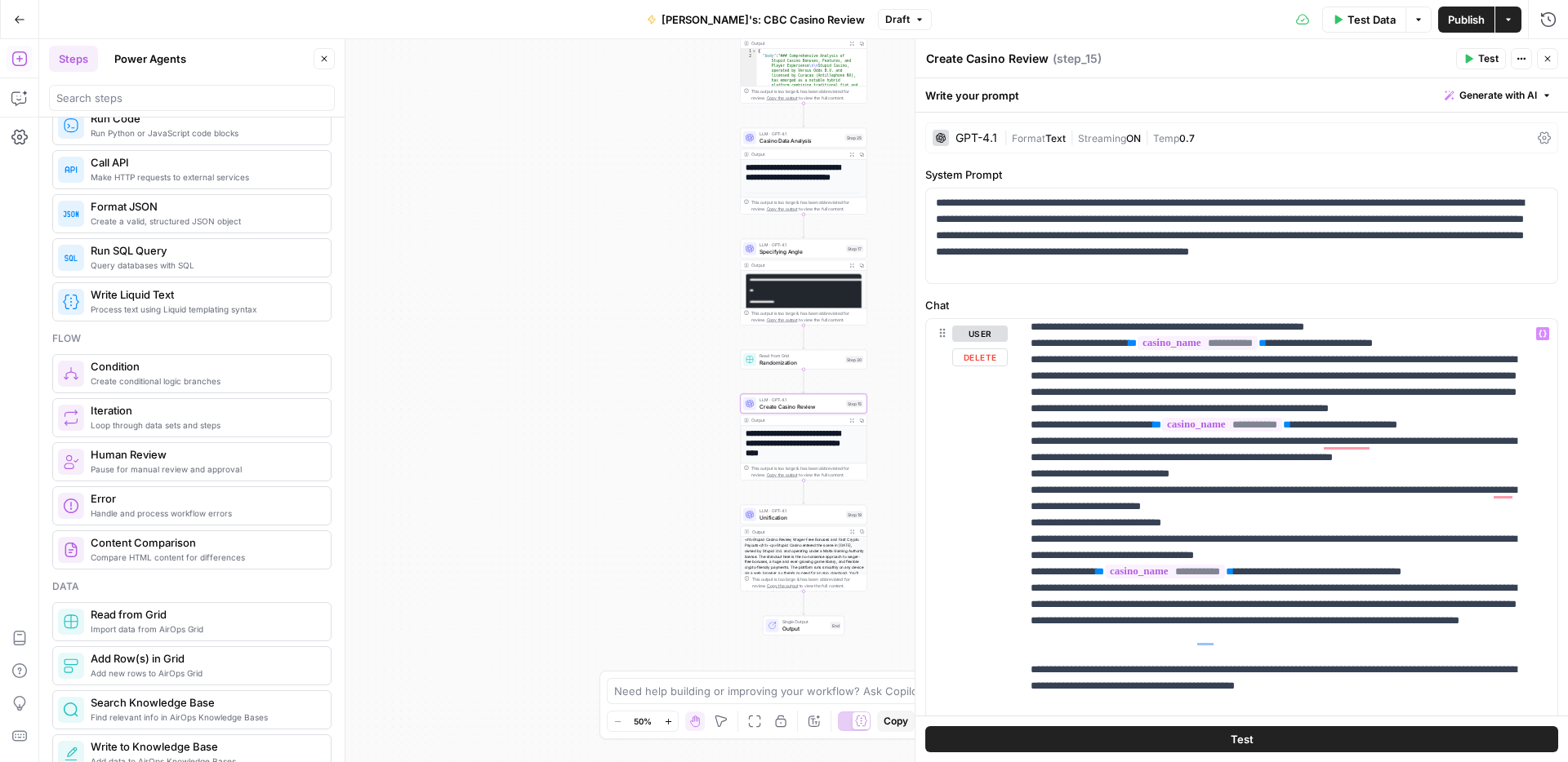
click at [1027, 601] on div "**********" at bounding box center [1282, 652] width 524 height 665
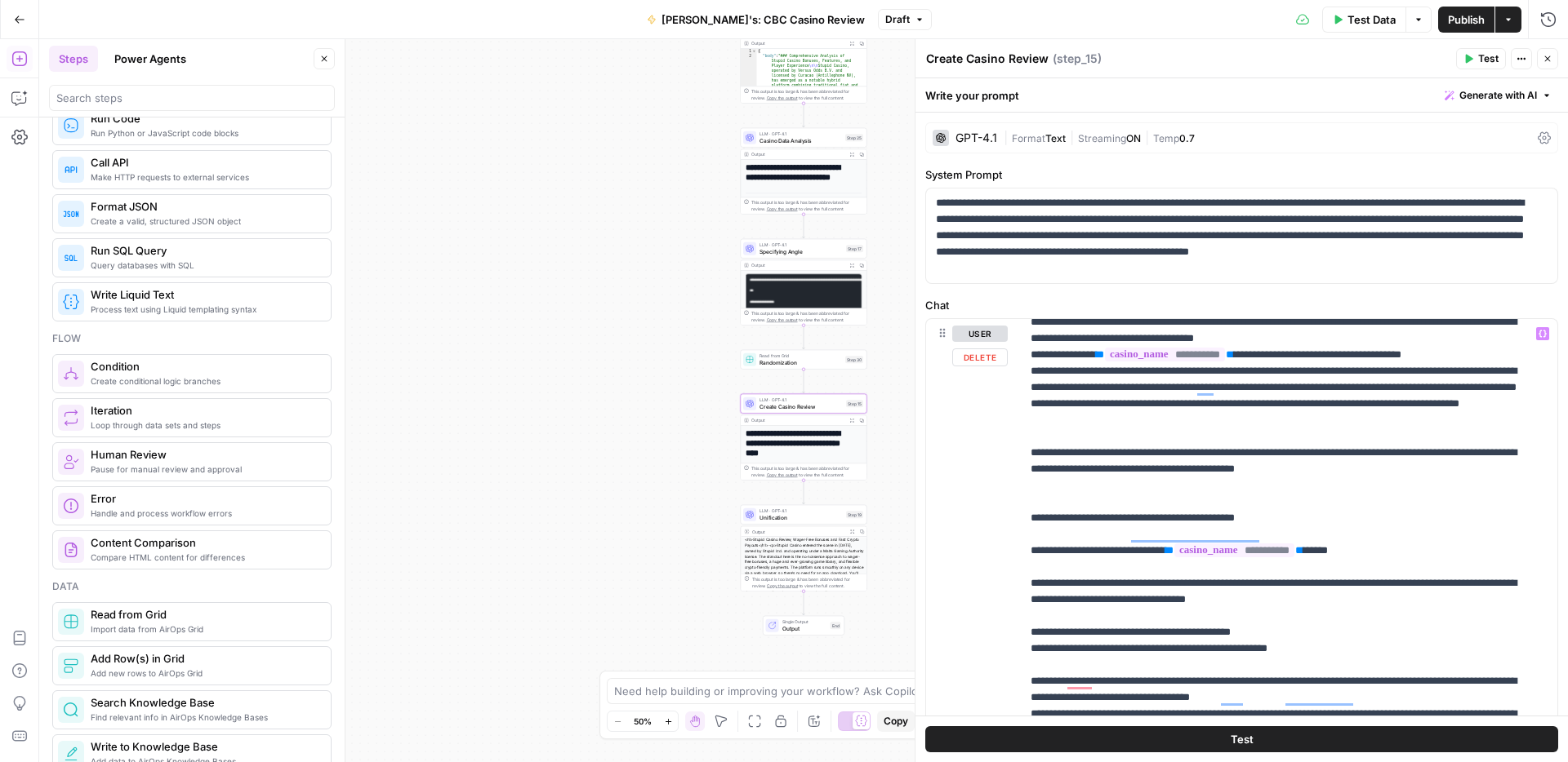
click at [1029, 571] on div "**********" at bounding box center [1282, 652] width 524 height 665
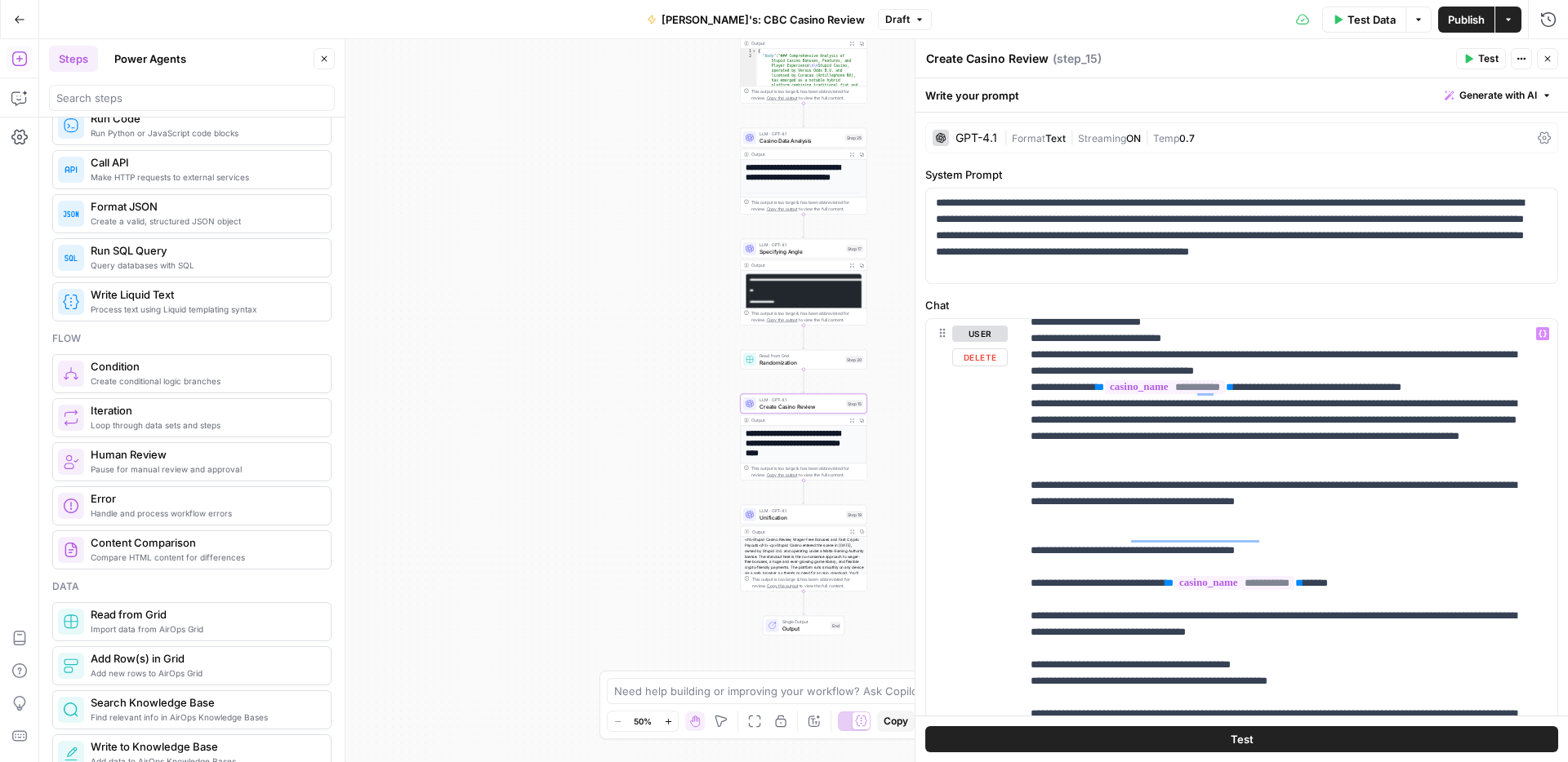
click at [1023, 651] on div "**********" at bounding box center [1282, 652] width 524 height 665
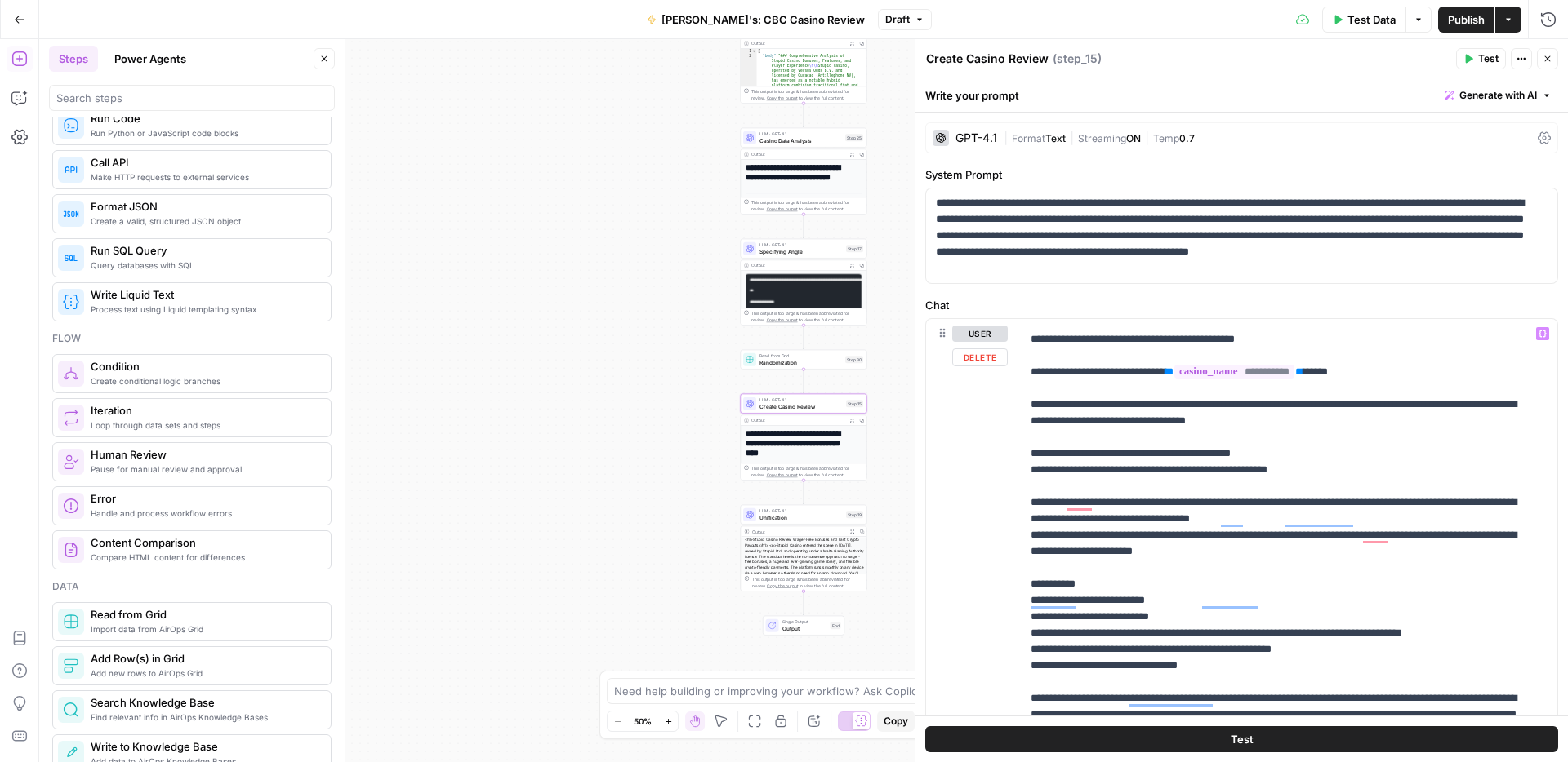
click at [1012, 481] on div "**********" at bounding box center [1242, 671] width 631 height 704
click at [1025, 487] on div "**********" at bounding box center [1282, 652] width 524 height 665
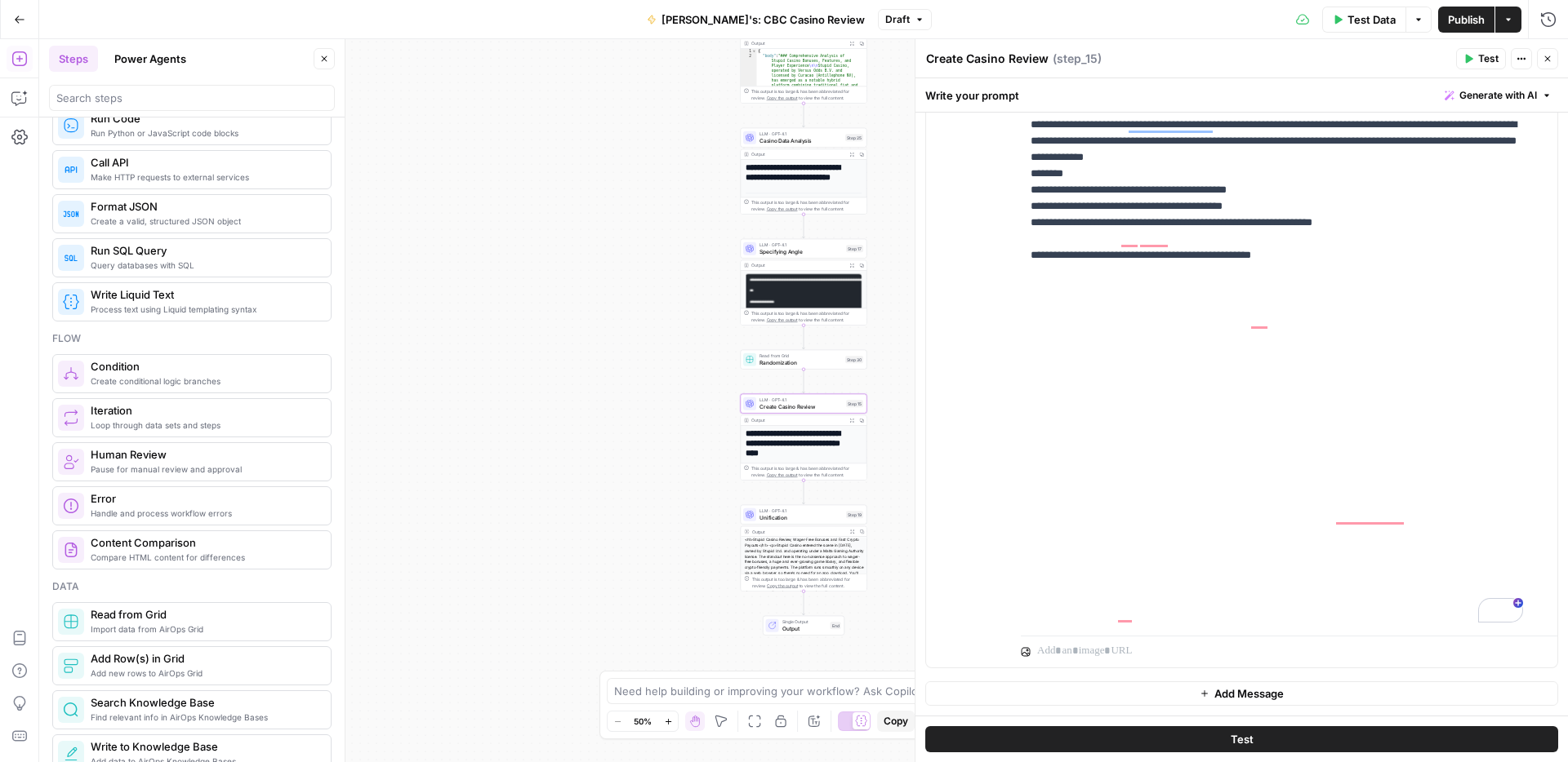
click at [1470, 21] on span "Publish" at bounding box center [1465, 19] width 37 height 16
click at [769, 521] on span "Unification" at bounding box center [801, 517] width 83 height 8
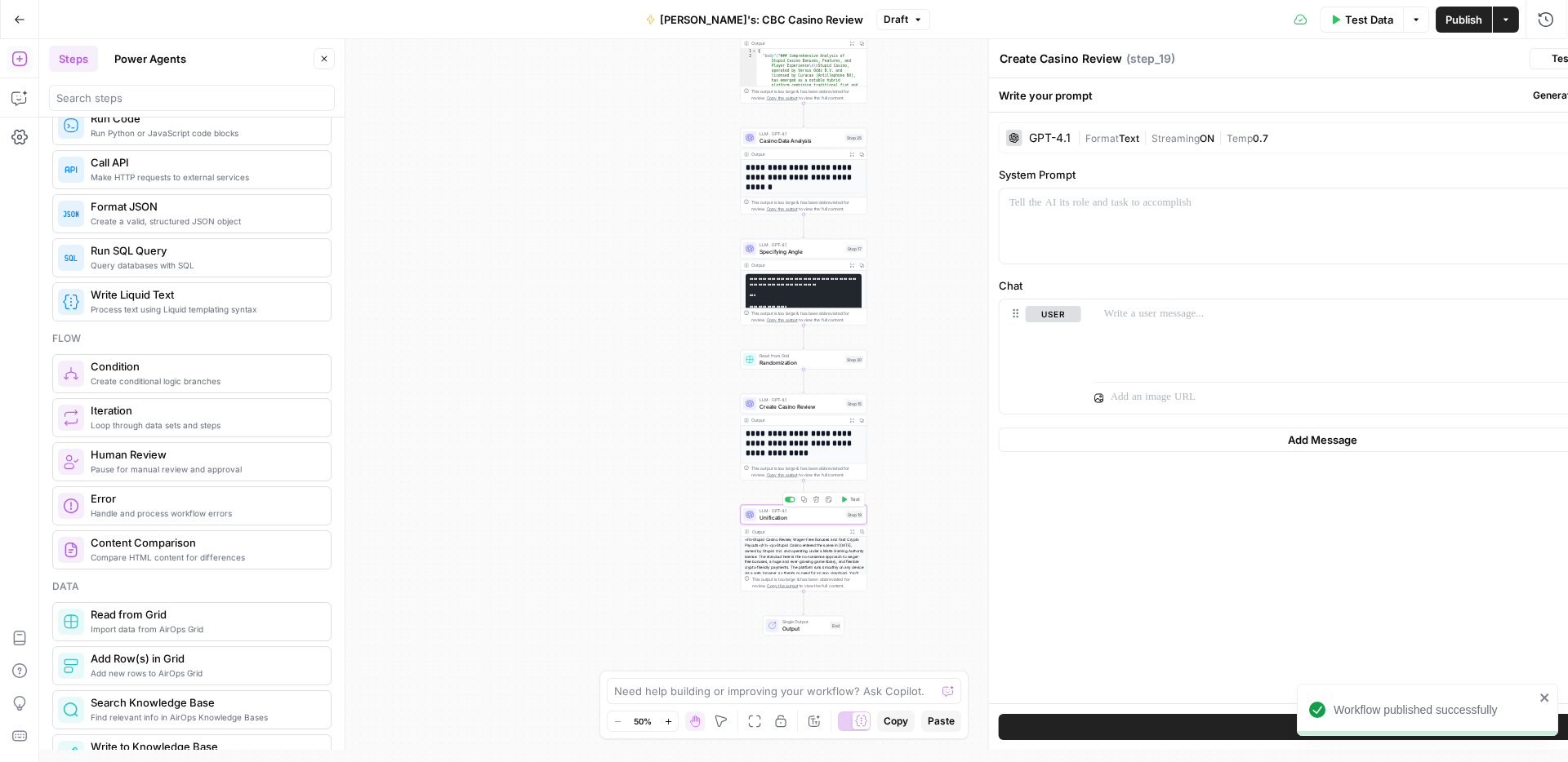
type textarea "Unification"
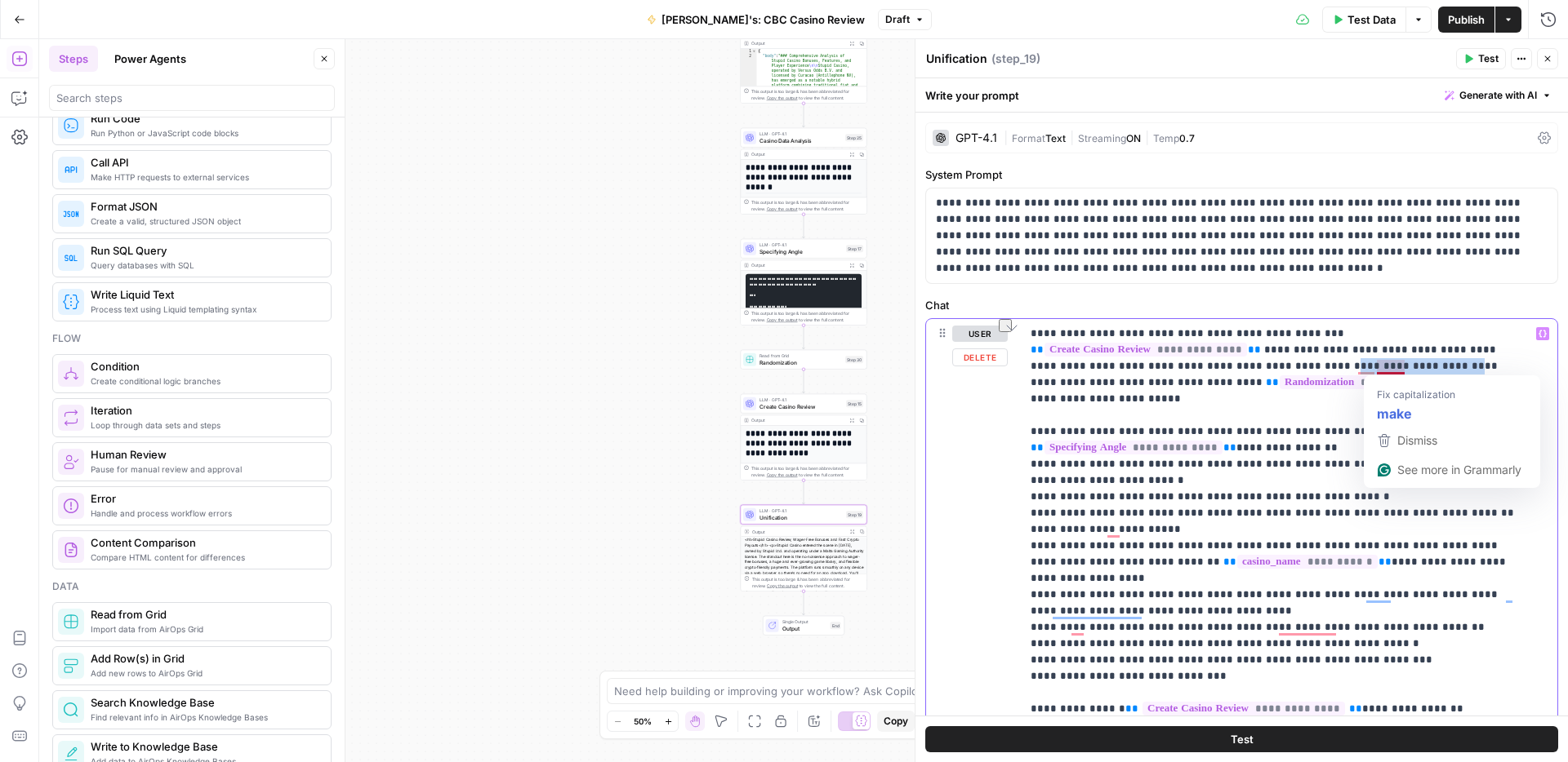
drag, startPoint x: 1267, startPoint y: 365, endPoint x: 1376, endPoint y: 363, distance: 109.0
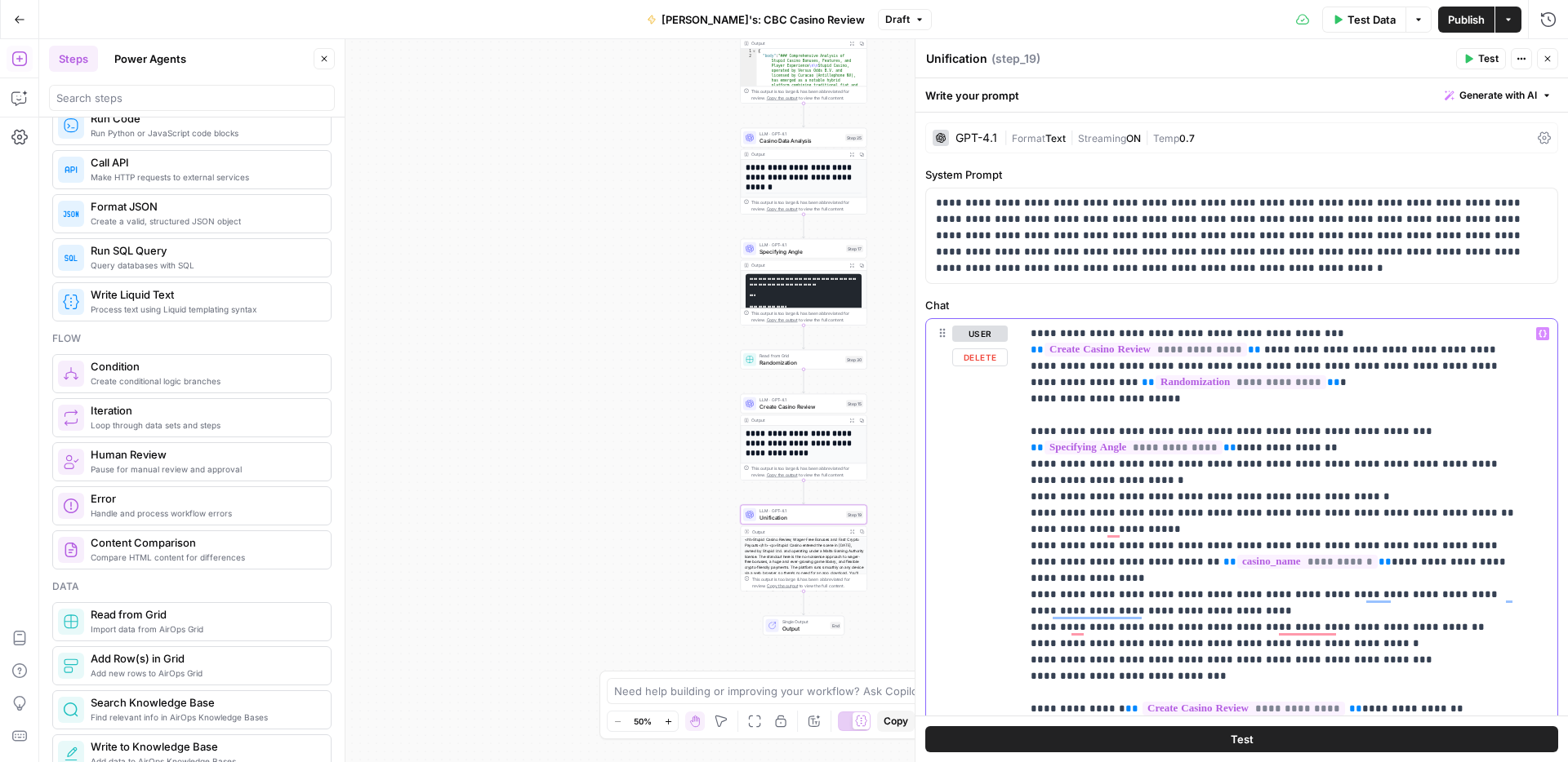
drag, startPoint x: 1266, startPoint y: 367, endPoint x: 1266, endPoint y: 381, distance: 14.0
copy p "**********"
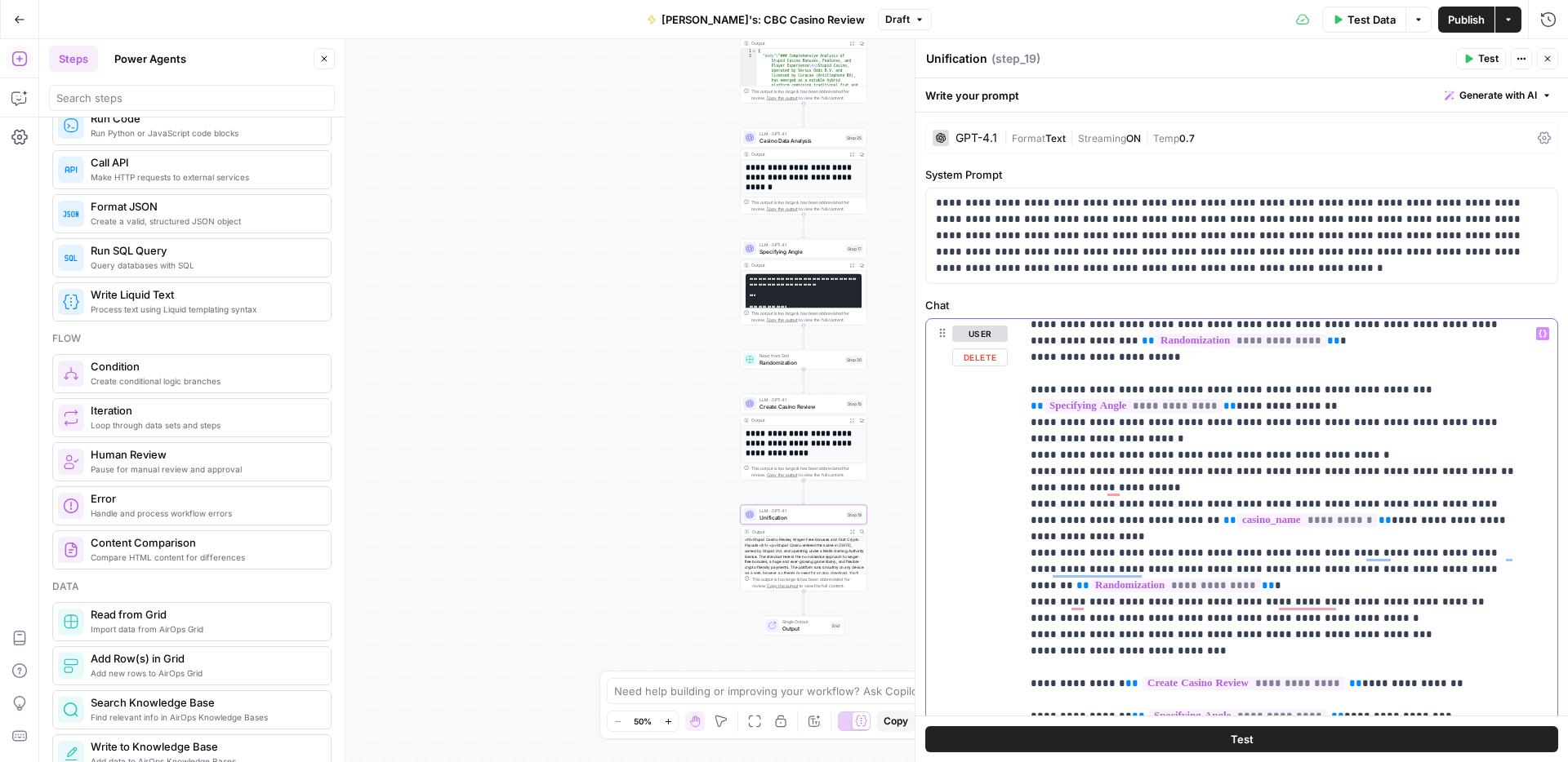
scroll to position [61, 0]
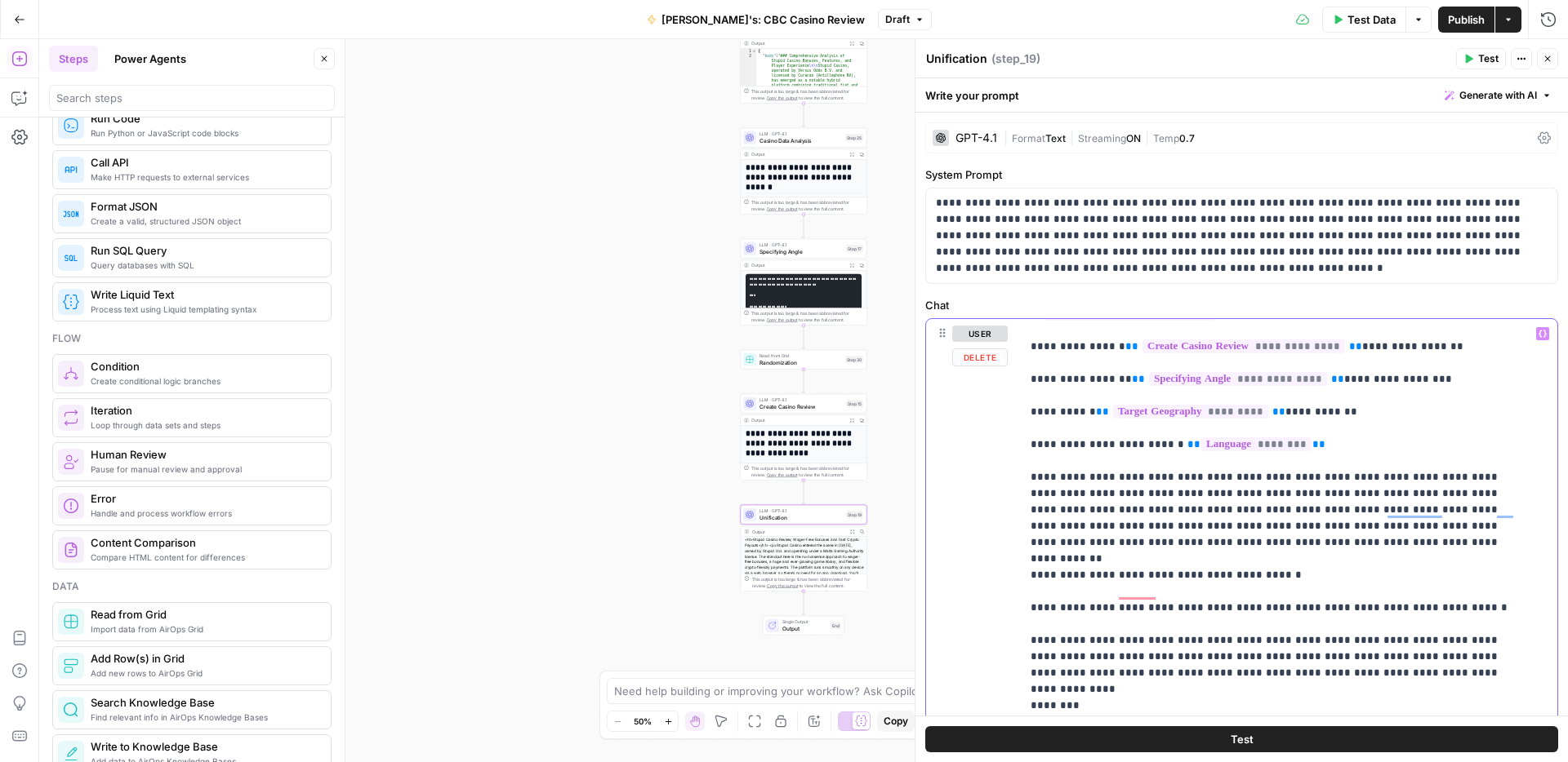
scroll to position [400, 0]
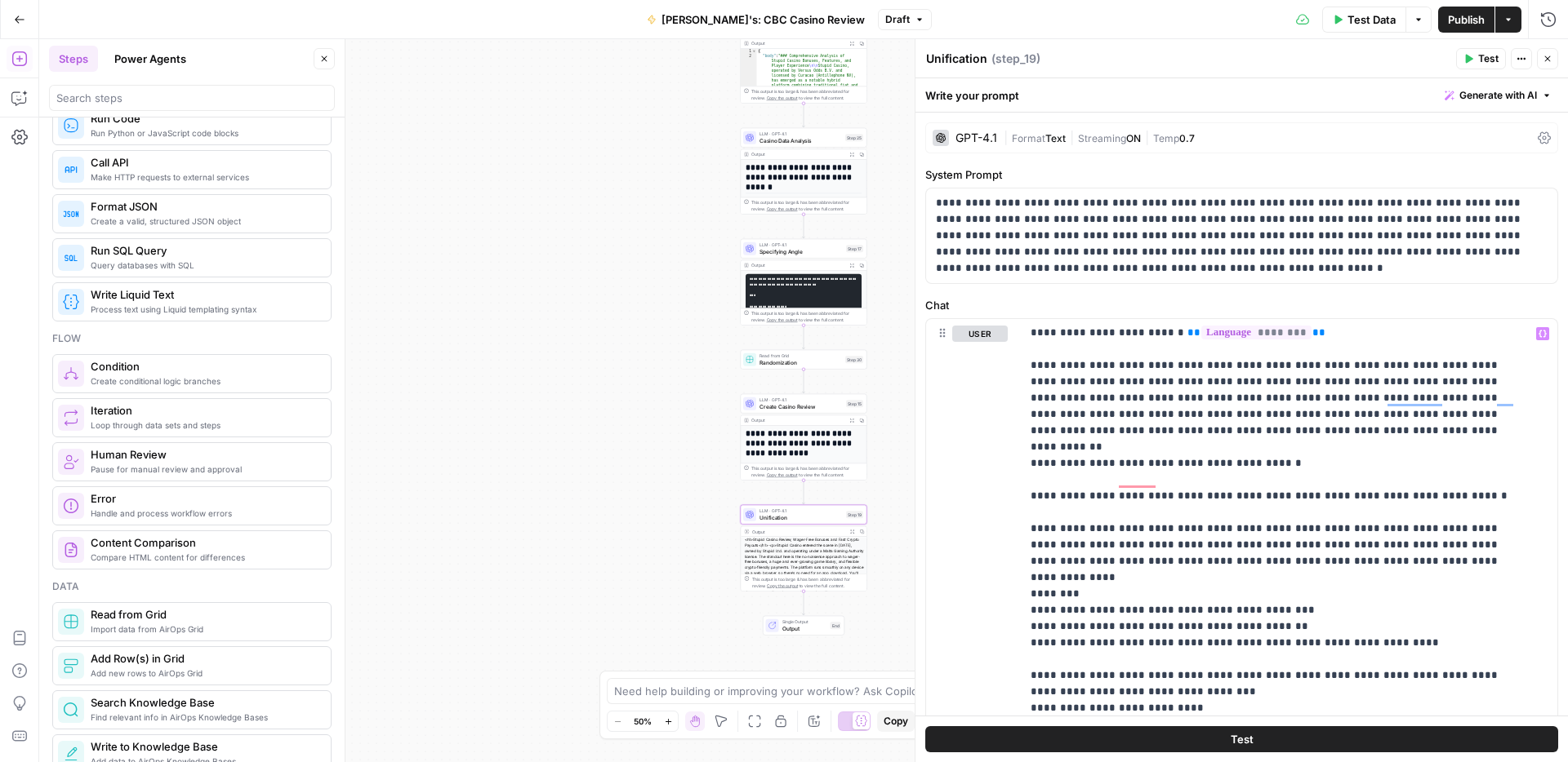
click at [1451, 17] on span "Publish" at bounding box center [1465, 19] width 37 height 16
click at [17, 22] on icon "button" at bounding box center [20, 20] width 11 height 11
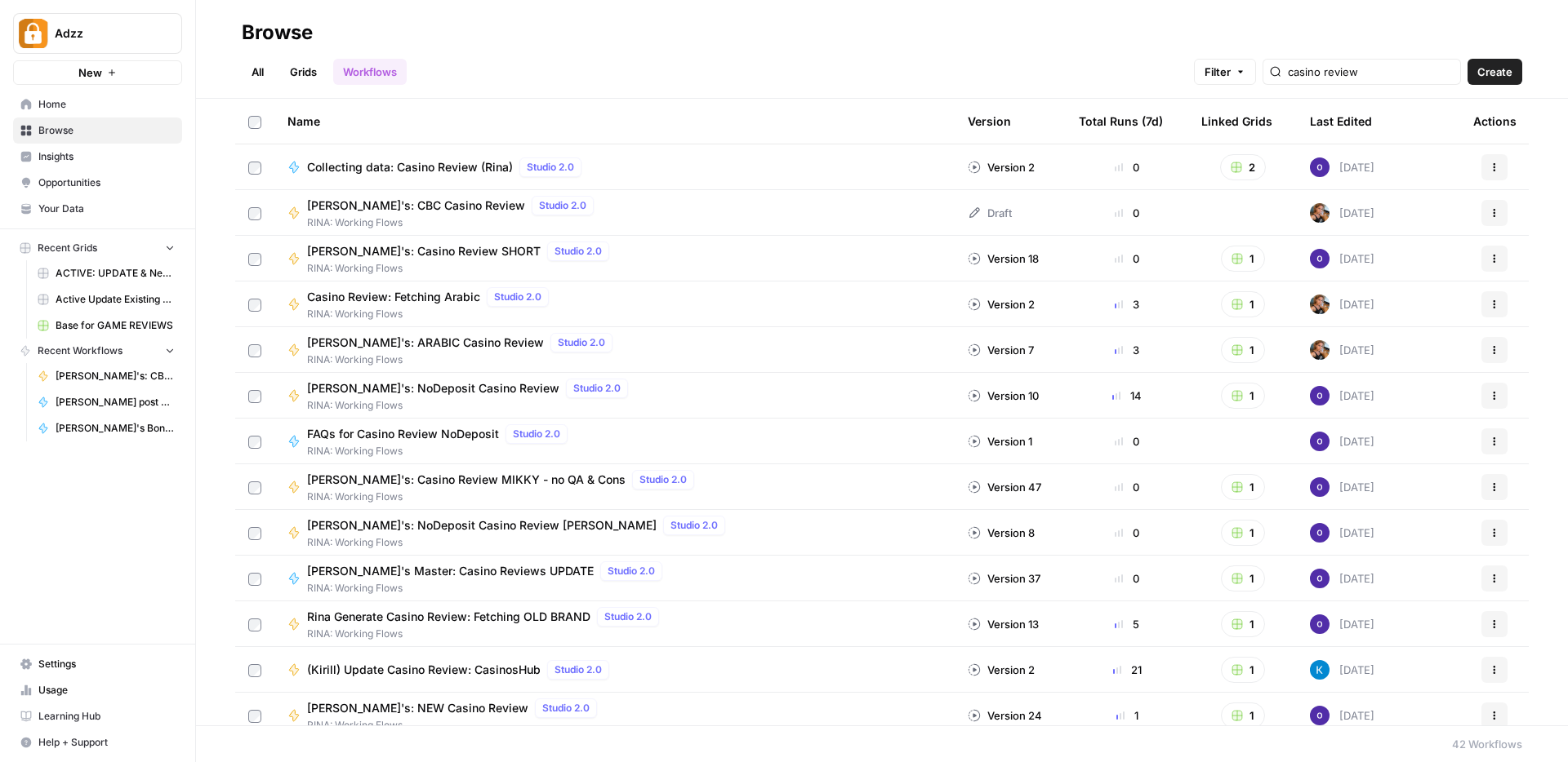
click at [93, 127] on span "Browse" at bounding box center [106, 131] width 137 height 15
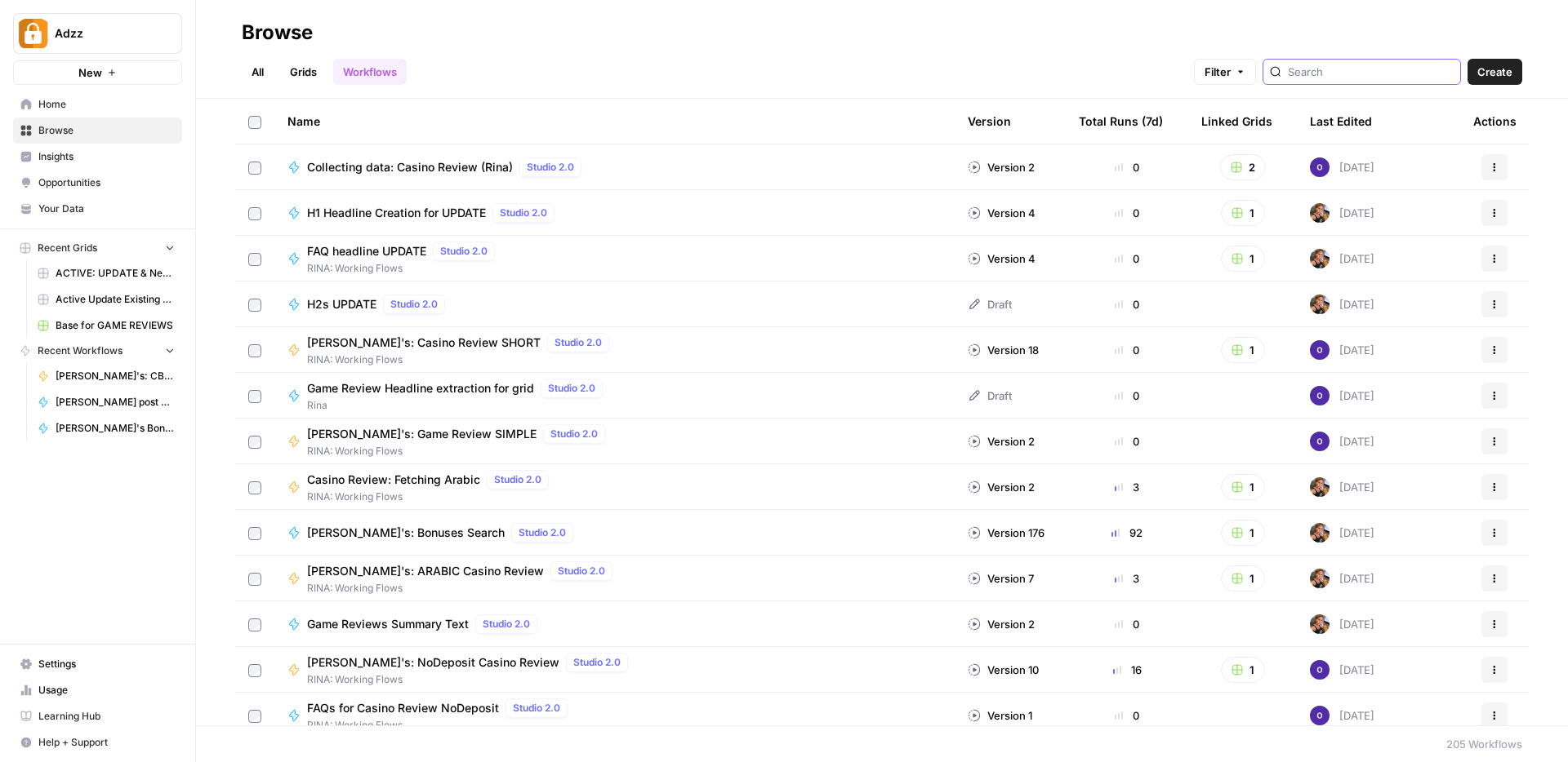
click at [1348, 74] on input "search" at bounding box center [1370, 72] width 166 height 16
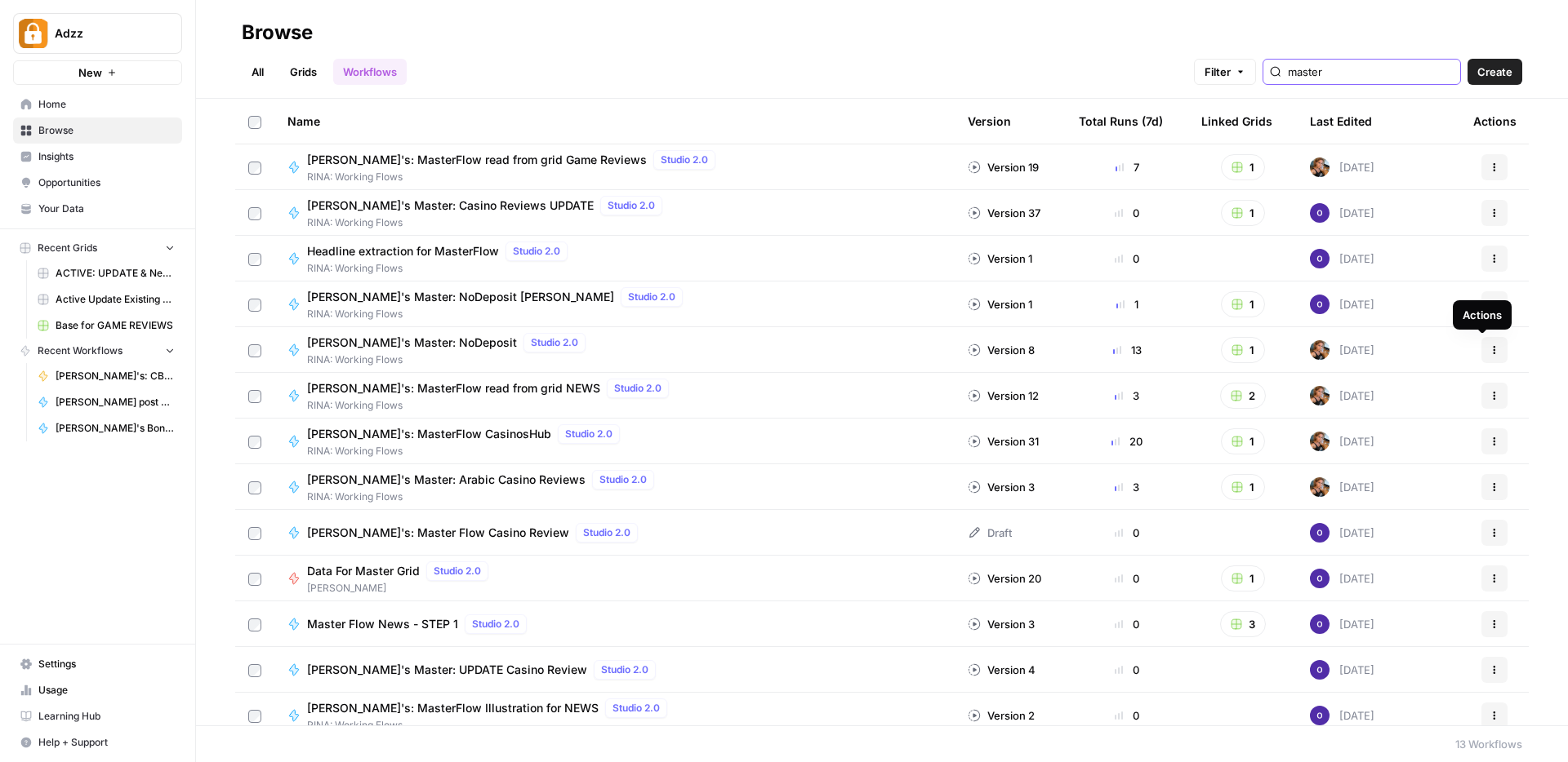
type input "master"
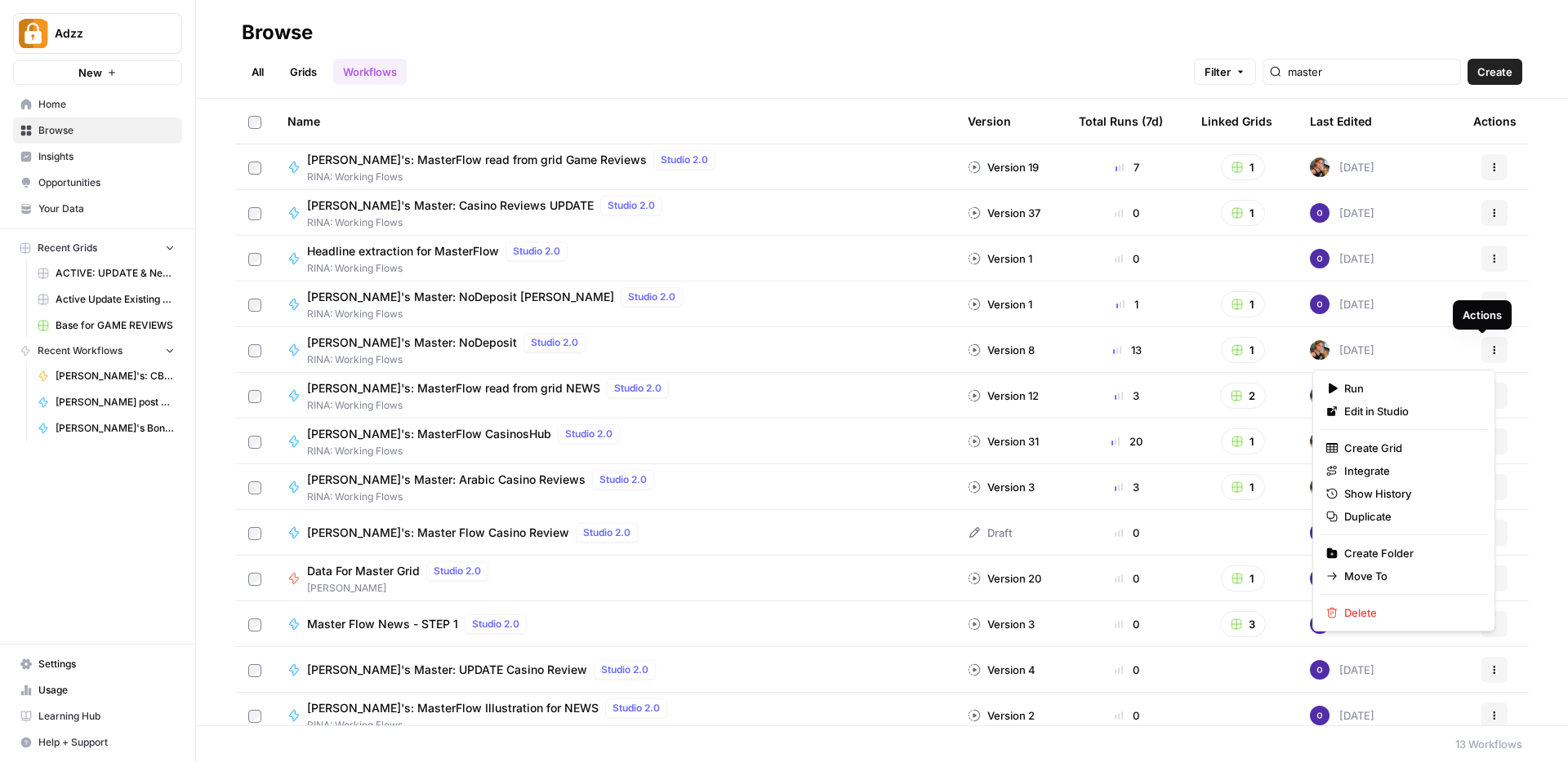
click at [1489, 351] on icon "button" at bounding box center [1494, 349] width 9 height 9
click at [1380, 517] on span "Duplicate" at bounding box center [1409, 516] width 131 height 16
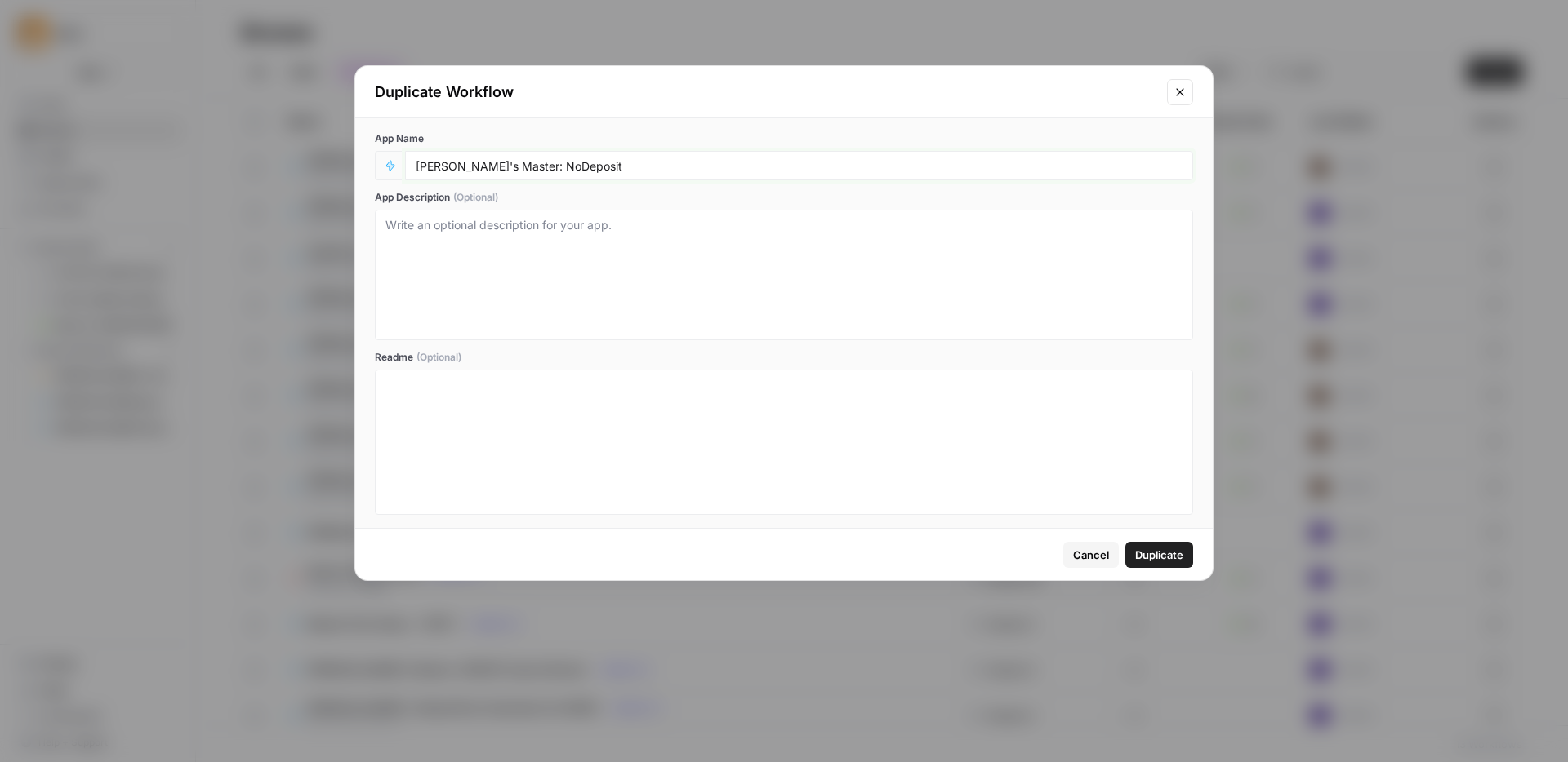
drag, startPoint x: 564, startPoint y: 169, endPoint x: 494, endPoint y: 162, distance: 70.3
click at [494, 162] on input "[PERSON_NAME]'s Master: NoDeposit" at bounding box center [799, 166] width 767 height 15
type input "Rina's Master: CBC"
click at [1152, 553] on span "Duplicate" at bounding box center [1158, 555] width 48 height 16
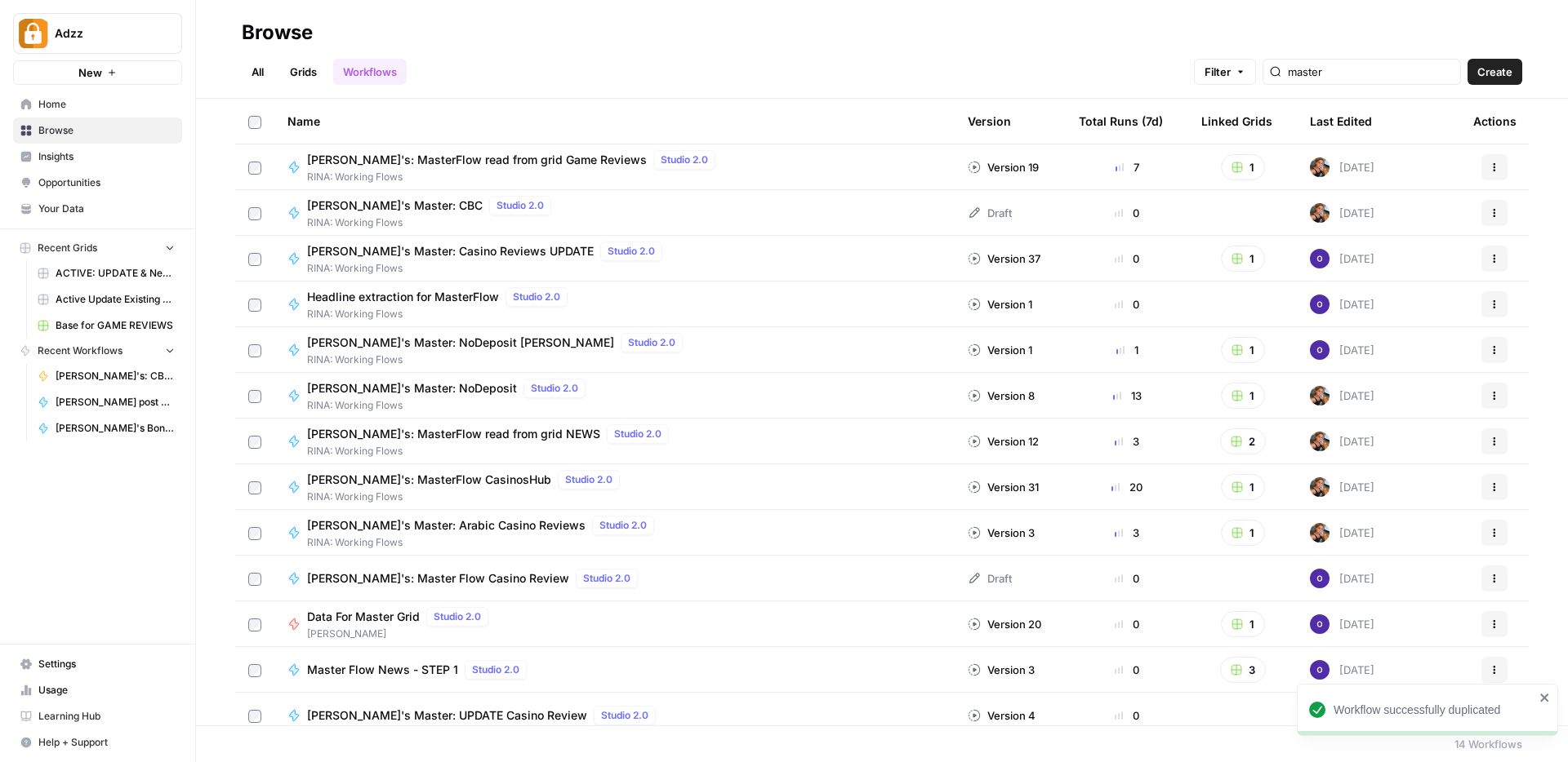
click at [531, 213] on div "Rina's Master: CBC Studio 2.0 RINA: Working Flows" at bounding box center [614, 213] width 654 height 34
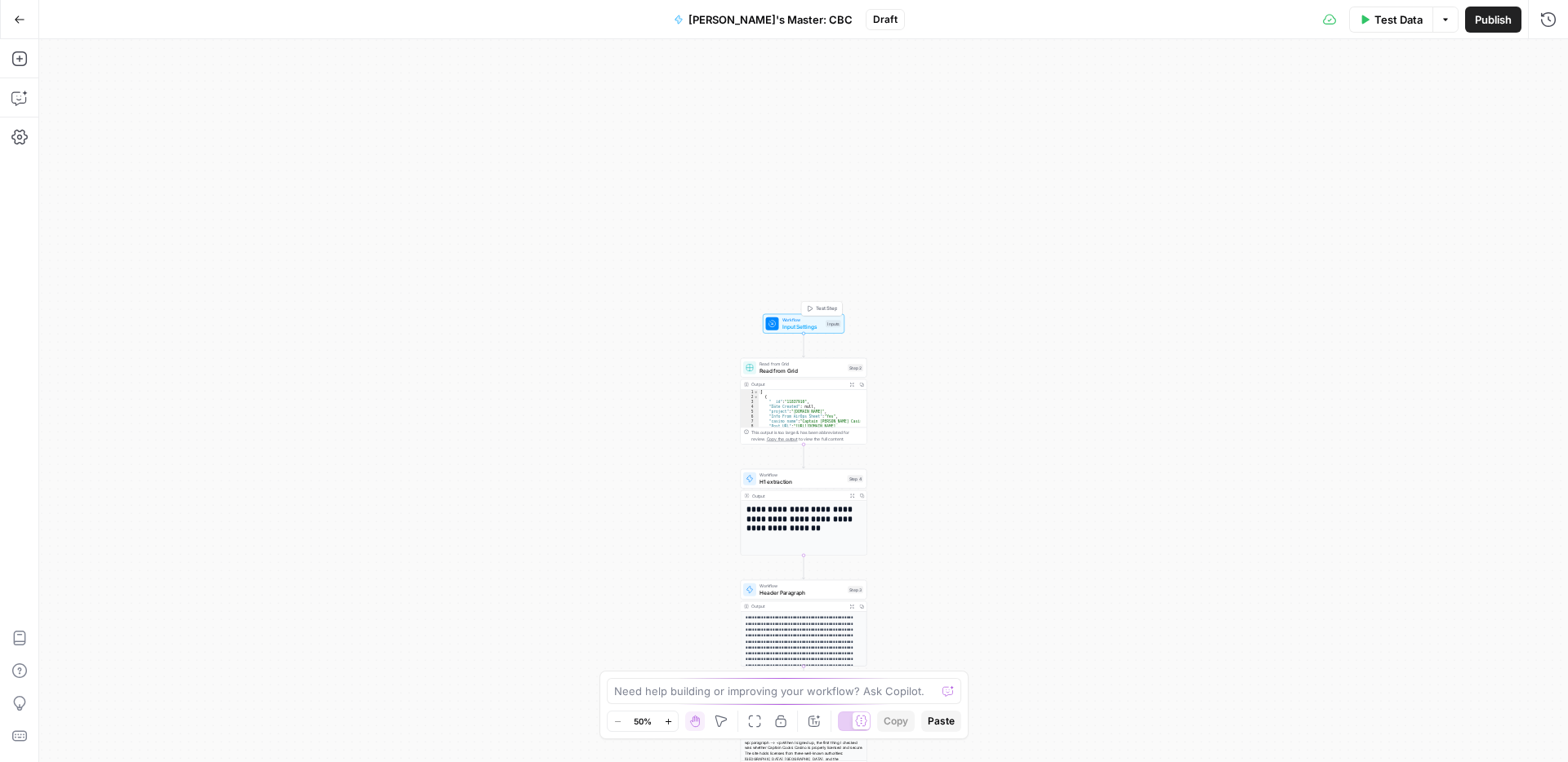
click at [809, 326] on span "Input Settings" at bounding box center [802, 326] width 41 height 8
click at [1503, 100] on span "edit field" at bounding box center [1494, 102] width 36 height 13
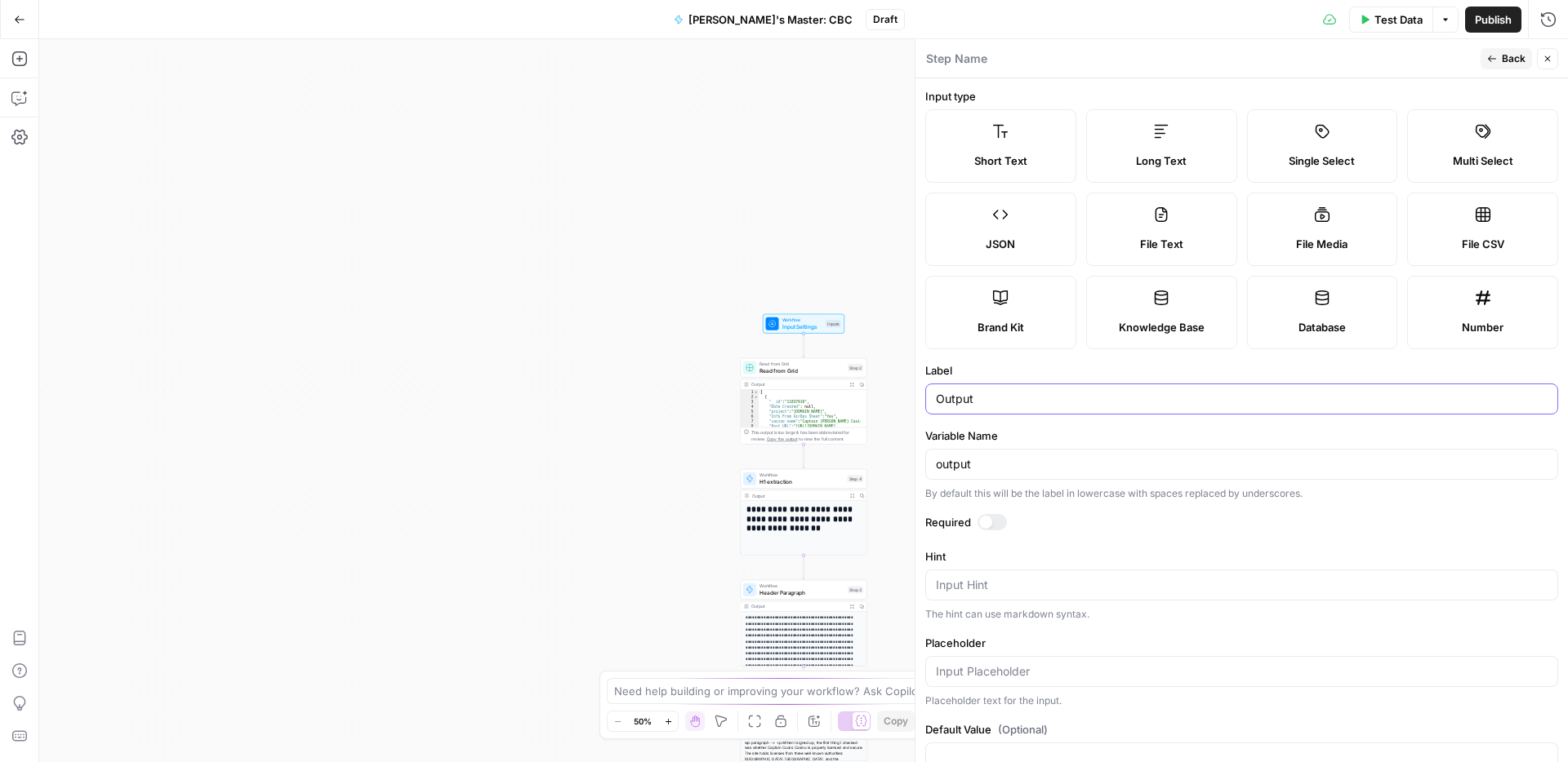
drag, startPoint x: 985, startPoint y: 400, endPoint x: 906, endPoint y: 402, distance: 79.0
click at [906, 402] on body "Adzz New Home Browse Insights Opportunities Your Data Recent Grids ACTIVE: UPDA…" at bounding box center [784, 381] width 1568 height 762
click at [906, 402] on div "Workflow Input Settings Inputs Read from Grid Read from Grid Step 2 Output Expa…" at bounding box center [804, 401] width 1528 height 723
drag, startPoint x: 1033, startPoint y: 407, endPoint x: 961, endPoint y: 397, distance: 72.7
click at [962, 397] on div "Output" at bounding box center [1241, 398] width 632 height 31
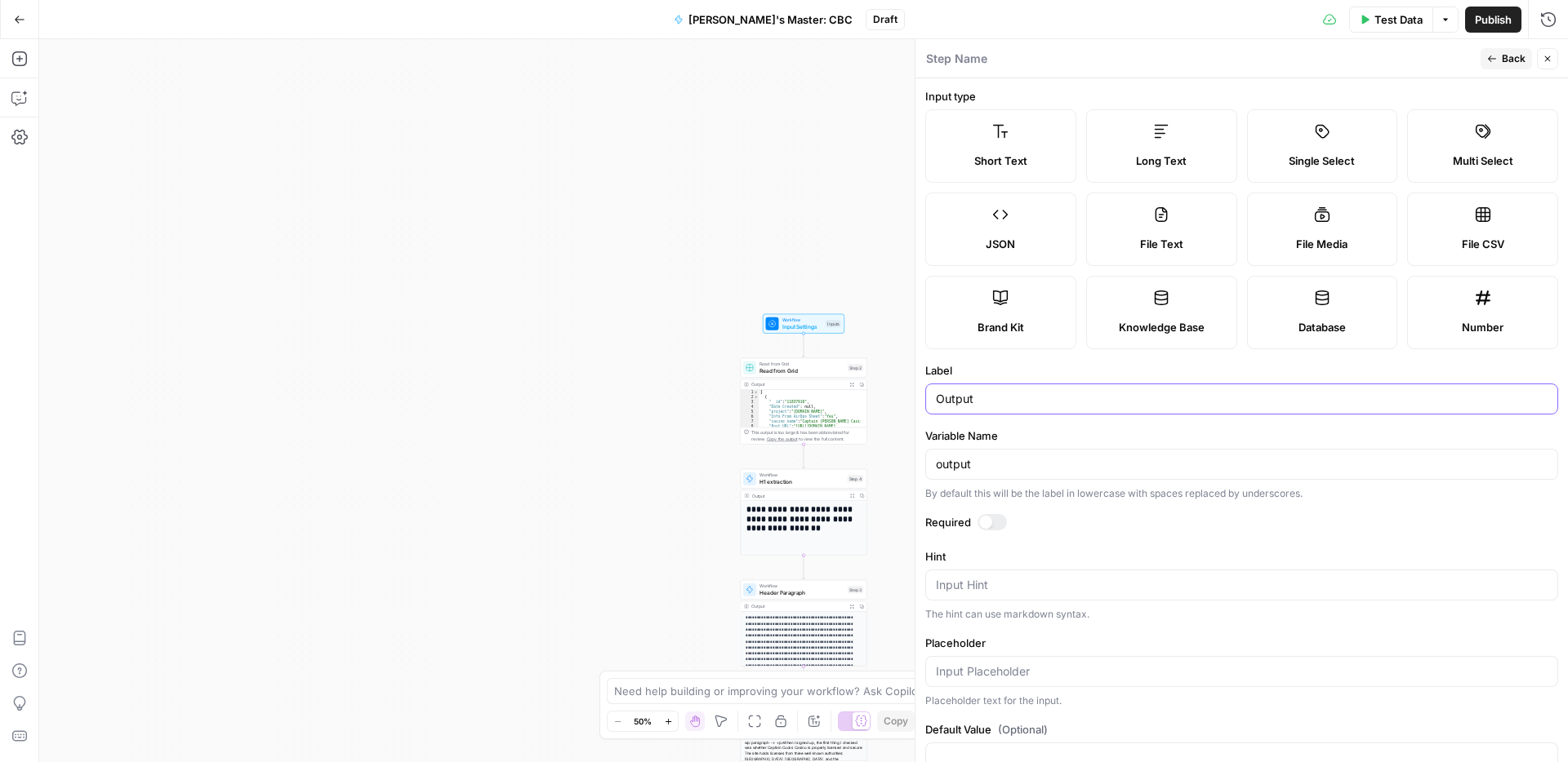
drag, startPoint x: 981, startPoint y: 398, endPoint x: 930, endPoint y: 400, distance: 51.0
click at [930, 400] on div "Output" at bounding box center [1241, 398] width 632 height 31
type input "Full Review"
drag, startPoint x: 1008, startPoint y: 469, endPoint x: 932, endPoint y: 465, distance: 76.1
click at [932, 465] on div "output" at bounding box center [1241, 464] width 632 height 31
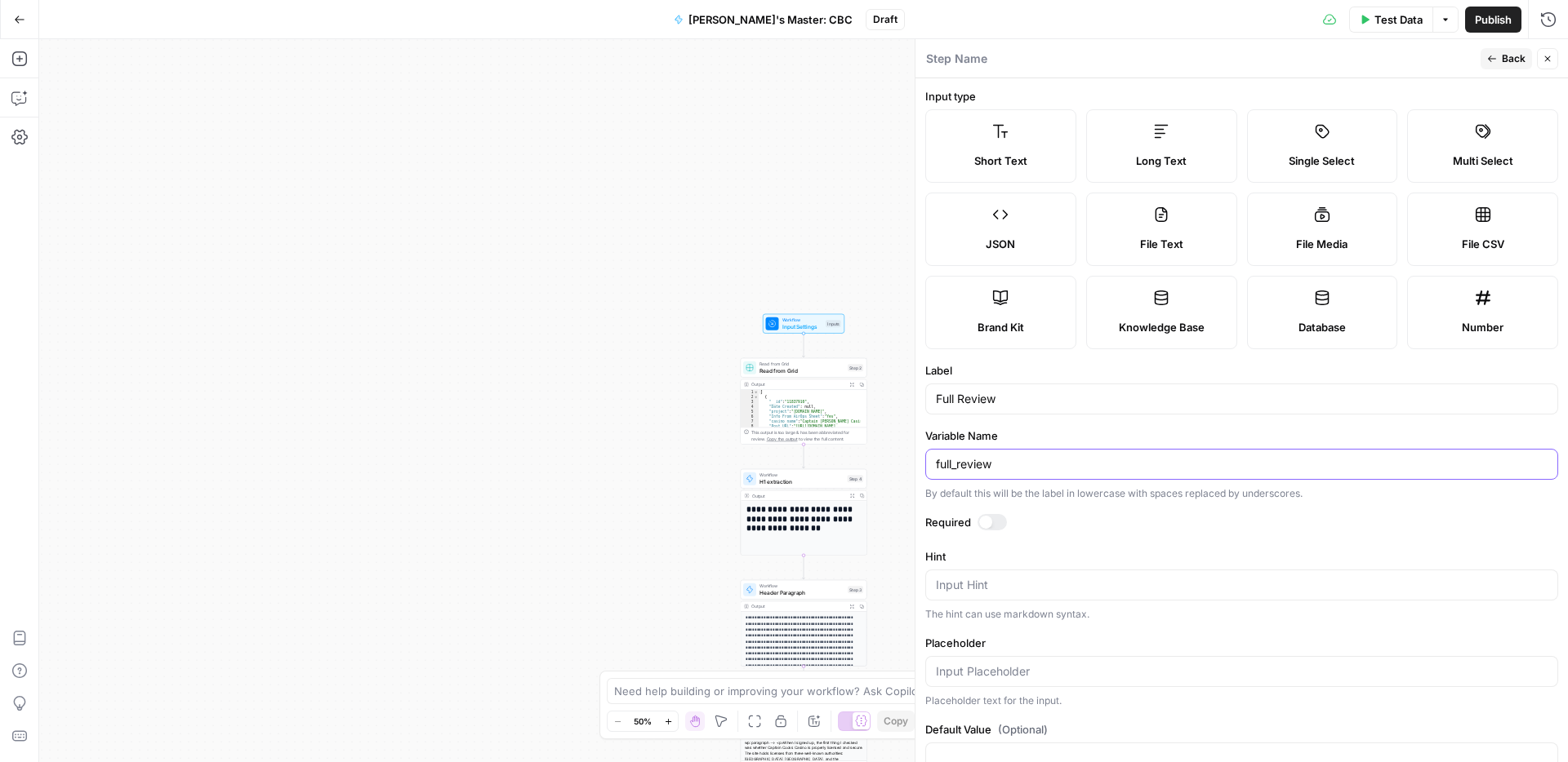
type input "full_review"
click at [1480, 14] on span "Publish" at bounding box center [1493, 19] width 37 height 16
click at [1505, 54] on body "Workflow published successfully Adzz New Home Browse Insights Opportunities You…" at bounding box center [784, 381] width 1568 height 762
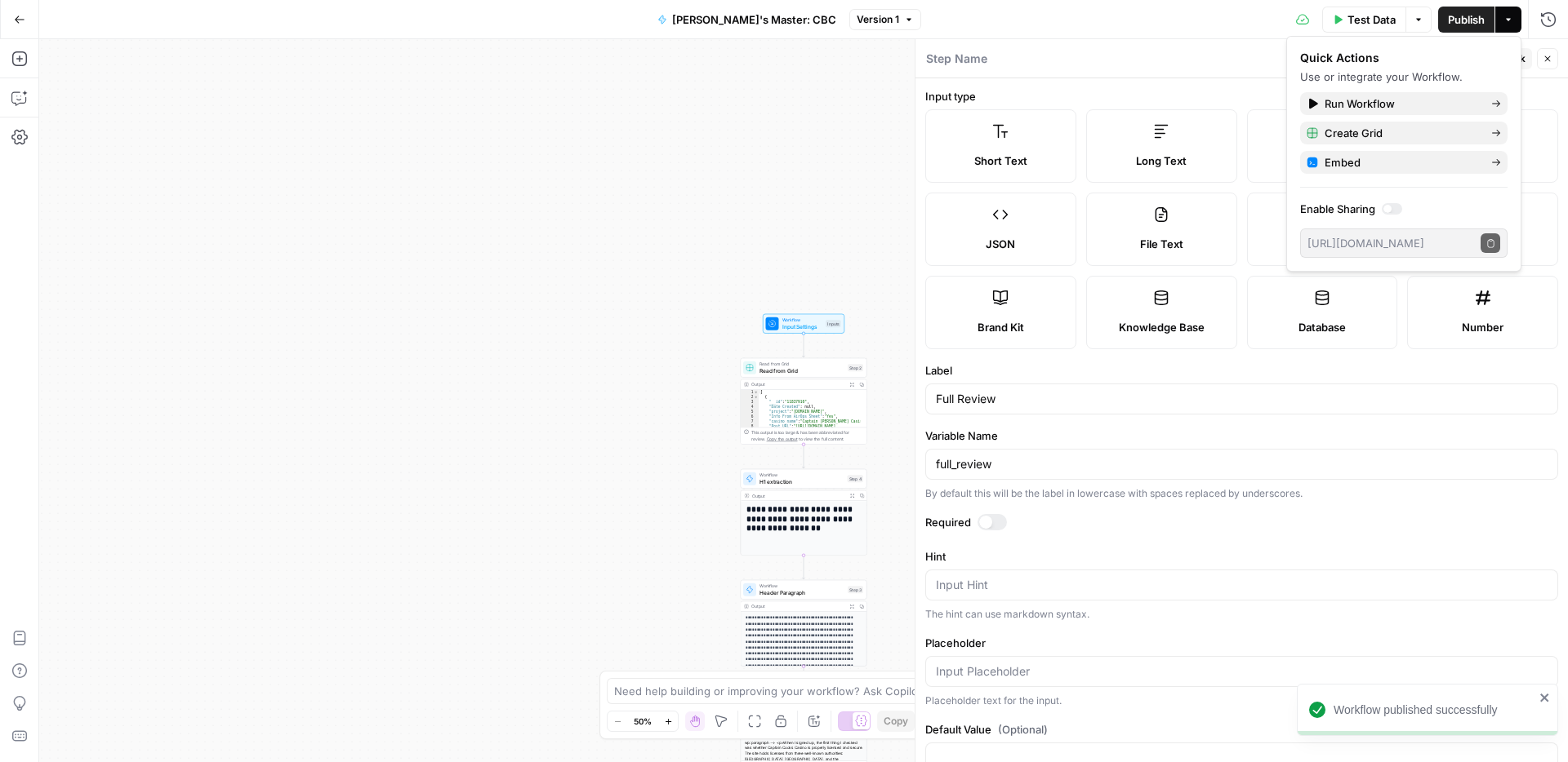
click at [824, 223] on div "Workflow Input Settings Inputs Read from Grid Read from Grid Step 2 Output Expa…" at bounding box center [804, 401] width 1528 height 723
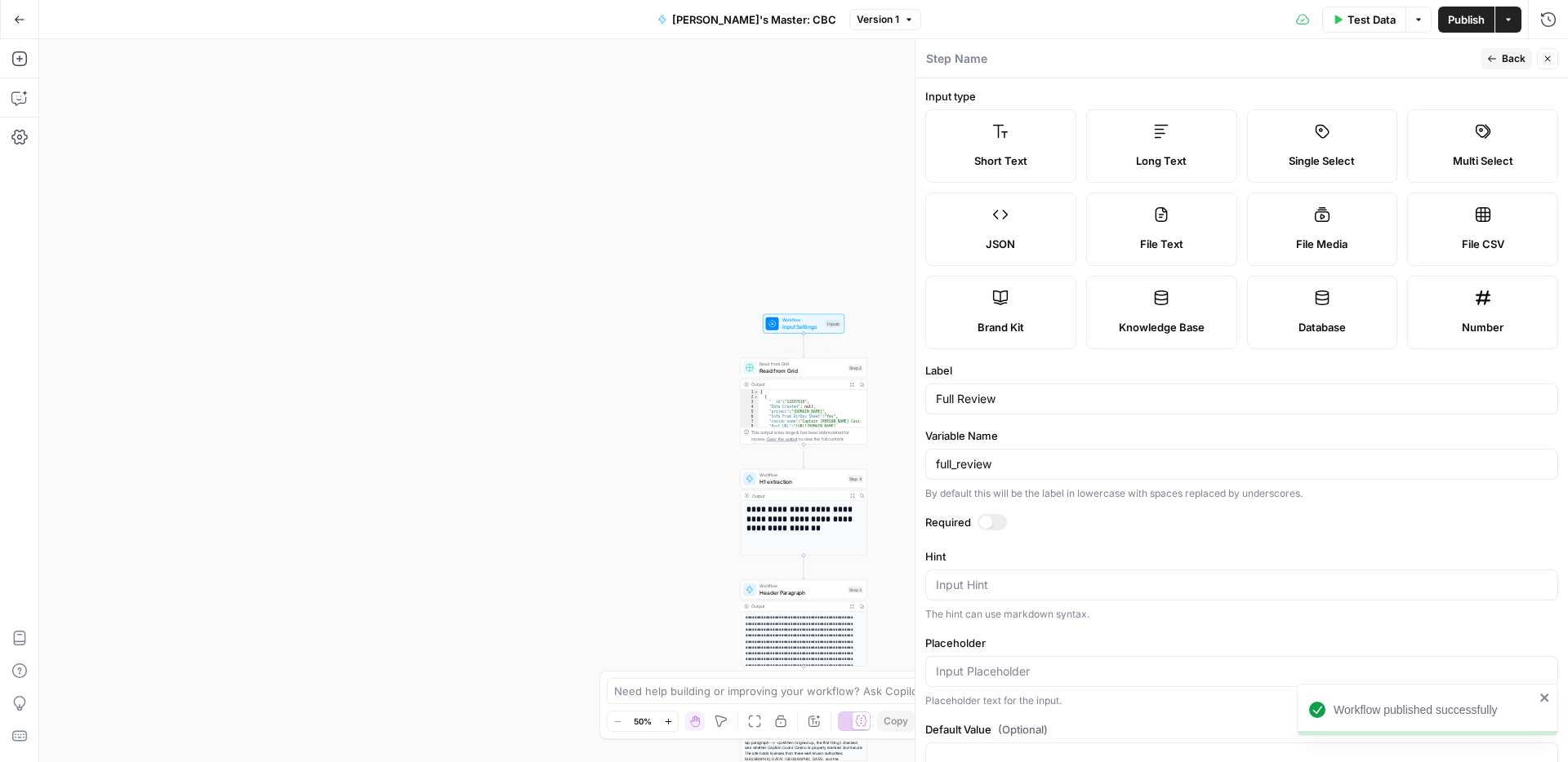
click at [786, 372] on span "Read from Grid" at bounding box center [802, 370] width 85 height 8
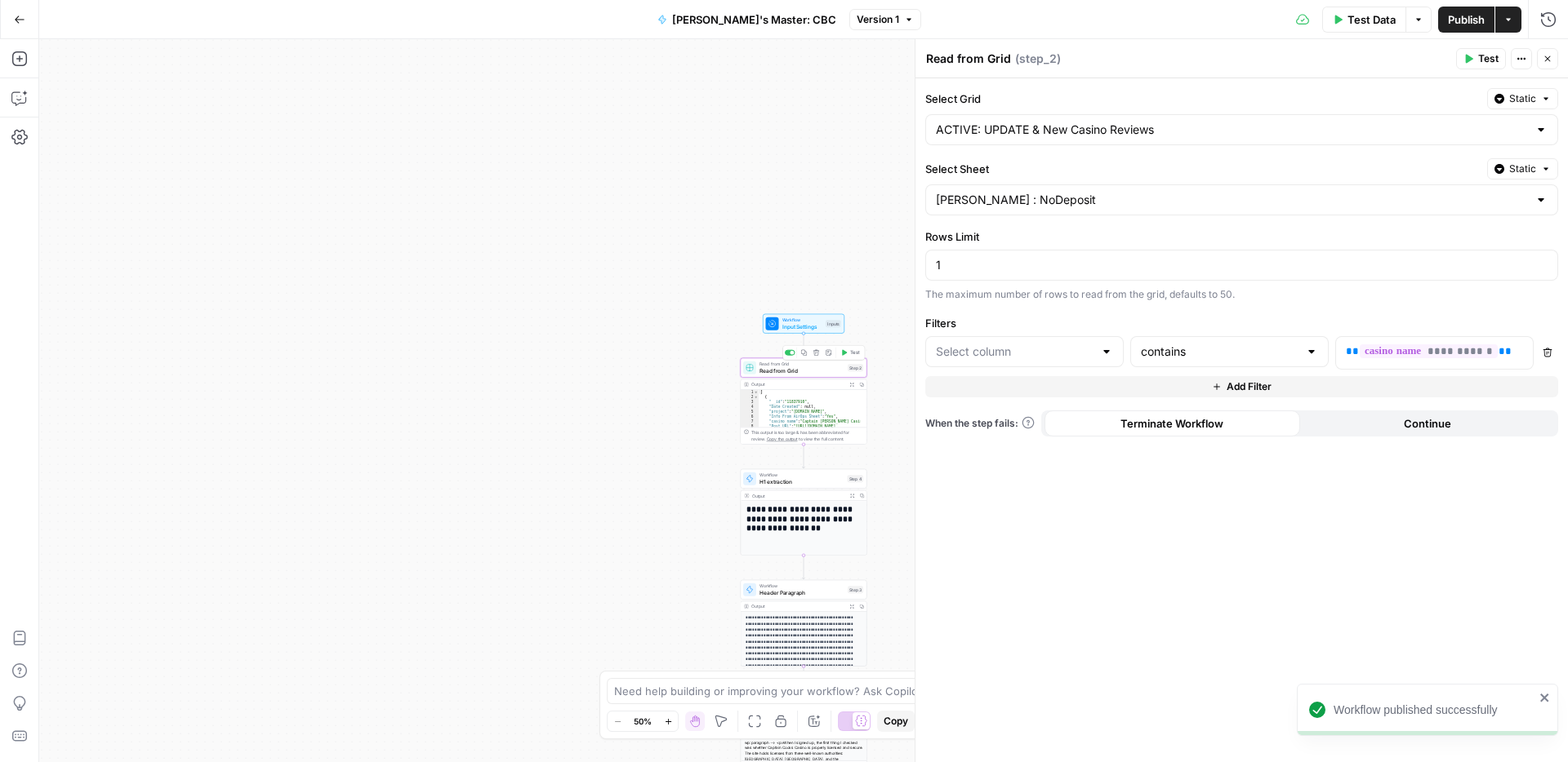
type input "Full Review"
click at [1219, 199] on input "Select Sheet" at bounding box center [1232, 200] width 592 height 16
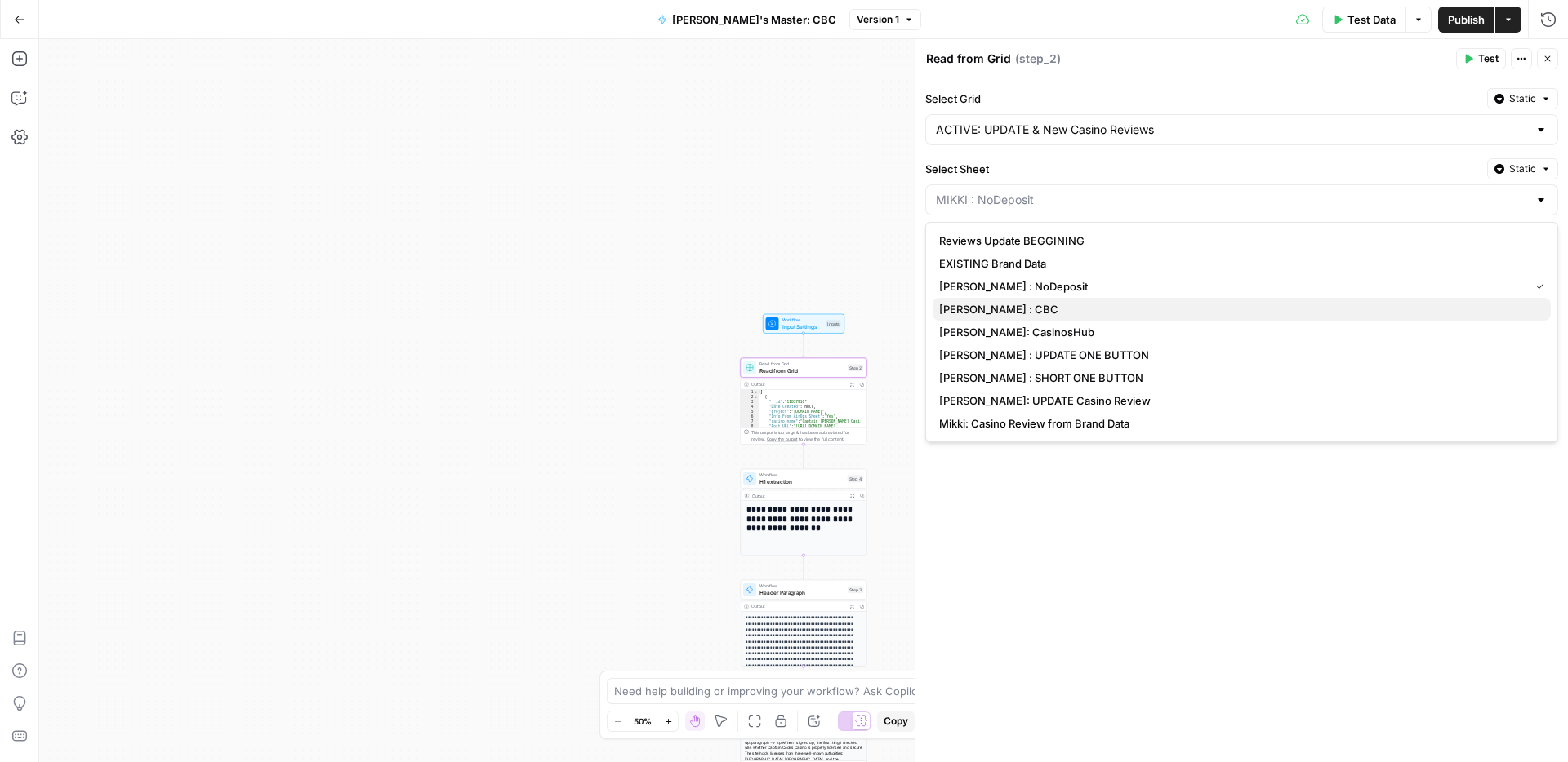
click at [983, 305] on span "MIKKI : CBC" at bounding box center [1237, 309] width 598 height 16
type input "MIKKI : CBC"
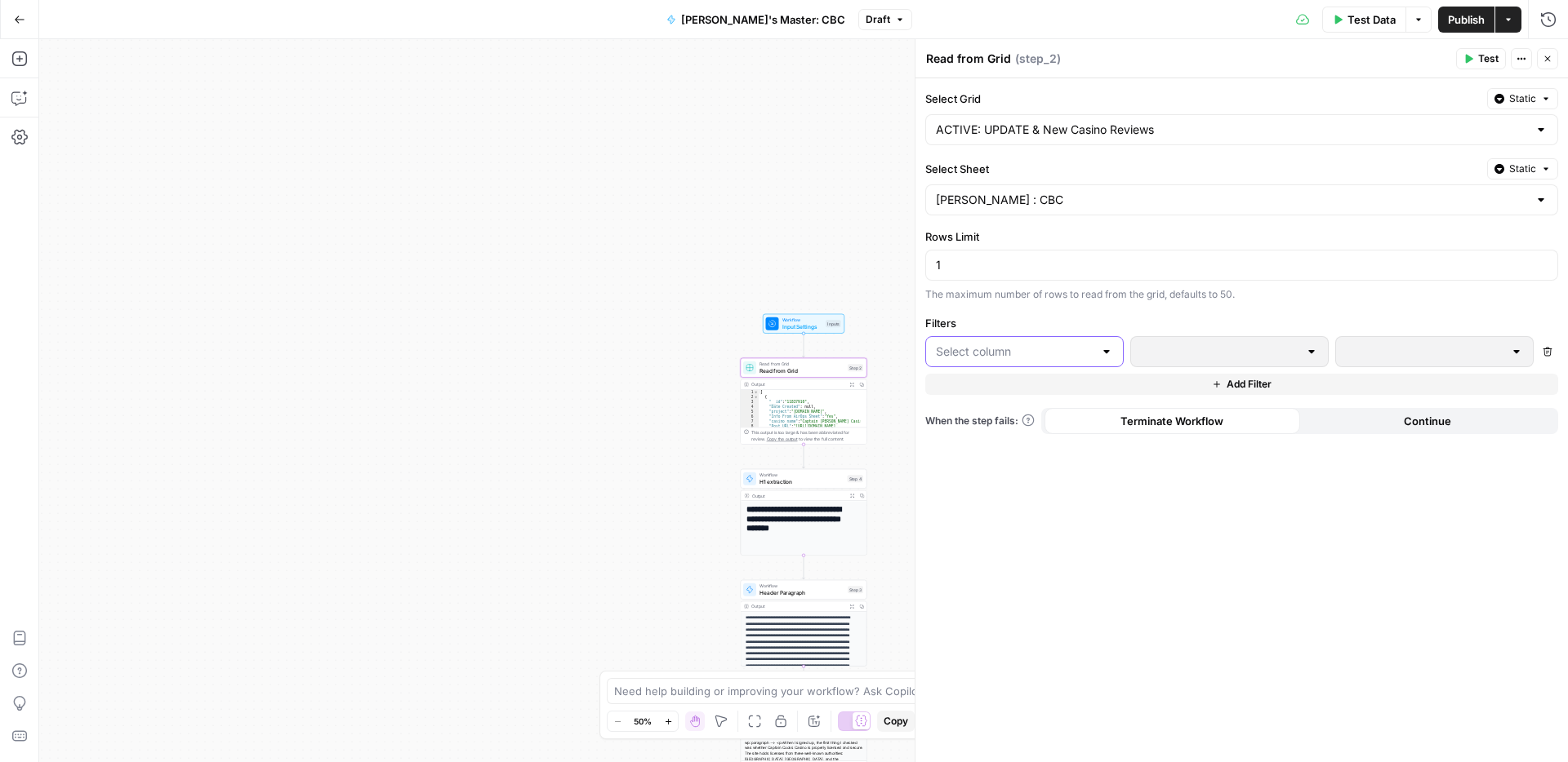
click at [1018, 351] on input "text" at bounding box center [1014, 351] width 157 height 16
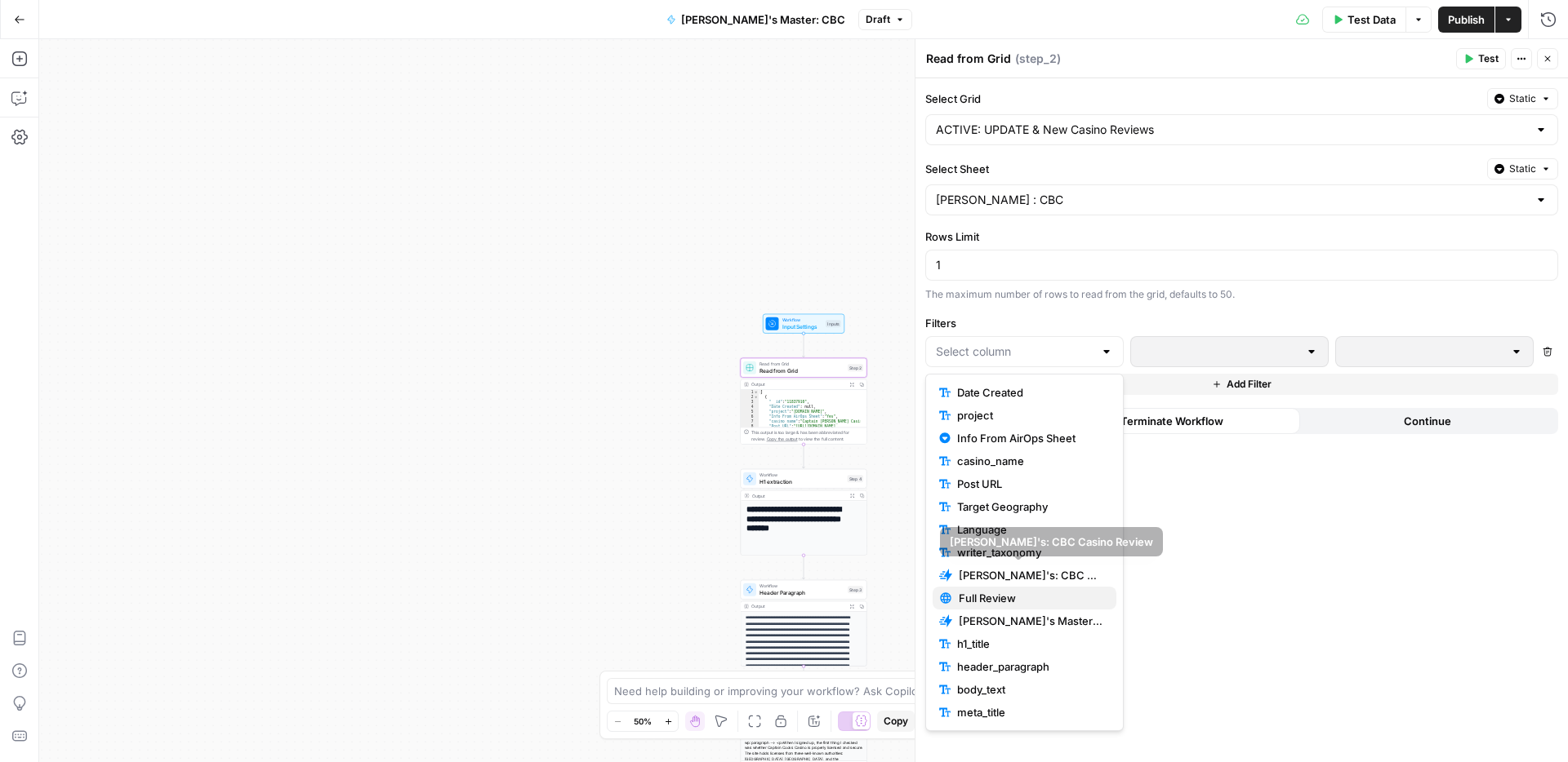
click at [997, 594] on span "Full Review" at bounding box center [1030, 597] width 144 height 16
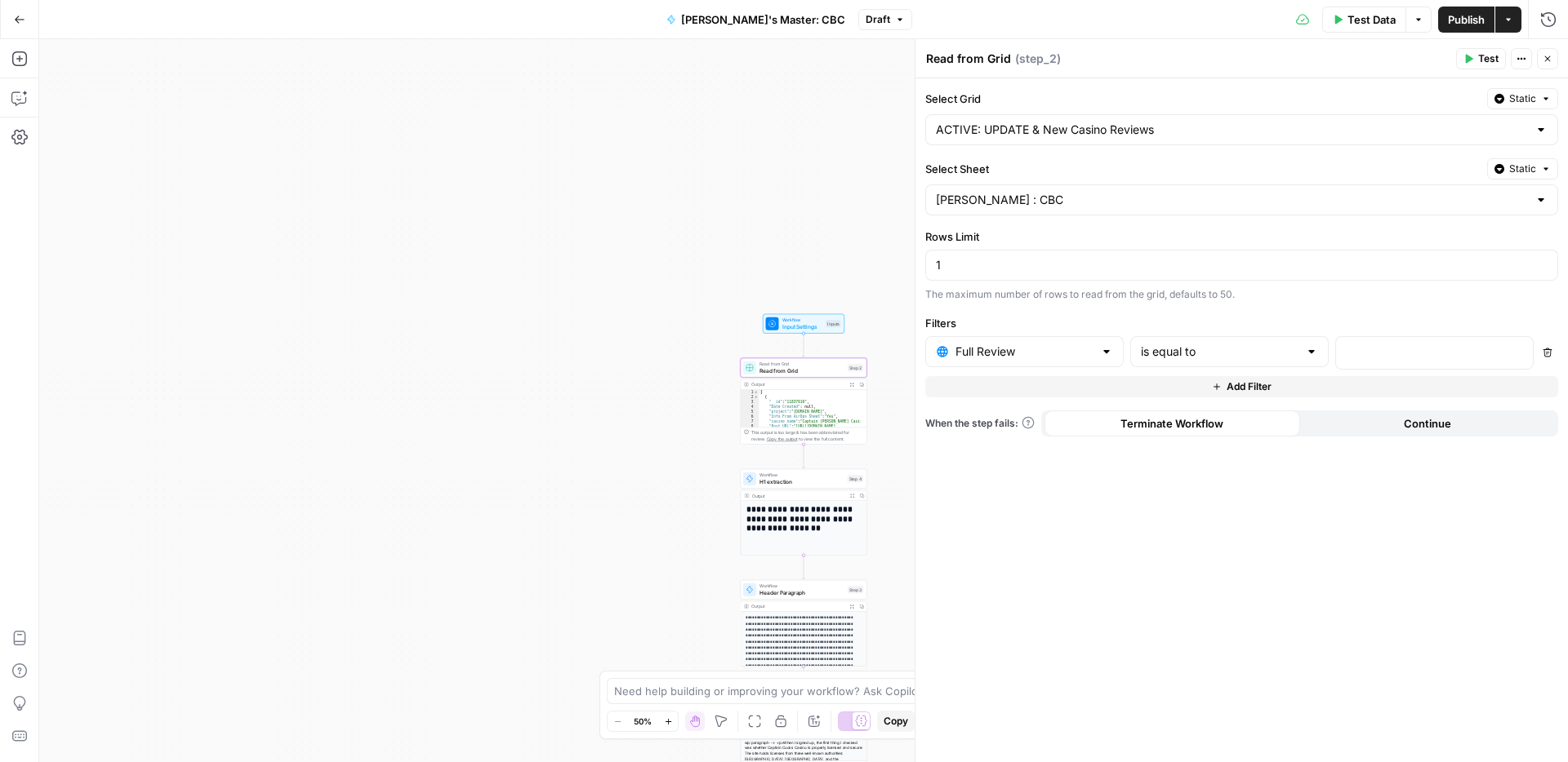
click at [1308, 351] on div at bounding box center [1312, 351] width 13 height 16
click at [1169, 447] on span "contains" at bounding box center [1226, 440] width 164 height 16
type input "contains"
click at [1378, 353] on p at bounding box center [1421, 351] width 151 height 16
click at [1518, 349] on icon "button" at bounding box center [1517, 351] width 8 height 8
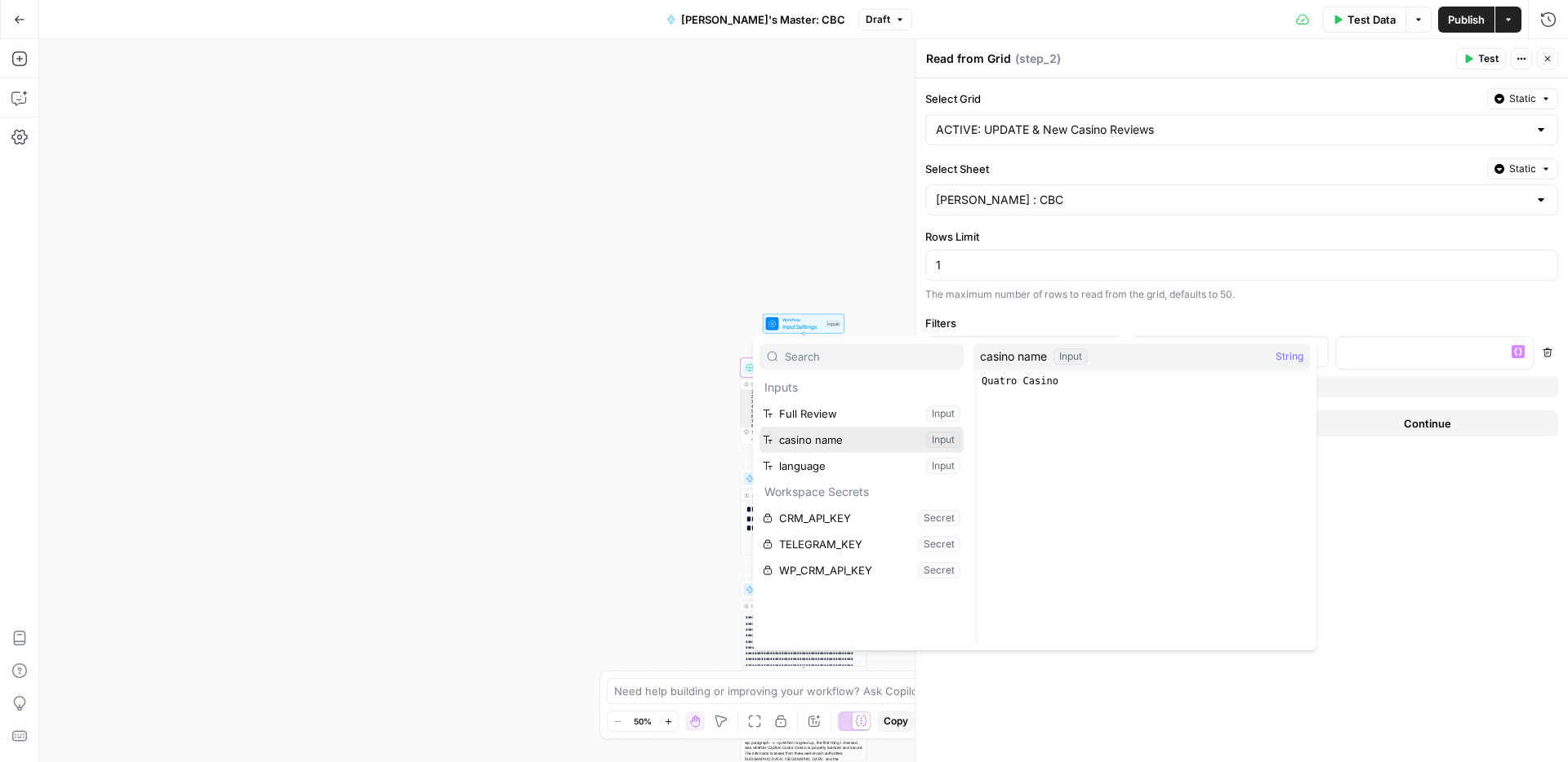
click at [816, 439] on button "Select variable casino name" at bounding box center [861, 440] width 204 height 26
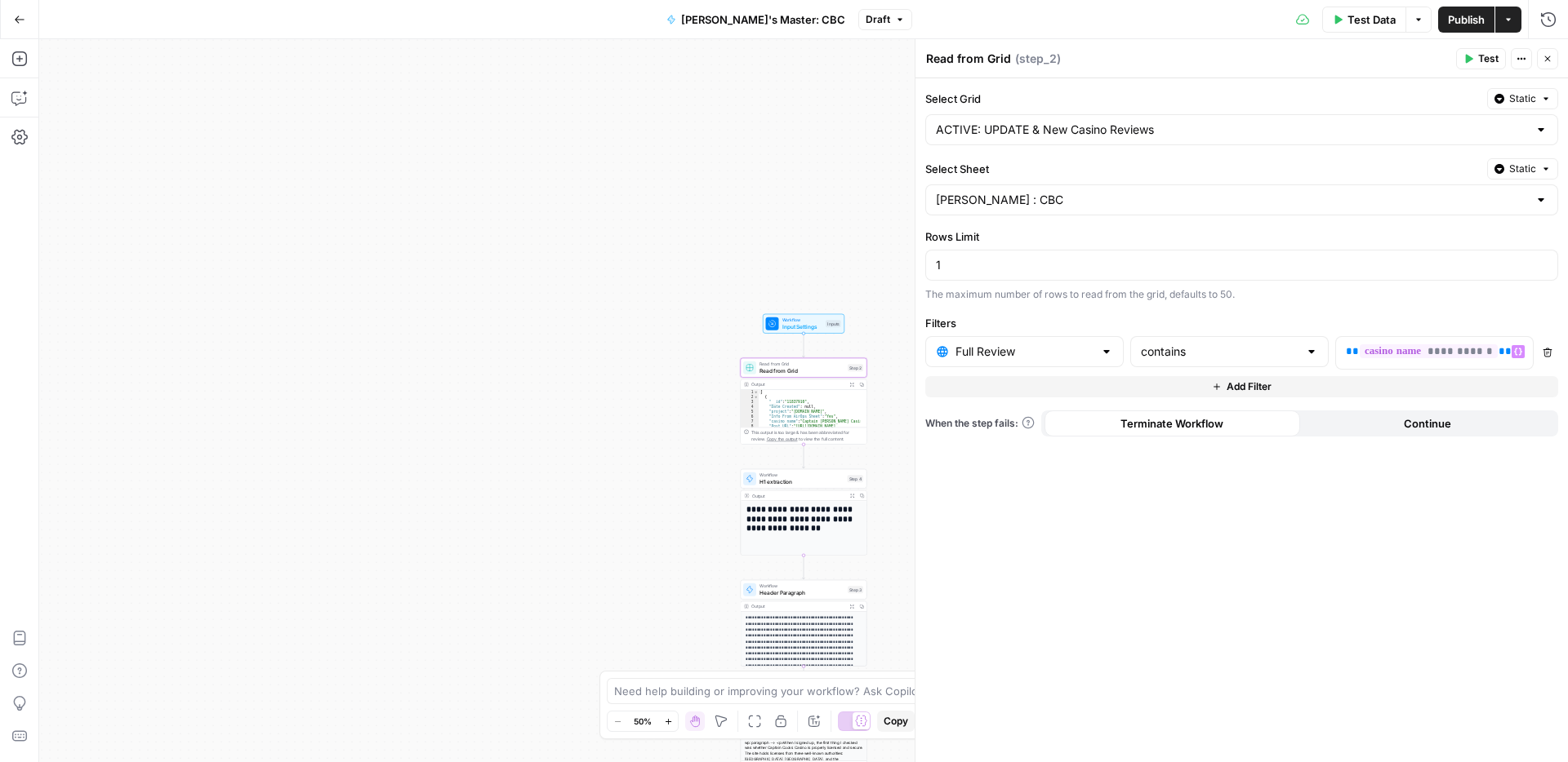
click at [1235, 387] on span "Add Filter" at bounding box center [1249, 387] width 45 height 15
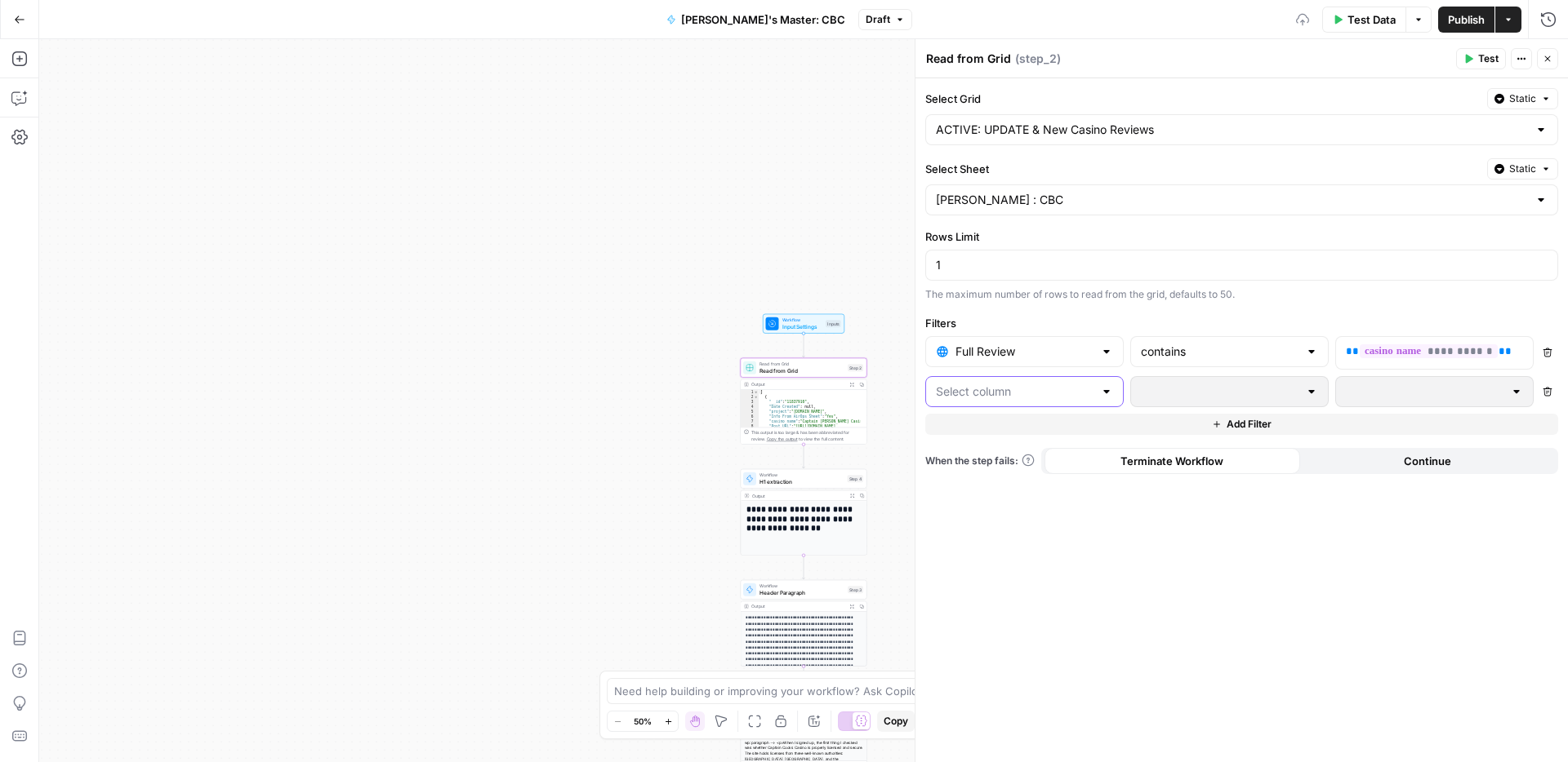
click at [1032, 393] on input "text" at bounding box center [1014, 391] width 157 height 16
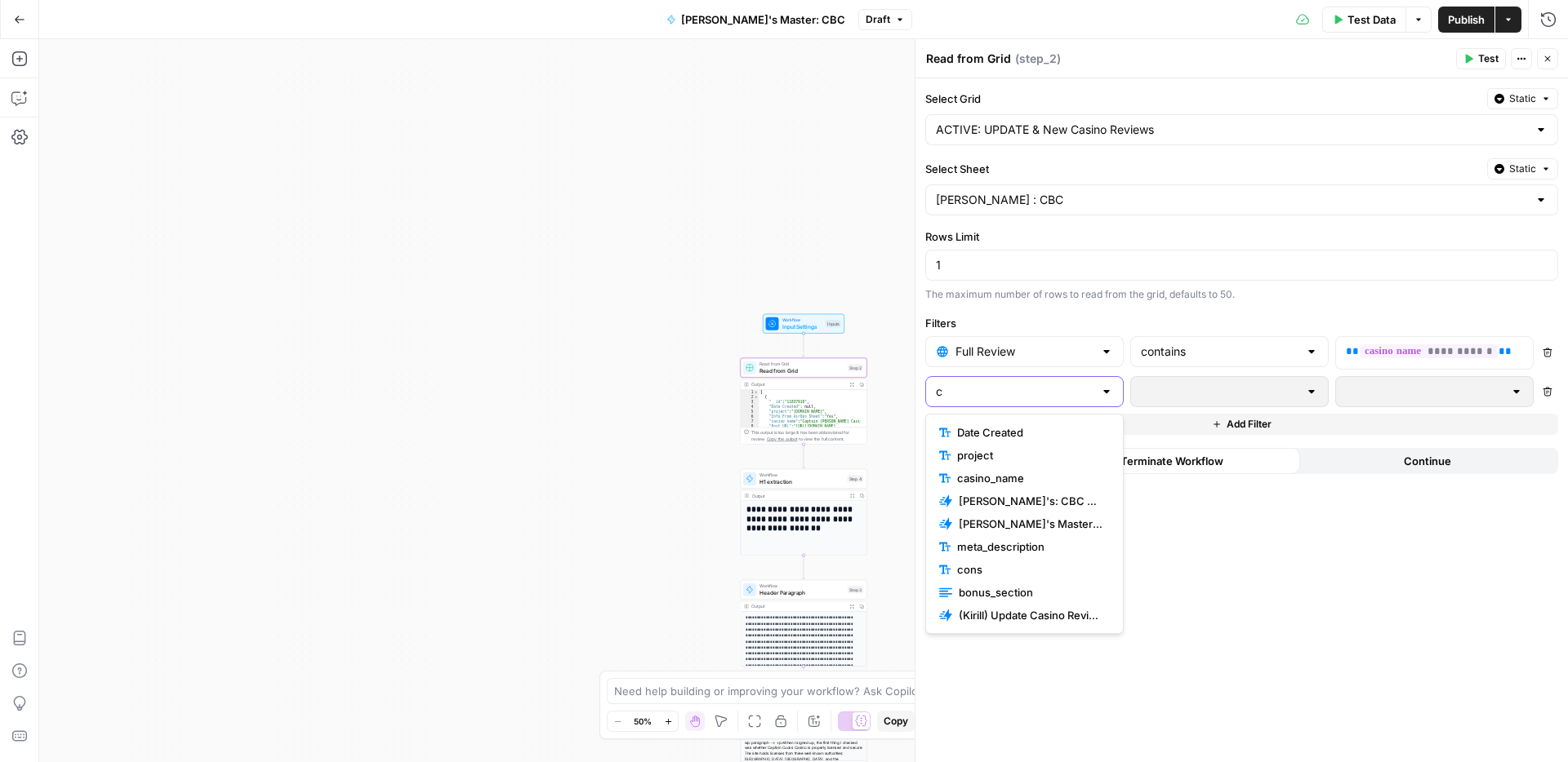
type input "c"
click at [993, 475] on span "casino_name" at bounding box center [1029, 478] width 146 height 16
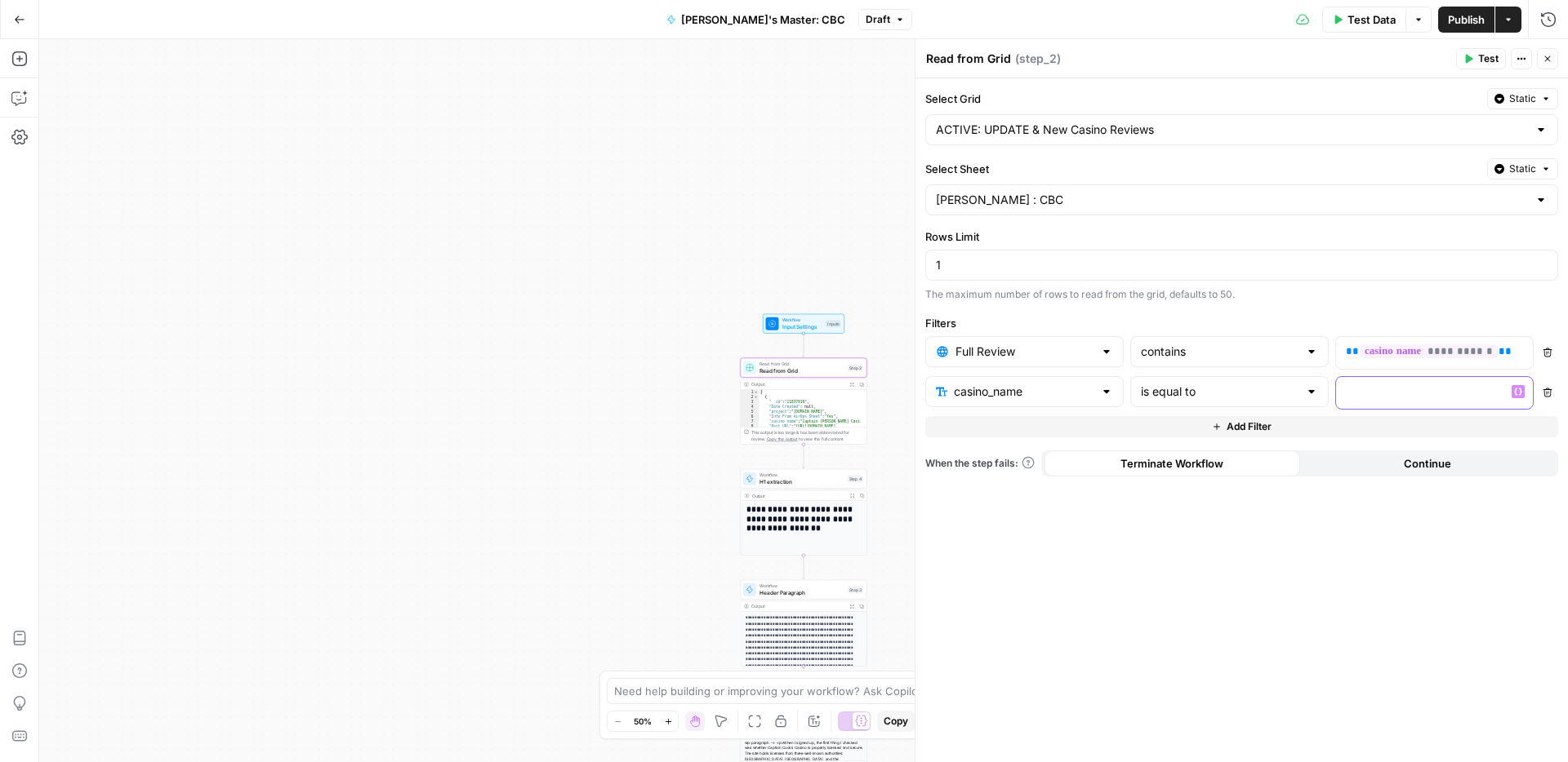
click at [1517, 396] on button "Variables Menu" at bounding box center [1518, 392] width 13 height 13
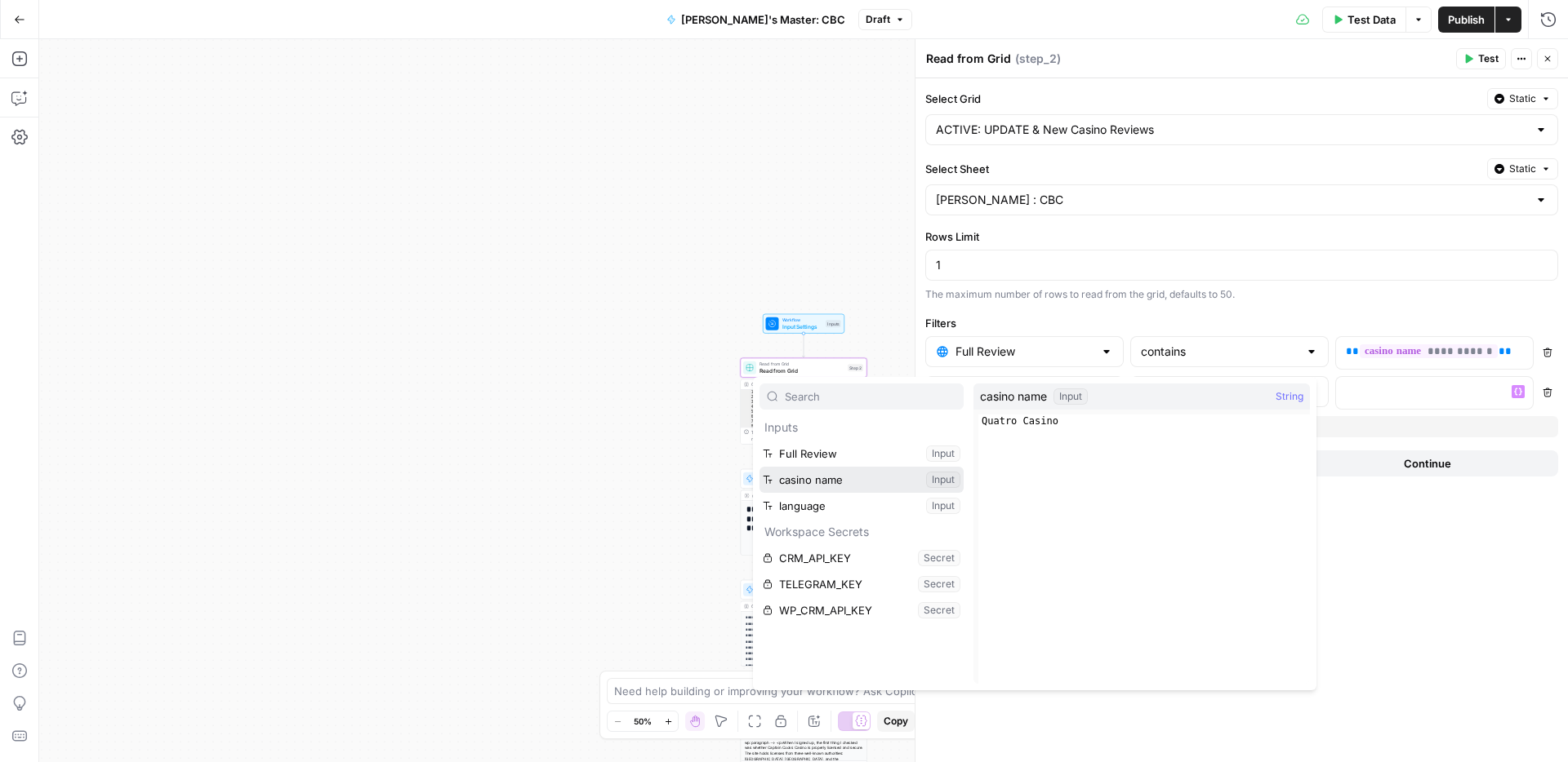
click at [831, 483] on button "Select variable casino name" at bounding box center [861, 480] width 204 height 26
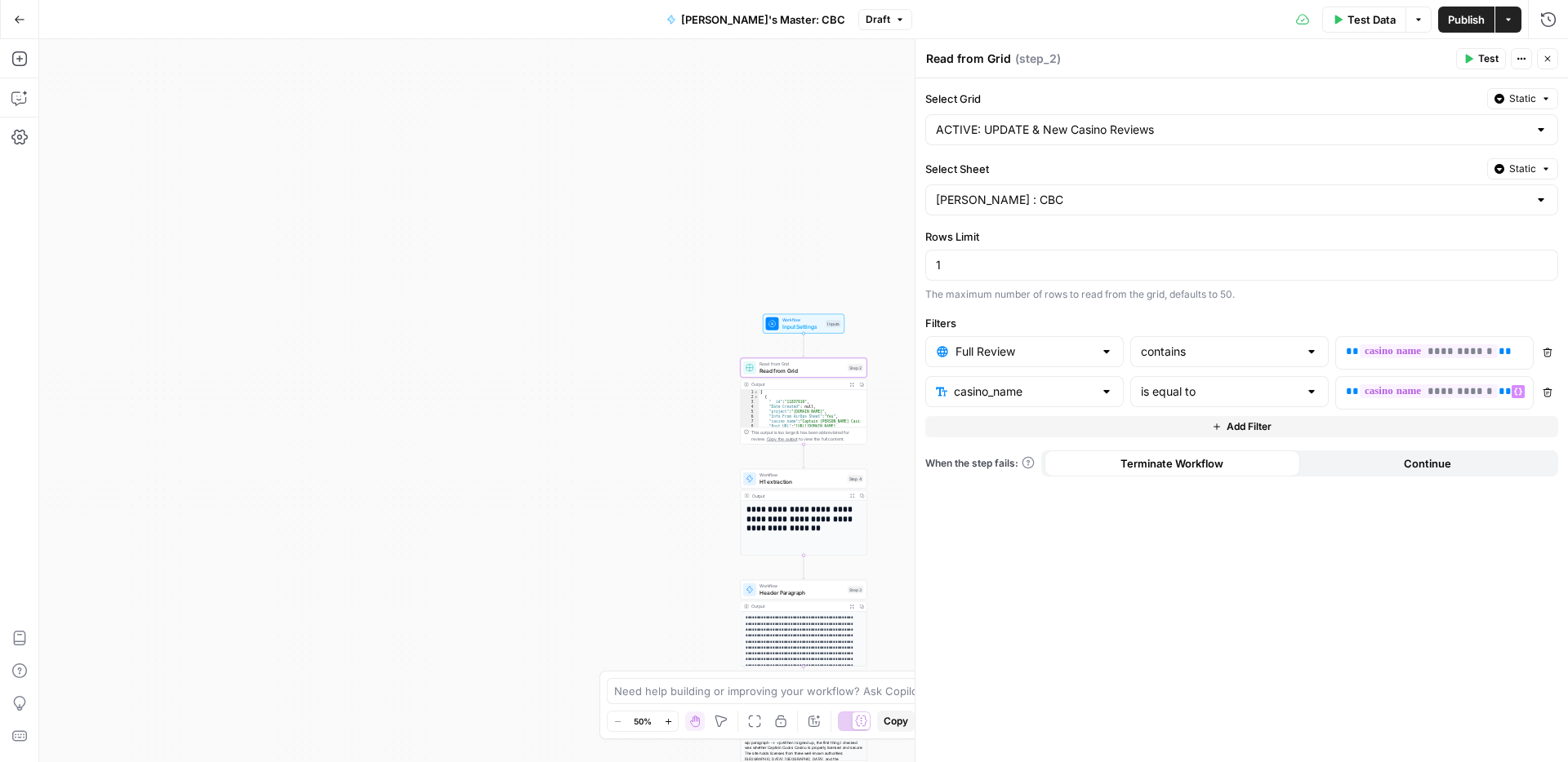
click at [1462, 16] on span "Publish" at bounding box center [1465, 19] width 37 height 16
click at [1462, 25] on span "Publish" at bounding box center [1465, 19] width 37 height 16
click at [1549, 62] on icon "button" at bounding box center [1547, 58] width 9 height 9
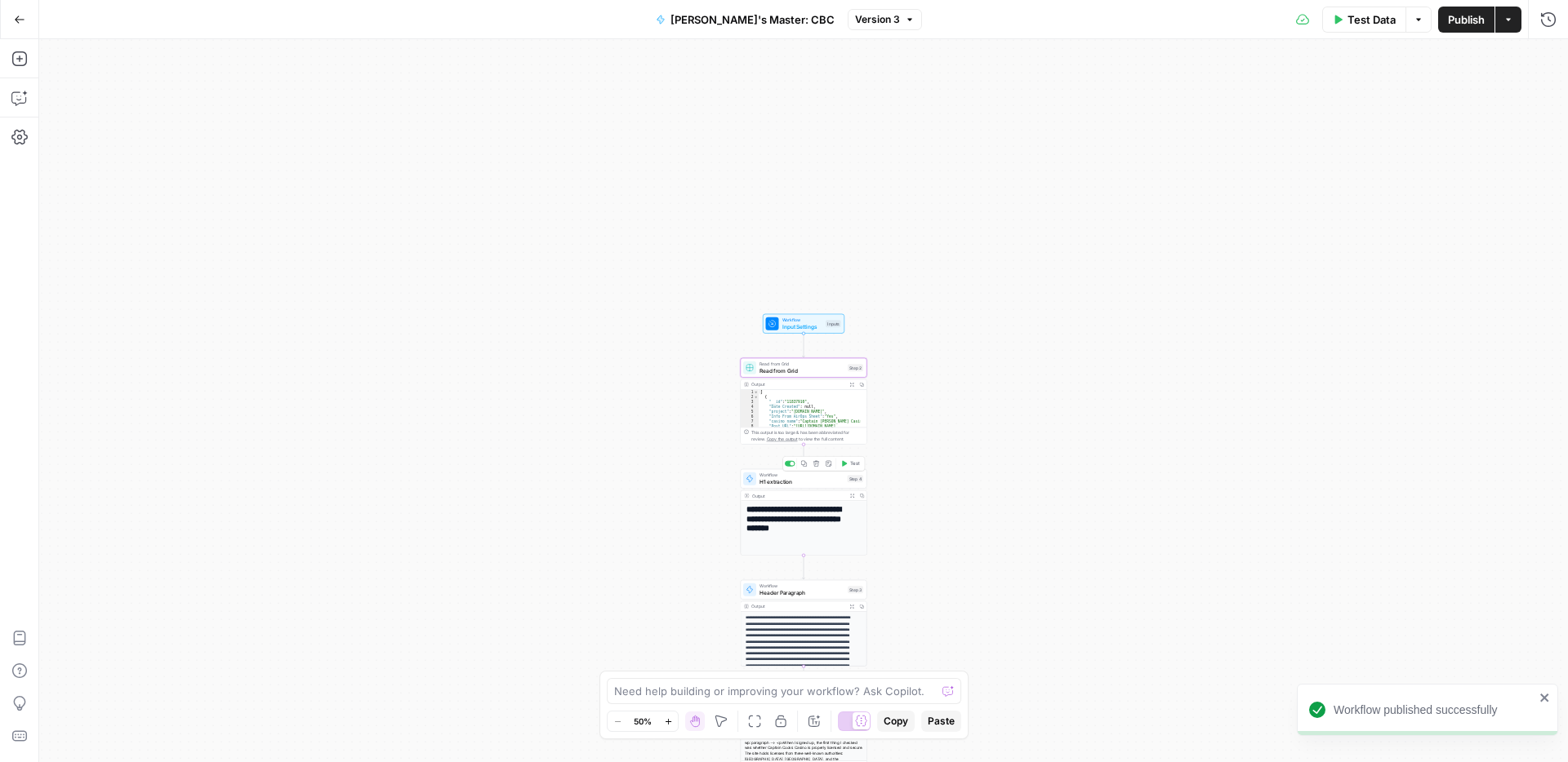
click at [810, 483] on span "H1 extraction" at bounding box center [802, 481] width 85 height 8
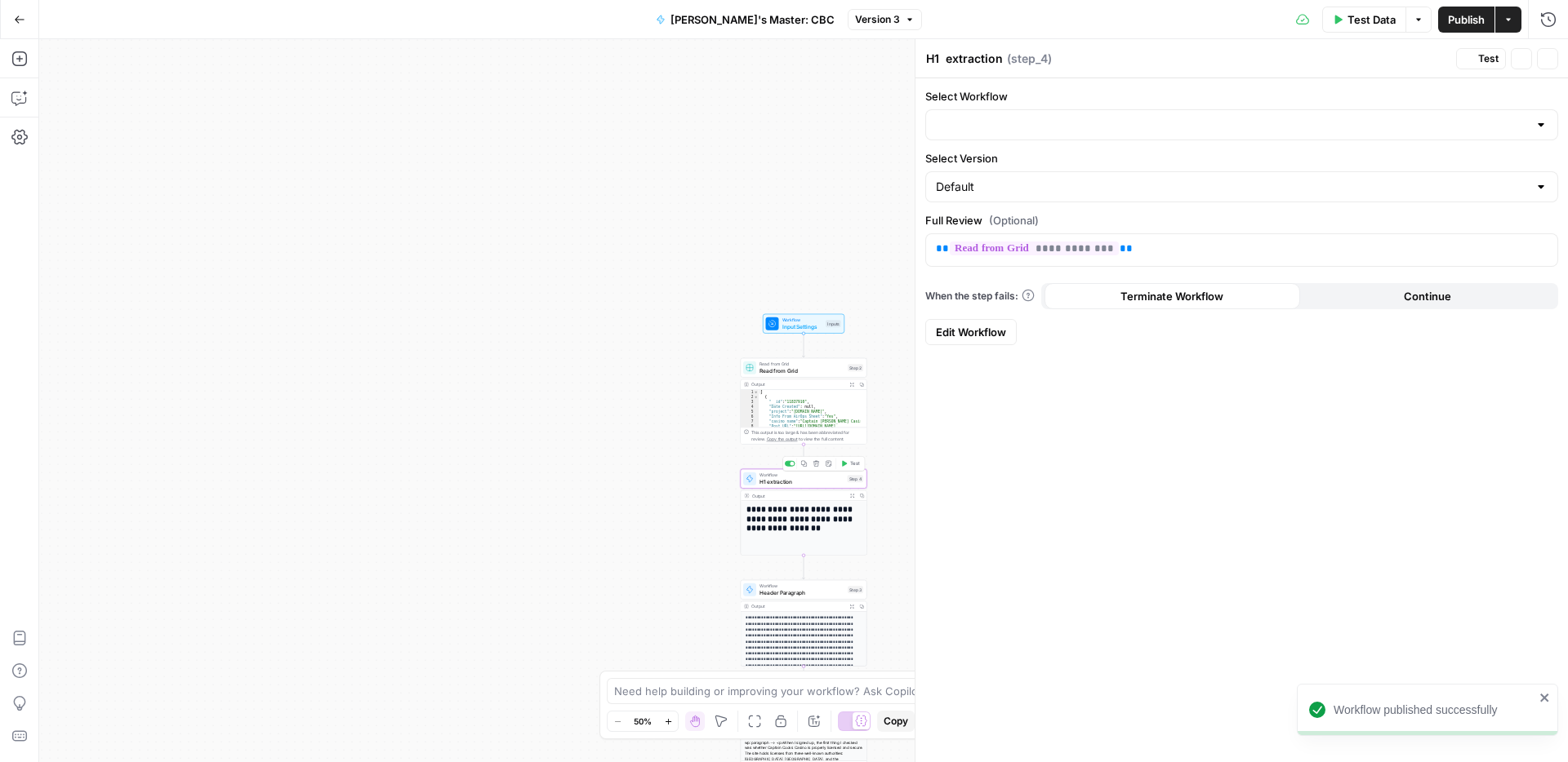
type input "Headline extraction for grid"
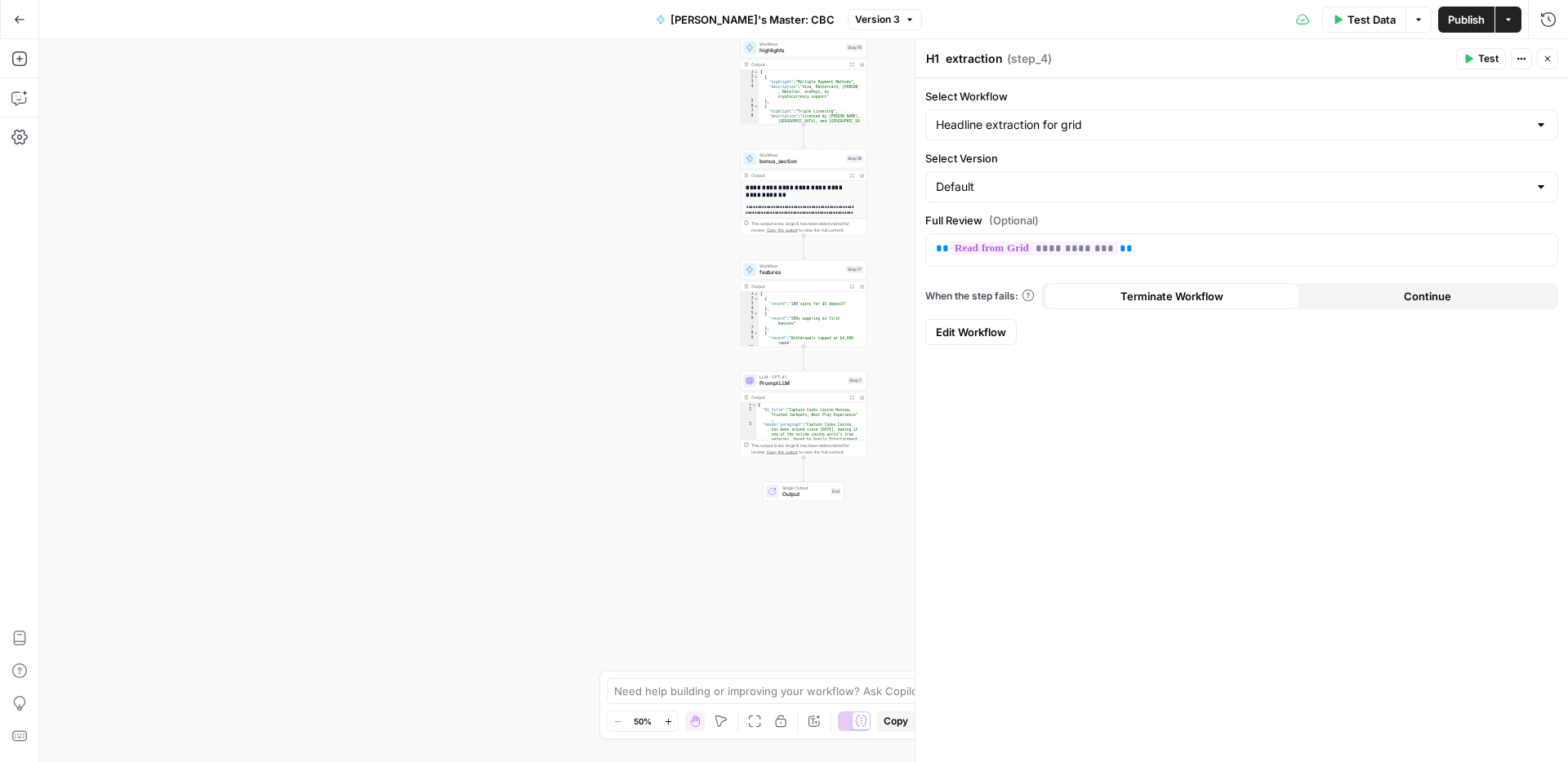
click at [1549, 59] on icon "button" at bounding box center [1547, 58] width 9 height 9
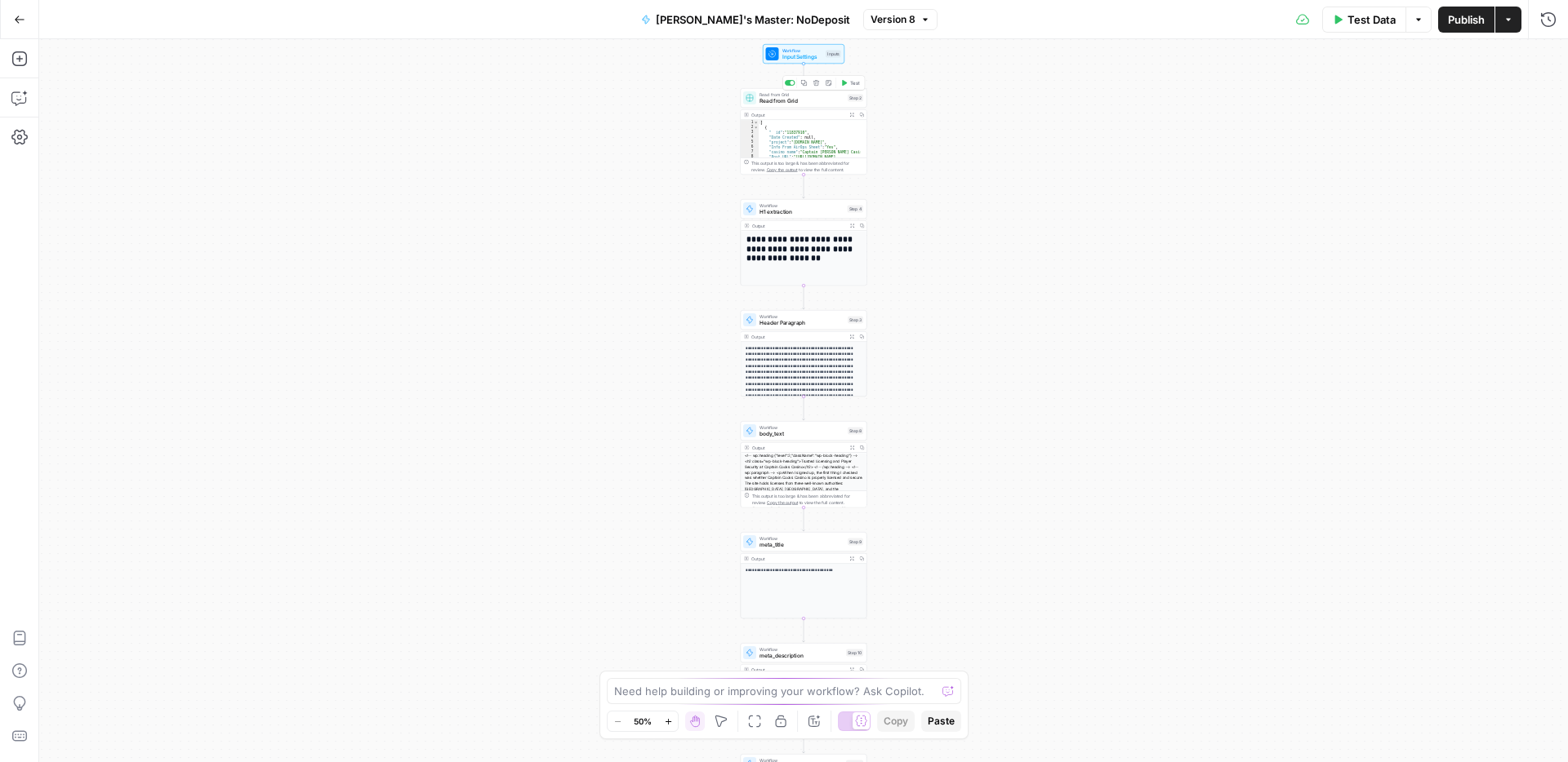
click at [760, 97] on span "Read from Grid" at bounding box center [802, 101] width 85 height 8
type input "[PERSON_NAME] : NoDeposit"
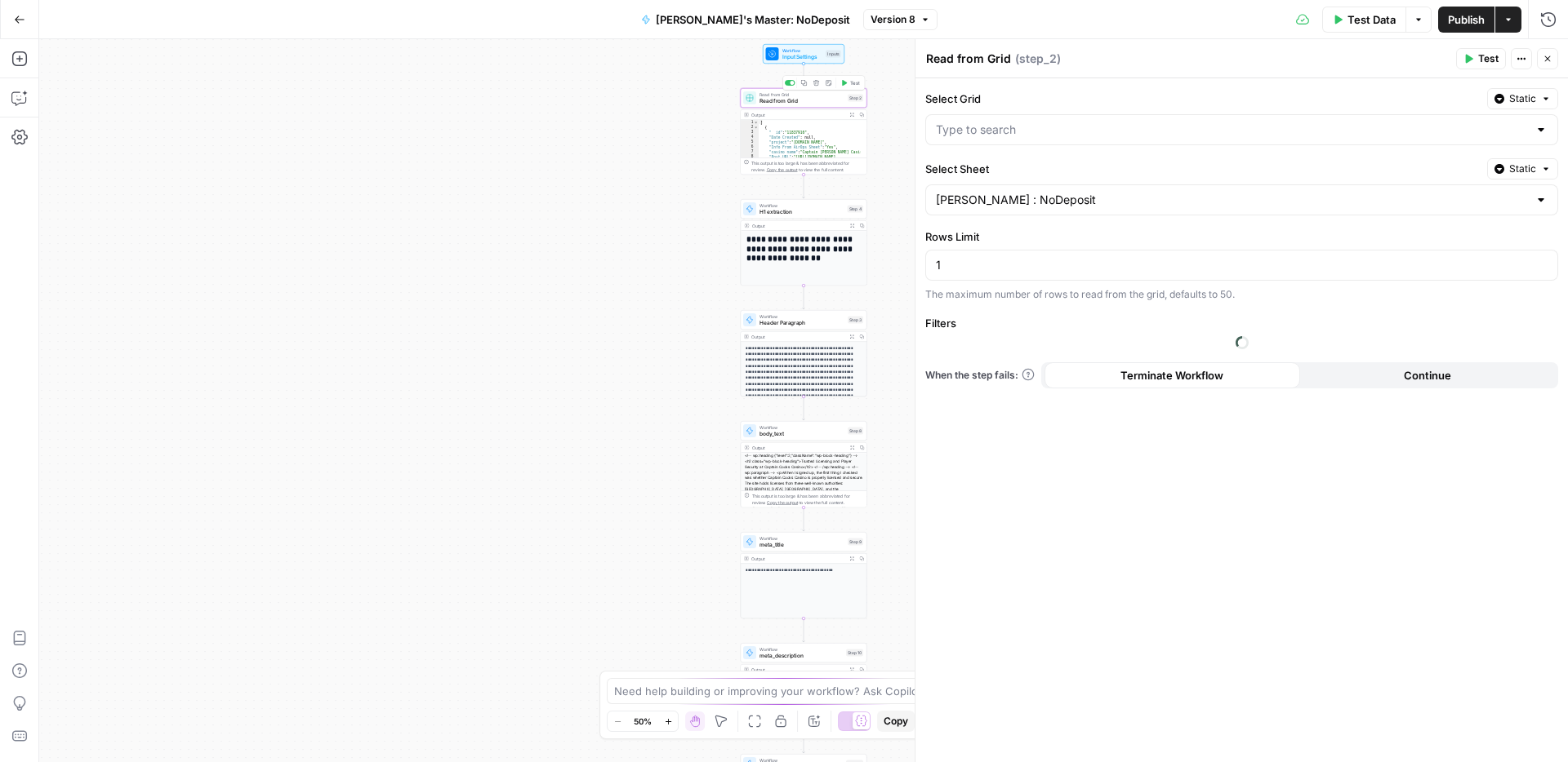
type input "ACTIVE: UPDATE & New Casino Reviews"
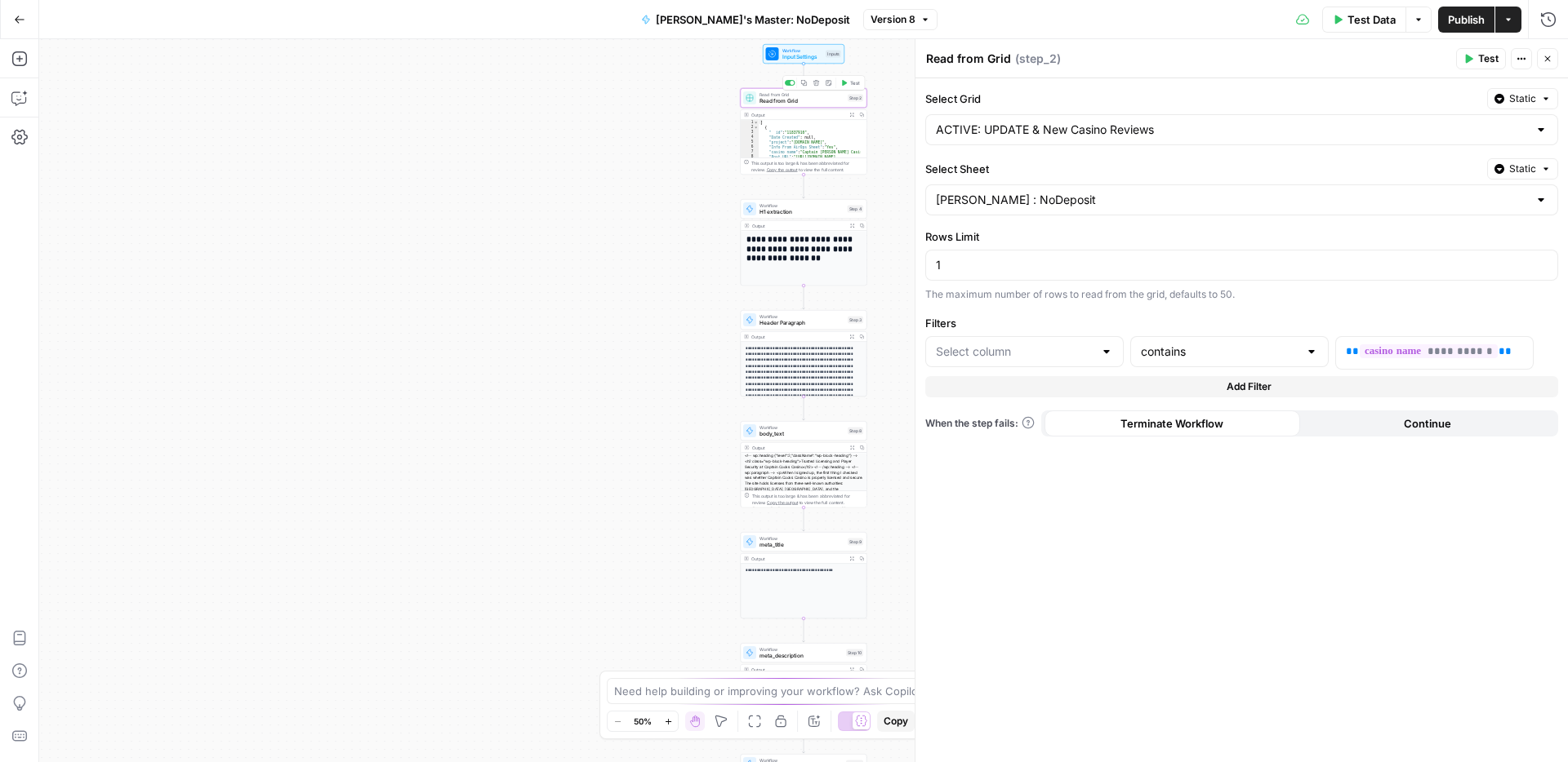
type input "Full Review"
click at [1250, 382] on span "Add Filter" at bounding box center [1249, 387] width 45 height 15
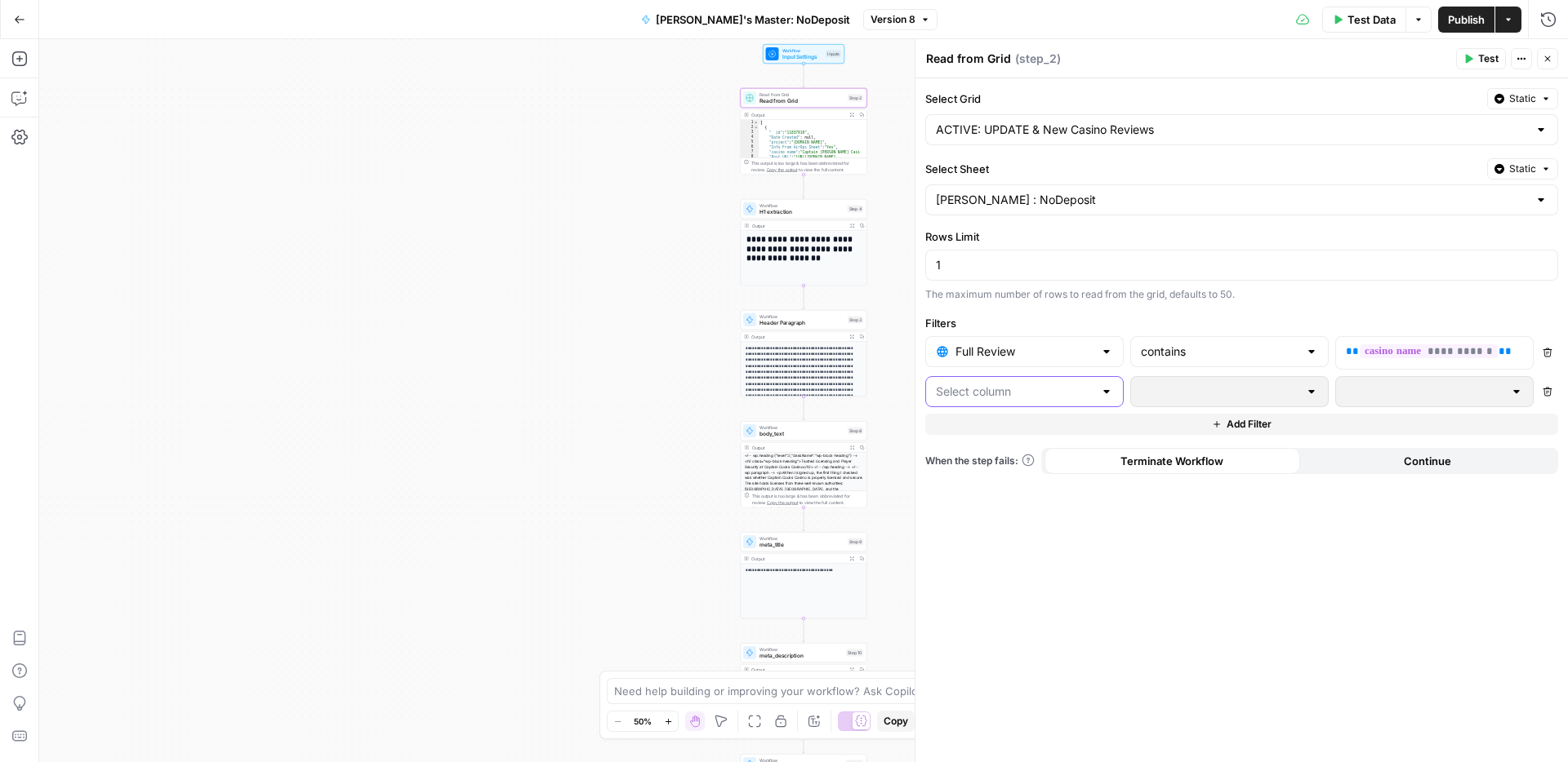
click at [1058, 392] on input "text" at bounding box center [1014, 391] width 157 height 16
type input "cas"
click at [1022, 430] on span "casino_name" at bounding box center [1029, 432] width 146 height 16
click at [1514, 393] on icon "button" at bounding box center [1517, 392] width 8 height 8
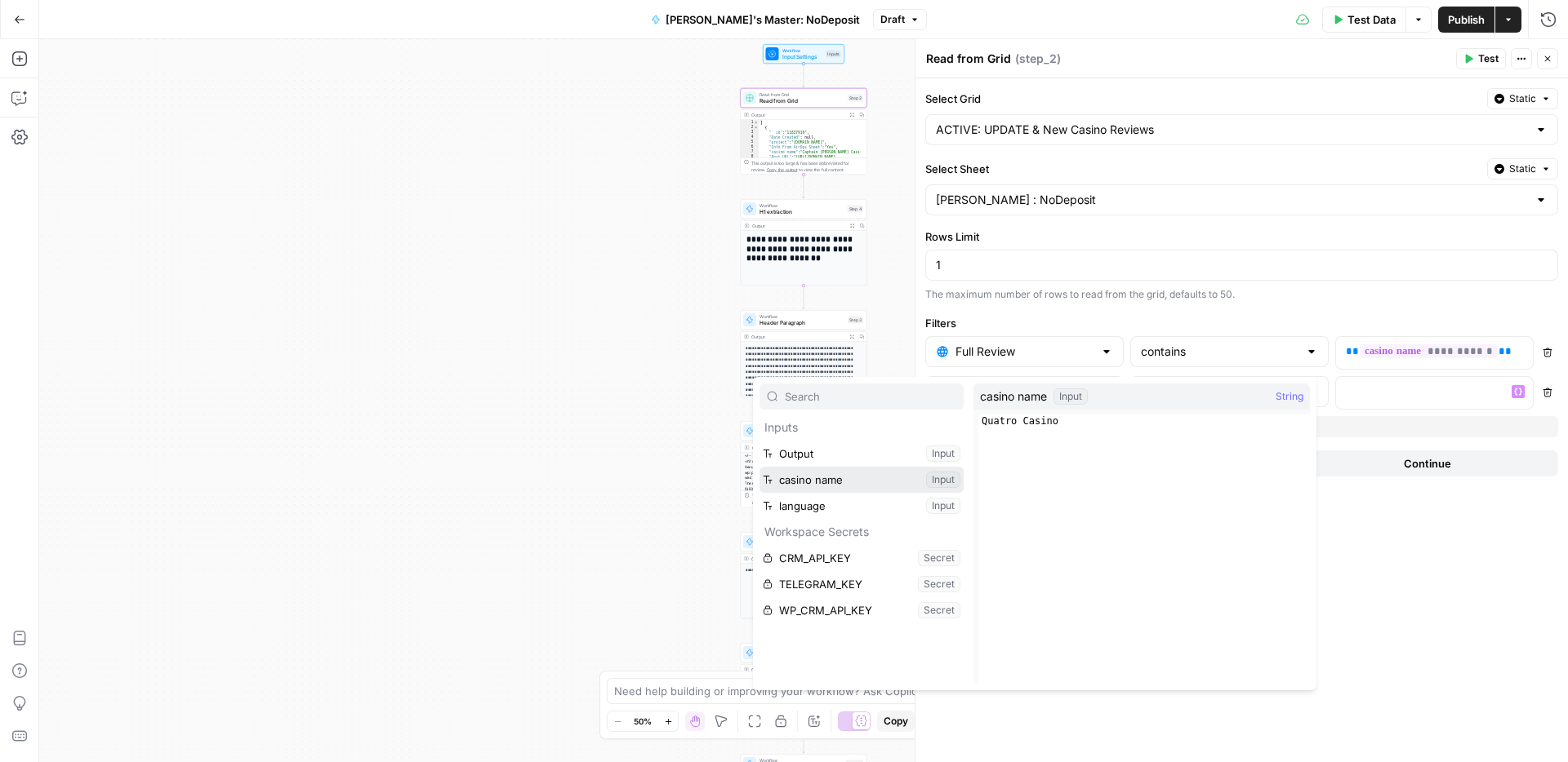
click at [833, 482] on button "Select variable casino name" at bounding box center [861, 480] width 204 height 26
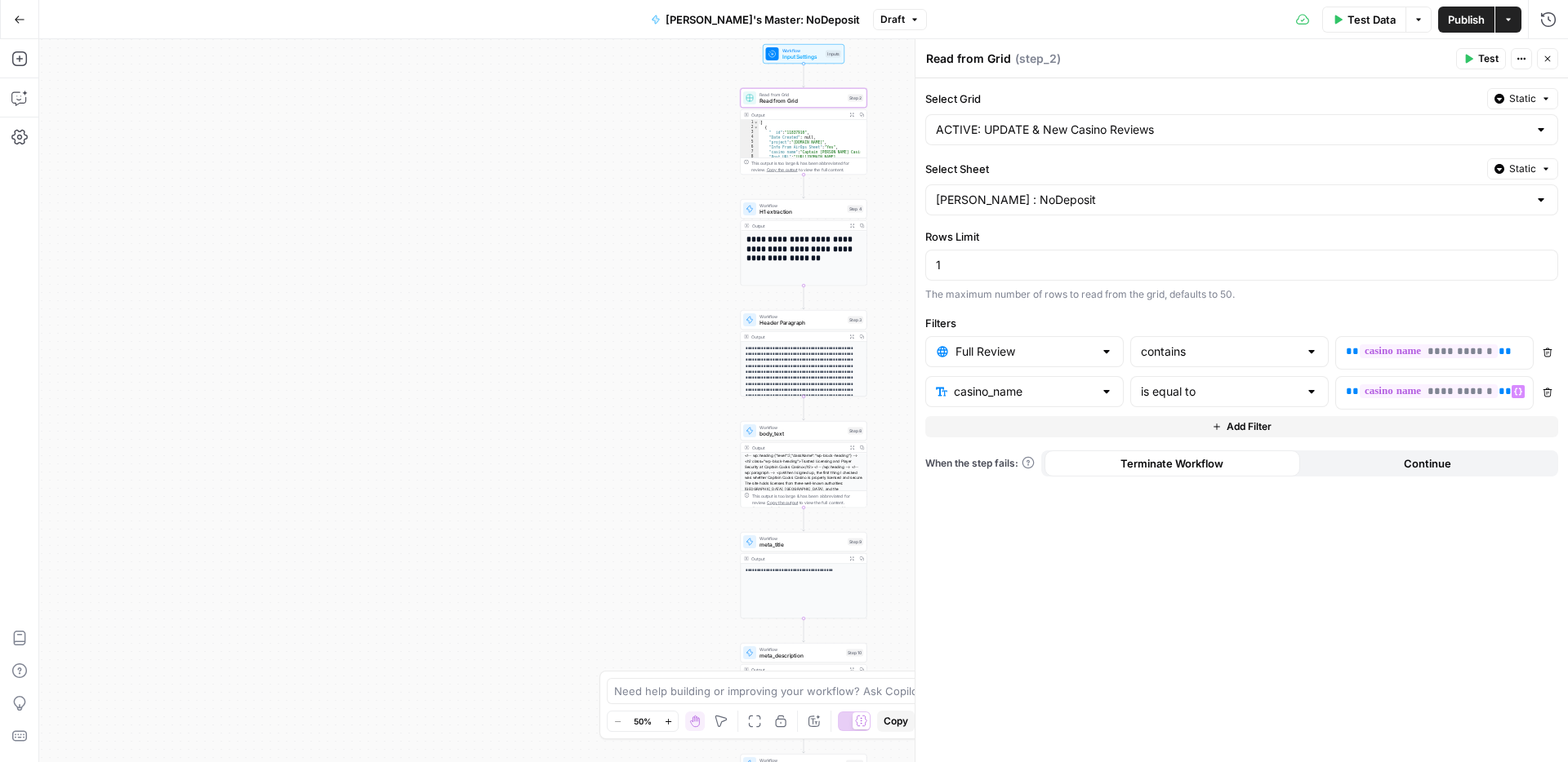
click at [1457, 20] on span "Publish" at bounding box center [1465, 19] width 37 height 16
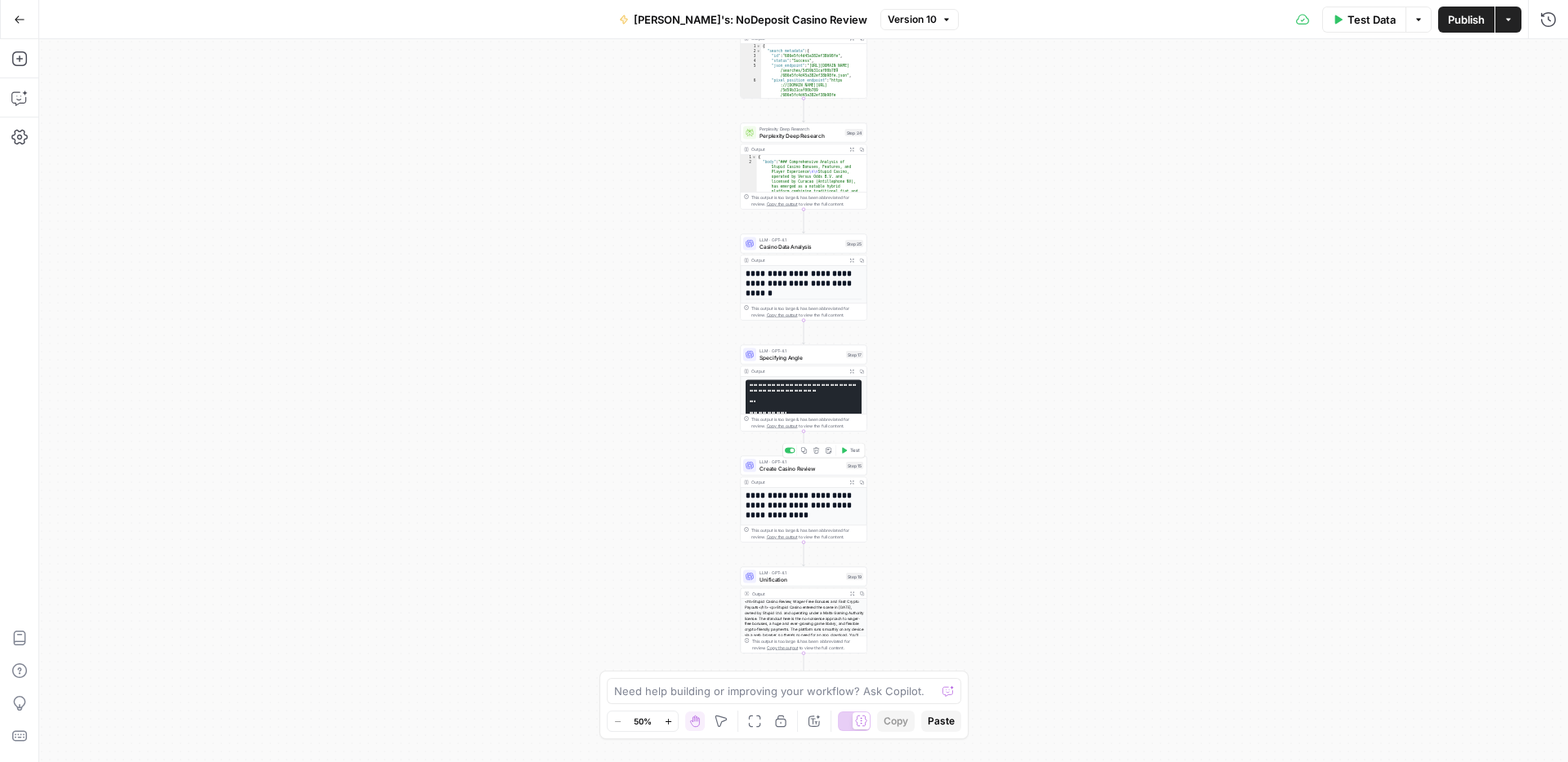
click at [765, 470] on span "Create Casino Review" at bounding box center [801, 468] width 83 height 8
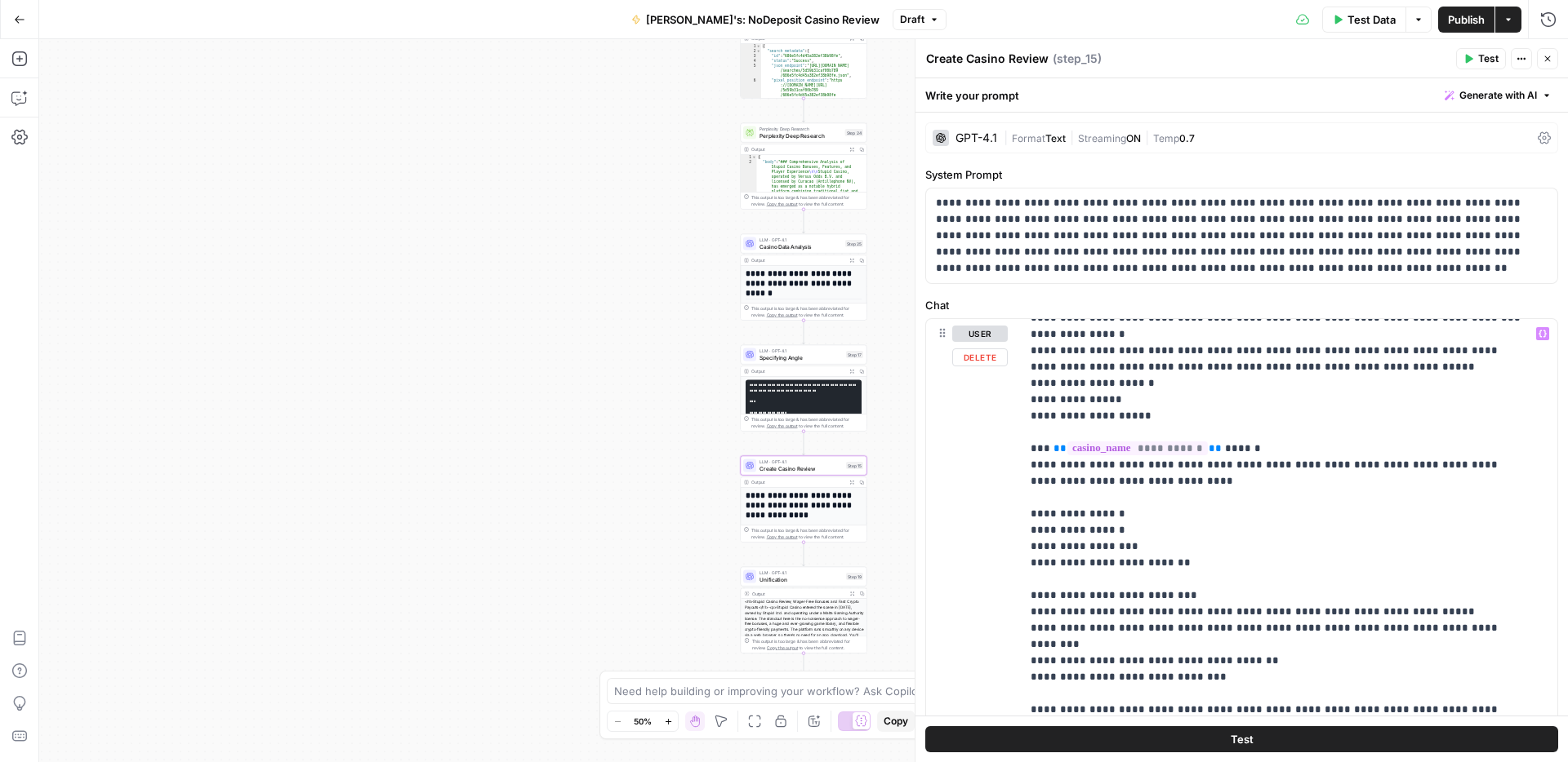
scroll to position [1184, 0]
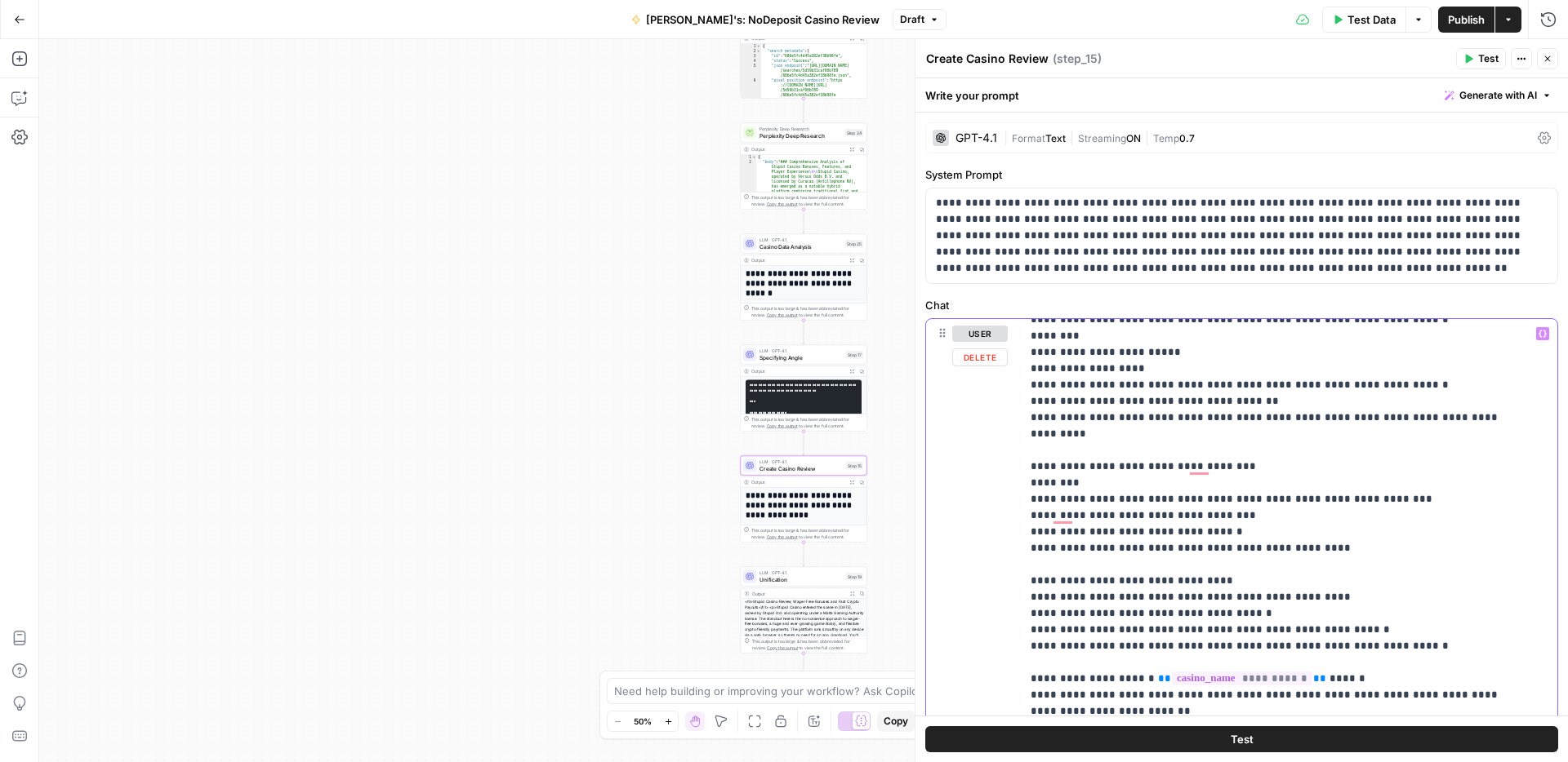
scroll to position [0, 0]
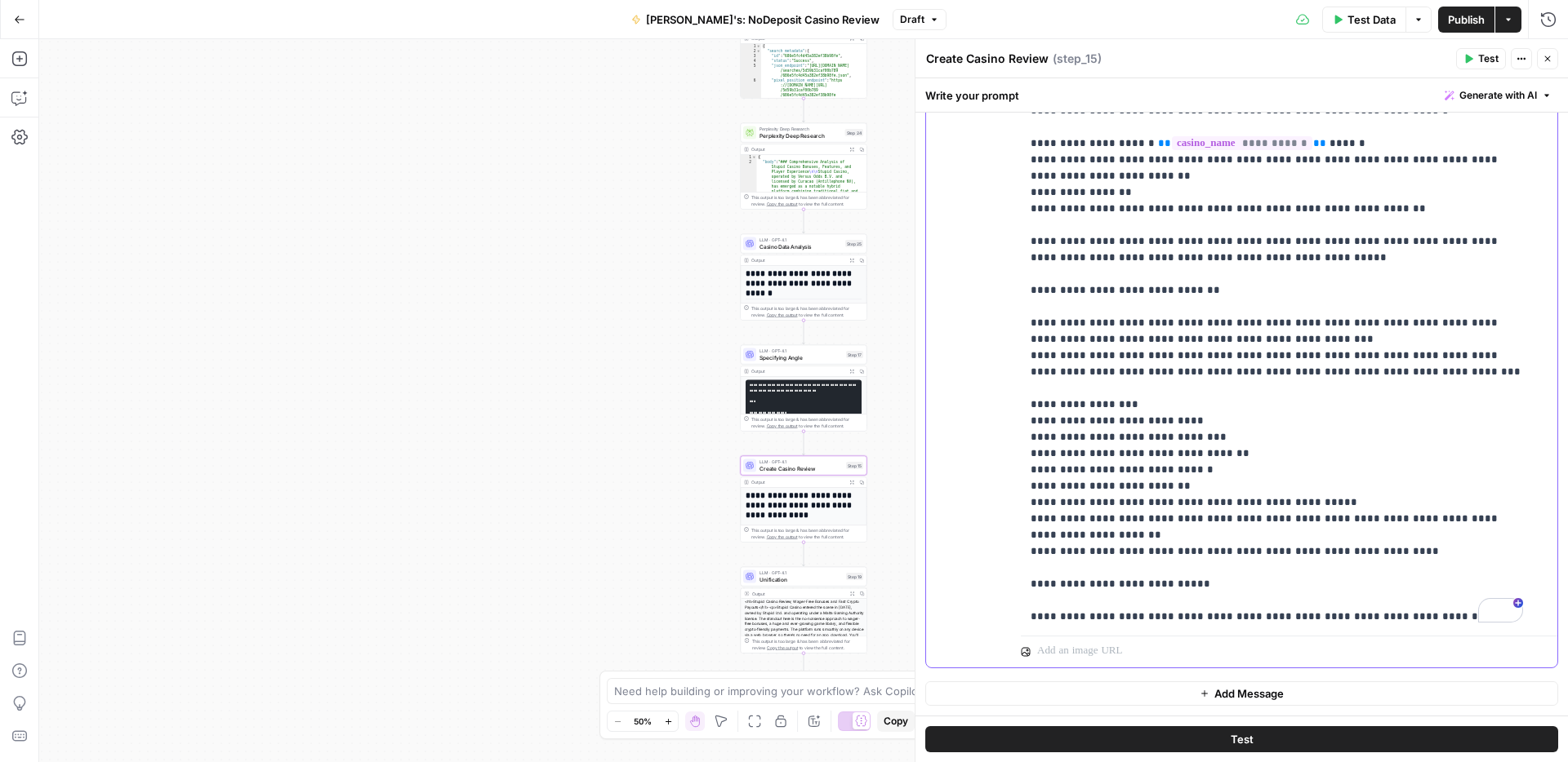
click at [1383, 422] on p "**********" at bounding box center [1276, 143] width 492 height 3998
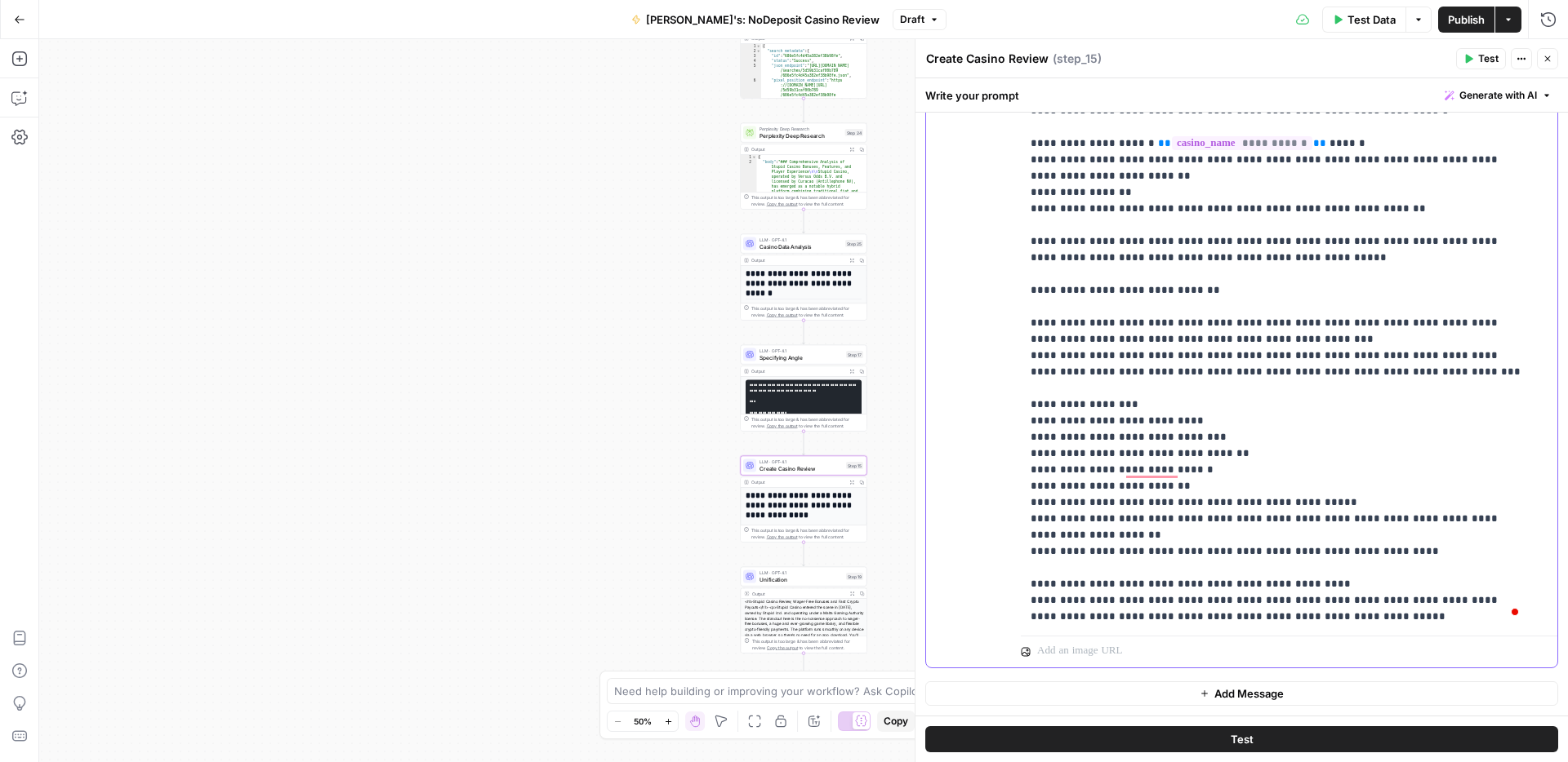
drag, startPoint x: 1152, startPoint y: 451, endPoint x: 1075, endPoint y: 450, distance: 77.0
click at [1075, 450] on p "**********" at bounding box center [1276, 176] width 492 height 4064
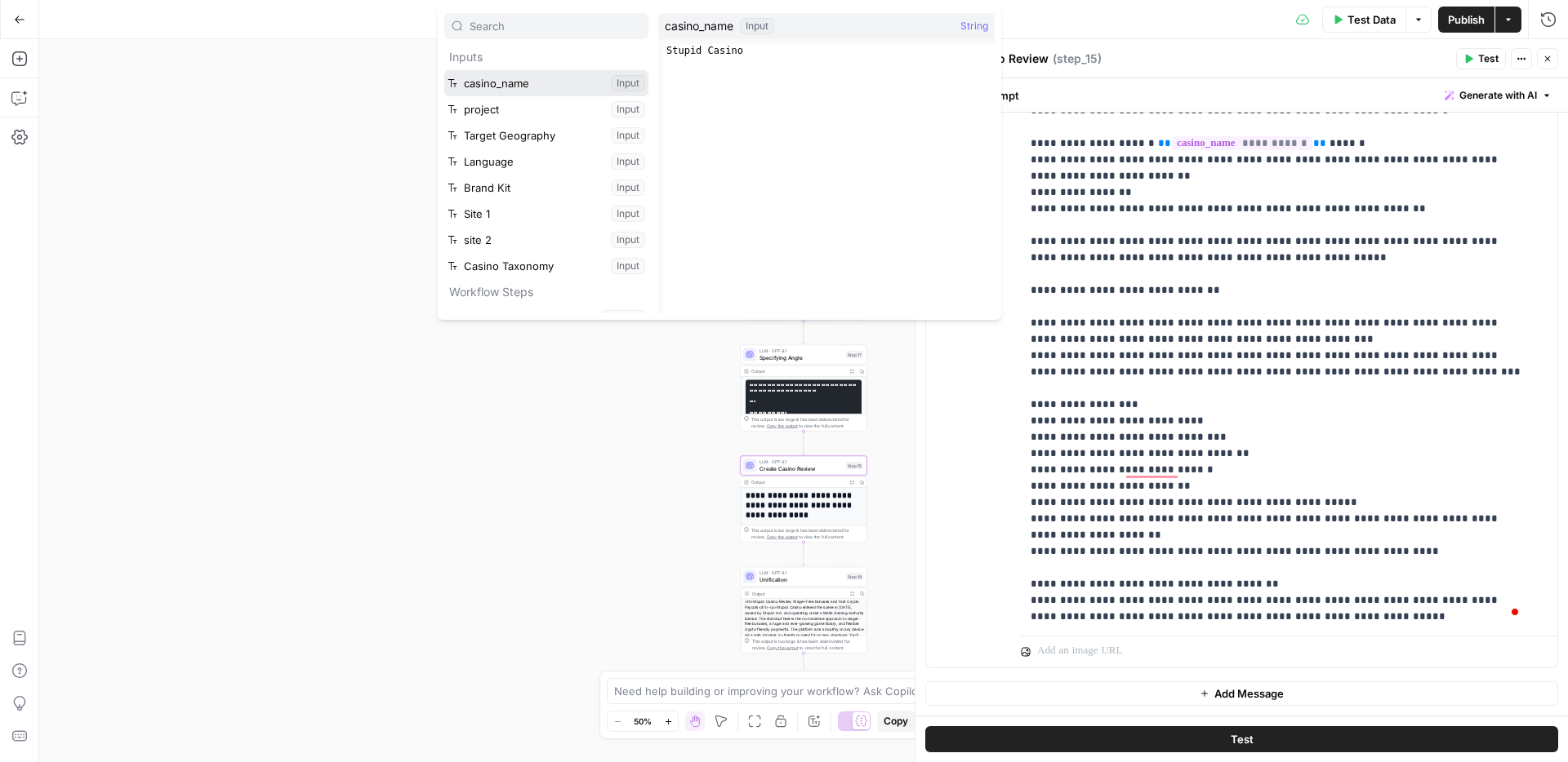
click at [518, 83] on button "Select variable casino_name" at bounding box center [546, 84] width 204 height 26
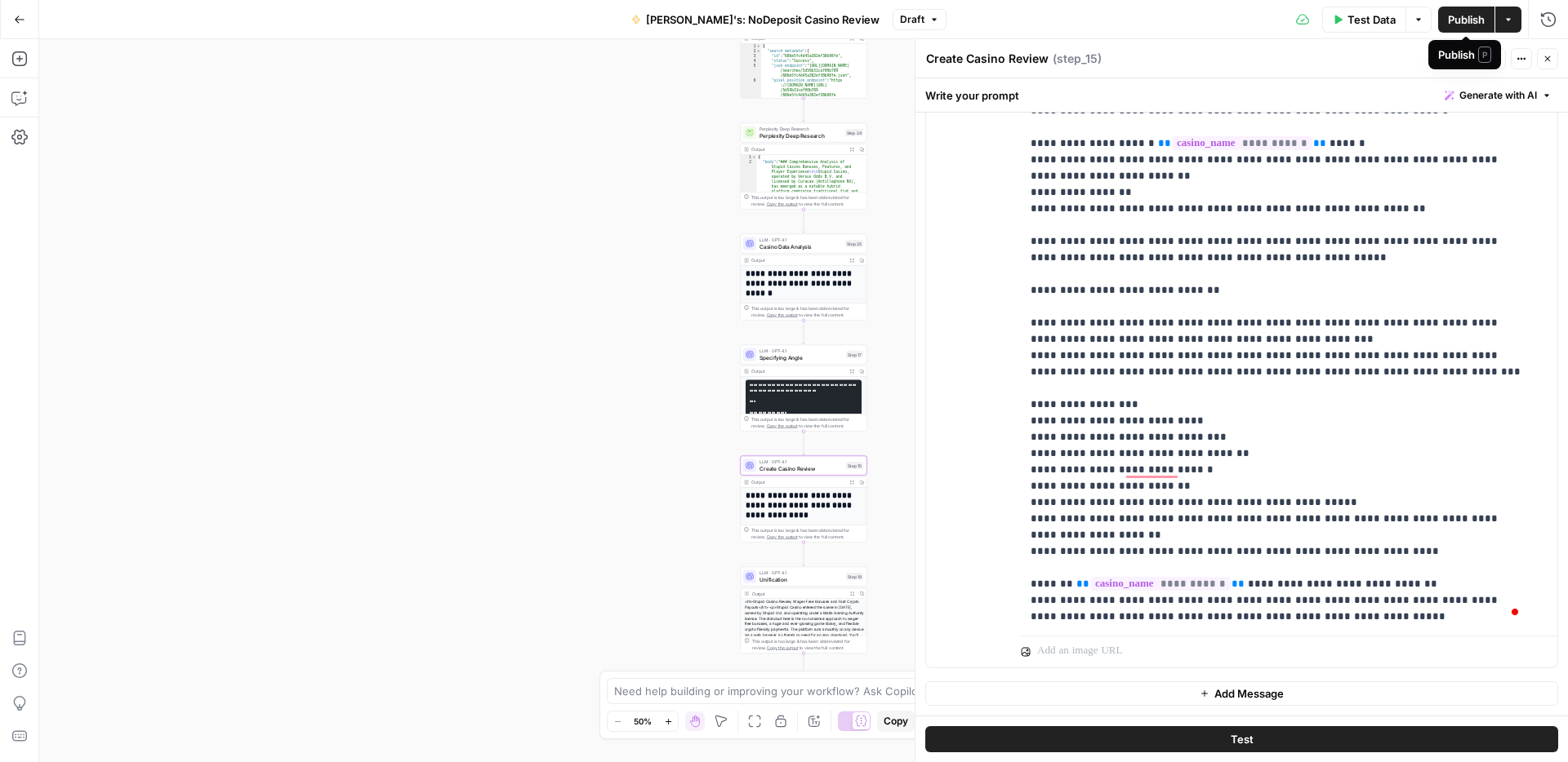
click at [1451, 24] on span "Publish" at bounding box center [1465, 19] width 37 height 16
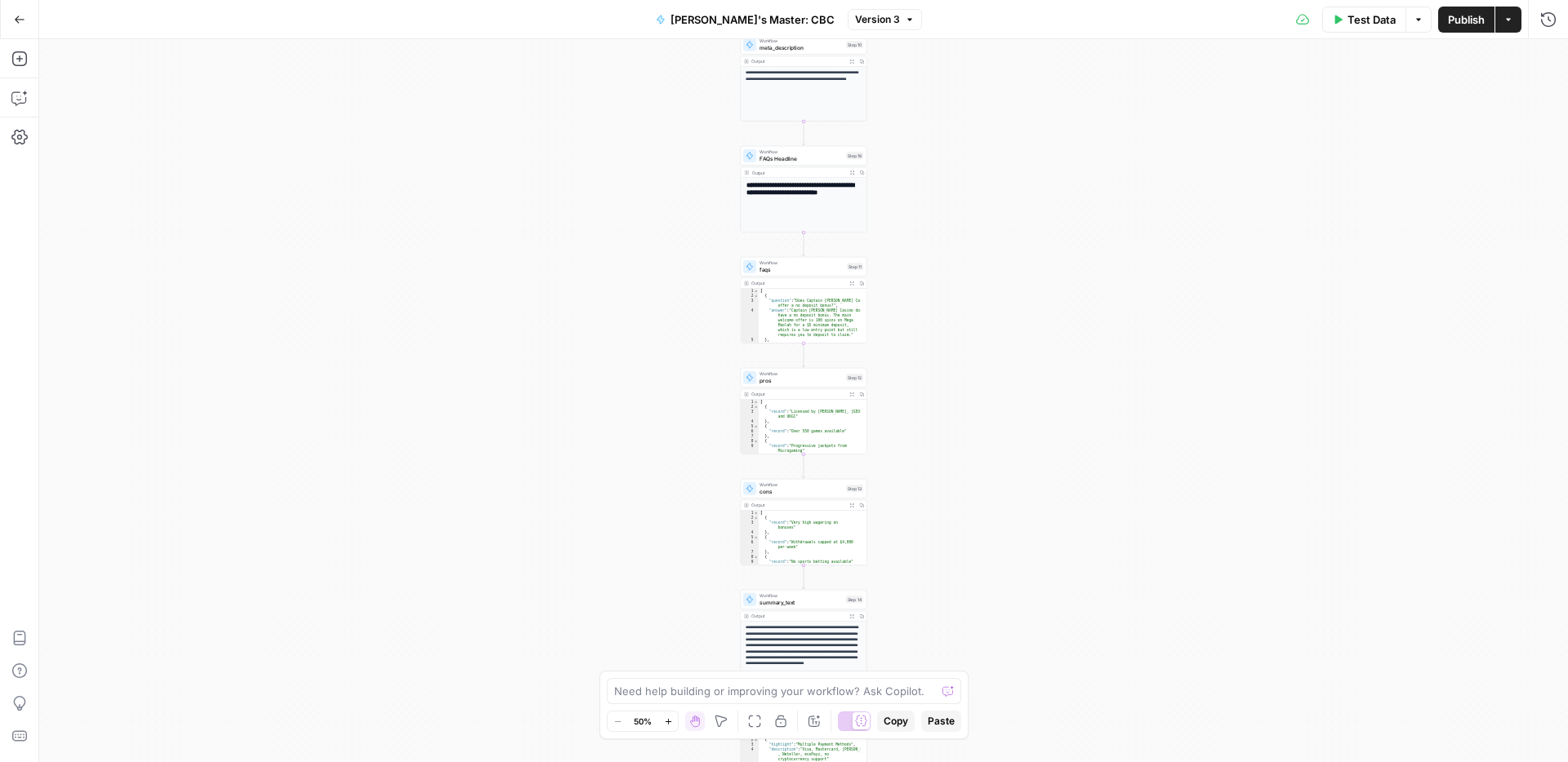
click at [8, 24] on button "Go Back" at bounding box center [19, 19] width 29 height 29
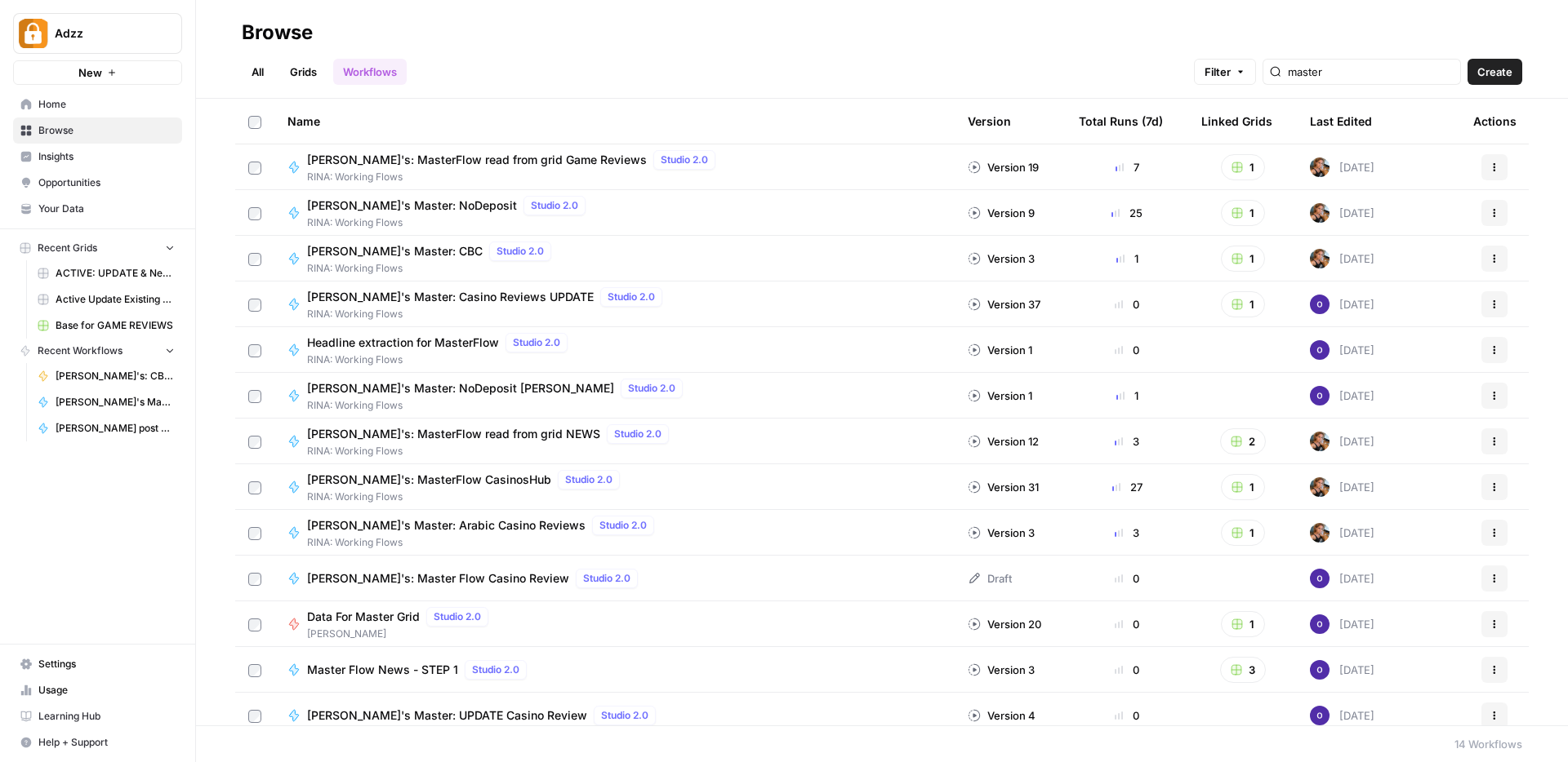
click at [310, 74] on link "Grids" at bounding box center [302, 72] width 46 height 26
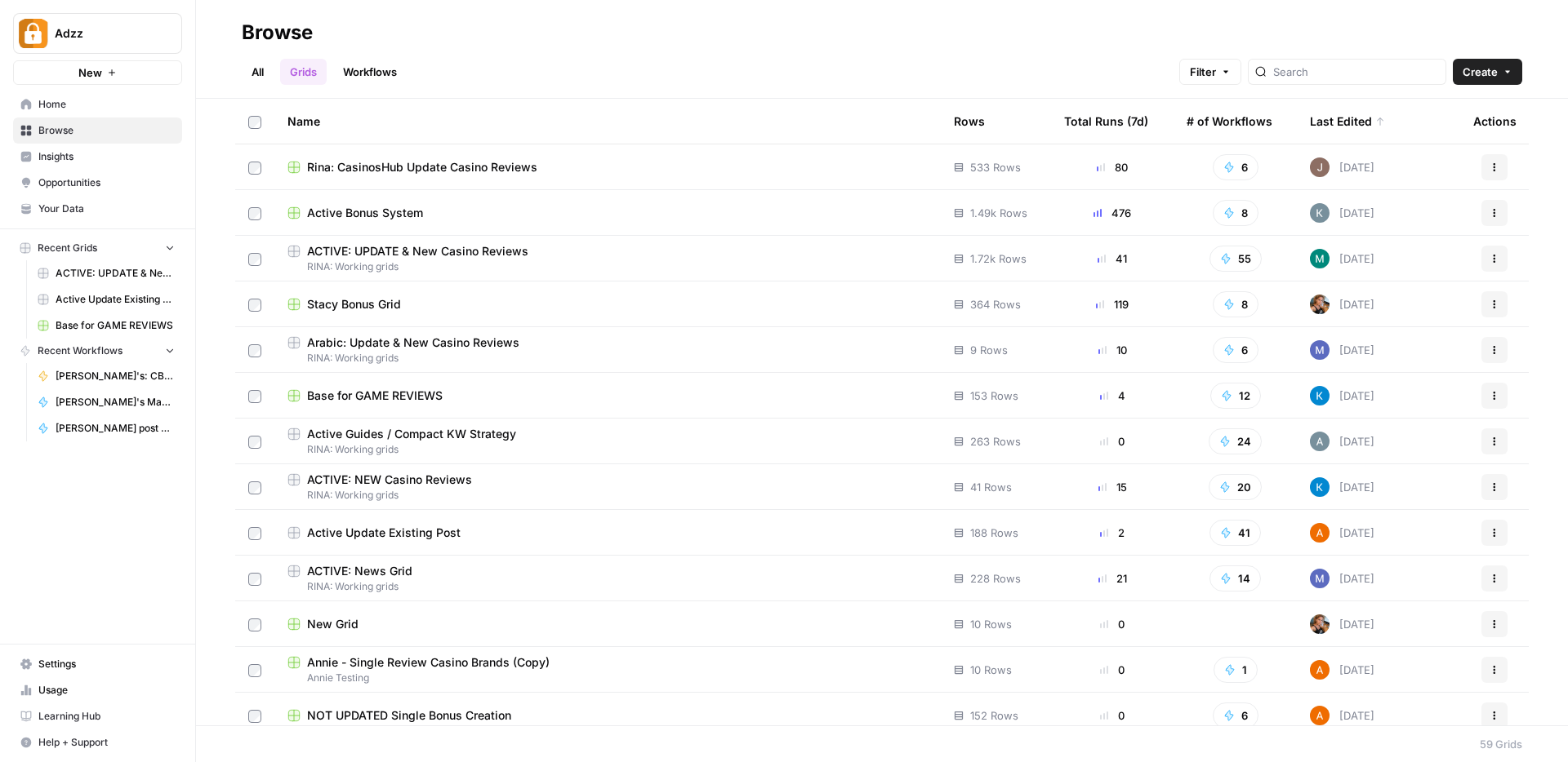
click at [681, 174] on div "Rina: CasinosHub Update Casino Reviews" at bounding box center [607, 167] width 640 height 16
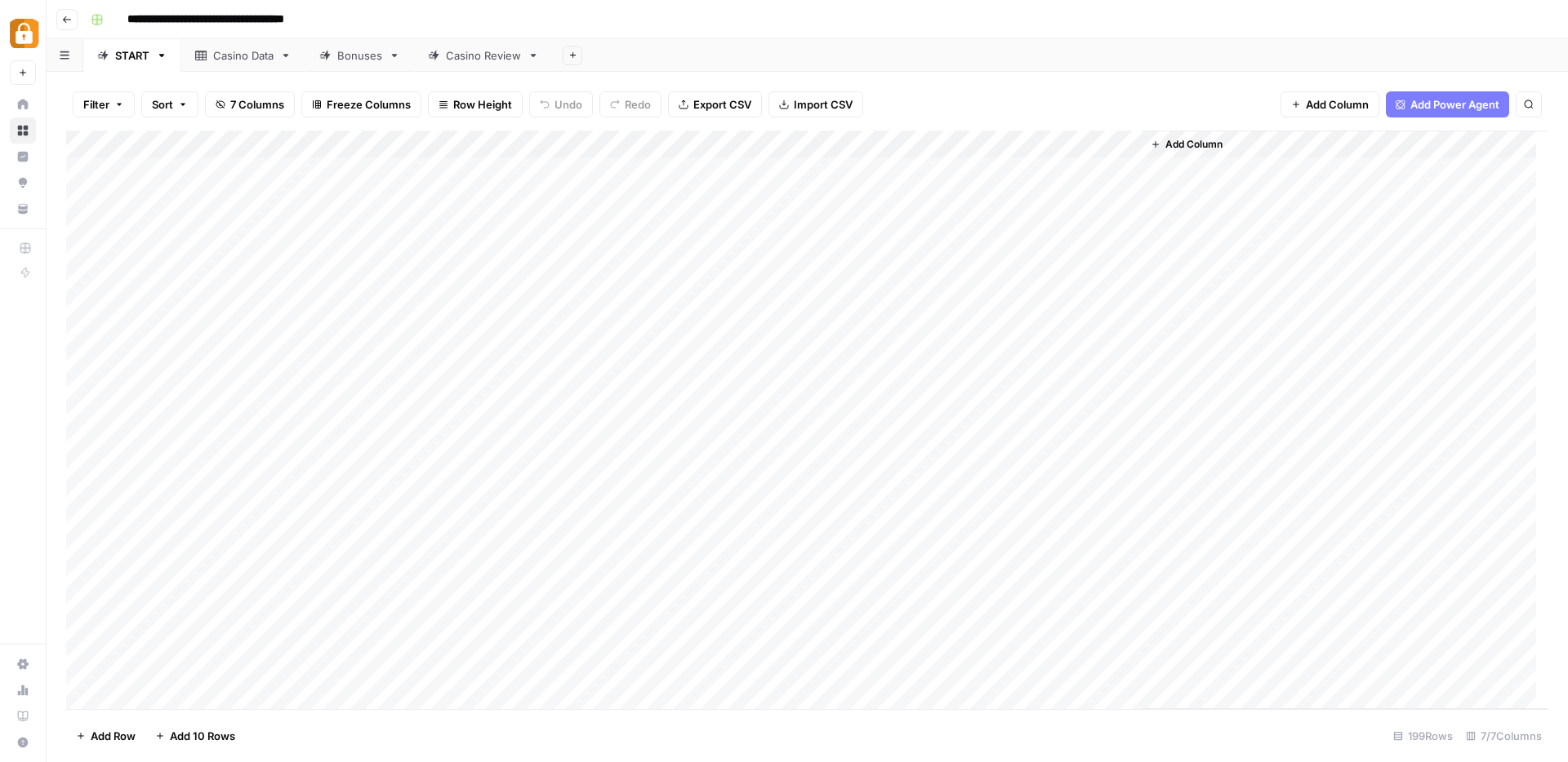
click at [497, 57] on div "Casino Review" at bounding box center [483, 55] width 75 height 16
click at [1256, 436] on div "Add Column" at bounding box center [807, 420] width 1482 height 578
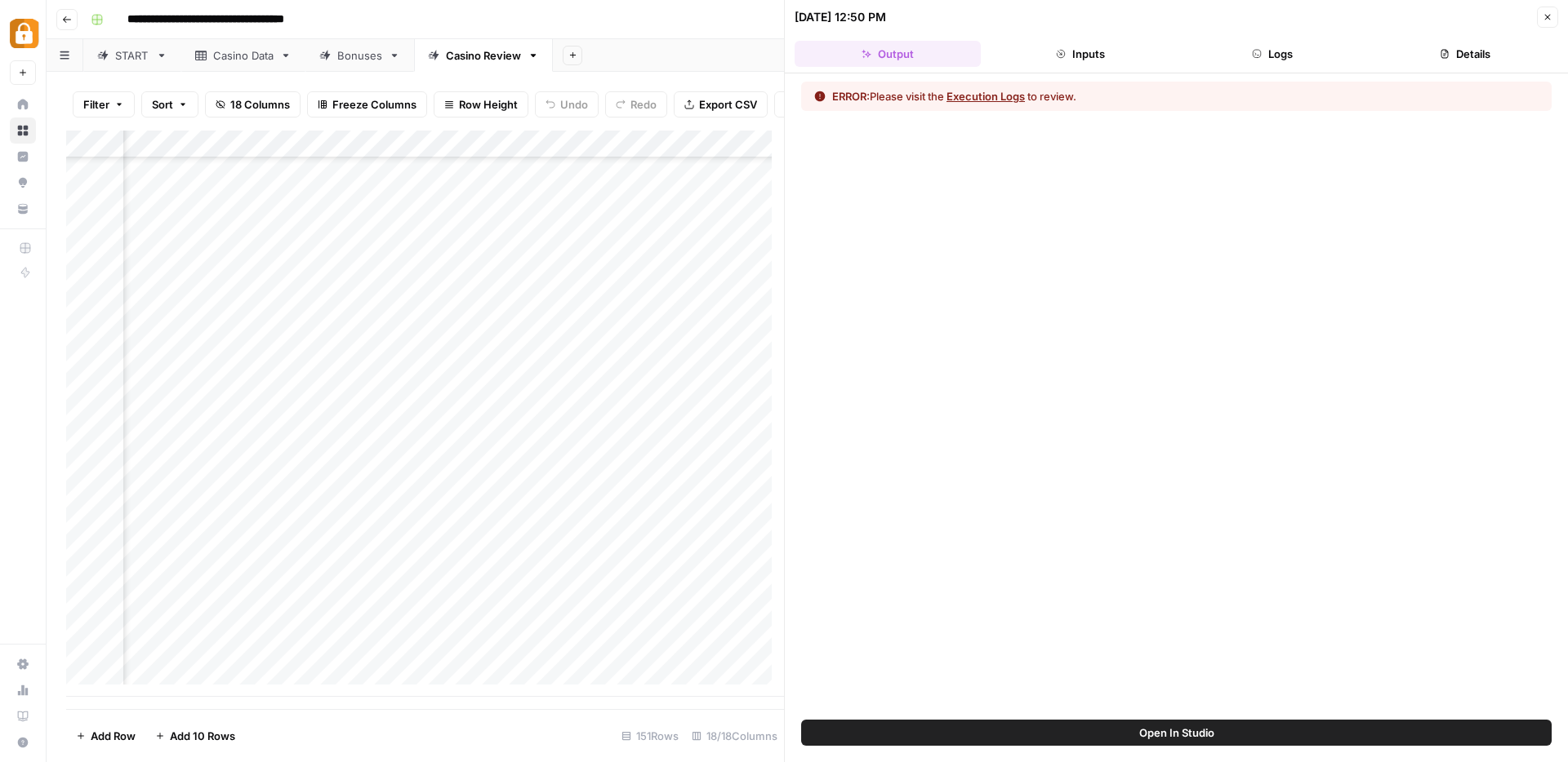
click at [1276, 58] on button "Logs" at bounding box center [1273, 54] width 187 height 26
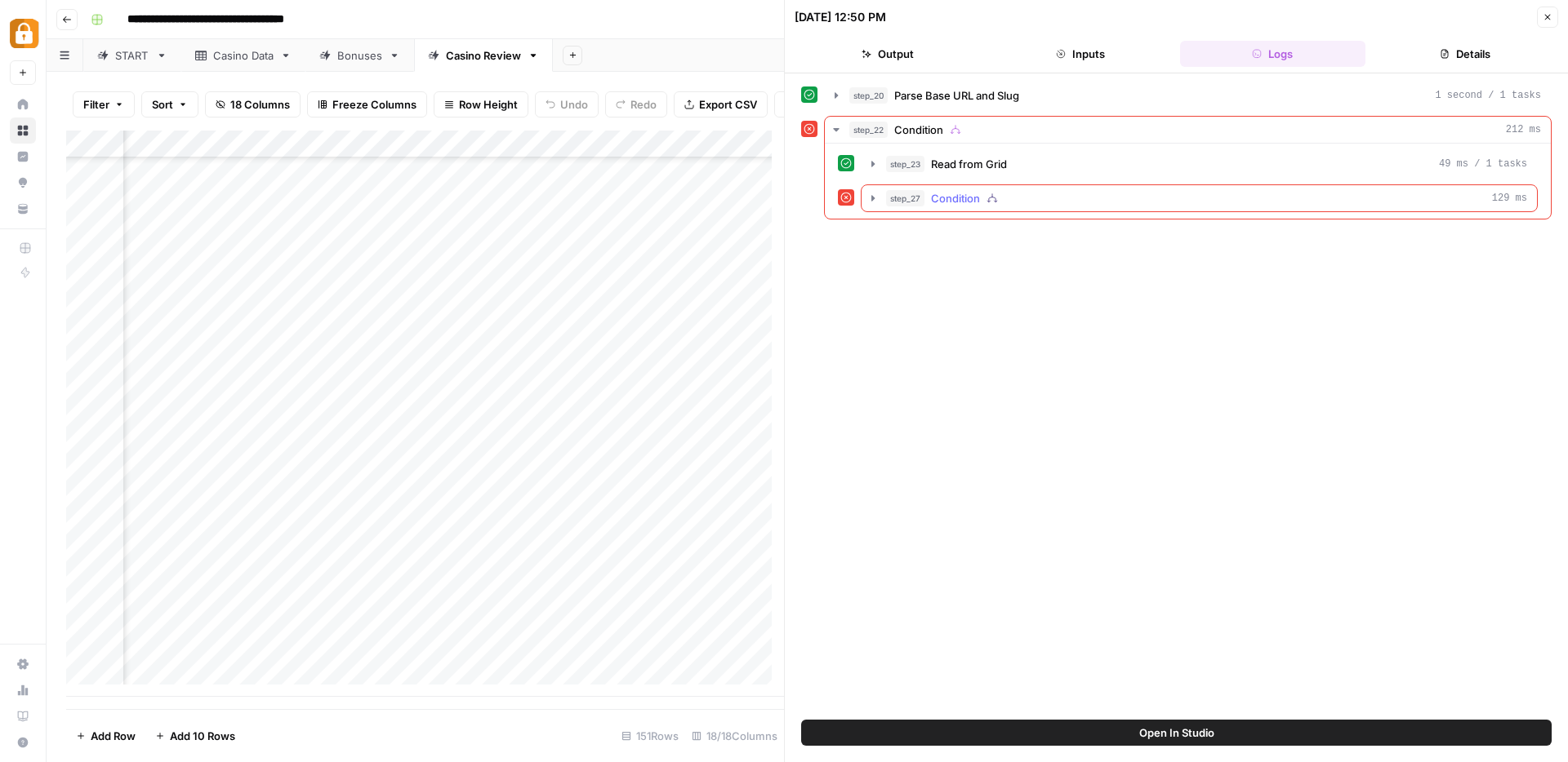
click at [868, 196] on icon "button" at bounding box center [873, 199] width 13 height 13
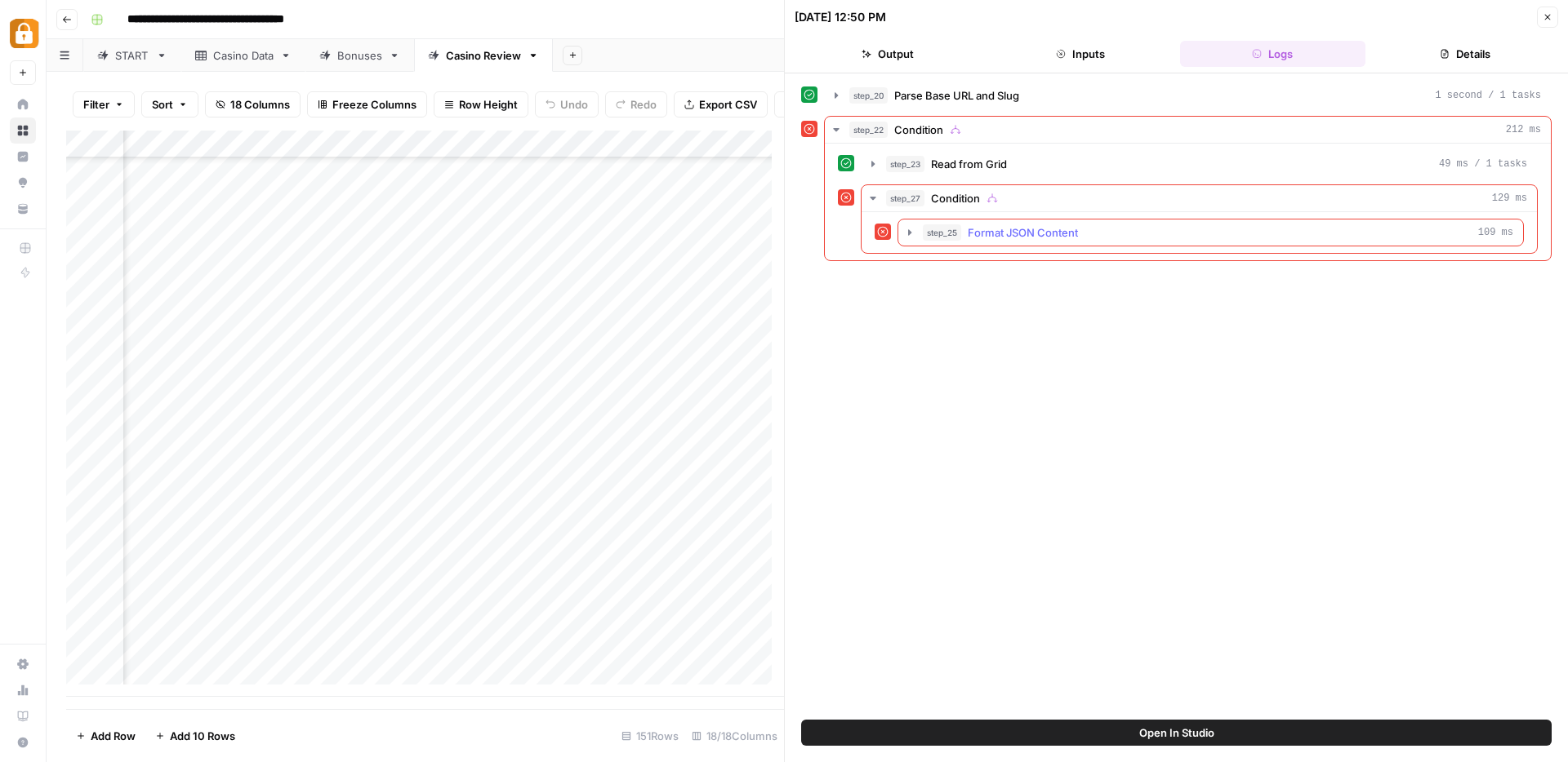
click at [909, 235] on icon "button" at bounding box center [909, 233] width 13 height 13
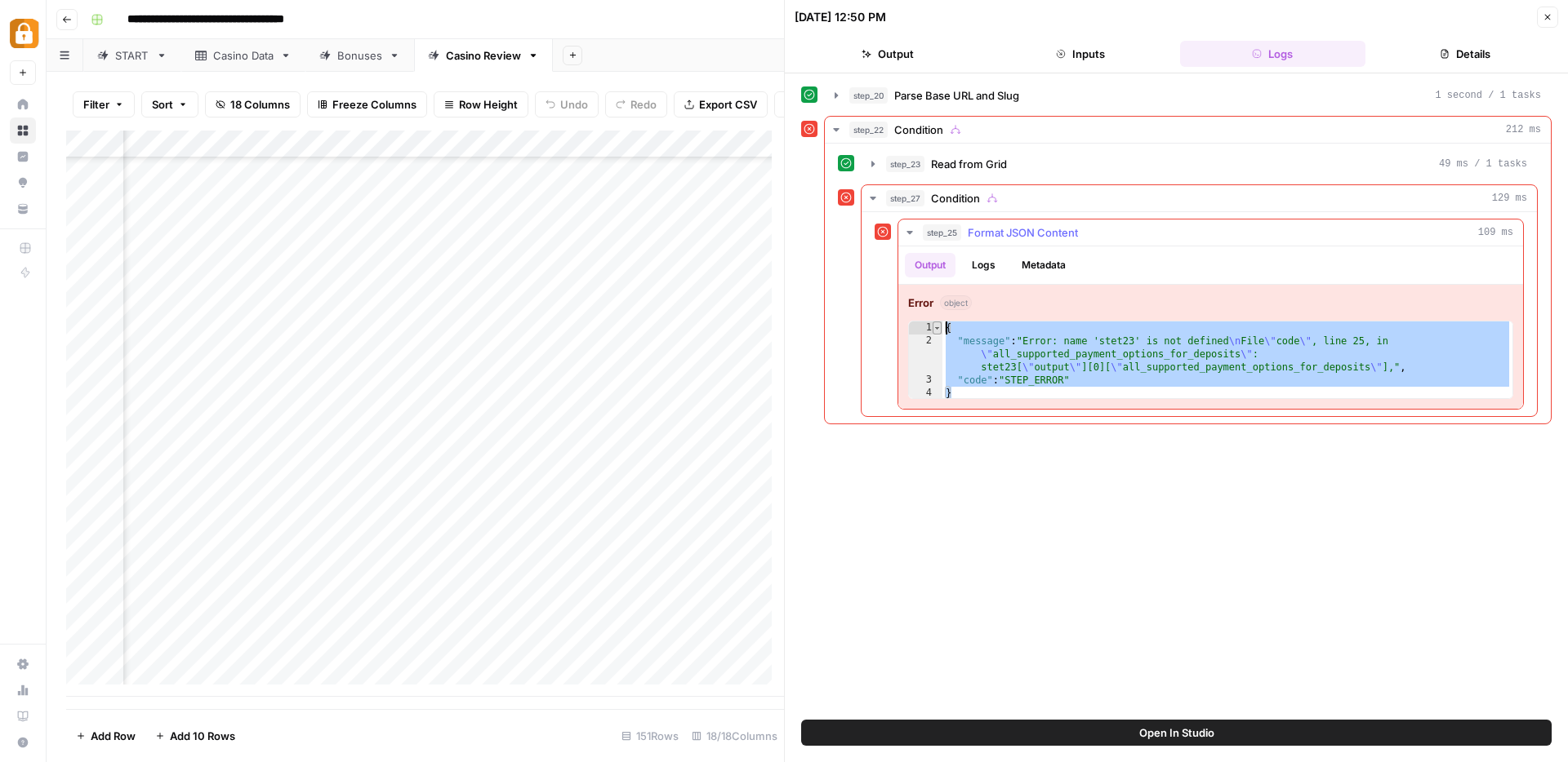
drag, startPoint x: 967, startPoint y: 392, endPoint x: 936, endPoint y: 324, distance: 74.7
click at [936, 324] on div "* 1 2 3 4 { "message" : "Error: name 'stet23' is not defined \n File \" code \"…" at bounding box center [1210, 360] width 605 height 78
type textarea "**********"
click at [1549, 16] on icon "button" at bounding box center [1547, 17] width 9 height 9
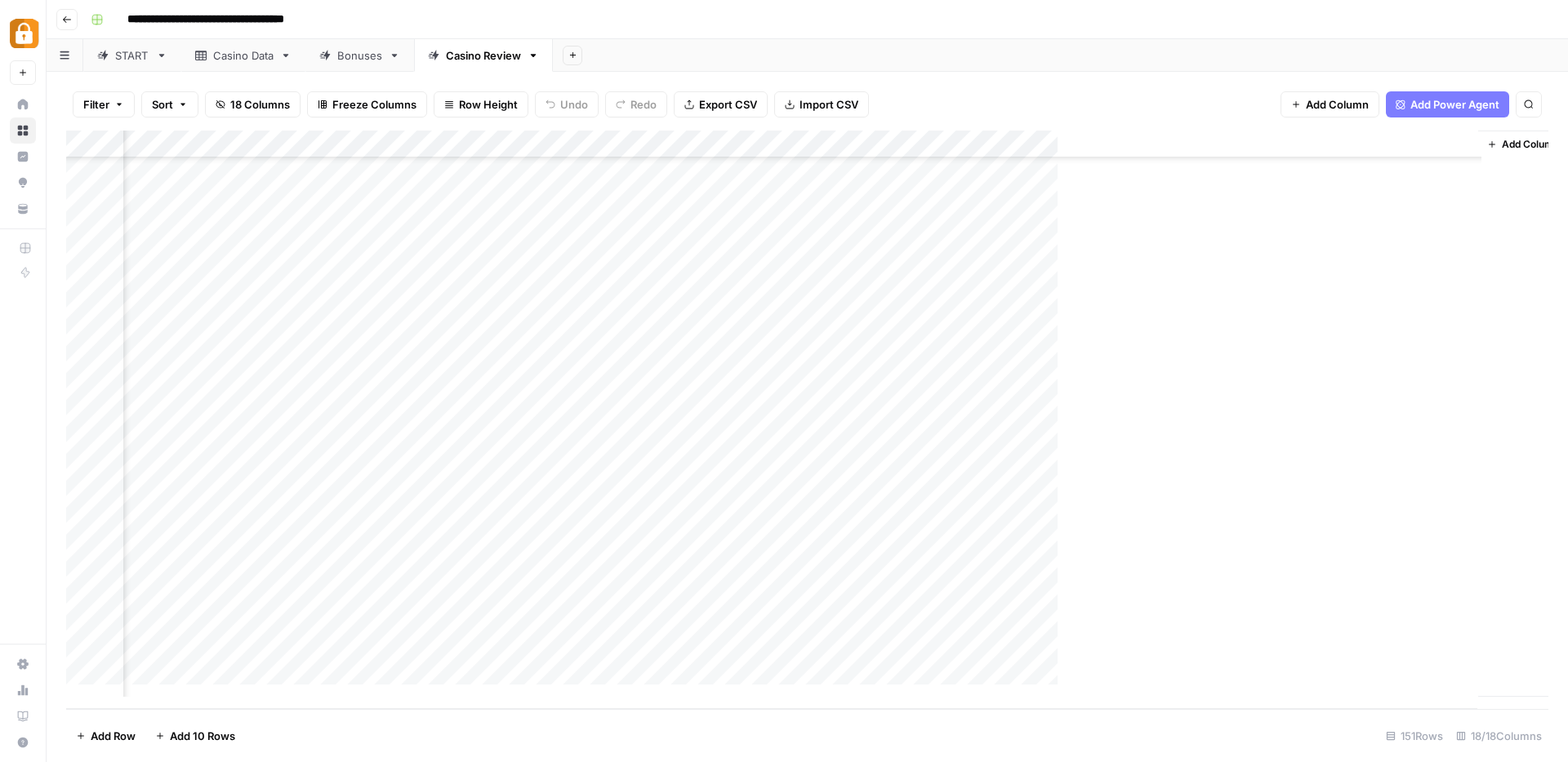
scroll to position [3677, 1750]
click at [1283, 143] on div "Add Column" at bounding box center [807, 420] width 1482 height 578
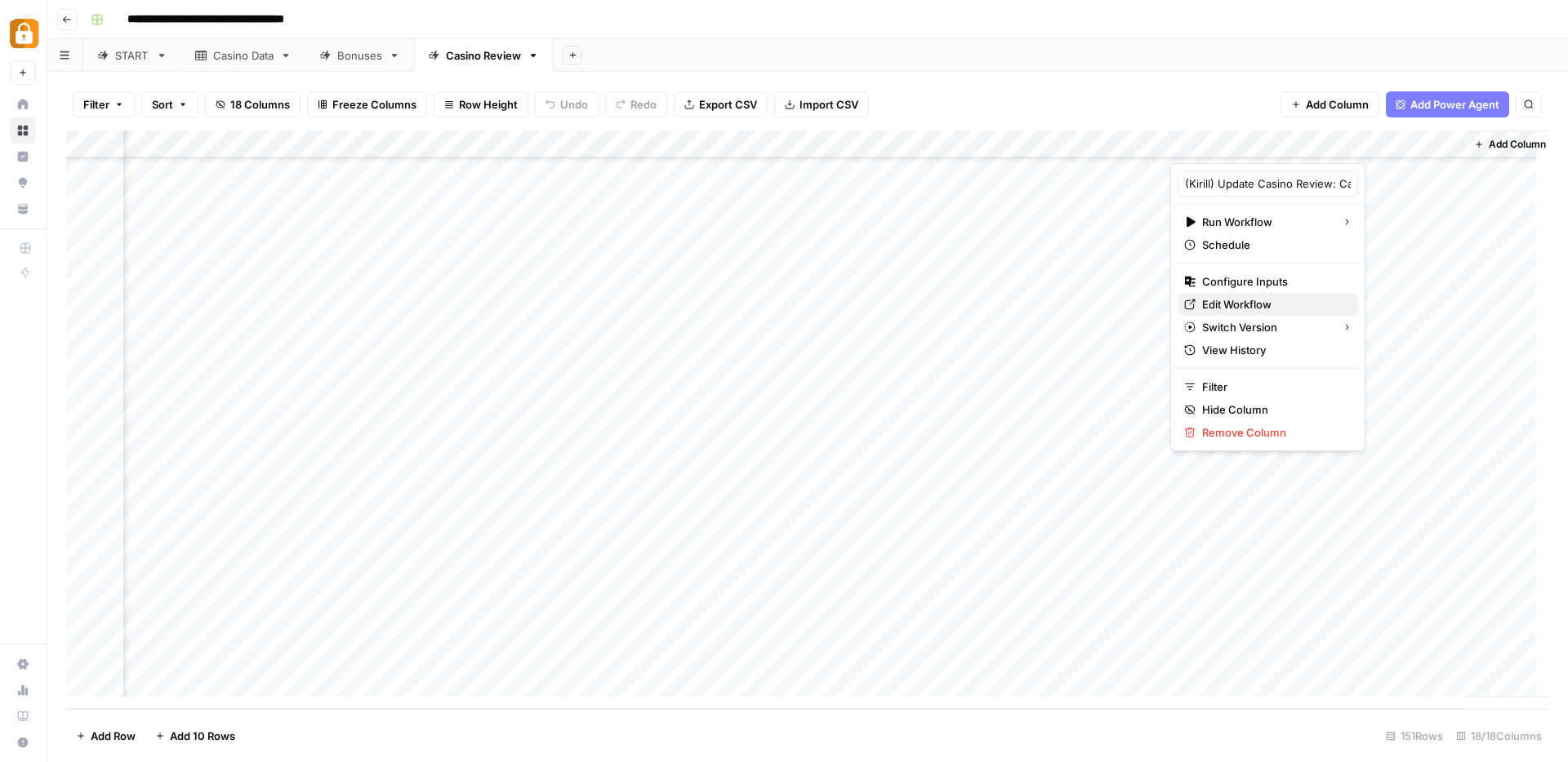
click at [1224, 297] on span "Edit Workflow" at bounding box center [1273, 304] width 143 height 16
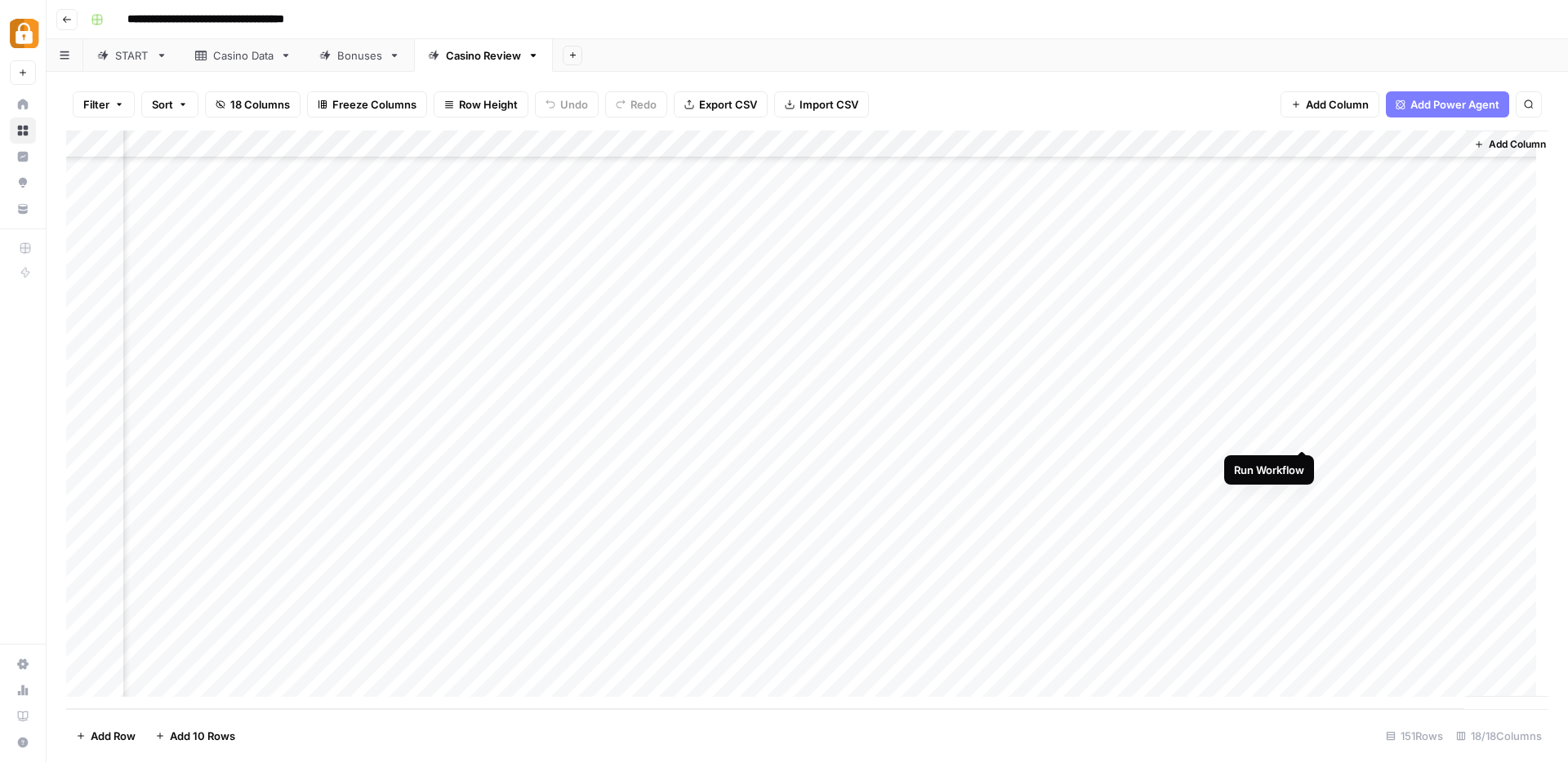
click at [1300, 436] on div "Add Column" at bounding box center [807, 420] width 1482 height 578
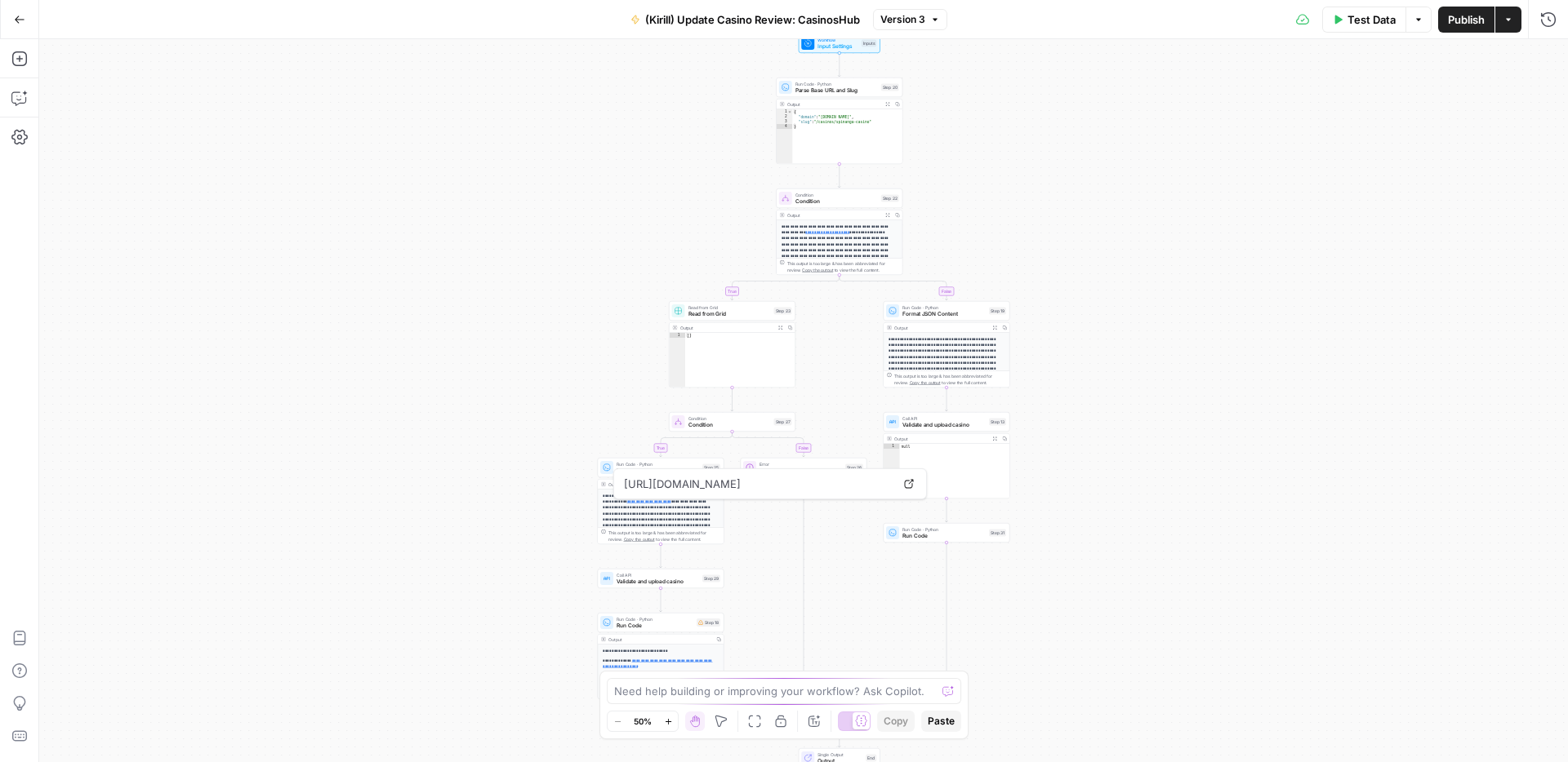
click at [928, 17] on button "Version 3" at bounding box center [909, 20] width 74 height 22
click at [907, 92] on span "Version 2" at bounding box center [1008, 96] width 241 height 16
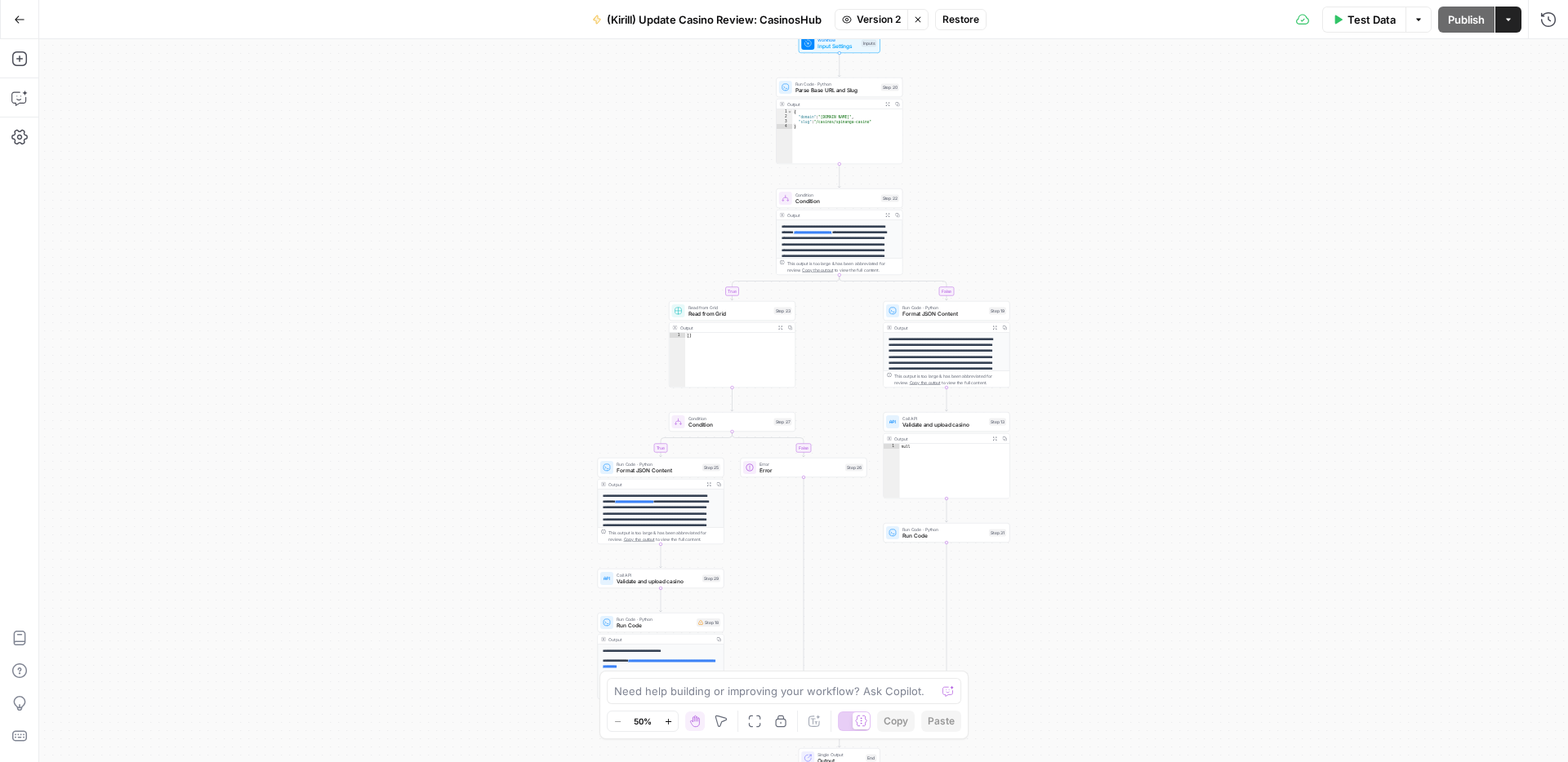
click at [965, 19] on span "Restore" at bounding box center [960, 20] width 37 height 15
click at [1459, 23] on span "Publish" at bounding box center [1465, 19] width 37 height 16
